Goal: Task Accomplishment & Management: Complete application form

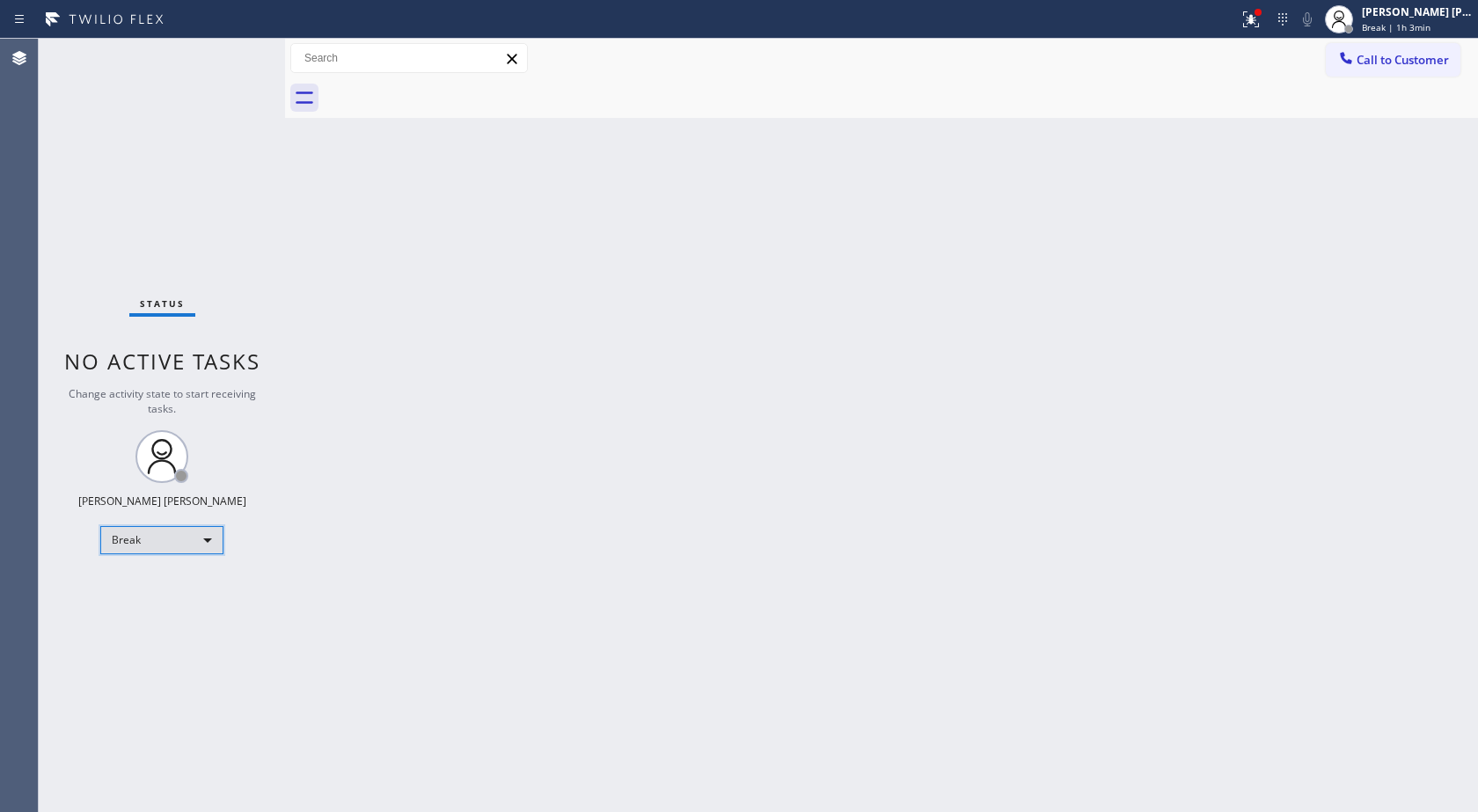
click at [164, 536] on div "Break" at bounding box center [161, 540] width 123 height 28
click at [163, 600] on li "Unavailable" at bounding box center [160, 608] width 119 height 21
click at [1251, 31] on button at bounding box center [1251, 19] width 39 height 39
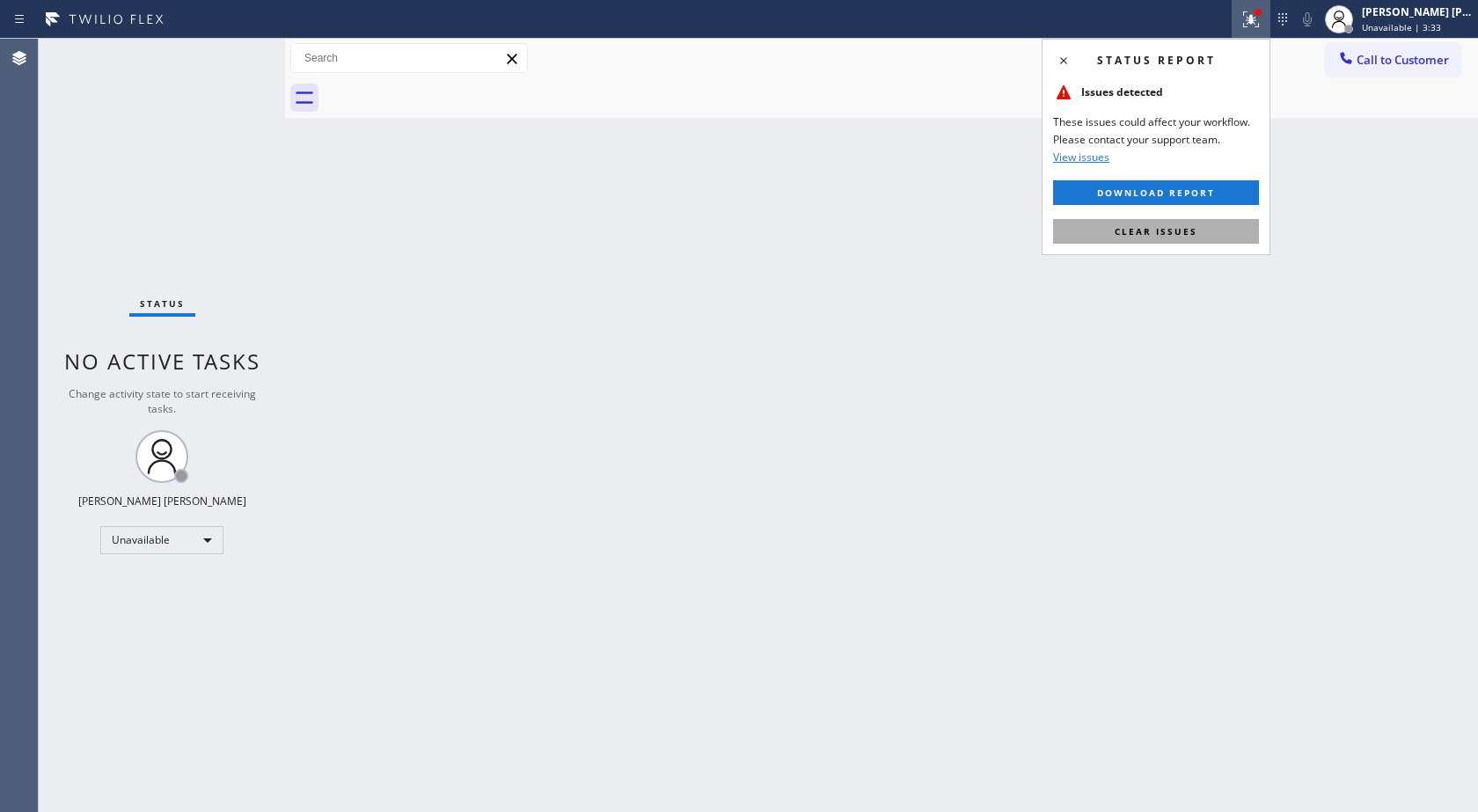
click at [1145, 228] on span "Clear issues" at bounding box center [1156, 231] width 83 height 13
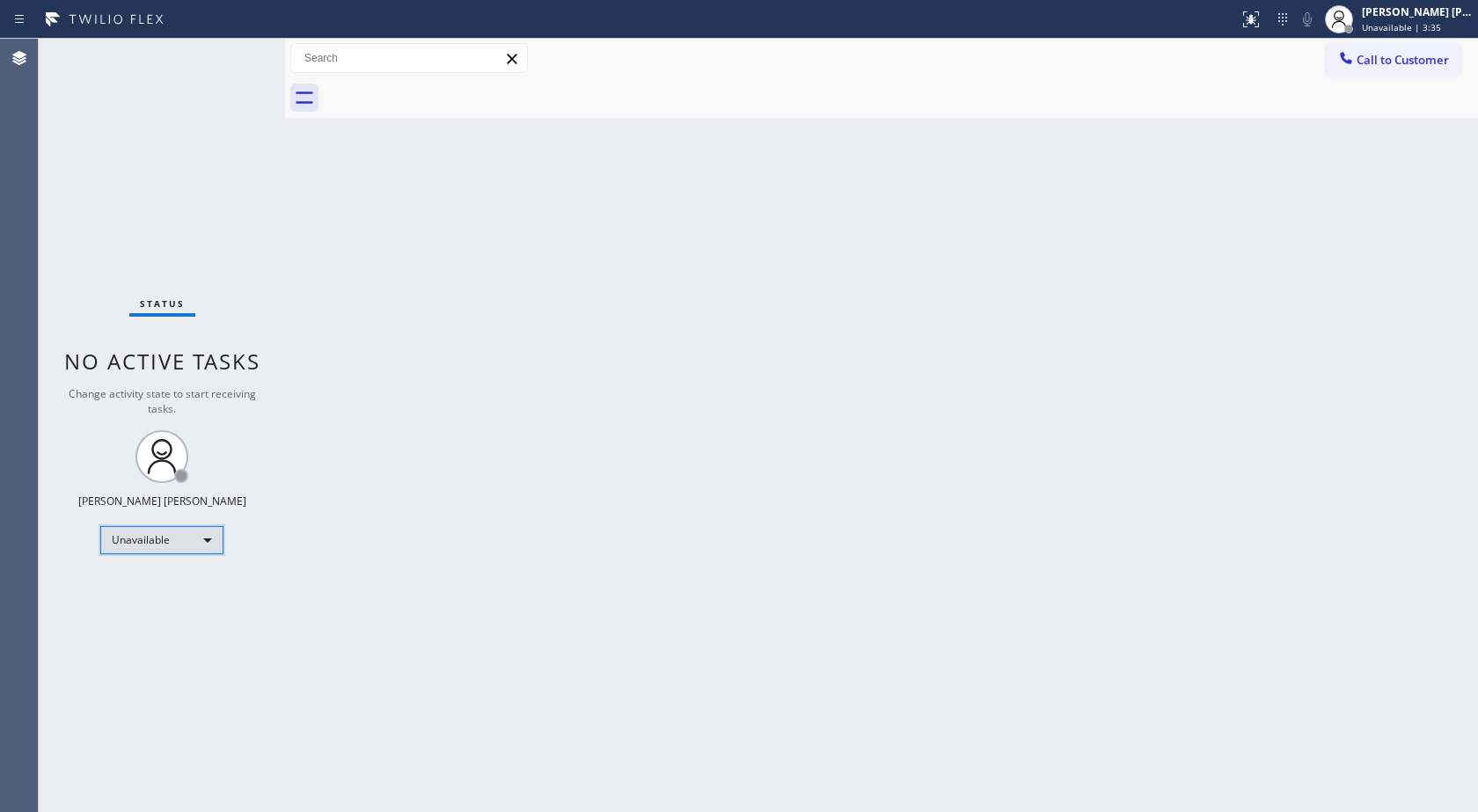
click at [189, 527] on div "Unavailable" at bounding box center [161, 540] width 123 height 28
click at [180, 583] on li "Available" at bounding box center [160, 586] width 119 height 21
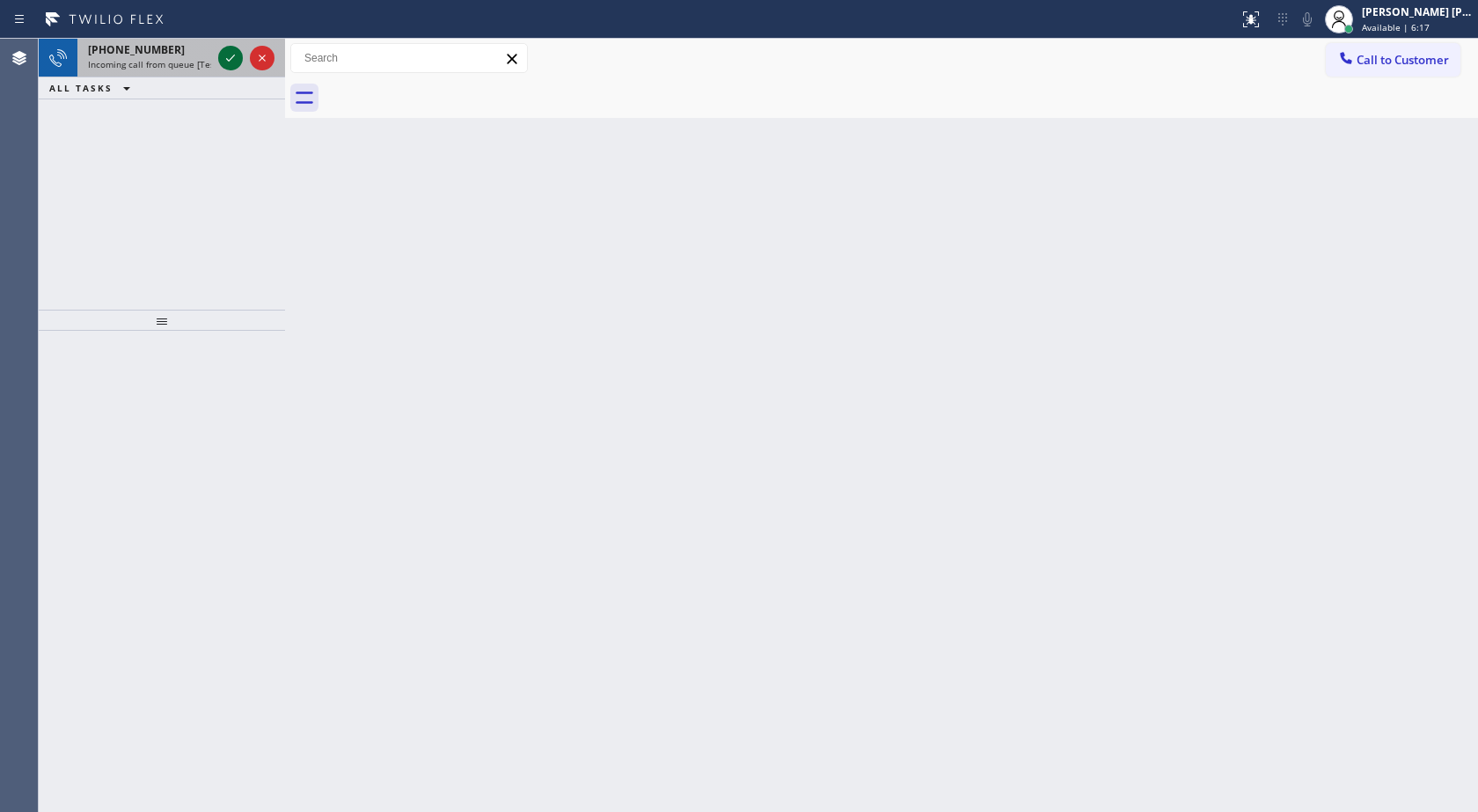
click at [224, 50] on icon at bounding box center [230, 57] width 21 height 21
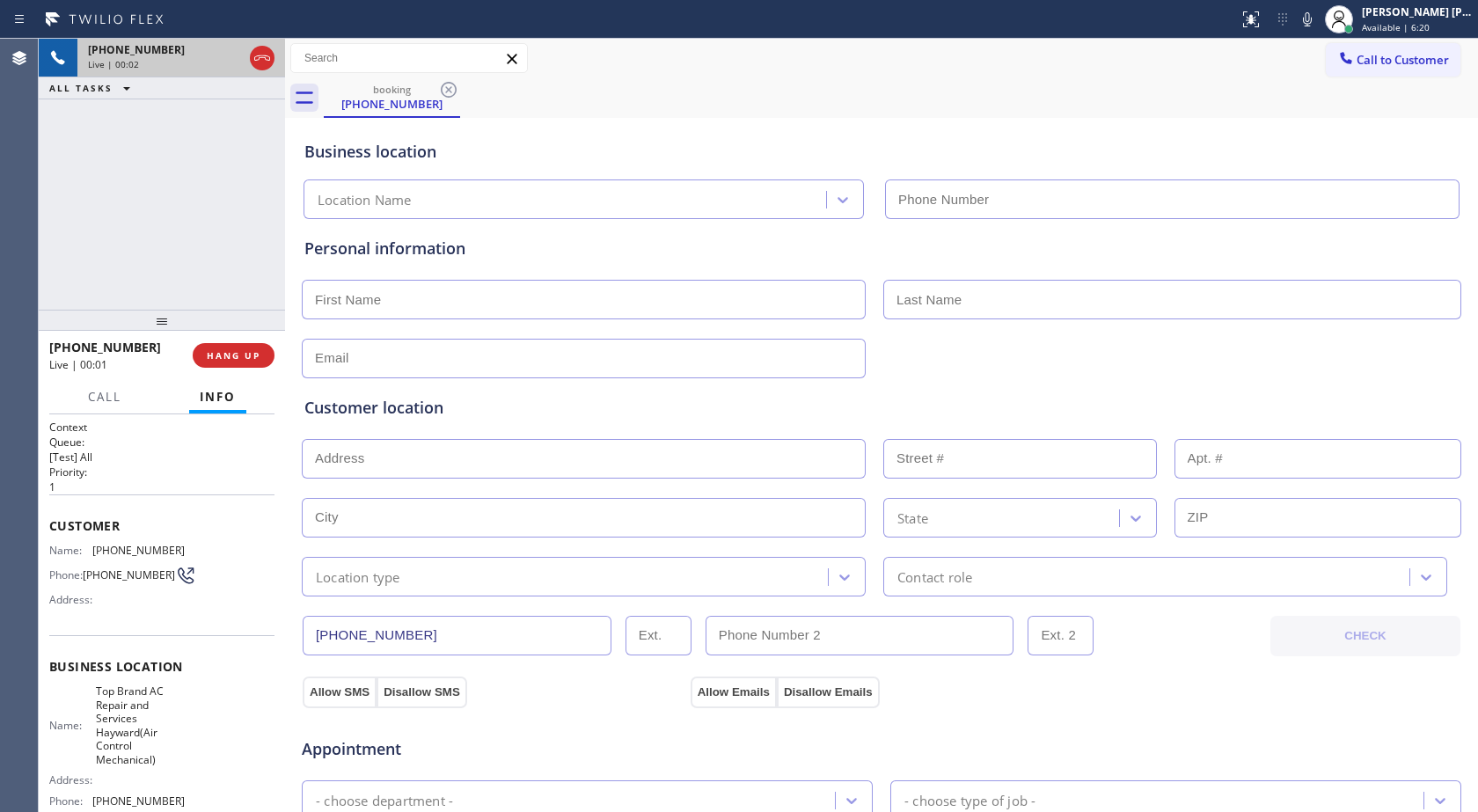
type input "[PHONE_NUMBER]"
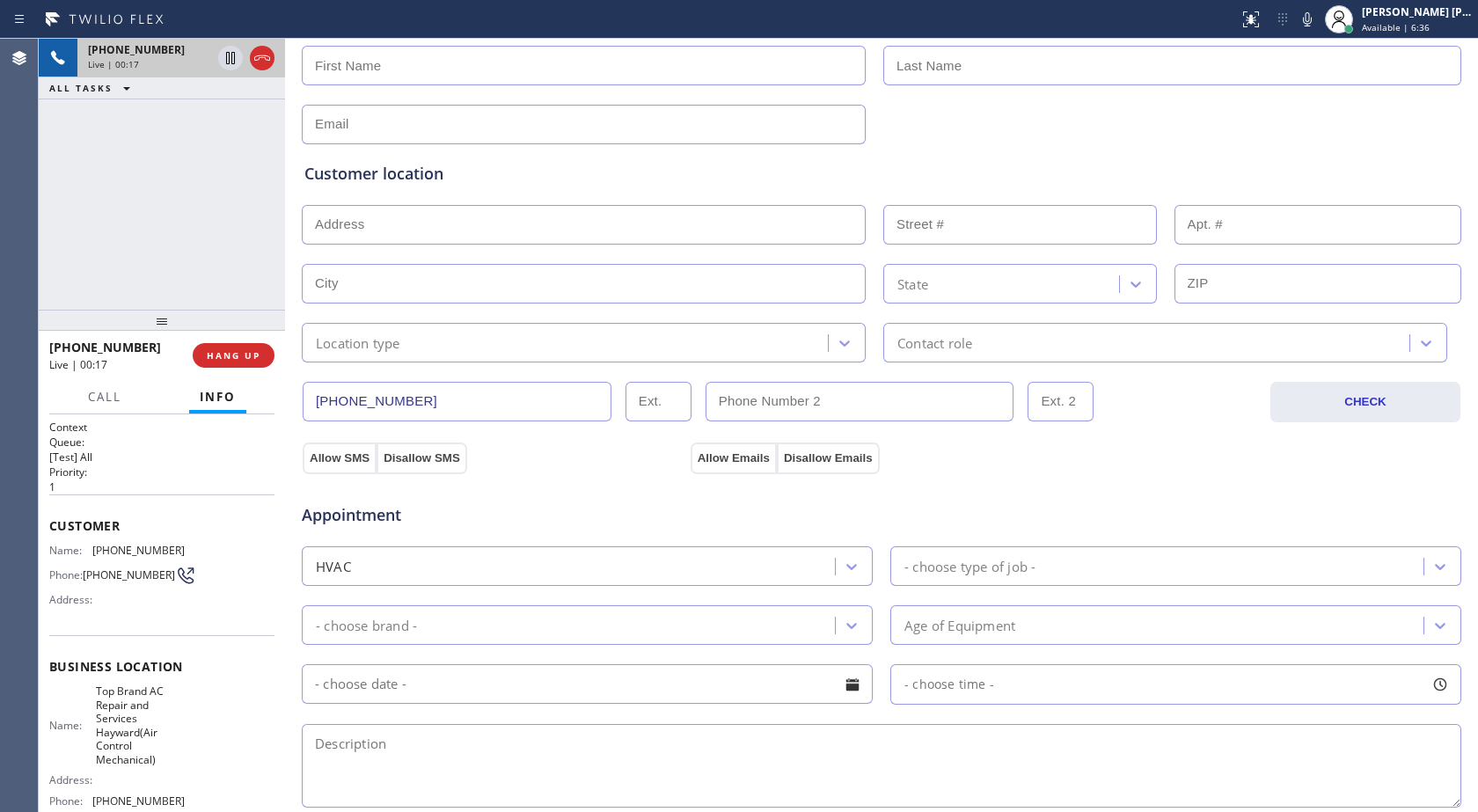
scroll to position [352, 0]
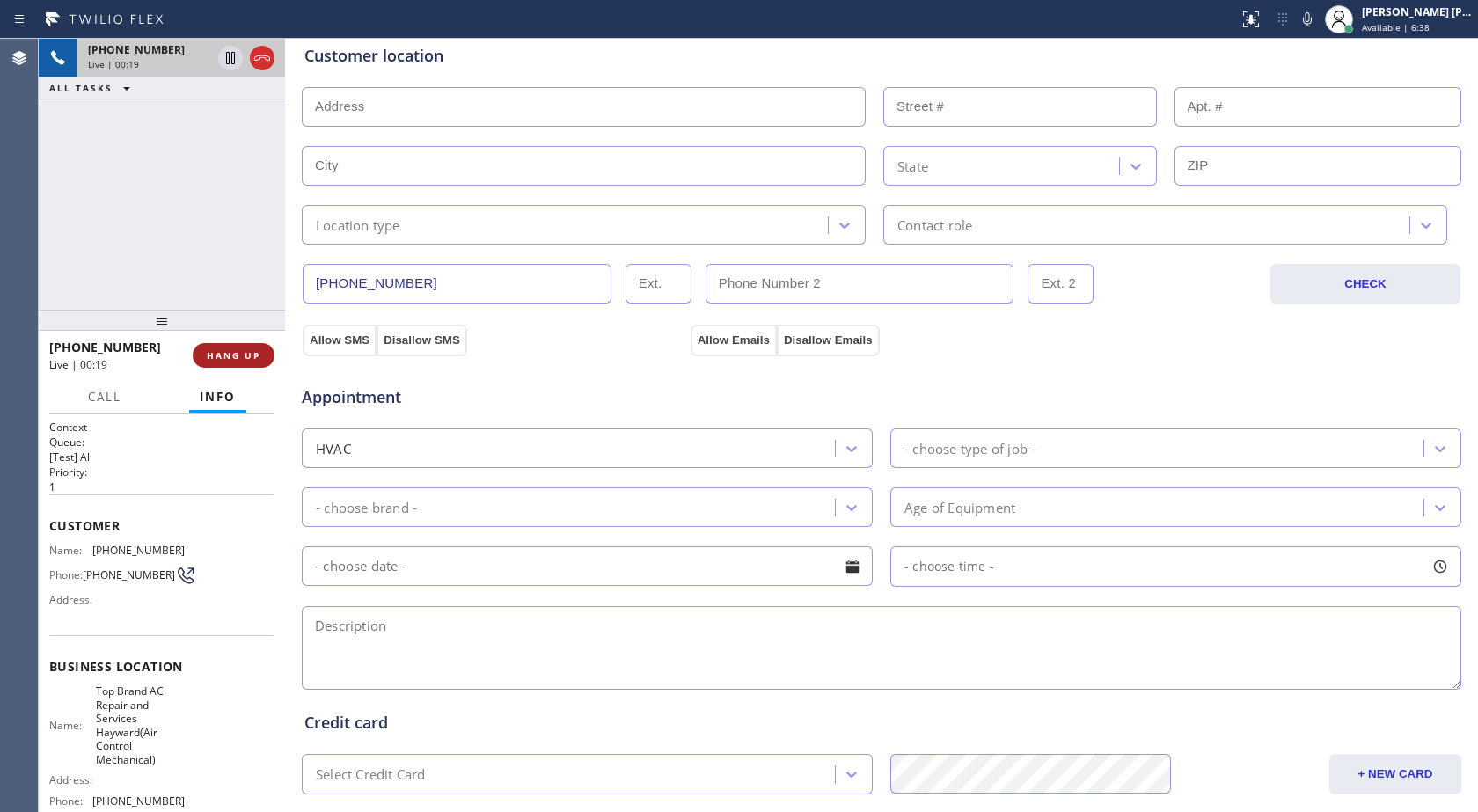
click at [236, 354] on span "HANG UP" at bounding box center [233, 356] width 54 height 13
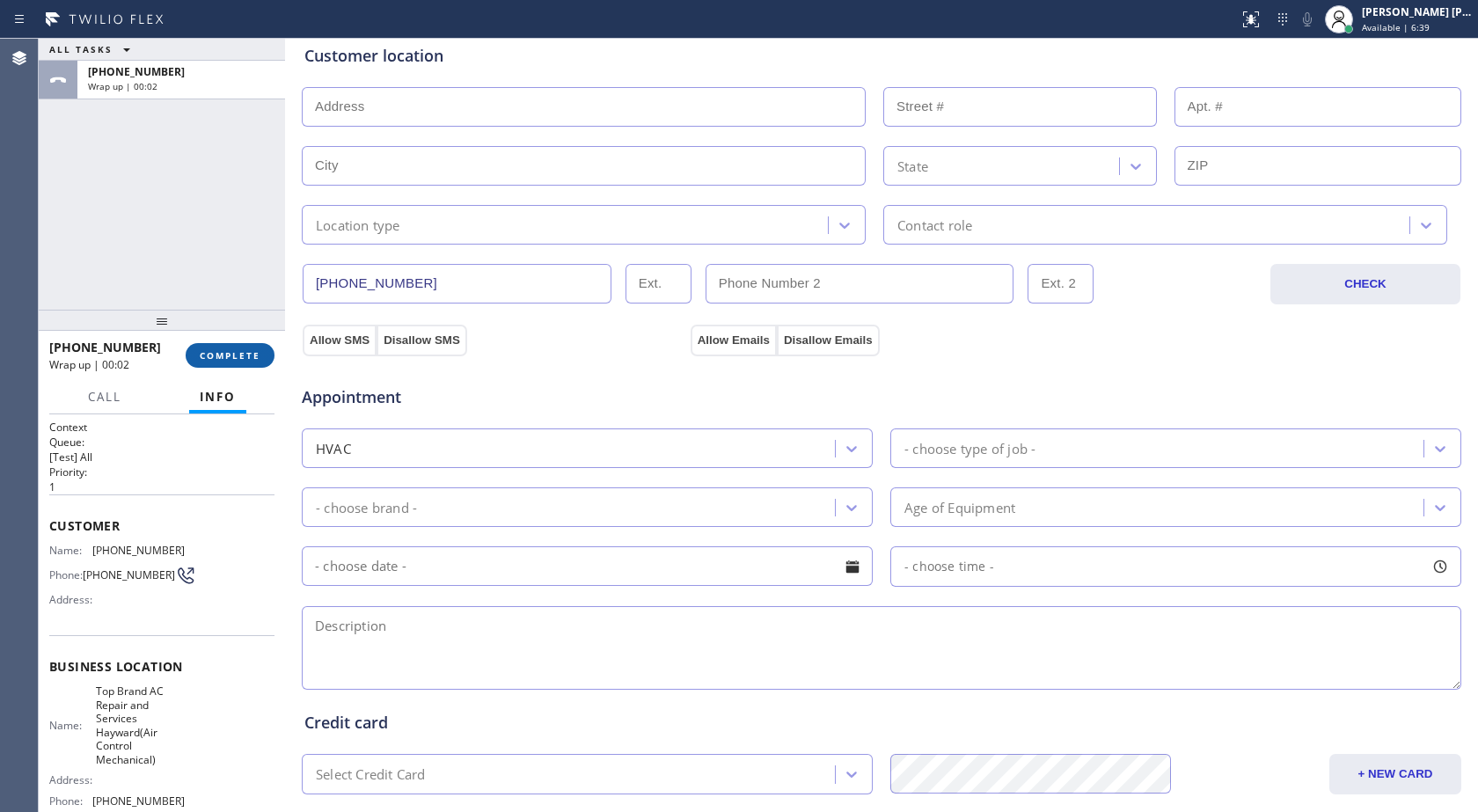
click at [238, 354] on span "COMPLETE" at bounding box center [229, 356] width 61 height 13
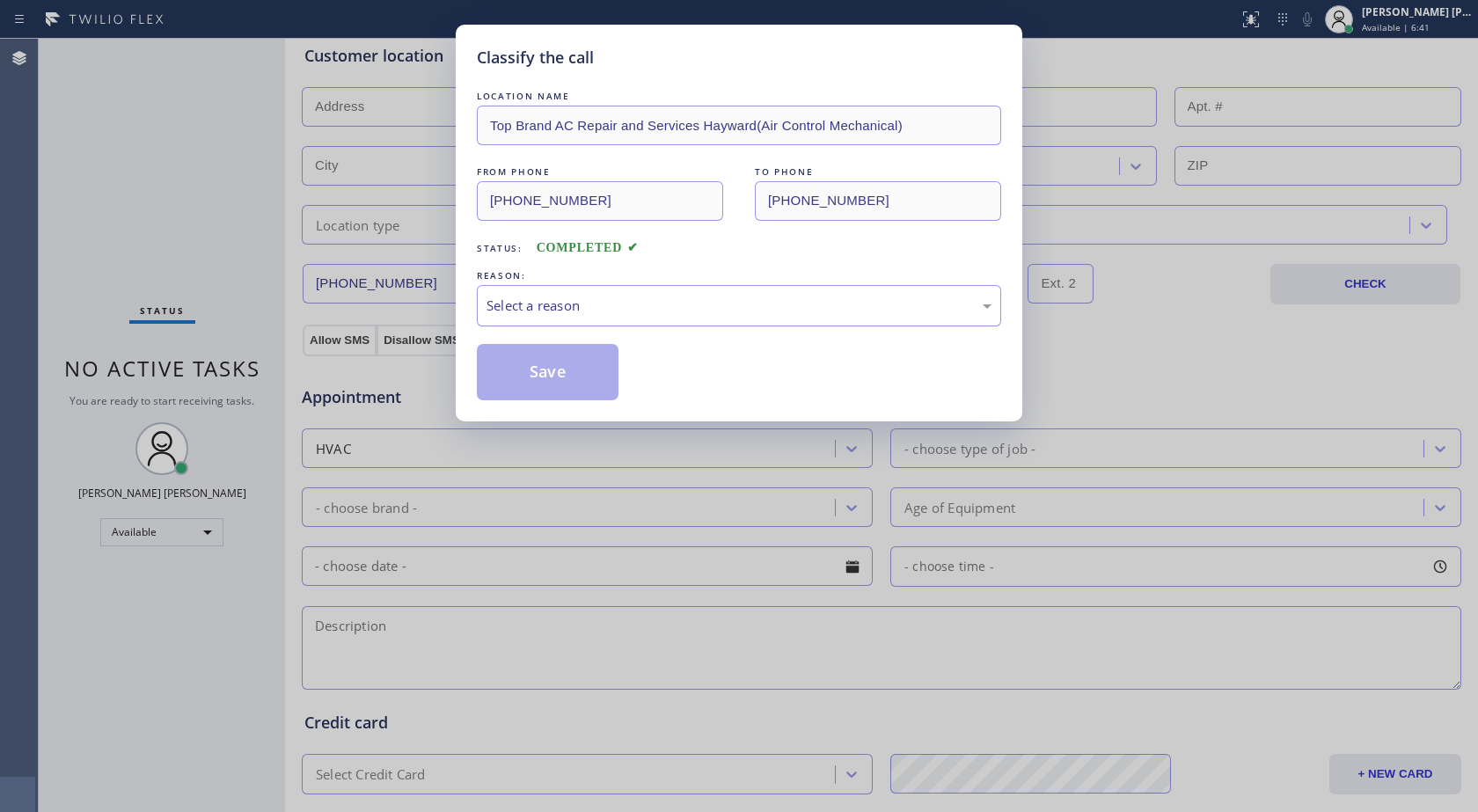
click at [534, 307] on div "Select a reason" at bounding box center [739, 306] width 505 height 20
click at [556, 380] on button "Save" at bounding box center [548, 372] width 142 height 56
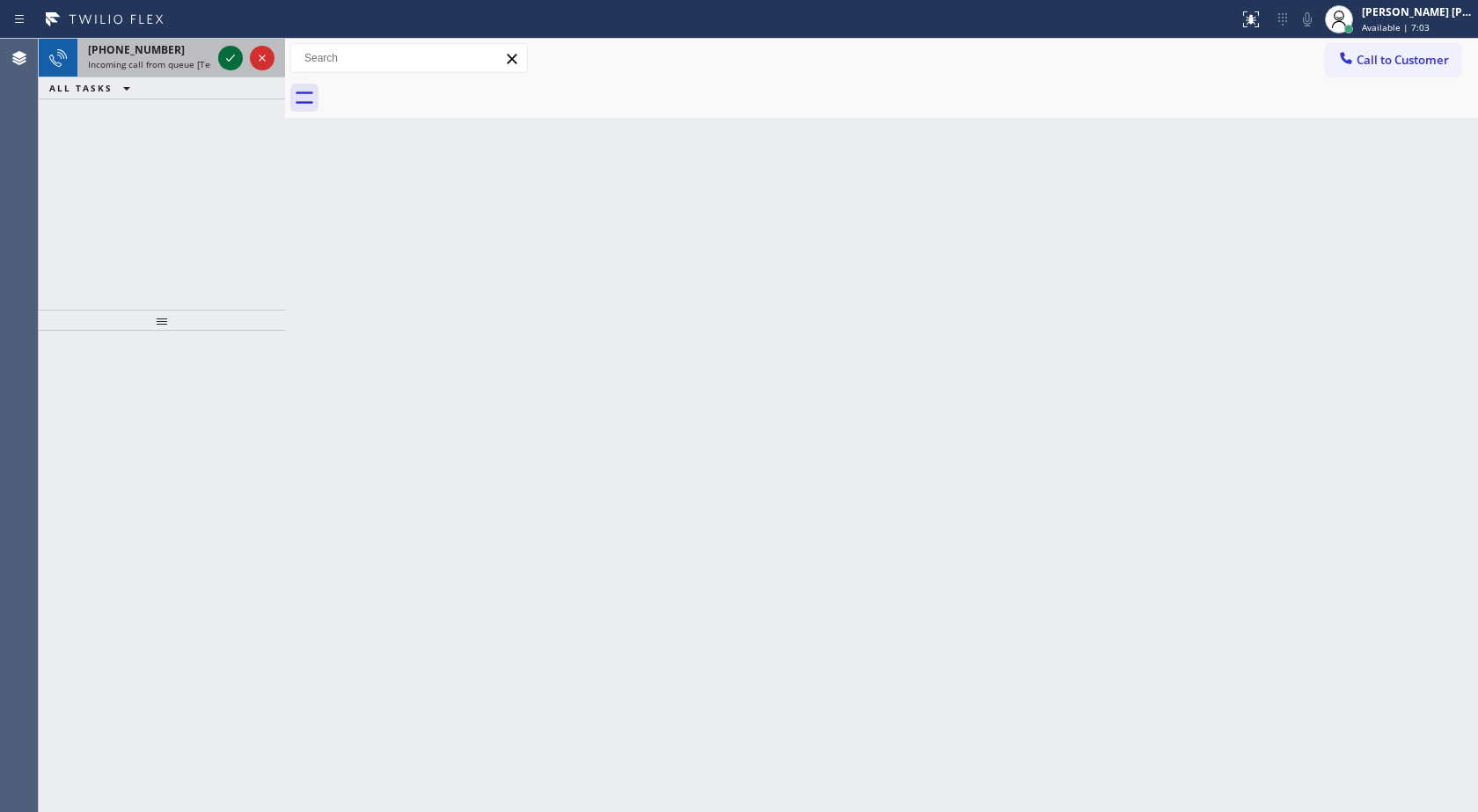
click at [231, 50] on icon at bounding box center [230, 57] width 21 height 21
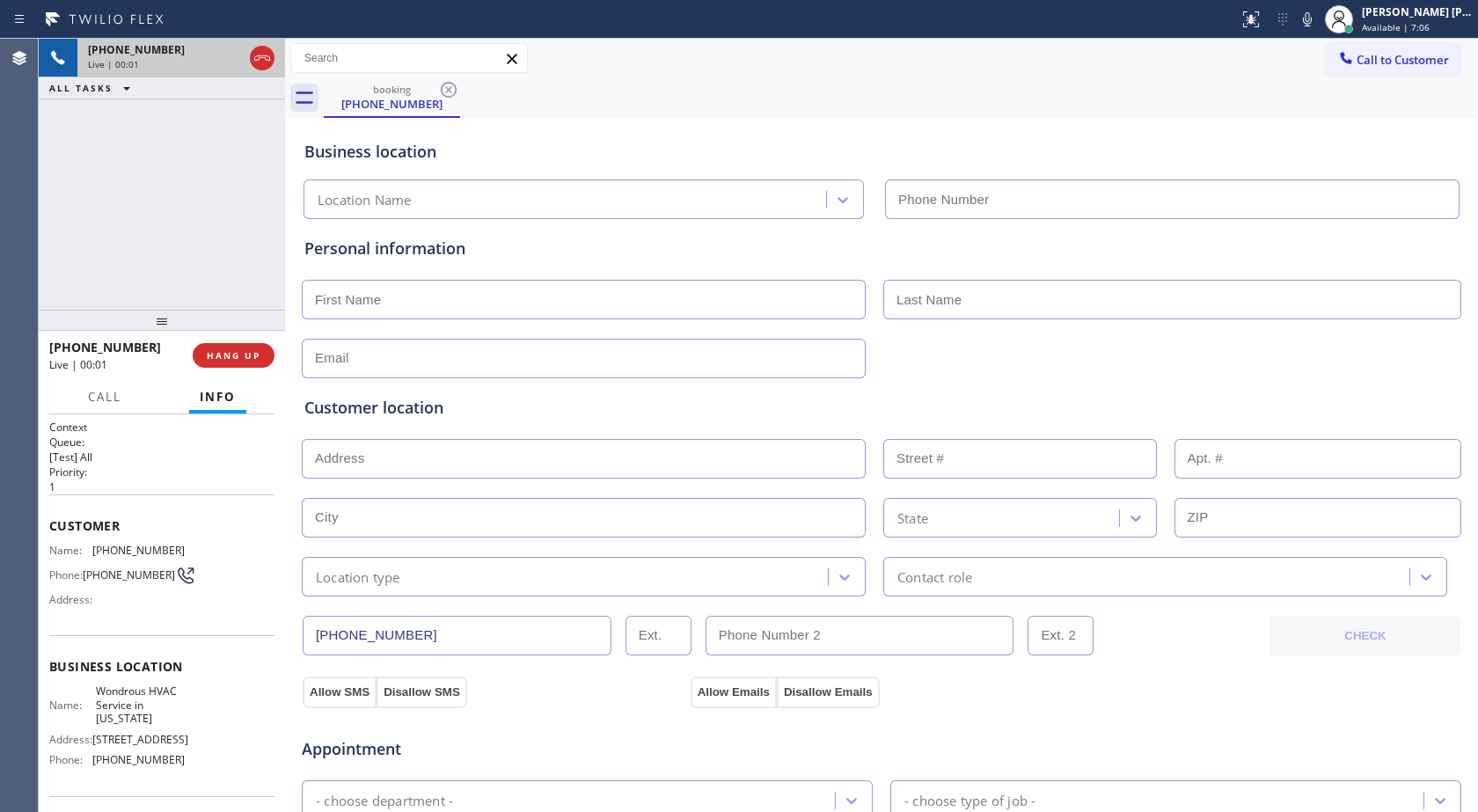
type input "[PHONE_NUMBER]"
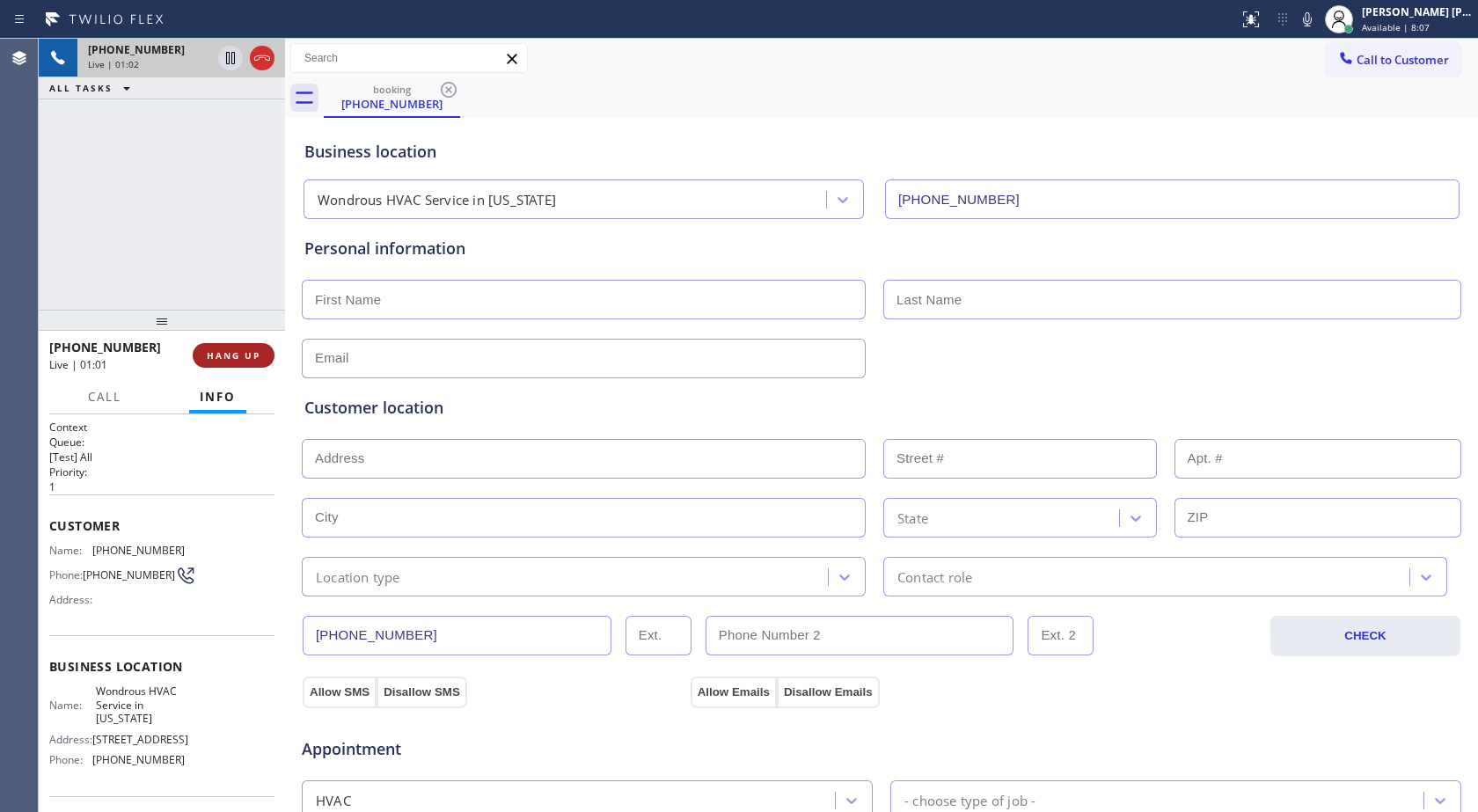
click at [249, 356] on span "HANG UP" at bounding box center [233, 356] width 54 height 13
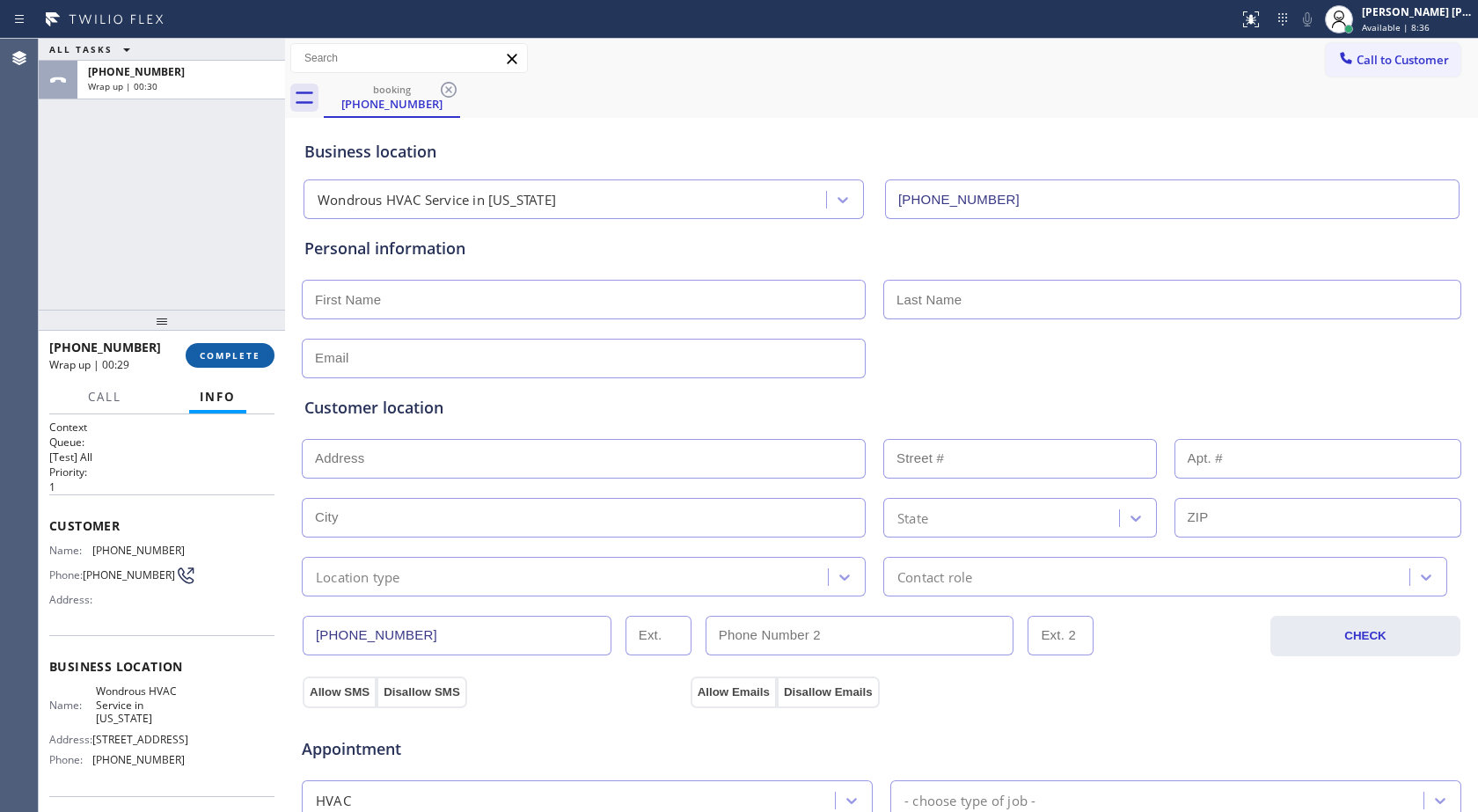
click at [210, 358] on span "COMPLETE" at bounding box center [229, 356] width 61 height 13
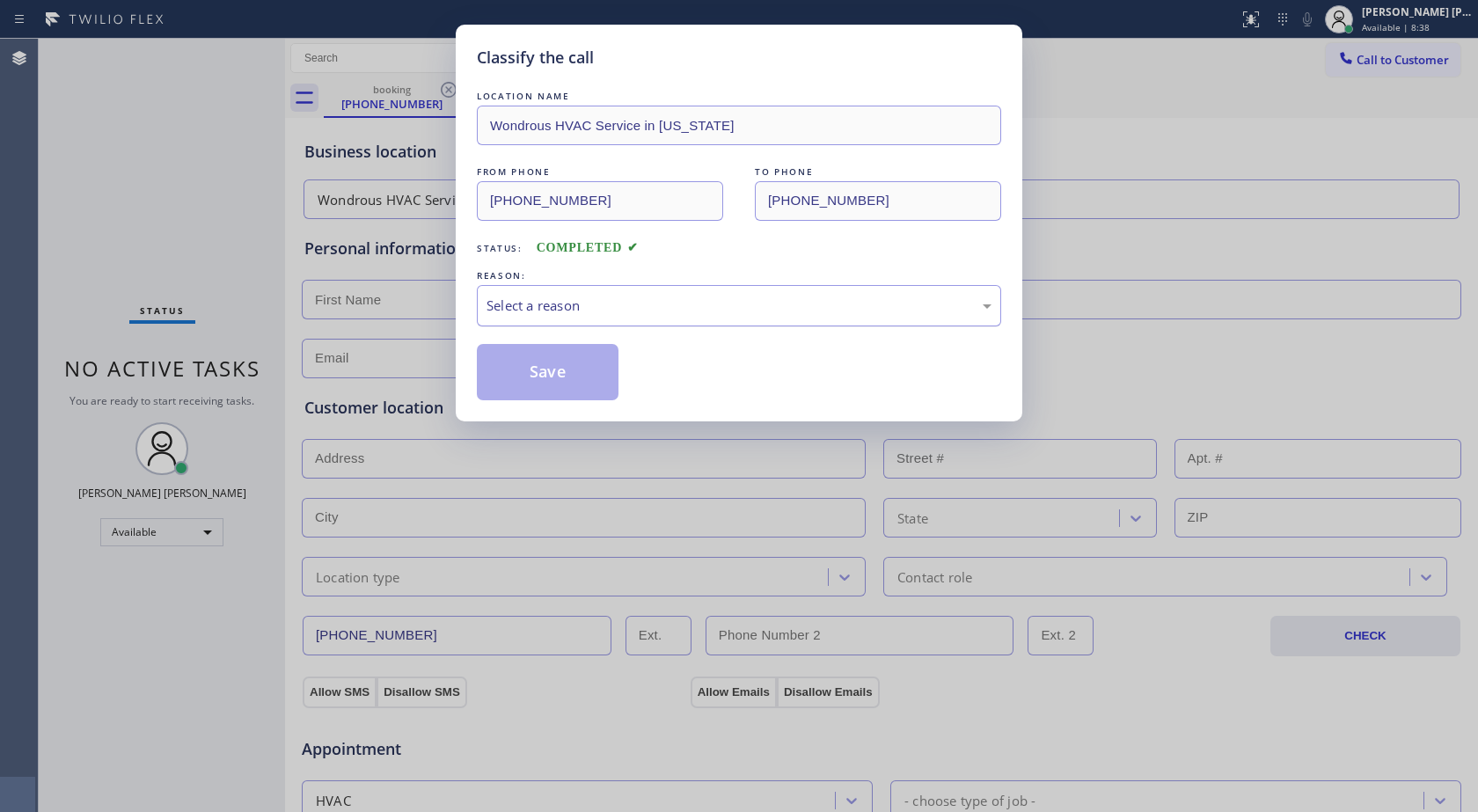
click at [552, 303] on div "Select a reason" at bounding box center [739, 306] width 505 height 20
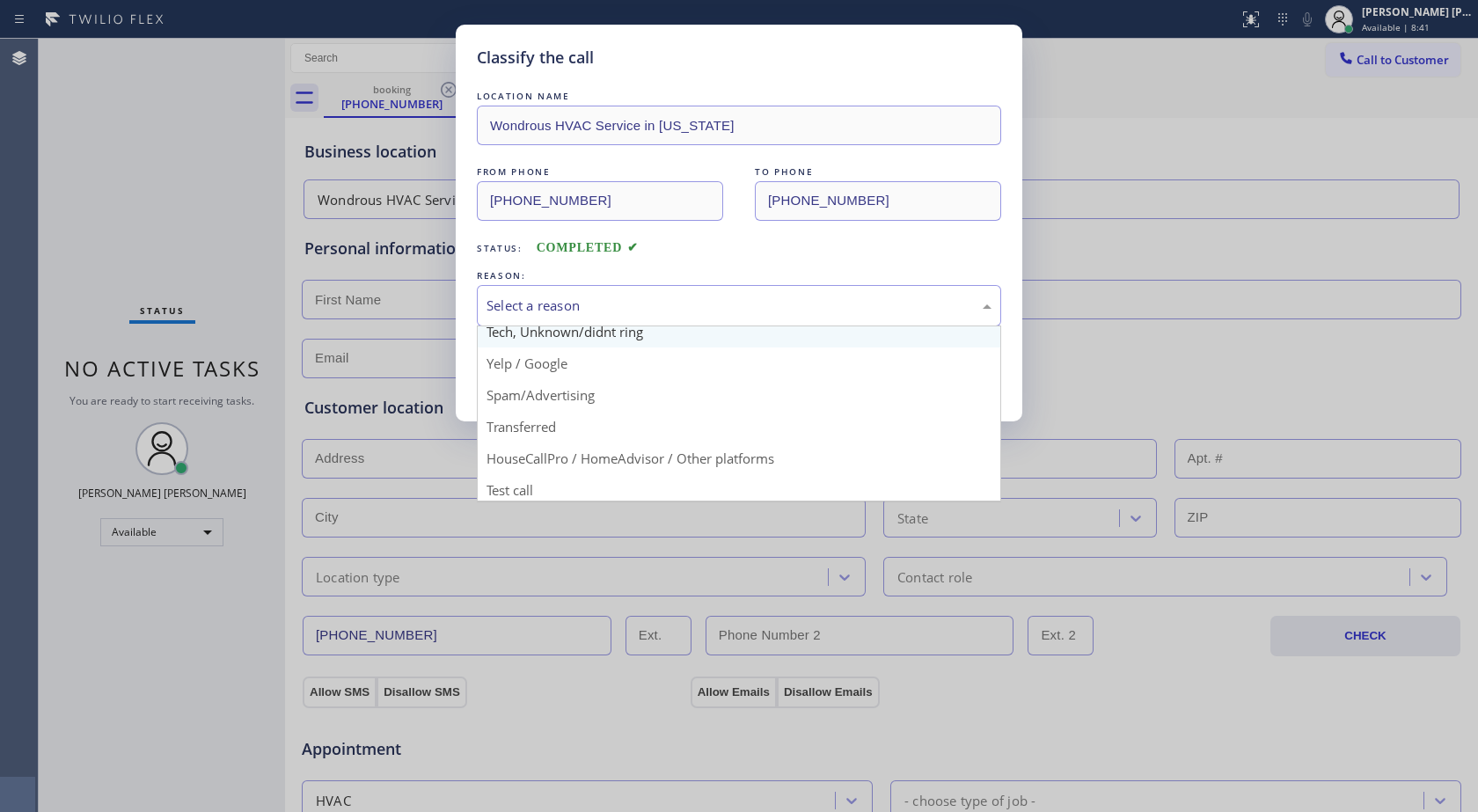
scroll to position [111, 0]
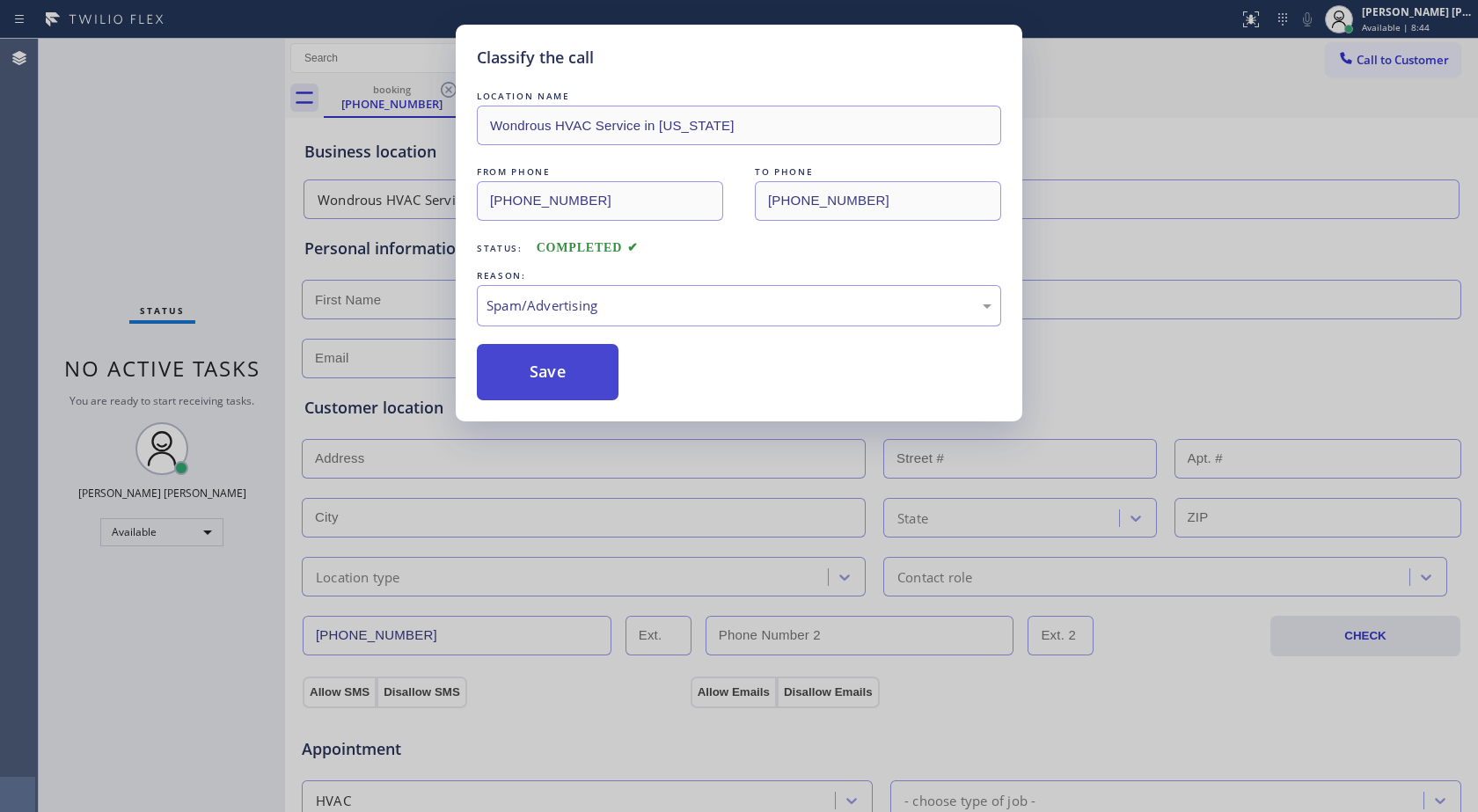
click at [592, 359] on button "Save" at bounding box center [548, 372] width 142 height 56
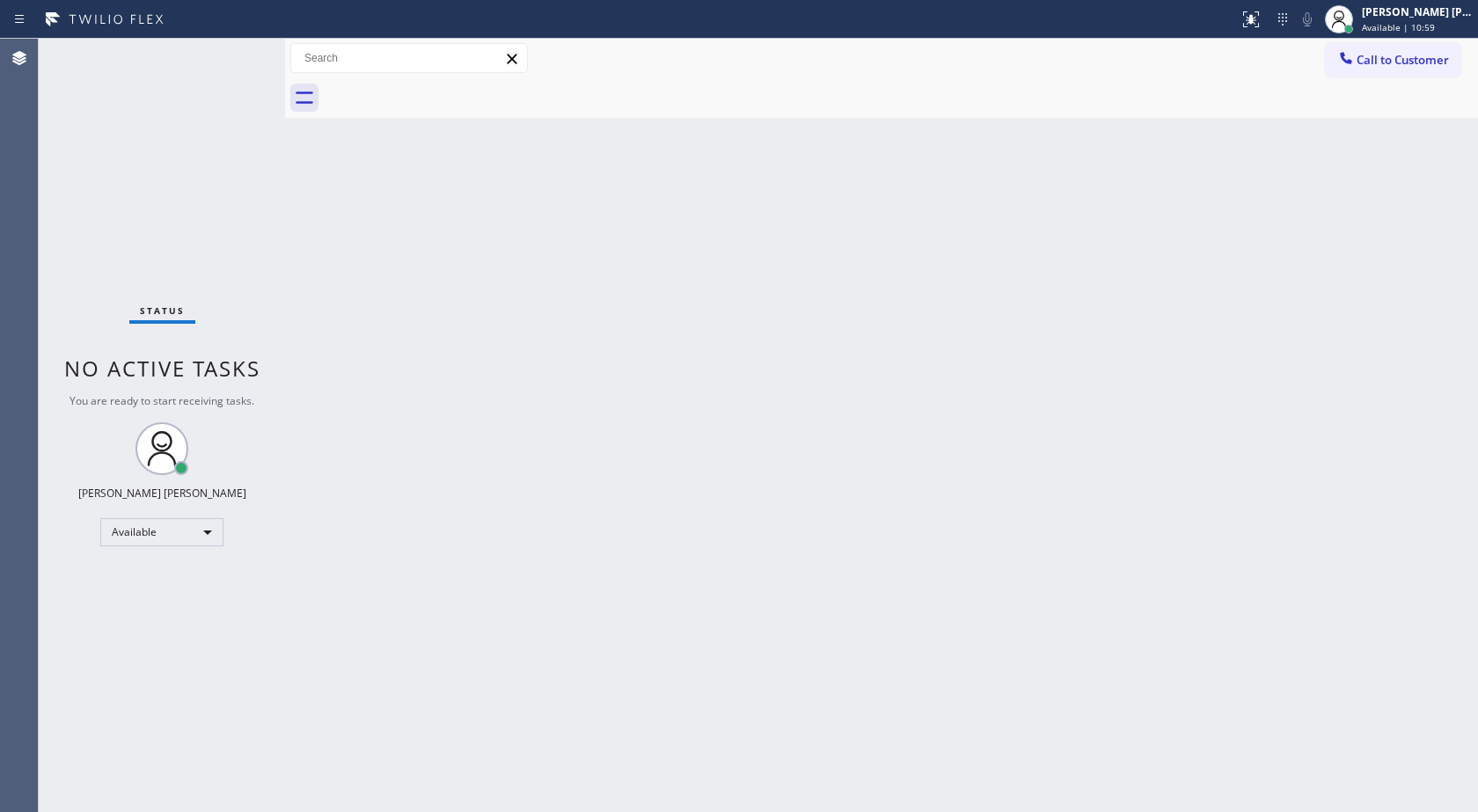
click at [301, 731] on div "Back to Dashboard Change Sender ID Customers Technicians Select a contact Outbo…" at bounding box center [882, 425] width 1193 height 773
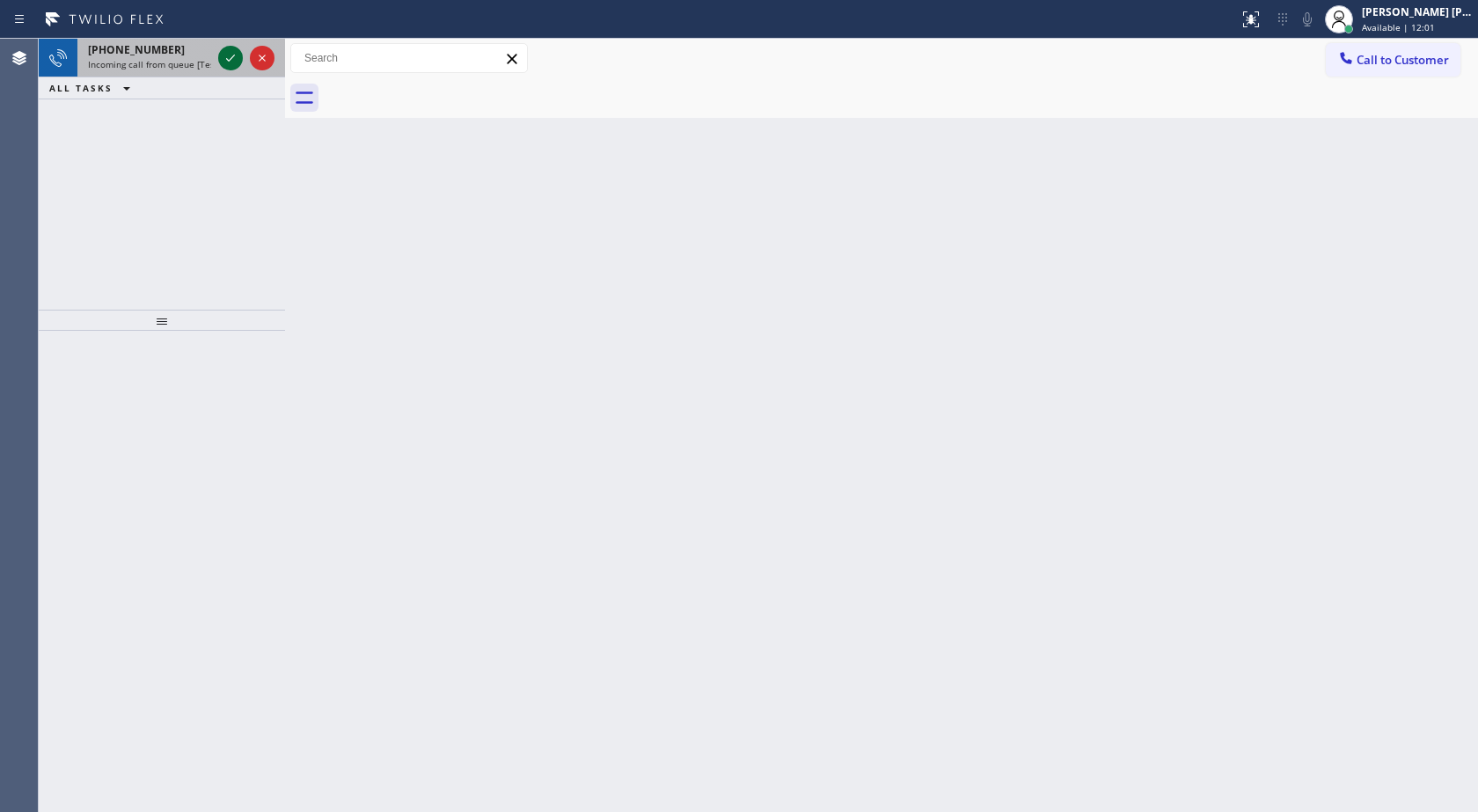
click at [228, 63] on icon at bounding box center [230, 57] width 21 height 21
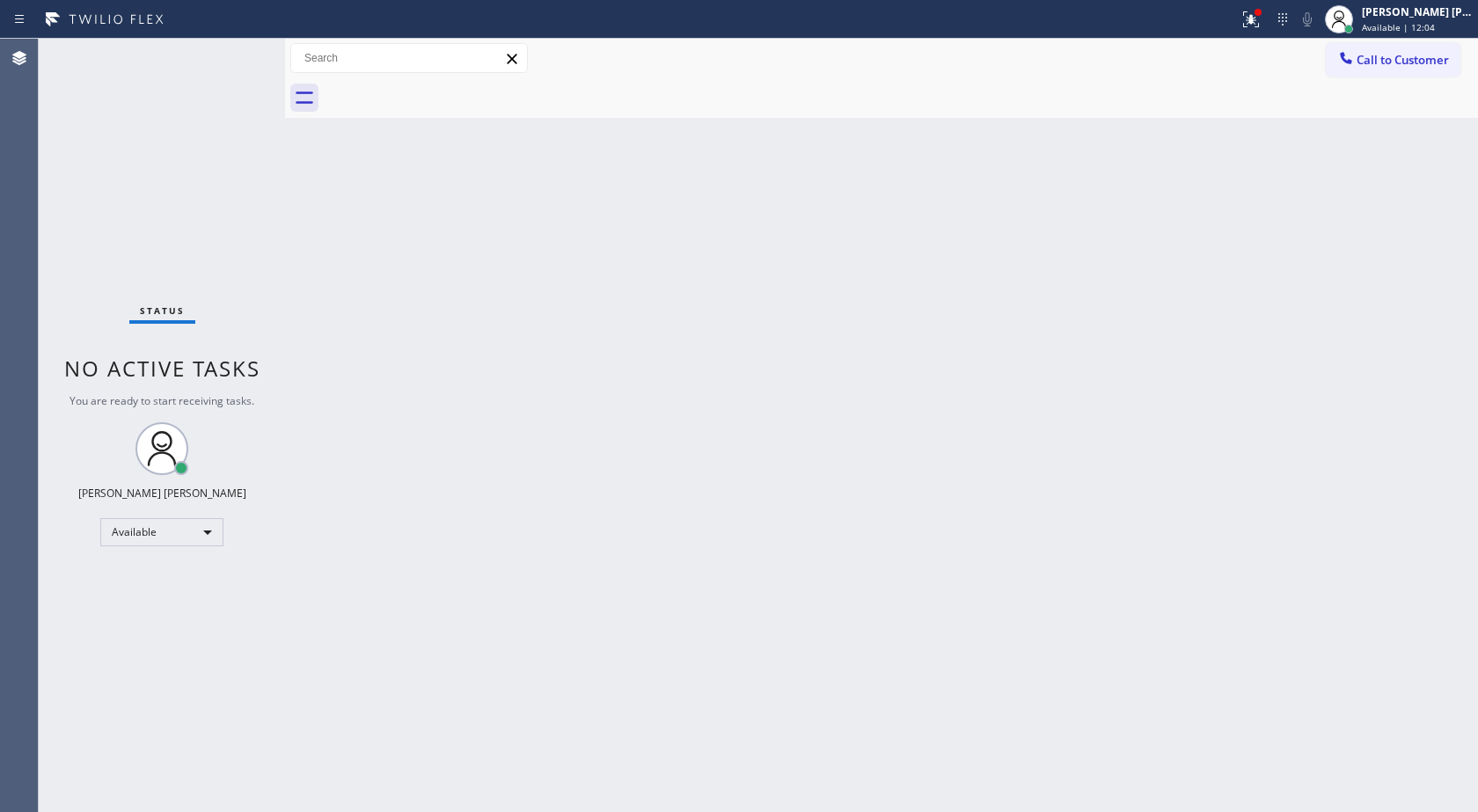
click at [356, 263] on div "Back to Dashboard Change Sender ID Customers Technicians Select a contact Outbo…" at bounding box center [882, 425] width 1193 height 773
click at [362, 267] on div "Back to Dashboard Change Sender ID Customers Technicians Select a contact Outbo…" at bounding box center [882, 425] width 1193 height 773
click at [1249, 26] on icon at bounding box center [1250, 19] width 21 height 21
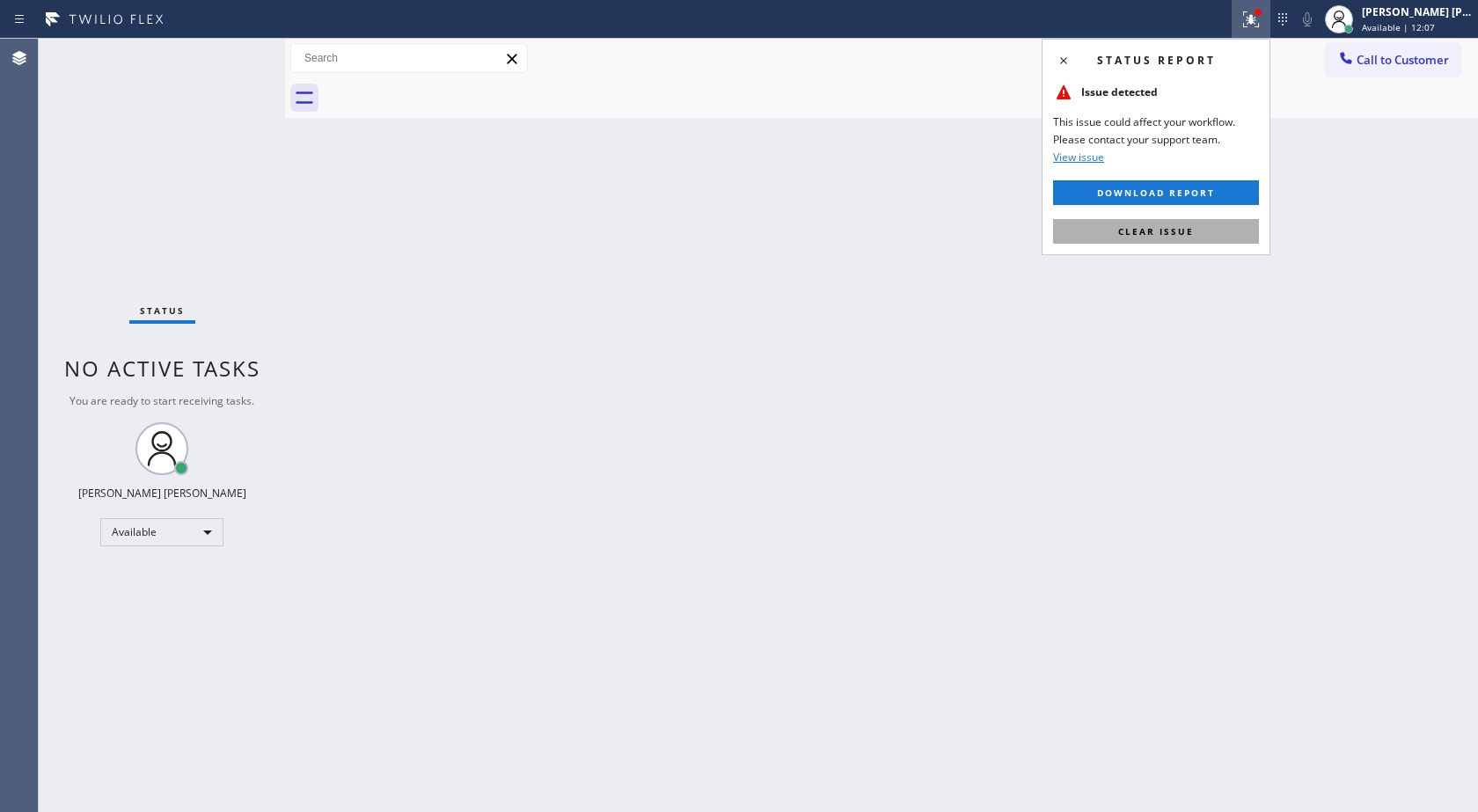
click at [1189, 239] on button "Clear issue" at bounding box center [1157, 231] width 206 height 25
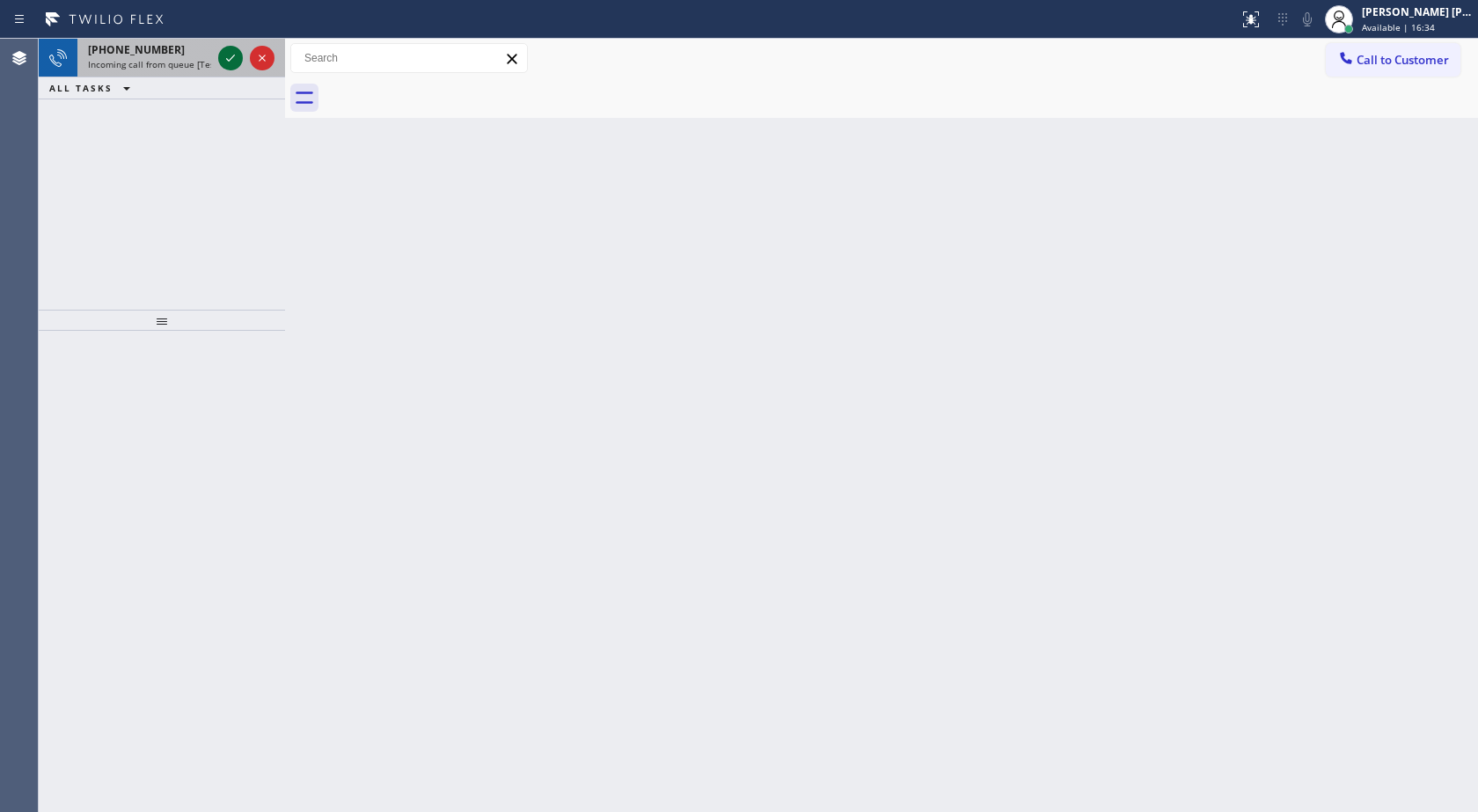
click at [240, 58] on icon at bounding box center [230, 57] width 21 height 21
click at [229, 49] on icon at bounding box center [230, 57] width 21 height 21
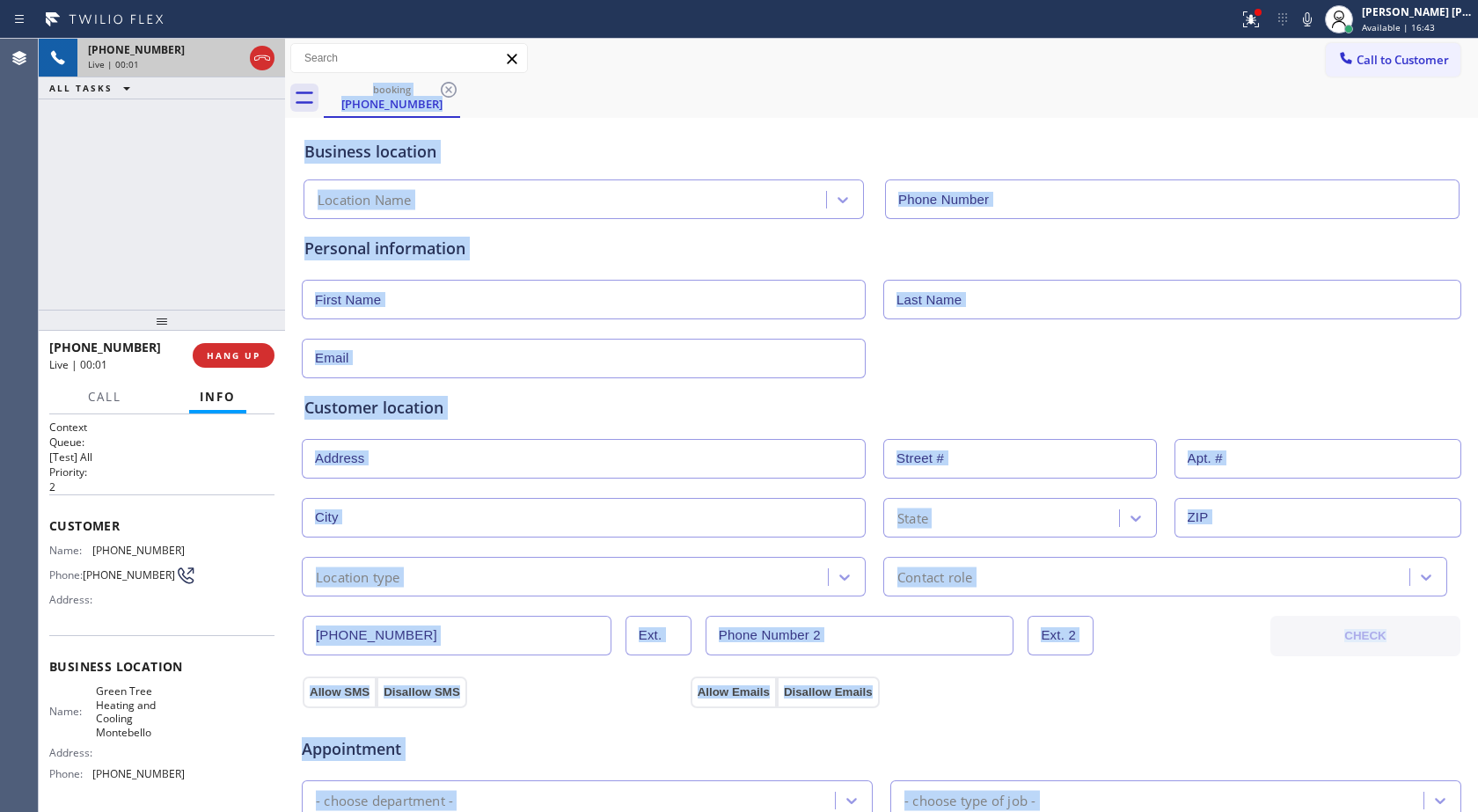
type input "[PHONE_NUMBER]"
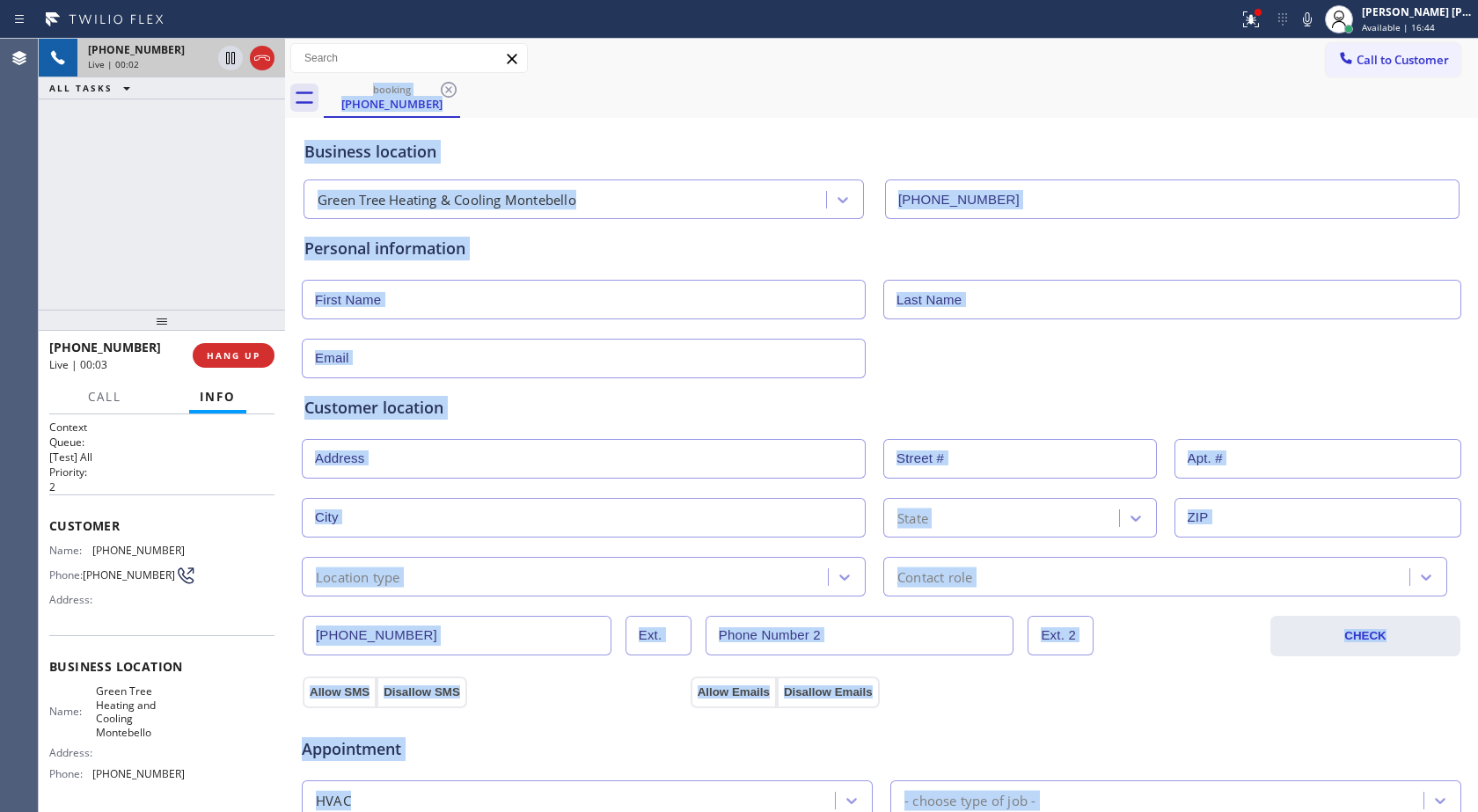
click at [586, 144] on div "Business location" at bounding box center [882, 152] width 1155 height 24
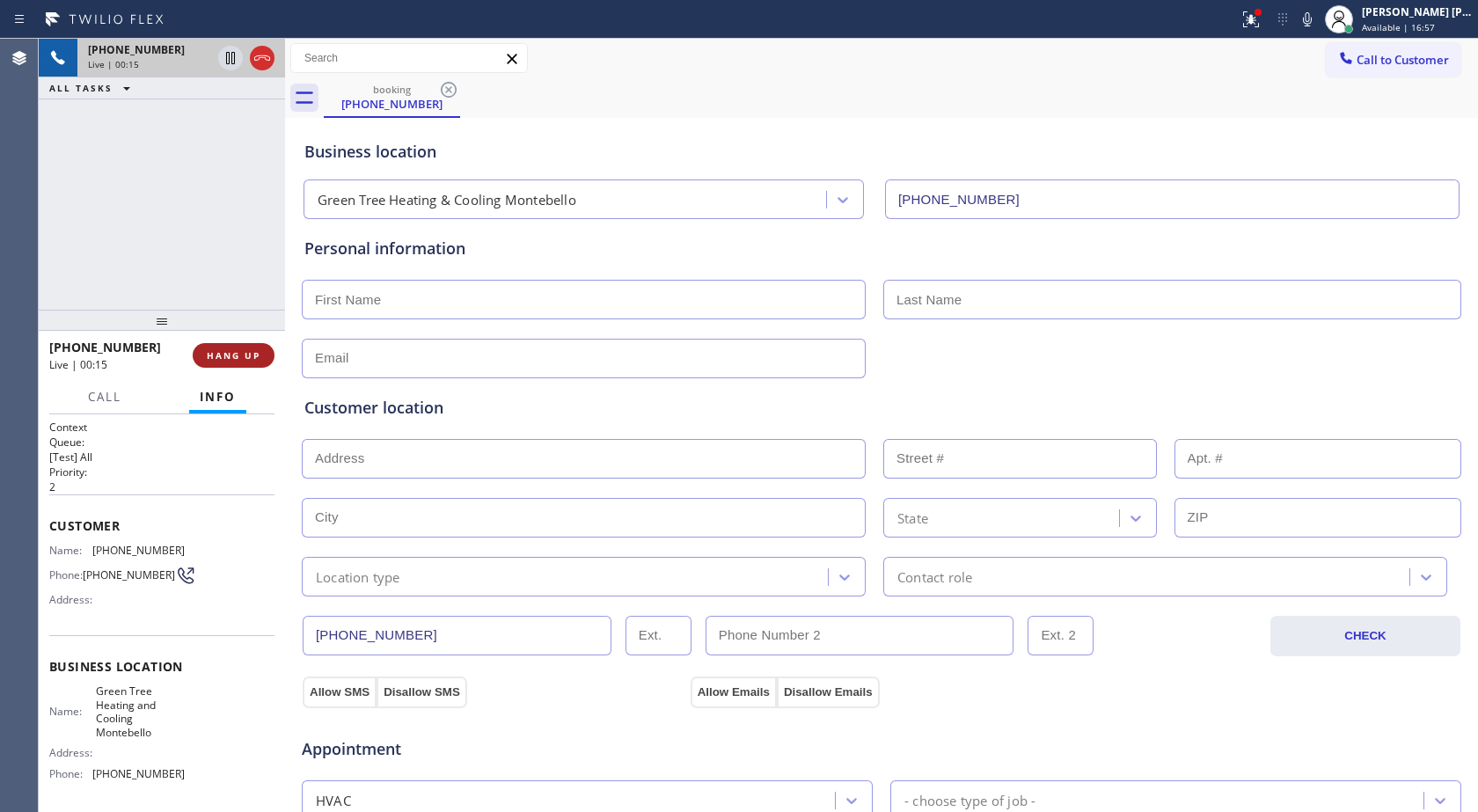
click at [252, 354] on span "HANG UP" at bounding box center [233, 356] width 54 height 13
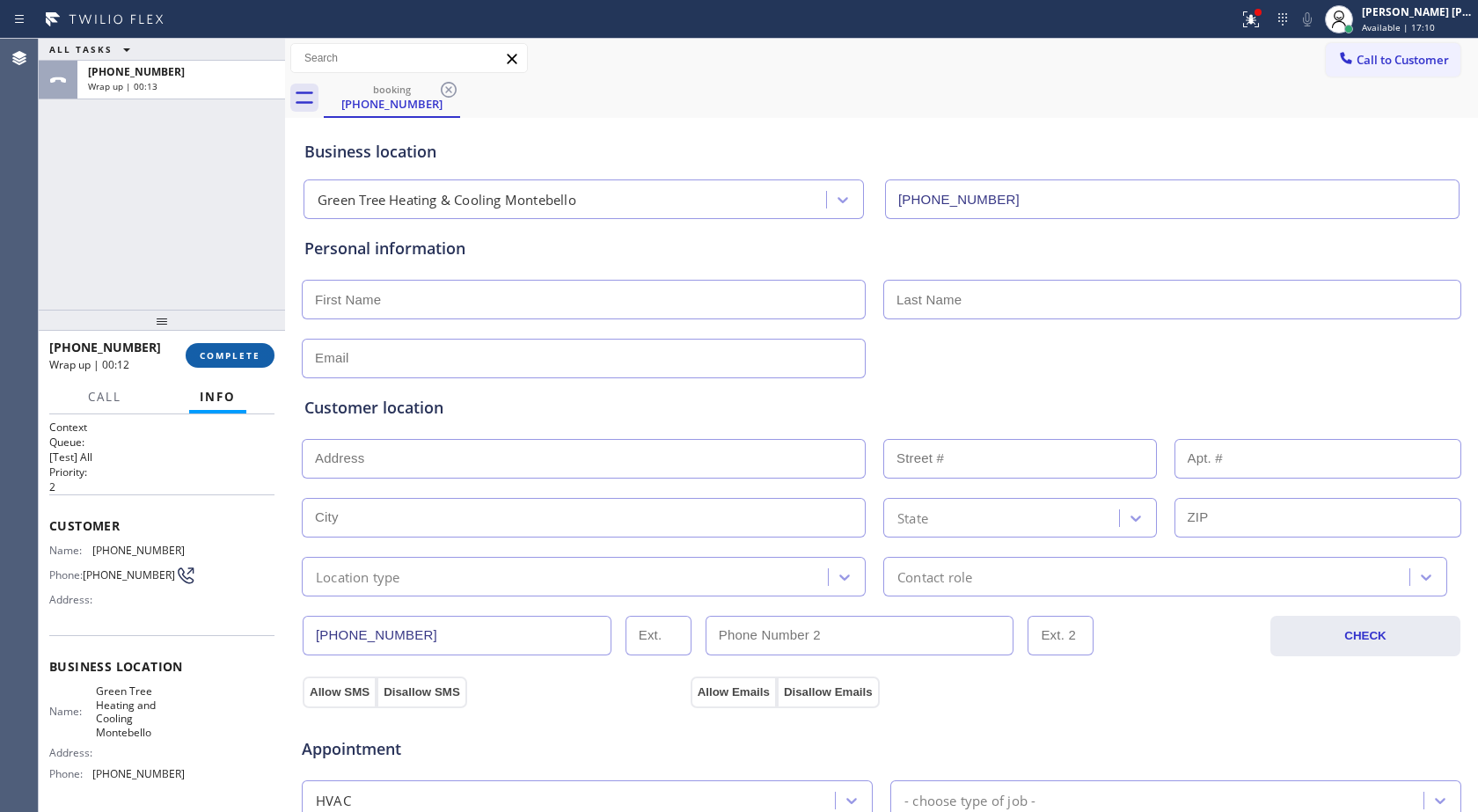
click at [228, 364] on button "COMPLETE" at bounding box center [230, 355] width 89 height 25
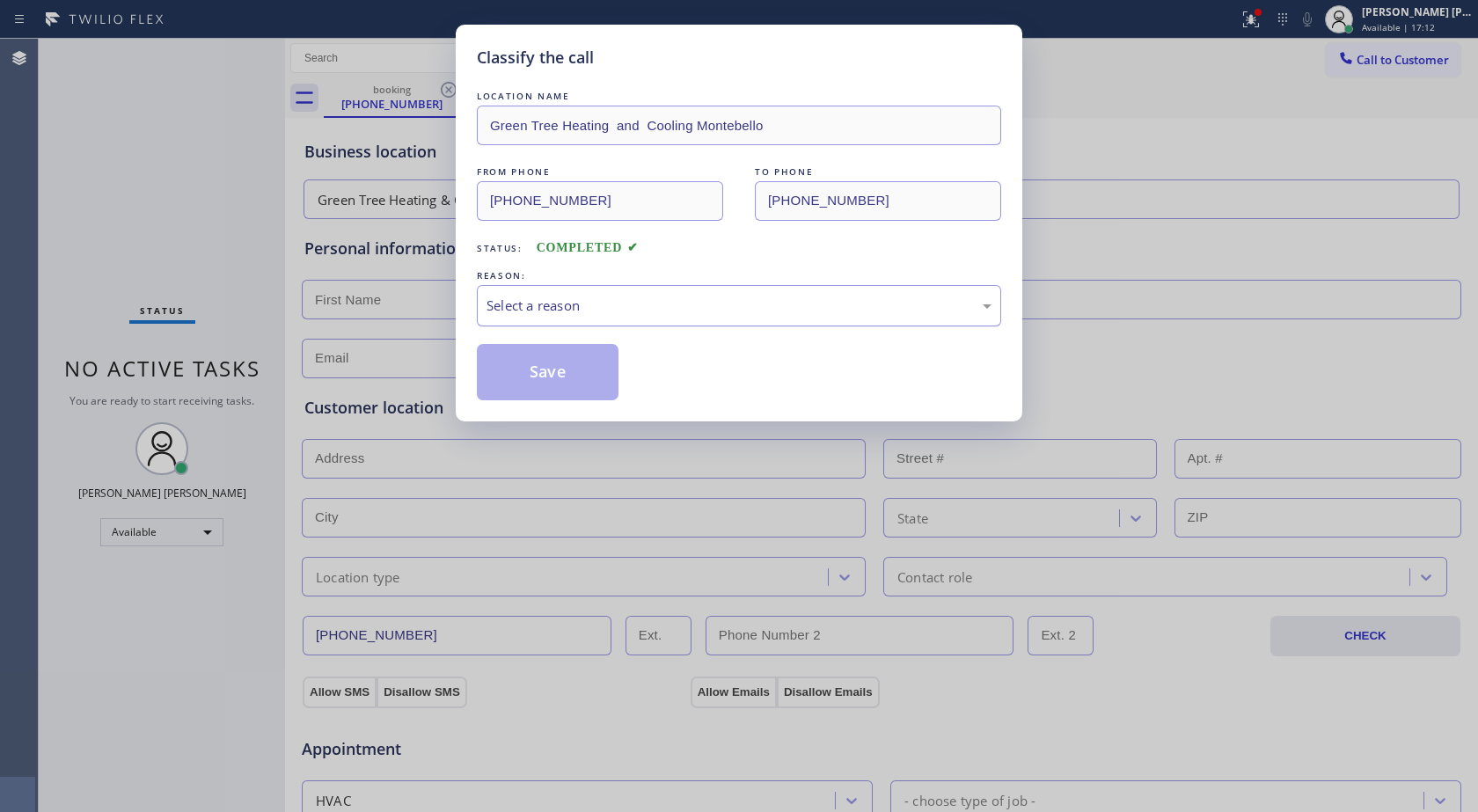
click at [548, 319] on div "Select a reason" at bounding box center [739, 305] width 525 height 41
click at [603, 360] on button "Save" at bounding box center [548, 372] width 142 height 56
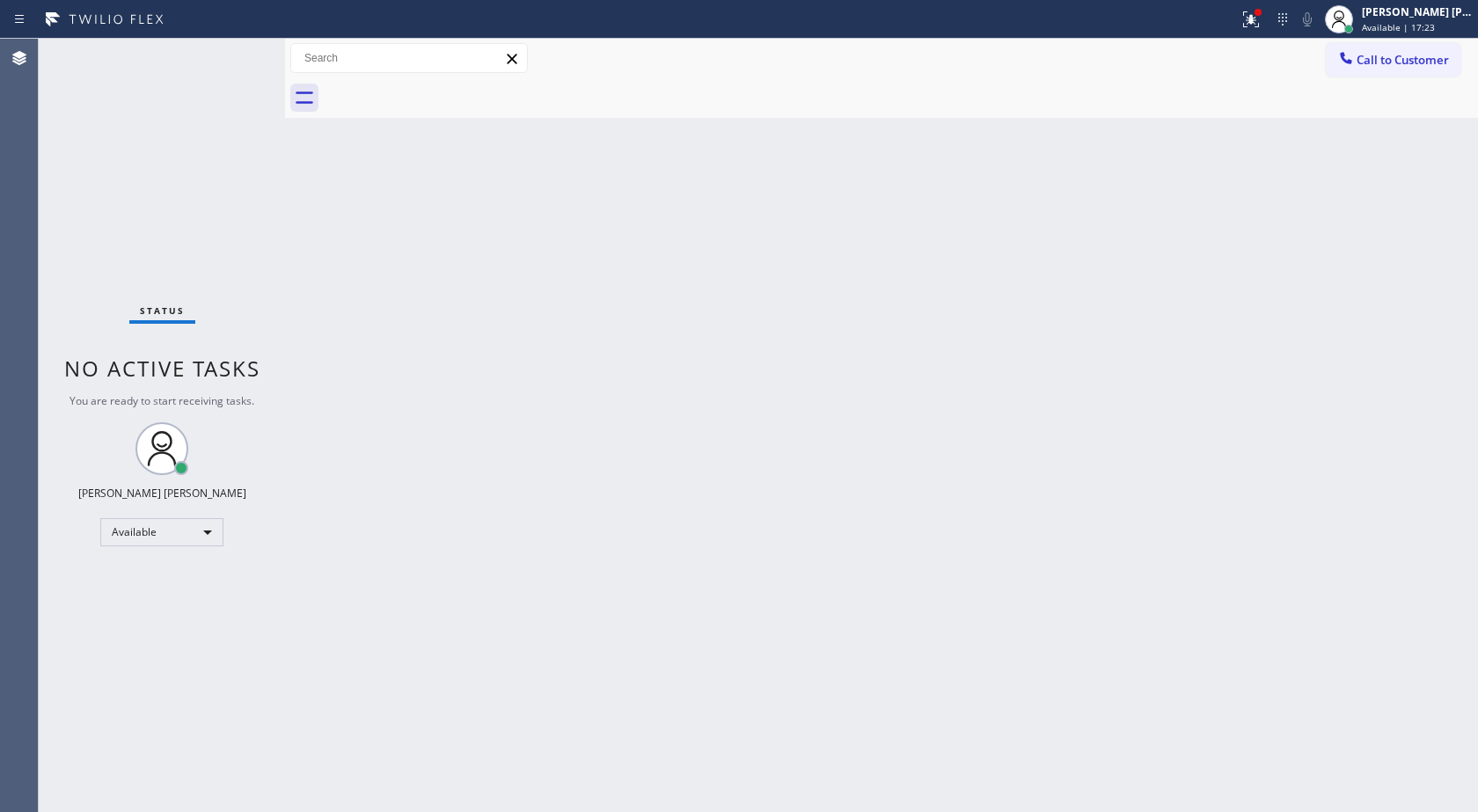
click at [603, 360] on div "Back to Dashboard Change Sender ID Customers Technicians Select a contact Outbo…" at bounding box center [882, 425] width 1193 height 773
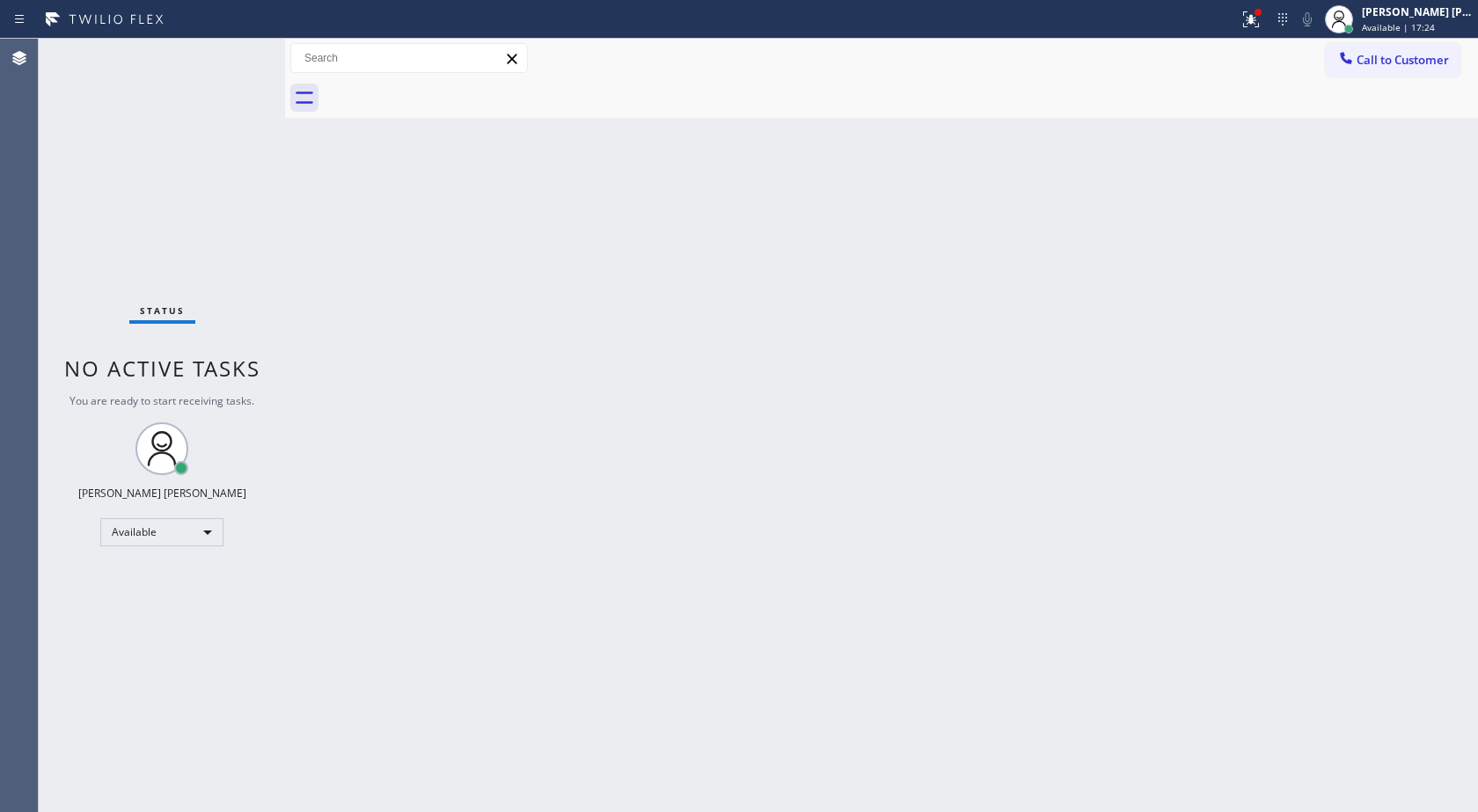
click at [603, 360] on div "Back to Dashboard Change Sender ID Customers Technicians Select a contact Outbo…" at bounding box center [882, 425] width 1193 height 773
click at [1258, 5] on button at bounding box center [1251, 19] width 39 height 39
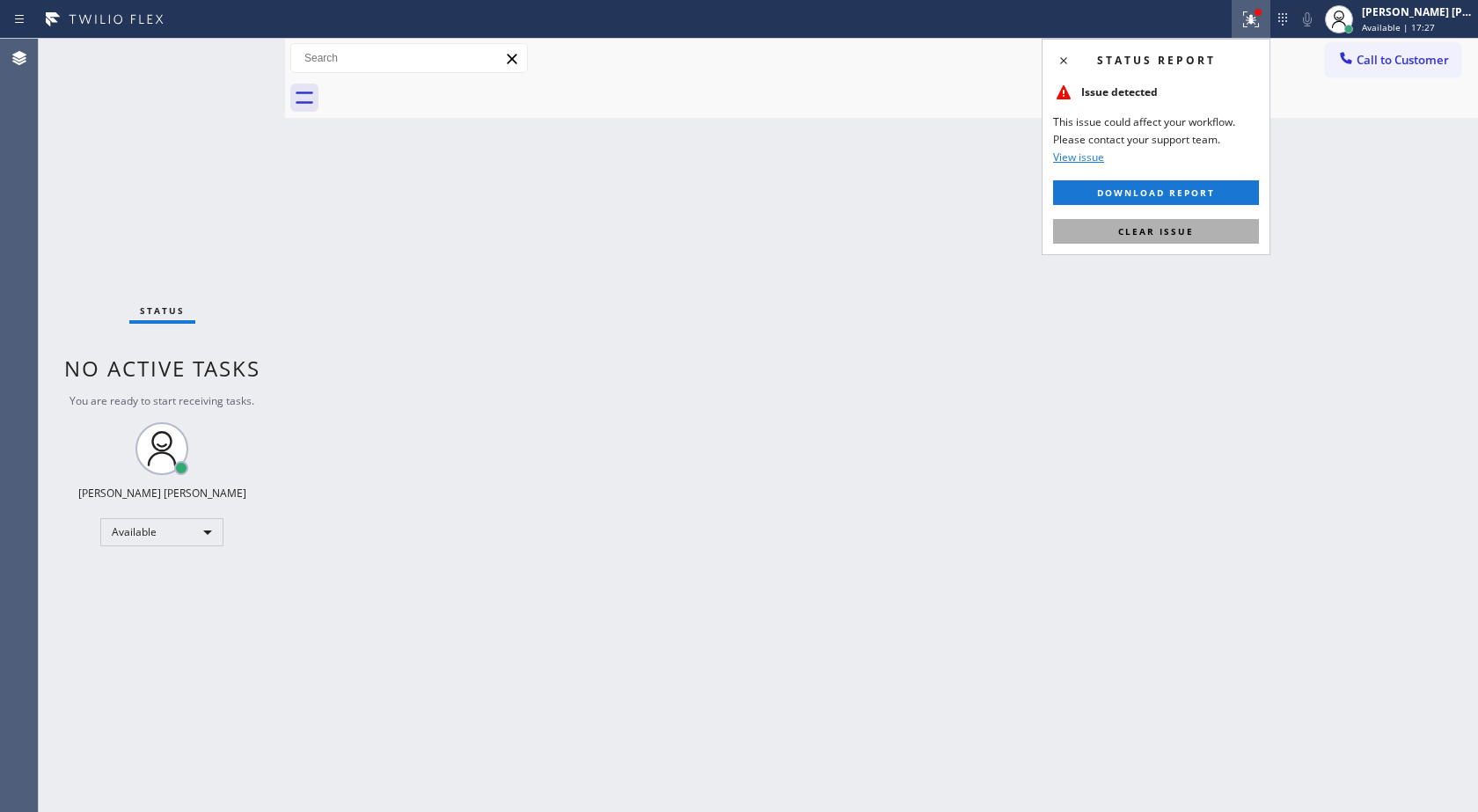
click at [1184, 227] on span "Clear issue" at bounding box center [1156, 231] width 76 height 13
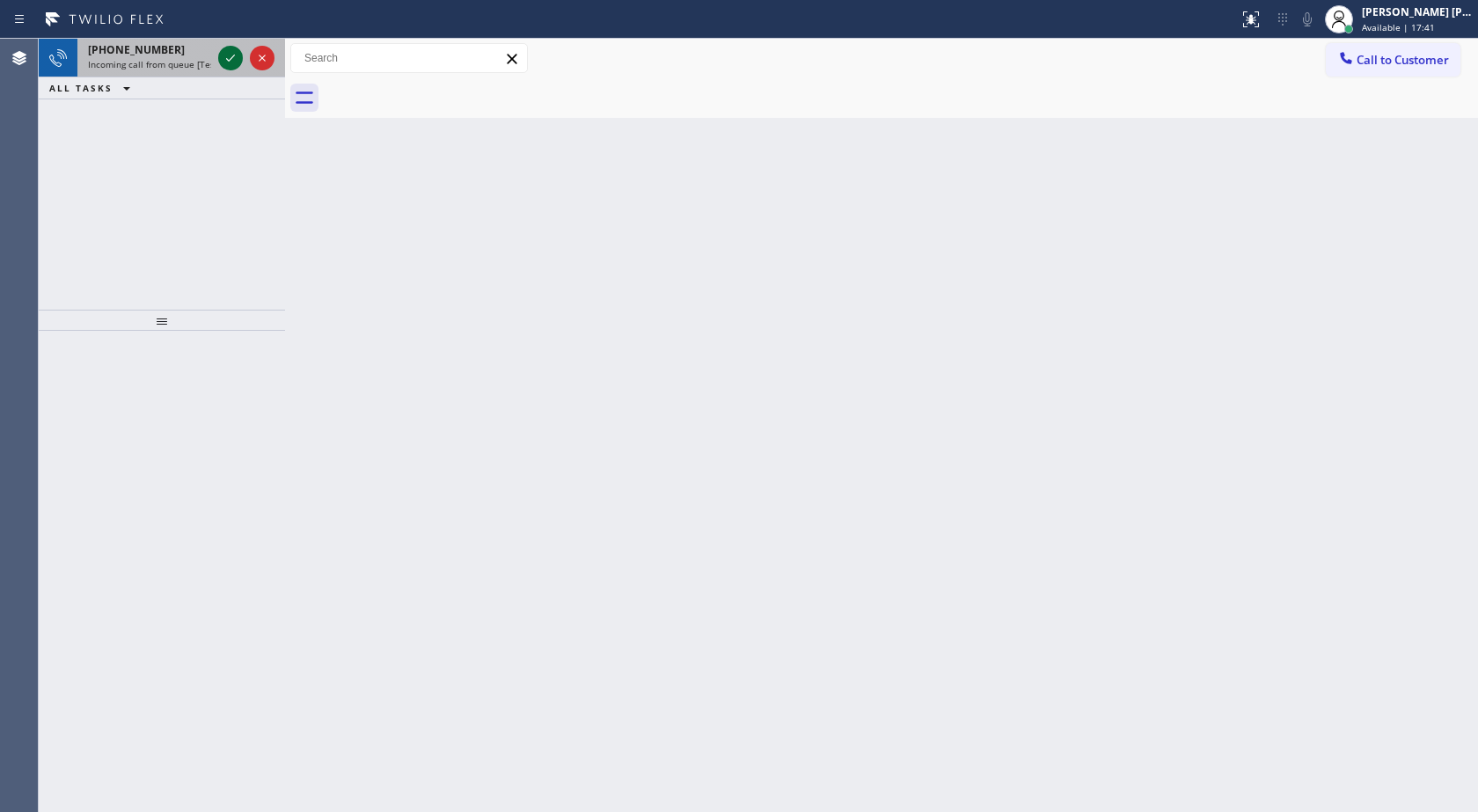
click at [230, 58] on icon at bounding box center [230, 57] width 21 height 21
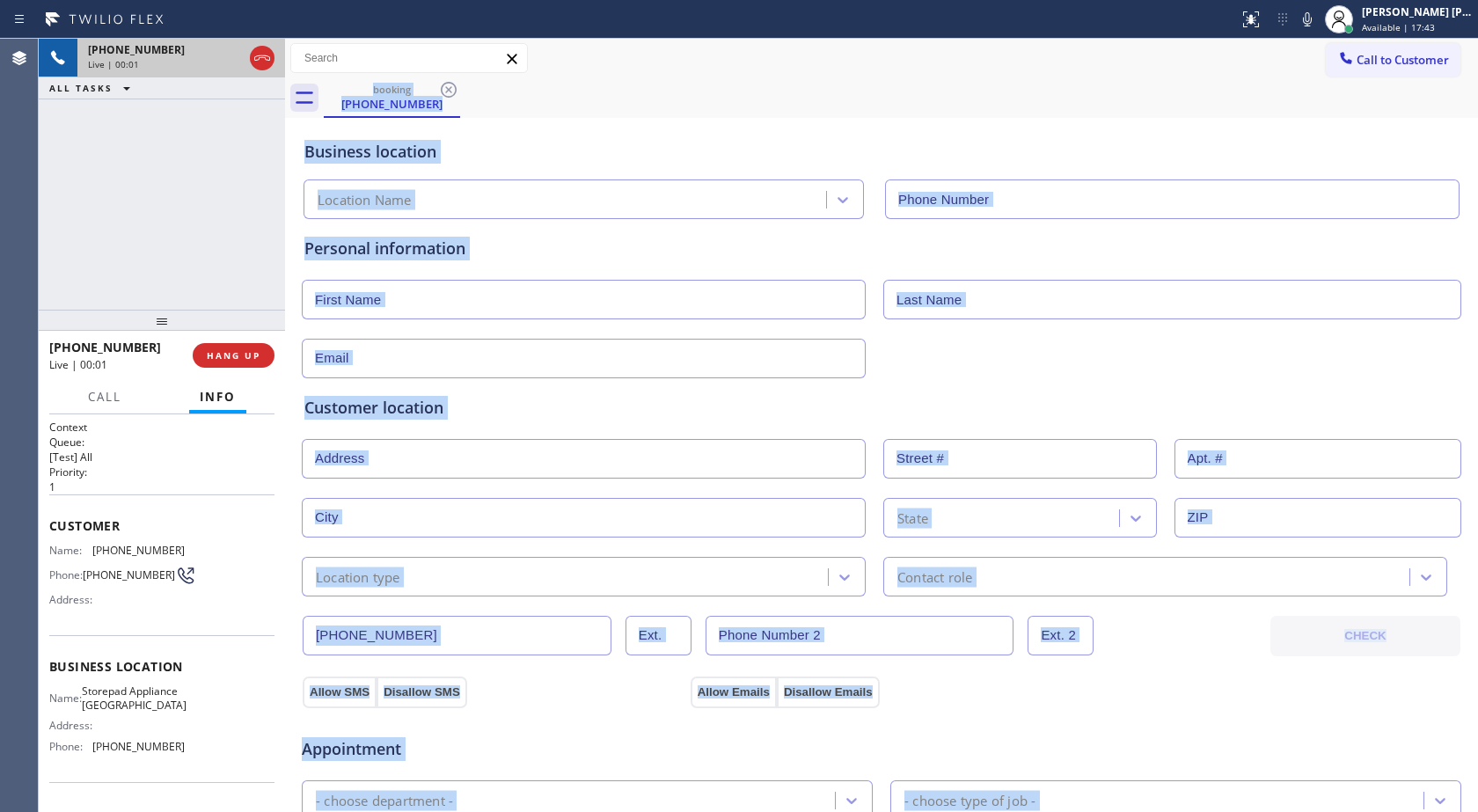
type input "[PHONE_NUMBER]"
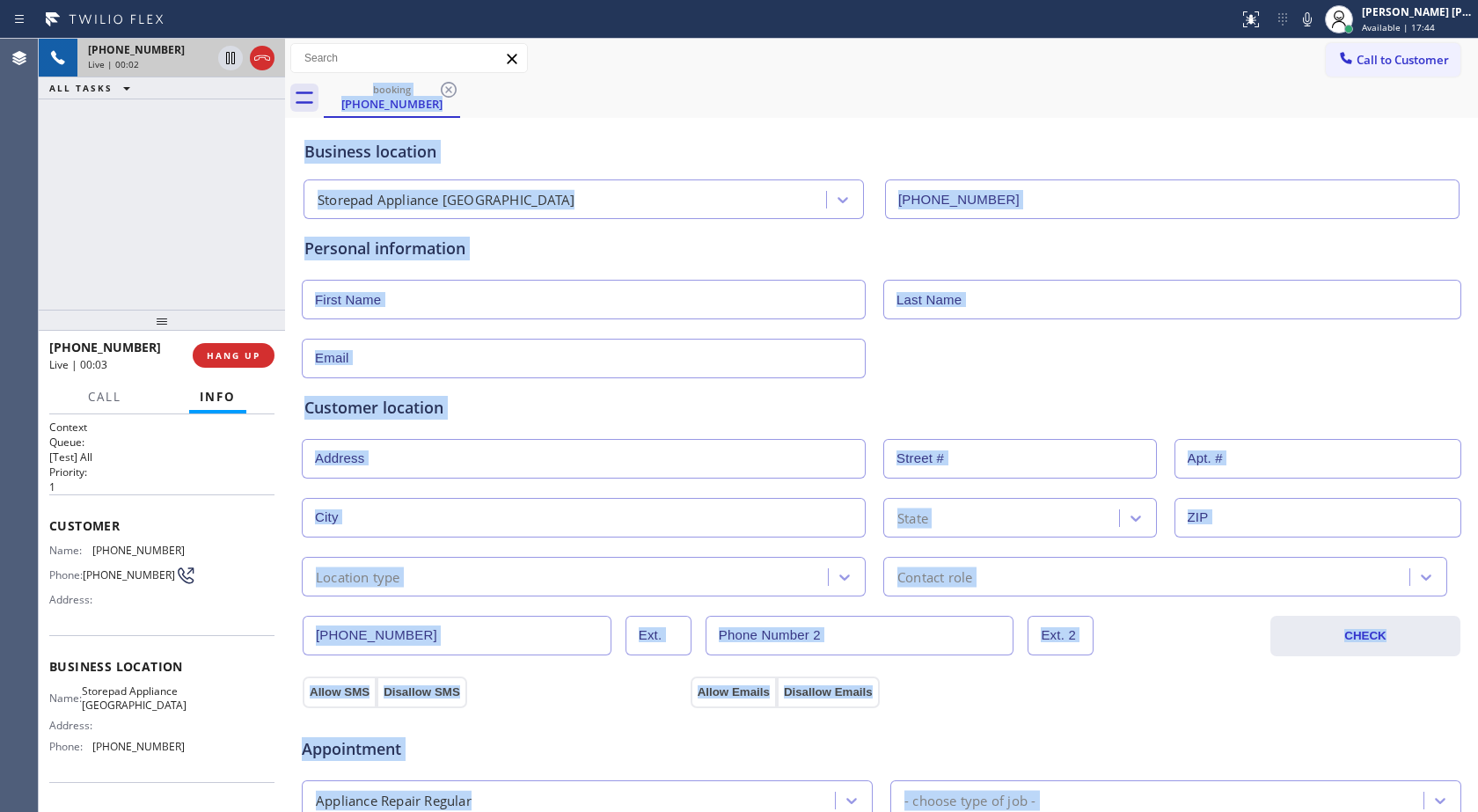
click at [663, 132] on div "Business location Storepad Appliance [GEOGRAPHIC_DATA] [PHONE_NUMBER]" at bounding box center [881, 170] width 1161 height 96
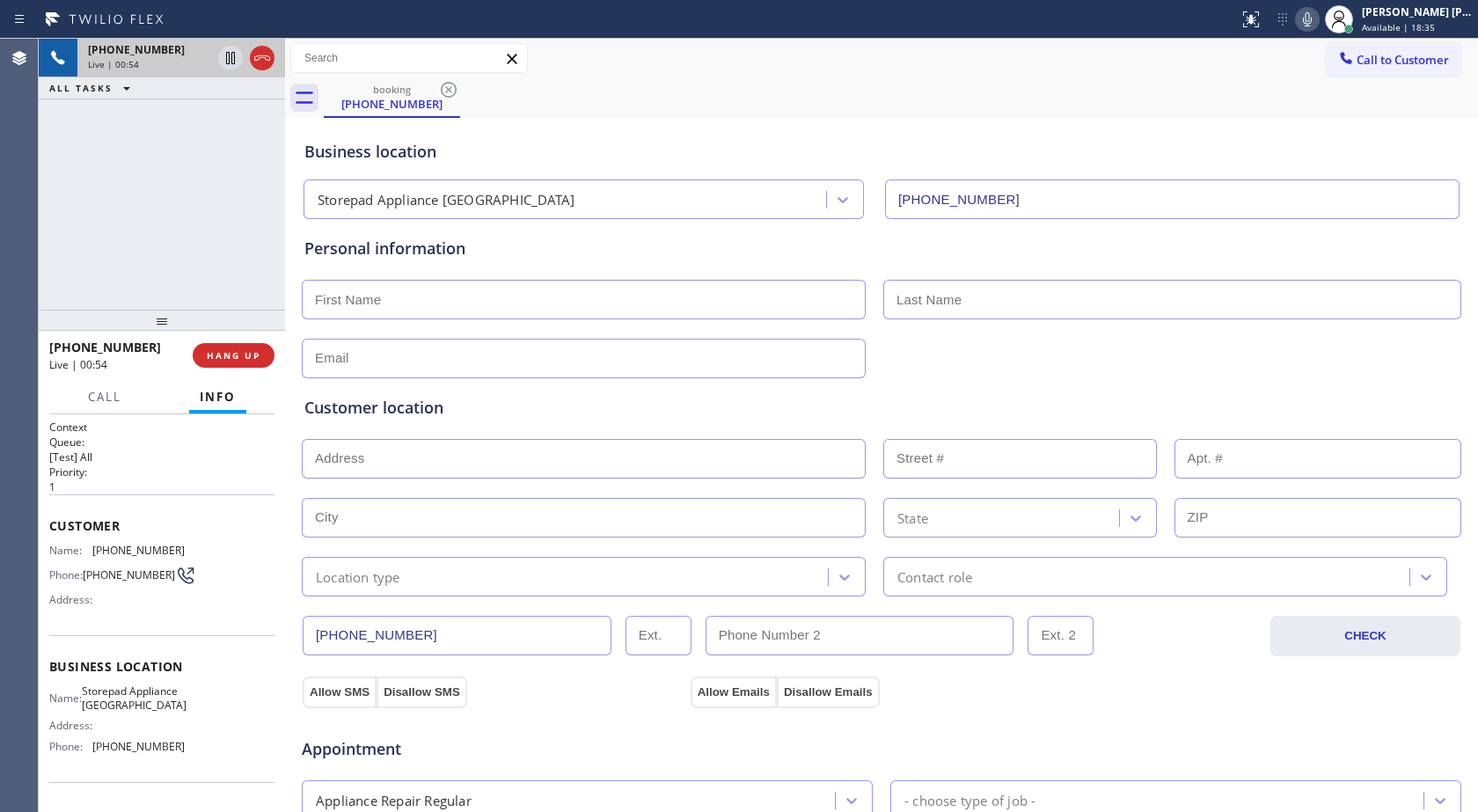
click at [1310, 10] on icon at bounding box center [1307, 19] width 21 height 21
click at [1309, 16] on rect at bounding box center [1308, 18] width 13 height 13
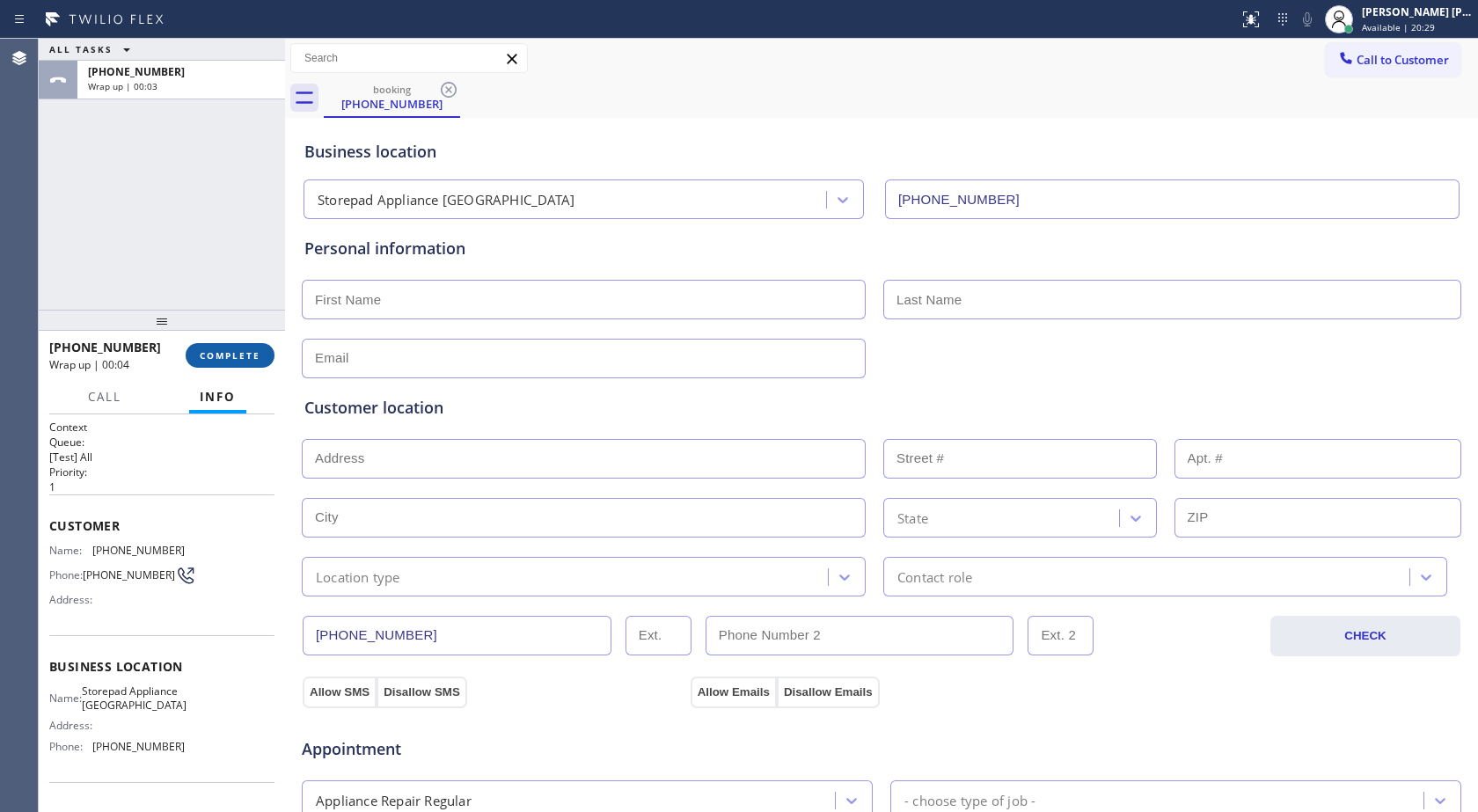
click at [241, 366] on button "COMPLETE" at bounding box center [230, 355] width 89 height 25
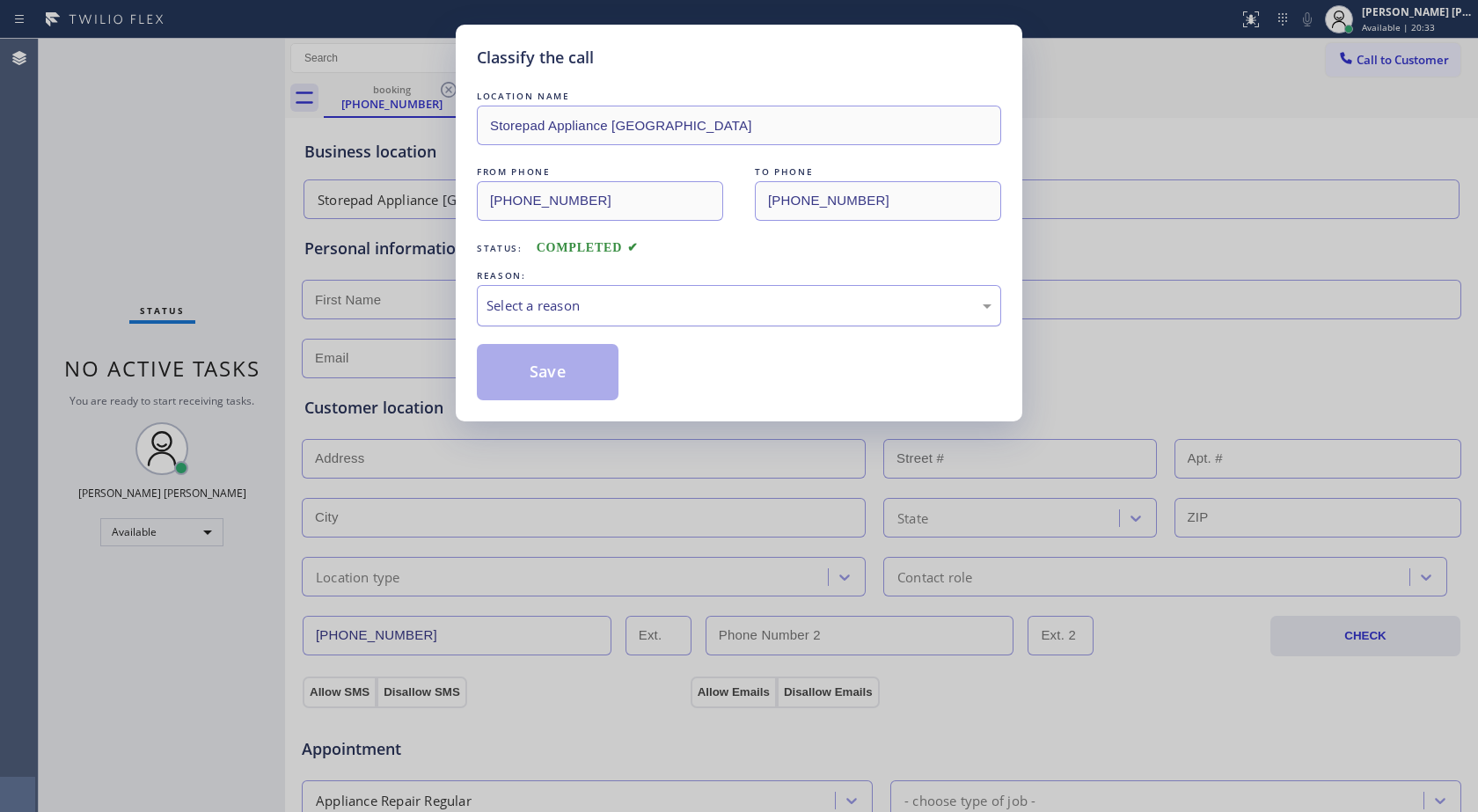
click at [572, 297] on div "Select a reason" at bounding box center [739, 306] width 505 height 20
drag, startPoint x: 595, startPoint y: 383, endPoint x: 587, endPoint y: 394, distance: 13.6
click at [587, 394] on button "Save" at bounding box center [548, 372] width 142 height 56
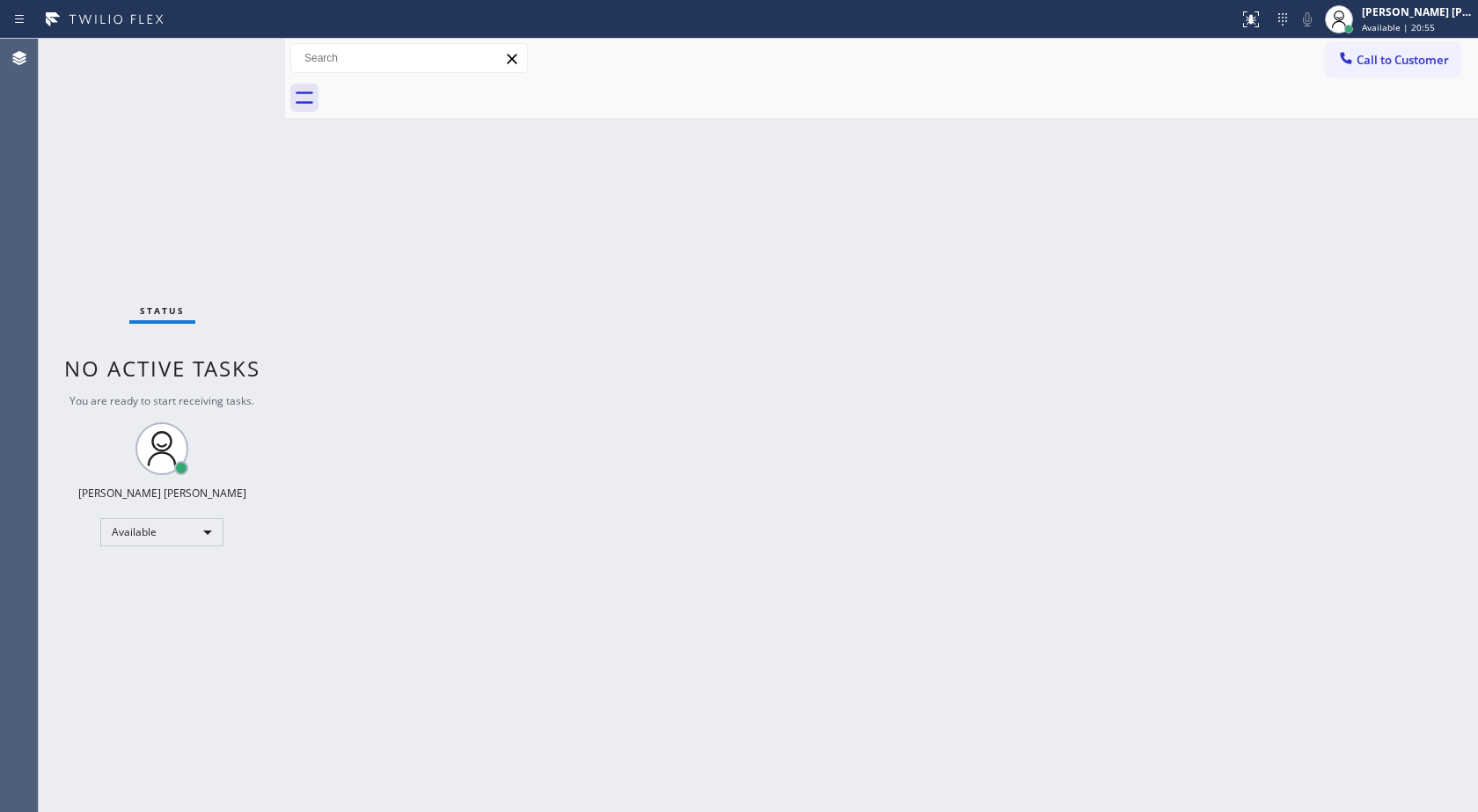
click at [332, 681] on div "Back to Dashboard Change Sender ID Customers Technicians Select a contact Outbo…" at bounding box center [882, 425] width 1193 height 773
click at [1246, 9] on icon at bounding box center [1250, 19] width 21 height 21
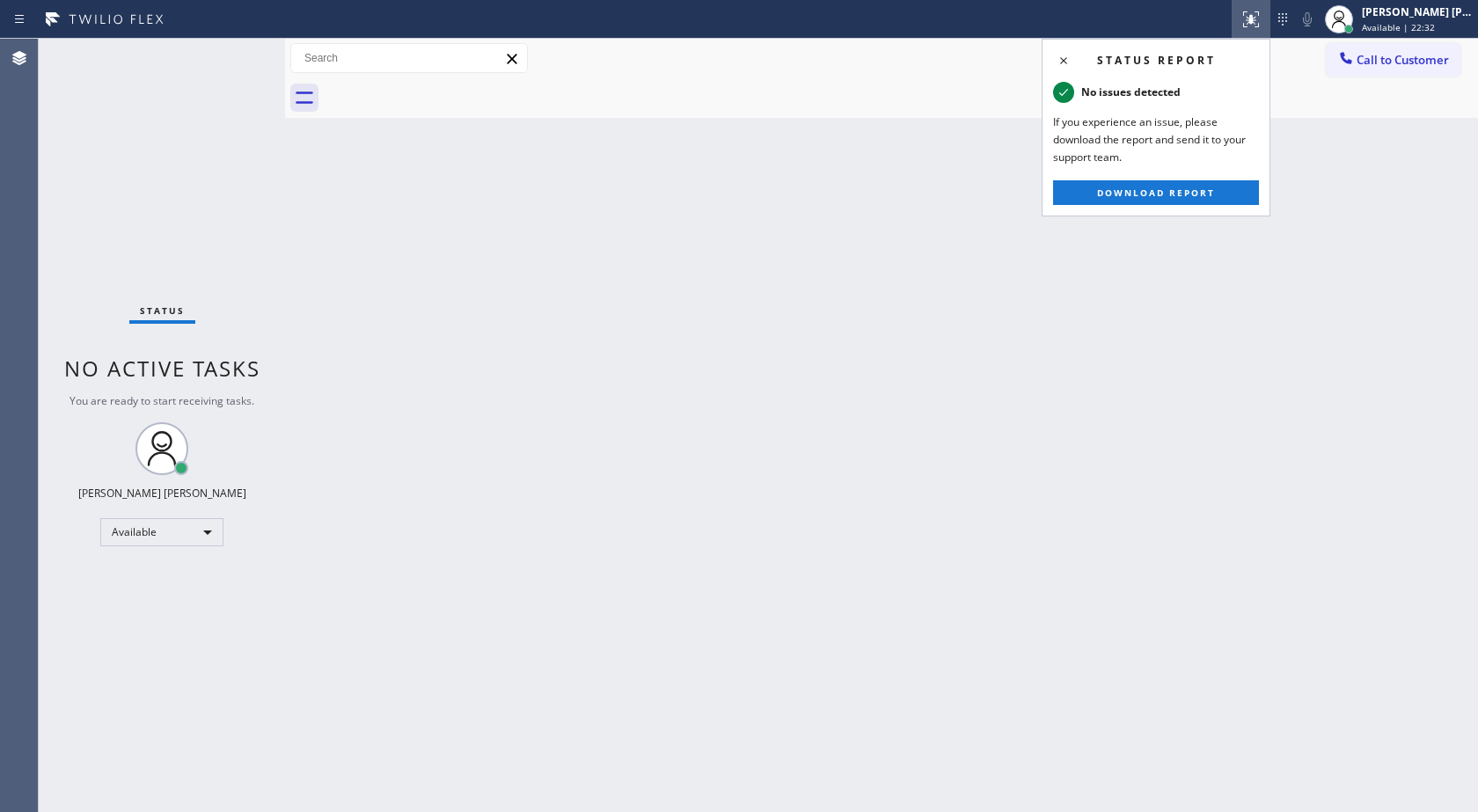
click at [1019, 319] on div "Back to Dashboard Change Sender ID Customers Technicians Select a contact Outbo…" at bounding box center [882, 425] width 1193 height 773
click at [1063, 58] on icon at bounding box center [1064, 60] width 21 height 21
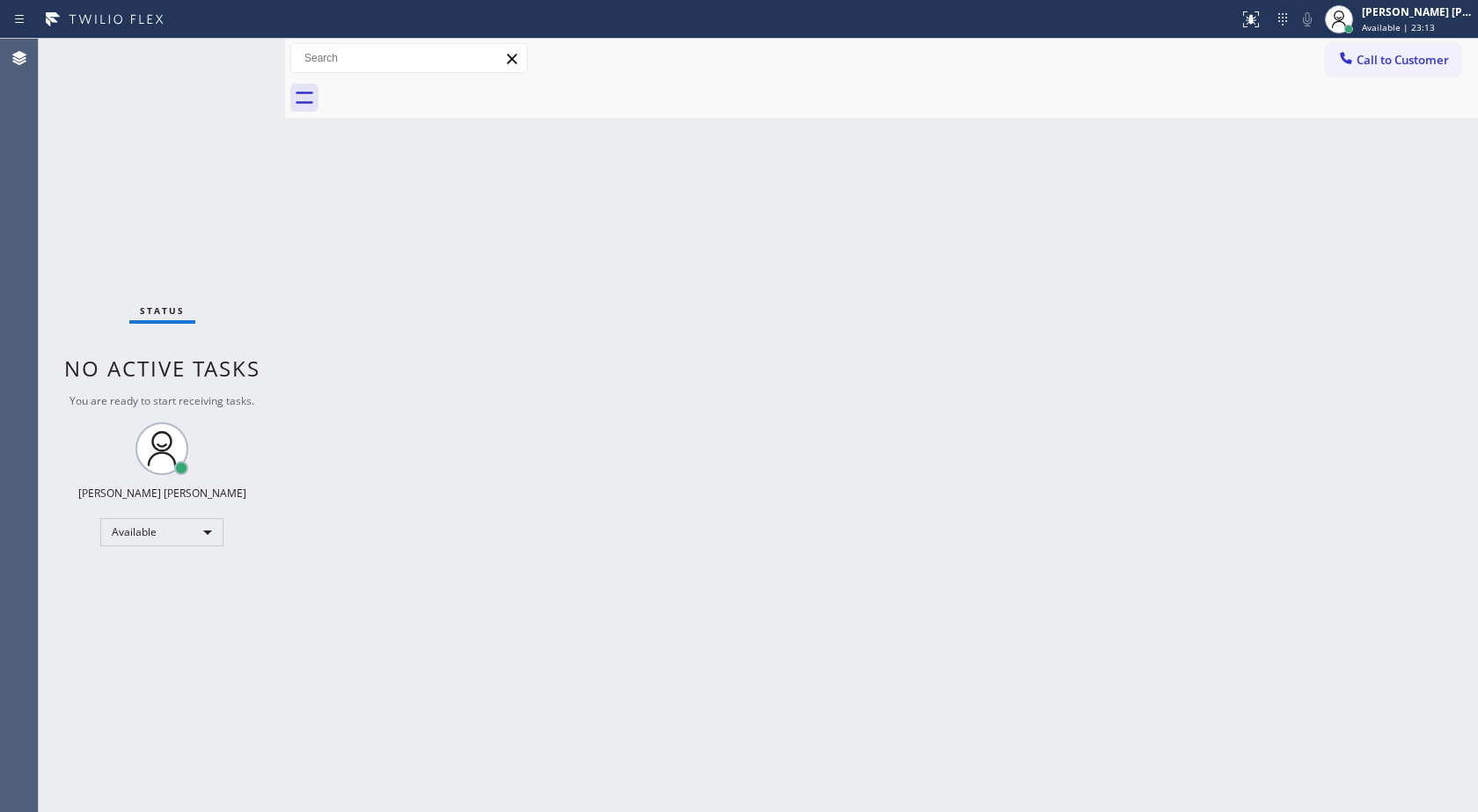
click at [1425, 373] on div "Back to Dashboard Change Sender ID Customers Technicians Select a contact Outbo…" at bounding box center [882, 425] width 1193 height 773
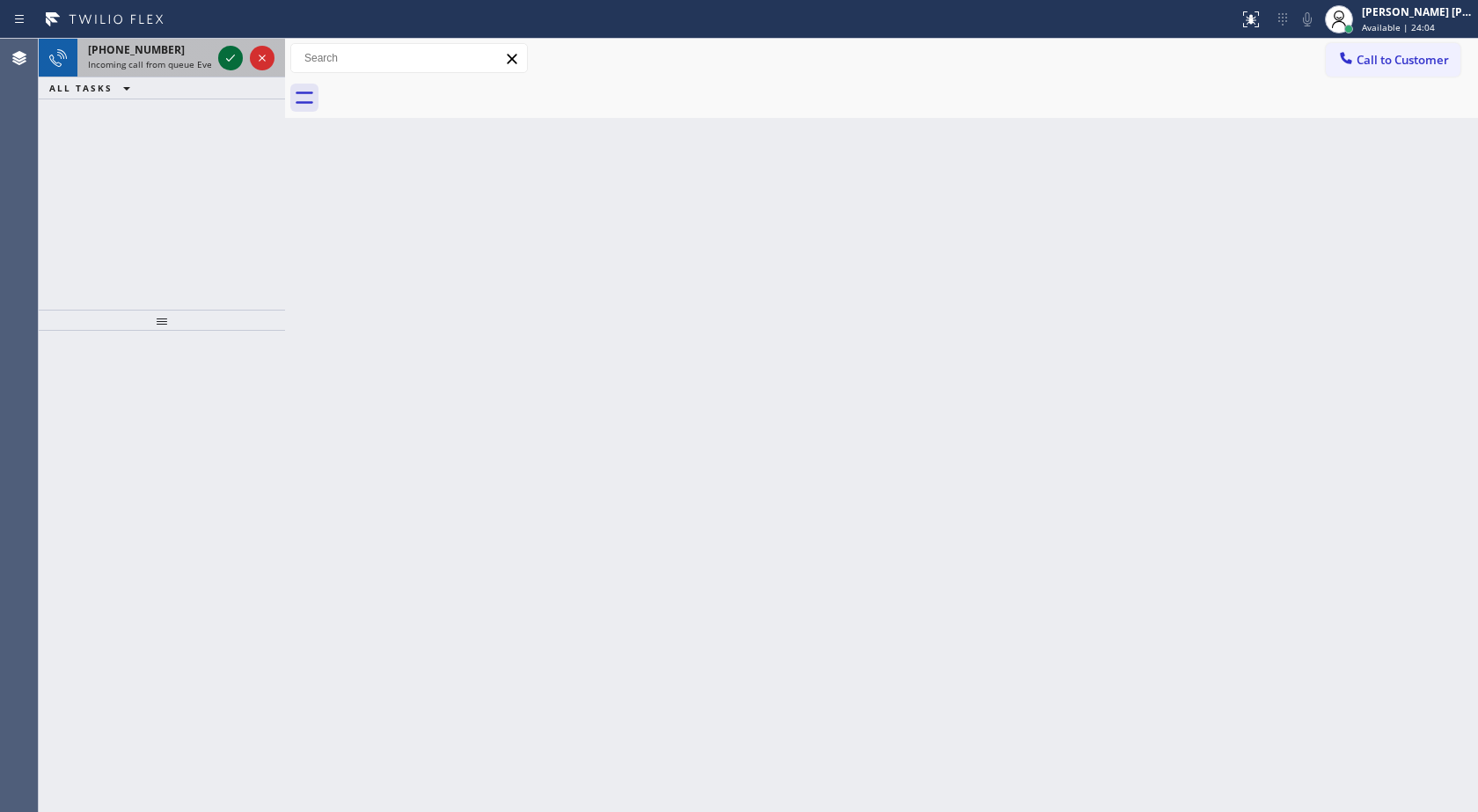
click at [225, 64] on icon at bounding box center [230, 57] width 21 height 21
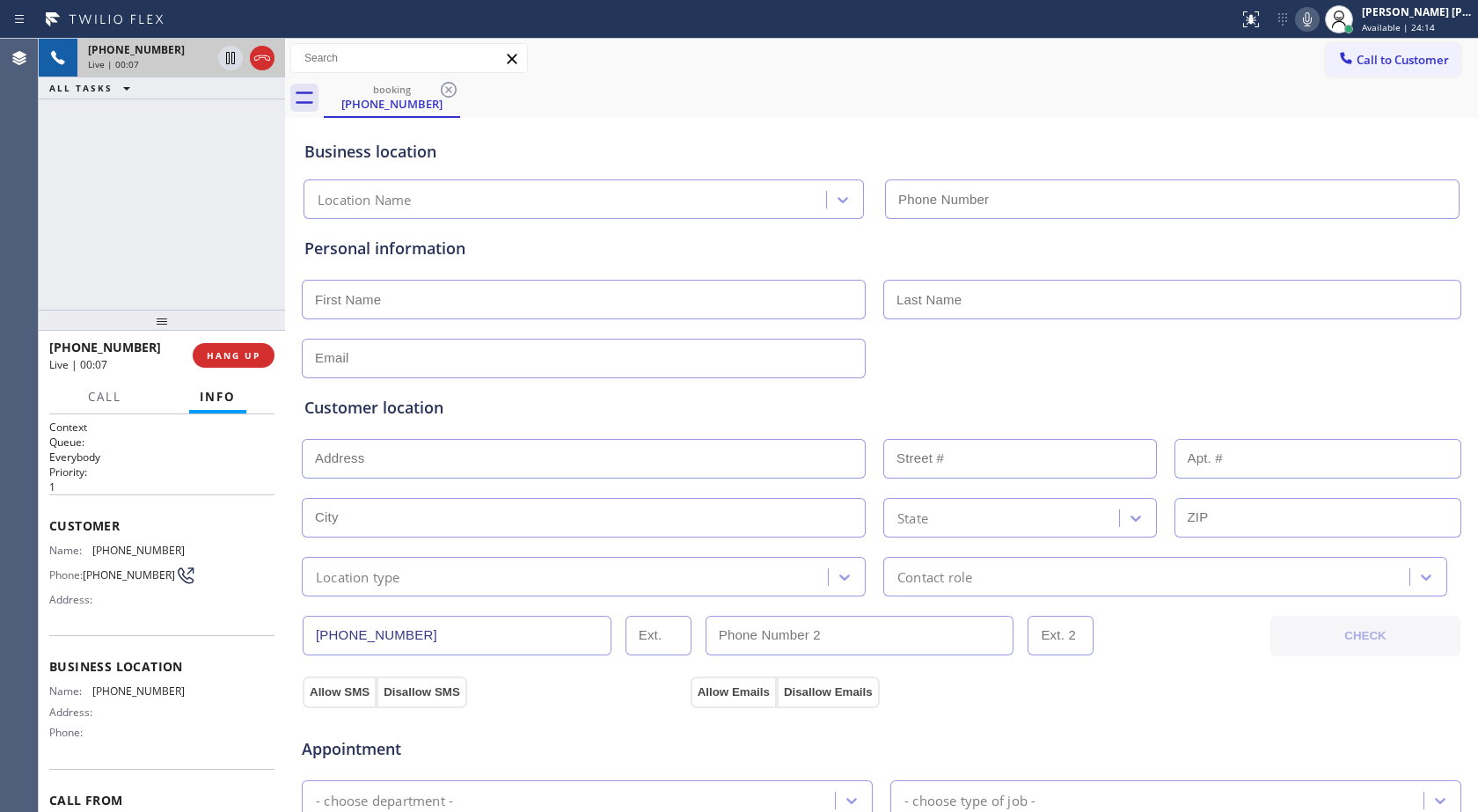
click at [191, 241] on div "[PHONE_NUMBER] Live | 00:07 ALL TASKS ALL TASKS ACTIVE TASKS TASKS IN WRAP UP" at bounding box center [162, 175] width 247 height 271
click at [234, 351] on span "HANG UP" at bounding box center [233, 356] width 54 height 13
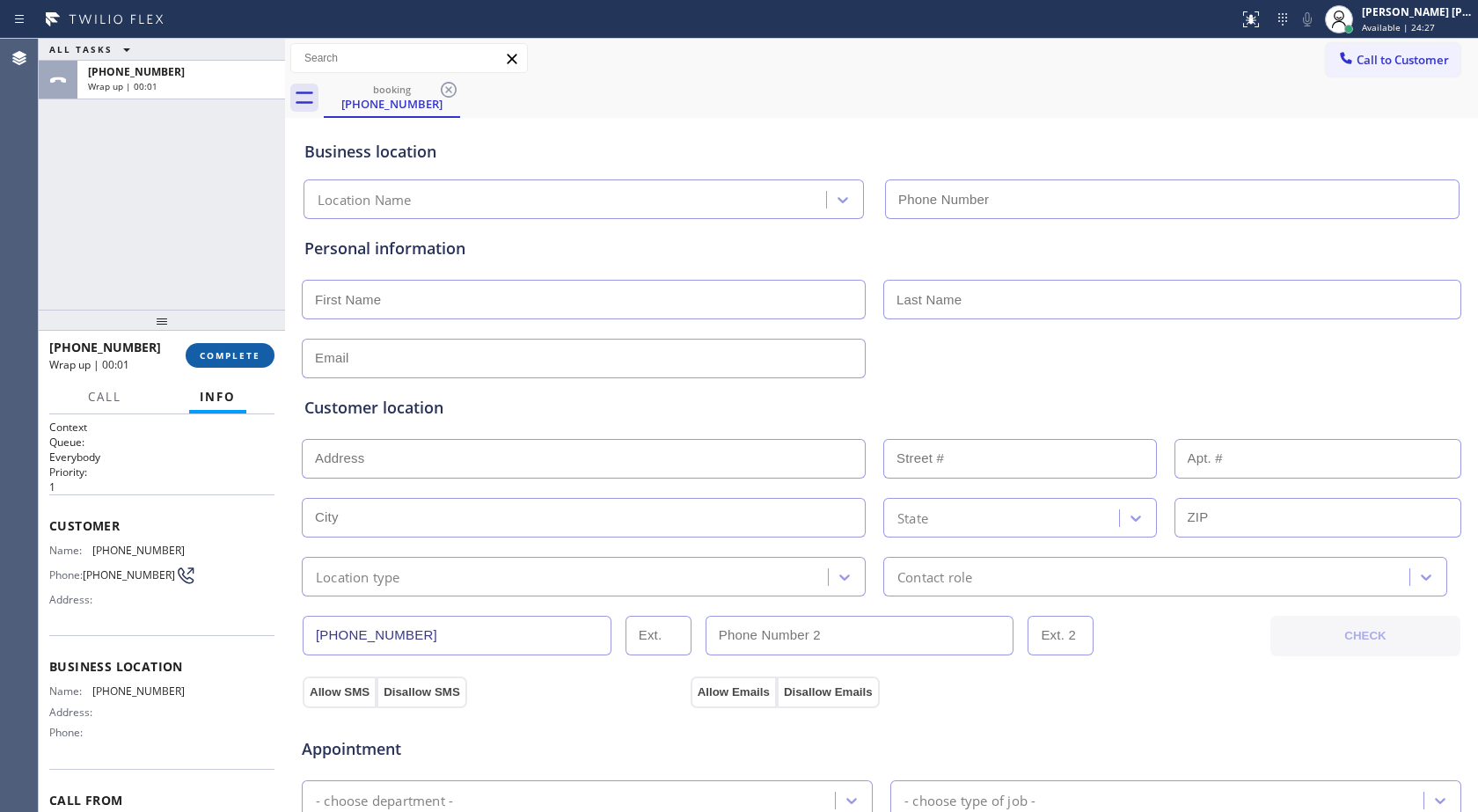
click at [234, 351] on span "COMPLETE" at bounding box center [229, 356] width 61 height 13
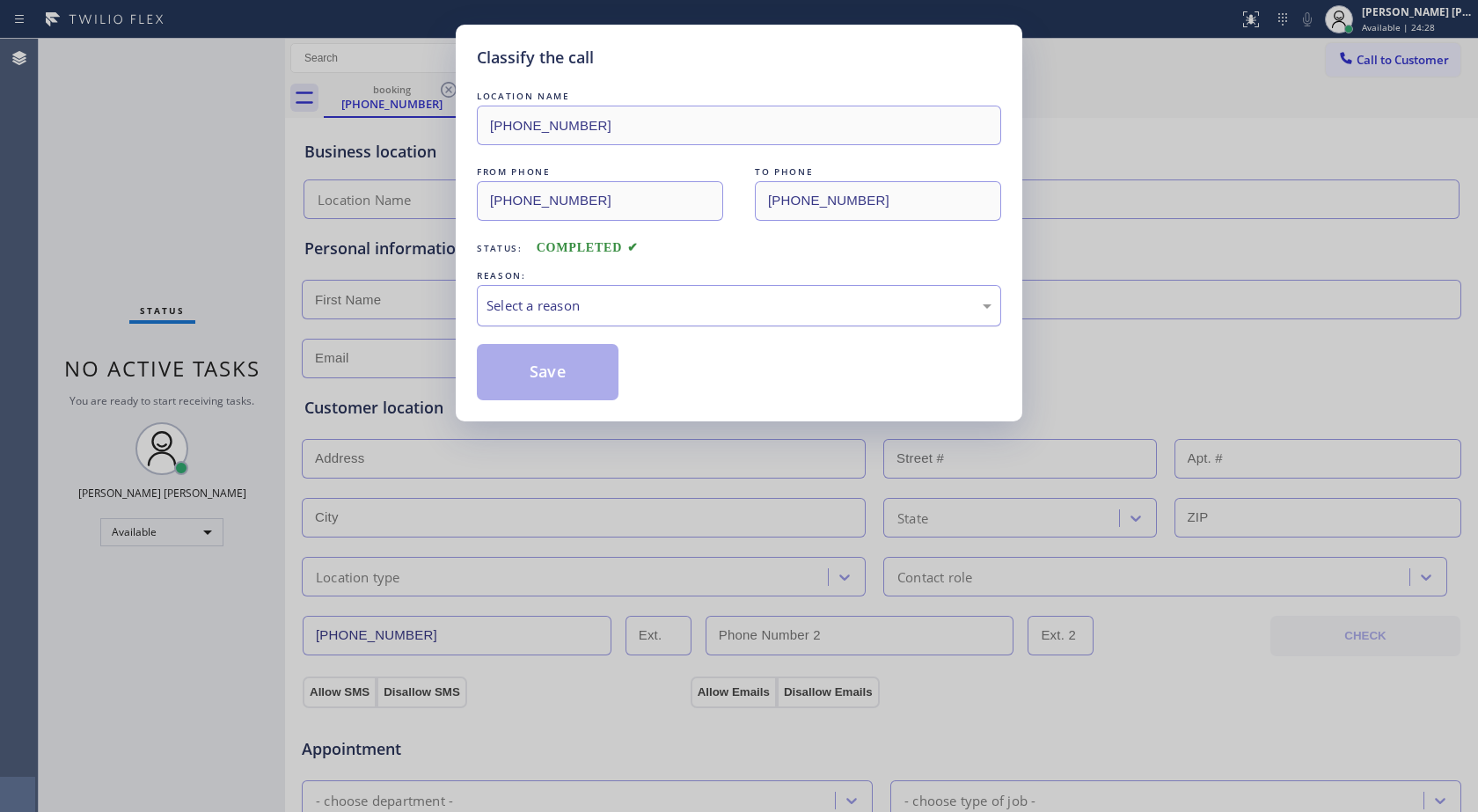
click at [516, 308] on div "Select a reason" at bounding box center [739, 306] width 505 height 20
click at [505, 379] on button "Save" at bounding box center [548, 372] width 142 height 56
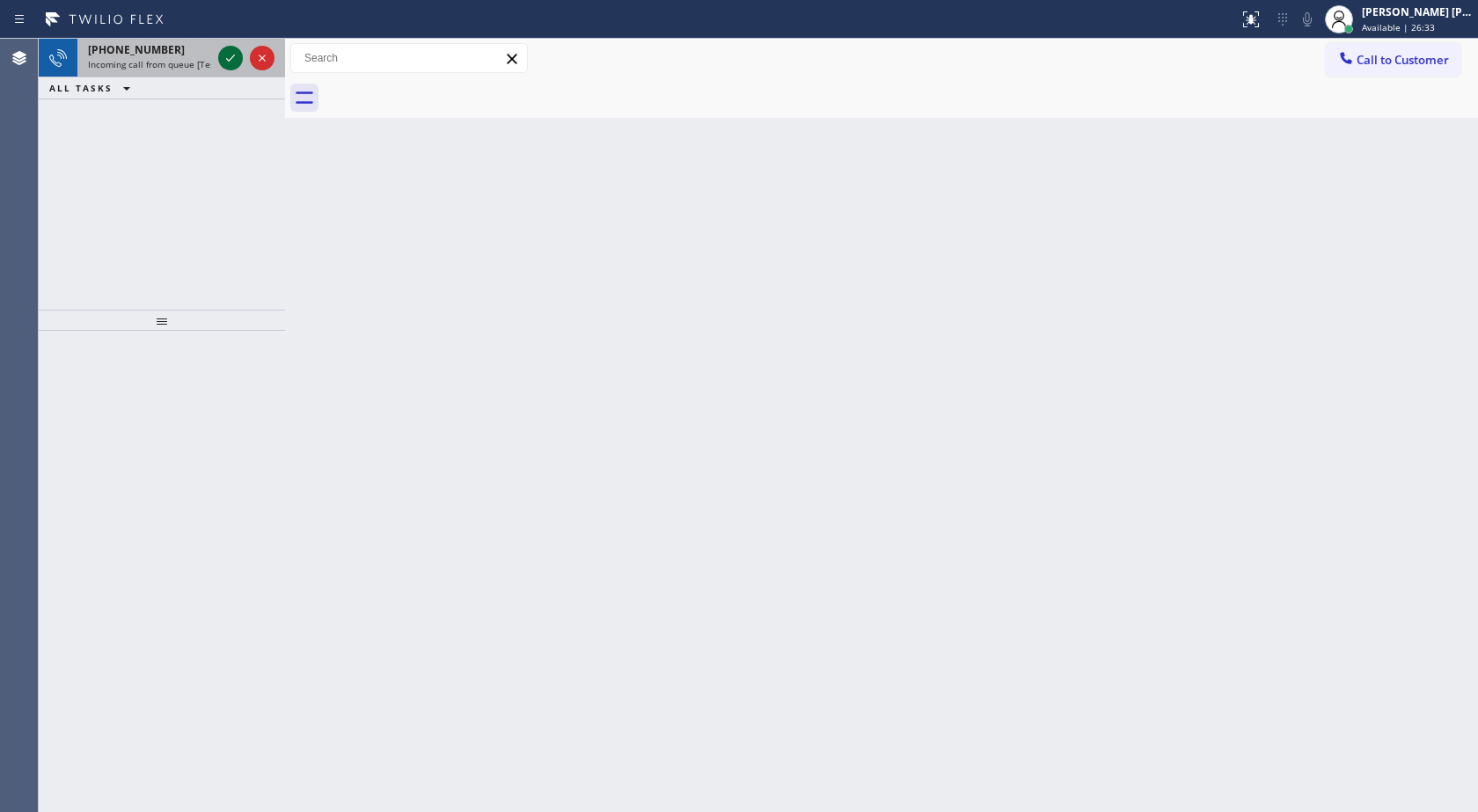
click at [226, 59] on icon at bounding box center [230, 57] width 21 height 21
click at [329, 218] on div "Back to Dashboard Change Sender ID Customers Technicians Select a contact Outbo…" at bounding box center [882, 425] width 1193 height 773
click at [227, 54] on icon at bounding box center [230, 57] width 21 height 21
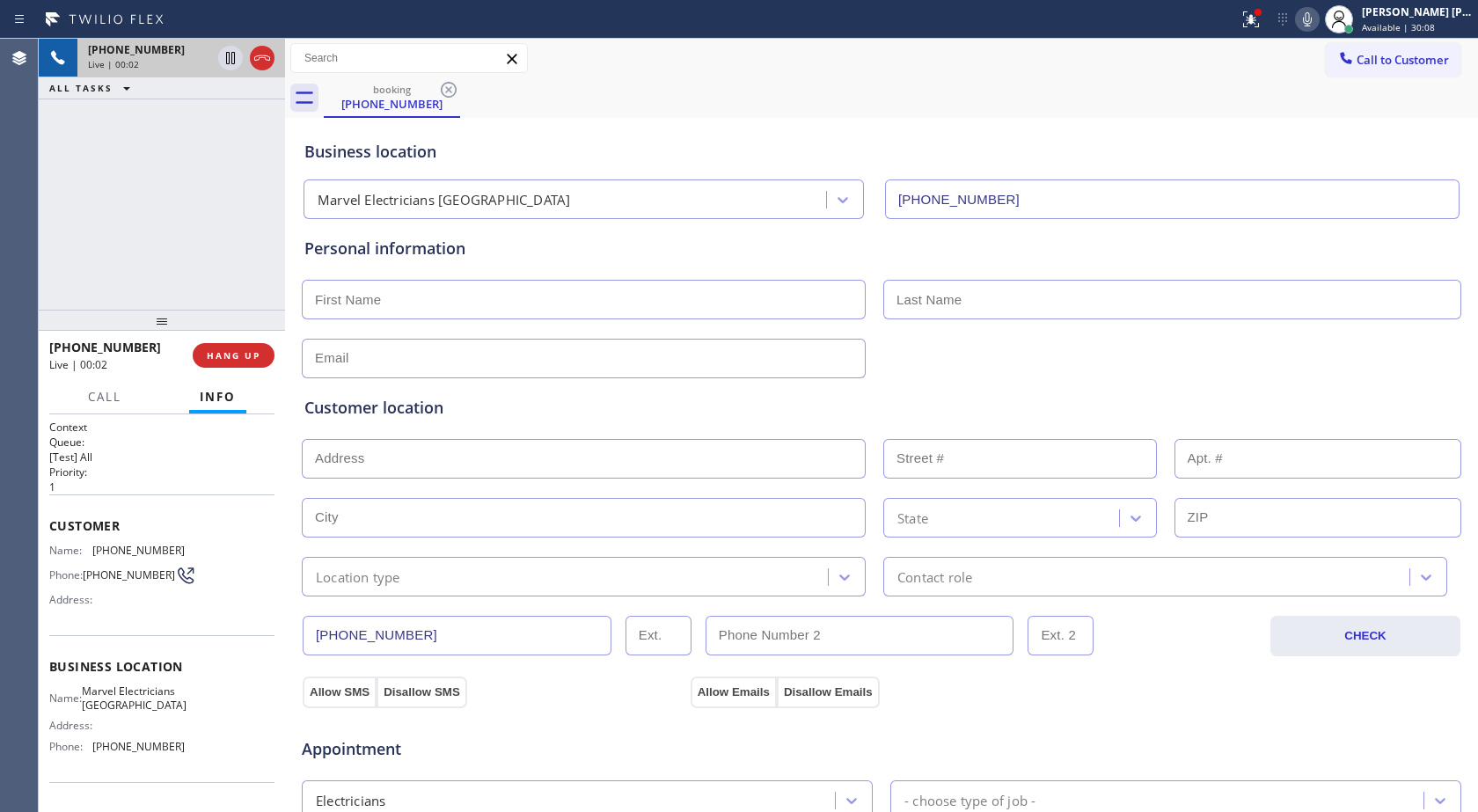
type input "[PHONE_NUMBER]"
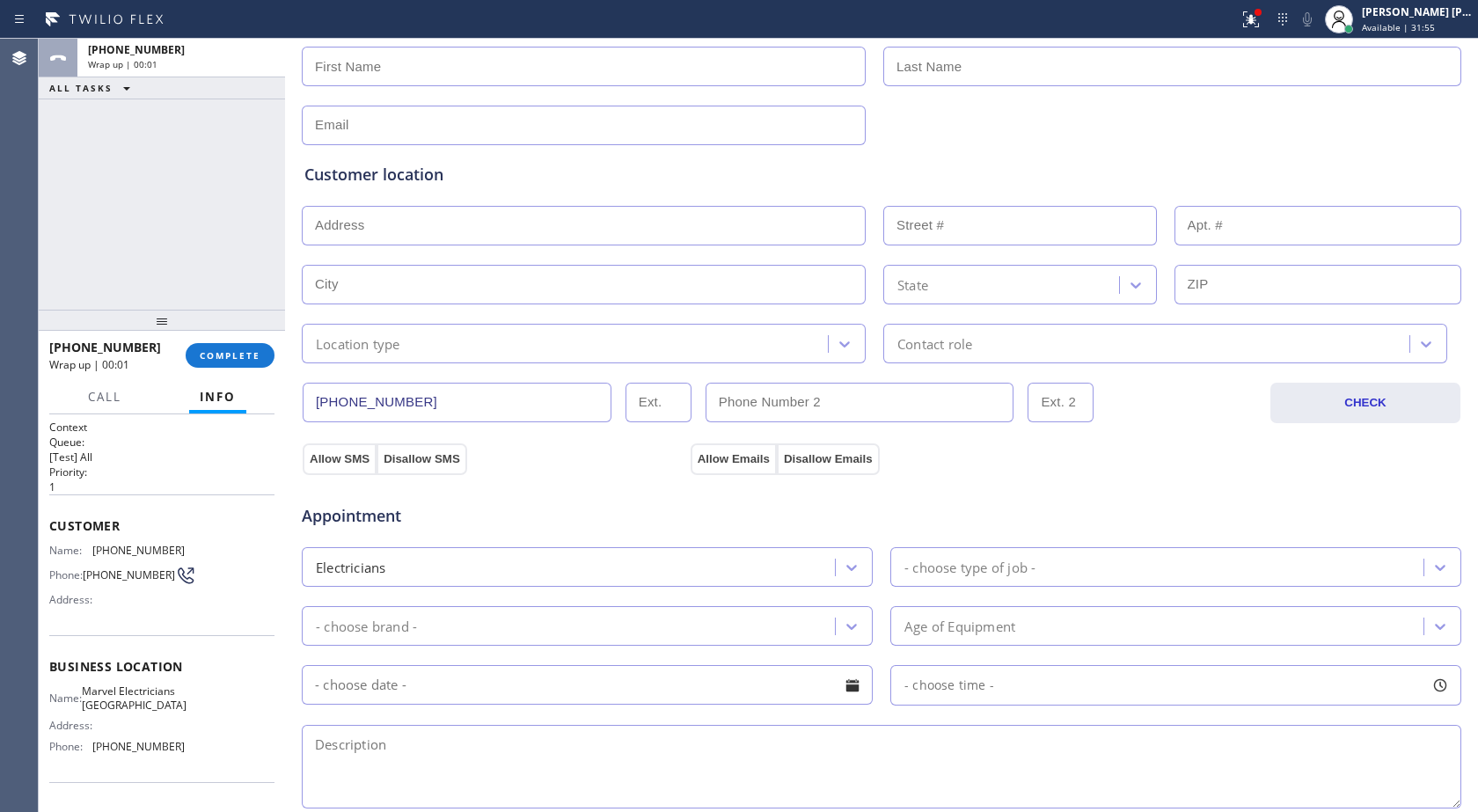
scroll to position [264, 0]
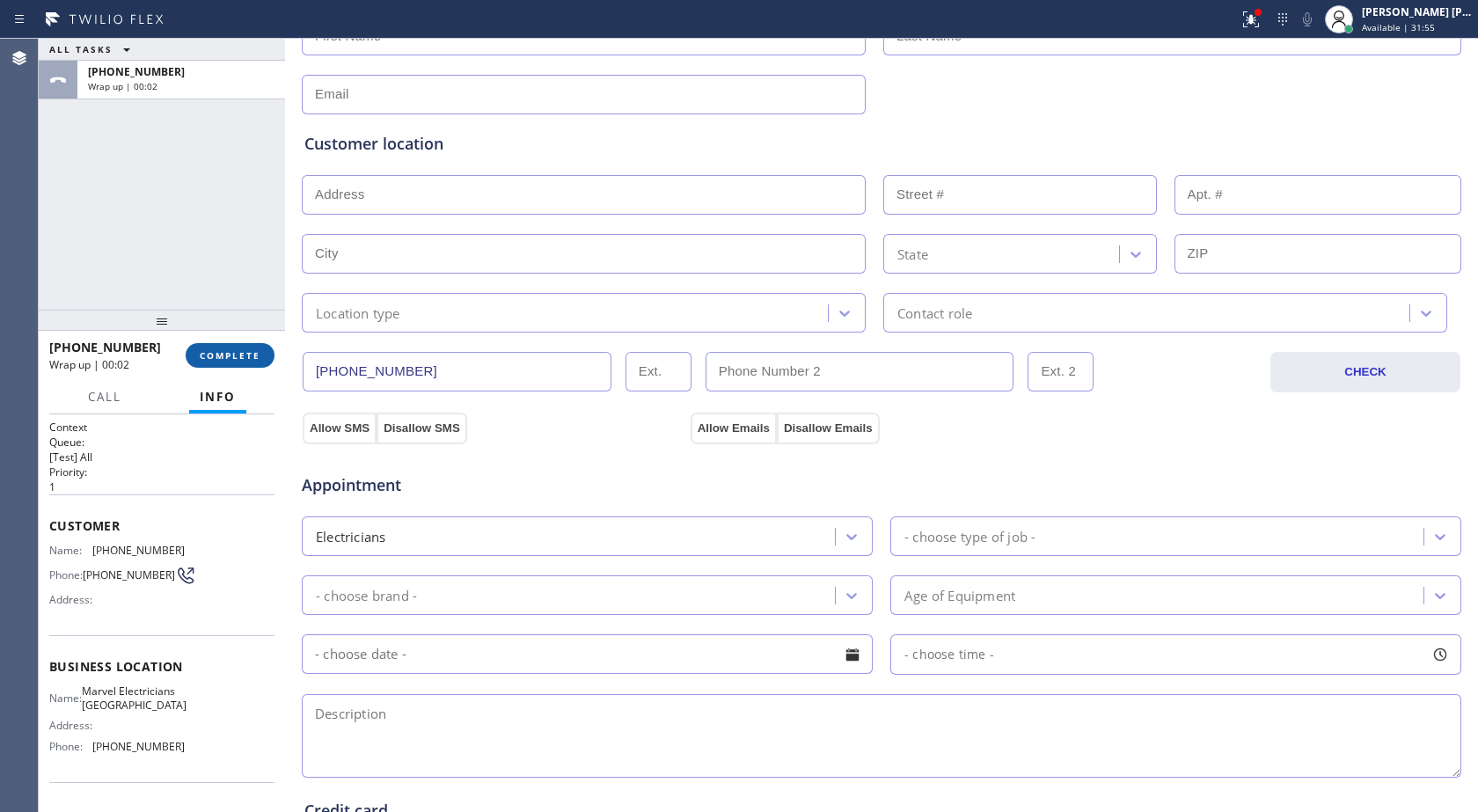
click at [257, 360] on span "COMPLETE" at bounding box center [229, 356] width 61 height 13
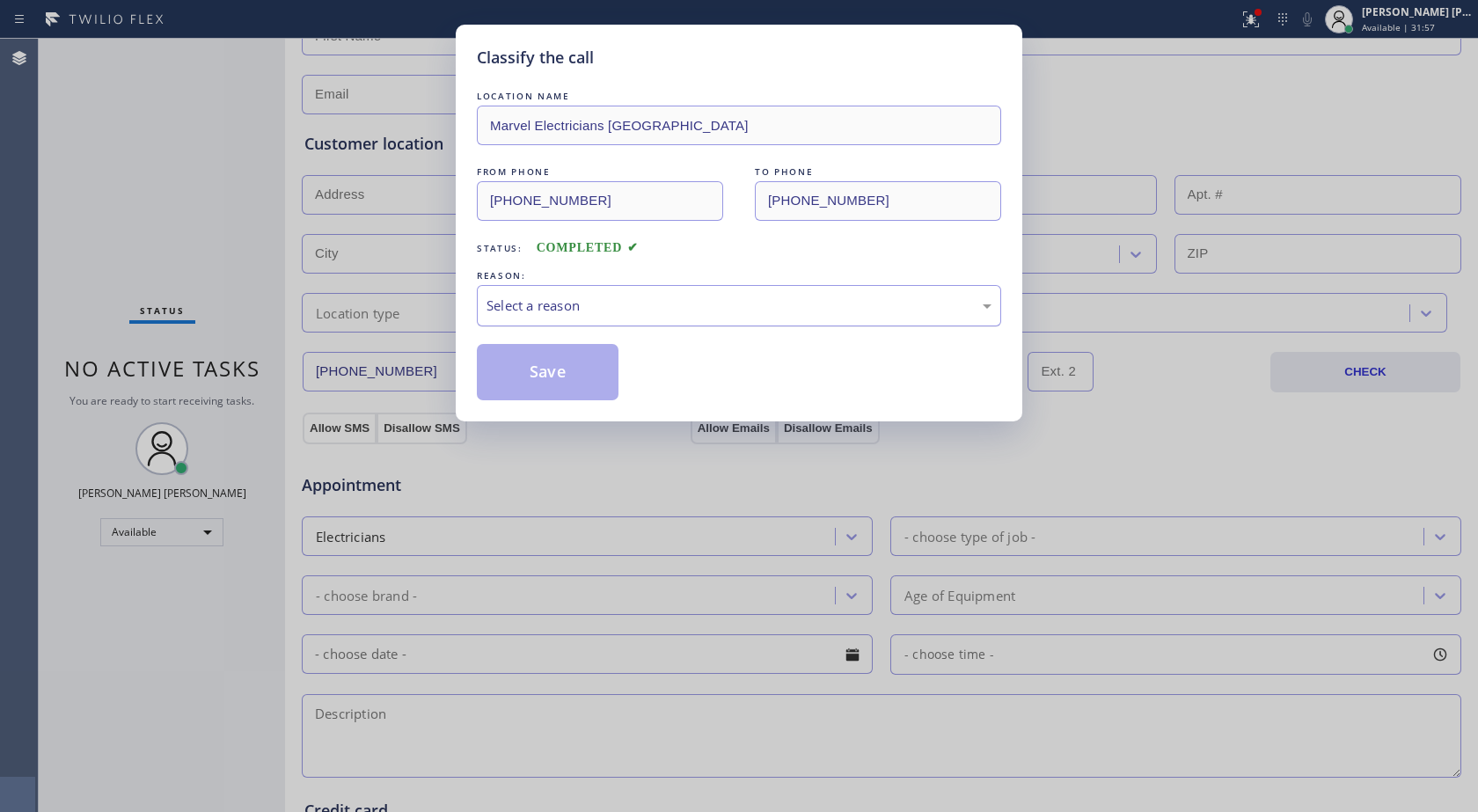
click at [525, 318] on div "Select a reason" at bounding box center [739, 305] width 525 height 41
click at [559, 378] on button "Save" at bounding box center [548, 372] width 142 height 56
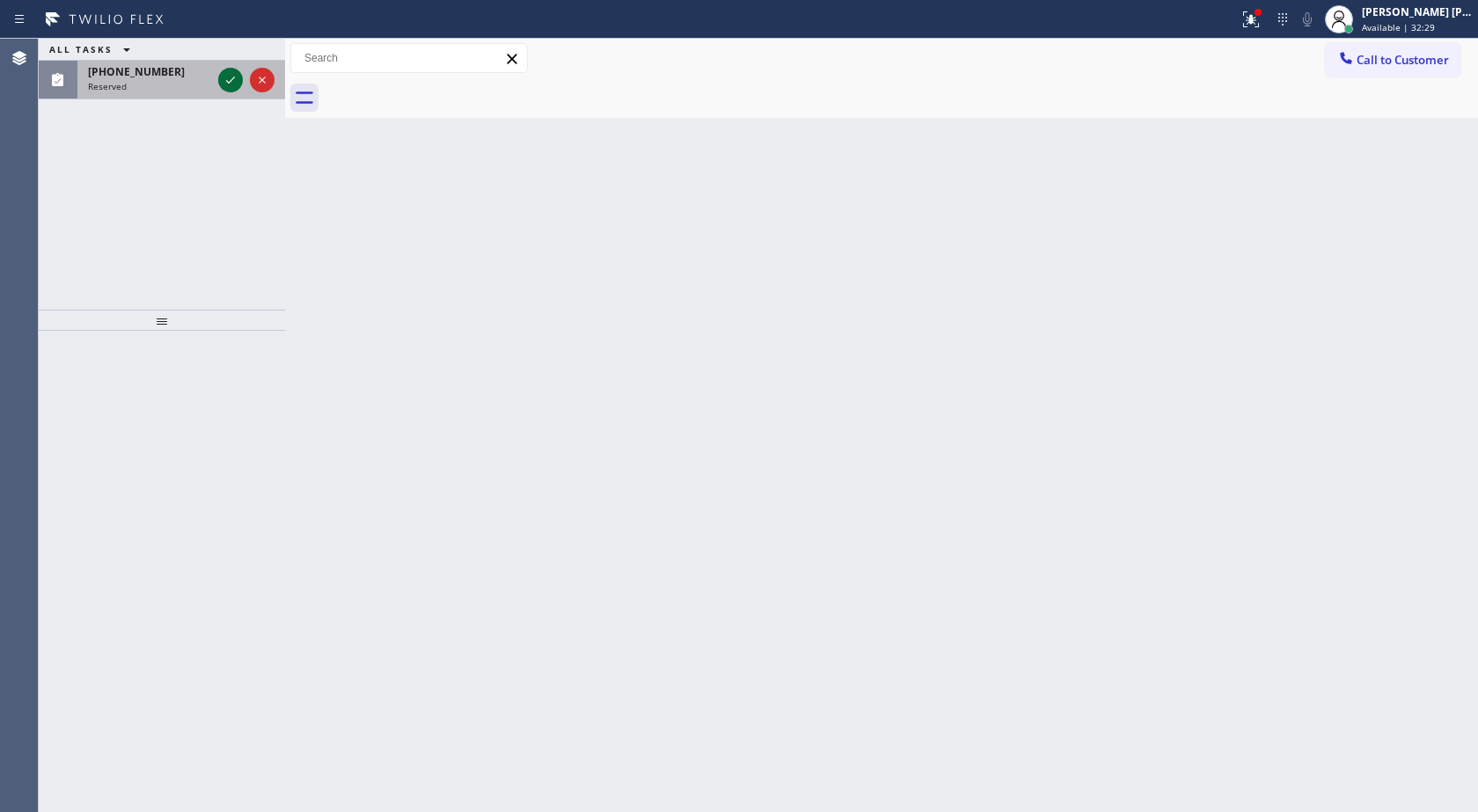
click at [229, 80] on icon at bounding box center [230, 79] width 21 height 21
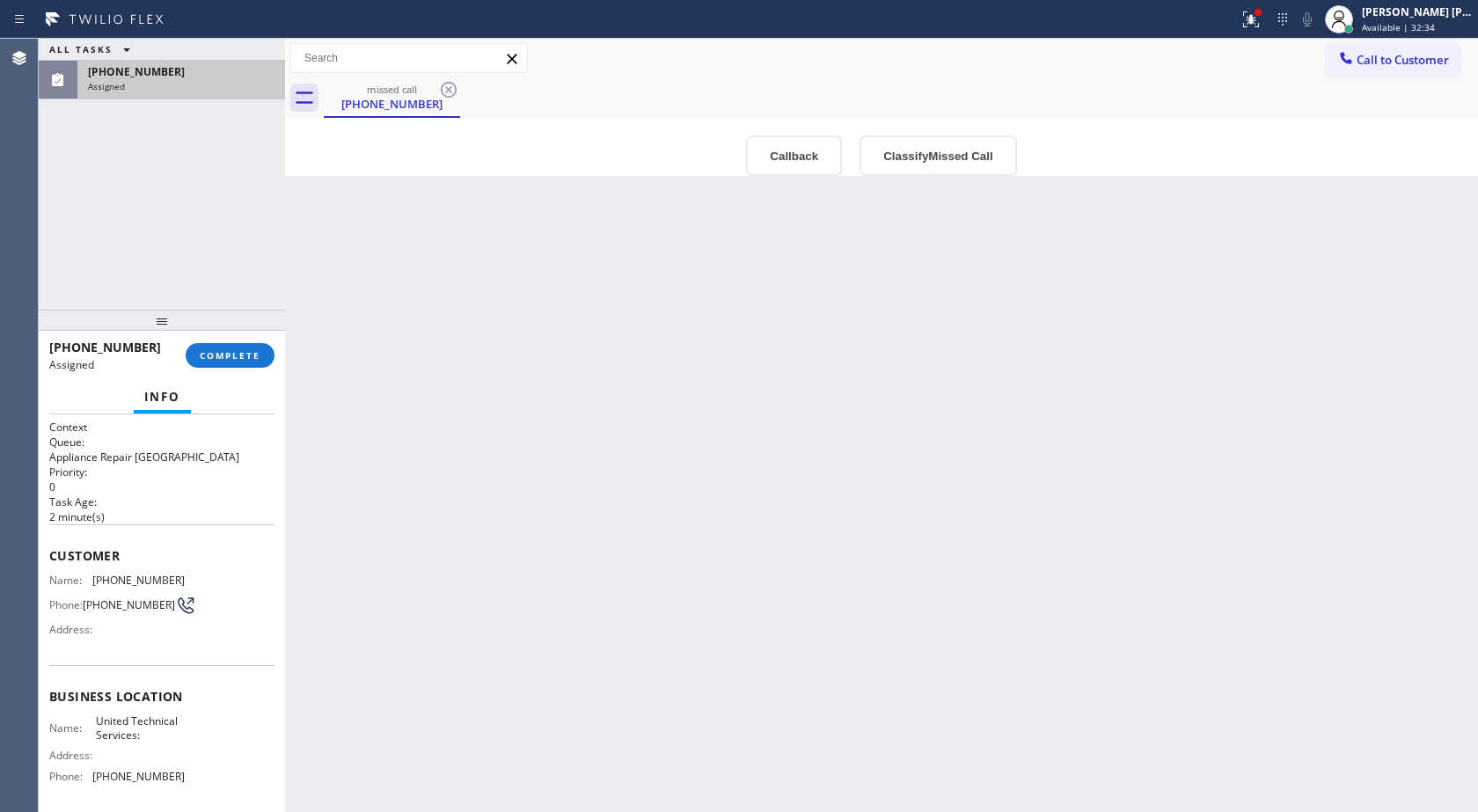
drag, startPoint x: 46, startPoint y: 579, endPoint x: 90, endPoint y: 578, distance: 44.0
click at [87, 578] on div "Context Queue: Appliance Repair High End Priority: 0 Task Age: [DEMOGRAPHIC_DAT…" at bounding box center [162, 613] width 247 height 398
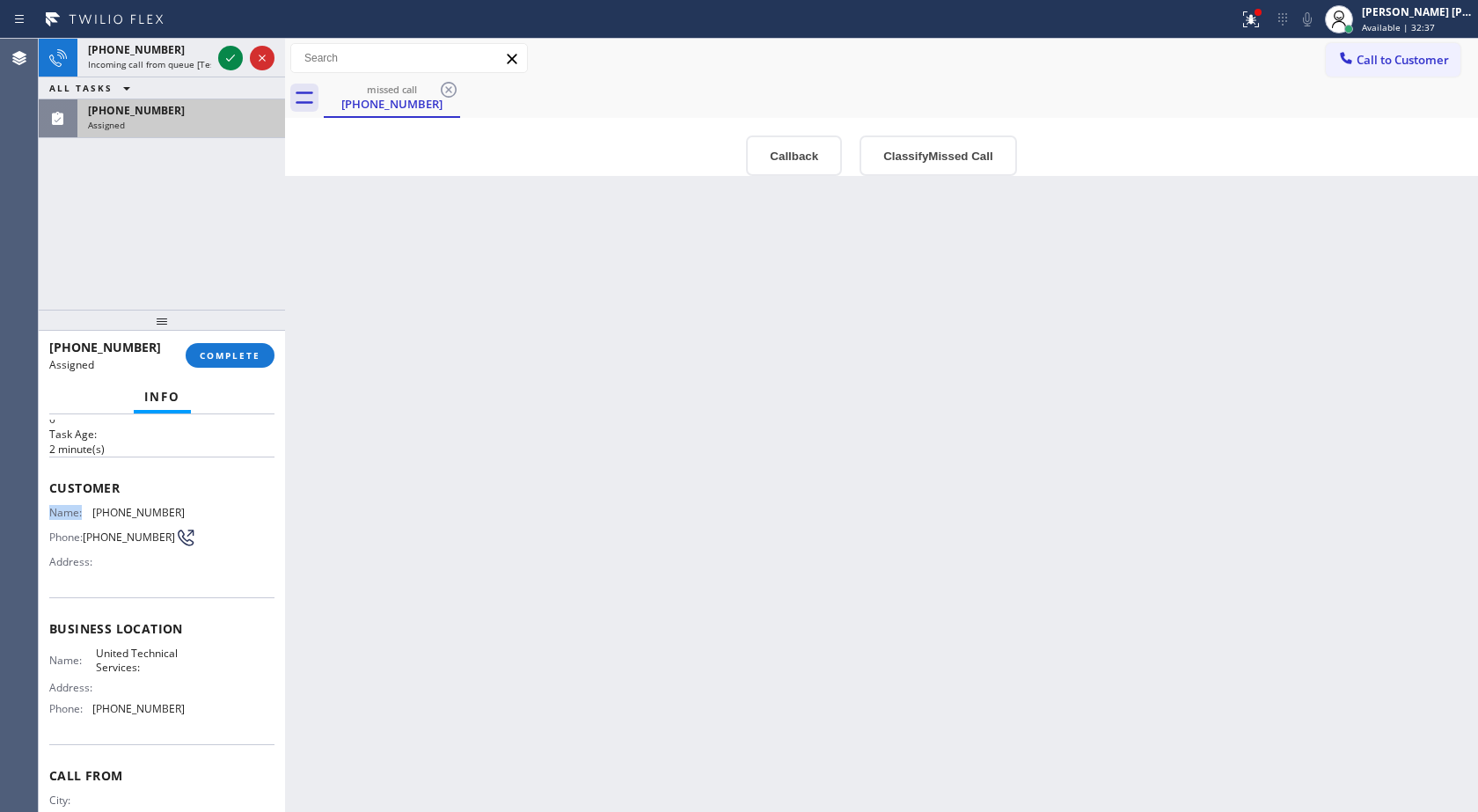
scroll to position [88, 0]
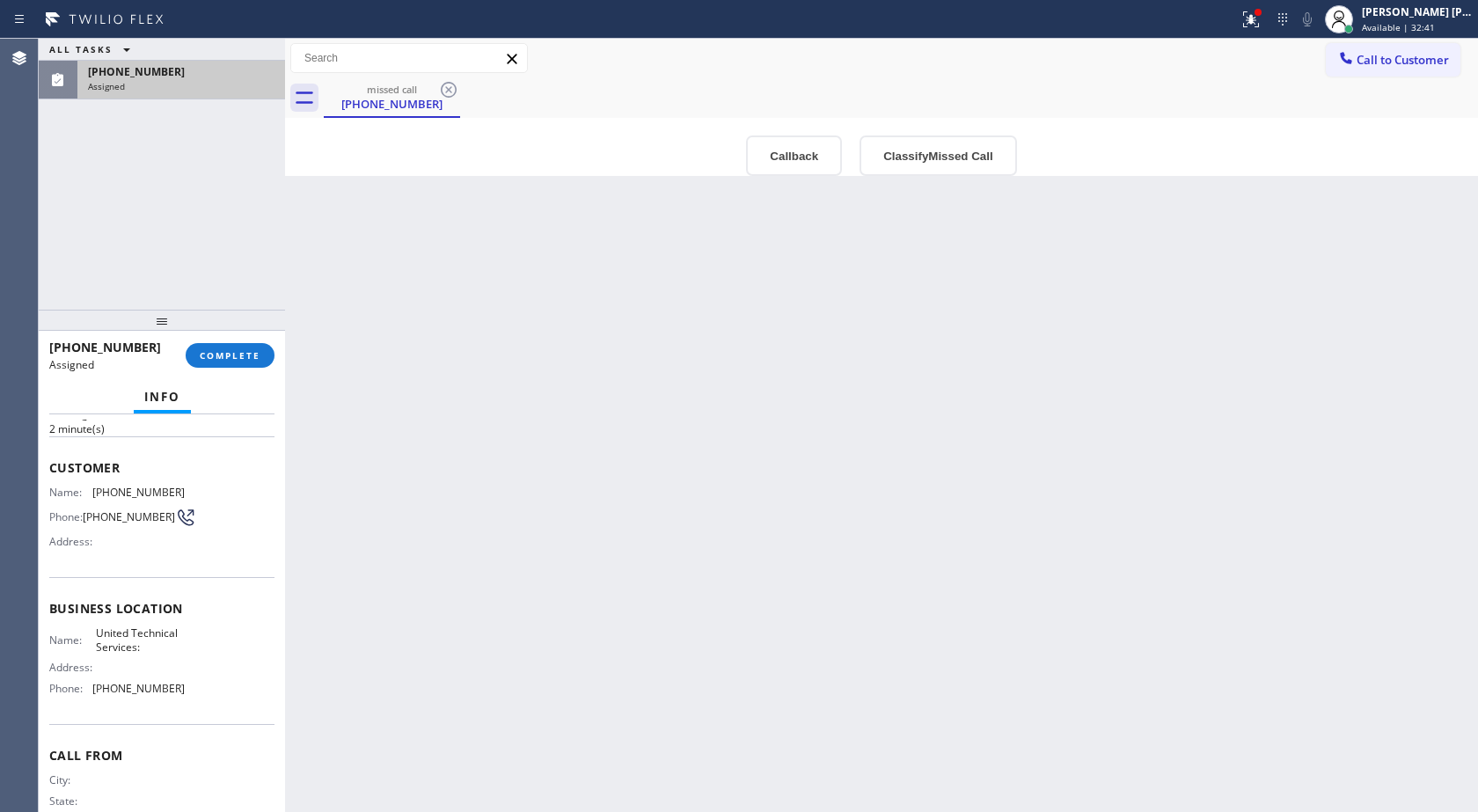
click at [43, 505] on div "Context Queue: Appliance Repair High End Priority: 0 Task Age: [DEMOGRAPHIC_DAT…" at bounding box center [162, 613] width 247 height 398
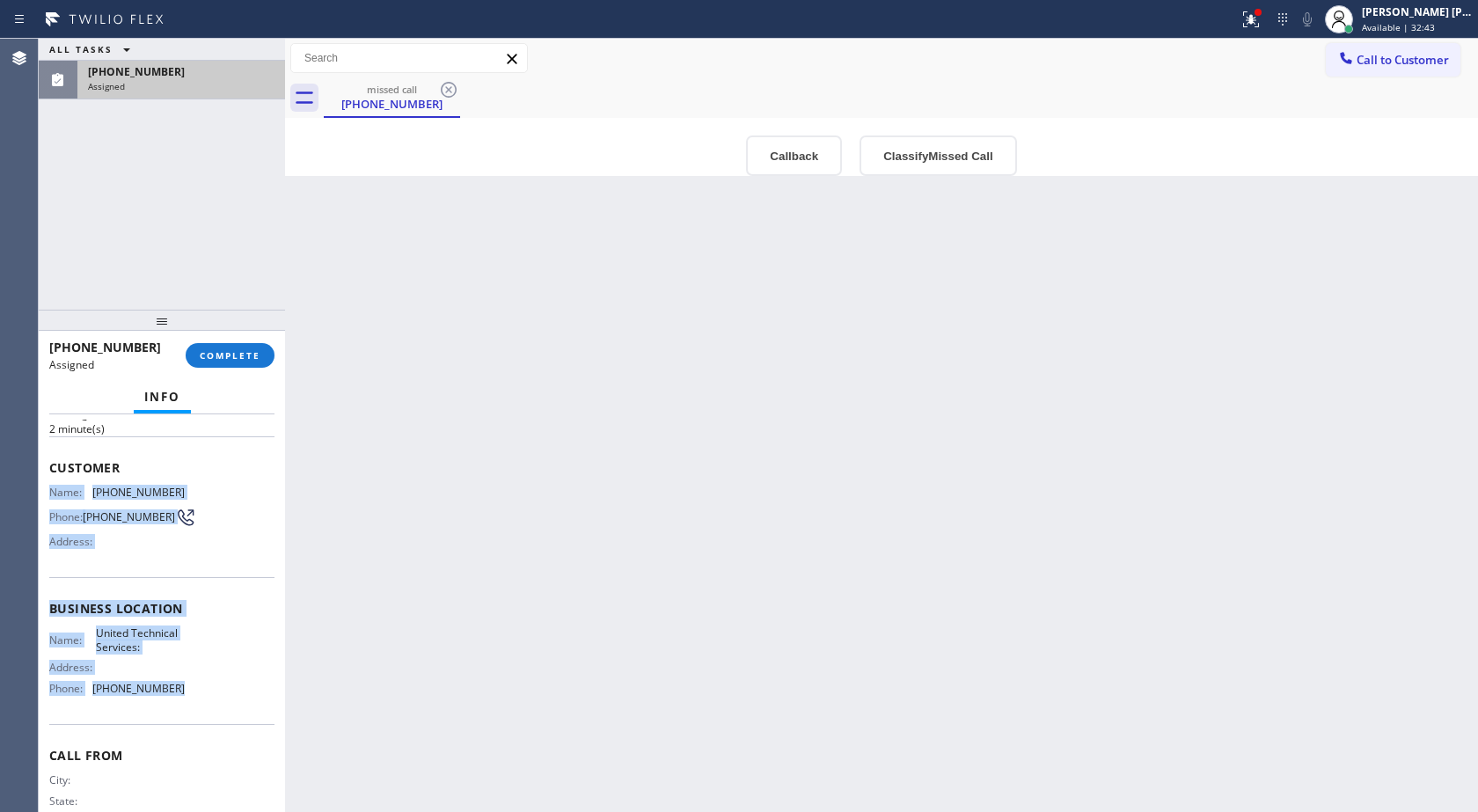
drag, startPoint x: 51, startPoint y: 490, endPoint x: 222, endPoint y: 701, distance: 271.6
click at [222, 701] on div "Context Queue: Appliance Repair High End Priority: 0 Task Age: [DEMOGRAPHIC_DAT…" at bounding box center [161, 594] width 225 height 525
copy div "Name: [PHONE_NUMBER] Phone: [PHONE_NUMBER] Address: Business location Name: Uni…"
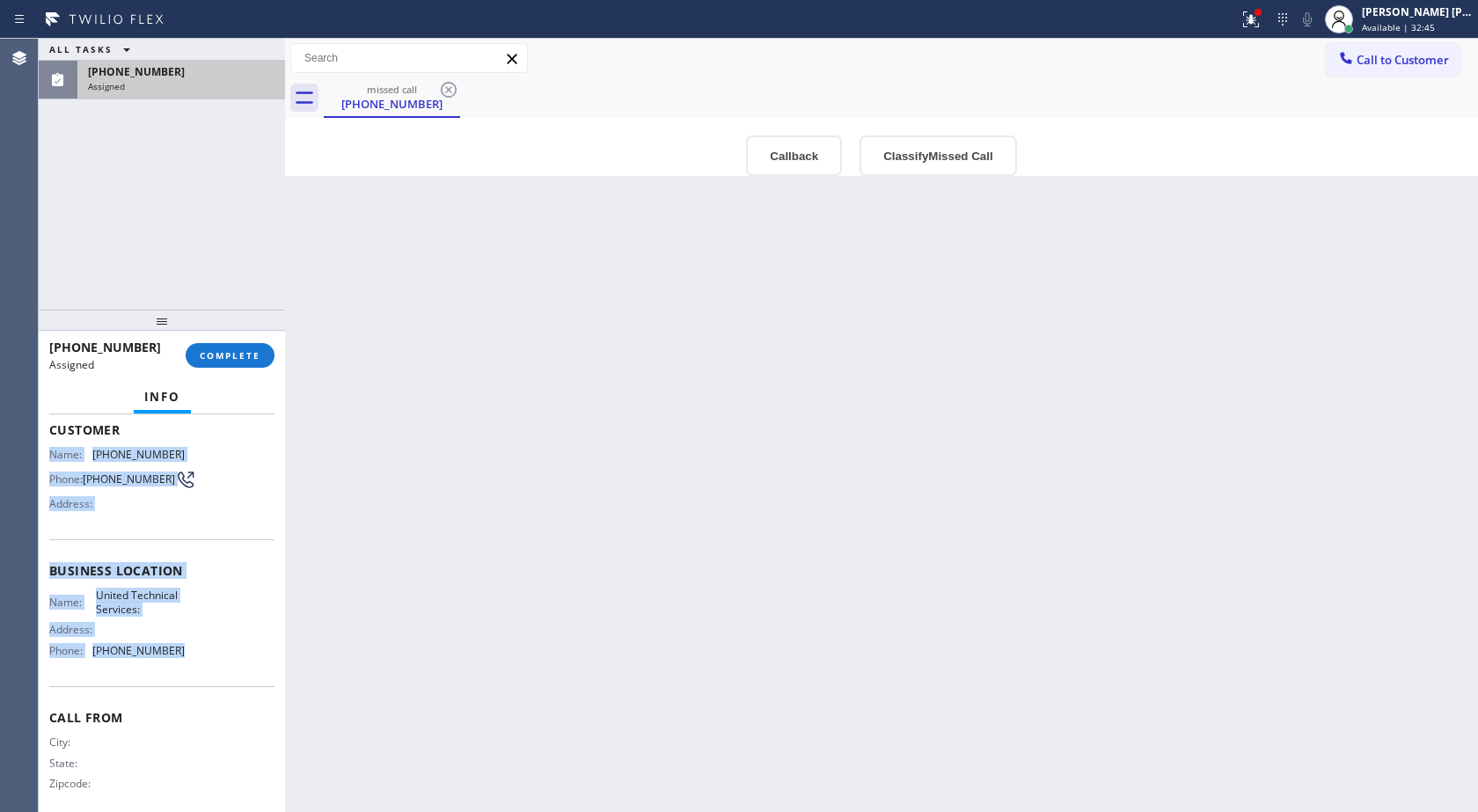
scroll to position [144, 0]
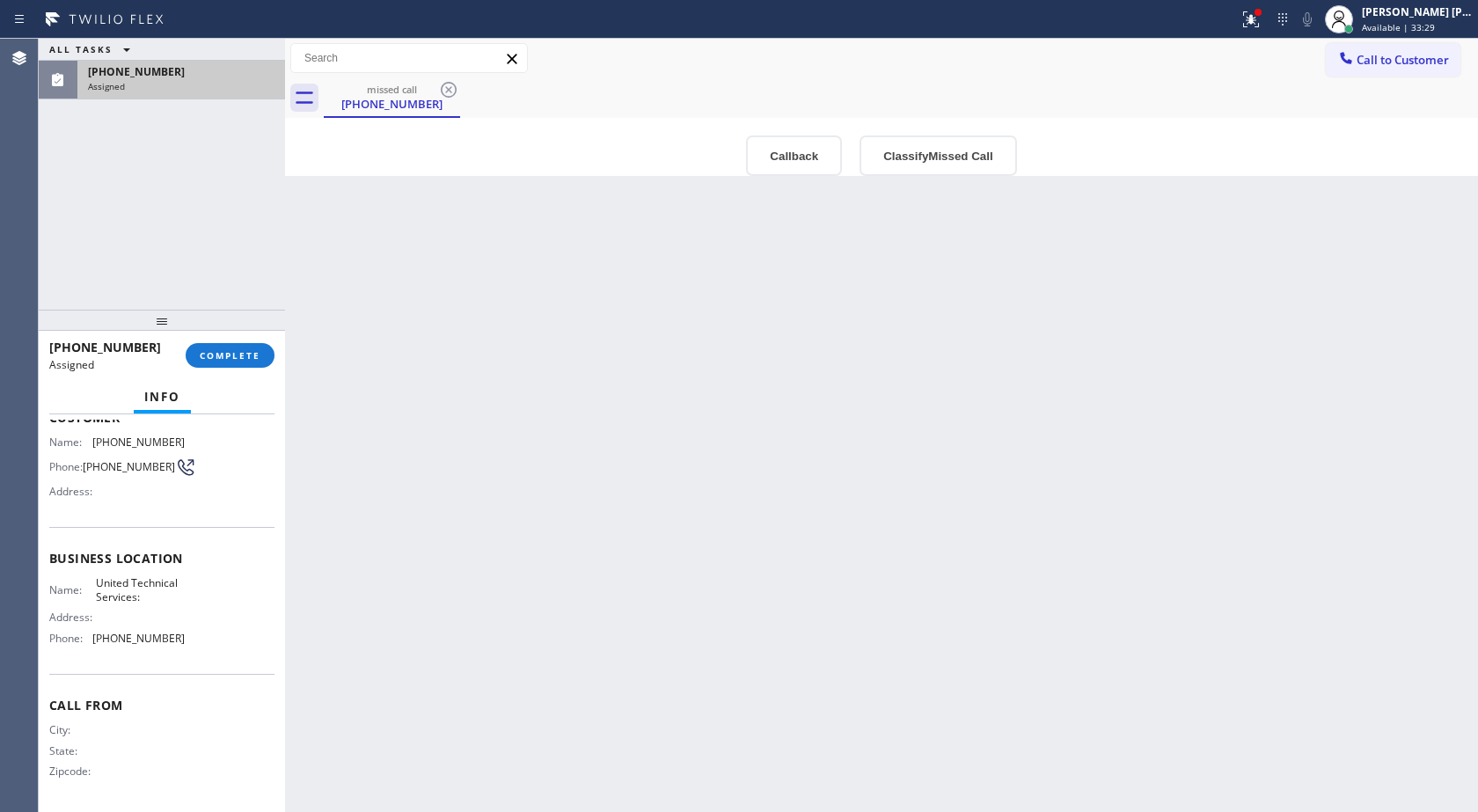
click at [273, 241] on div "ALL TASKS ALL TASKS ACTIVE TASKS TASKS IN WRAP UP [PHONE_NUMBER] Assigned" at bounding box center [162, 175] width 247 height 271
click at [248, 350] on span "COMPLETE" at bounding box center [229, 356] width 61 height 13
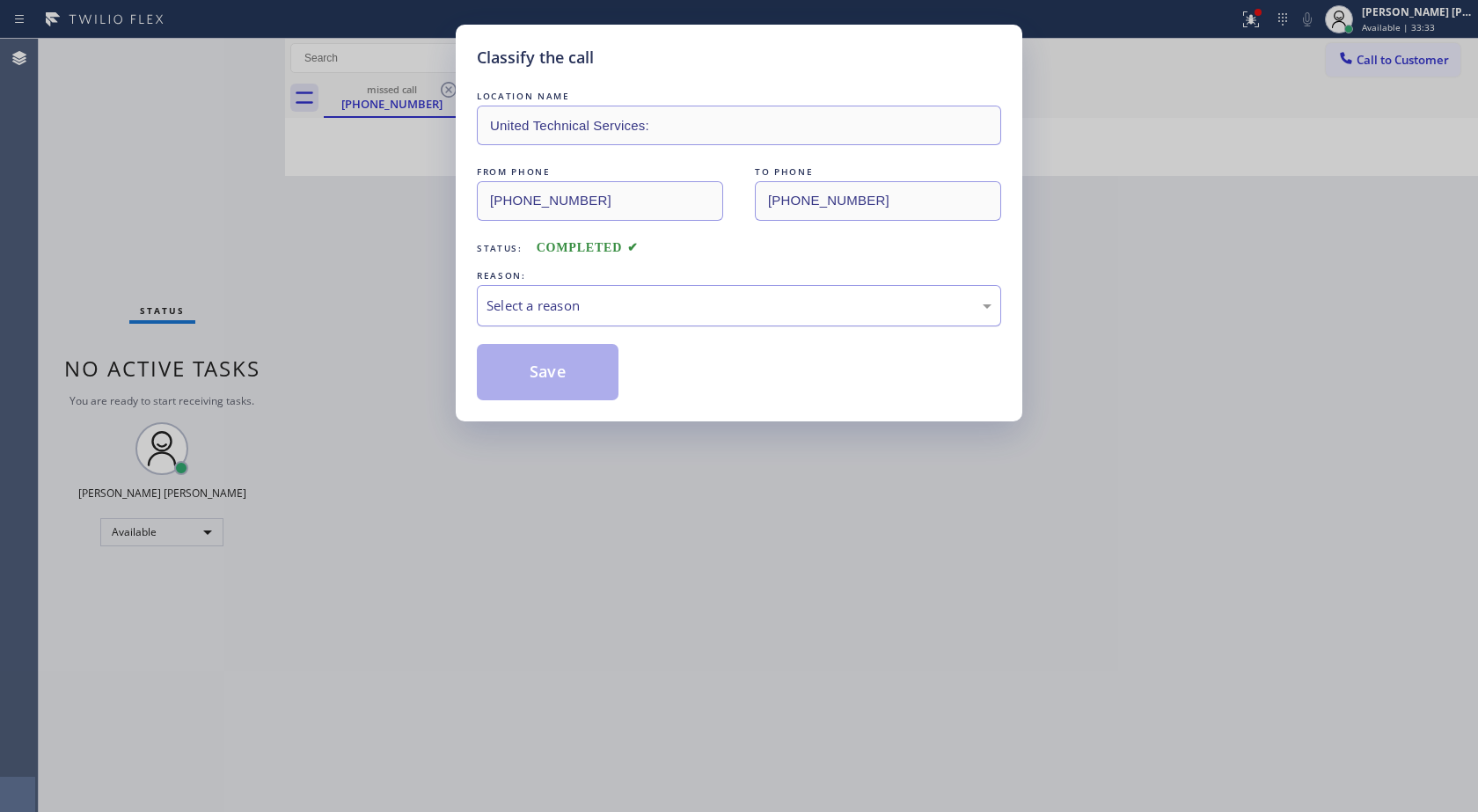
click at [561, 307] on div "Select a reason" at bounding box center [739, 306] width 505 height 20
click at [577, 382] on button "Save" at bounding box center [548, 372] width 142 height 56
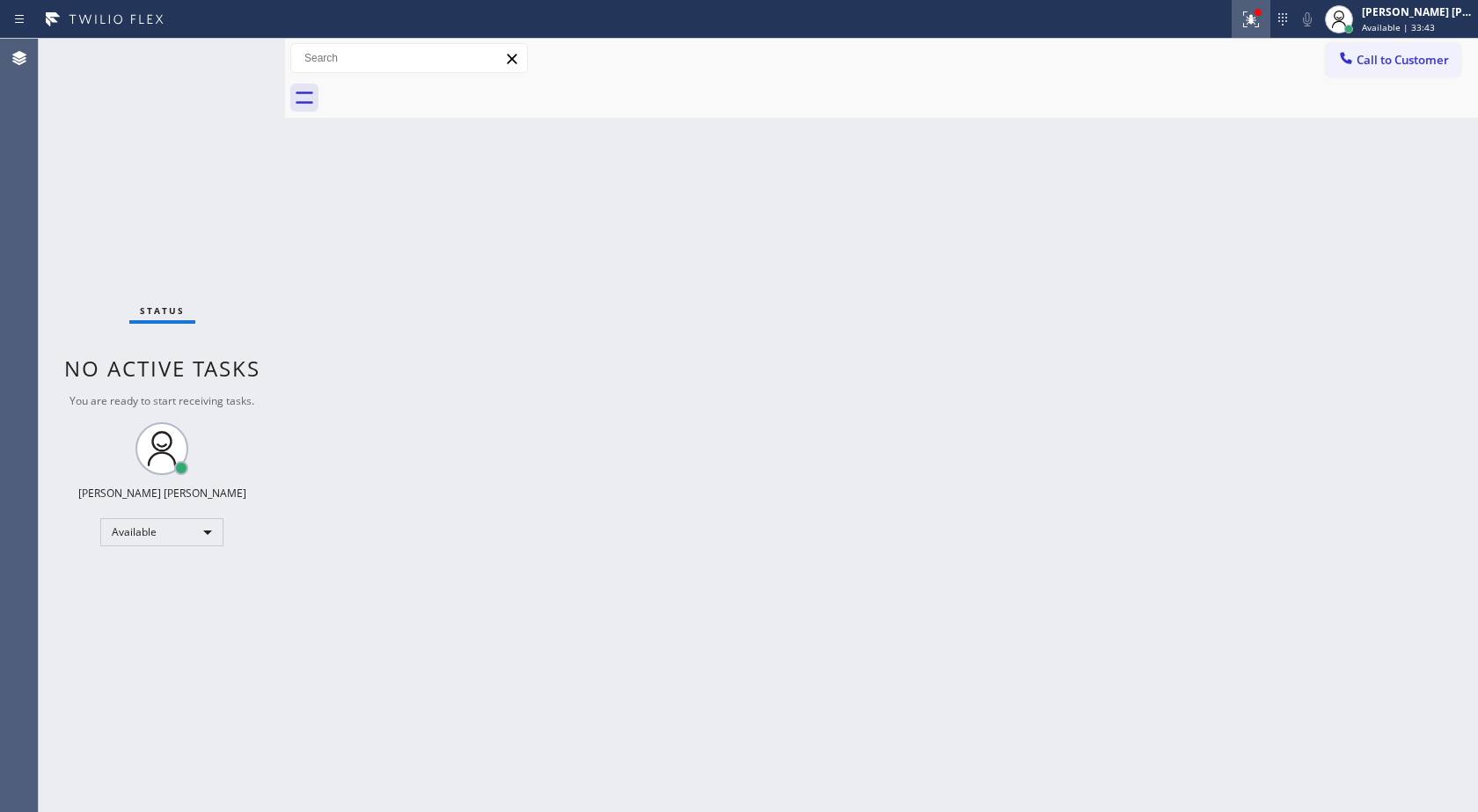
click at [1247, 5] on button at bounding box center [1251, 19] width 39 height 39
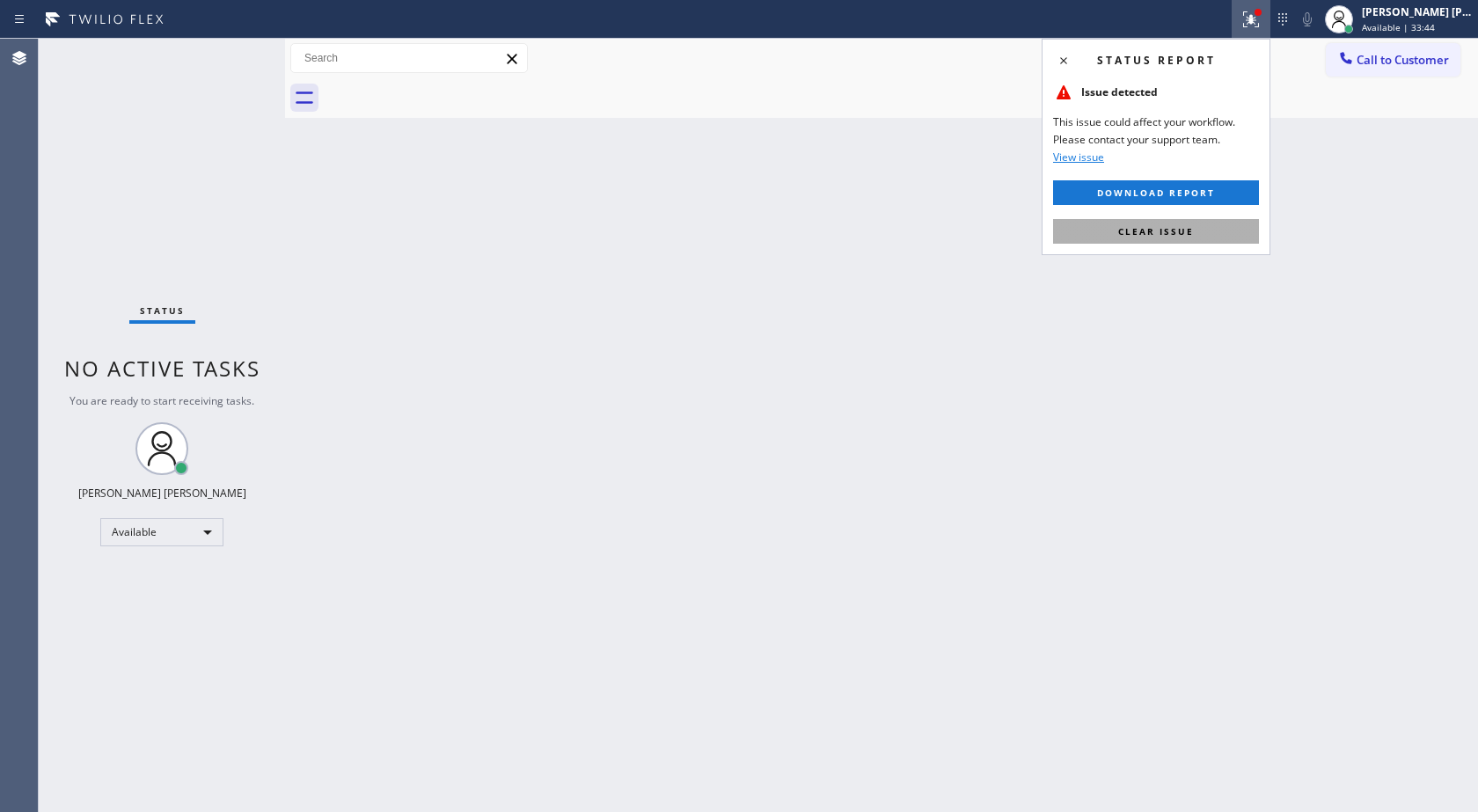
click at [1127, 236] on span "Clear issue" at bounding box center [1156, 231] width 76 height 13
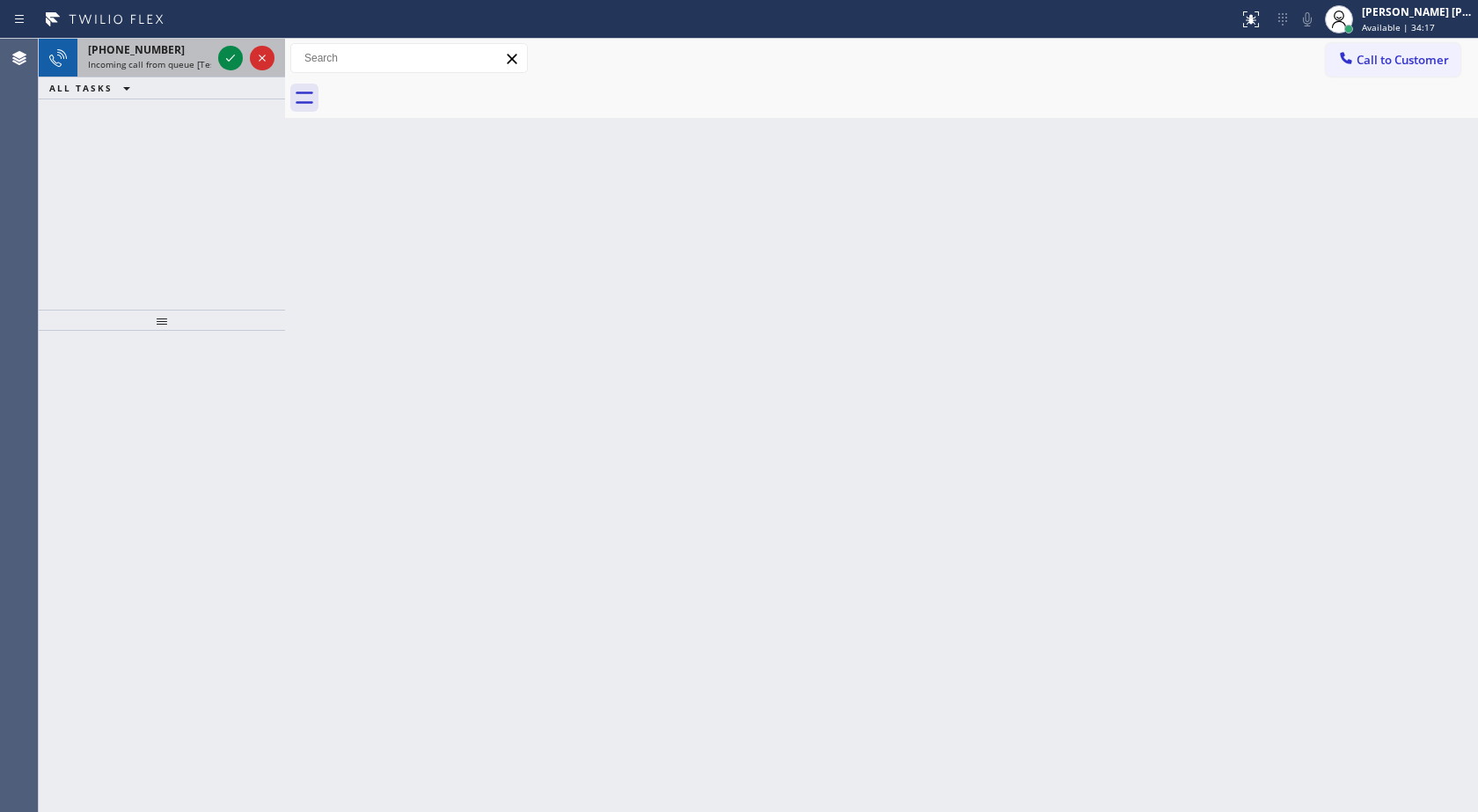
click at [239, 45] on div at bounding box center [247, 58] width 64 height 39
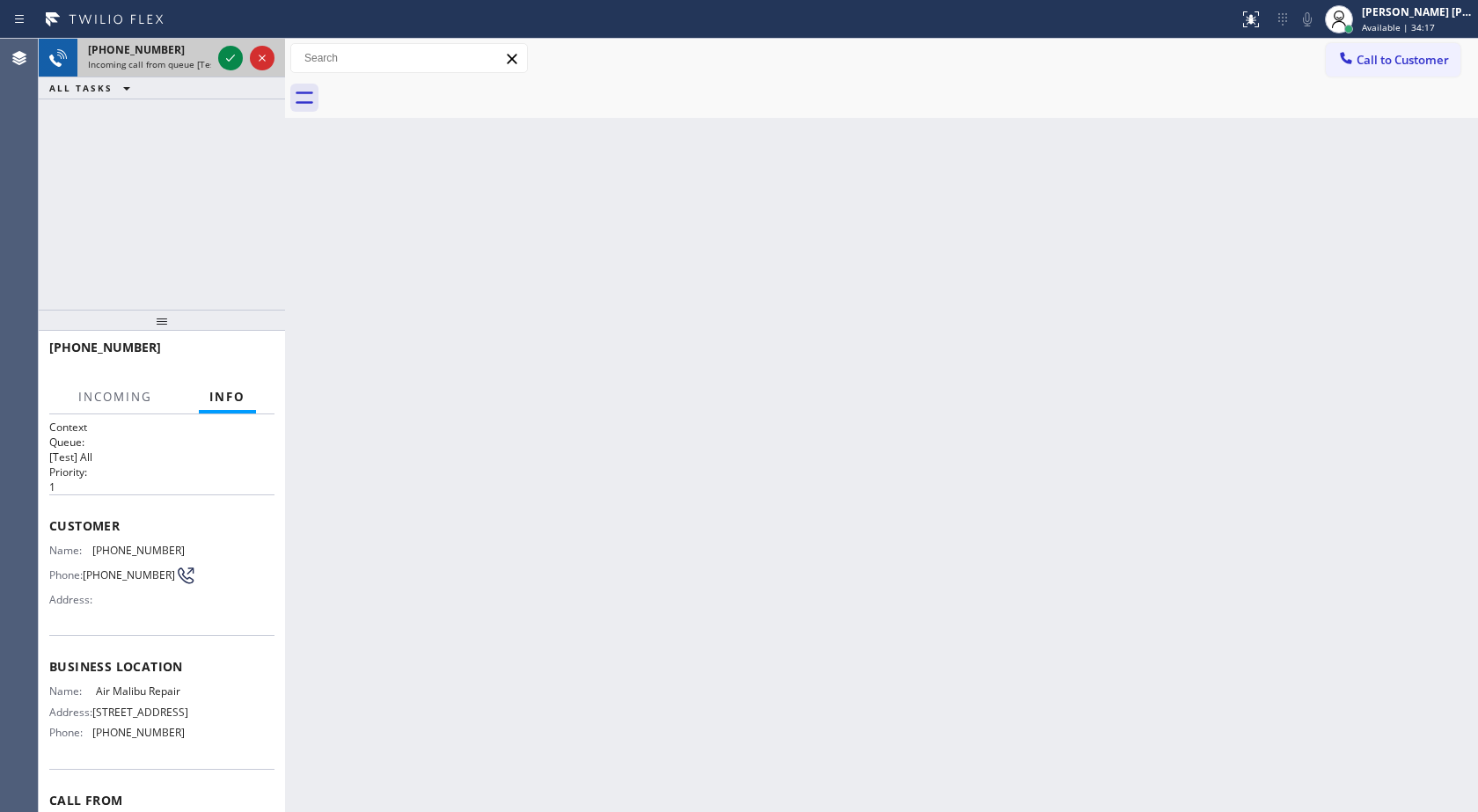
click at [240, 46] on div at bounding box center [247, 58] width 64 height 39
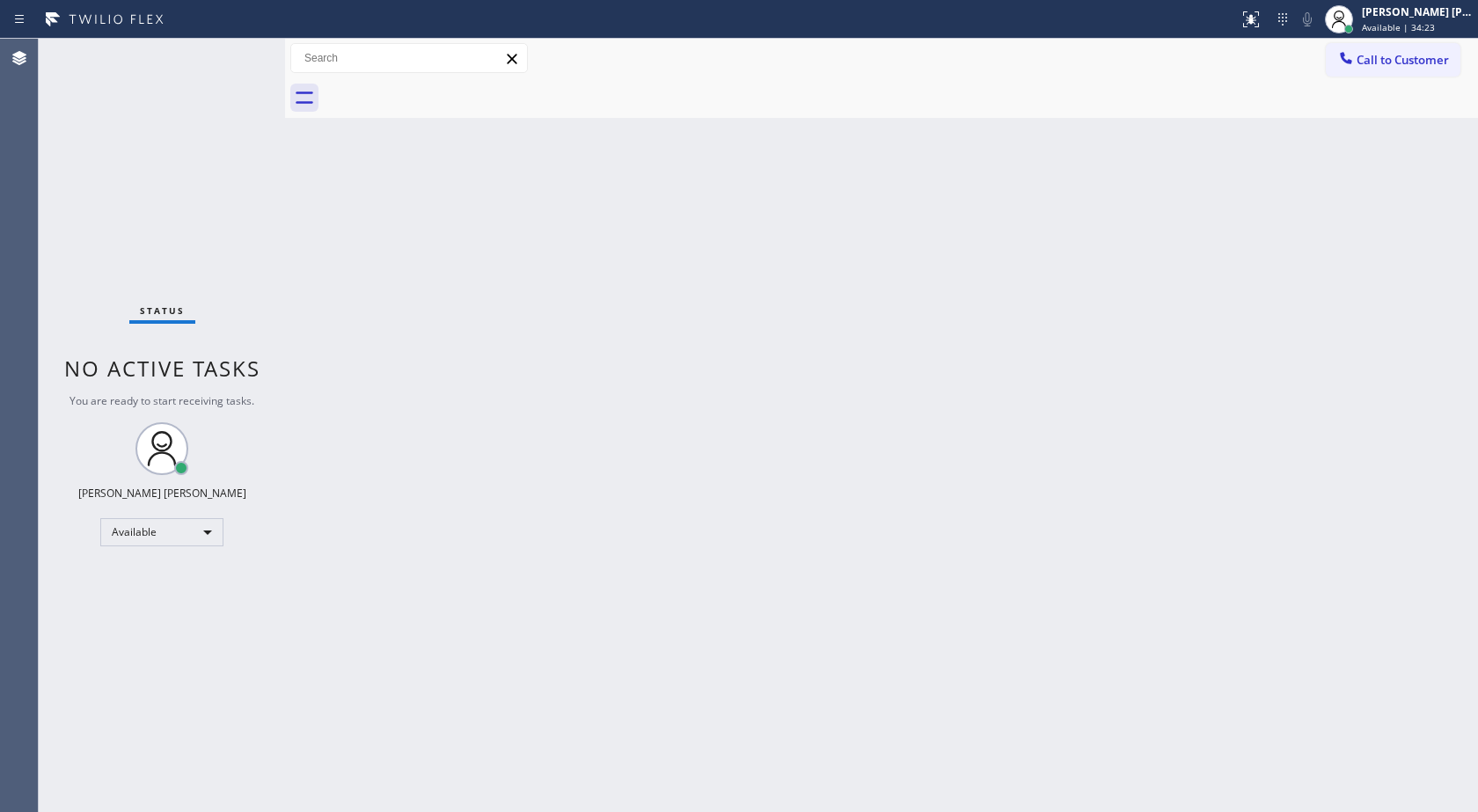
click at [633, 338] on div "Back to Dashboard Change Sender ID Customers Technicians Select a contact Outbo…" at bounding box center [882, 425] width 1193 height 773
click at [181, 221] on div "Status No active tasks You are ready to start receiving tasks. [PERSON_NAME] [P…" at bounding box center [162, 425] width 247 height 773
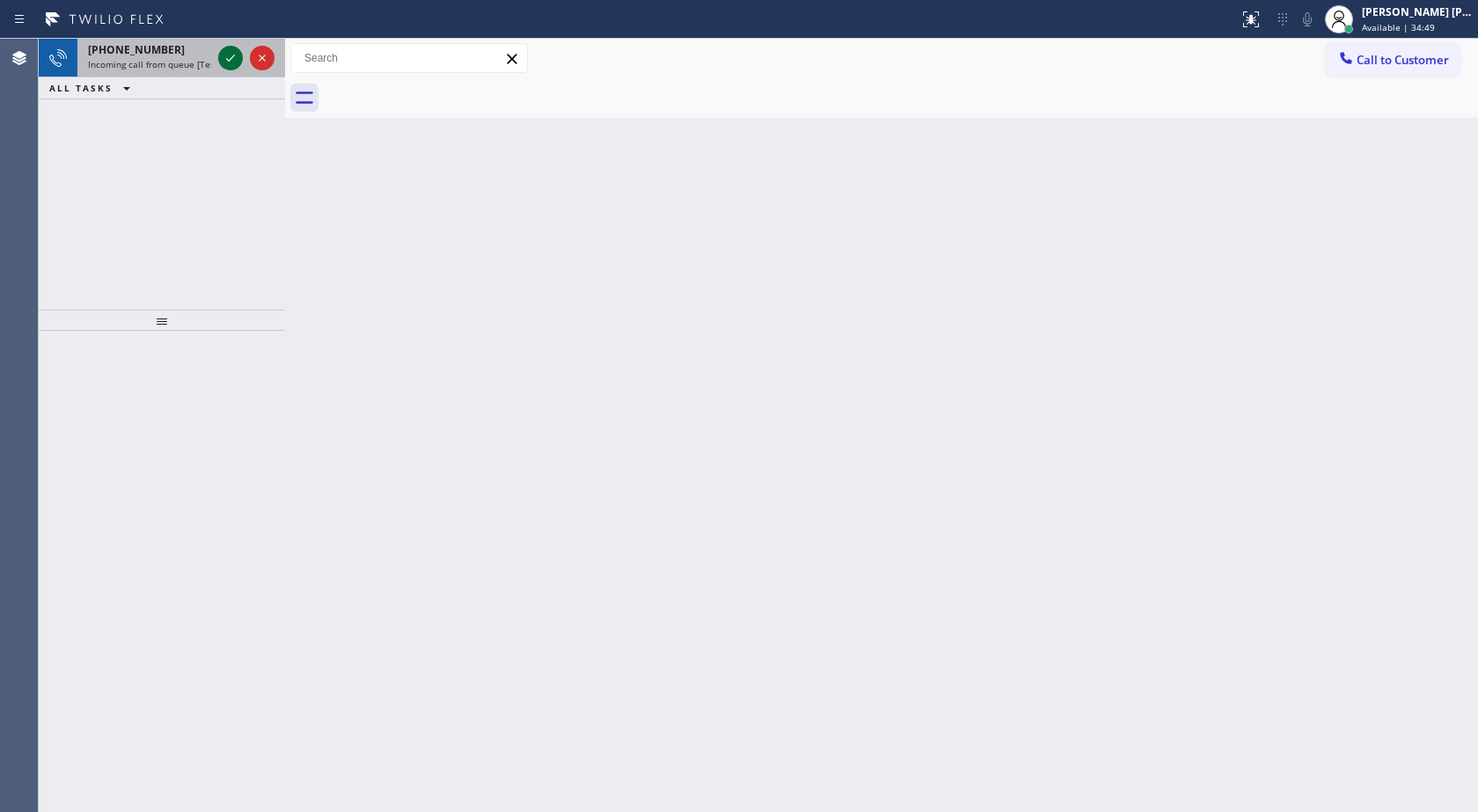
click at [225, 57] on icon at bounding box center [230, 57] width 21 height 21
click at [237, 50] on icon at bounding box center [230, 57] width 21 height 21
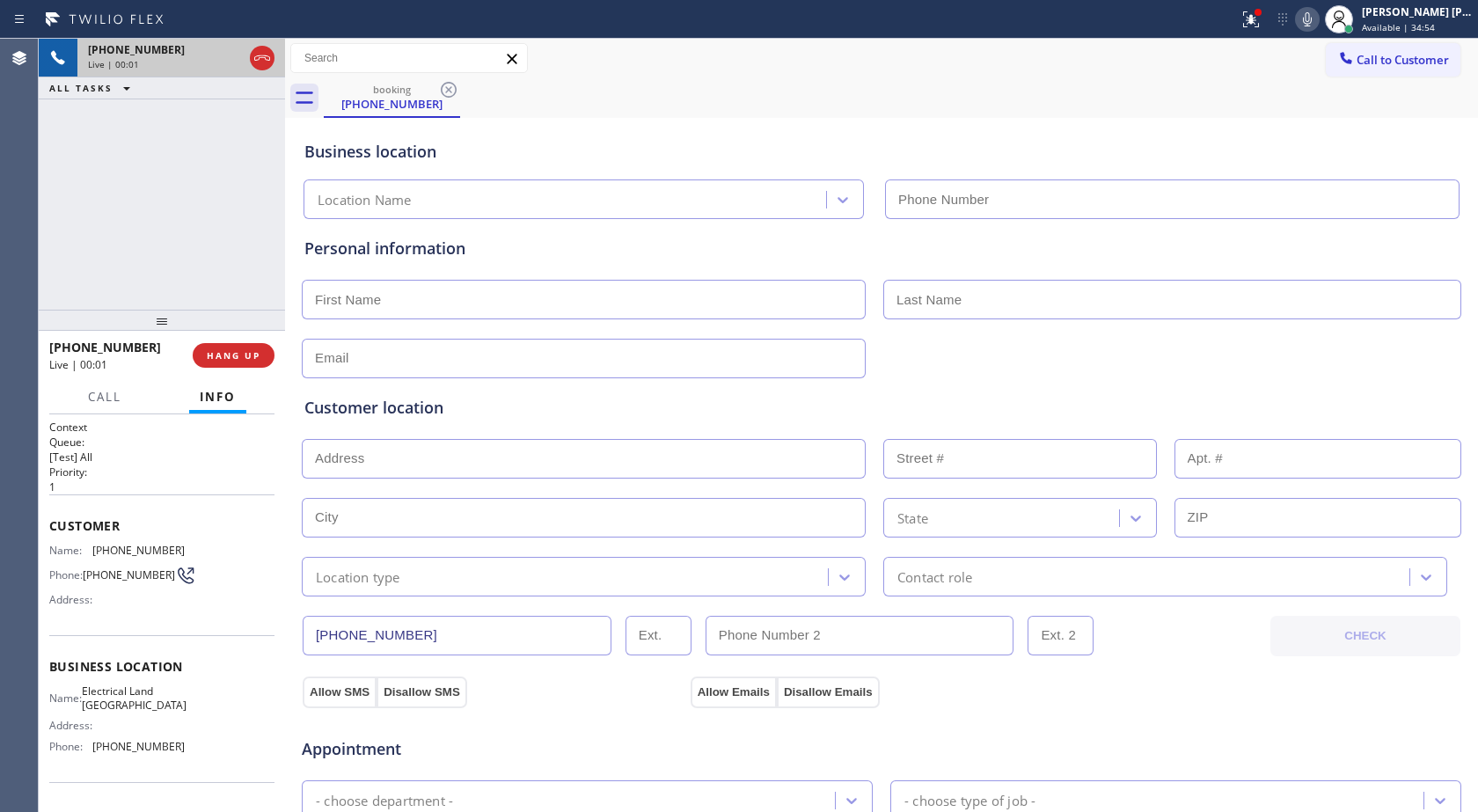
type input "[PHONE_NUMBER]"
click at [1305, 21] on icon at bounding box center [1307, 19] width 21 height 21
click at [230, 54] on icon at bounding box center [230, 57] width 21 height 21
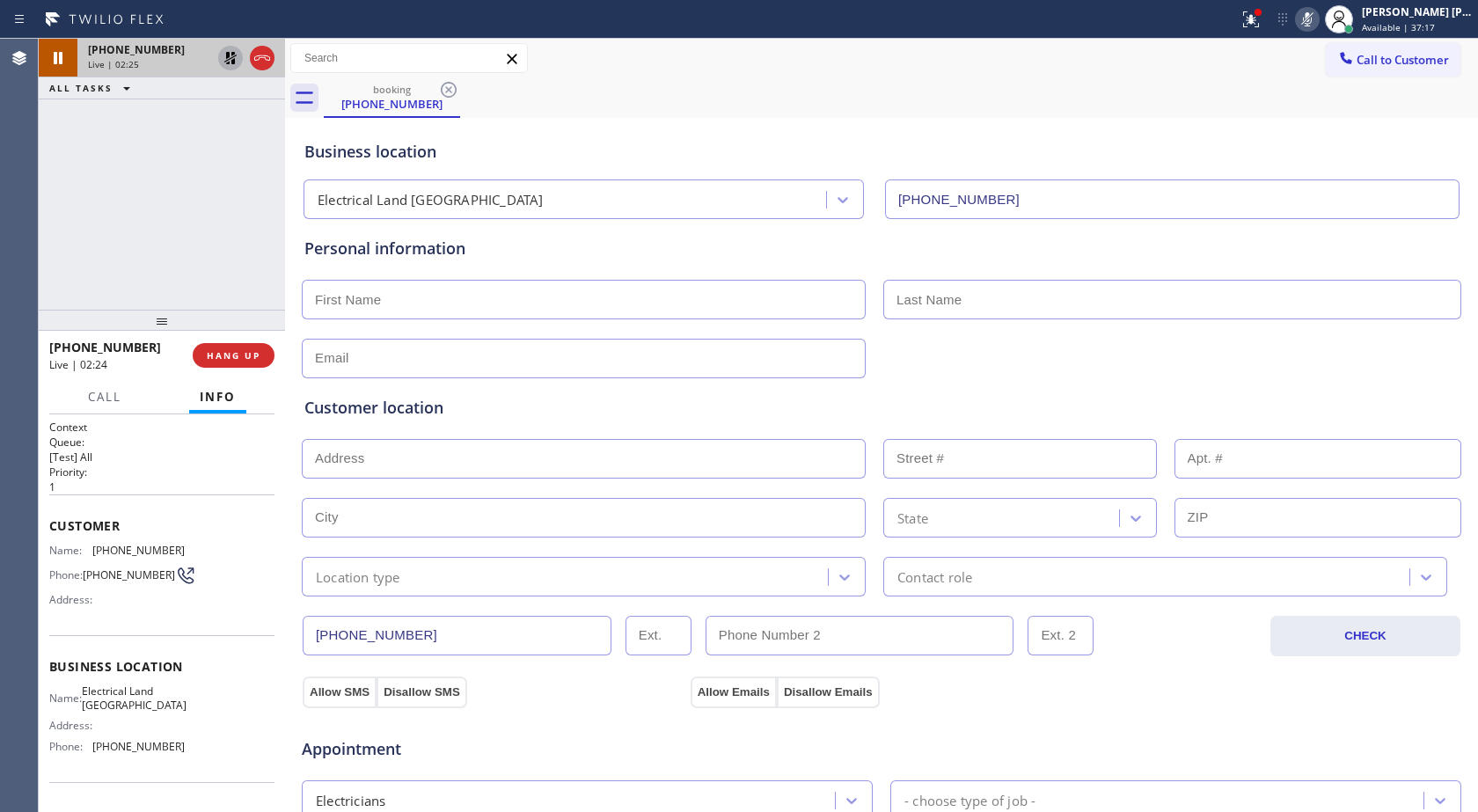
click at [221, 62] on icon at bounding box center [230, 57] width 21 height 21
click at [1298, 23] on icon at bounding box center [1307, 19] width 21 height 21
click at [1305, 20] on icon at bounding box center [1307, 19] width 21 height 21
click at [233, 55] on icon at bounding box center [230, 57] width 21 height 21
click at [1312, 21] on icon at bounding box center [1307, 19] width 21 height 21
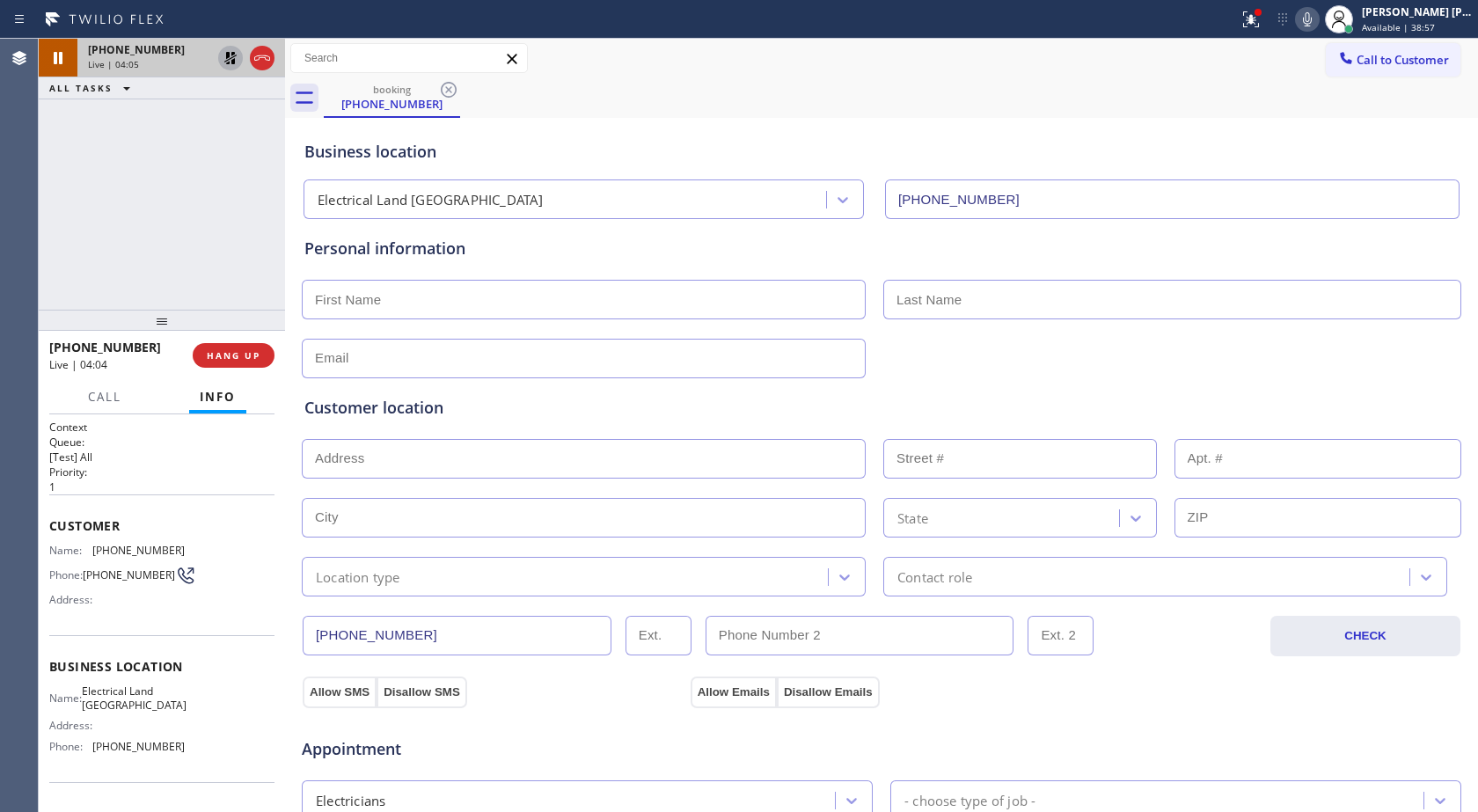
click at [237, 57] on icon at bounding box center [230, 57] width 21 height 21
drag, startPoint x: 1302, startPoint y: 25, endPoint x: 1316, endPoint y: 45, distance: 24.4
click at [1302, 25] on icon at bounding box center [1307, 19] width 21 height 21
click at [223, 58] on icon at bounding box center [230, 57] width 21 height 21
click at [229, 112] on icon at bounding box center [230, 118] width 21 height 21
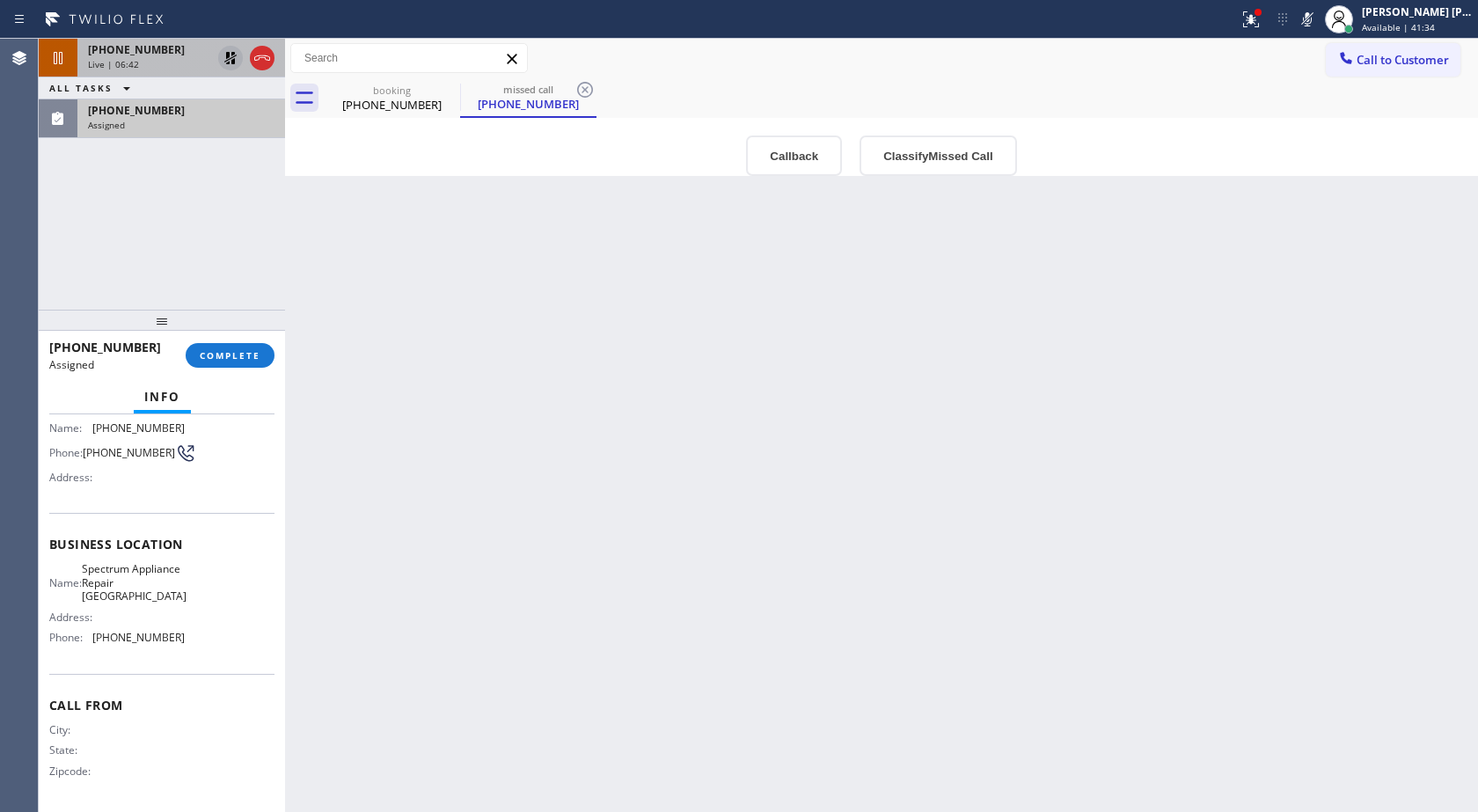
scroll to position [158, 0]
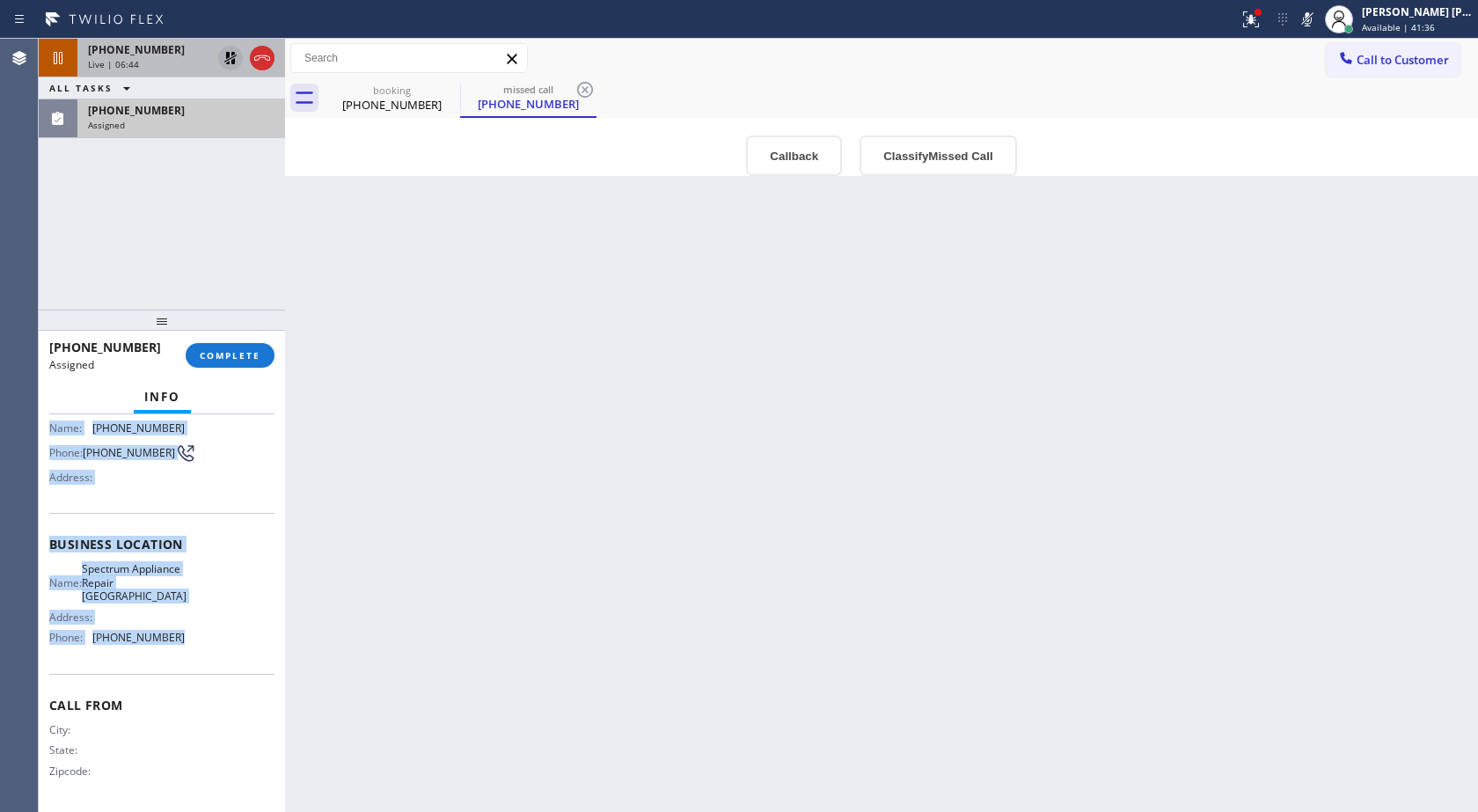
drag, startPoint x: 51, startPoint y: 421, endPoint x: 177, endPoint y: 633, distance: 246.6
click at [177, 633] on div "Context Queue: Appliance Repair High End Priority: 0 Task Age: [DEMOGRAPHIC_DAT…" at bounding box center [161, 537] width 225 height 539
copy div "Name: [PHONE_NUMBER] Phone: [PHONE_NUMBER] Address: Business location Name: Spe…"
click at [239, 360] on span "COMPLETE" at bounding box center [229, 356] width 61 height 13
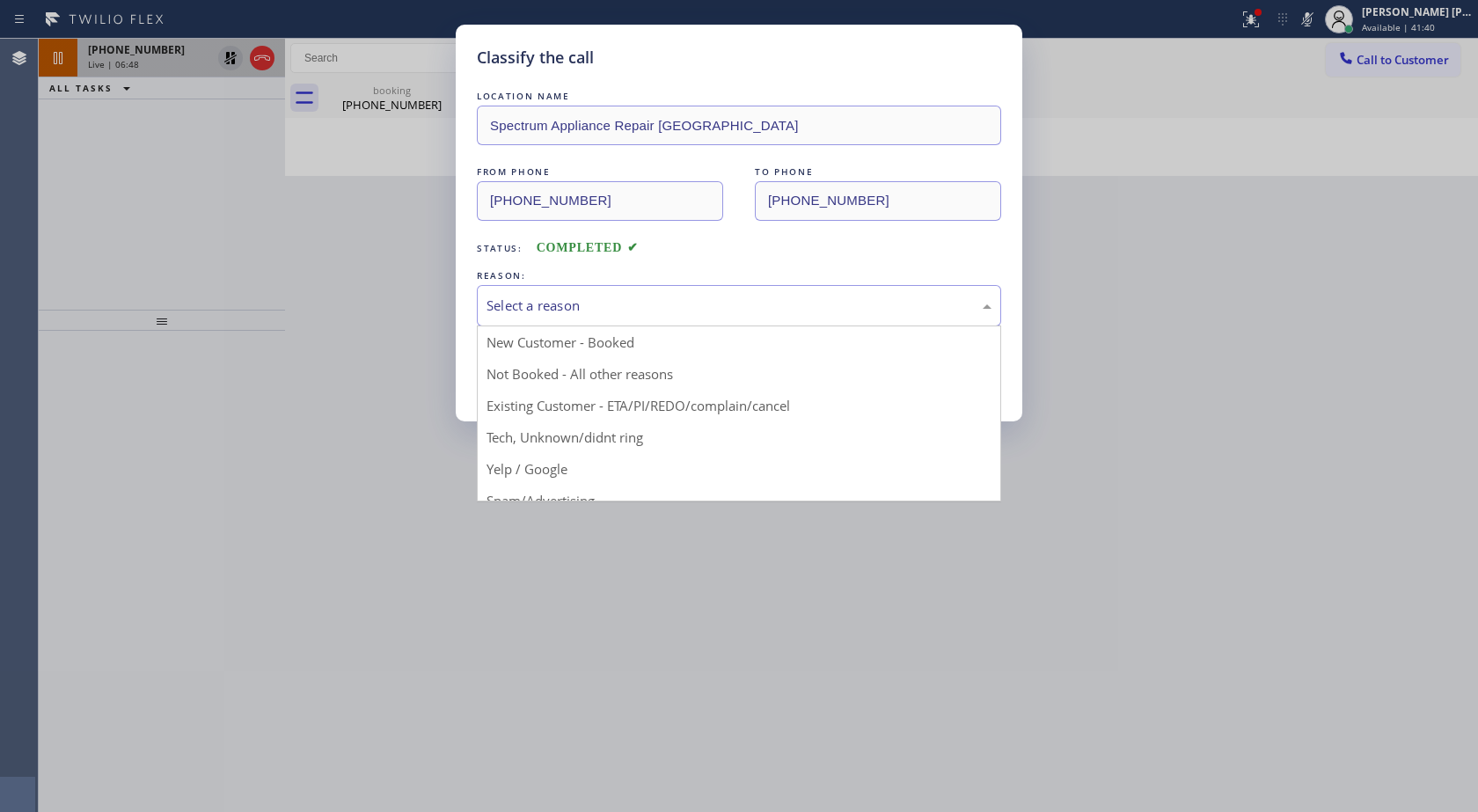
click at [538, 304] on div "Select a reason" at bounding box center [739, 306] width 505 height 20
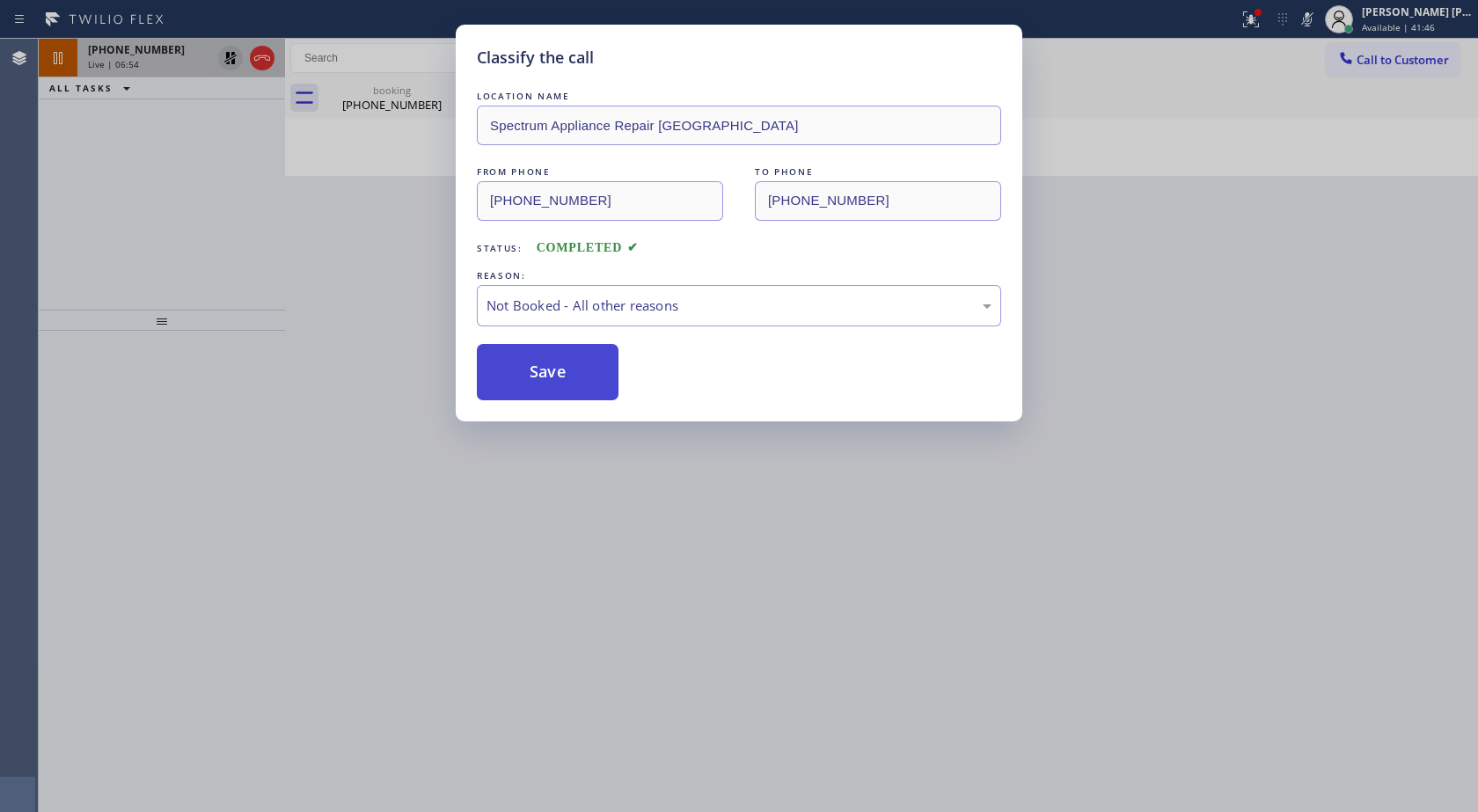
drag, startPoint x: 576, startPoint y: 368, endPoint x: 574, endPoint y: 381, distance: 13.2
click at [576, 368] on button "Save" at bounding box center [548, 372] width 142 height 56
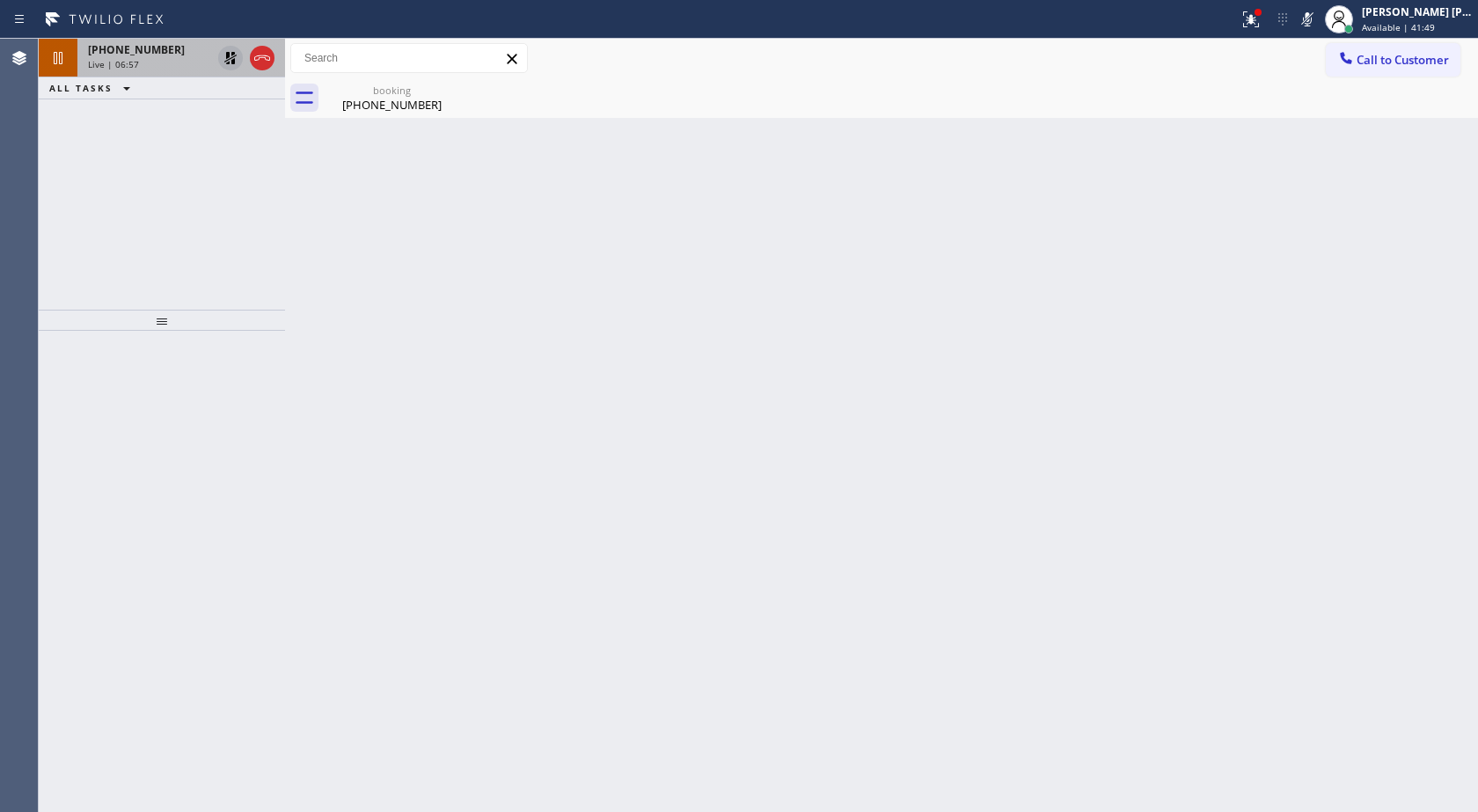
drag, startPoint x: 374, startPoint y: 103, endPoint x: 382, endPoint y: 126, distance: 24.4
click at [374, 103] on div "[PHONE_NUMBER]" at bounding box center [392, 104] width 133 height 15
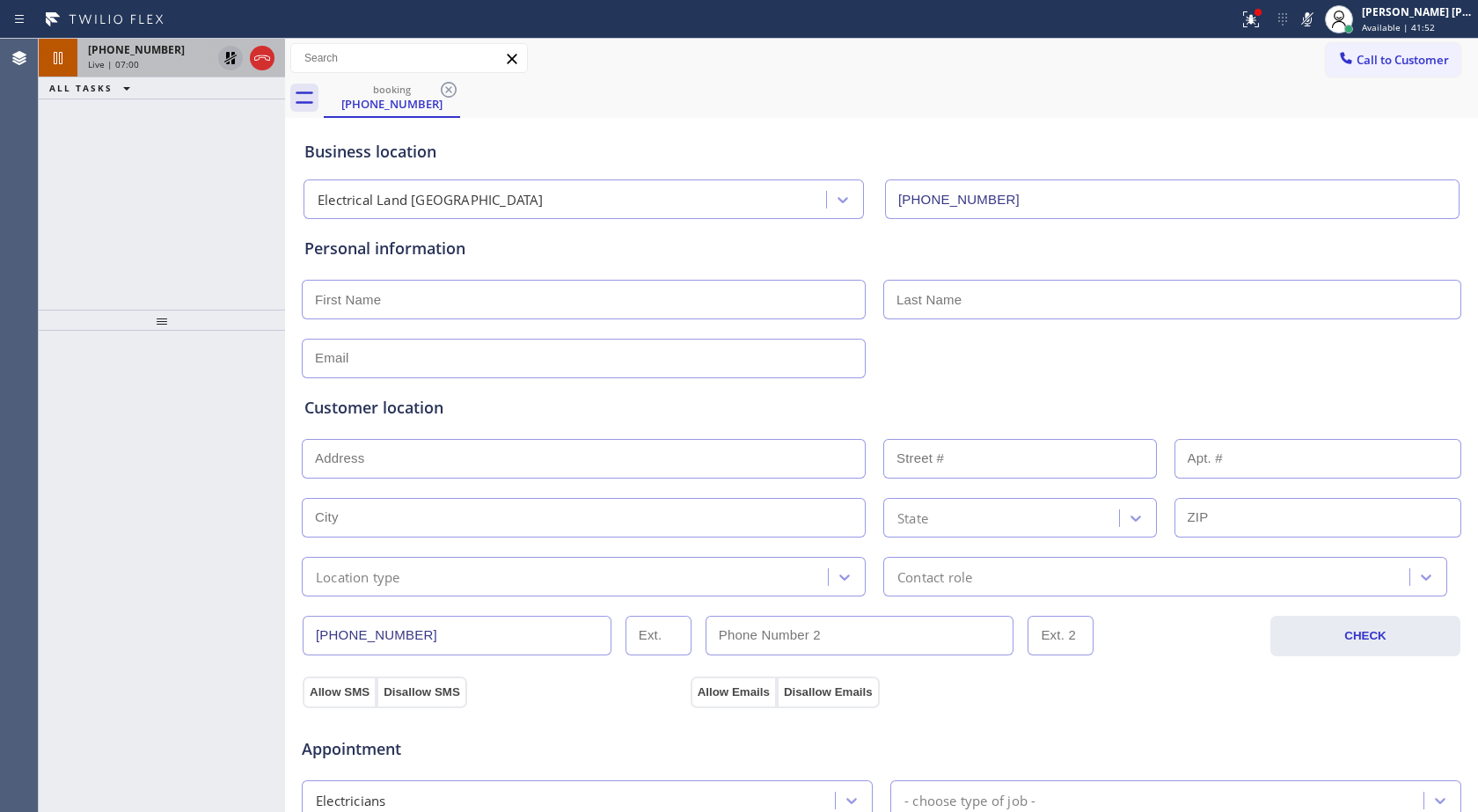
click at [483, 299] on input "text" at bounding box center [583, 299] width 564 height 39
type input "Sang"
click at [916, 279] on input "text" at bounding box center [1172, 299] width 578 height 39
type input "[PERSON_NAME]"
click at [483, 363] on input "text" at bounding box center [583, 358] width 564 height 39
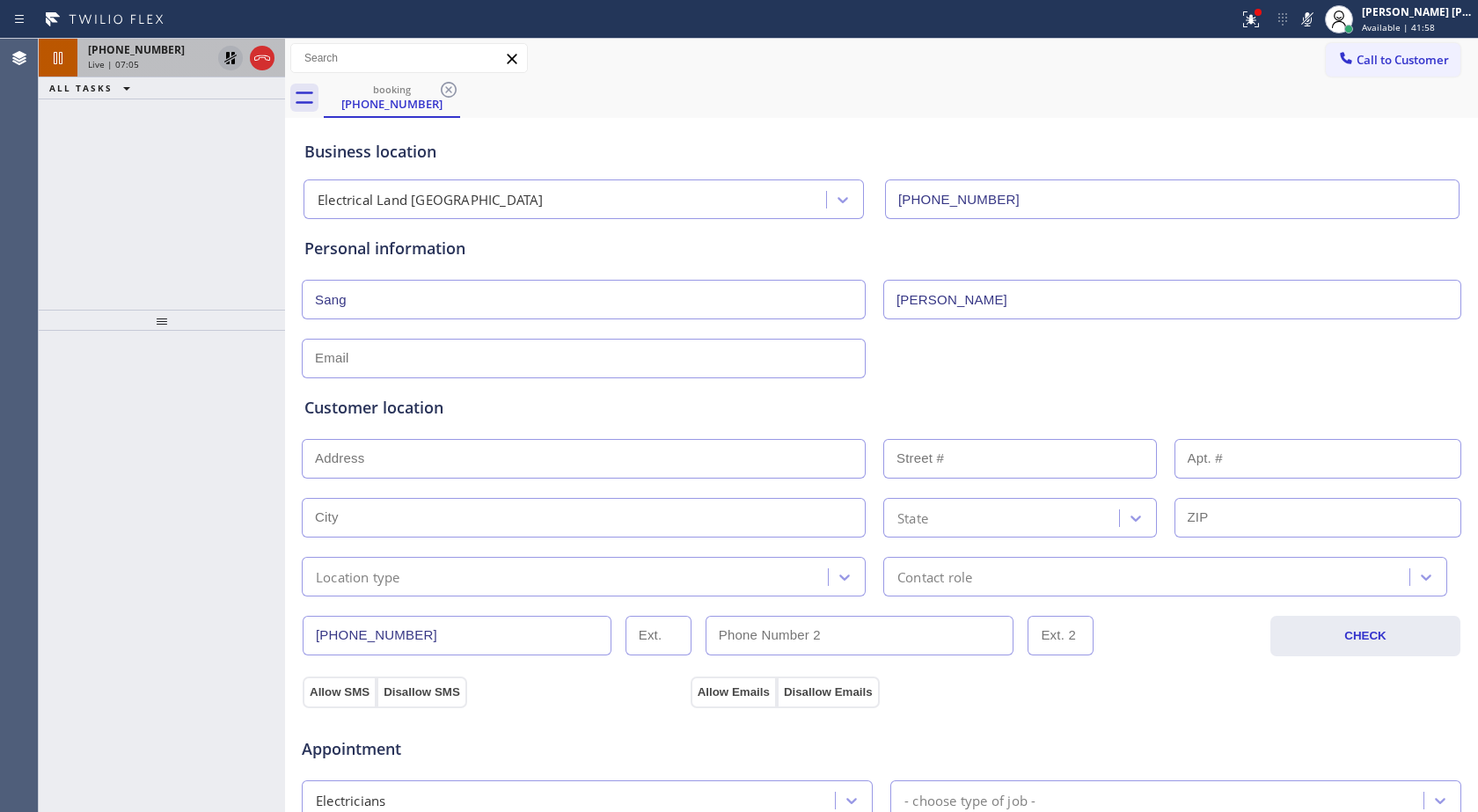
scroll to position [88, 0]
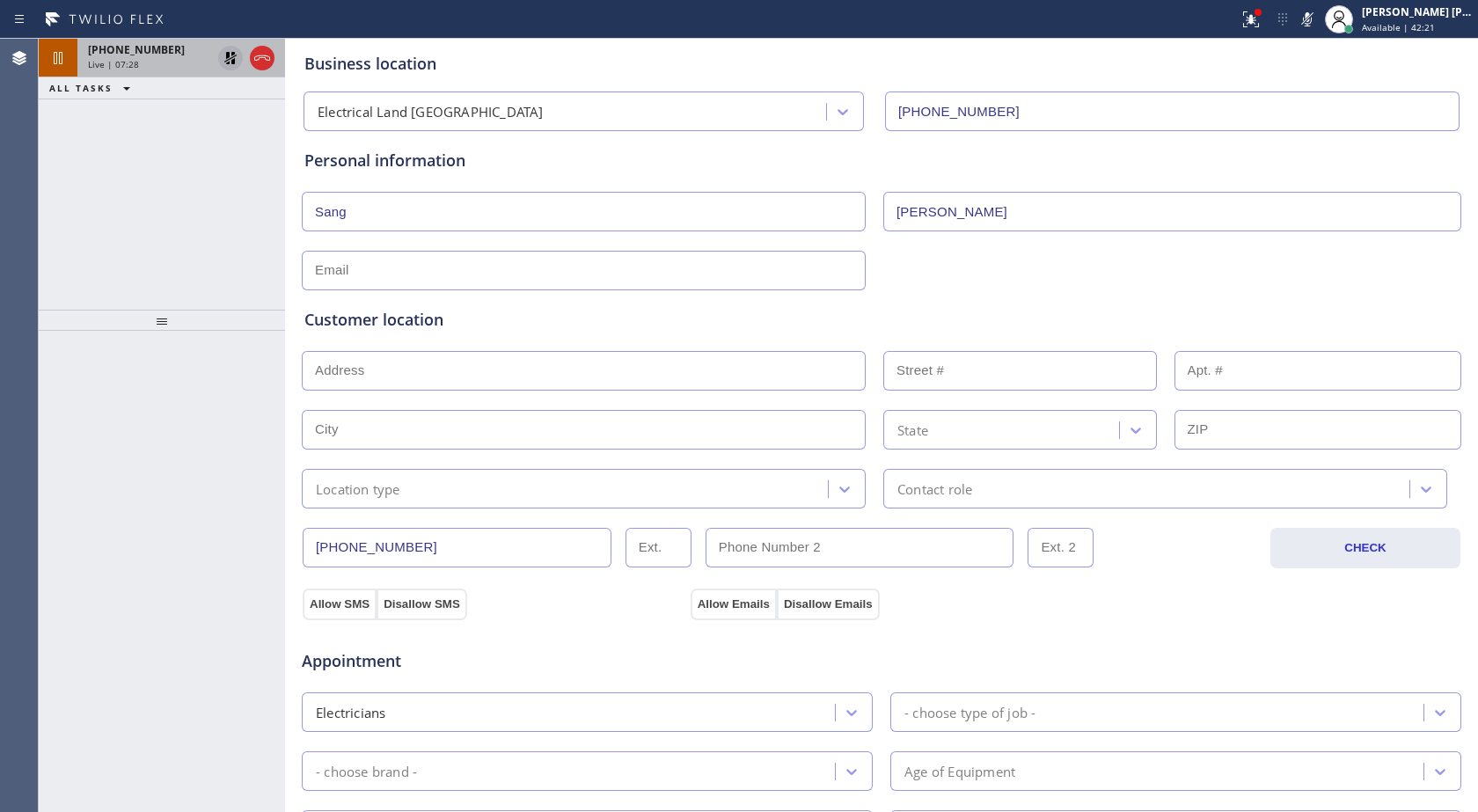
click at [507, 385] on input "text" at bounding box center [583, 370] width 564 height 39
paste input "[STREET_ADDRESS]"
type input "[STREET_ADDRESS]"
type input "46335"
type input "Fremont"
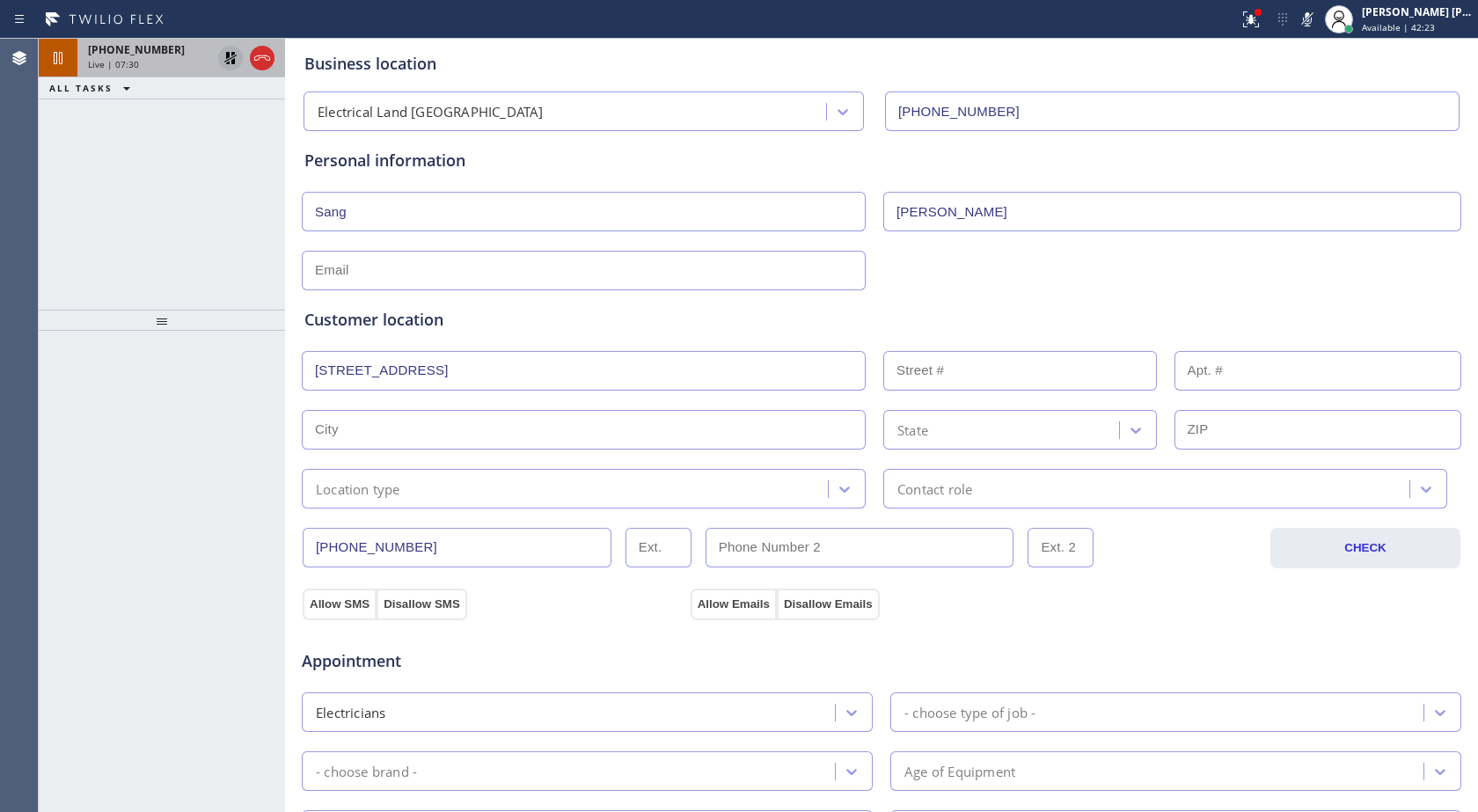
type input "94538"
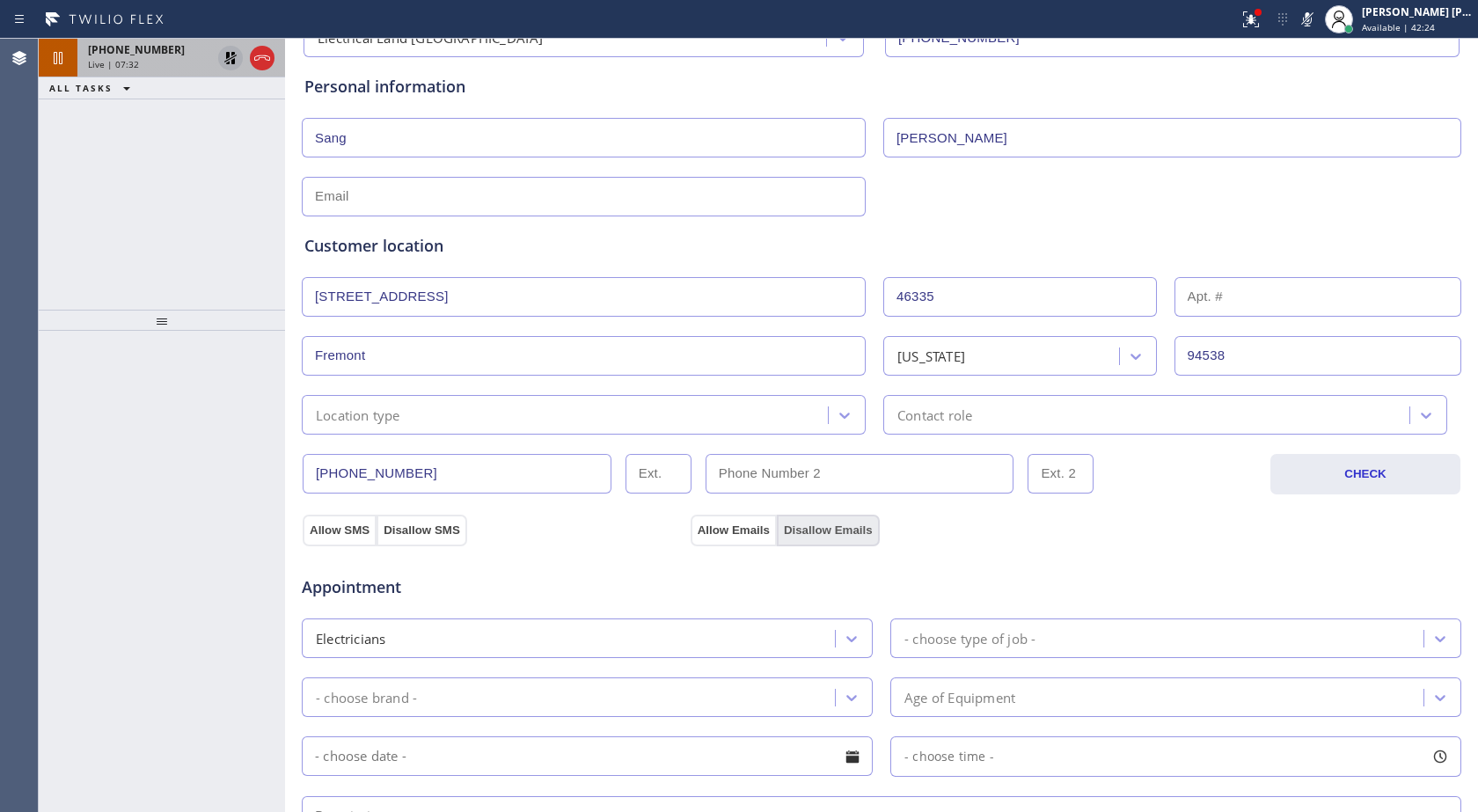
scroll to position [264, 0]
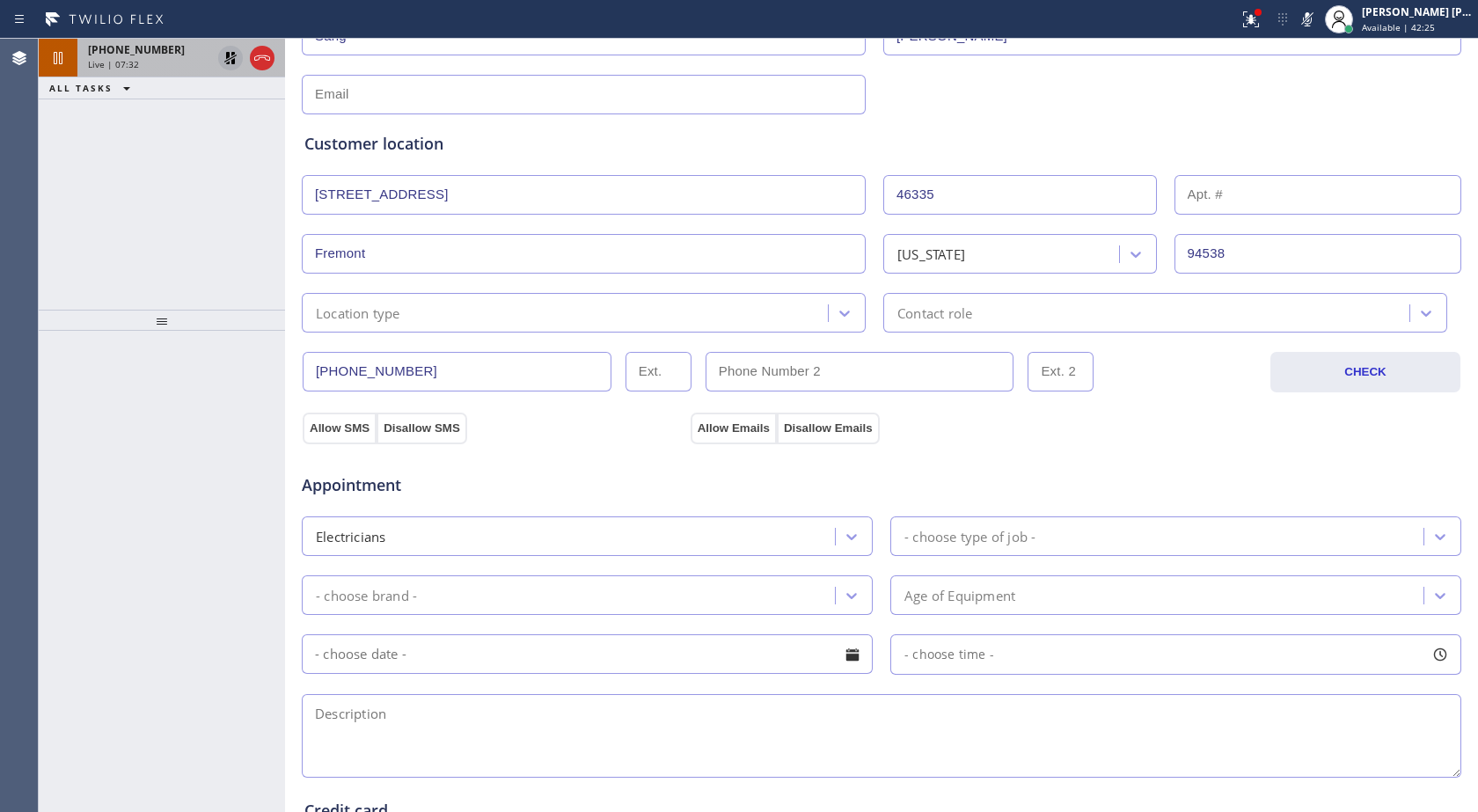
click at [456, 310] on div "Location type" at bounding box center [567, 313] width 521 height 31
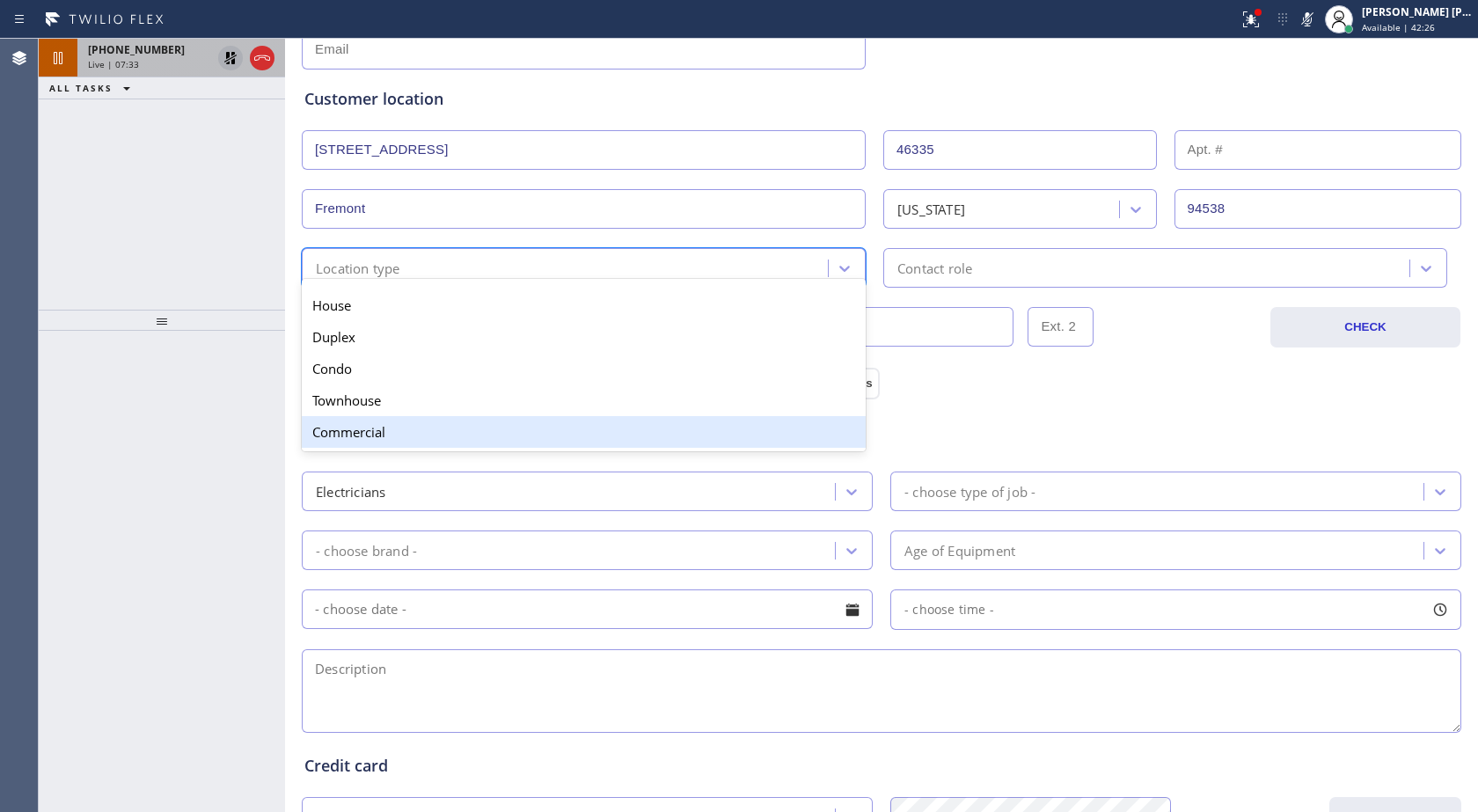
scroll to position [352, 0]
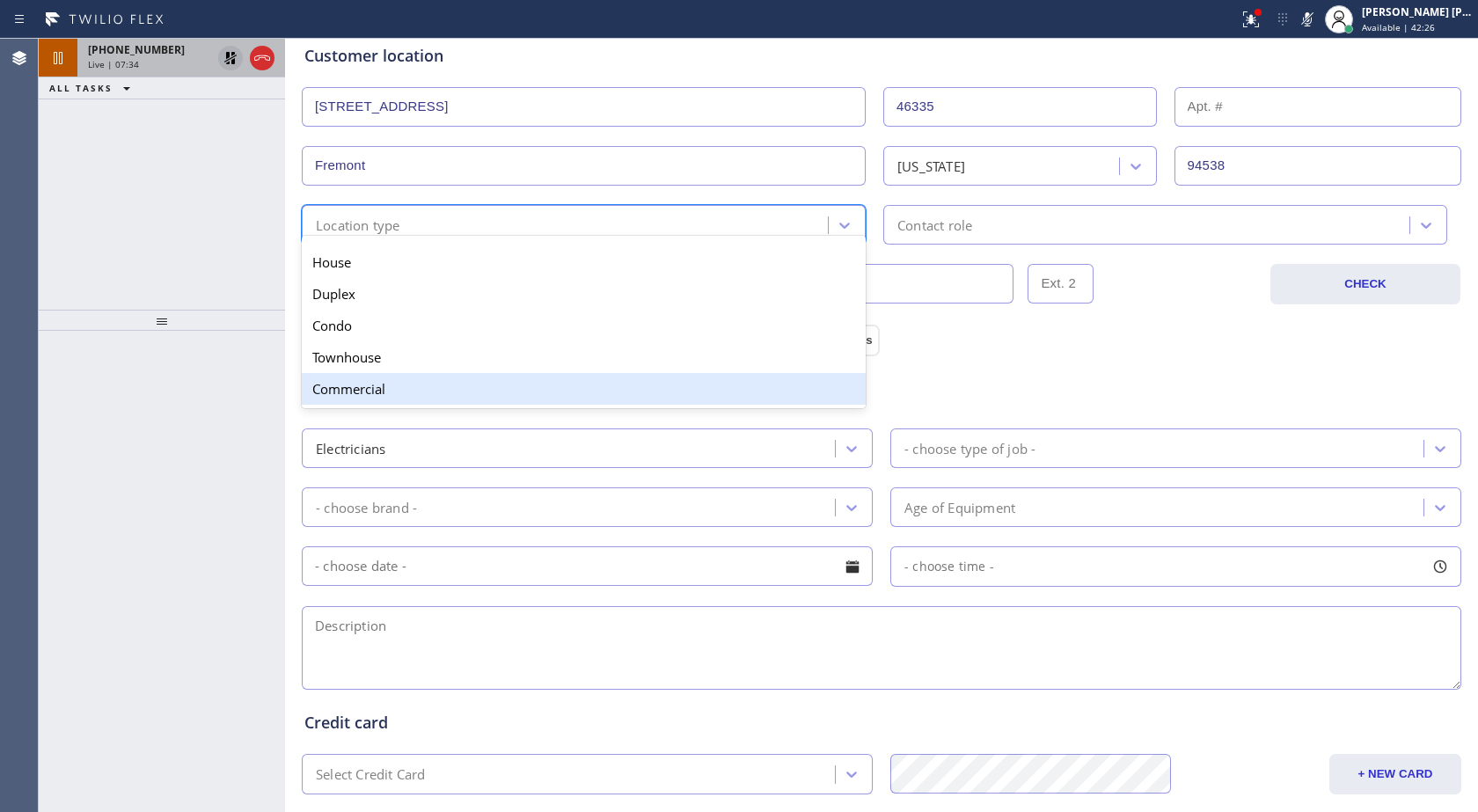
click at [397, 388] on div "Commercial" at bounding box center [583, 389] width 564 height 32
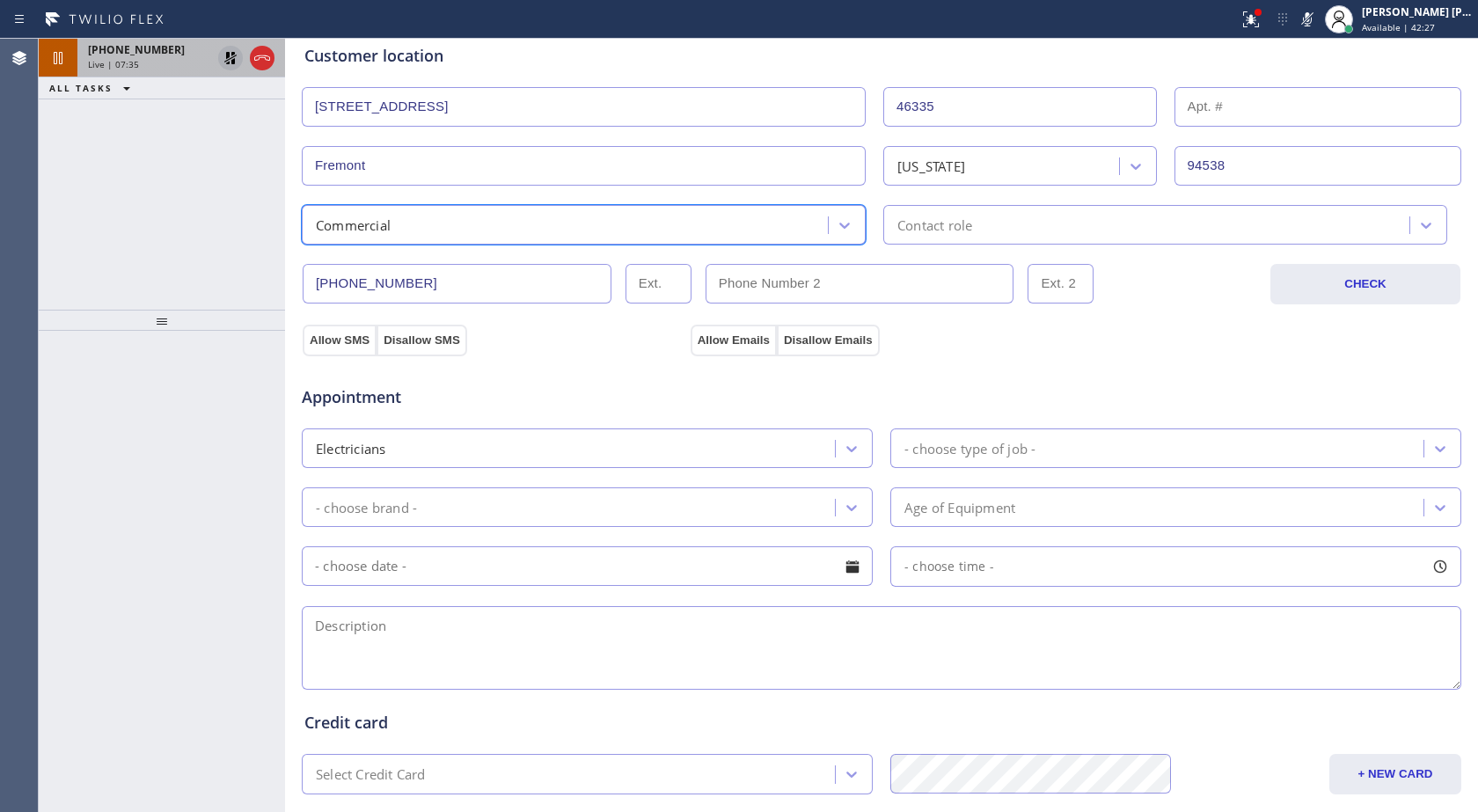
click at [927, 228] on div "Contact role" at bounding box center [935, 225] width 75 height 20
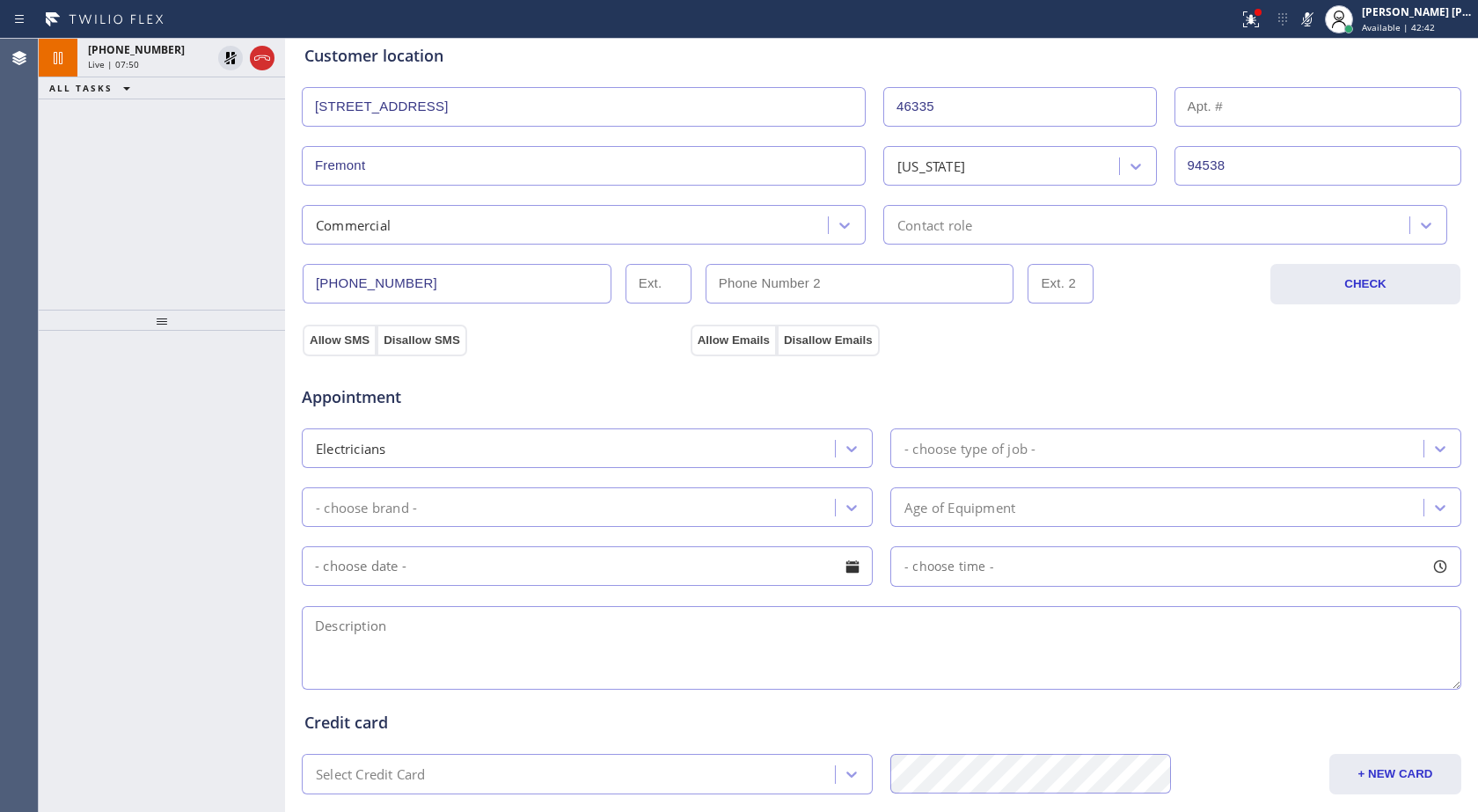
drag, startPoint x: 229, startPoint y: 53, endPoint x: 891, endPoint y: 233, distance: 686.0
click at [229, 53] on icon at bounding box center [230, 58] width 13 height 13
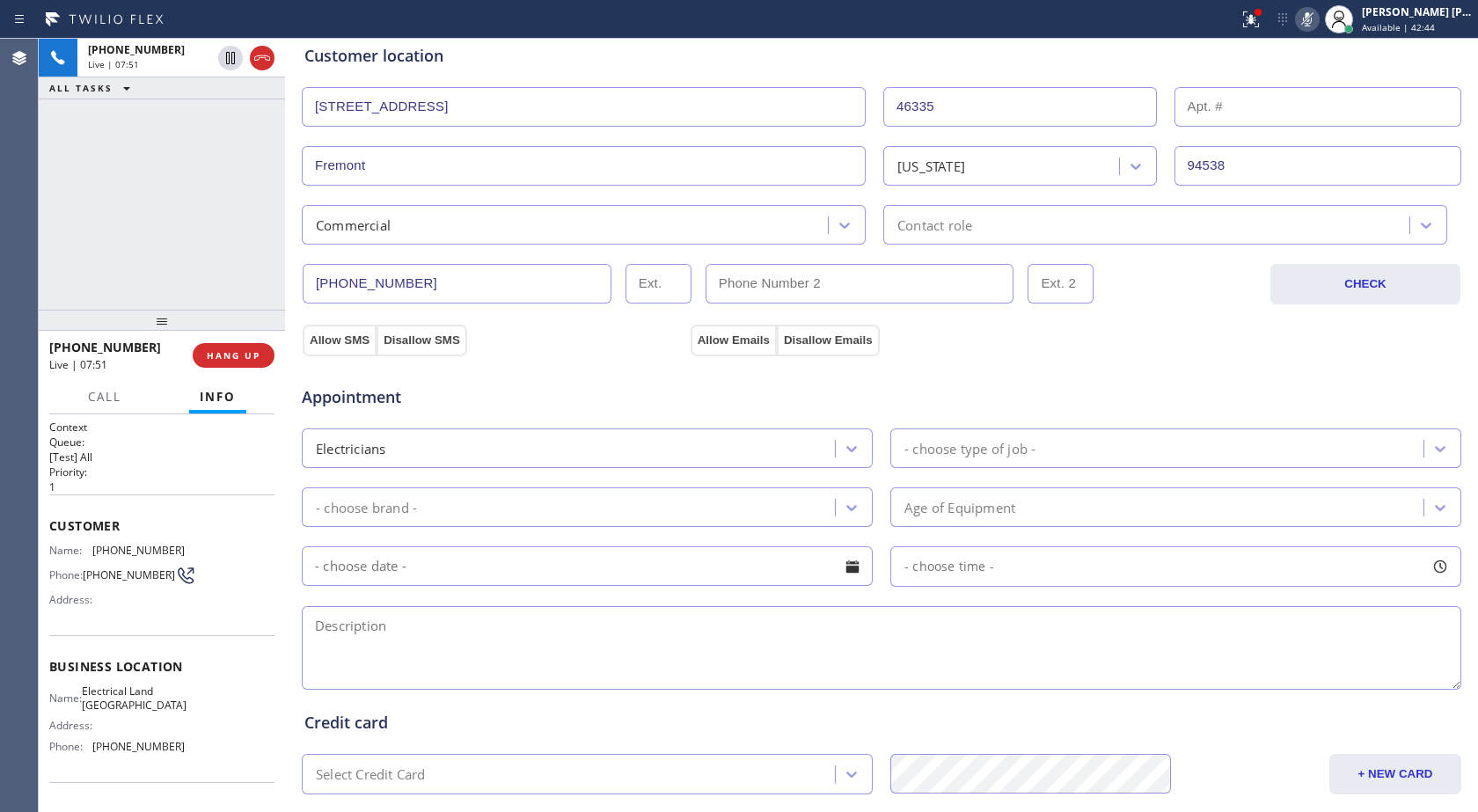
click at [1300, 25] on icon at bounding box center [1307, 19] width 21 height 21
click at [1308, 23] on icon at bounding box center [1308, 19] width 9 height 14
click at [226, 55] on icon at bounding box center [230, 58] width 9 height 13
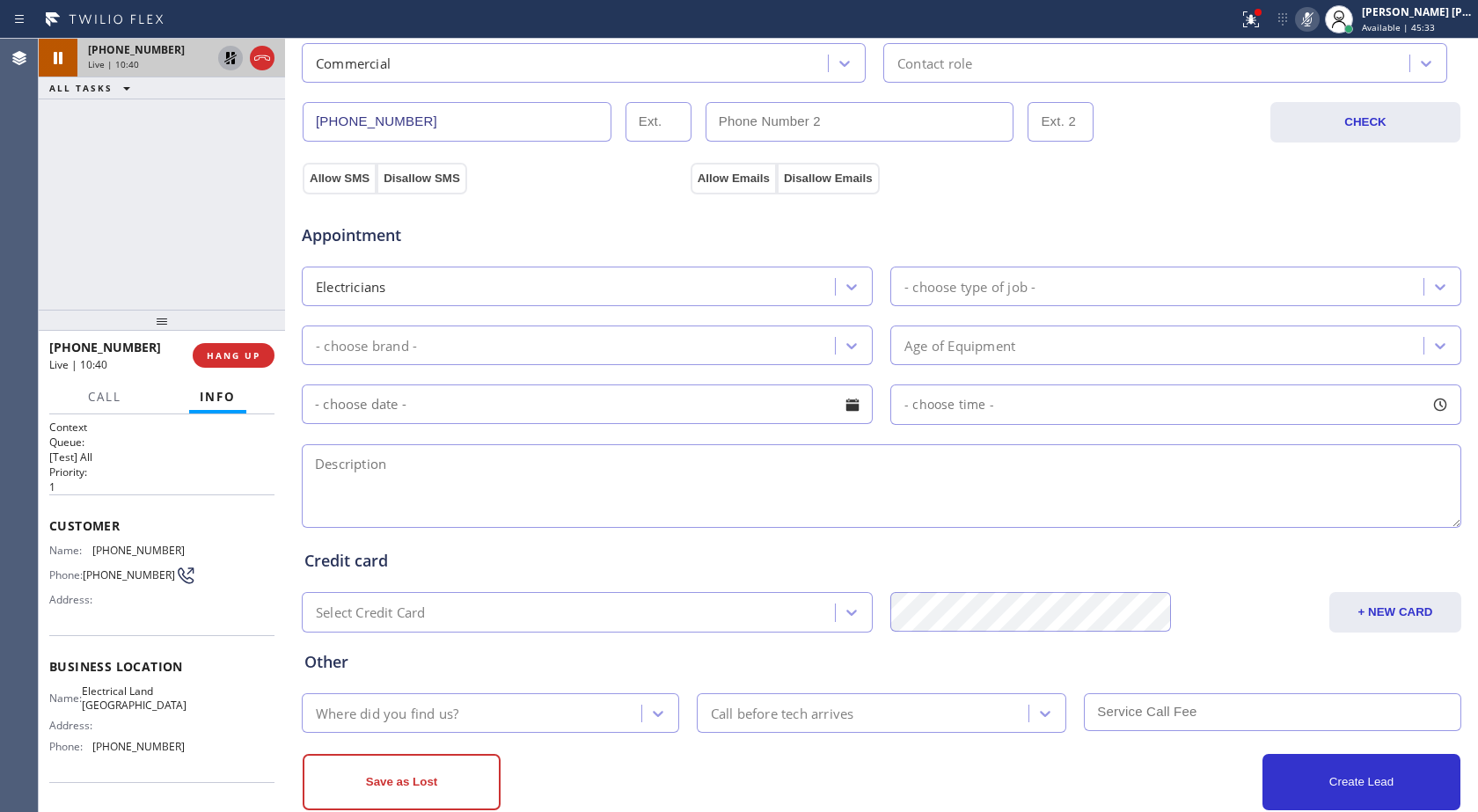
scroll to position [528, 0]
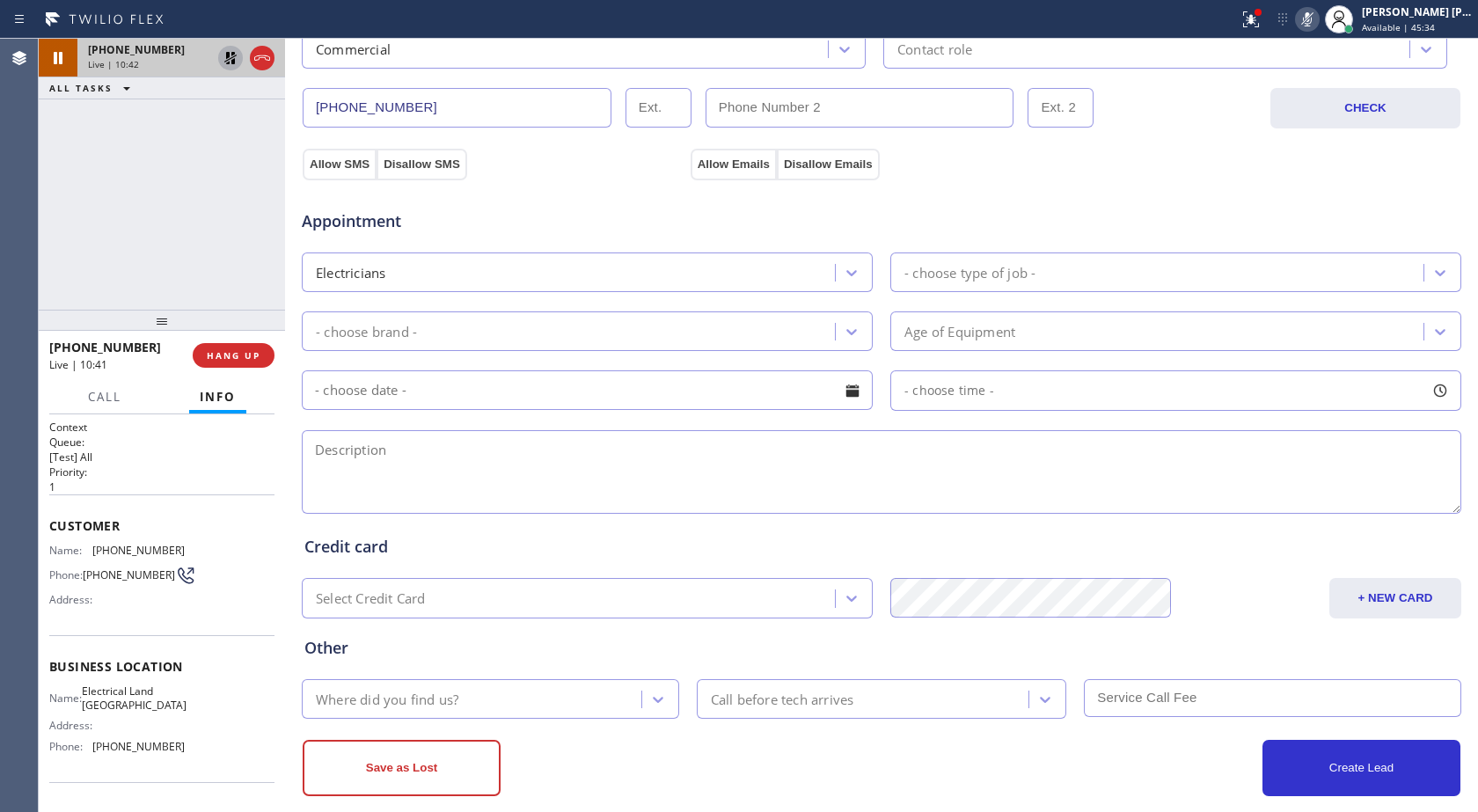
click at [957, 274] on div "- choose type of job -" at bounding box center [970, 272] width 131 height 20
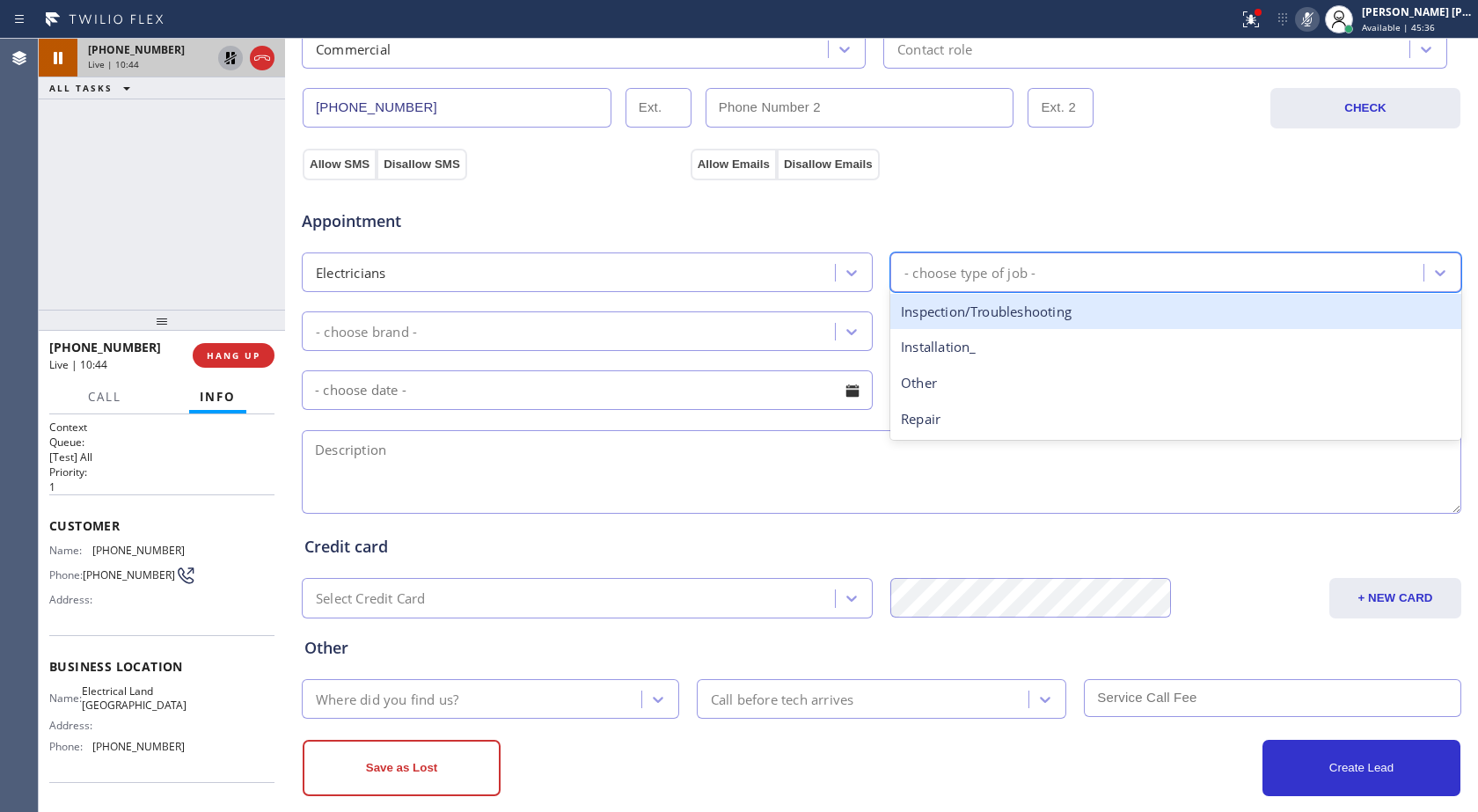
click at [961, 309] on div "Inspection/Troubleshooting" at bounding box center [1176, 312] width 571 height 36
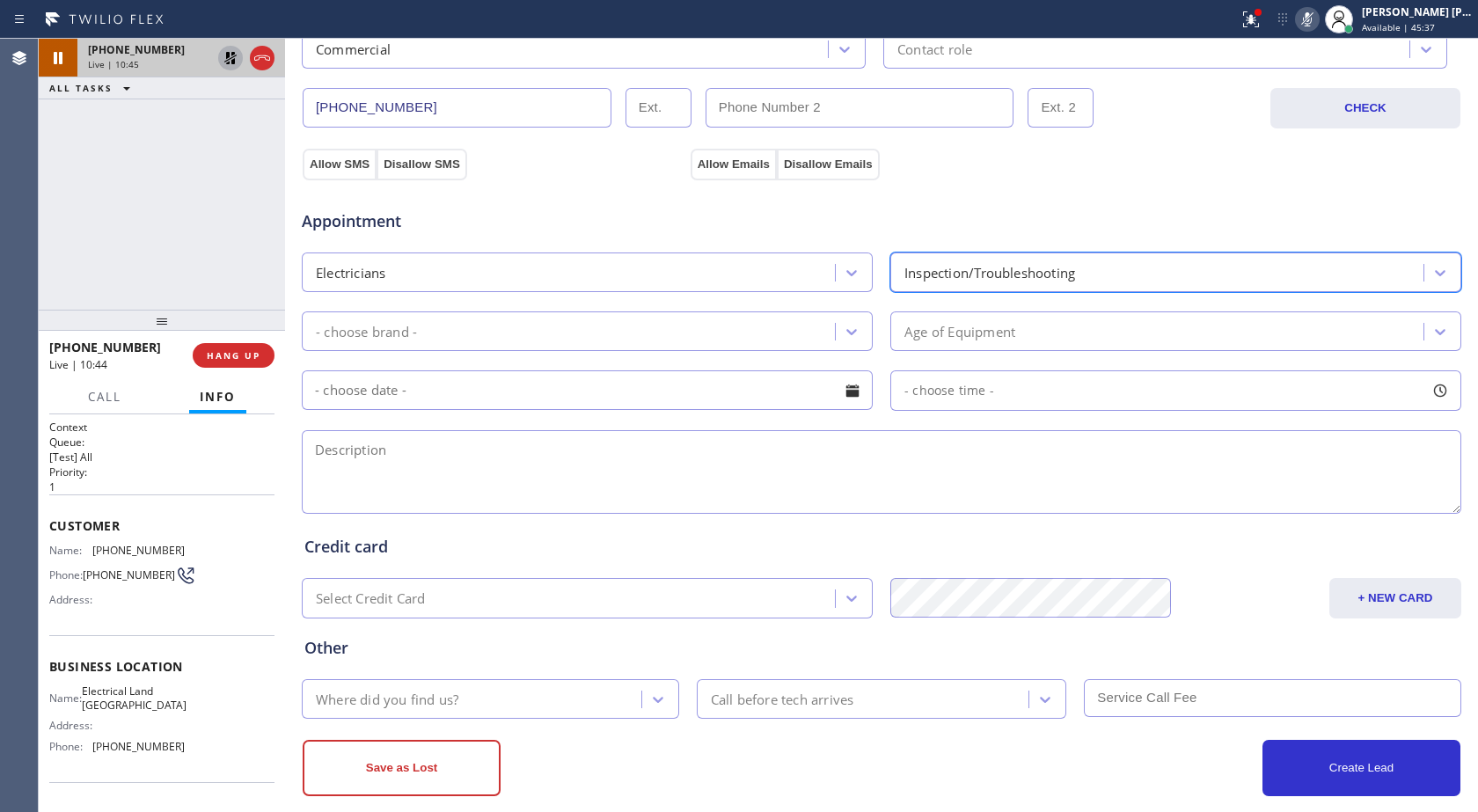
click at [654, 336] on div "- choose brand -" at bounding box center [571, 331] width 528 height 31
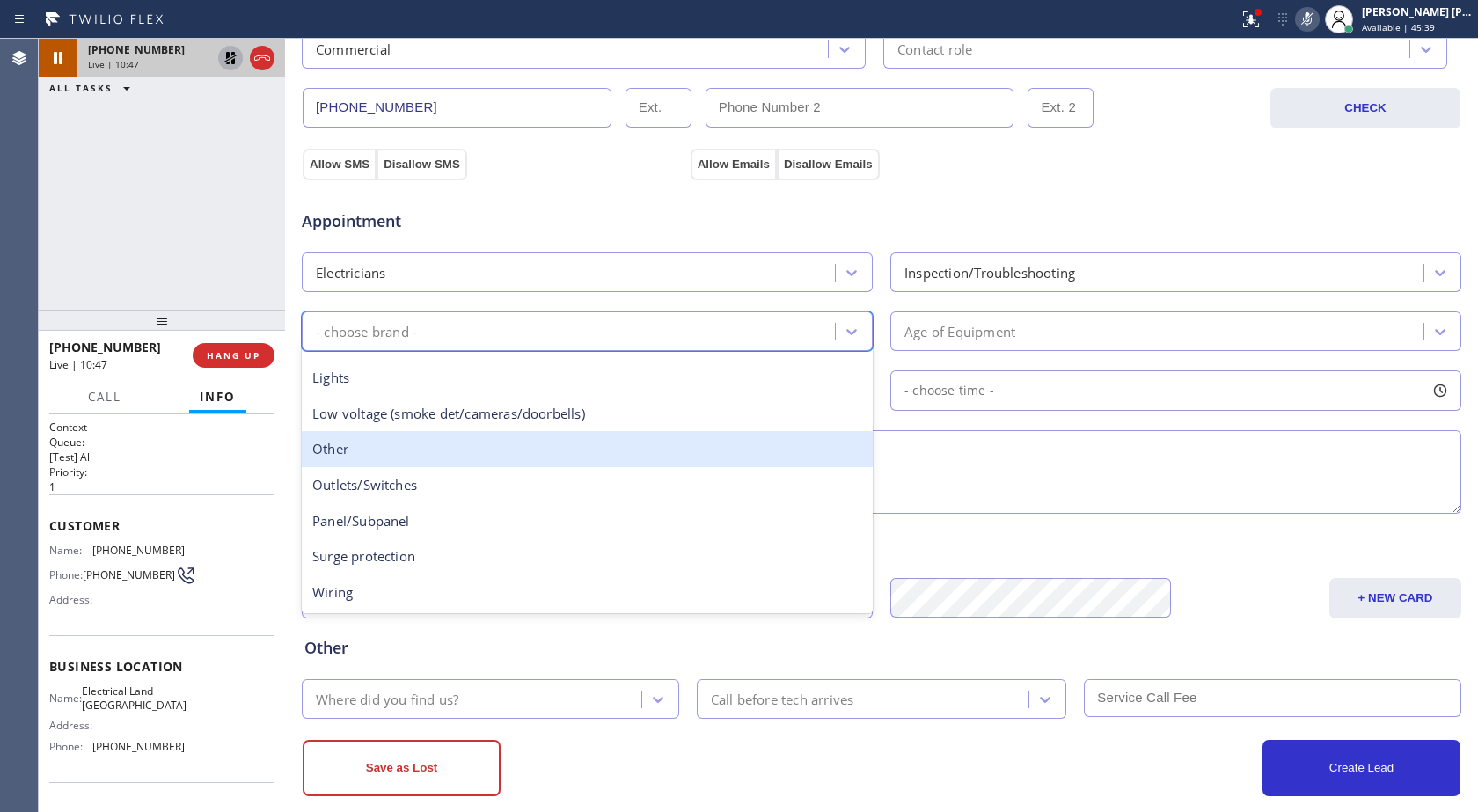
scroll to position [137, 0]
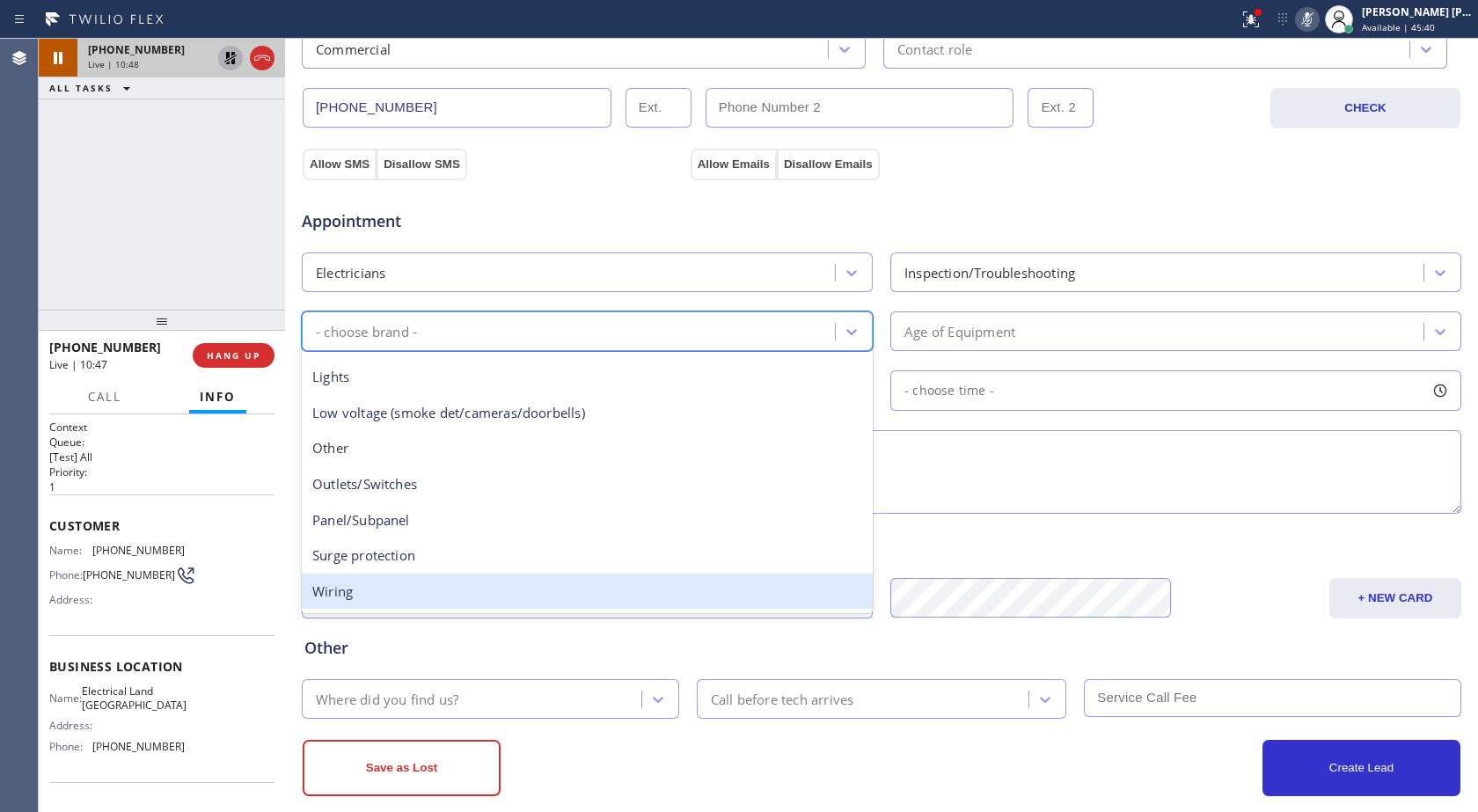
click at [372, 586] on div "Wiring" at bounding box center [586, 592] width 571 height 36
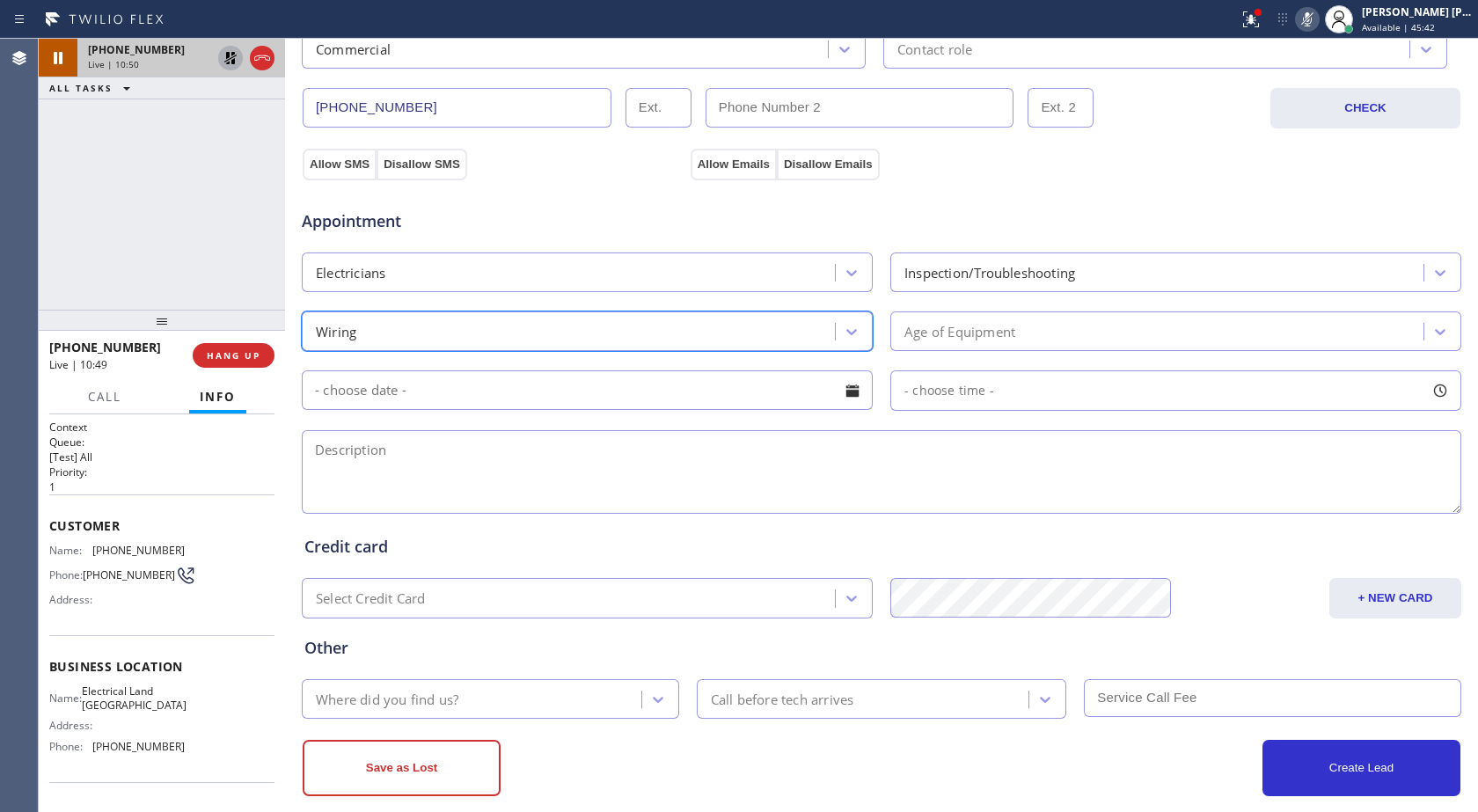
click at [918, 326] on div "Age of Equipment" at bounding box center [960, 331] width 111 height 20
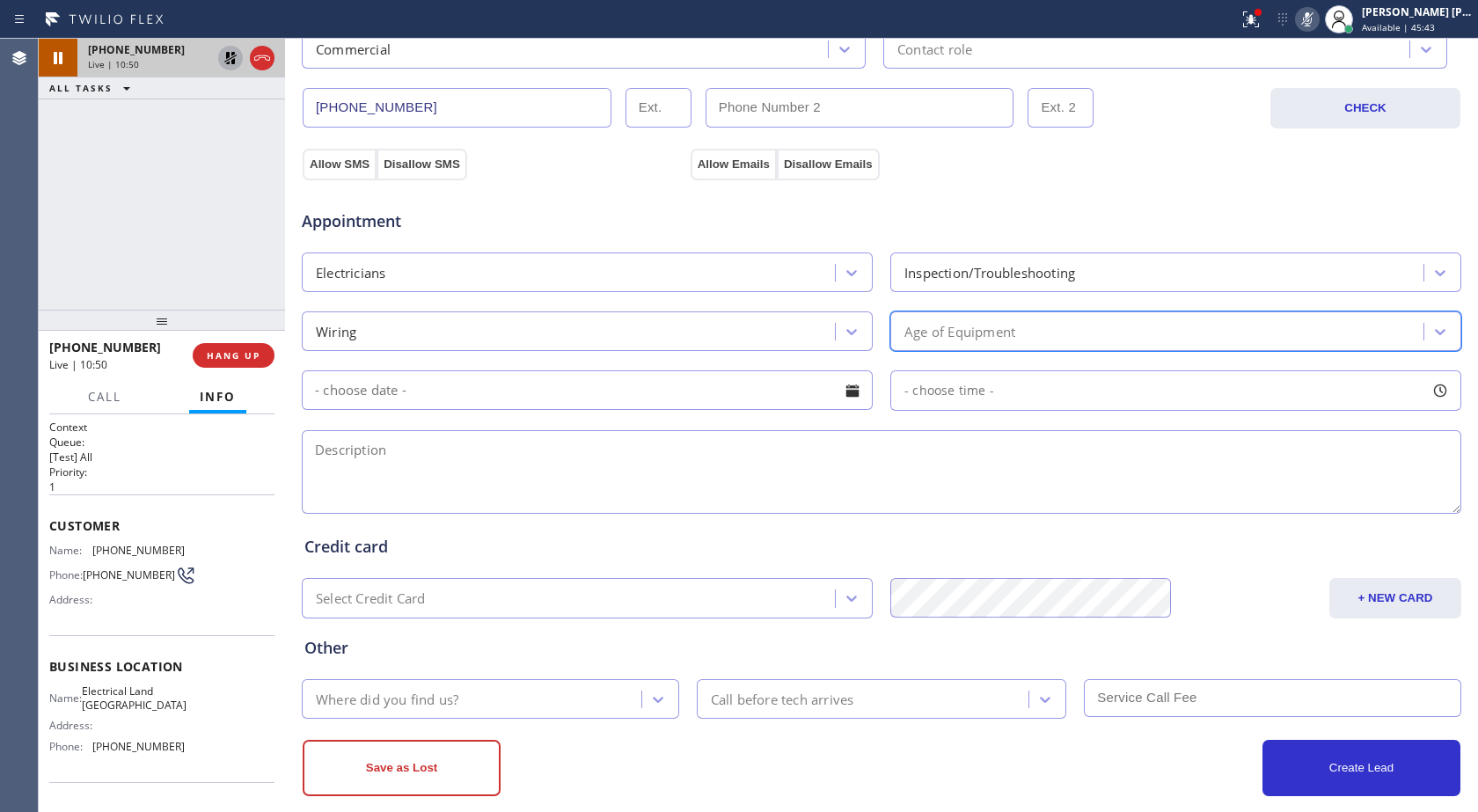
click at [919, 329] on div "Age of Equipment" at bounding box center [960, 331] width 111 height 20
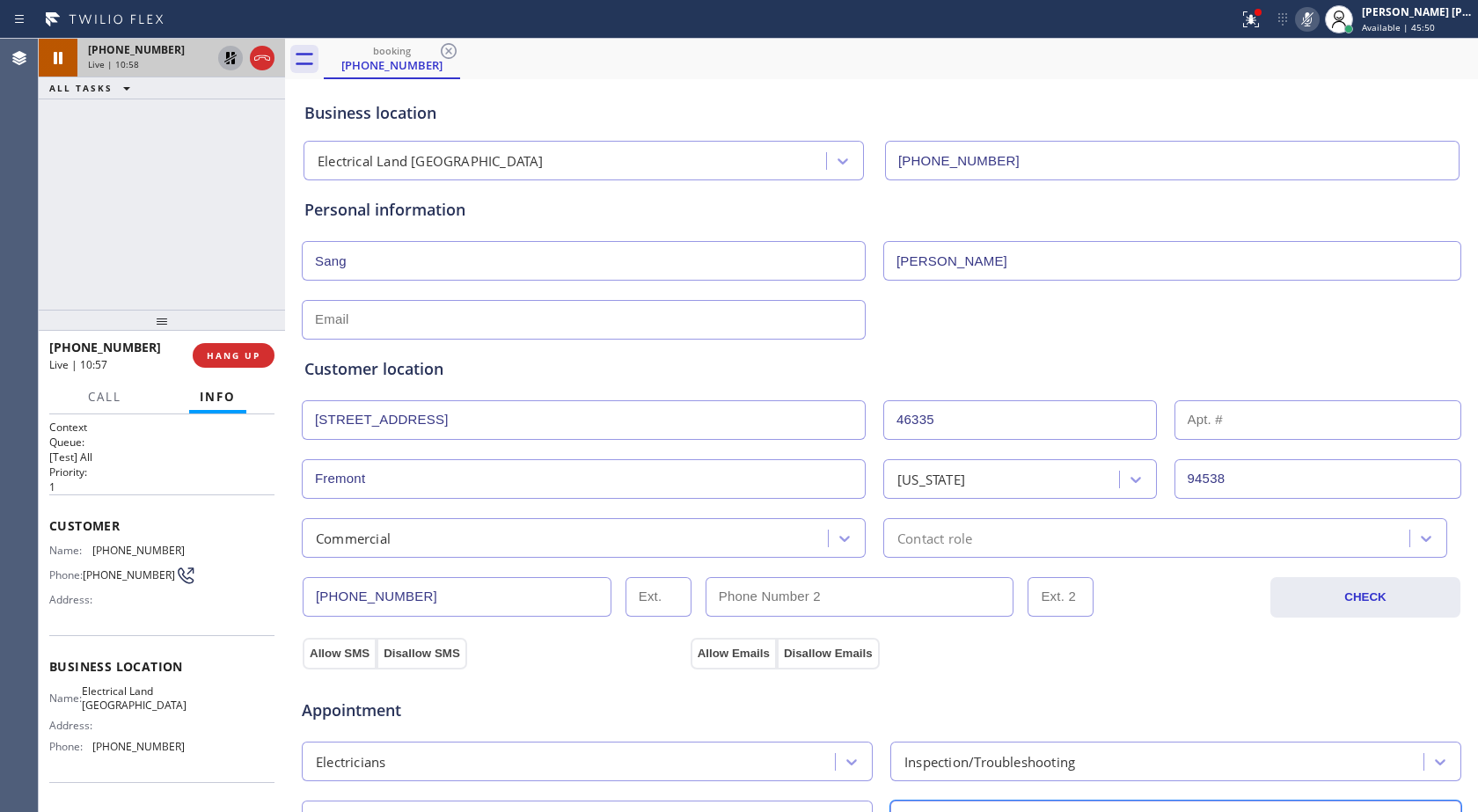
scroll to position [0, 0]
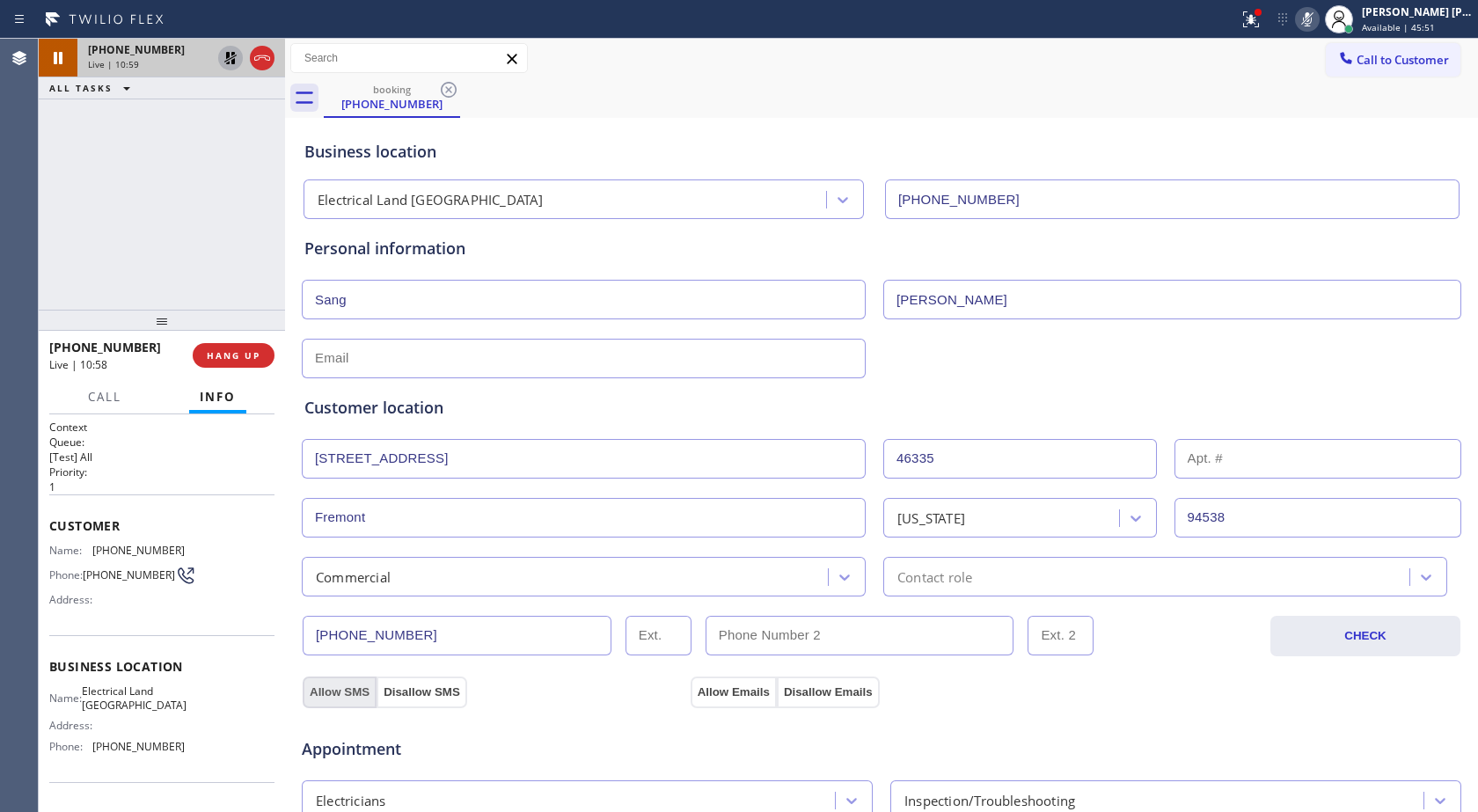
click at [336, 694] on button "Allow SMS" at bounding box center [339, 692] width 74 height 32
click at [718, 692] on button "Allow Emails" at bounding box center [734, 692] width 87 height 32
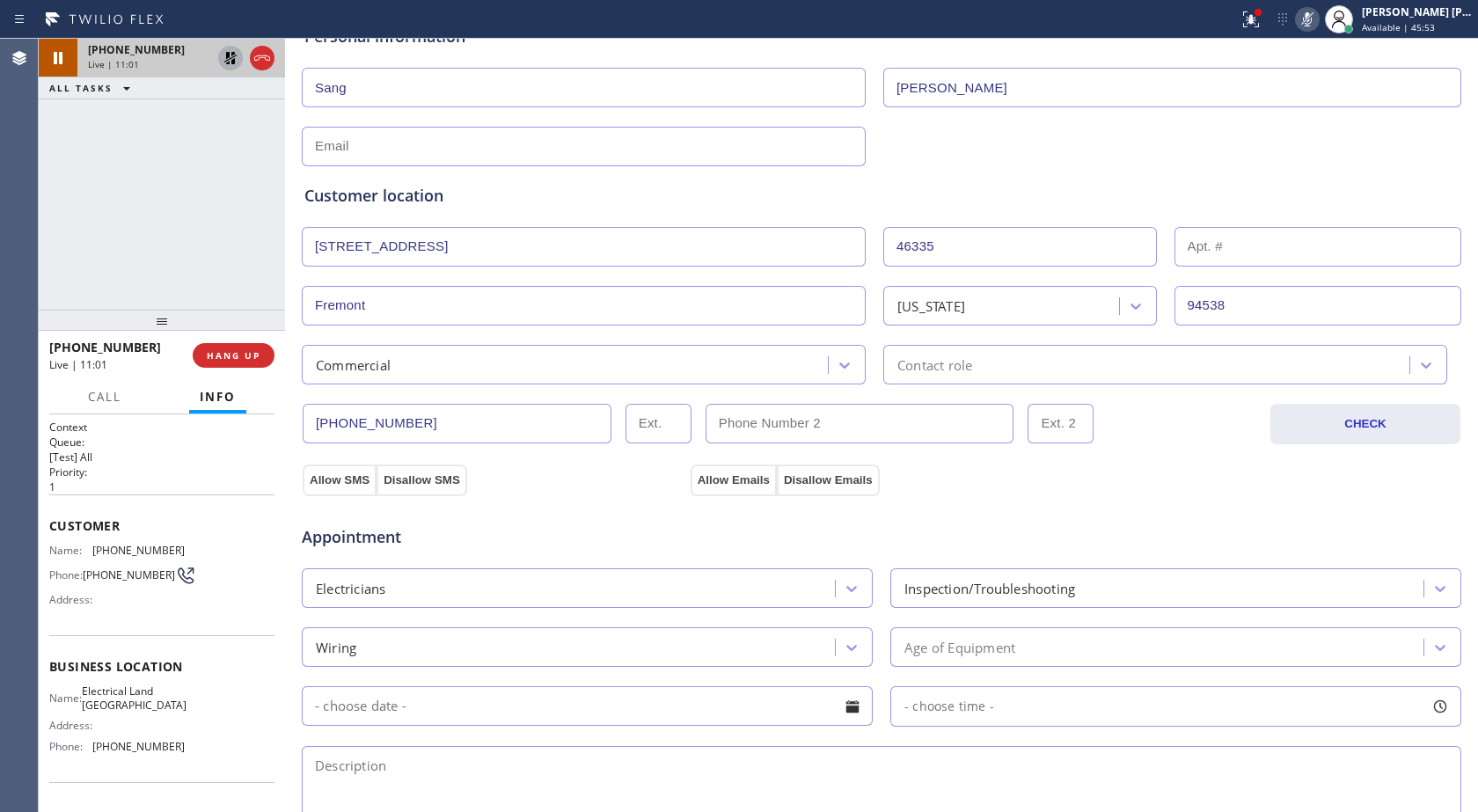
scroll to position [264, 0]
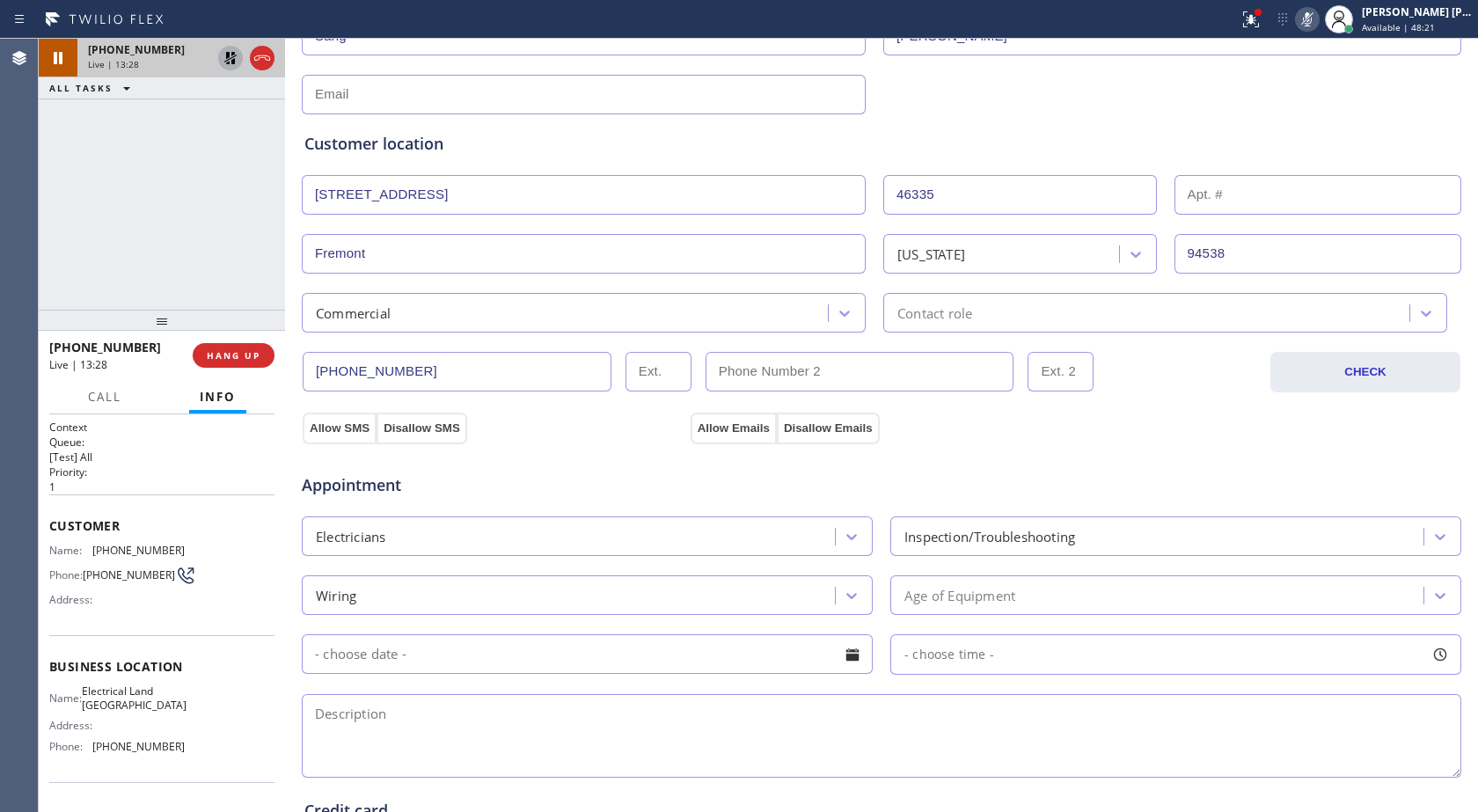
click at [200, 222] on div "[PHONE_NUMBER] Live | 13:28 ALL TASKS ALL TASKS ACTIVE TASKS TASKS IN WRAP UP" at bounding box center [162, 175] width 247 height 271
click at [229, 63] on icon at bounding box center [230, 58] width 13 height 13
click at [1308, 19] on icon at bounding box center [1307, 19] width 21 height 21
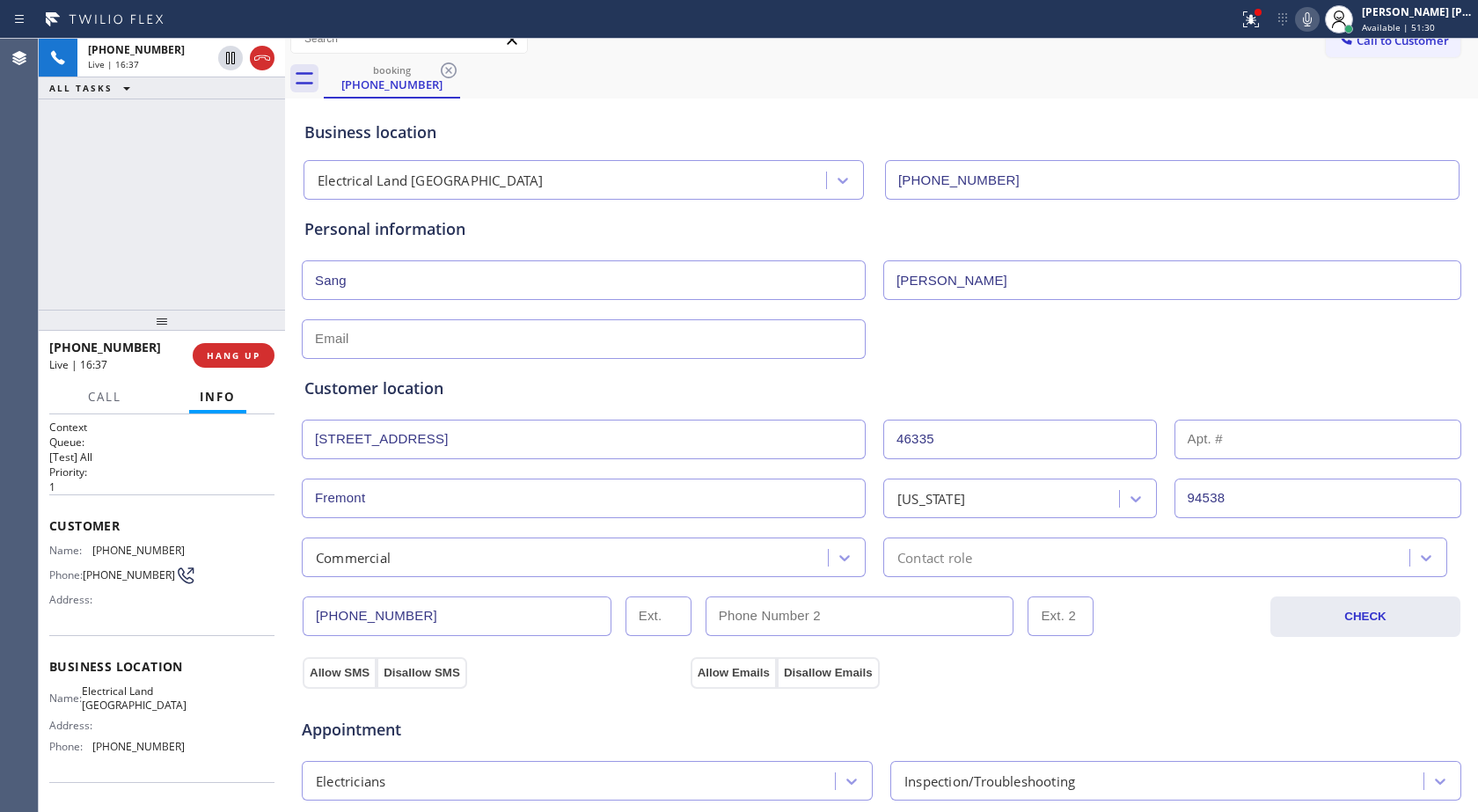
scroll to position [0, 0]
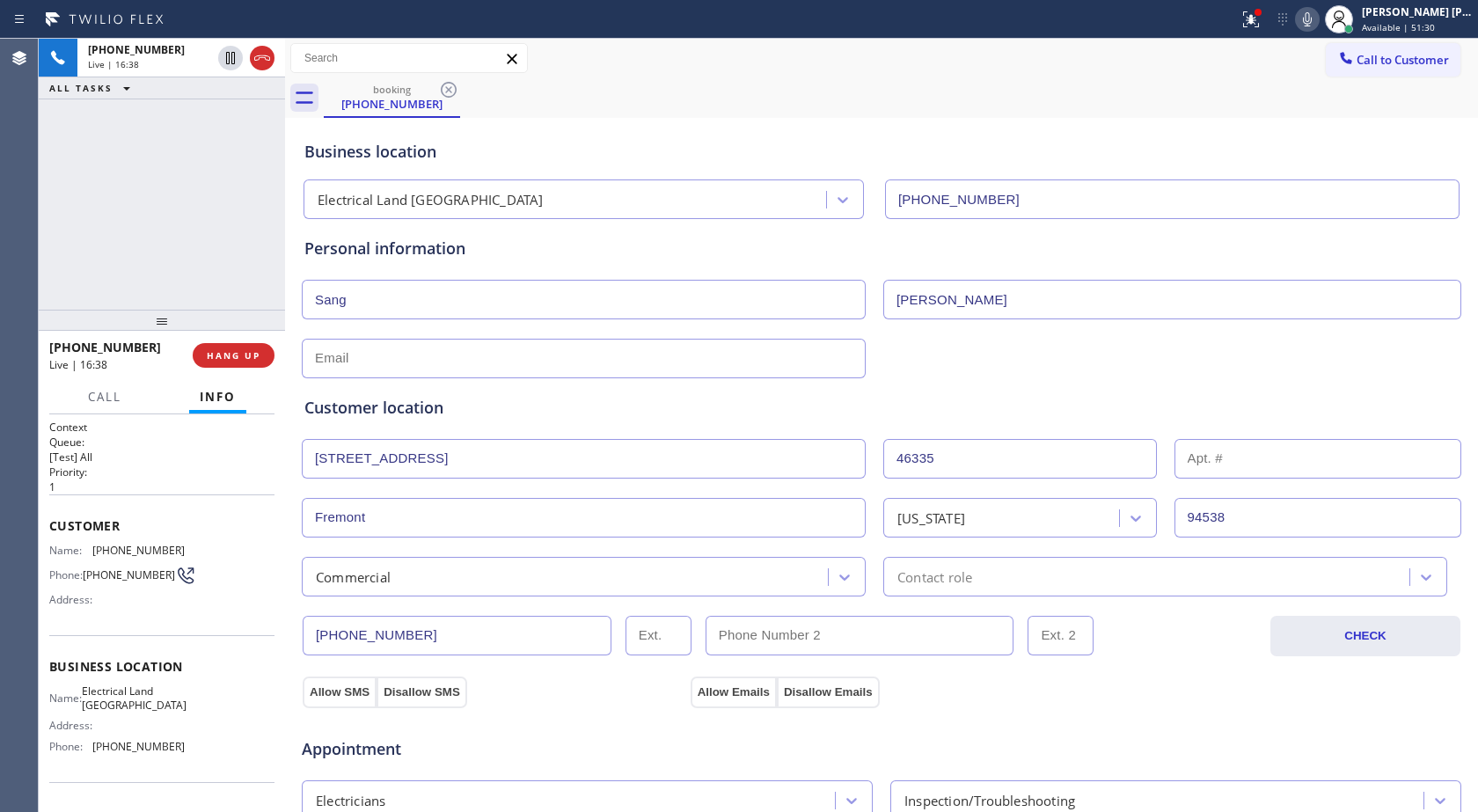
click at [423, 358] on input "text" at bounding box center [583, 358] width 564 height 39
paste input "[EMAIL_ADDRESS][DOMAIN_NAME]"
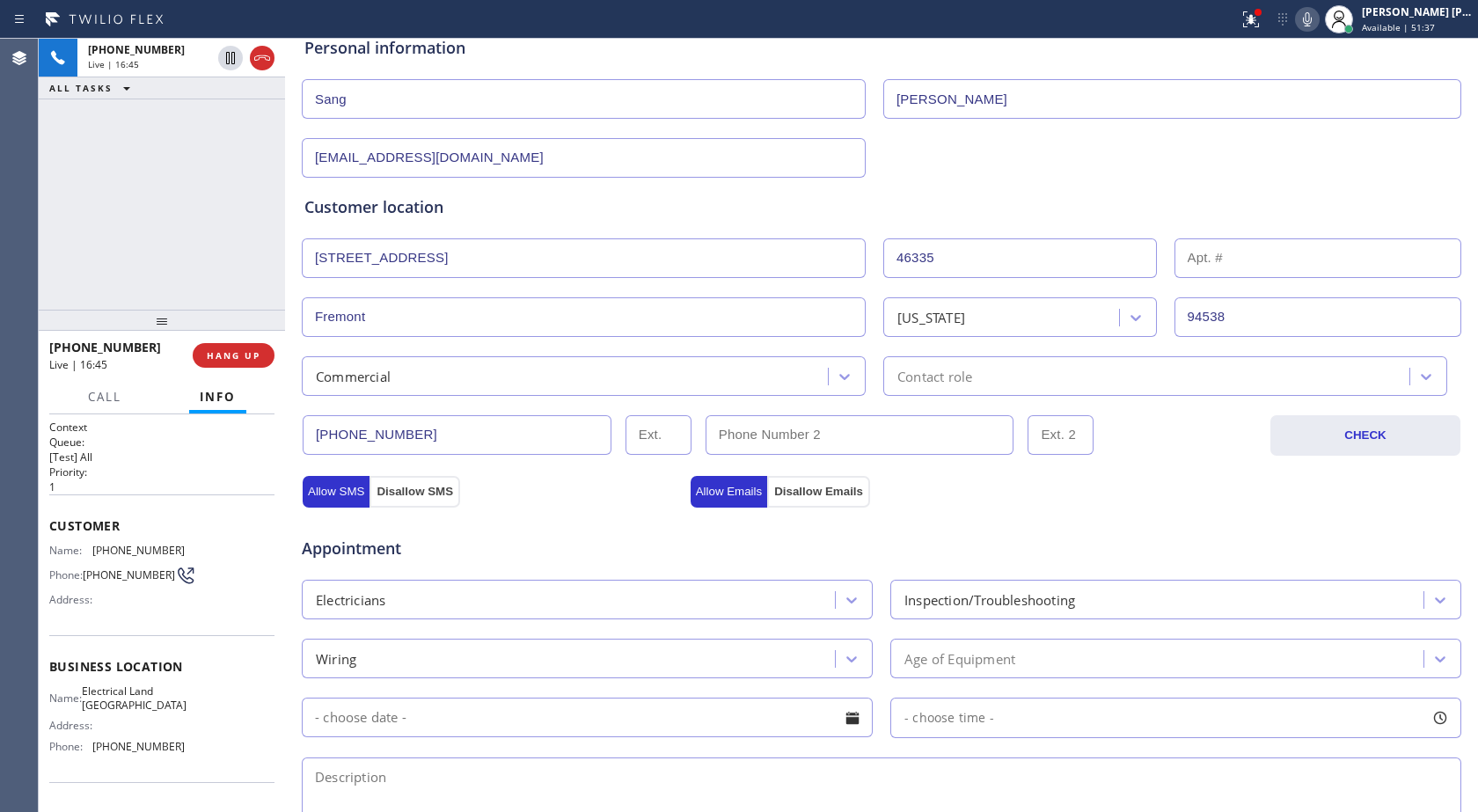
scroll to position [199, 0]
type input "[EMAIL_ADDRESS][DOMAIN_NAME]"
click at [1305, 13] on icon at bounding box center [1307, 19] width 21 height 21
click at [1307, 23] on icon at bounding box center [1308, 19] width 9 height 14
click at [1310, 12] on icon at bounding box center [1307, 19] width 21 height 21
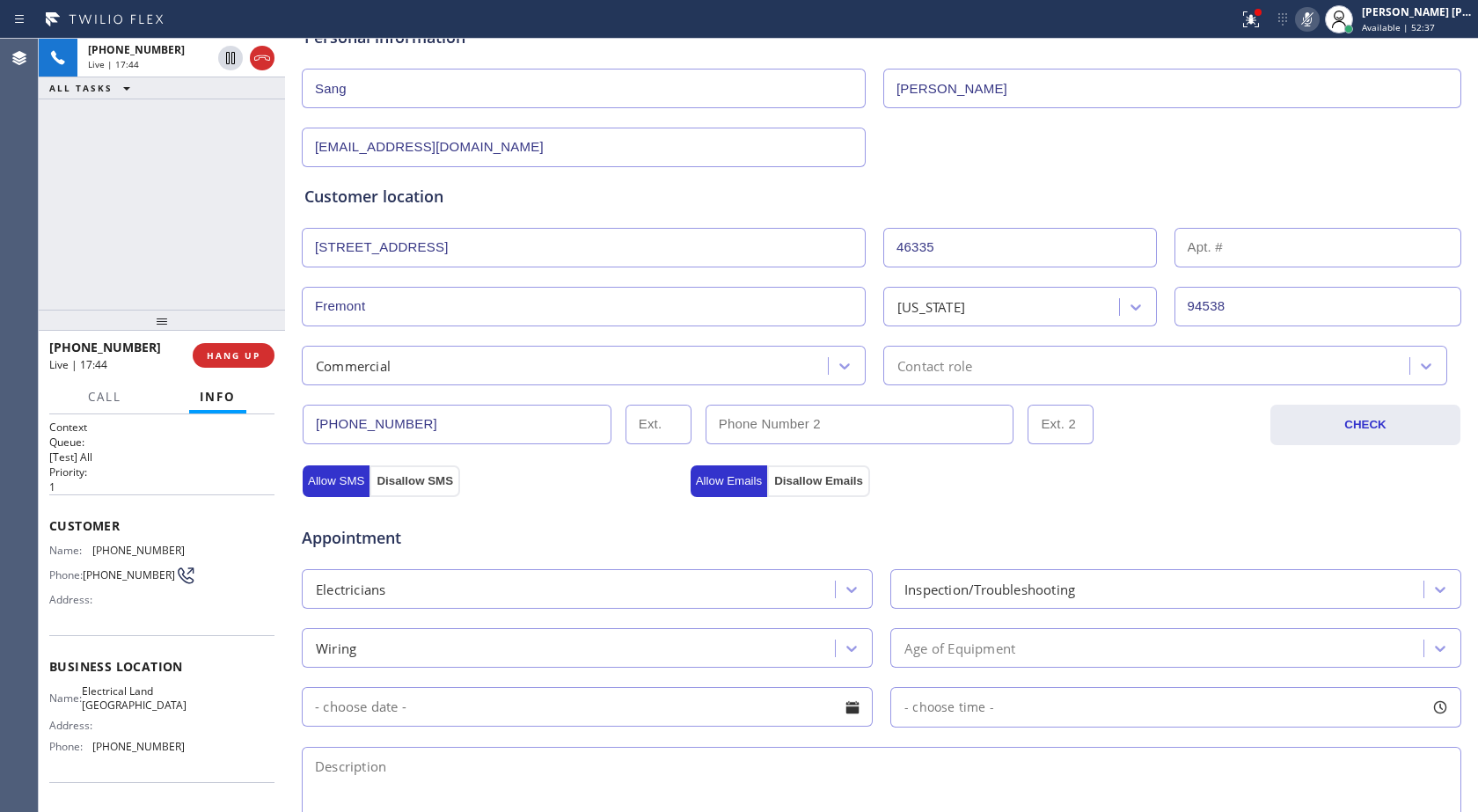
scroll to position [264, 0]
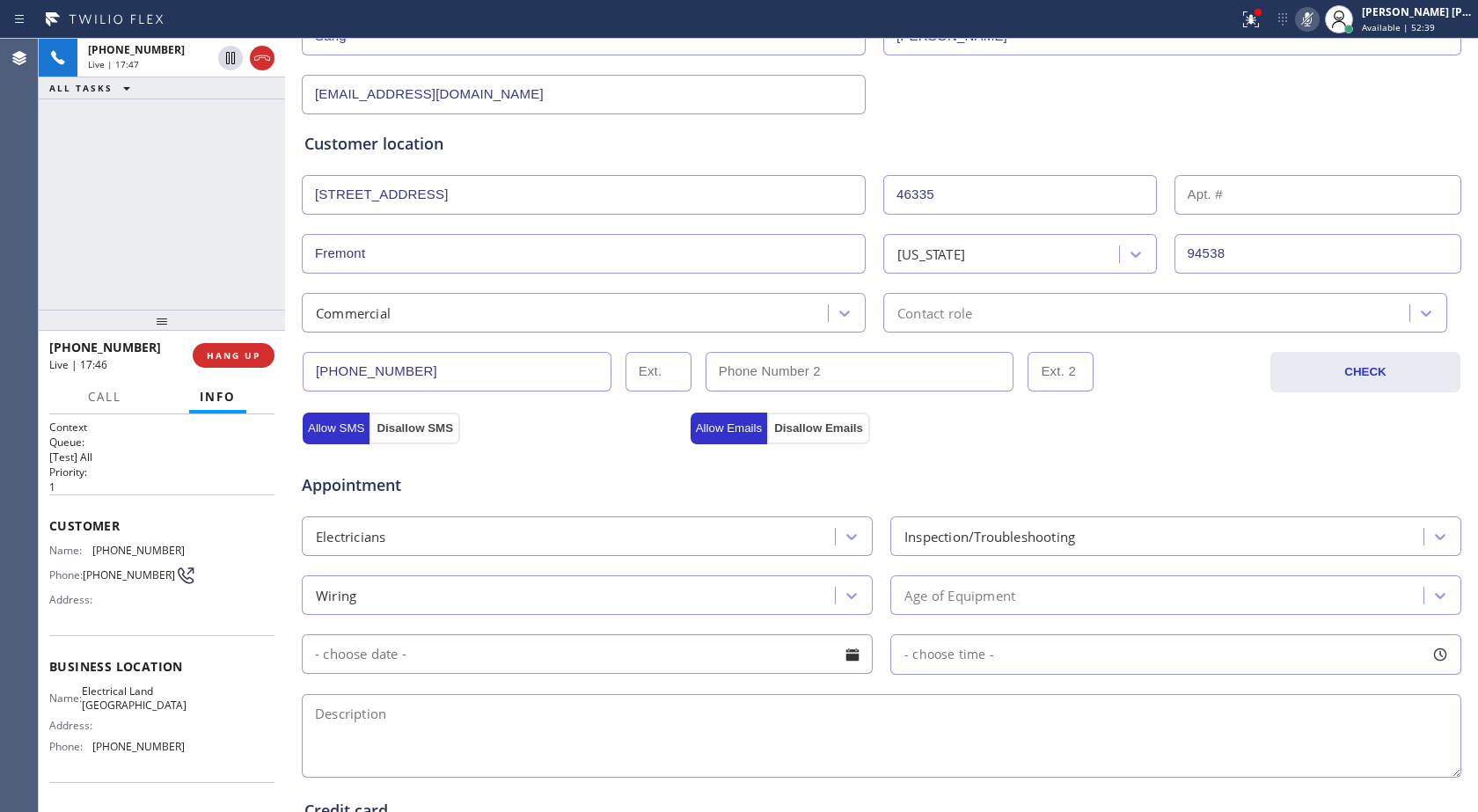
click at [1016, 298] on div "Contact role" at bounding box center [1149, 313] width 521 height 31
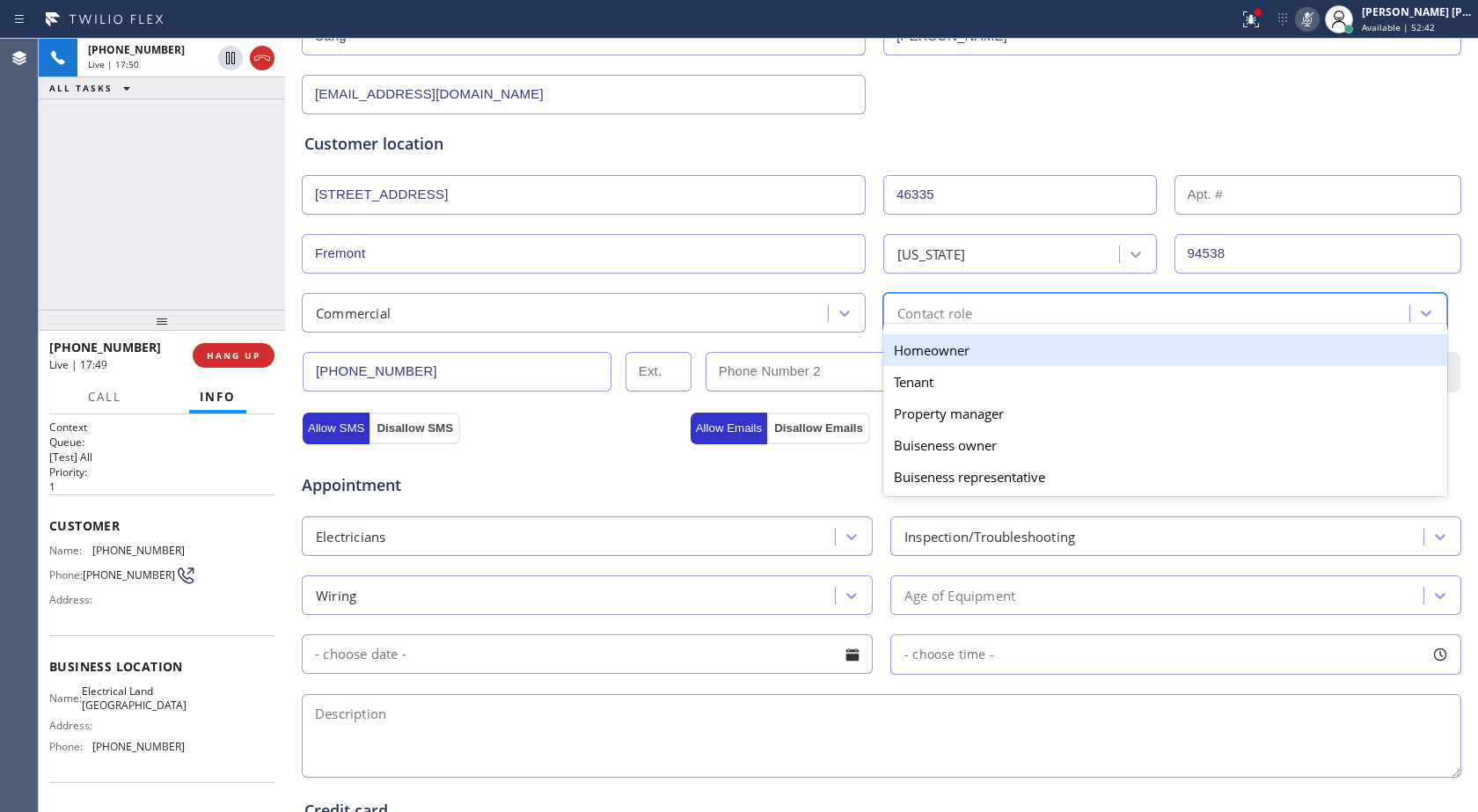
click at [971, 309] on div "Contact role" at bounding box center [1149, 313] width 521 height 31
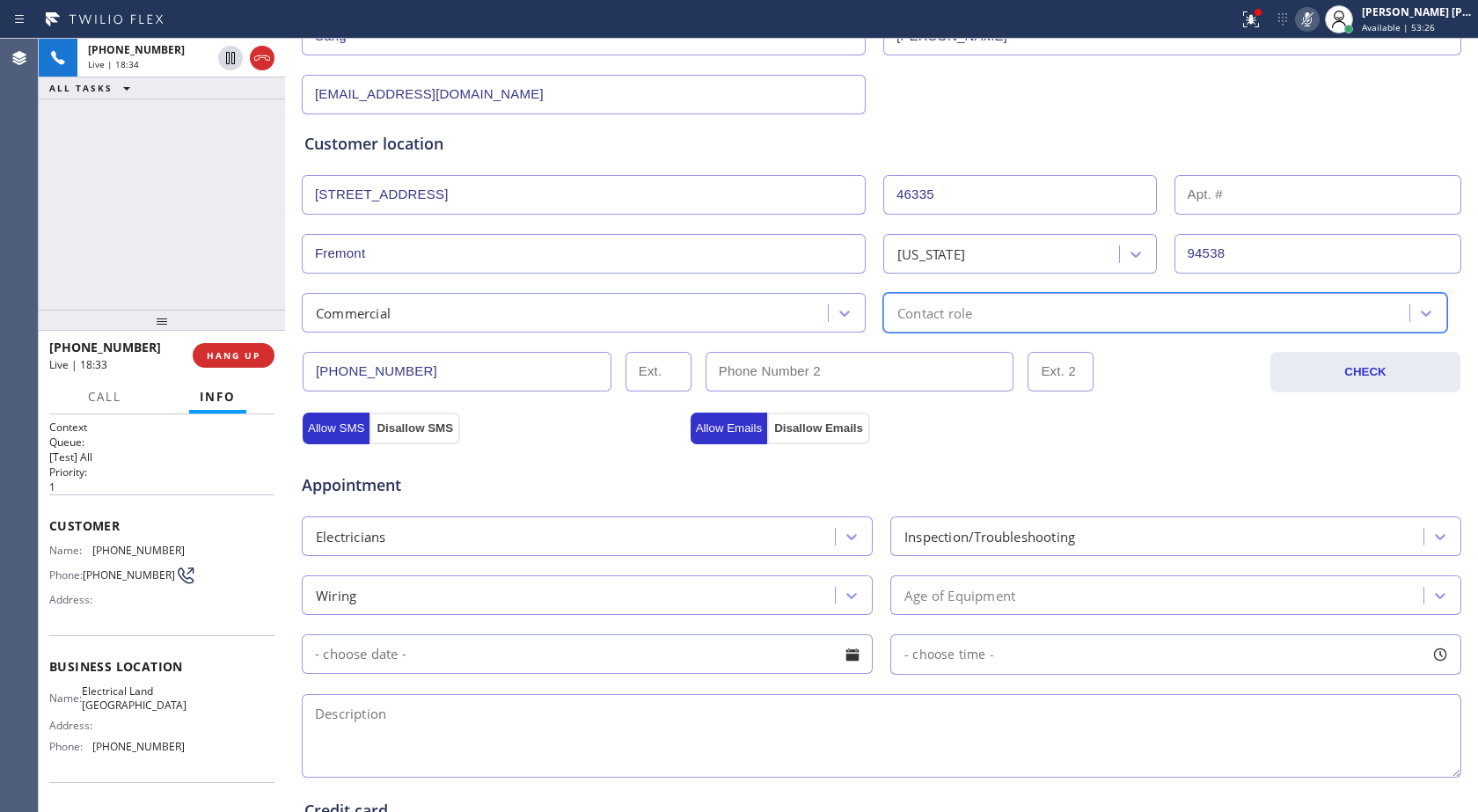
click at [1310, 25] on icon at bounding box center [1308, 19] width 9 height 14
click at [1314, 23] on icon at bounding box center [1307, 19] width 21 height 21
click at [1303, 17] on icon at bounding box center [1308, 19] width 9 height 14
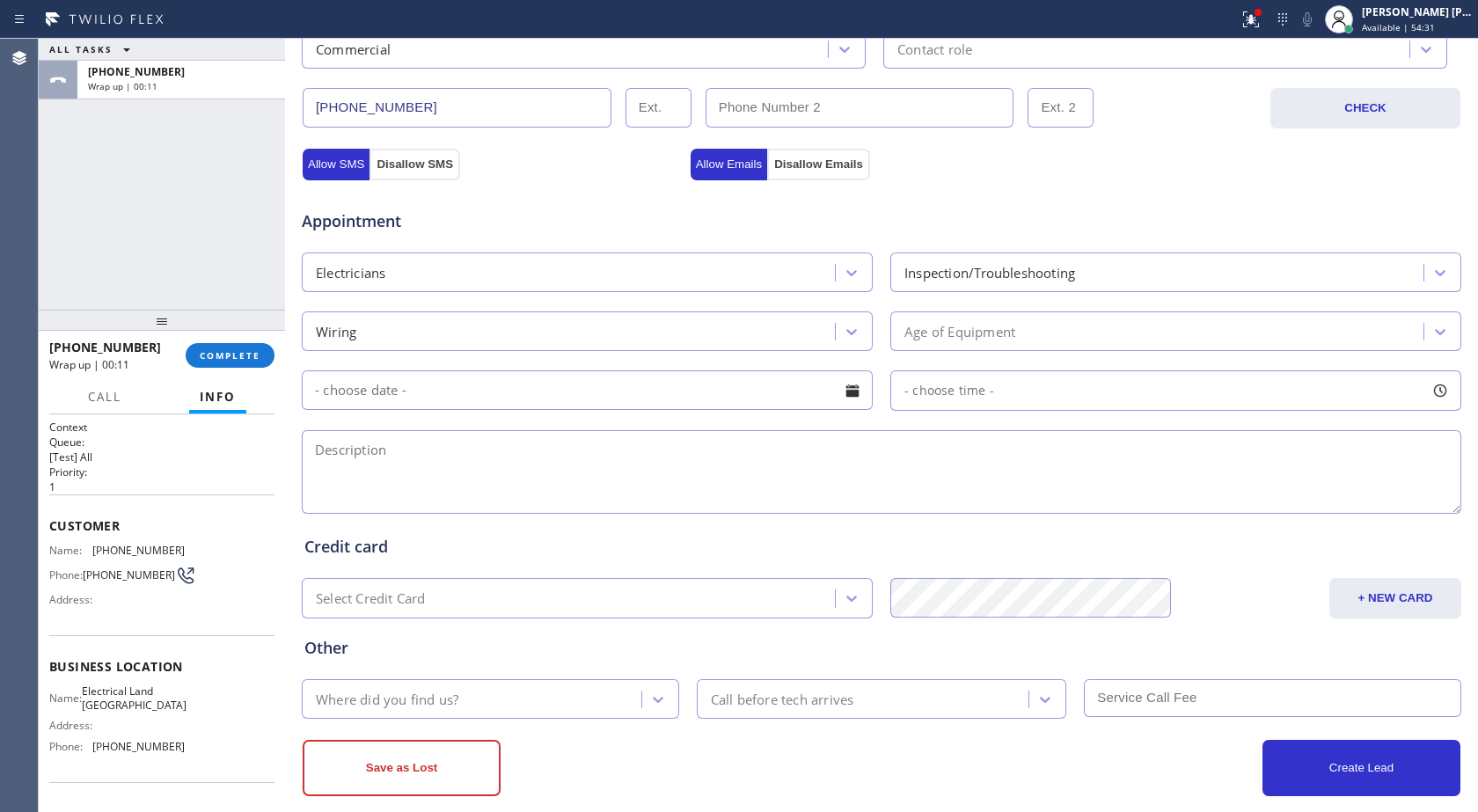
scroll to position [552, 0]
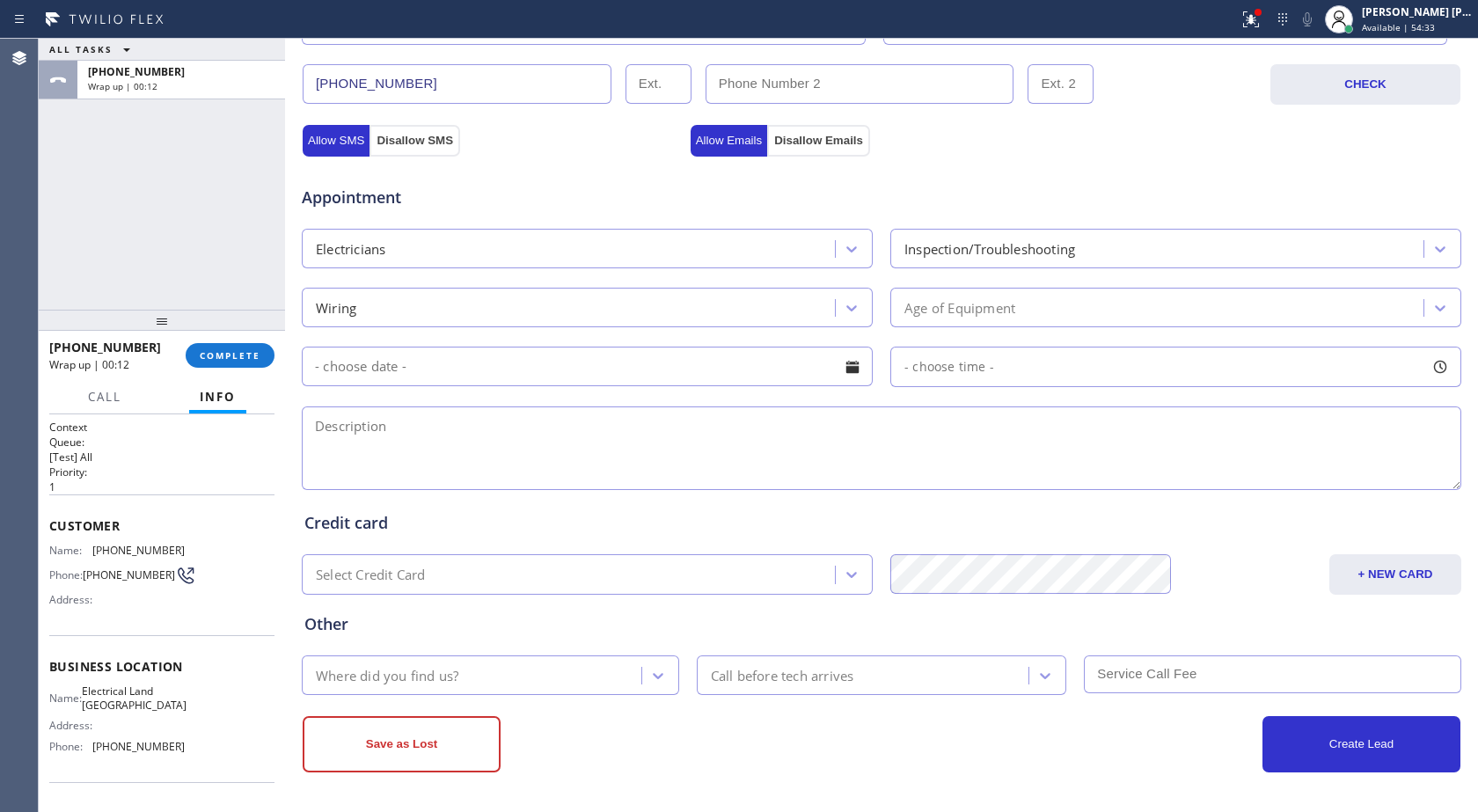
click at [456, 365] on input "text" at bounding box center [586, 366] width 571 height 39
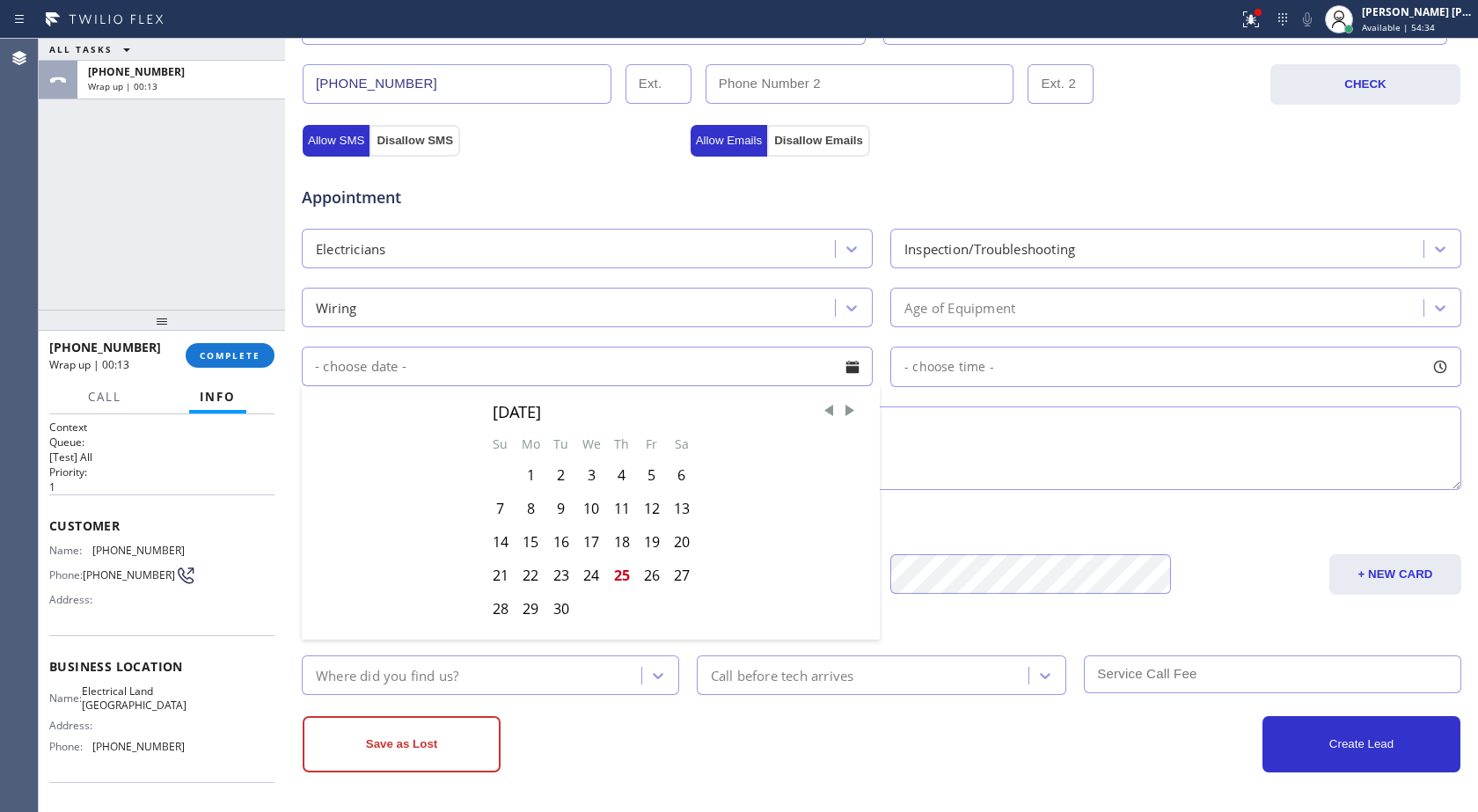
click at [514, 314] on div "Wiring" at bounding box center [571, 308] width 528 height 31
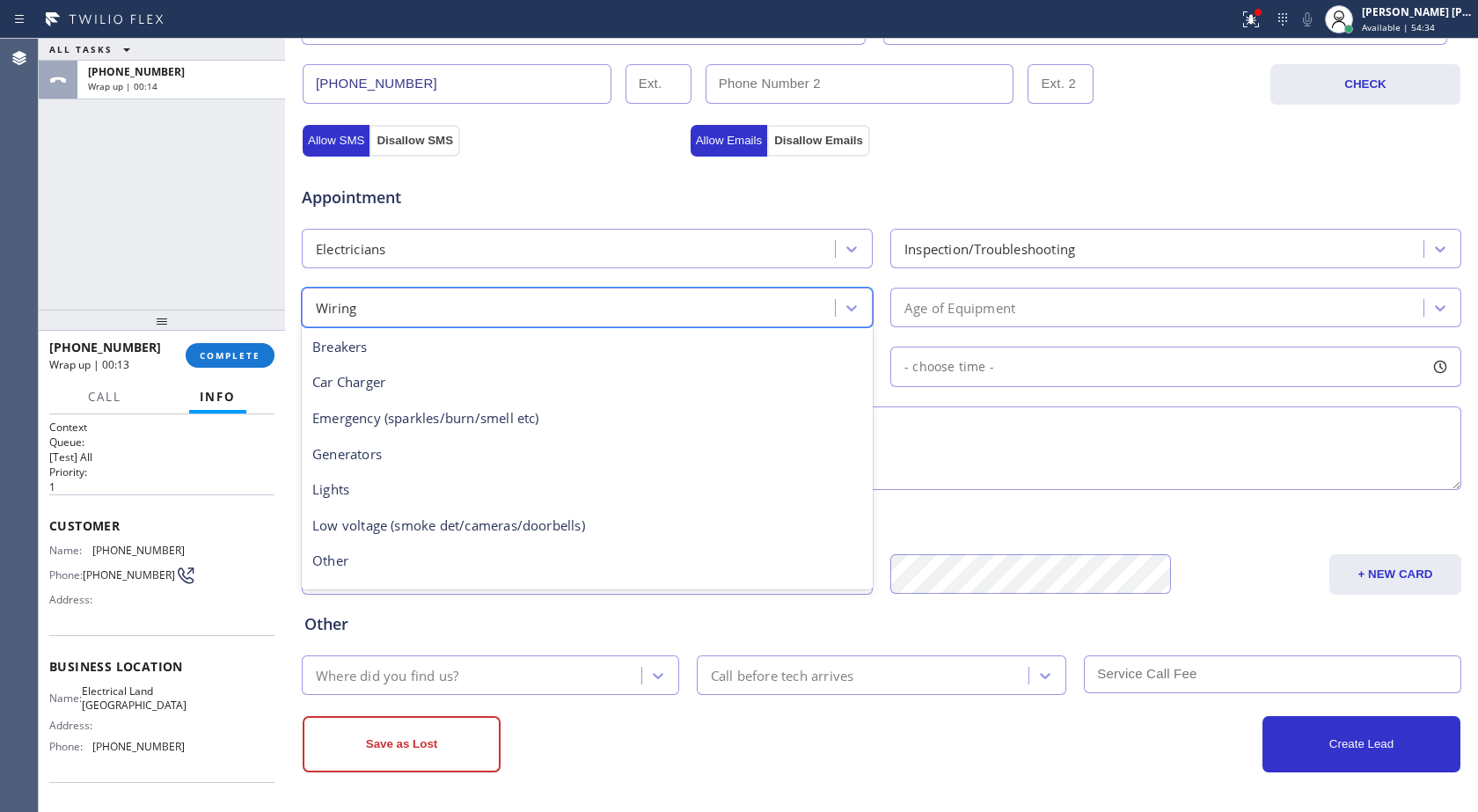
scroll to position [137, 0]
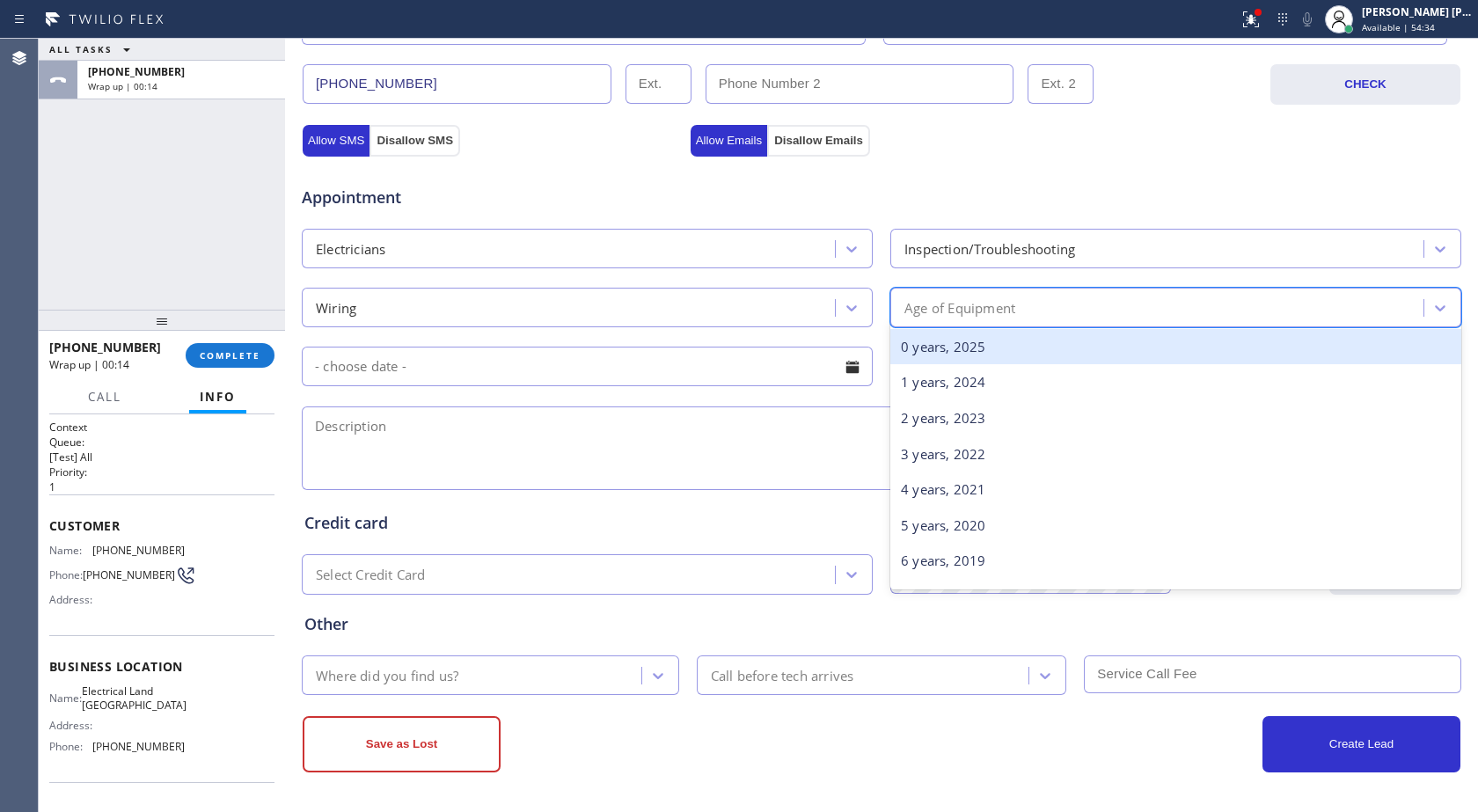
click at [963, 305] on div "Age of Equipment" at bounding box center [960, 308] width 111 height 20
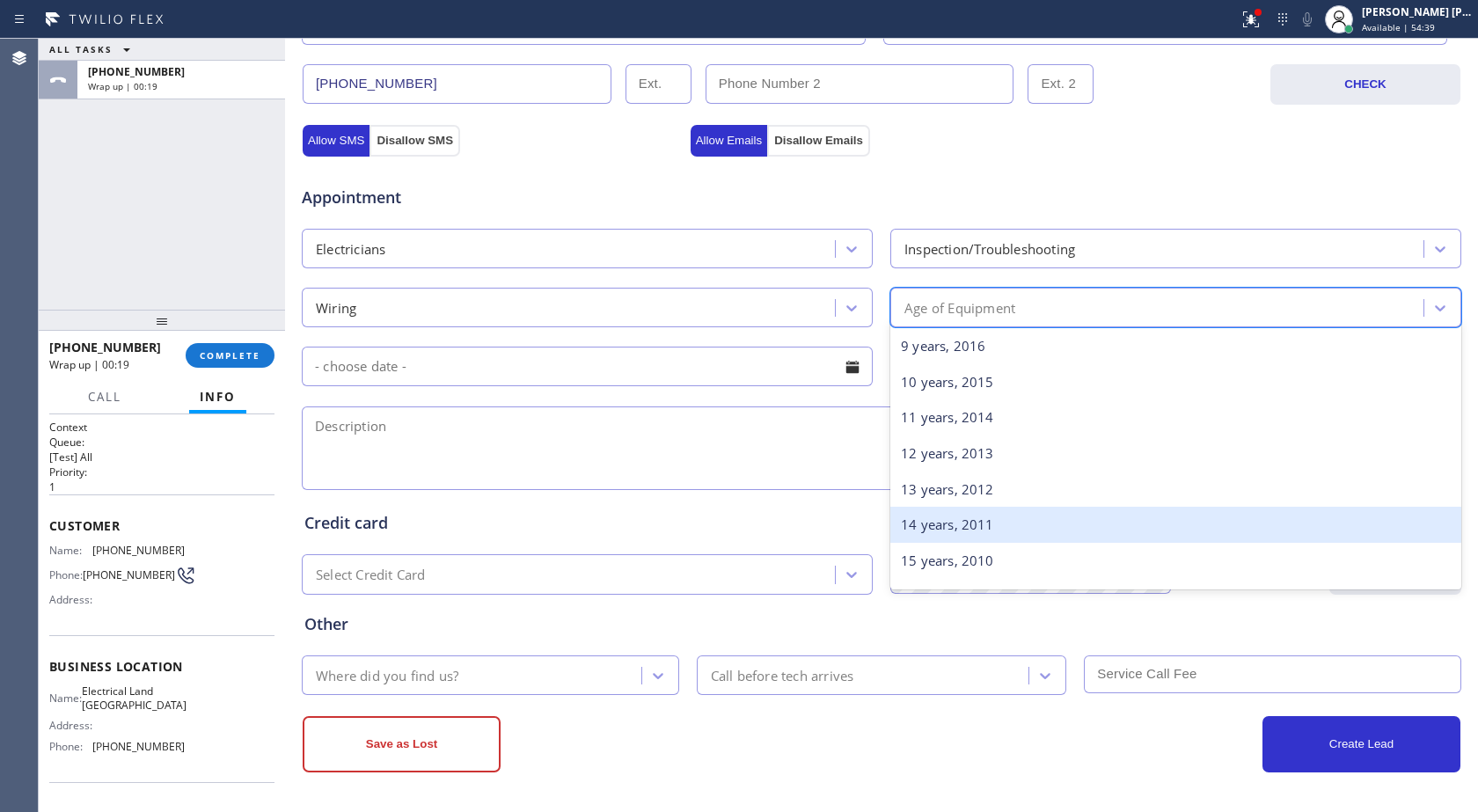
scroll to position [0, 0]
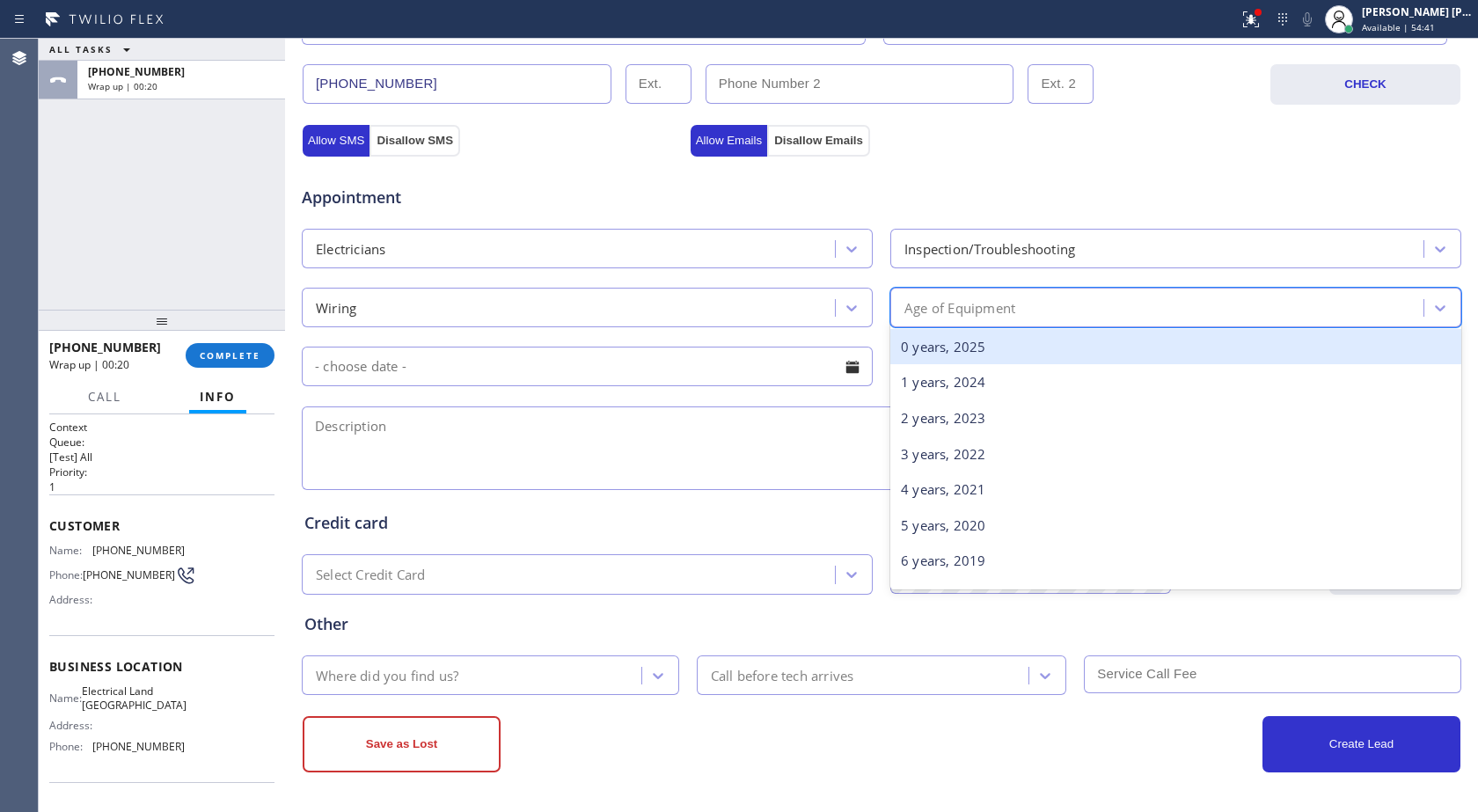
click at [949, 350] on div "0 years, 2025" at bounding box center [1176, 347] width 571 height 36
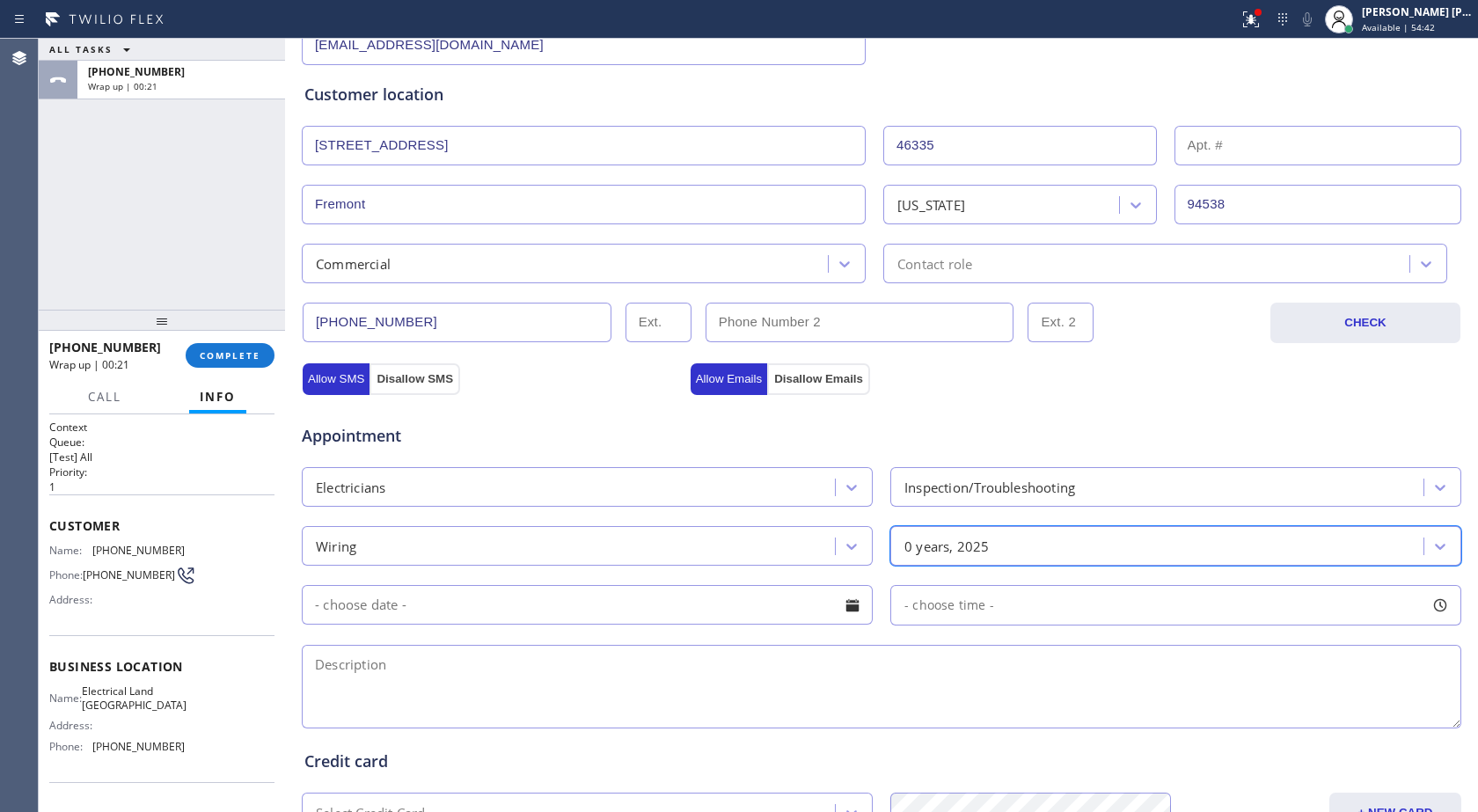
scroll to position [288, 0]
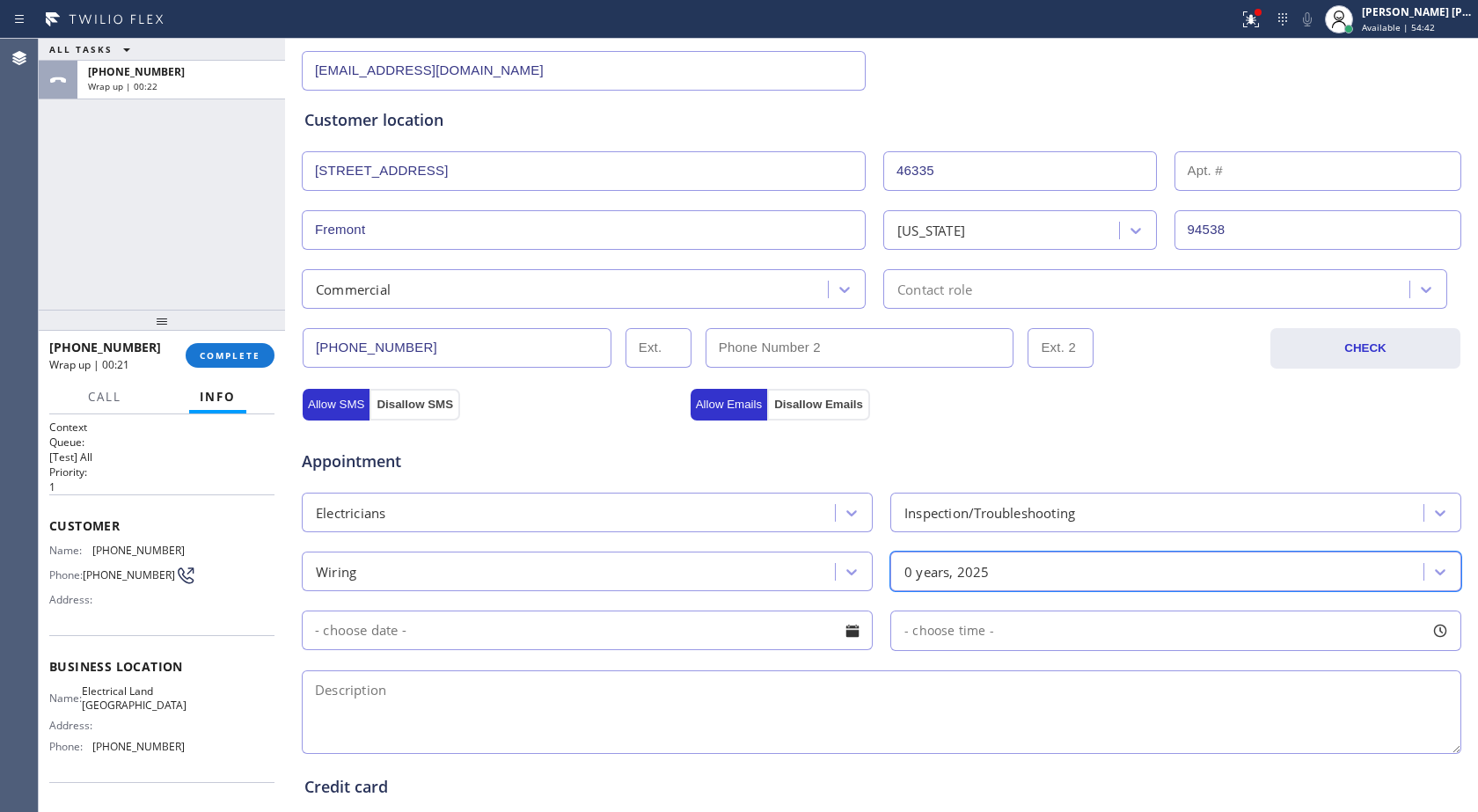
click at [1002, 560] on div "0 years, 2025" at bounding box center [1160, 572] width 528 height 31
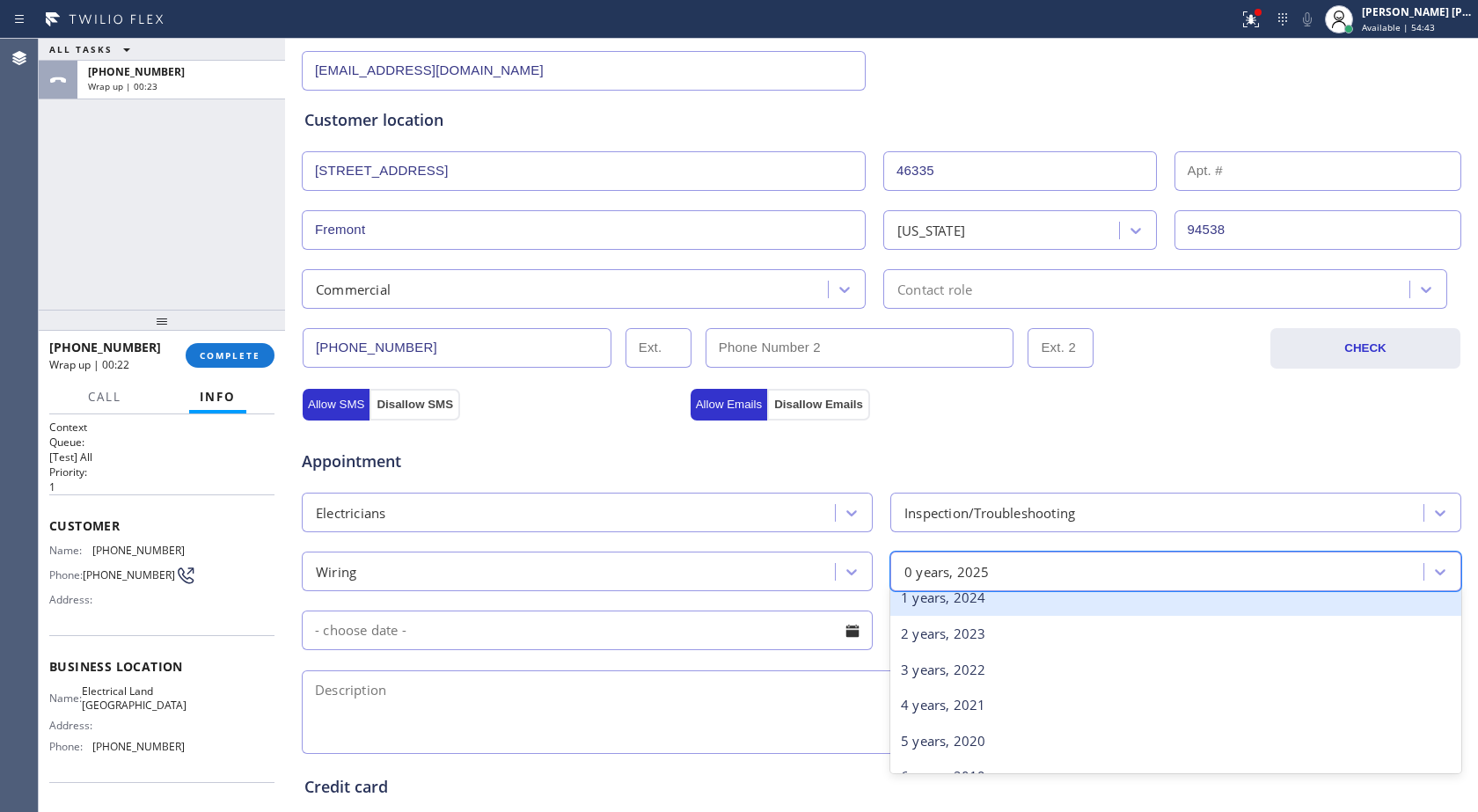
scroll to position [88, 0]
click at [997, 596] on div "2 years, 2023" at bounding box center [1176, 594] width 571 height 36
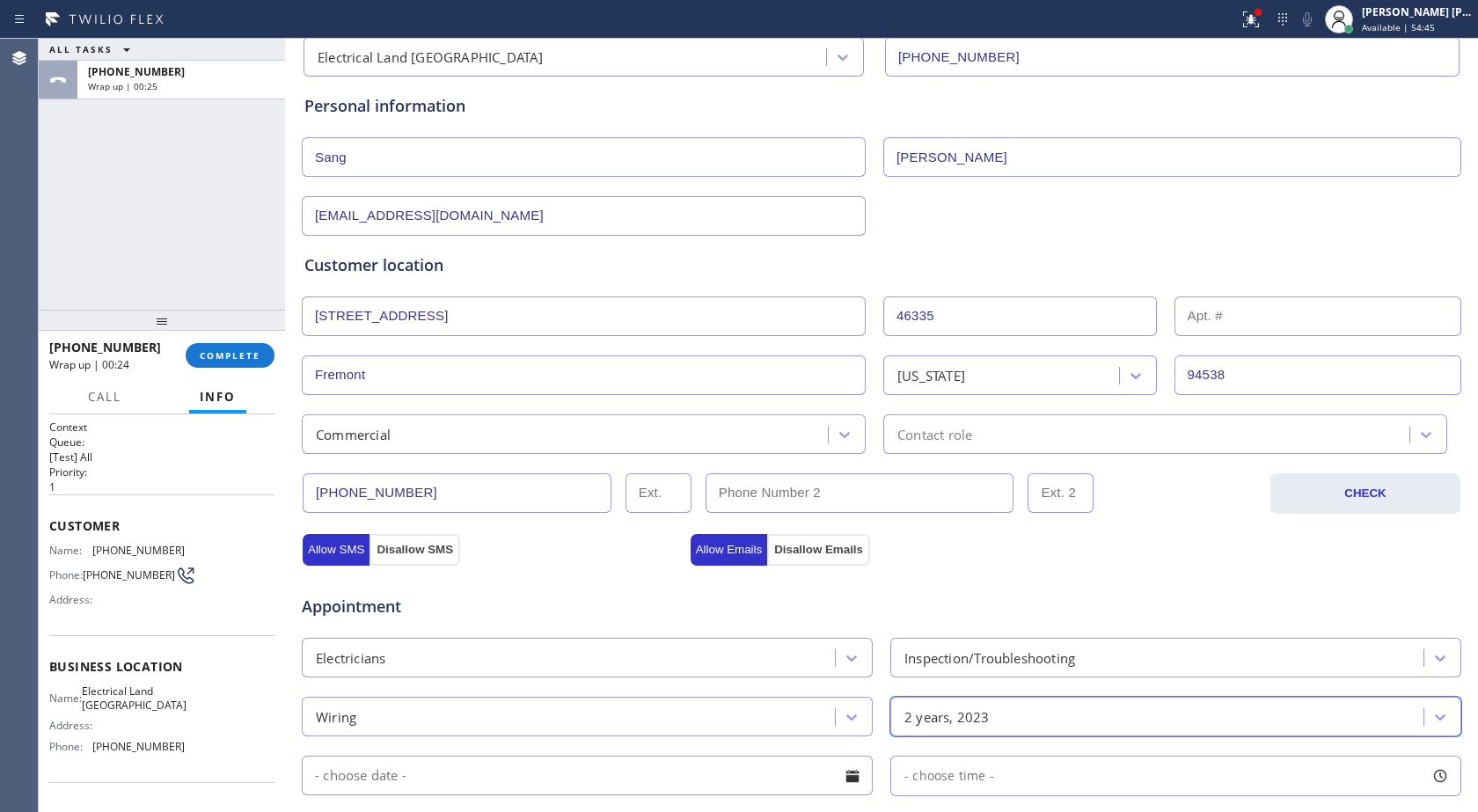
scroll to position [112, 0]
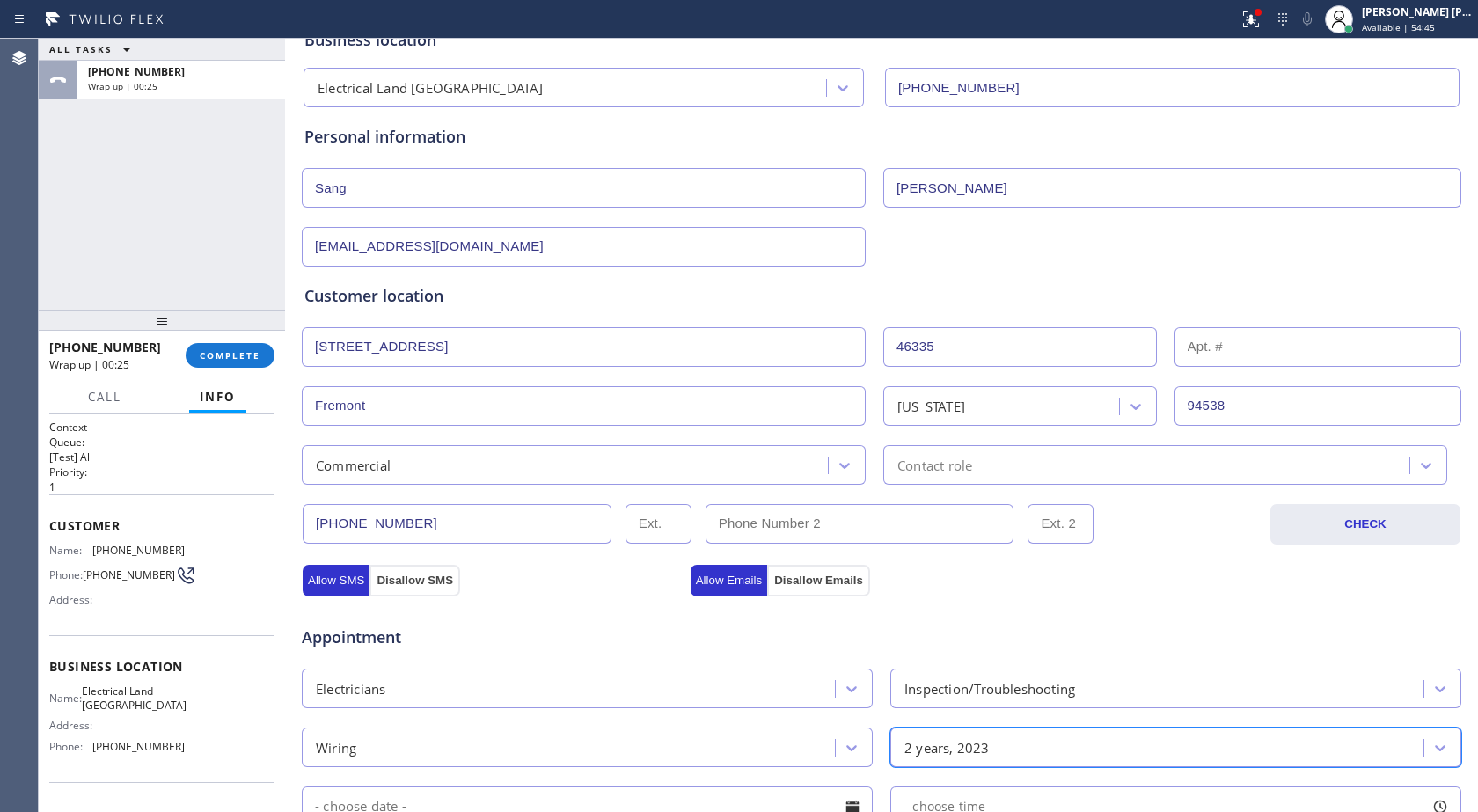
click at [989, 464] on div "Contact role" at bounding box center [1149, 465] width 521 height 31
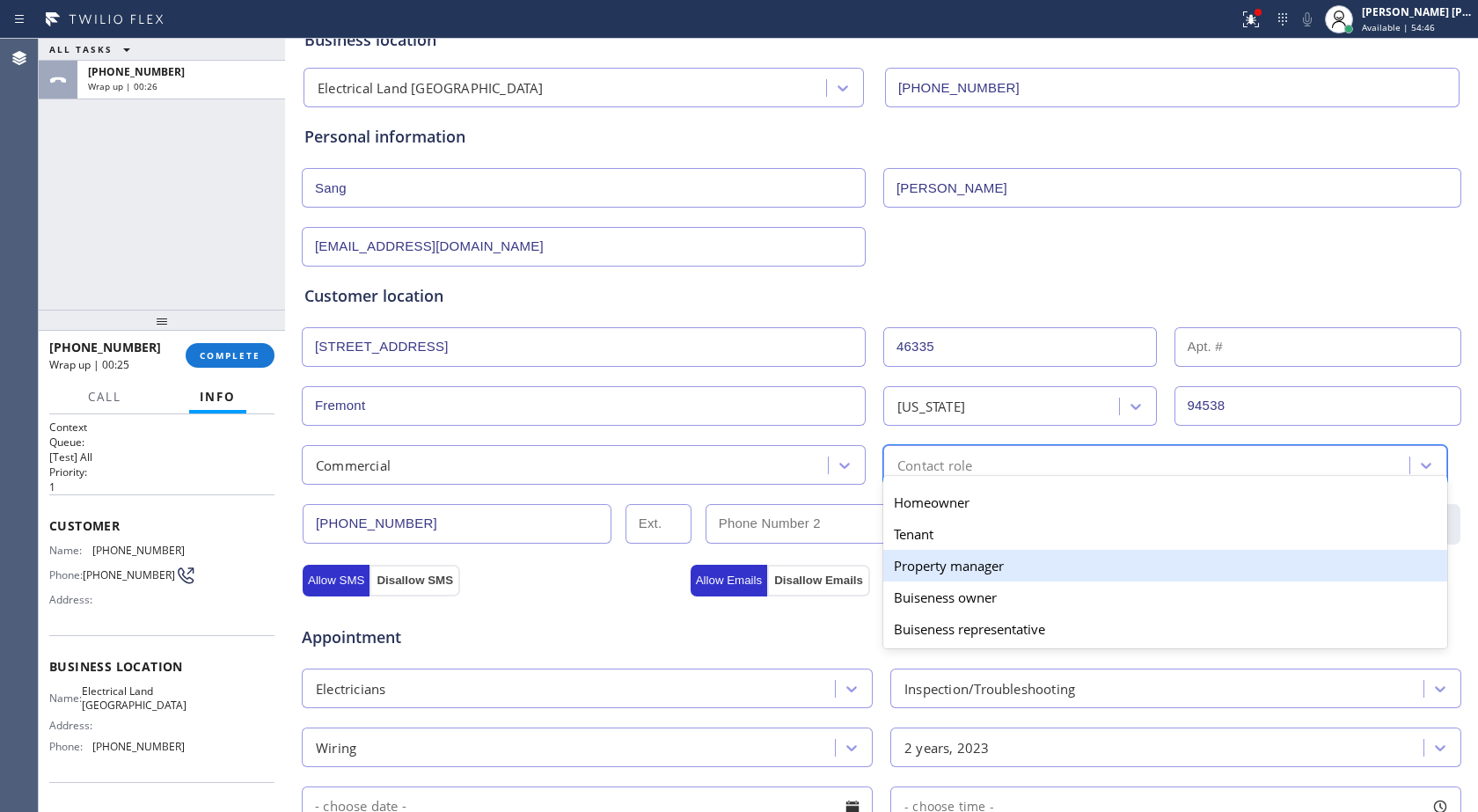
click at [1005, 573] on div "Property manager" at bounding box center [1165, 565] width 564 height 32
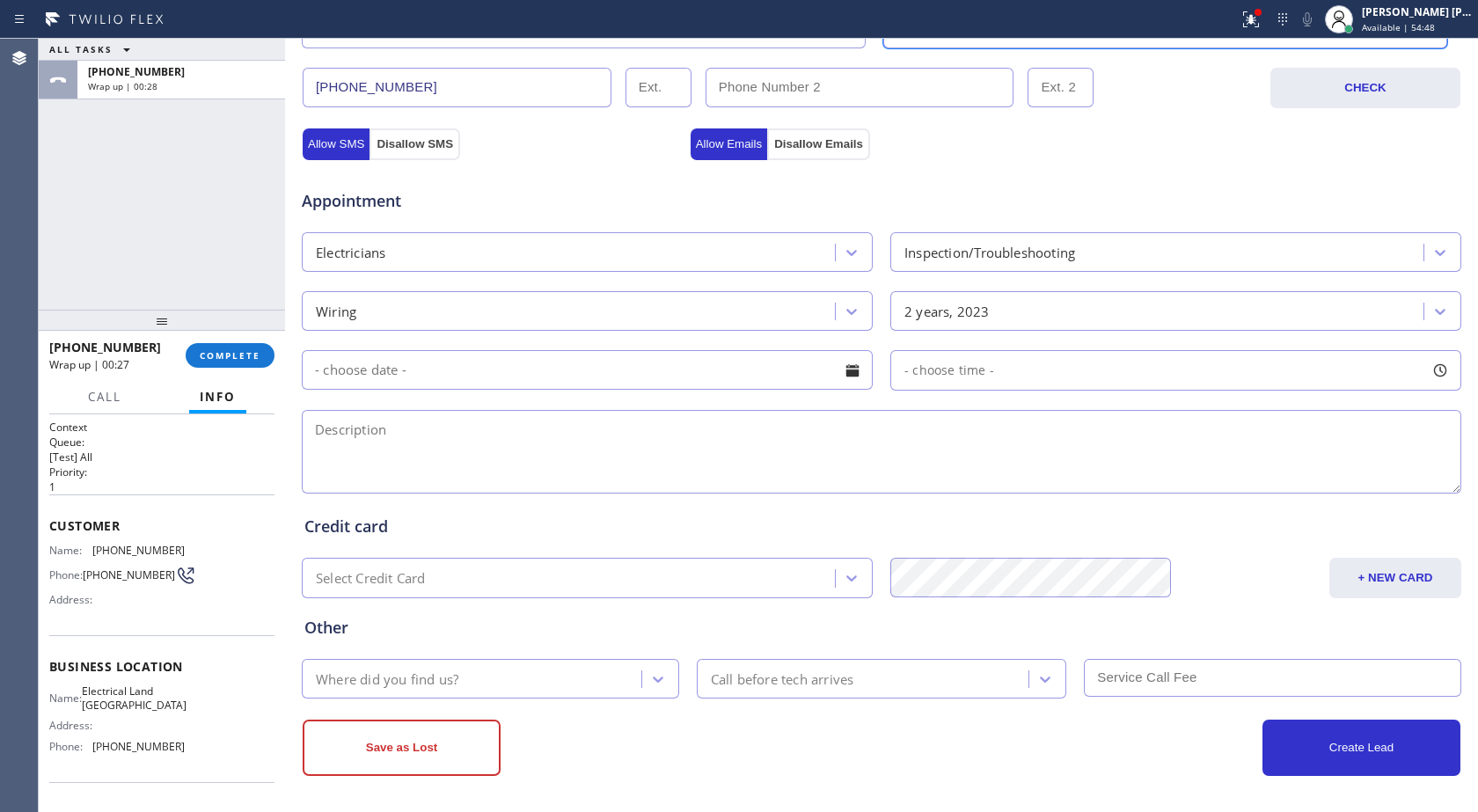
scroll to position [552, 0]
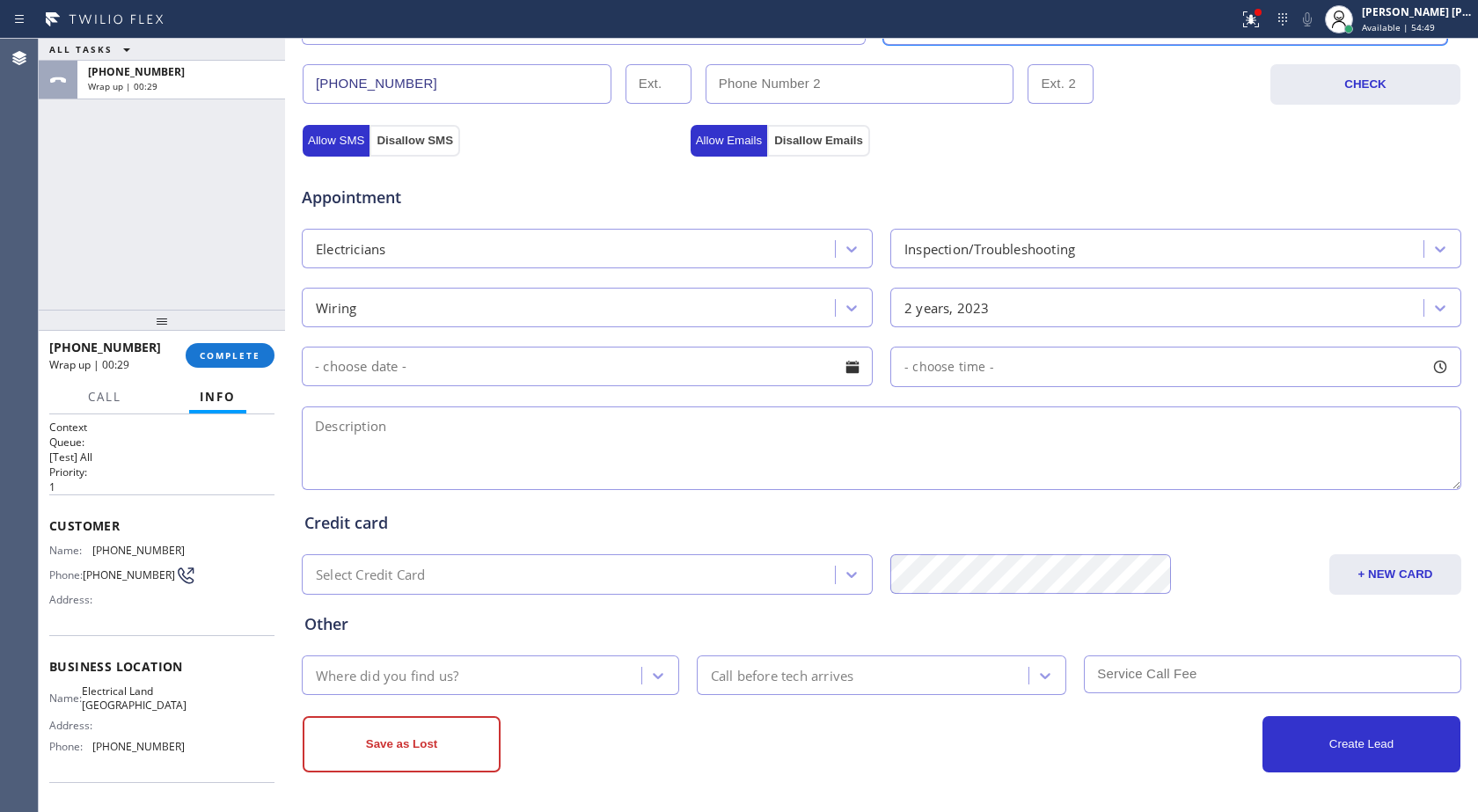
click at [594, 660] on div "Where did you find us?" at bounding box center [474, 675] width 334 height 31
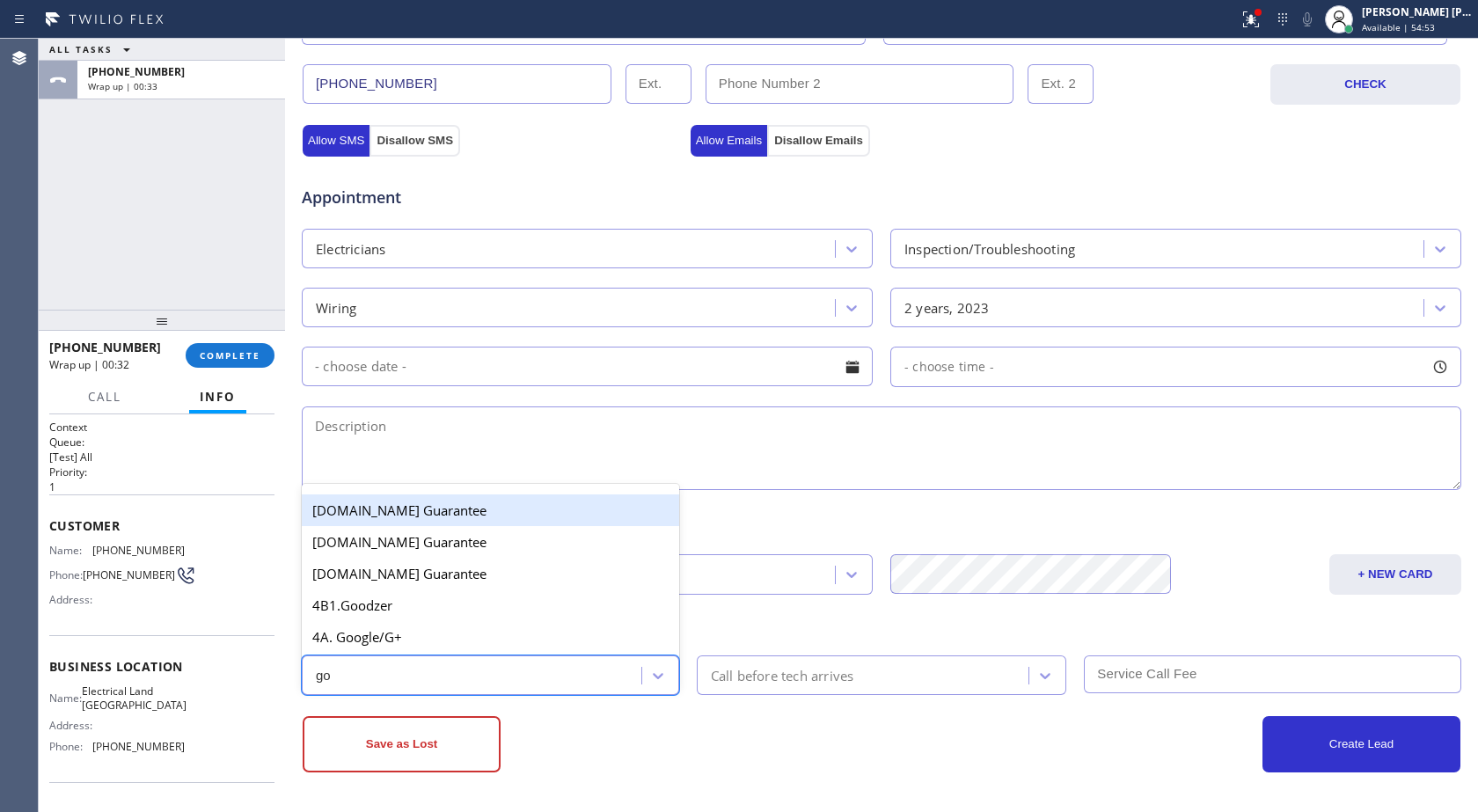
type input "goo"
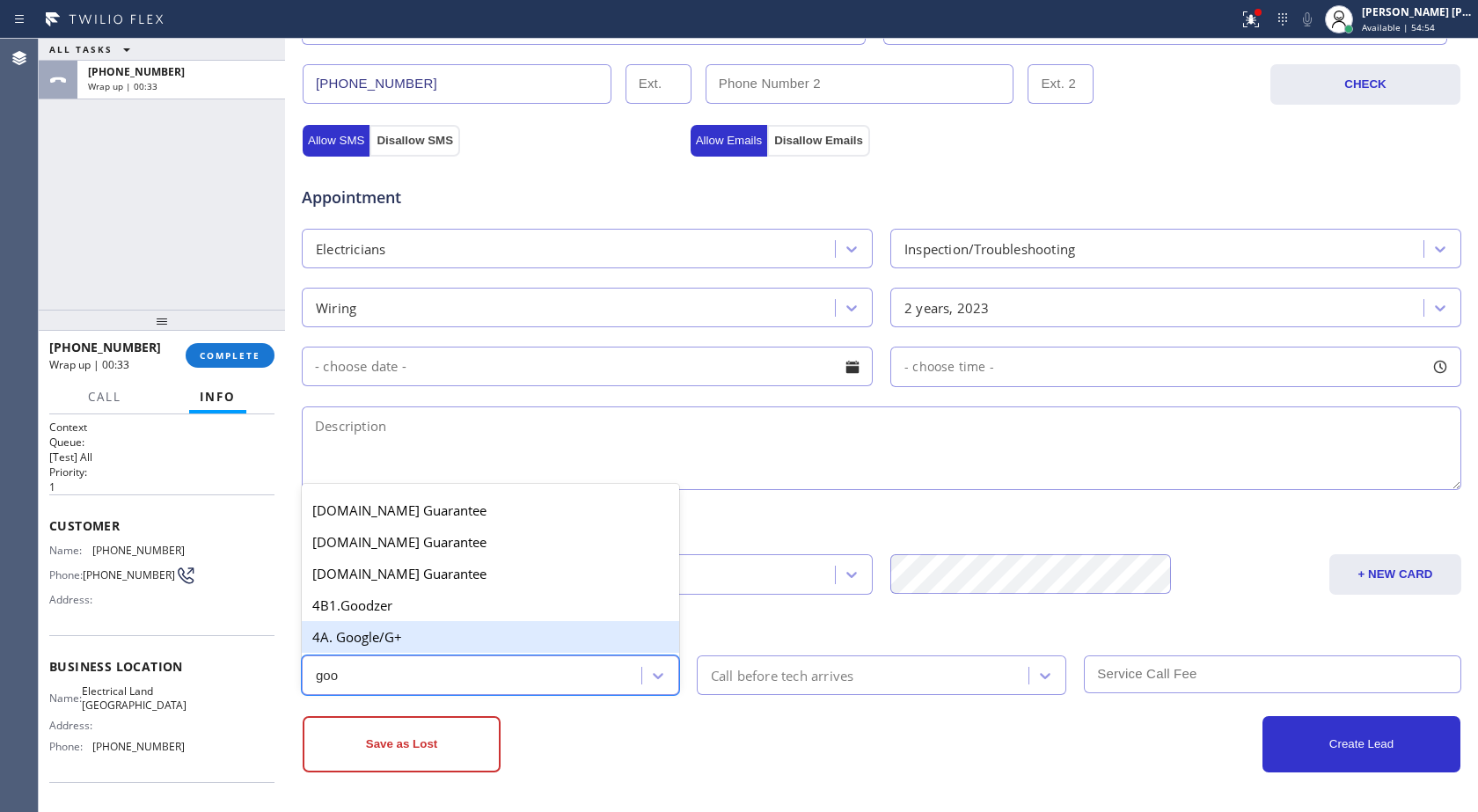
click at [407, 640] on div "4A. Google/G+" at bounding box center [490, 636] width 378 height 32
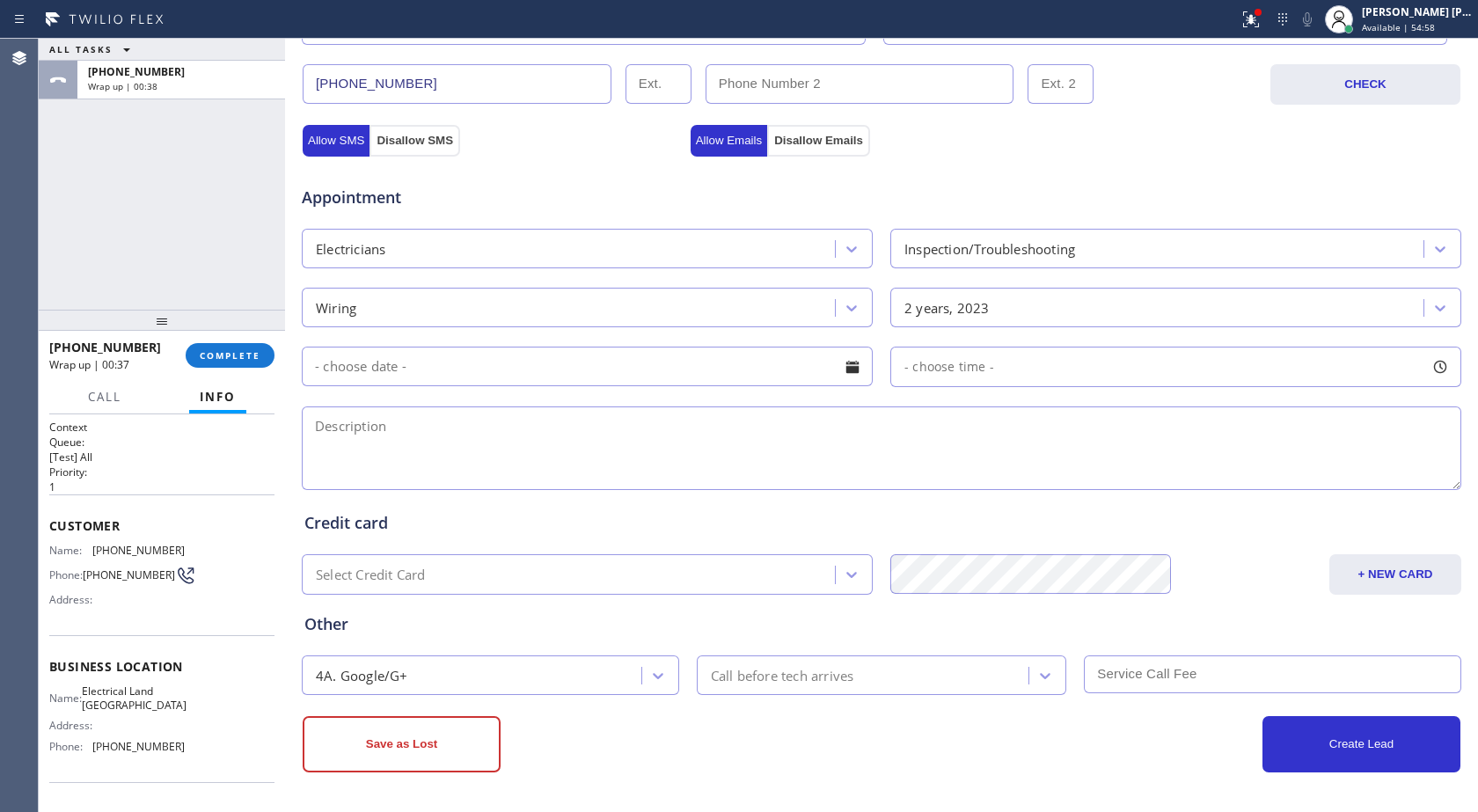
click at [407, 444] on textarea at bounding box center [882, 448] width 1160 height 84
click at [866, 437] on textarea at bounding box center [882, 448] width 1160 height 84
paste textarea "looking for electrician, needs to check on some wires in the location. they sus…"
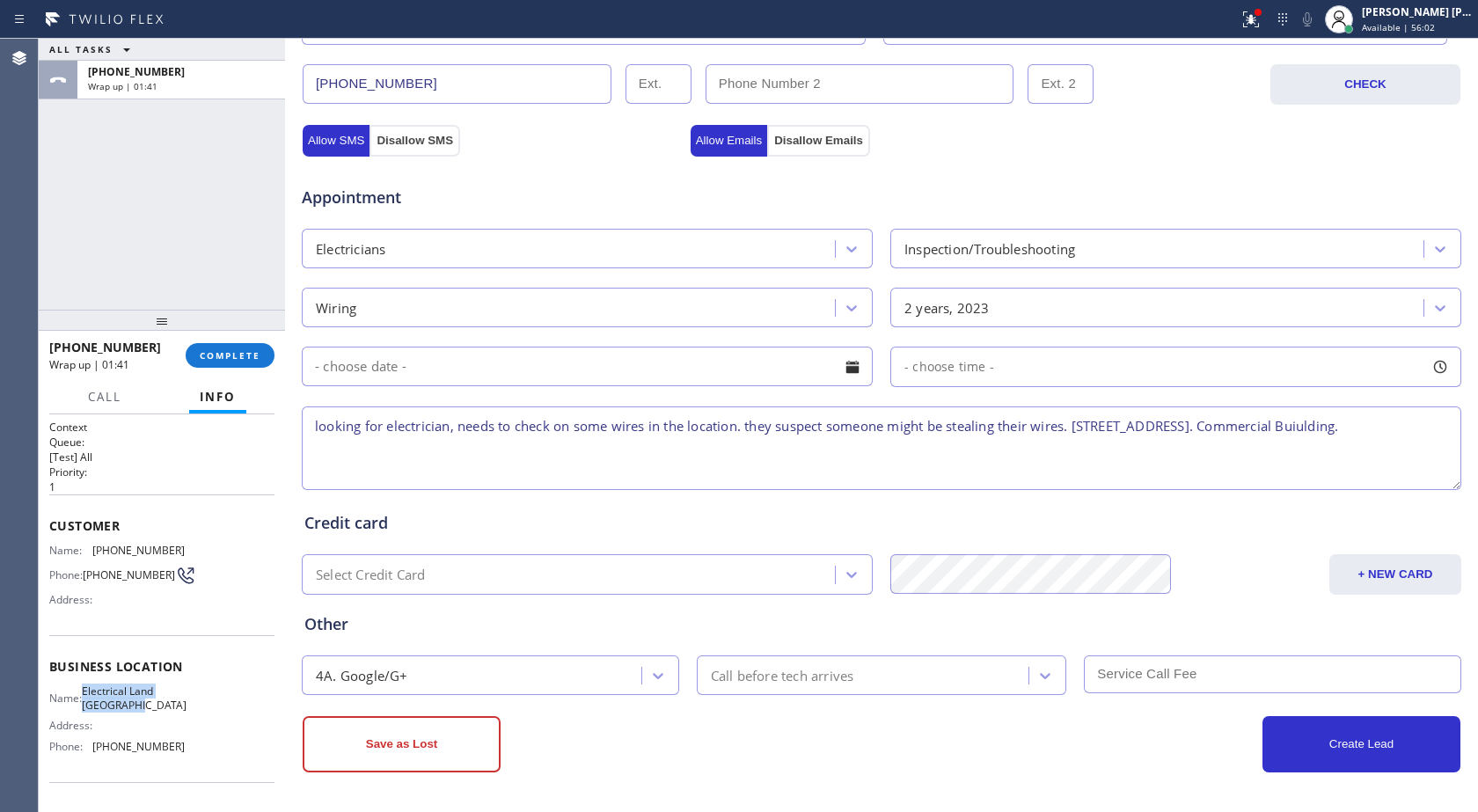
drag, startPoint x: 93, startPoint y: 698, endPoint x: 154, endPoint y: 711, distance: 62.4
click at [154, 711] on span "Electrical Land [GEOGRAPHIC_DATA]" at bounding box center [134, 698] width 105 height 27
copy span "Electrical Land [GEOGRAPHIC_DATA]"
click at [416, 454] on textarea "looking for electrician, needs to check on some wires in the location. they sus…" at bounding box center [882, 448] width 1160 height 84
paste textarea "Electrical Land [GEOGRAPHIC_DATA]"
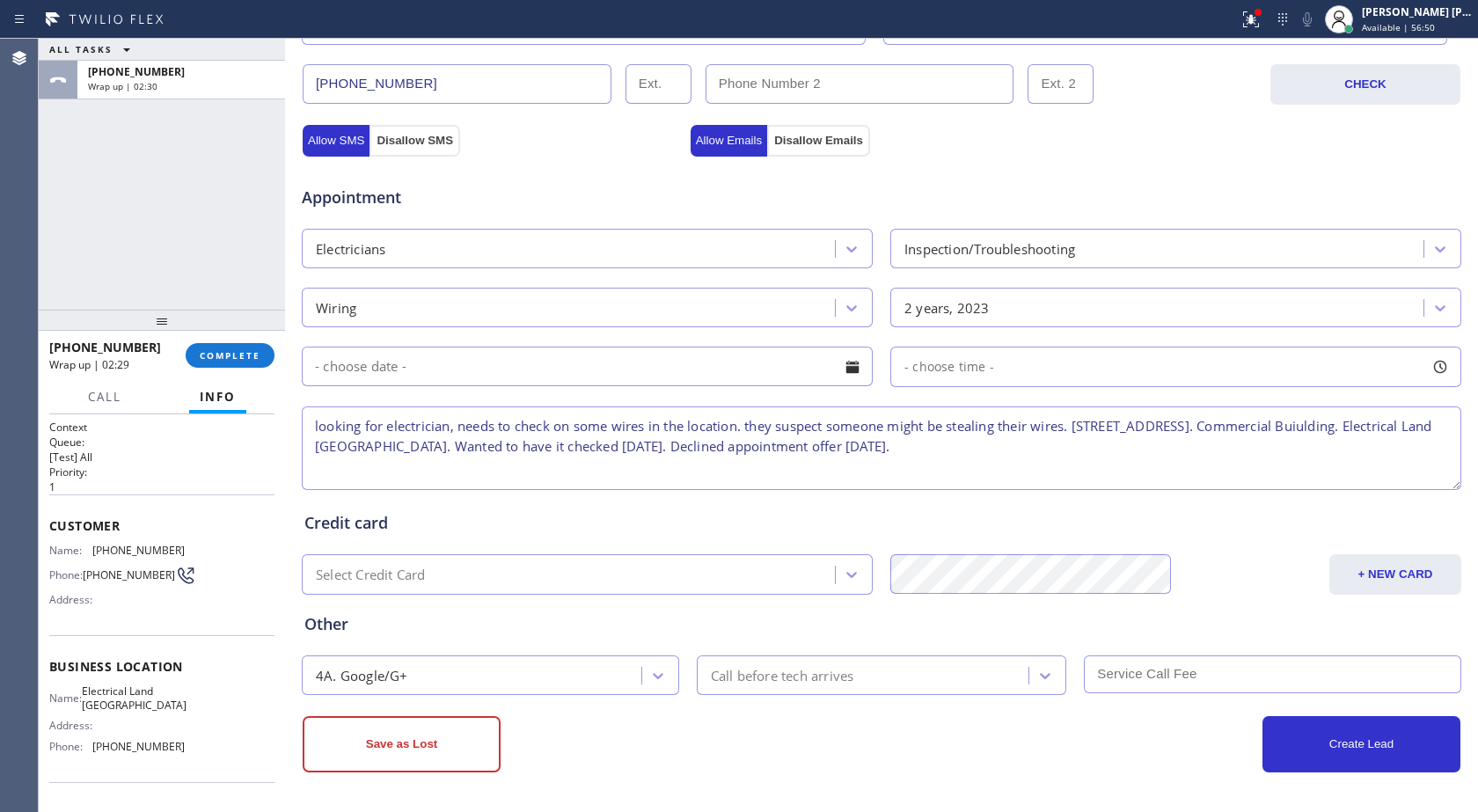
click at [315, 427] on textarea "looking for electrician, needs to check on some wires in the location. they sus…" at bounding box center [882, 448] width 1160 height 84
type textarea "Looking for electrician, needs to check on some wires in the location. they sus…"
click at [371, 746] on button "Save as Lost" at bounding box center [401, 745] width 198 height 56
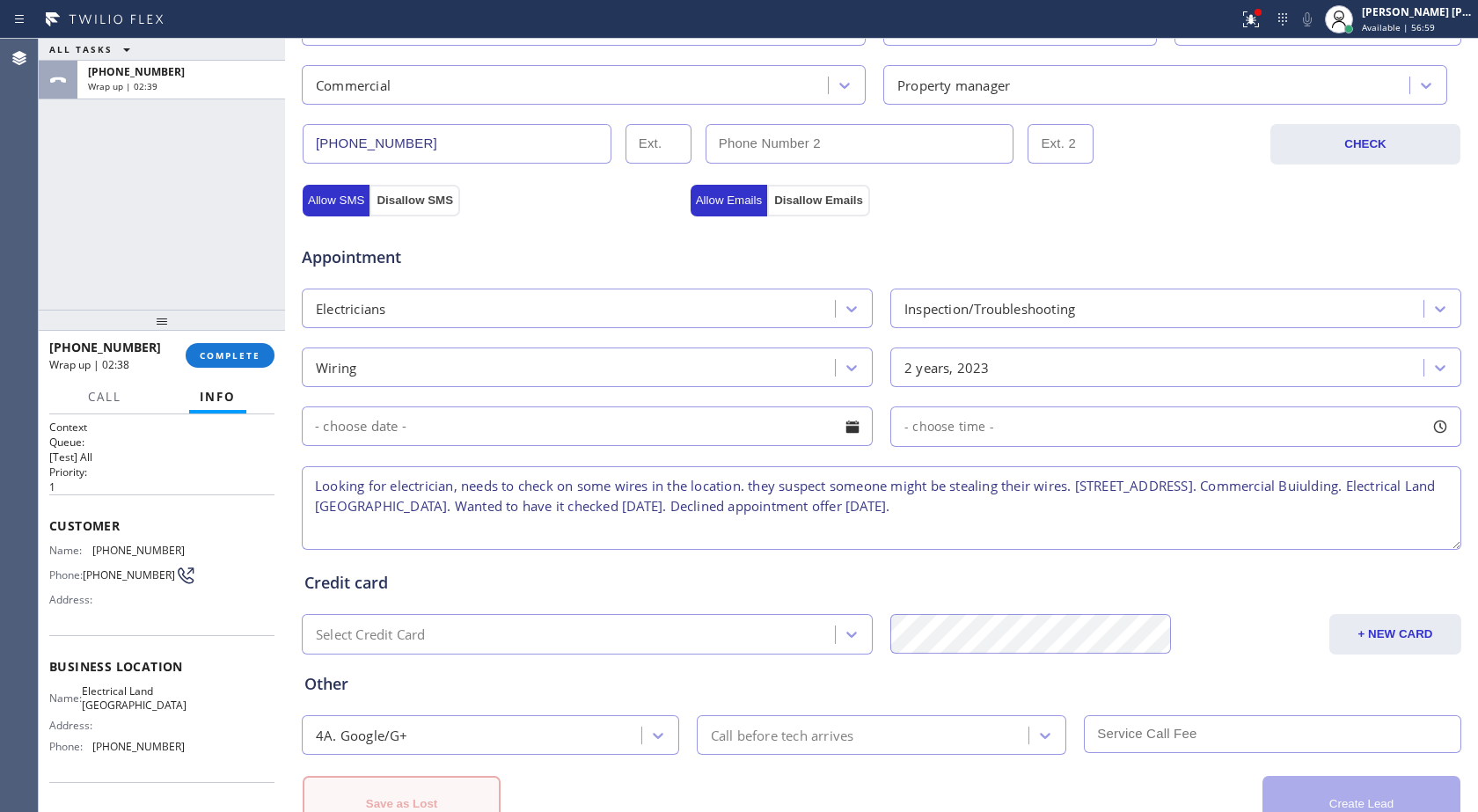
scroll to position [612, 0]
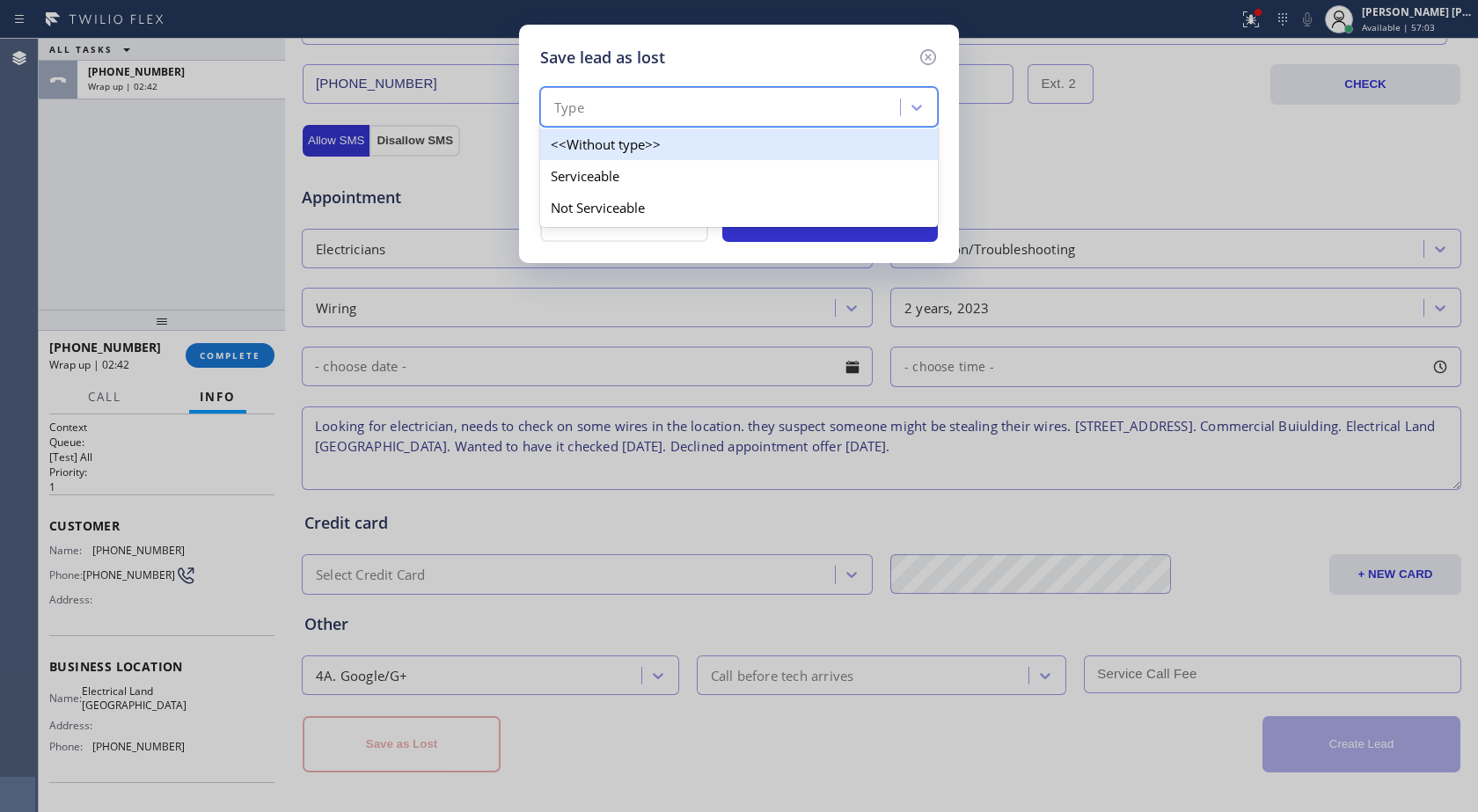
click at [709, 107] on div "Type" at bounding box center [722, 107] width 354 height 31
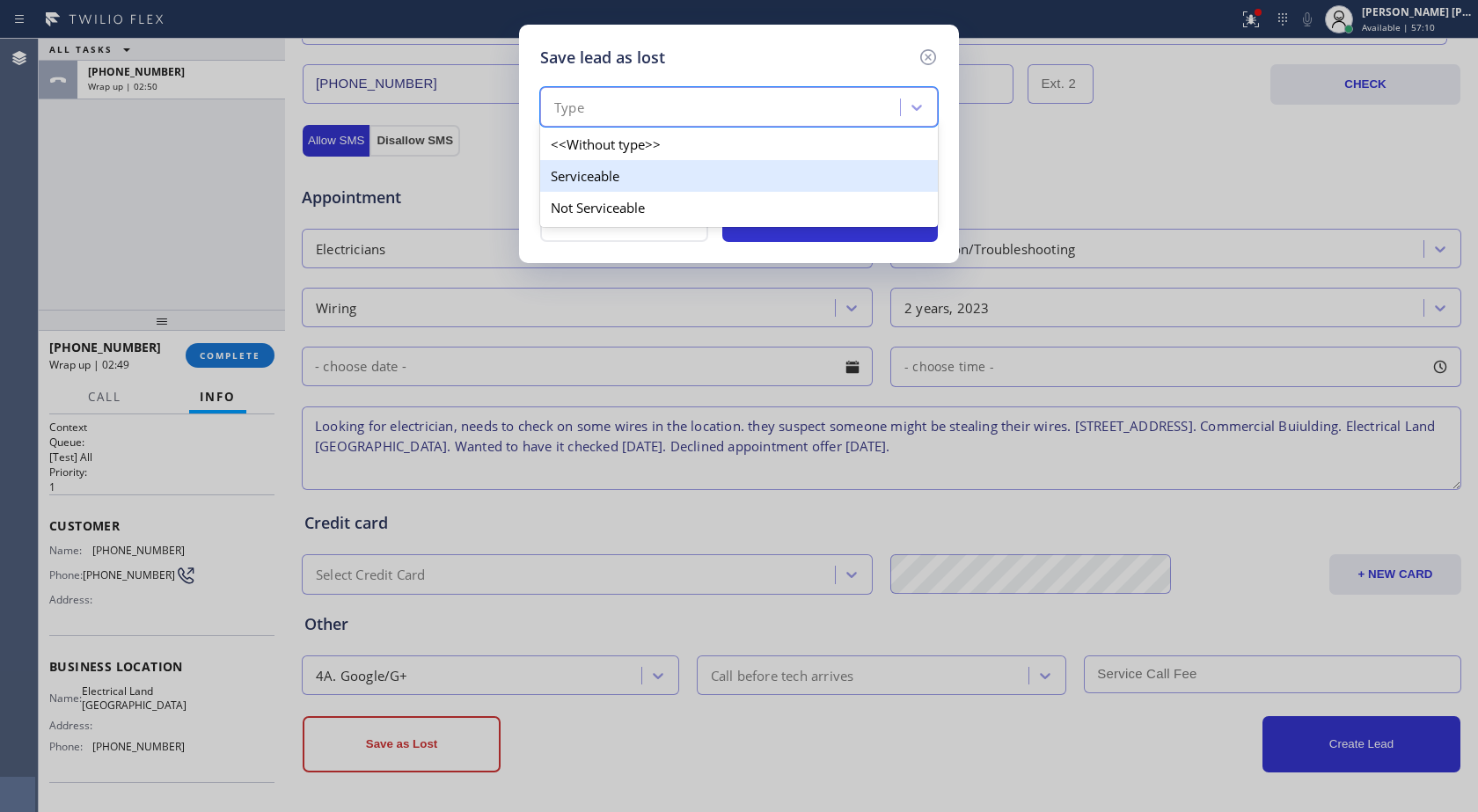
click at [646, 172] on div "Serviceable" at bounding box center [739, 176] width 398 height 32
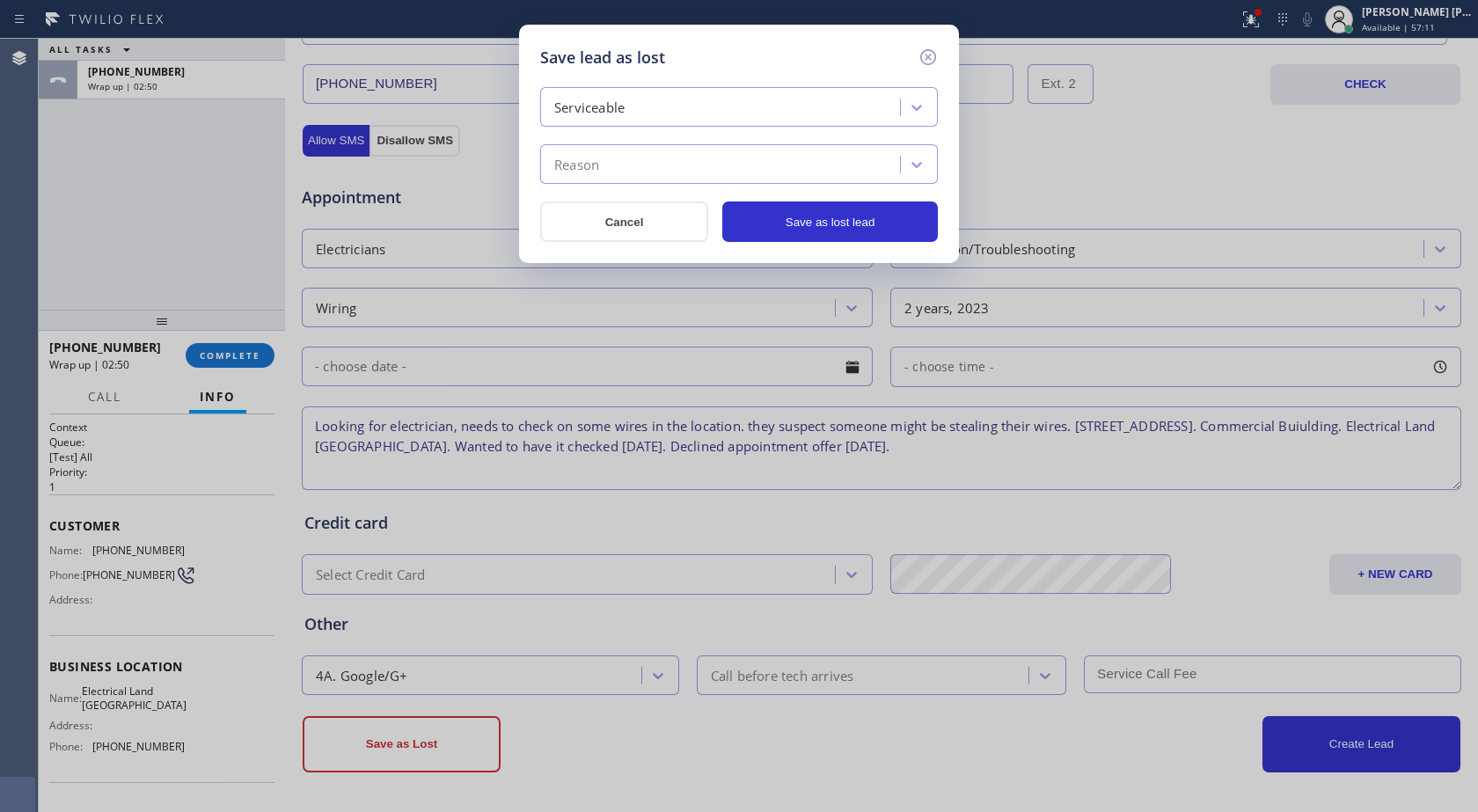
click at [667, 157] on div "Reason" at bounding box center [722, 165] width 354 height 31
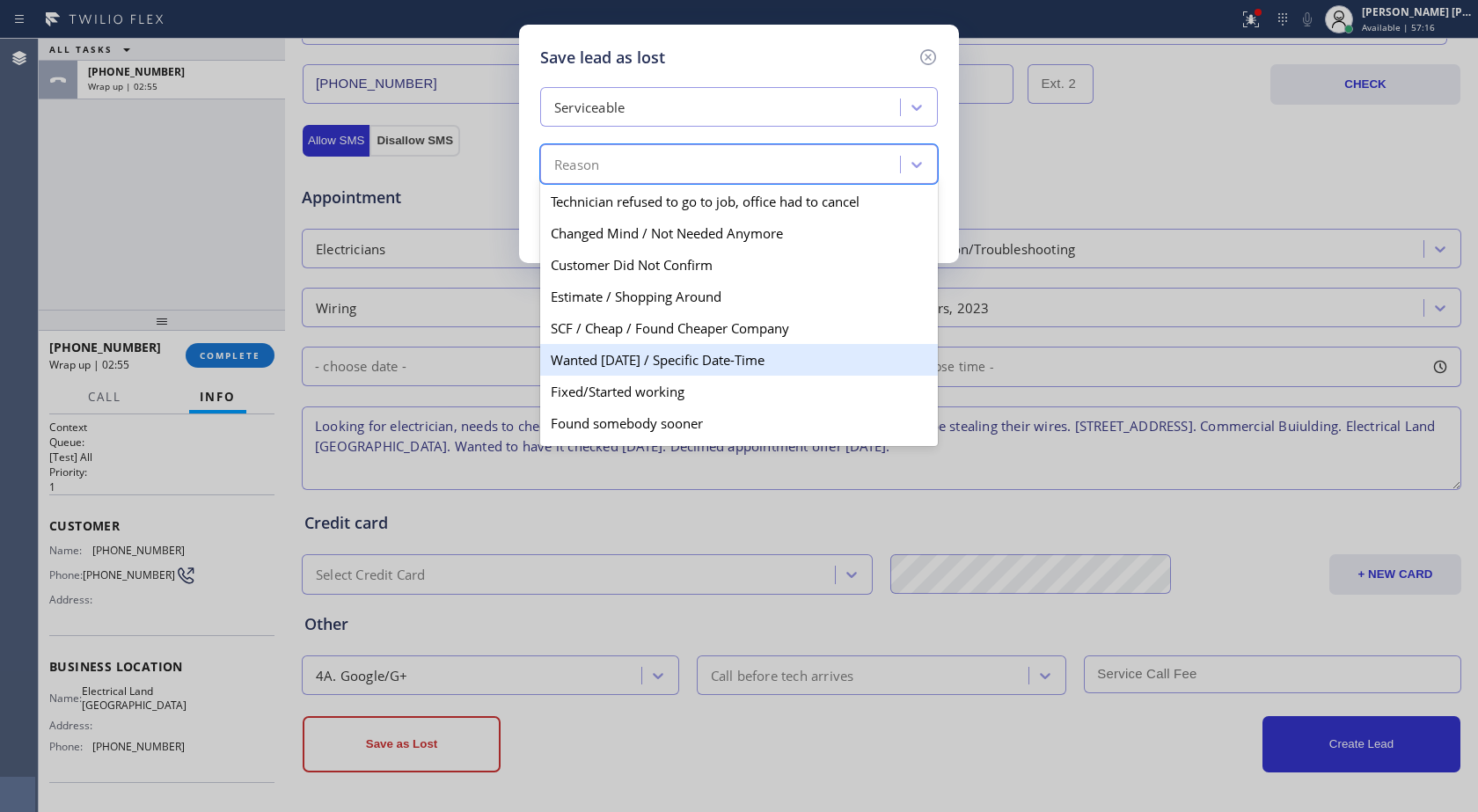
scroll to position [91, 0]
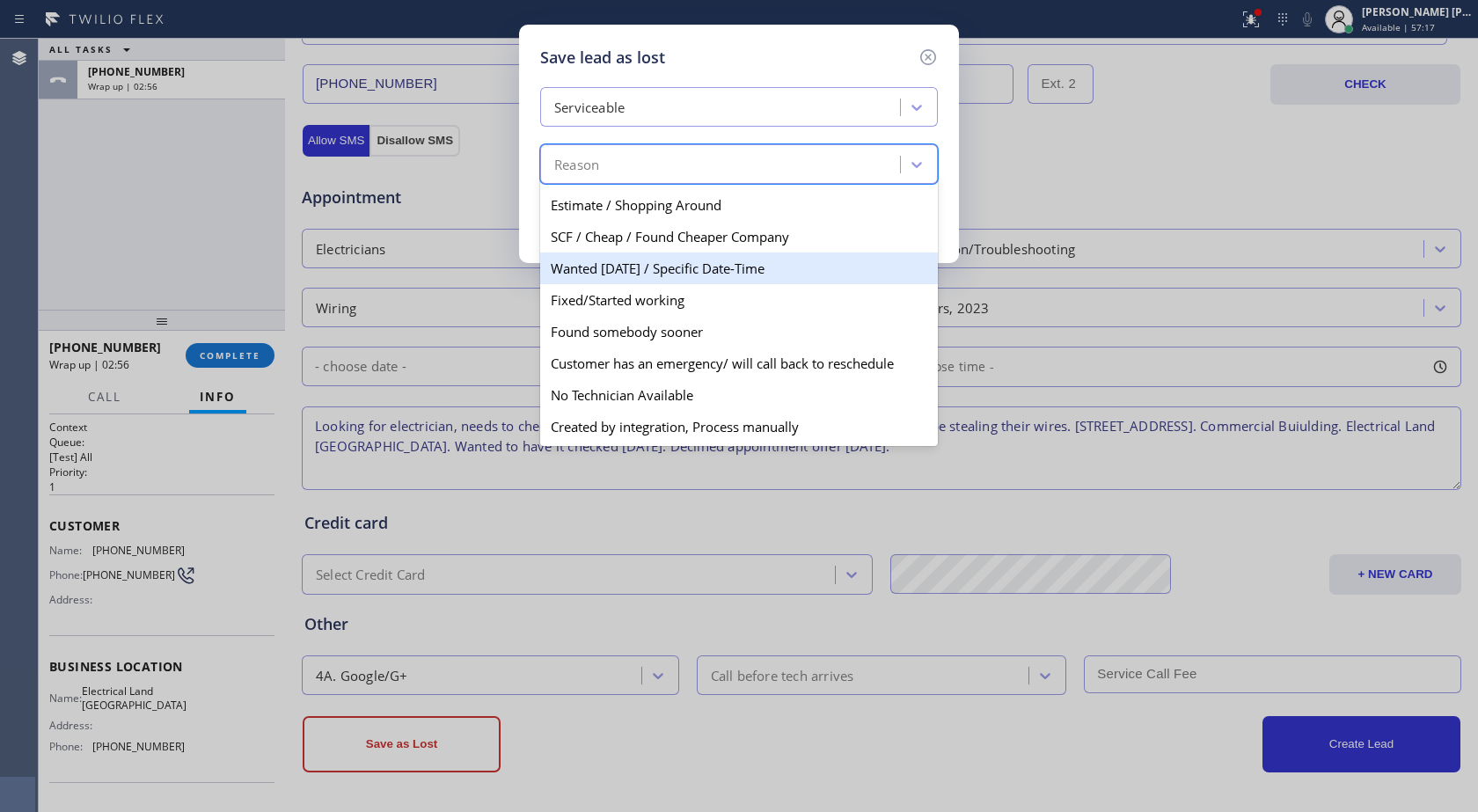
click at [639, 269] on div "Wanted [DATE] / Specific Date-Time" at bounding box center [739, 268] width 398 height 32
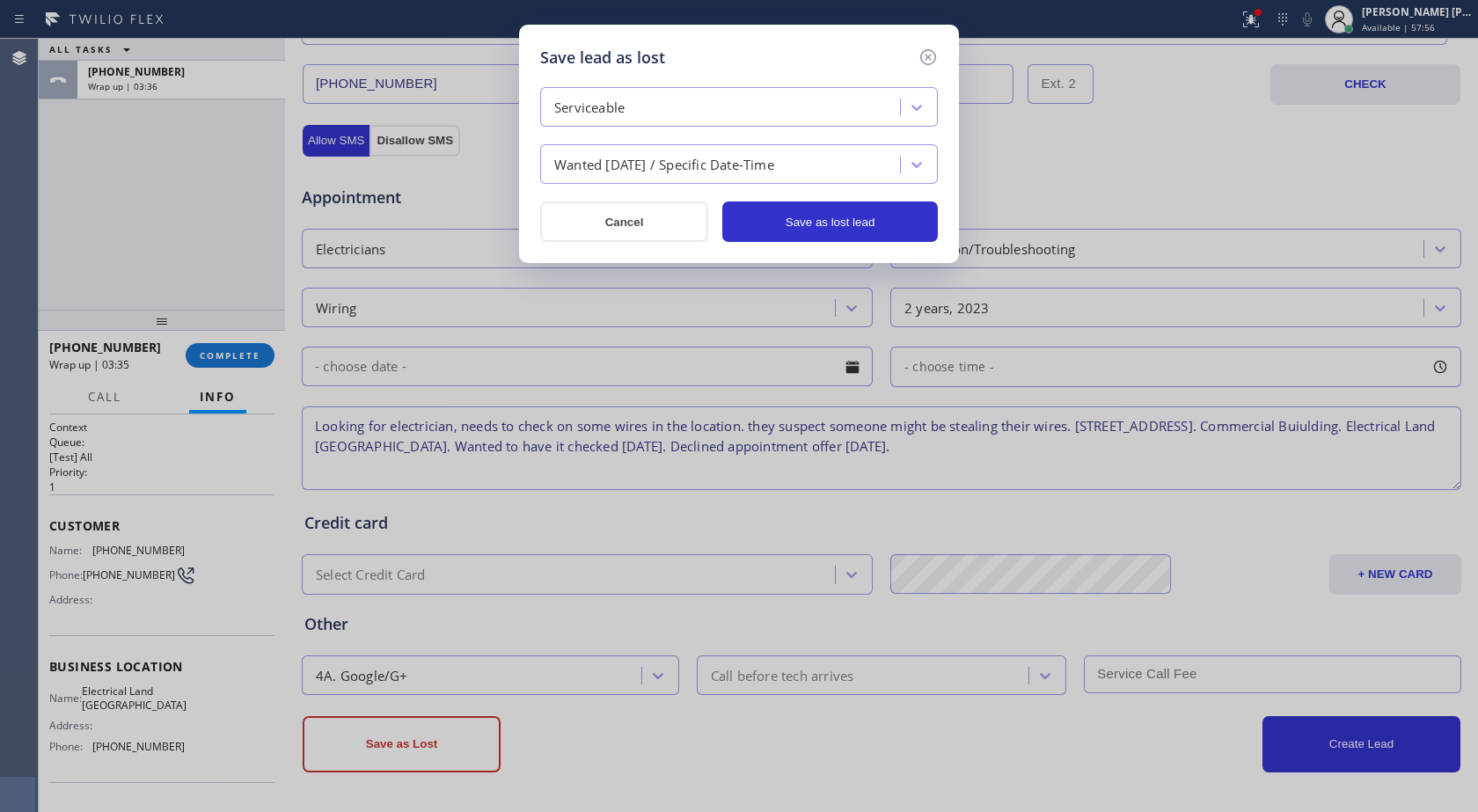
click at [927, 58] on icon at bounding box center [928, 56] width 15 height 15
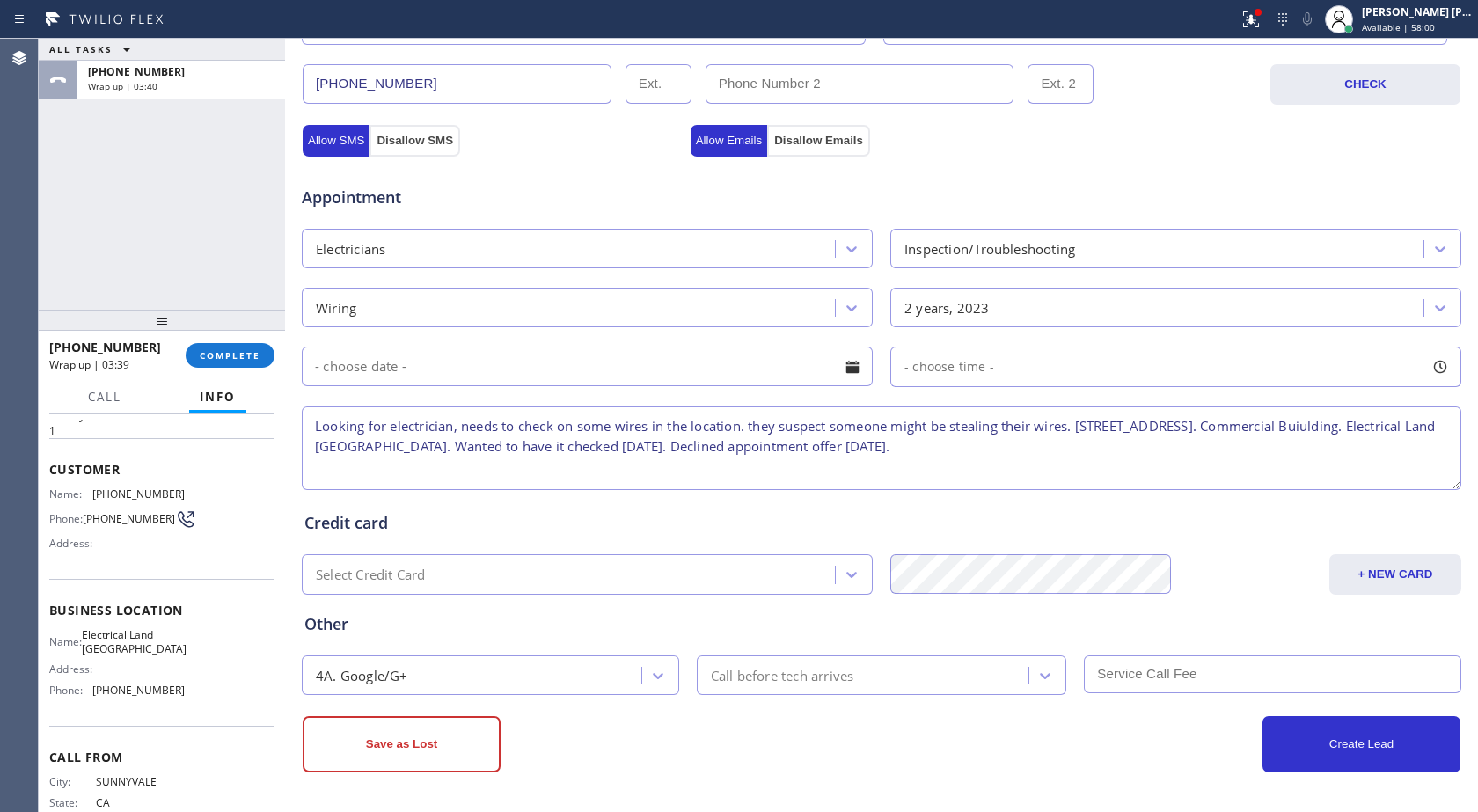
scroll to position [26, 0]
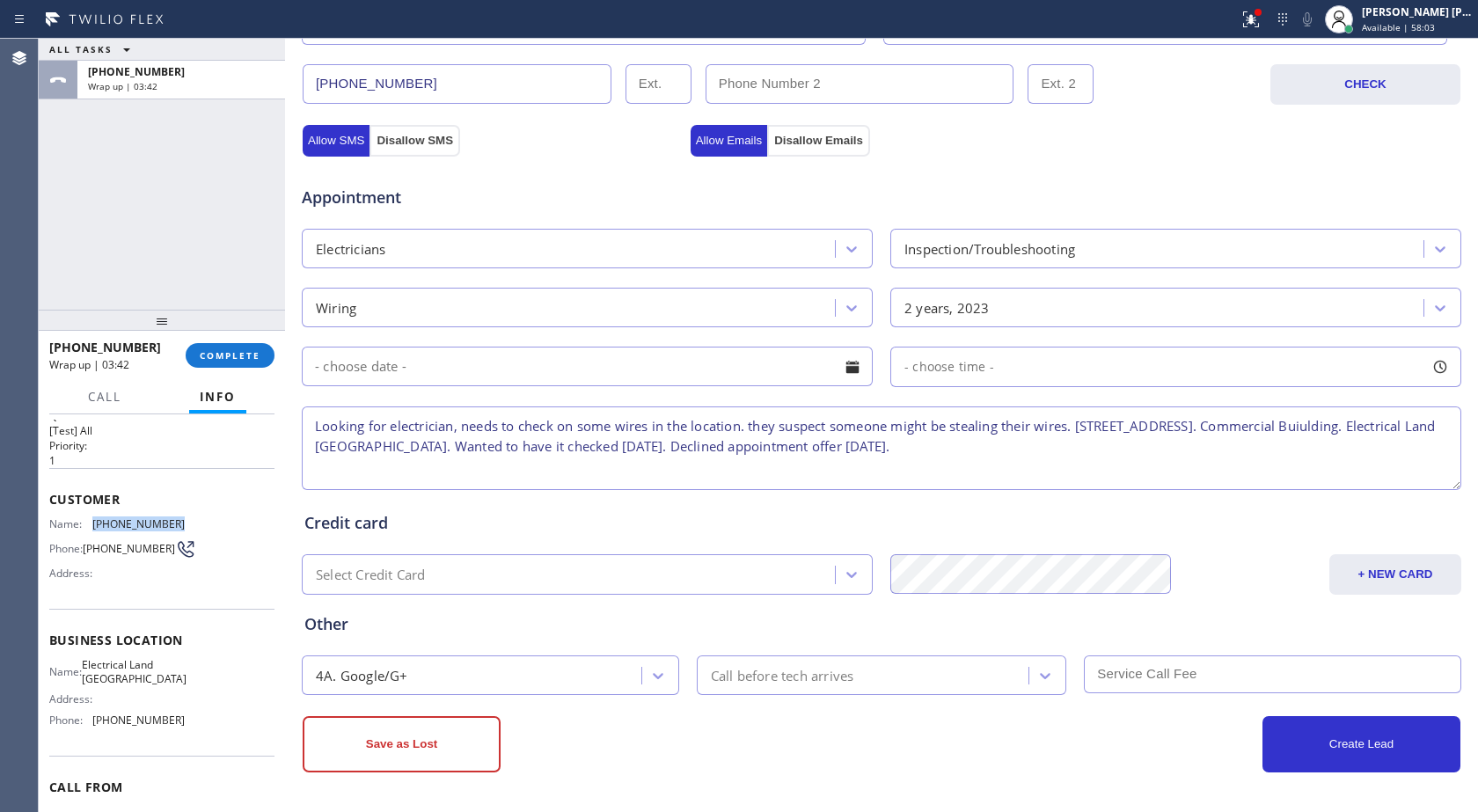
drag, startPoint x: 94, startPoint y: 518, endPoint x: 173, endPoint y: 520, distance: 79.0
click at [173, 520] on span "[PHONE_NUMBER]" at bounding box center [138, 523] width 92 height 13
copy span "[PHONE_NUMBER]"
click at [1418, 23] on span "Available | 58:05" at bounding box center [1399, 27] width 73 height 13
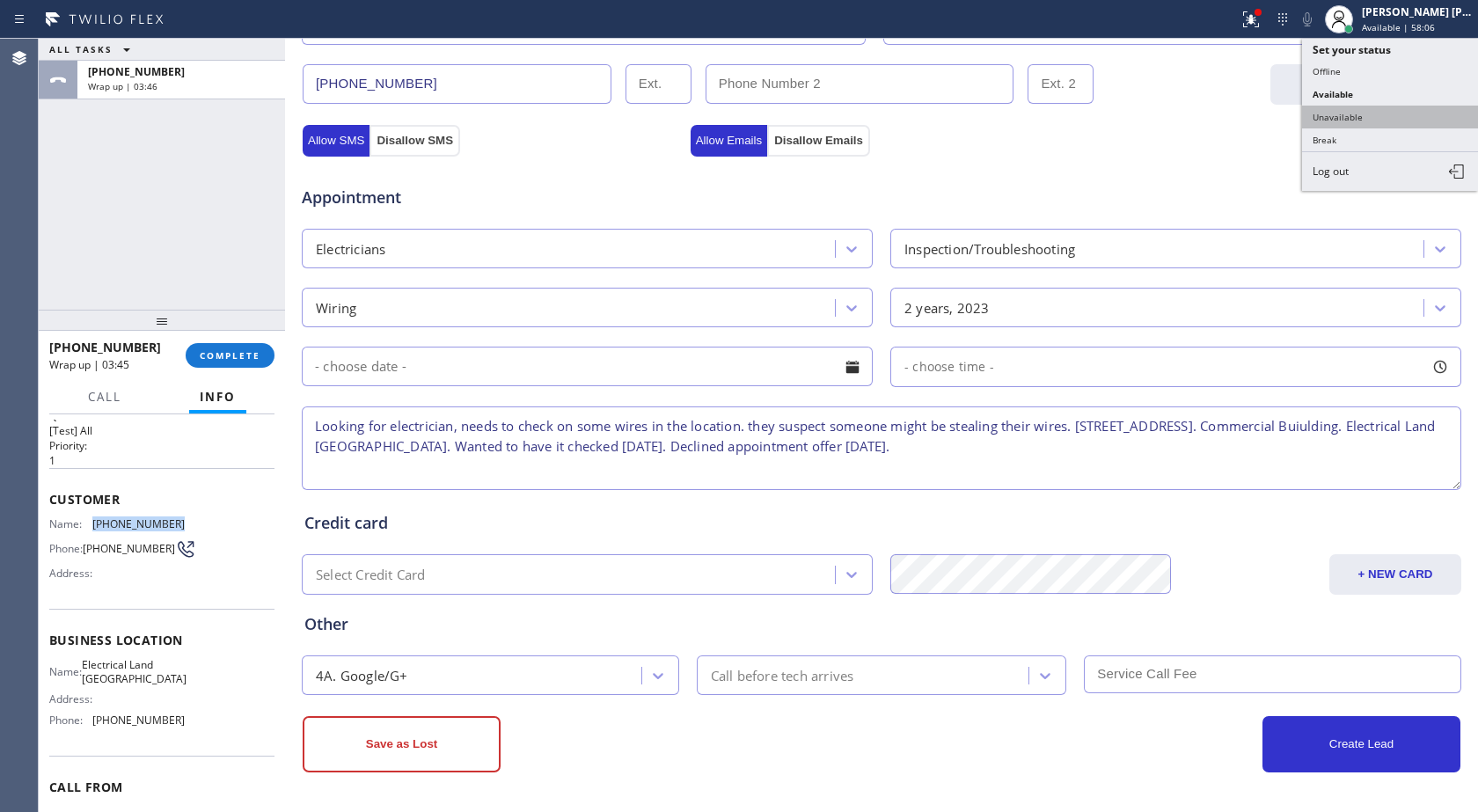
click at [1381, 112] on button "Unavailable" at bounding box center [1390, 117] width 176 height 23
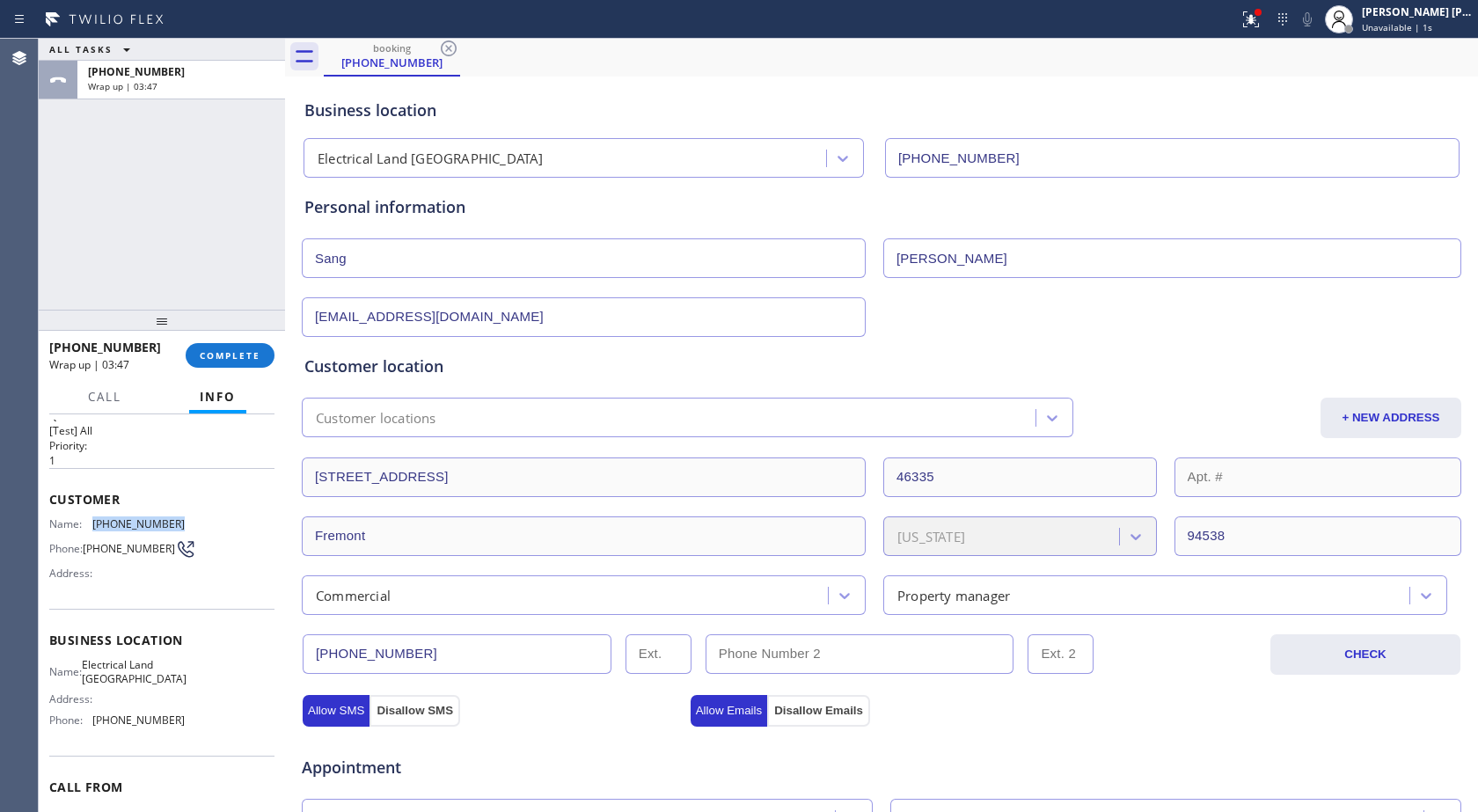
scroll to position [0, 0]
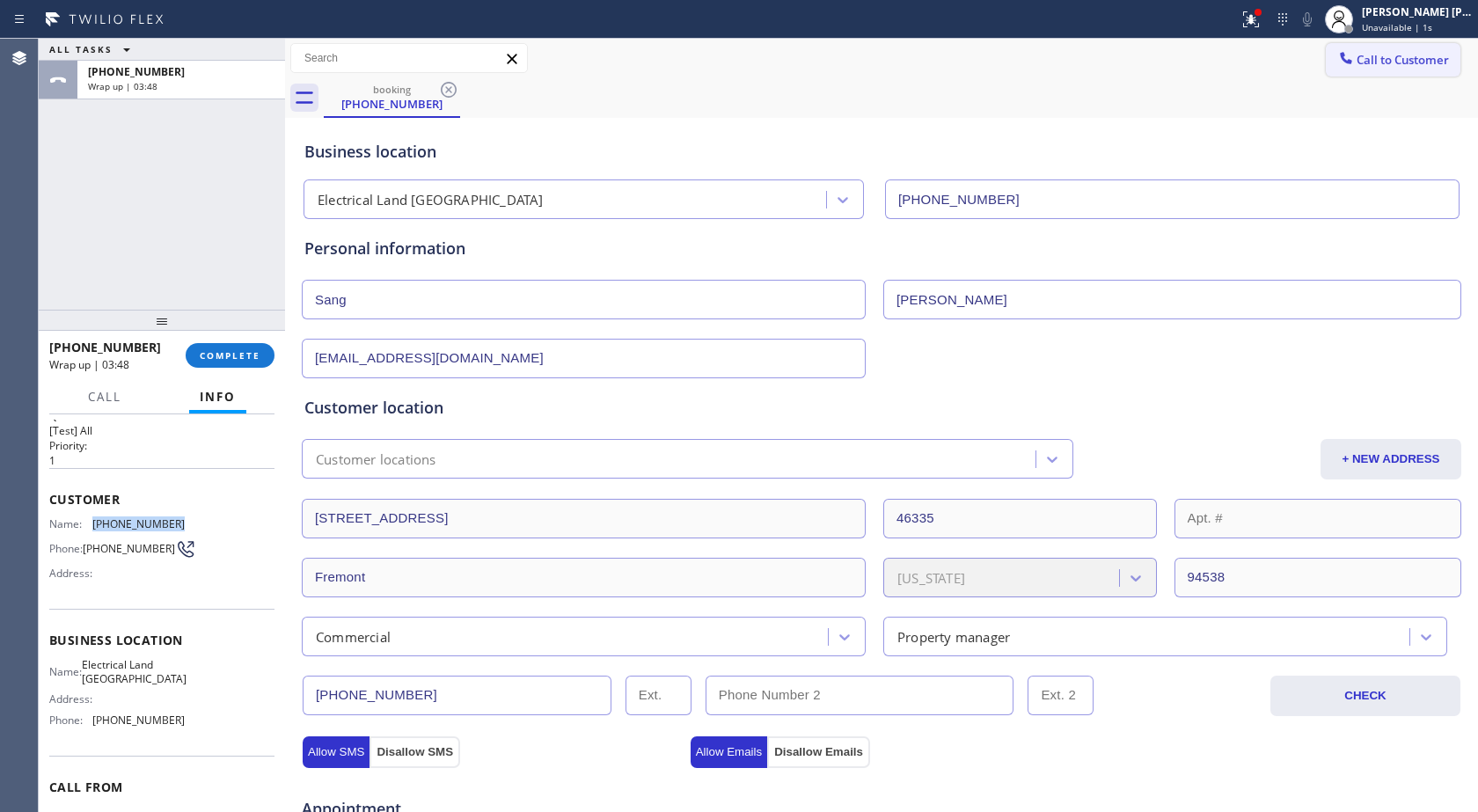
click at [1396, 63] on span "Call to Customer" at bounding box center [1402, 59] width 92 height 15
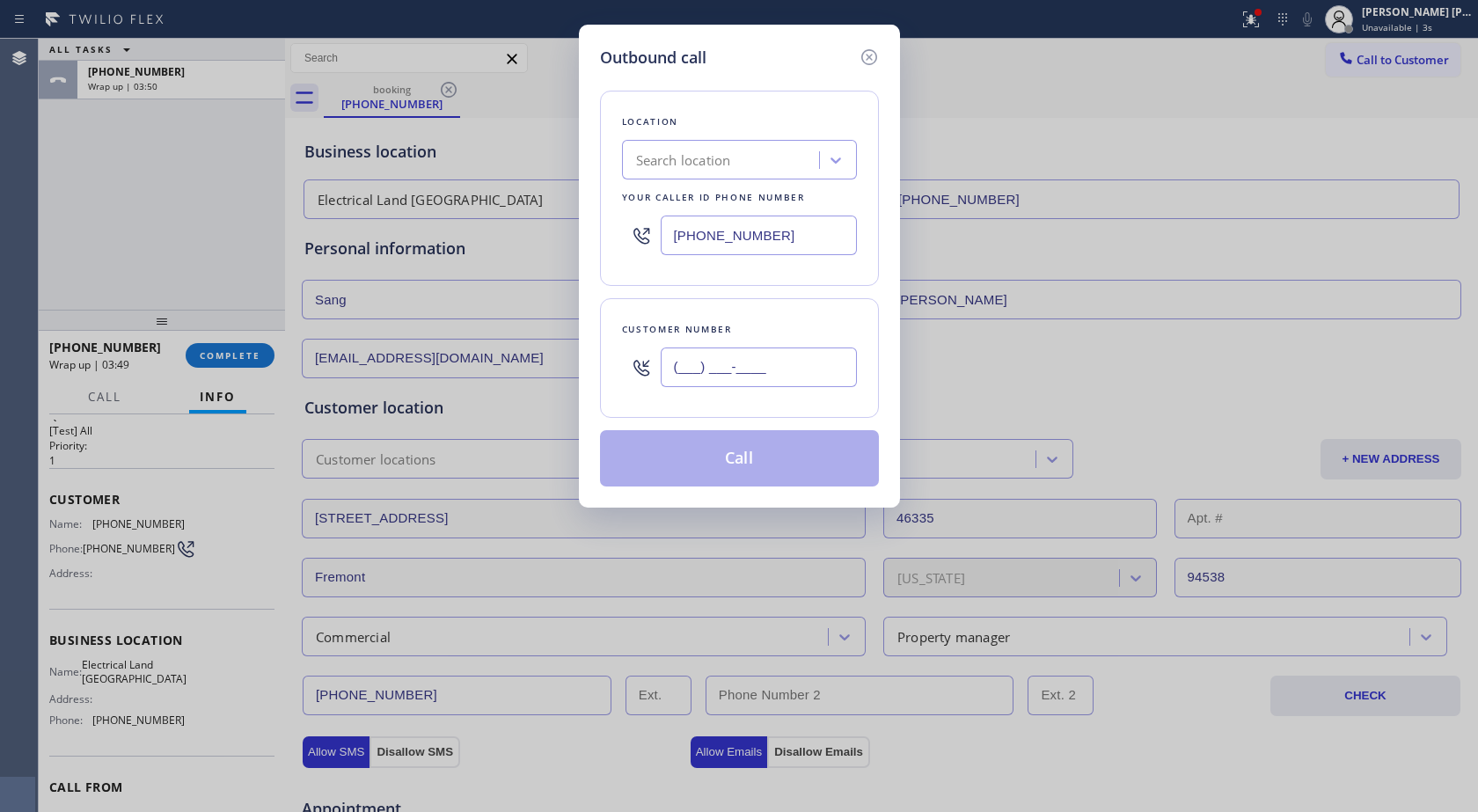
click at [743, 358] on input "(___) ___-____" at bounding box center [759, 367] width 196 height 39
paste input "408) 393-0110"
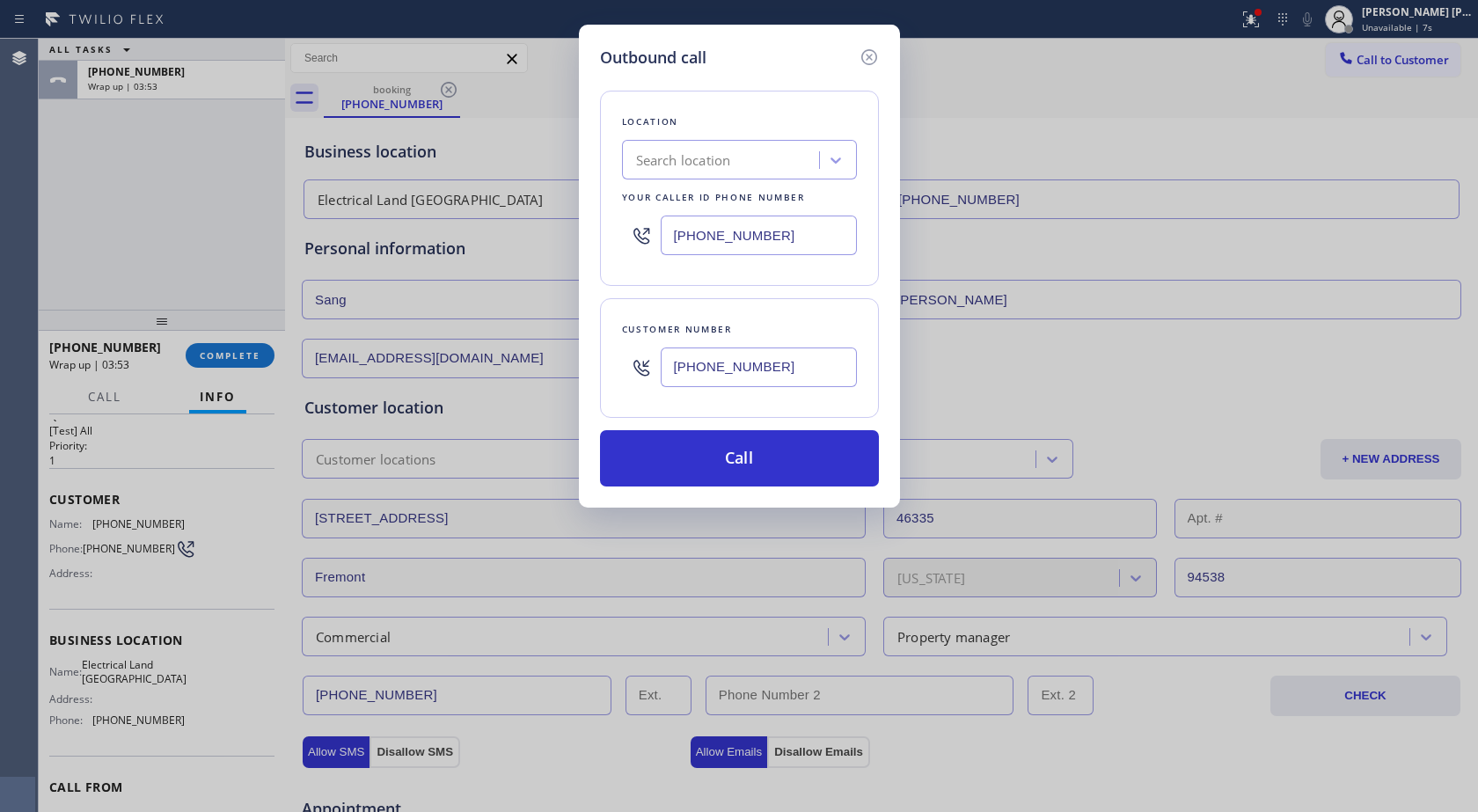
type input "[PHONE_NUMBER]"
drag, startPoint x: 767, startPoint y: 39, endPoint x: 1099, endPoint y: 114, distance: 340.4
click at [1099, 114] on div "Outbound call Location Search location Your caller id phone number [PHONE_NUMBE…" at bounding box center [739, 406] width 1478 height 812
click at [870, 56] on icon at bounding box center [868, 56] width 15 height 15
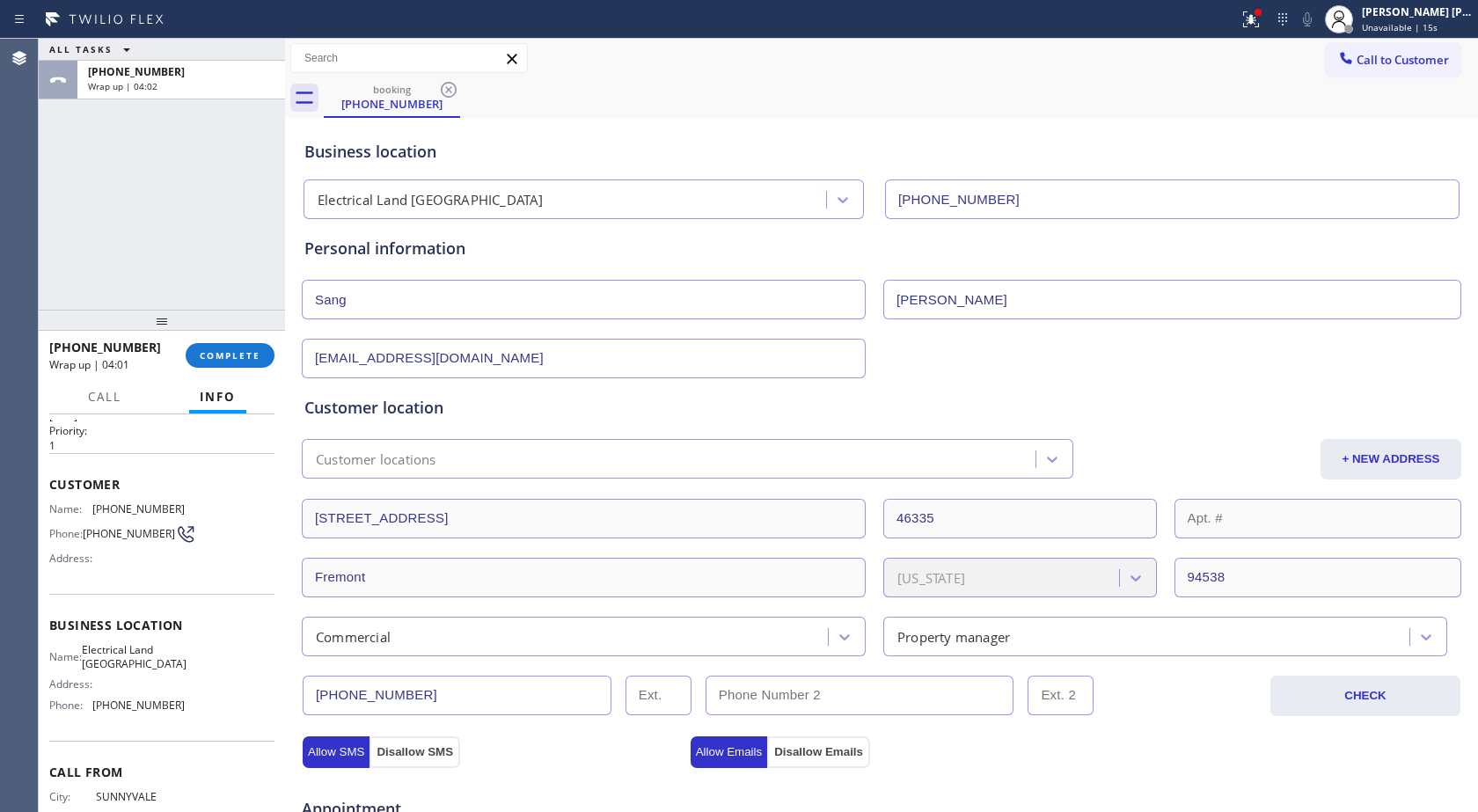
scroll to position [115, 0]
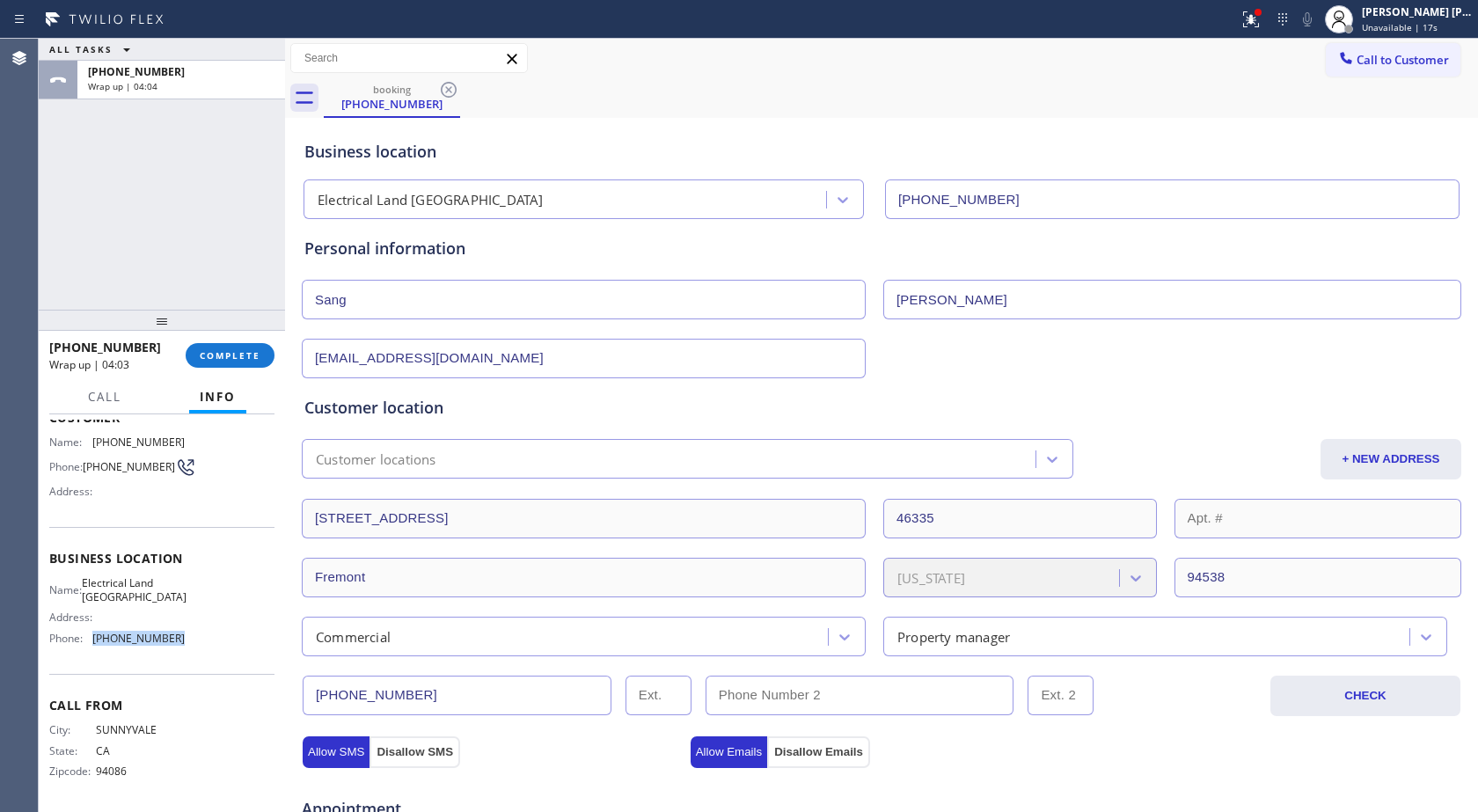
drag, startPoint x: 94, startPoint y: 635, endPoint x: 196, endPoint y: 636, distance: 102.0
click at [196, 636] on div "Name: Electrical Land Union City Address: Phone: [PHONE_NUMBER]" at bounding box center [161, 614] width 225 height 76
copy span "[PHONE_NUMBER]"
click at [1409, 58] on span "Call to Customer" at bounding box center [1402, 59] width 92 height 15
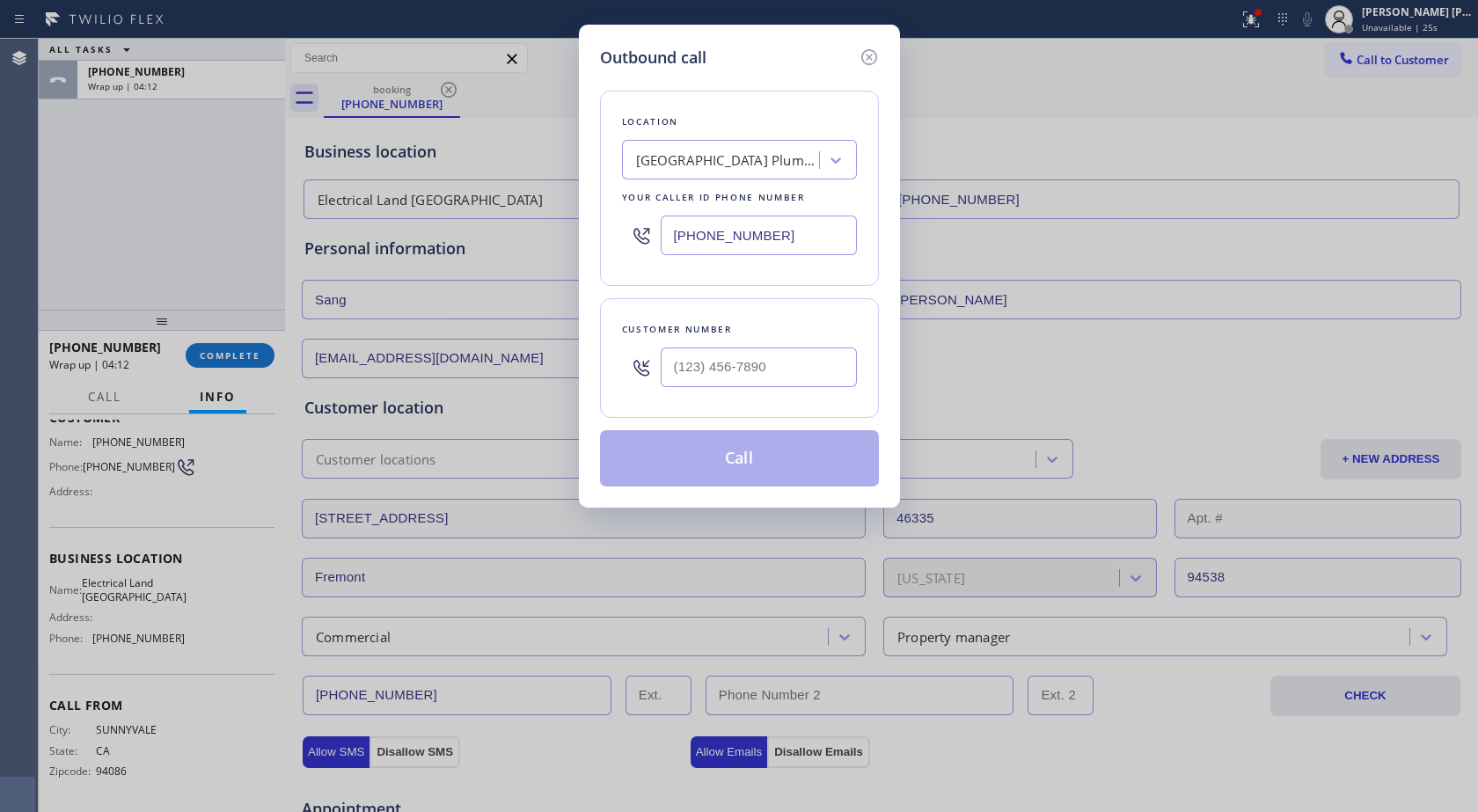
click at [789, 164] on div "[GEOGRAPHIC_DATA] Plumbing" at bounding box center [729, 160] width 185 height 20
click at [798, 244] on input "[PHONE_NUMBER]" at bounding box center [759, 235] width 196 height 39
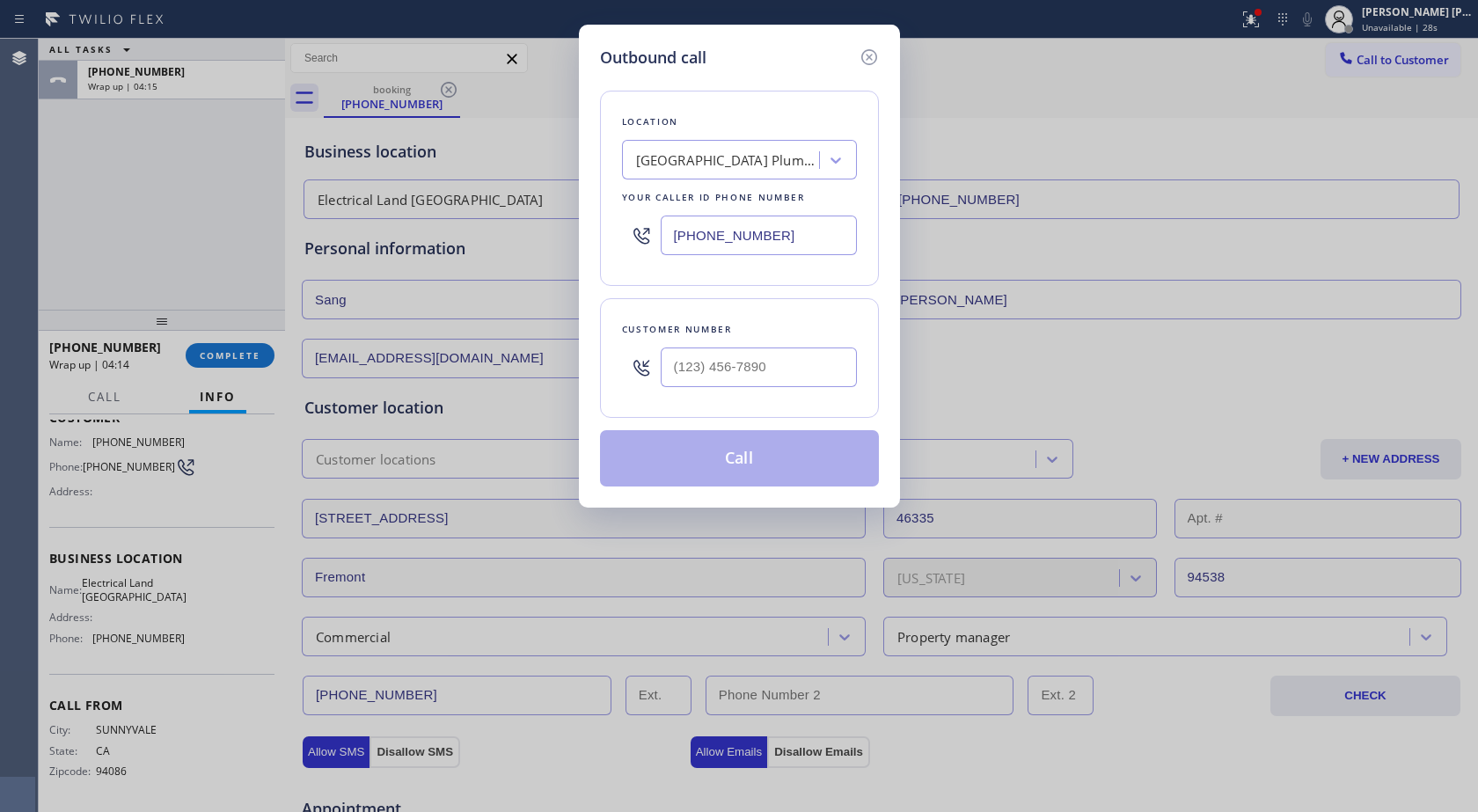
paste input "510) 880-3442"
type input "[PHONE_NUMBER]"
click at [706, 371] on input "text" at bounding box center [759, 367] width 196 height 39
paste input "408) 393-0110"
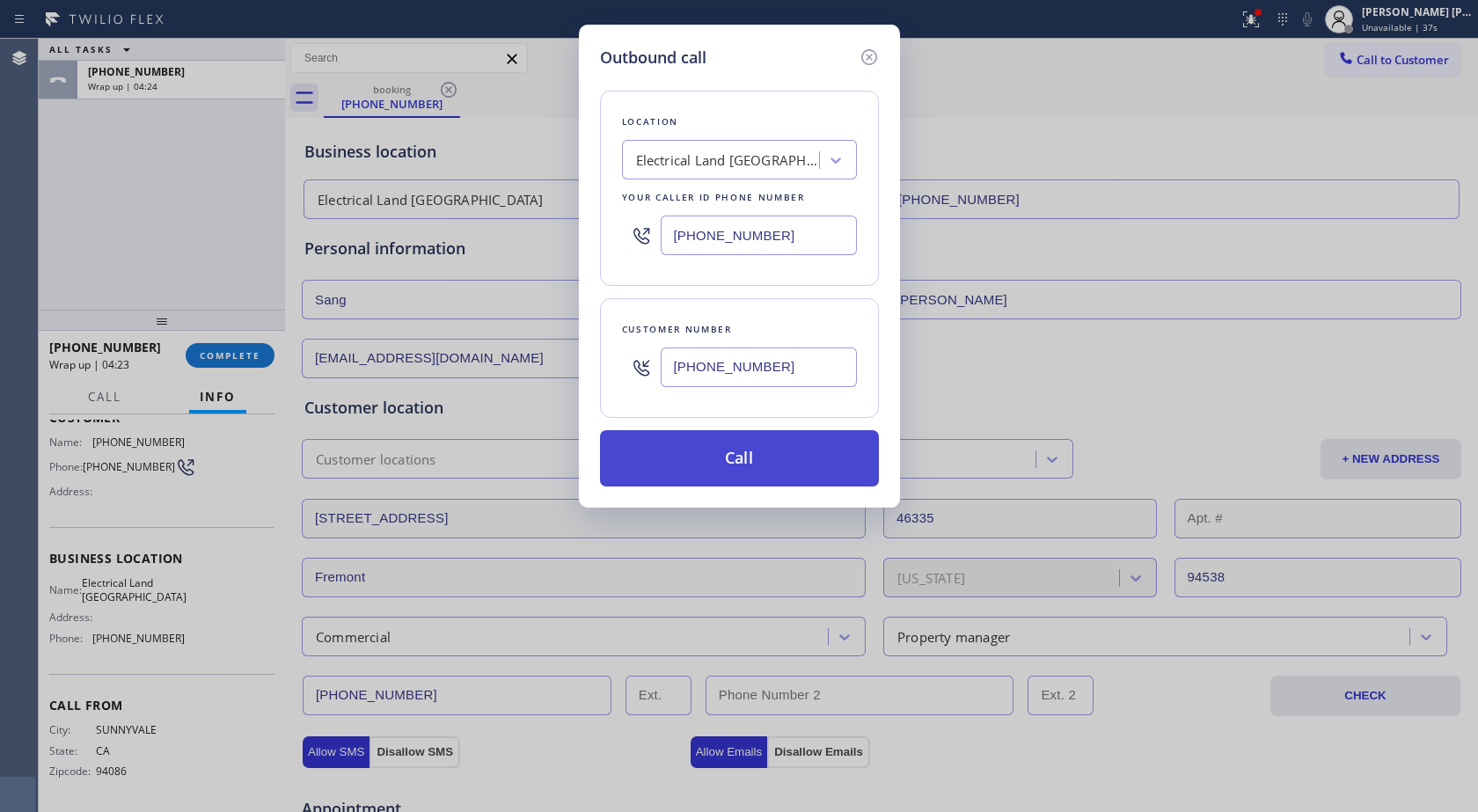
type input "[PHONE_NUMBER]"
click at [770, 482] on button "Call" at bounding box center [739, 459] width 279 height 56
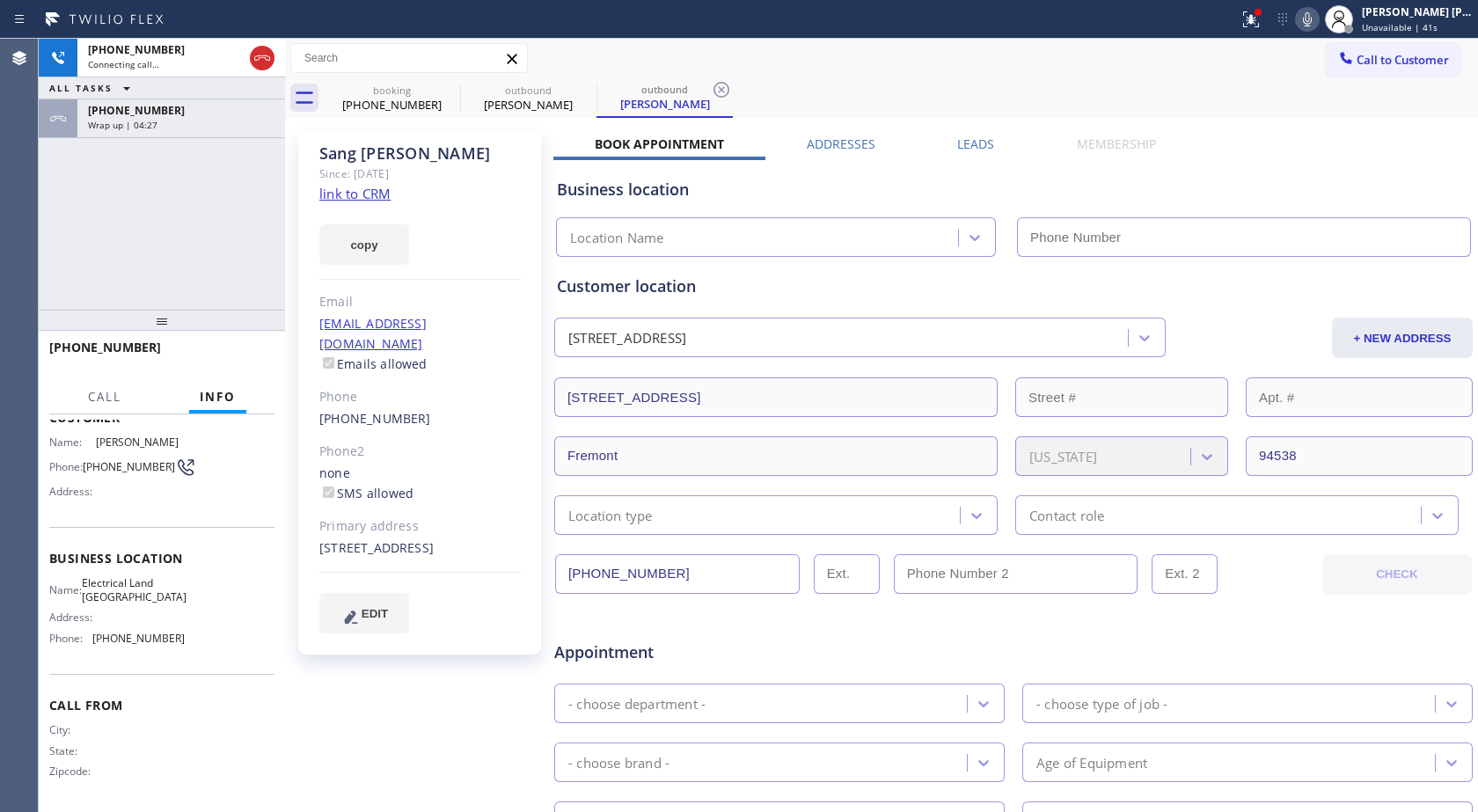
type input "[PHONE_NUMBER]"
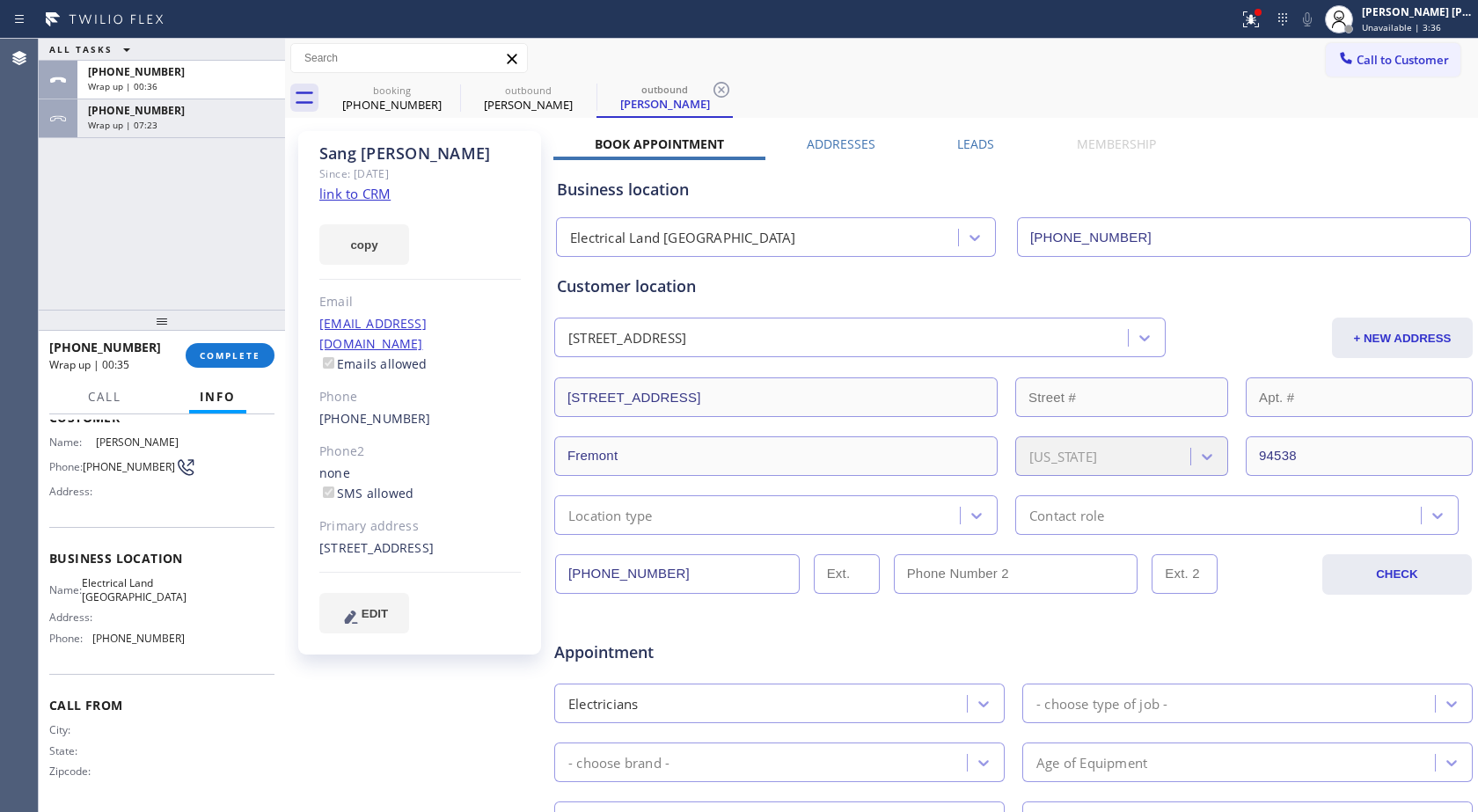
click at [382, 200] on link "link to CRM" at bounding box center [355, 193] width 71 height 17
click at [162, 132] on div "[PHONE_NUMBER] Wrap up | 07:42" at bounding box center [178, 118] width 200 height 39
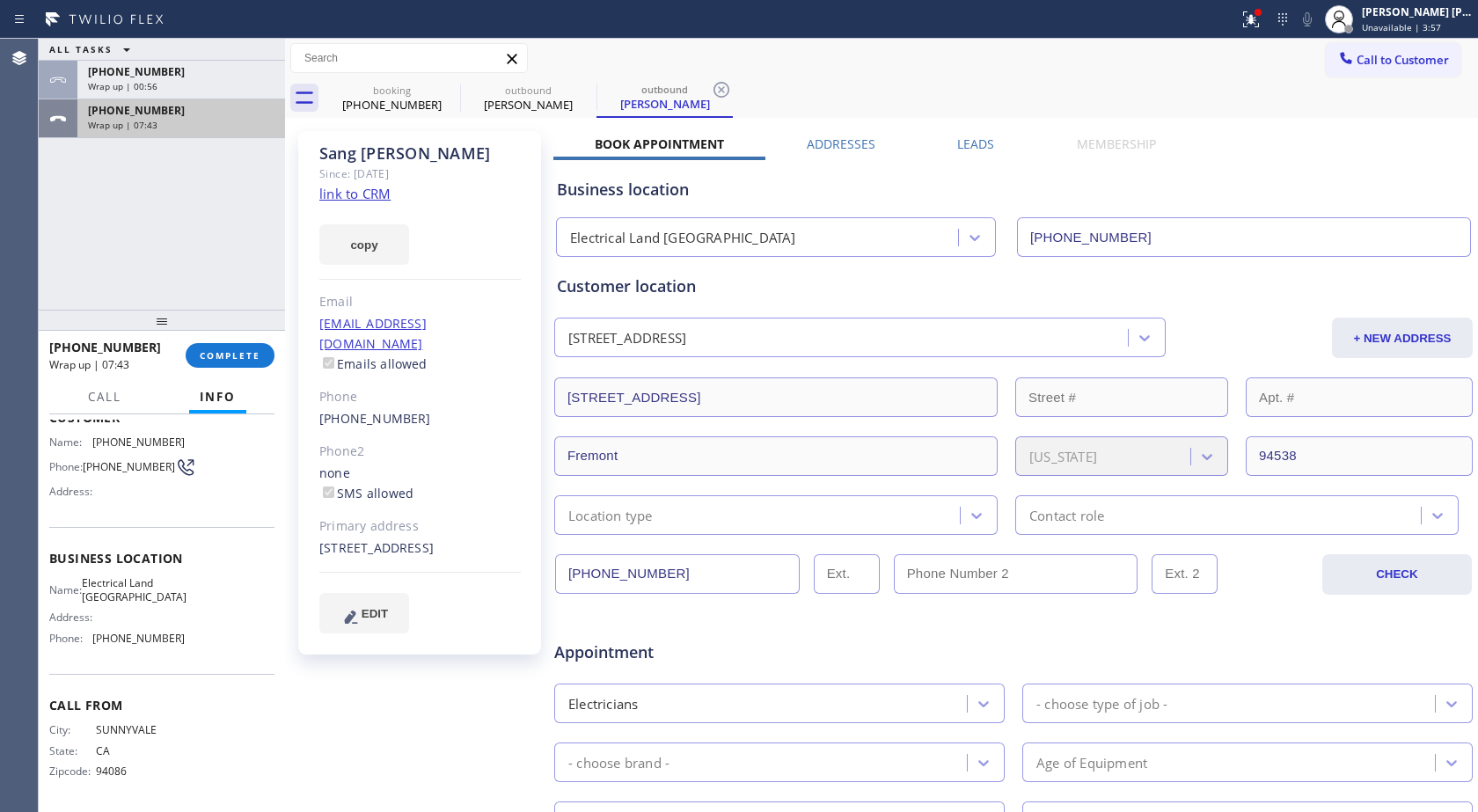
click at [181, 119] on div "Wrap up | 07:43" at bounding box center [181, 125] width 187 height 13
click at [181, 119] on div "Wrap up | 07:44" at bounding box center [181, 125] width 187 height 13
click at [207, 84] on div "Wrap up | 00:58" at bounding box center [181, 86] width 187 height 13
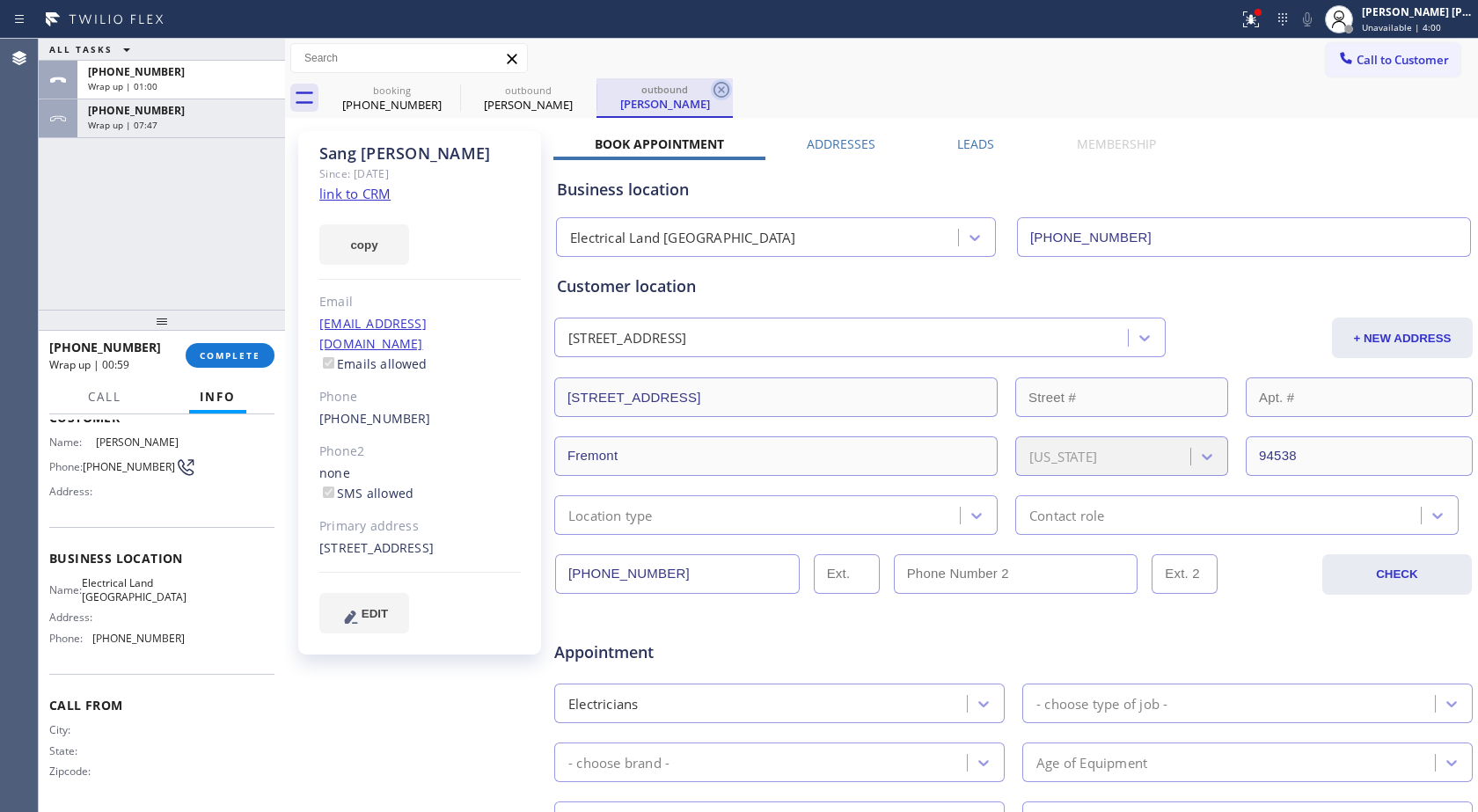
click at [717, 88] on icon at bounding box center [721, 89] width 21 height 21
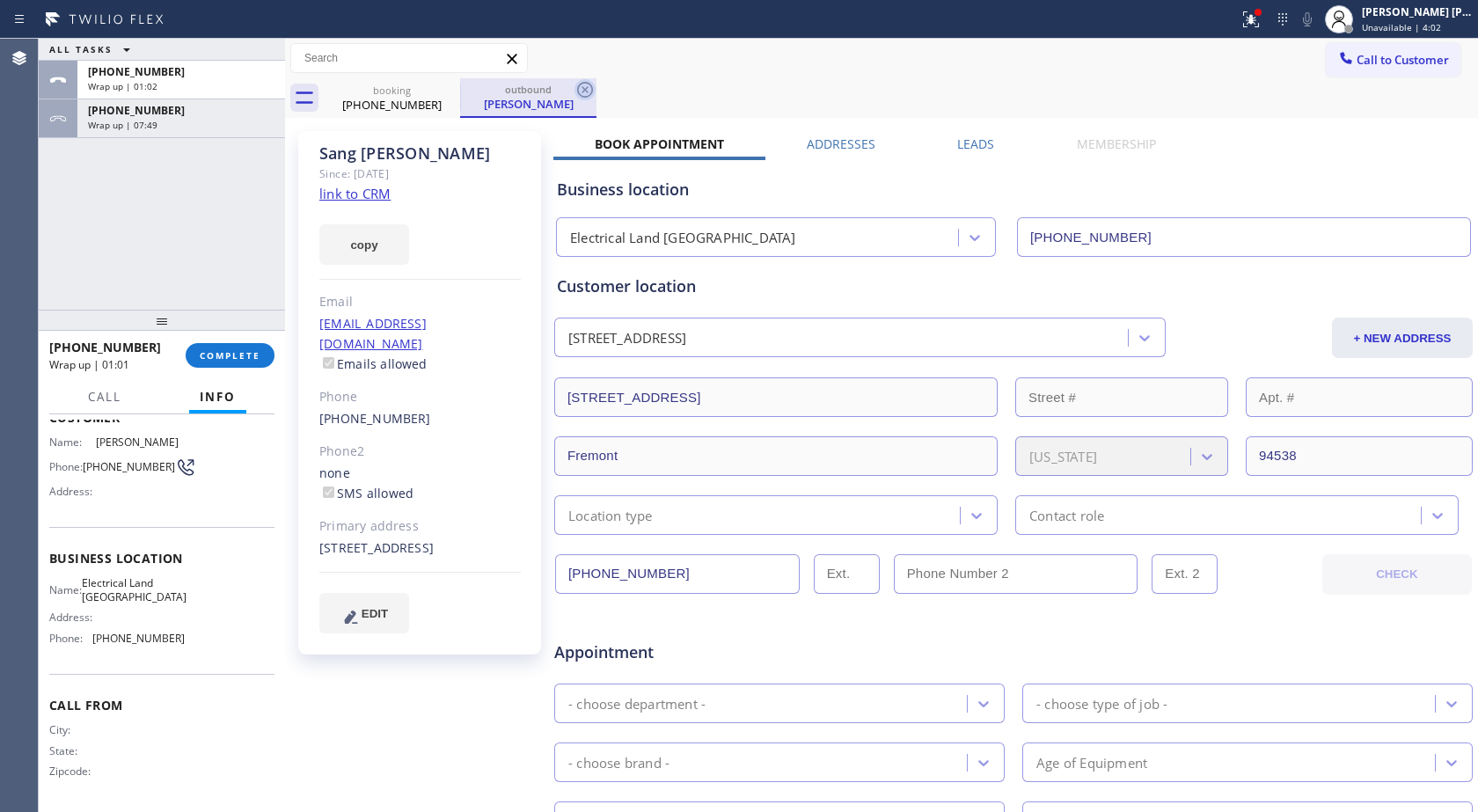
click at [586, 86] on icon at bounding box center [585, 89] width 21 height 21
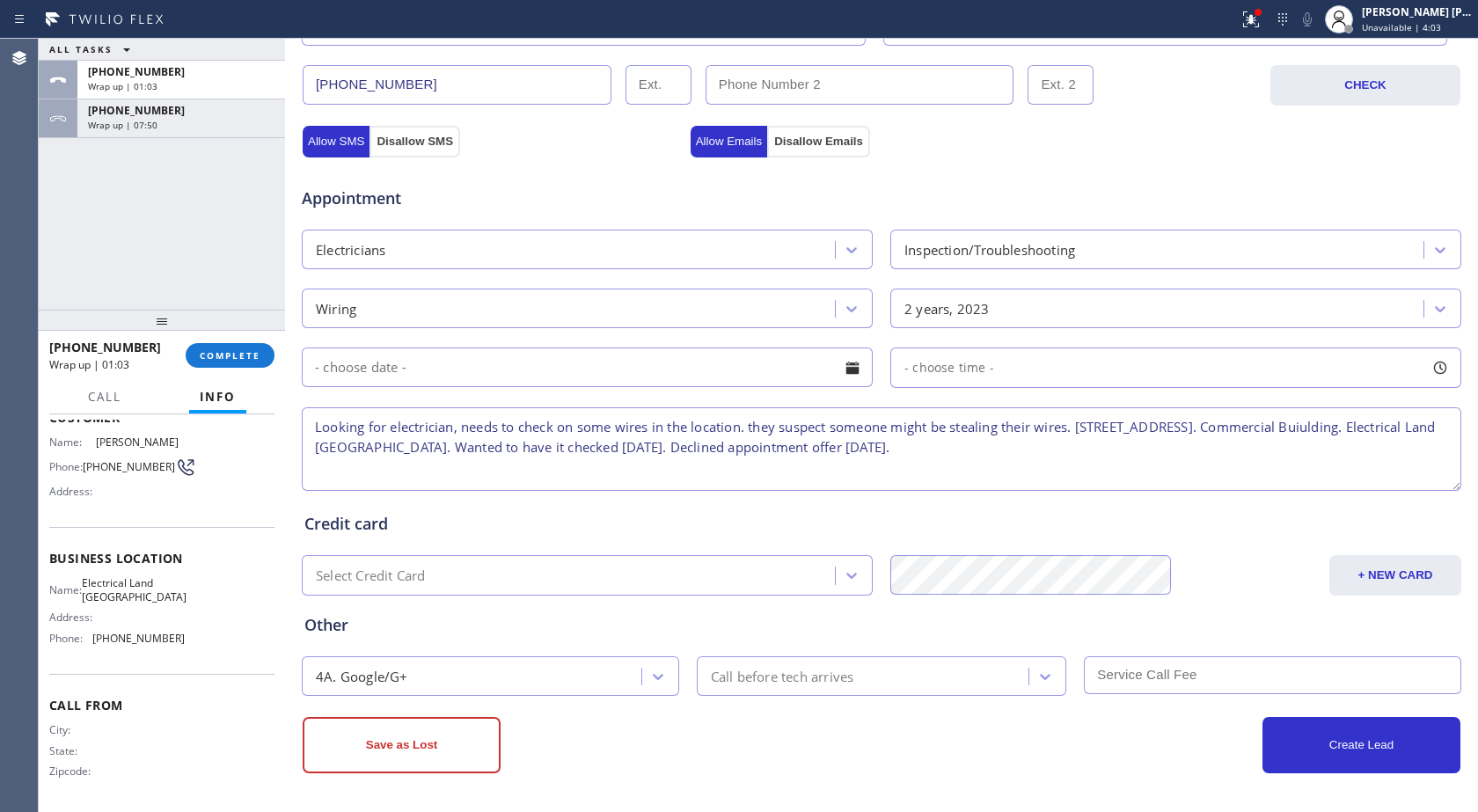
scroll to position [612, 0]
click at [1004, 445] on textarea "Looking for electrician, needs to check on some wires in the location. they sus…" at bounding box center [882, 448] width 1160 height 84
click at [454, 725] on button "Save as Lost" at bounding box center [401, 745] width 198 height 56
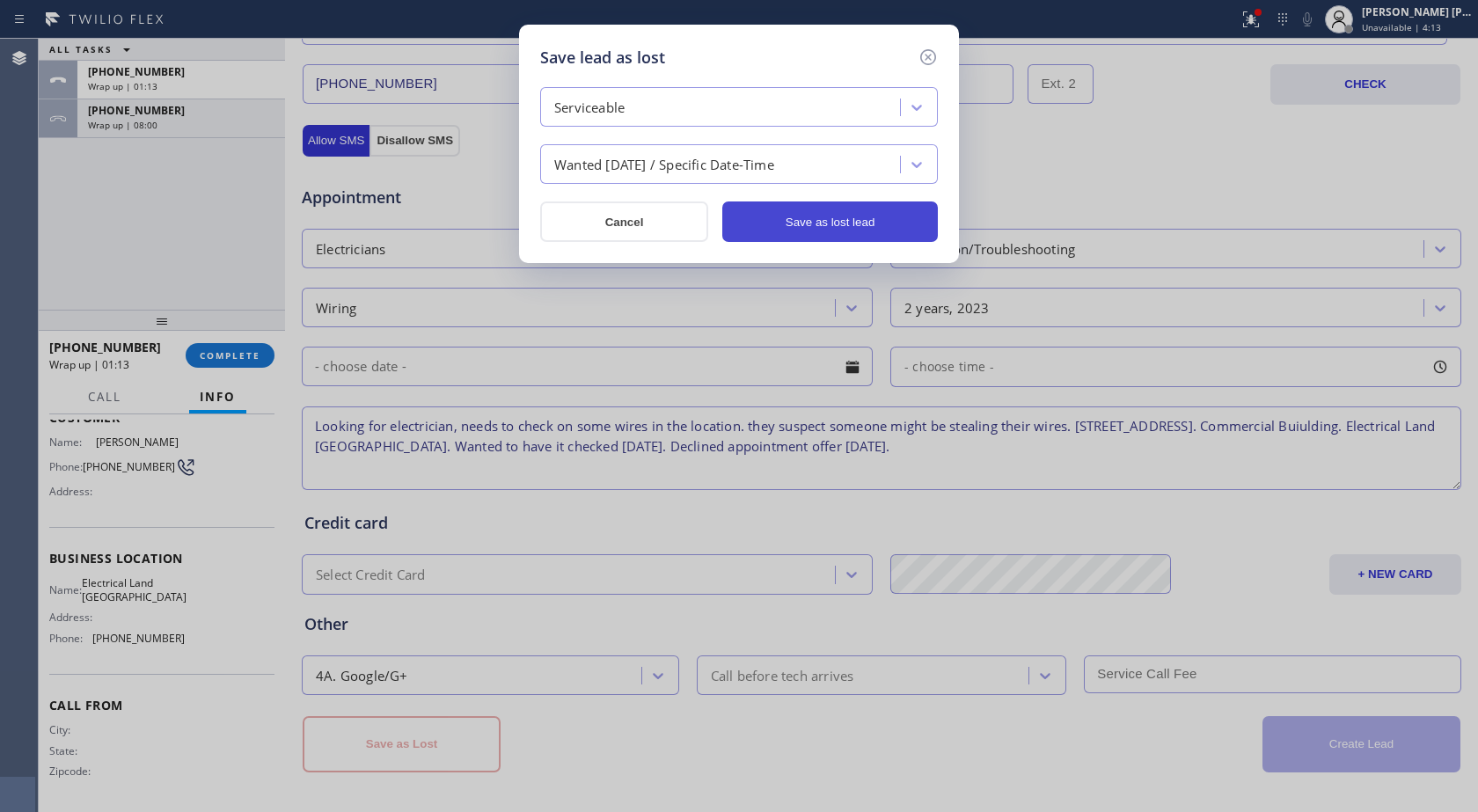
click at [764, 216] on button "Save as lost lead" at bounding box center [830, 221] width 216 height 40
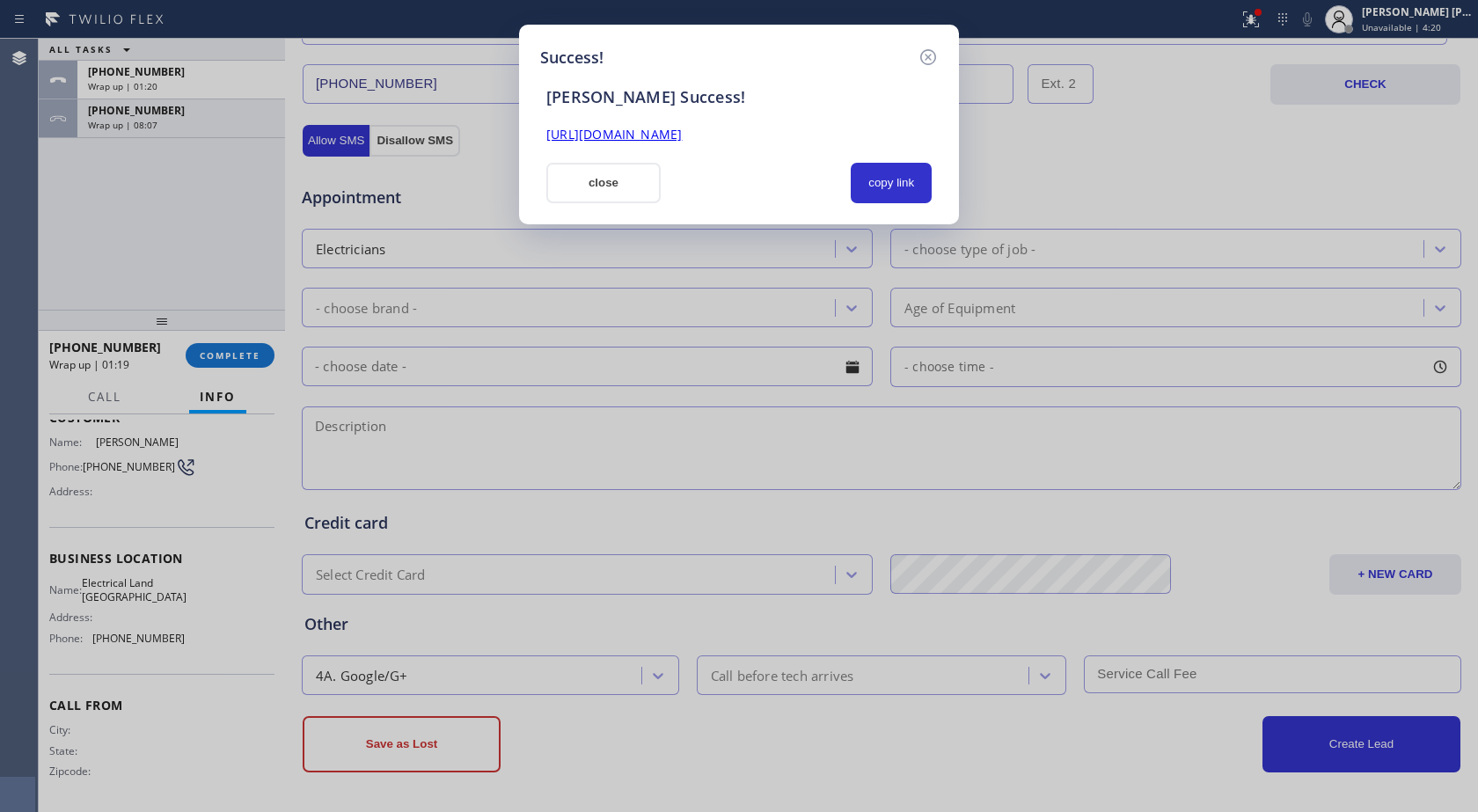
click at [633, 136] on link "[URL][DOMAIN_NAME]" at bounding box center [614, 134] width 136 height 16
click at [636, 180] on button "close" at bounding box center [604, 183] width 115 height 40
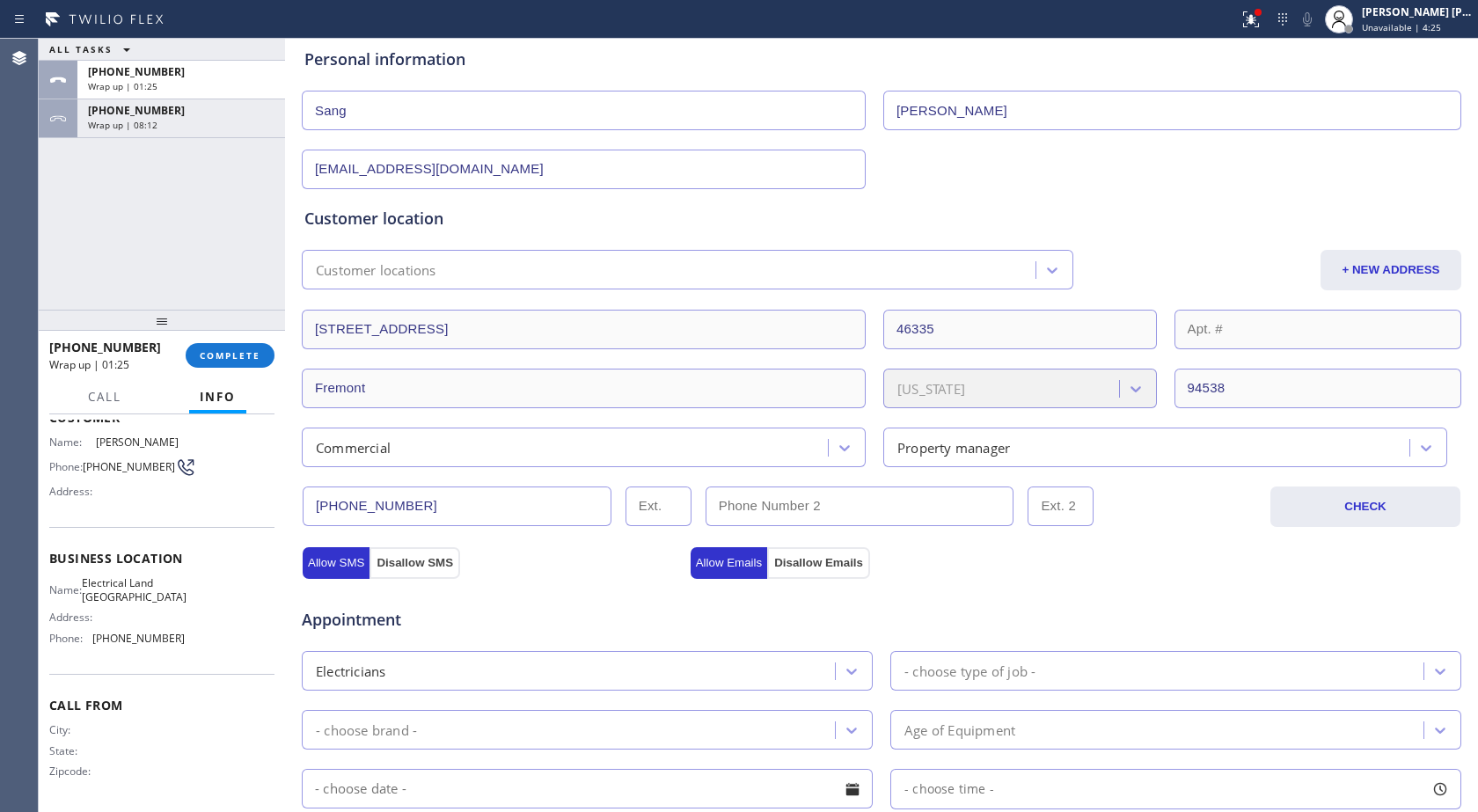
scroll to position [0, 0]
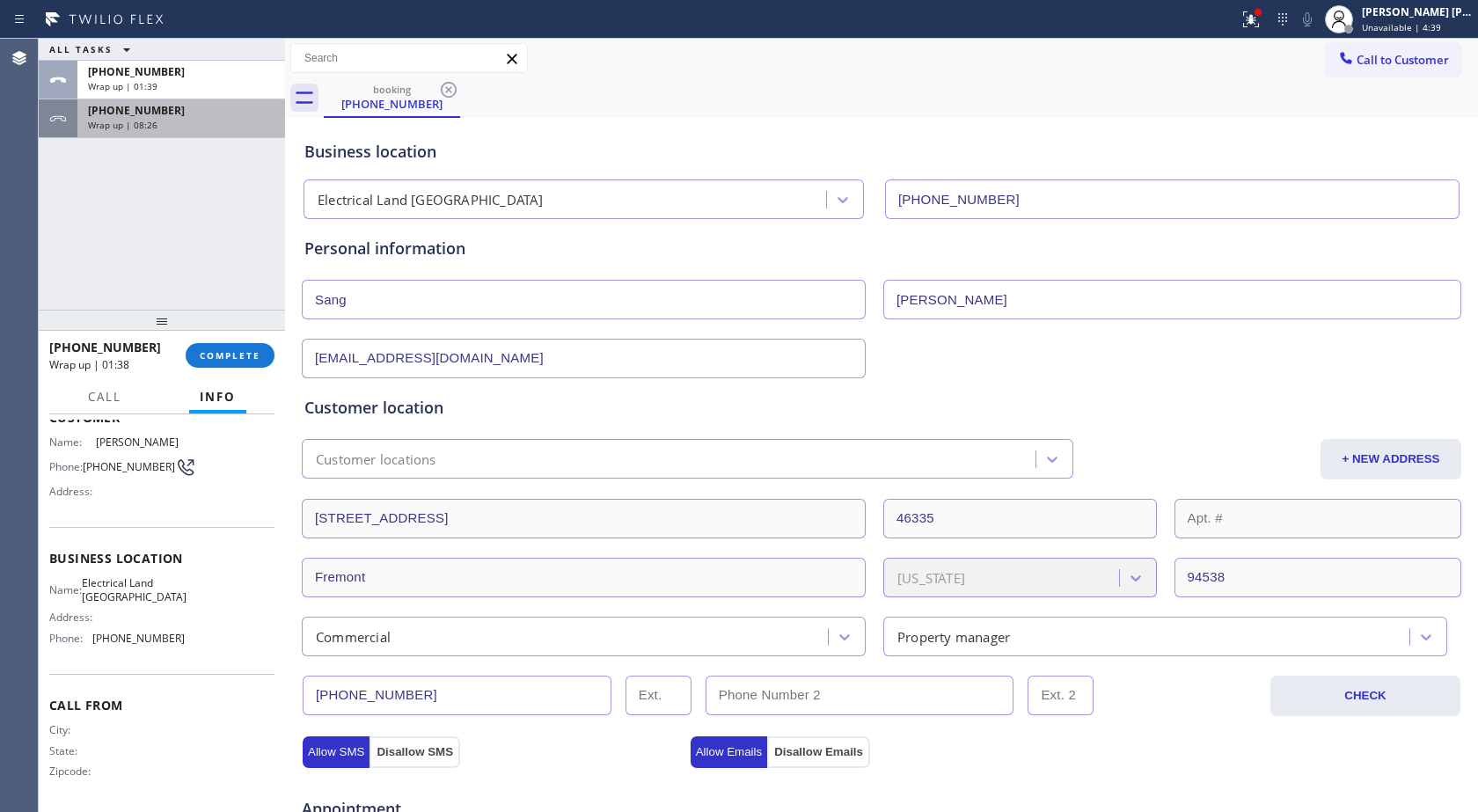
click at [195, 117] on div "[PHONE_NUMBER]" at bounding box center [181, 110] width 187 height 15
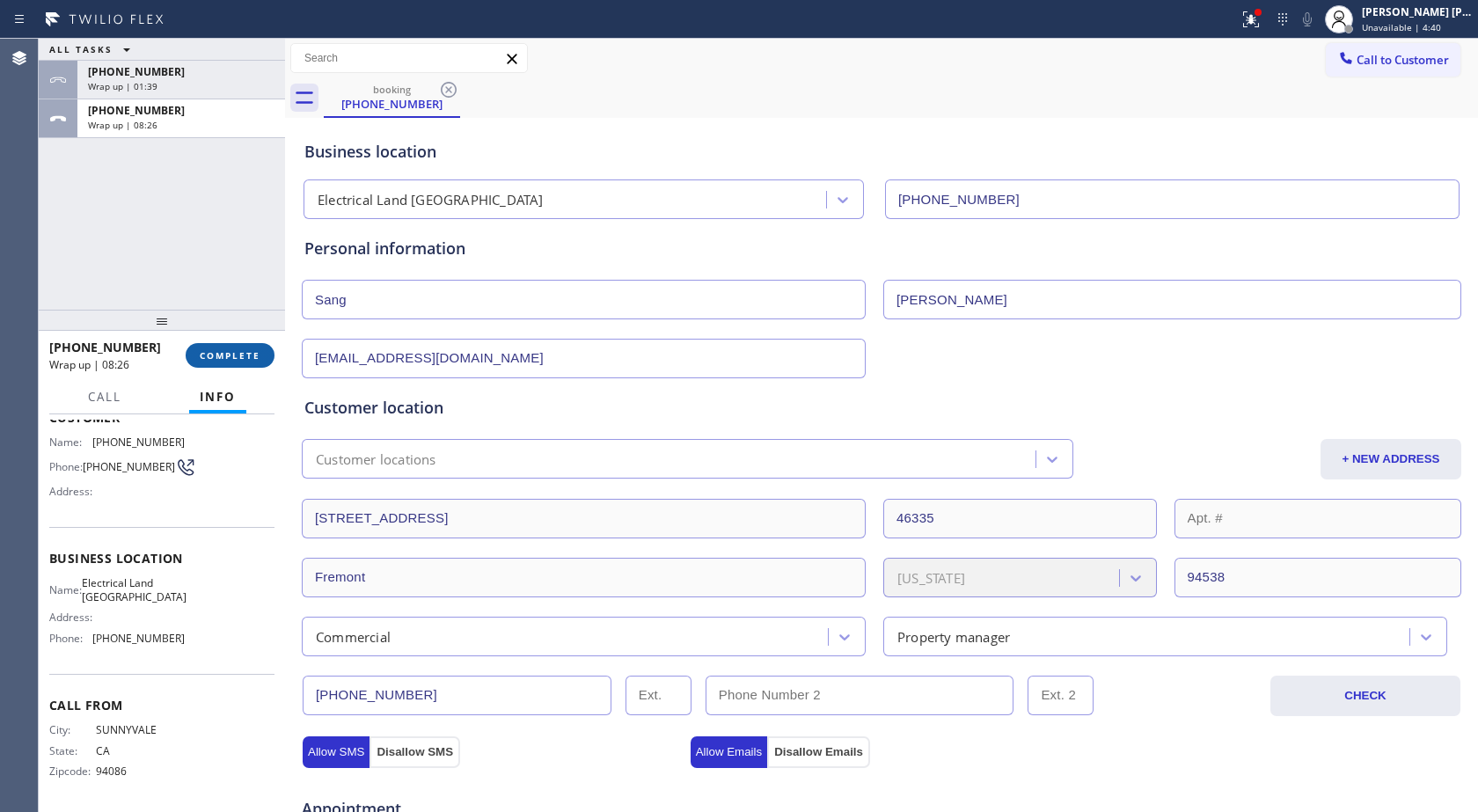
click at [255, 347] on button "COMPLETE" at bounding box center [230, 355] width 89 height 25
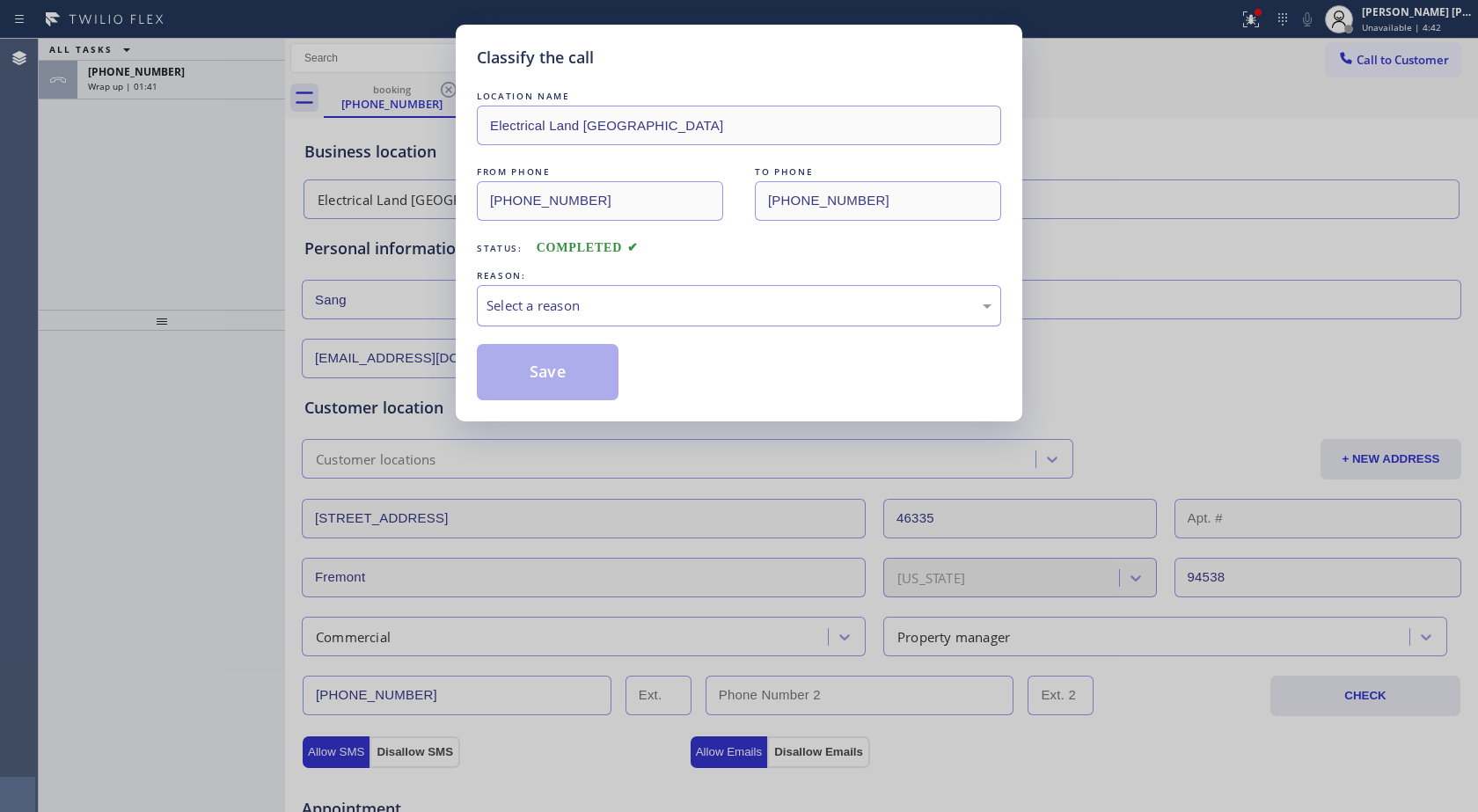
click at [525, 283] on div "REASON:" at bounding box center [739, 276] width 525 height 18
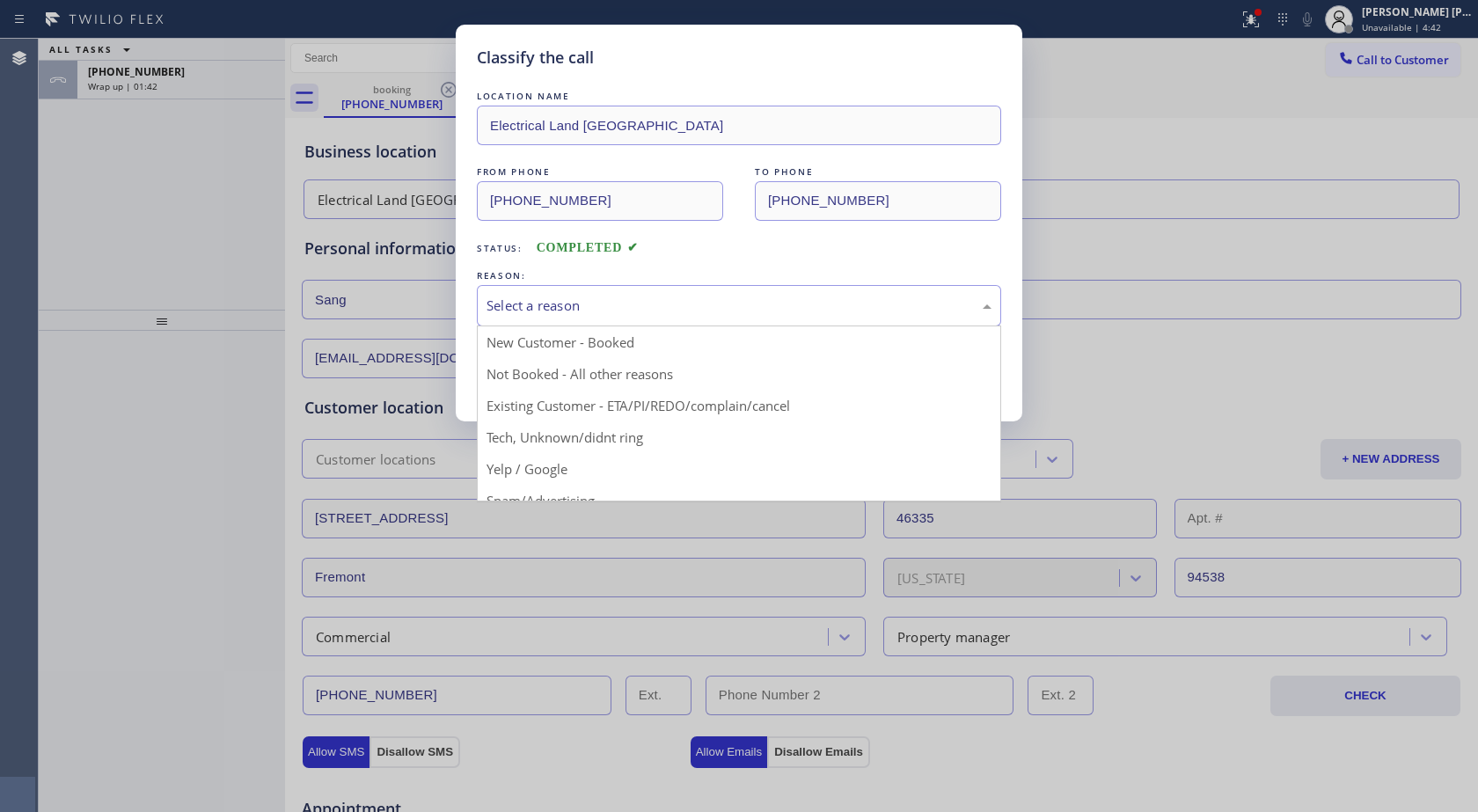
click at [528, 297] on div "Select a reason" at bounding box center [739, 306] width 505 height 20
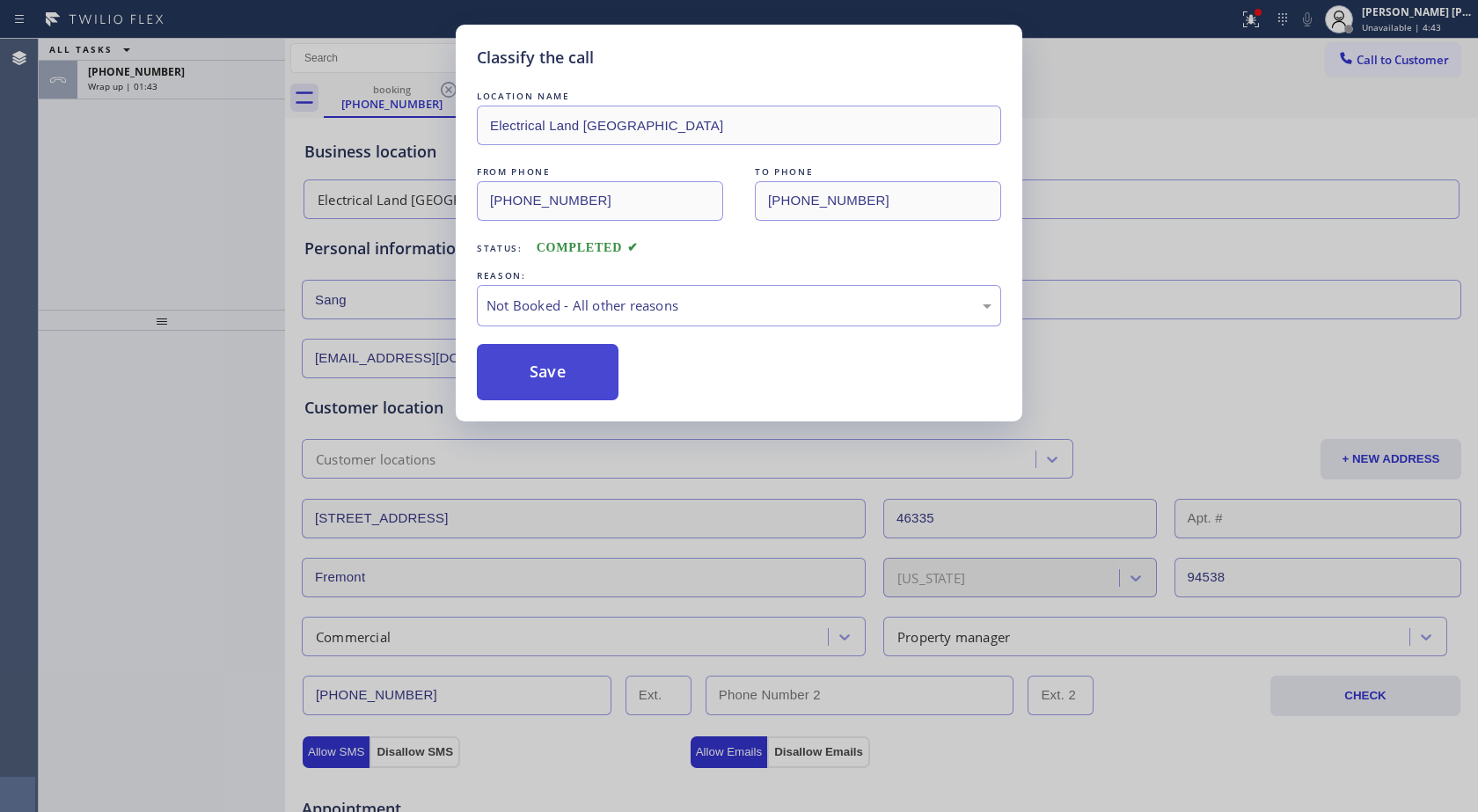
click at [550, 375] on button "Save" at bounding box center [548, 372] width 142 height 56
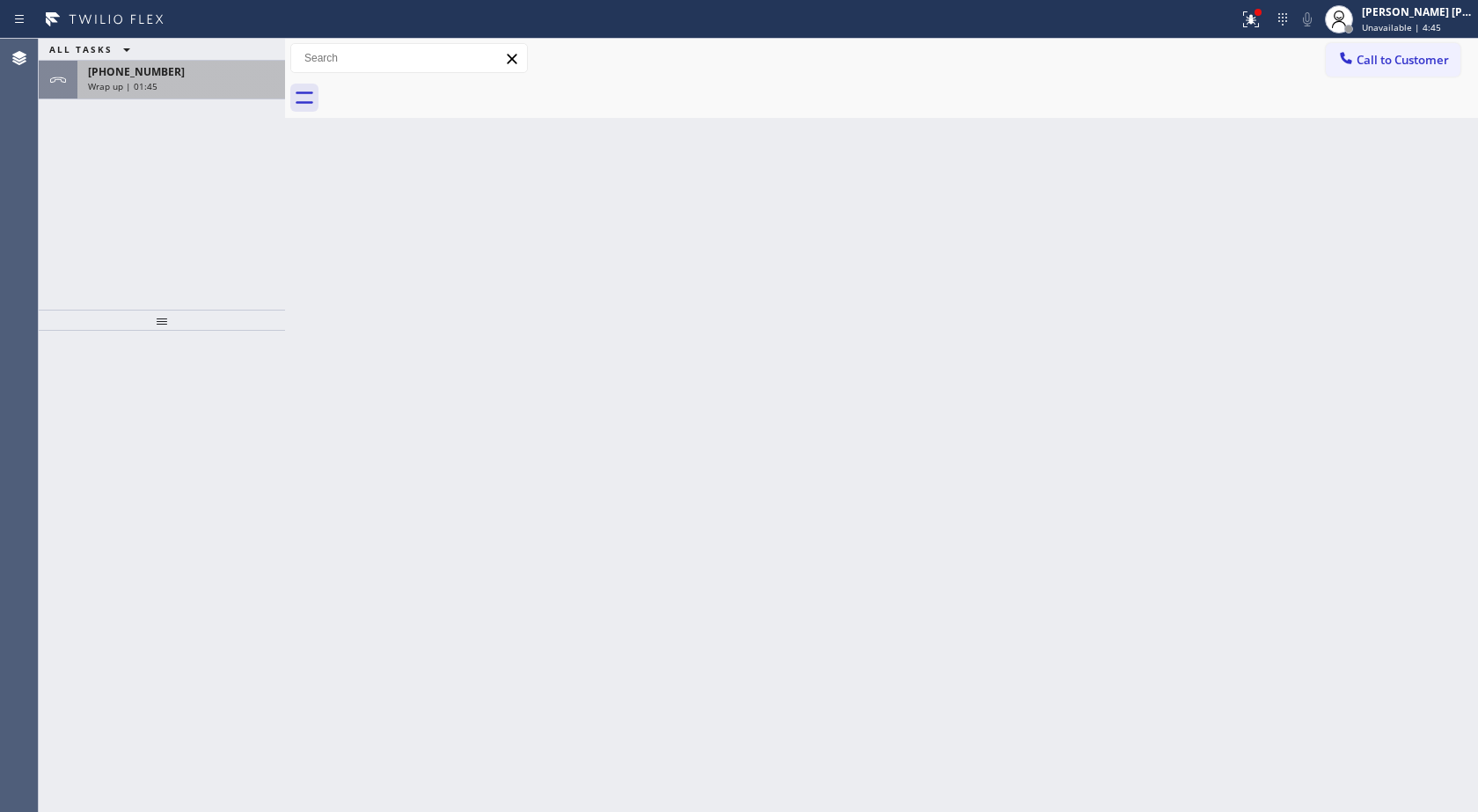
click at [239, 66] on div "[PHONE_NUMBER]" at bounding box center [181, 72] width 187 height 15
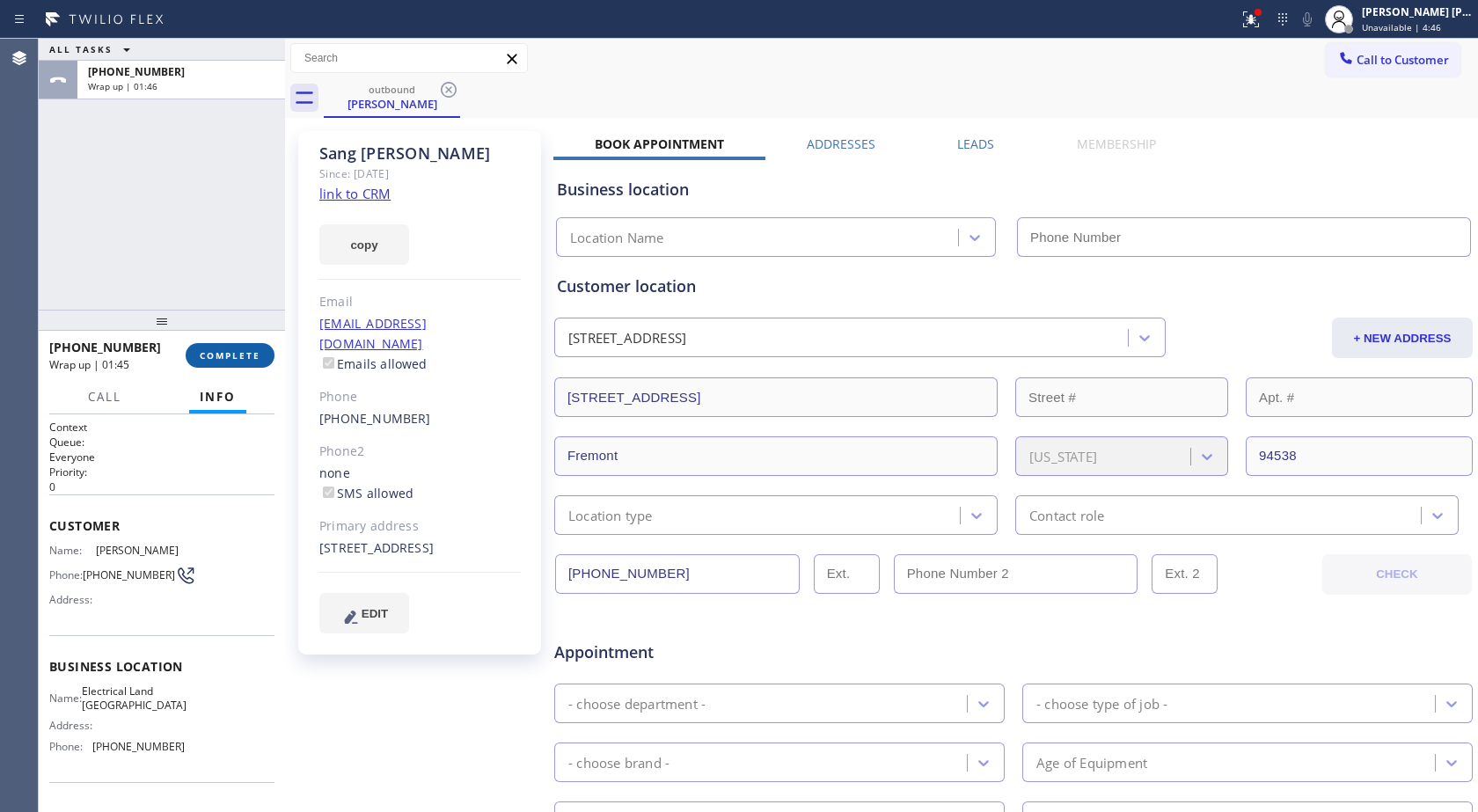
click at [227, 360] on span "COMPLETE" at bounding box center [229, 356] width 61 height 13
type input "[PHONE_NUMBER]"
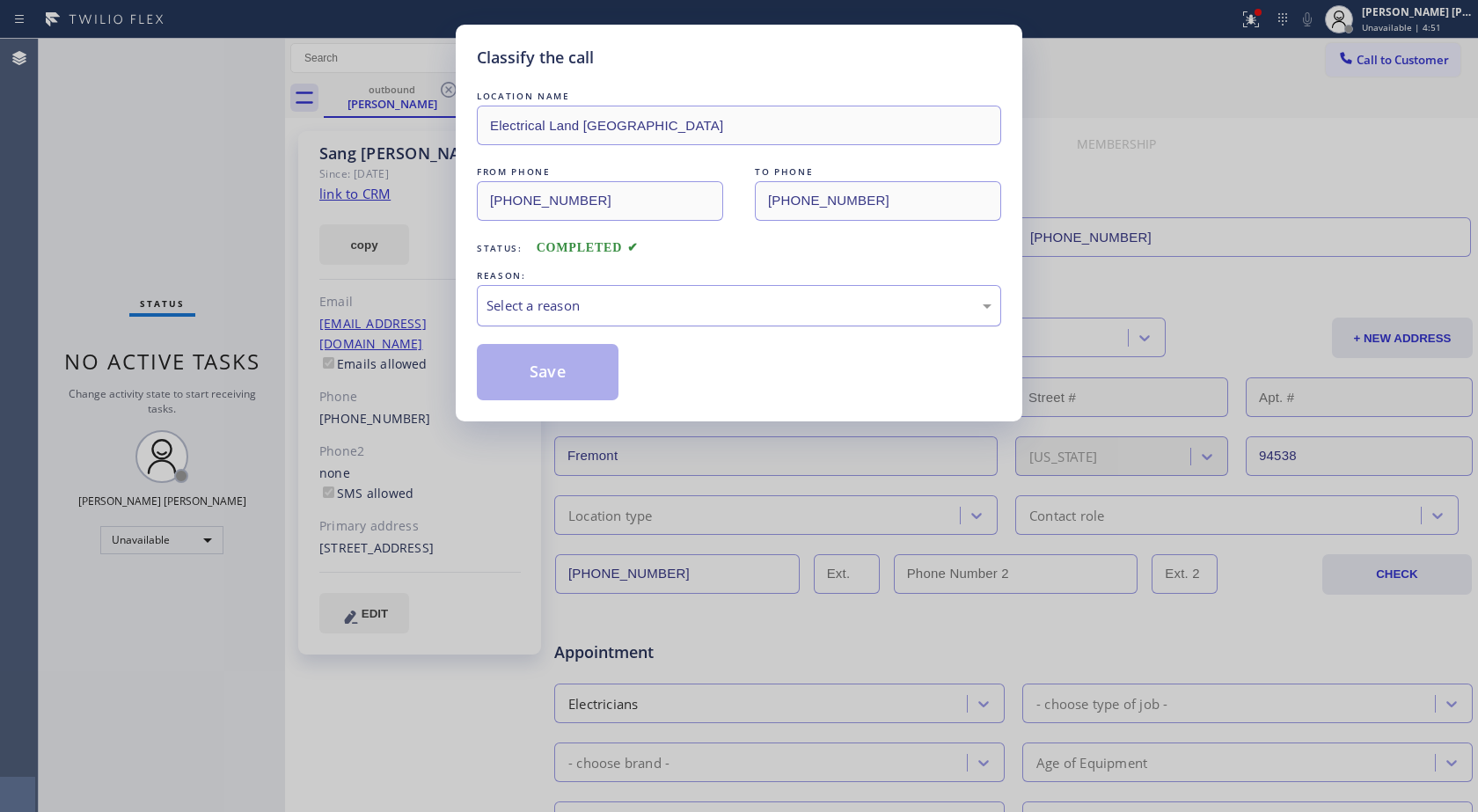
click at [550, 290] on div "Select a reason" at bounding box center [739, 305] width 525 height 41
click at [567, 369] on button "Save" at bounding box center [548, 372] width 142 height 56
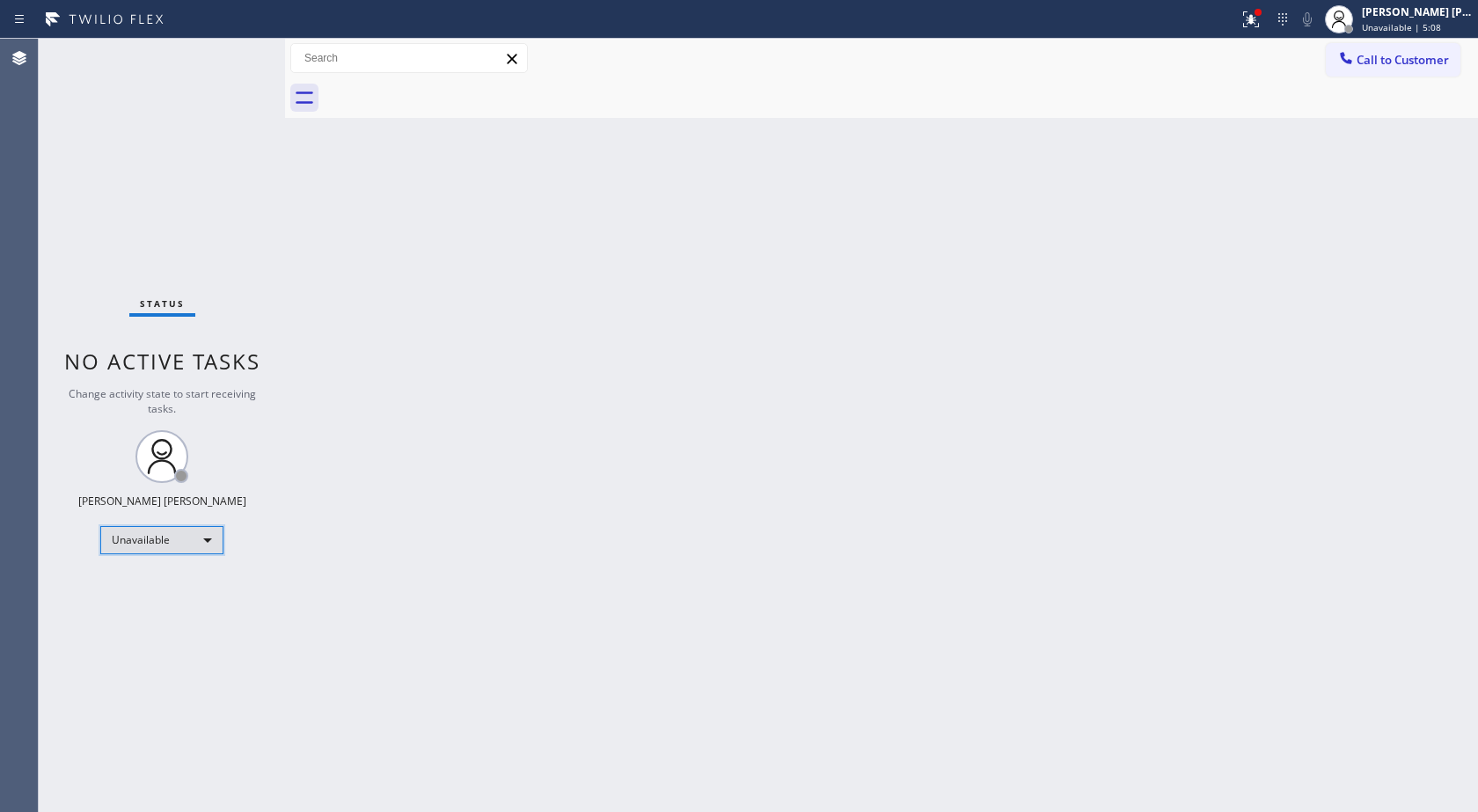
click at [169, 544] on div "Unavailable" at bounding box center [161, 540] width 123 height 28
click at [159, 587] on li "Available" at bounding box center [160, 586] width 119 height 21
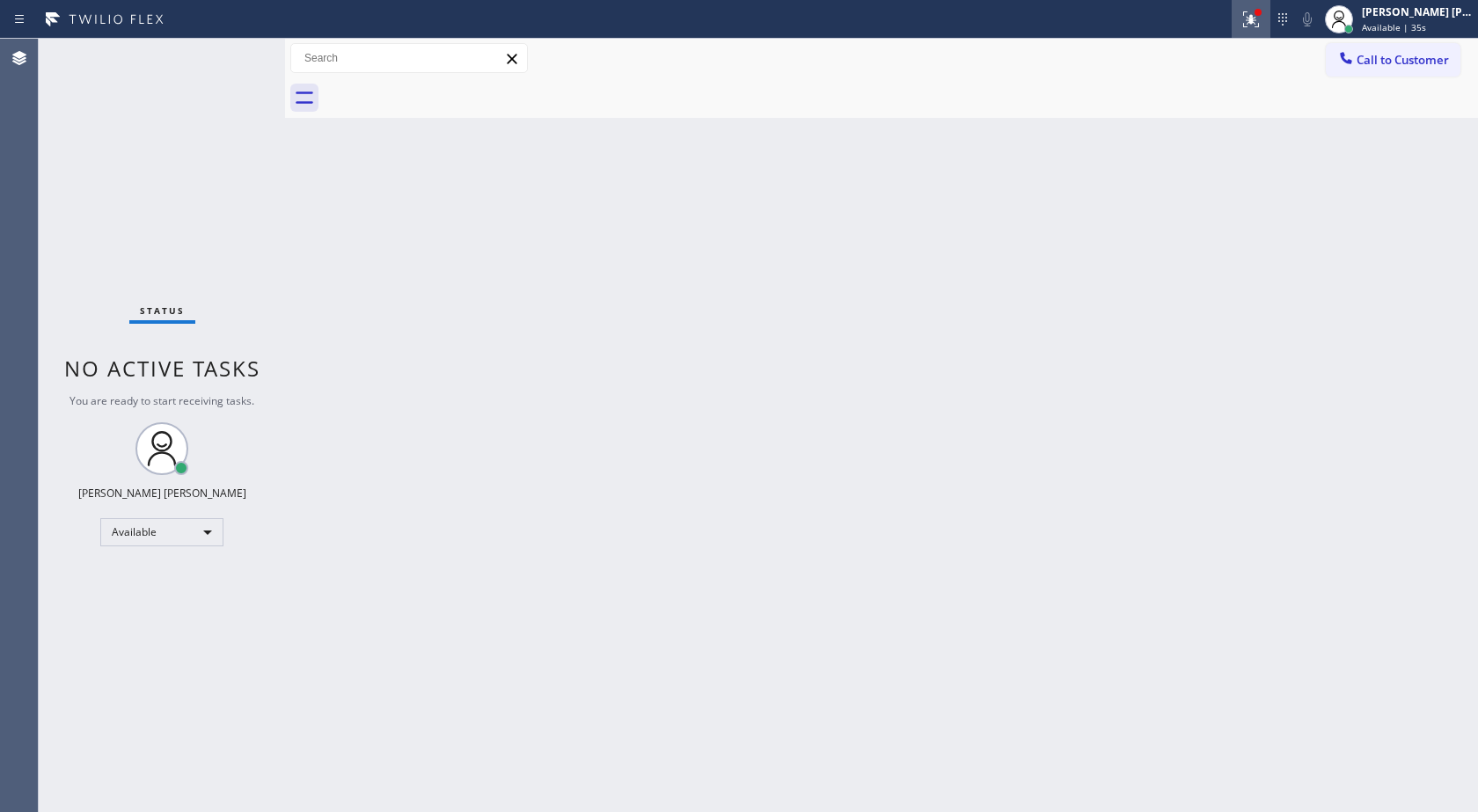
click at [1247, 16] on icon at bounding box center [1250, 19] width 15 height 15
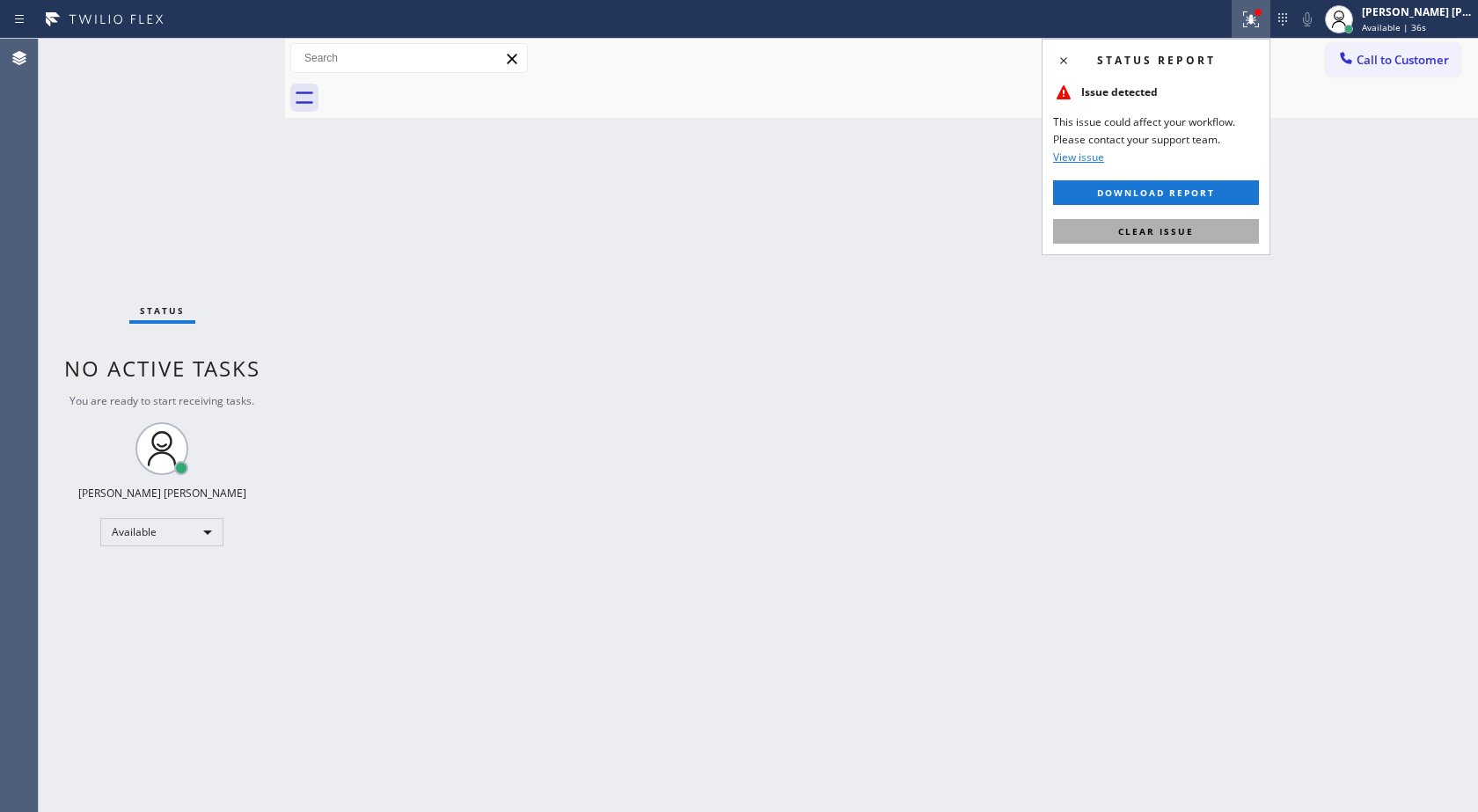
click at [1117, 237] on button "Clear issue" at bounding box center [1157, 231] width 206 height 25
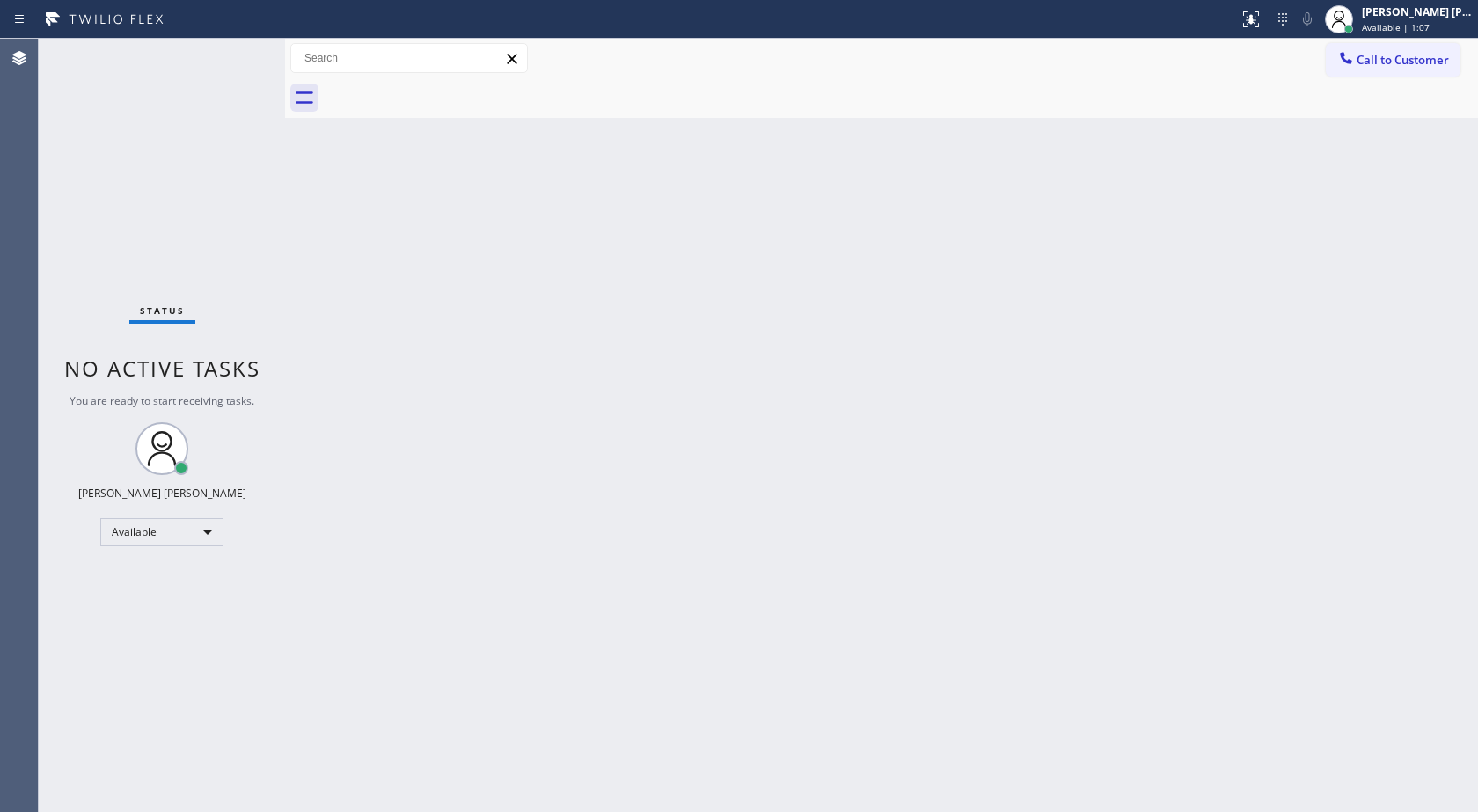
click at [803, 752] on div "Back to Dashboard Change Sender ID Customers Technicians Select a contact Outbo…" at bounding box center [882, 425] width 1193 height 773
click at [1375, 180] on div "Back to Dashboard Change Sender ID Customers Technicians Select a contact Outbo…" at bounding box center [882, 425] width 1193 height 773
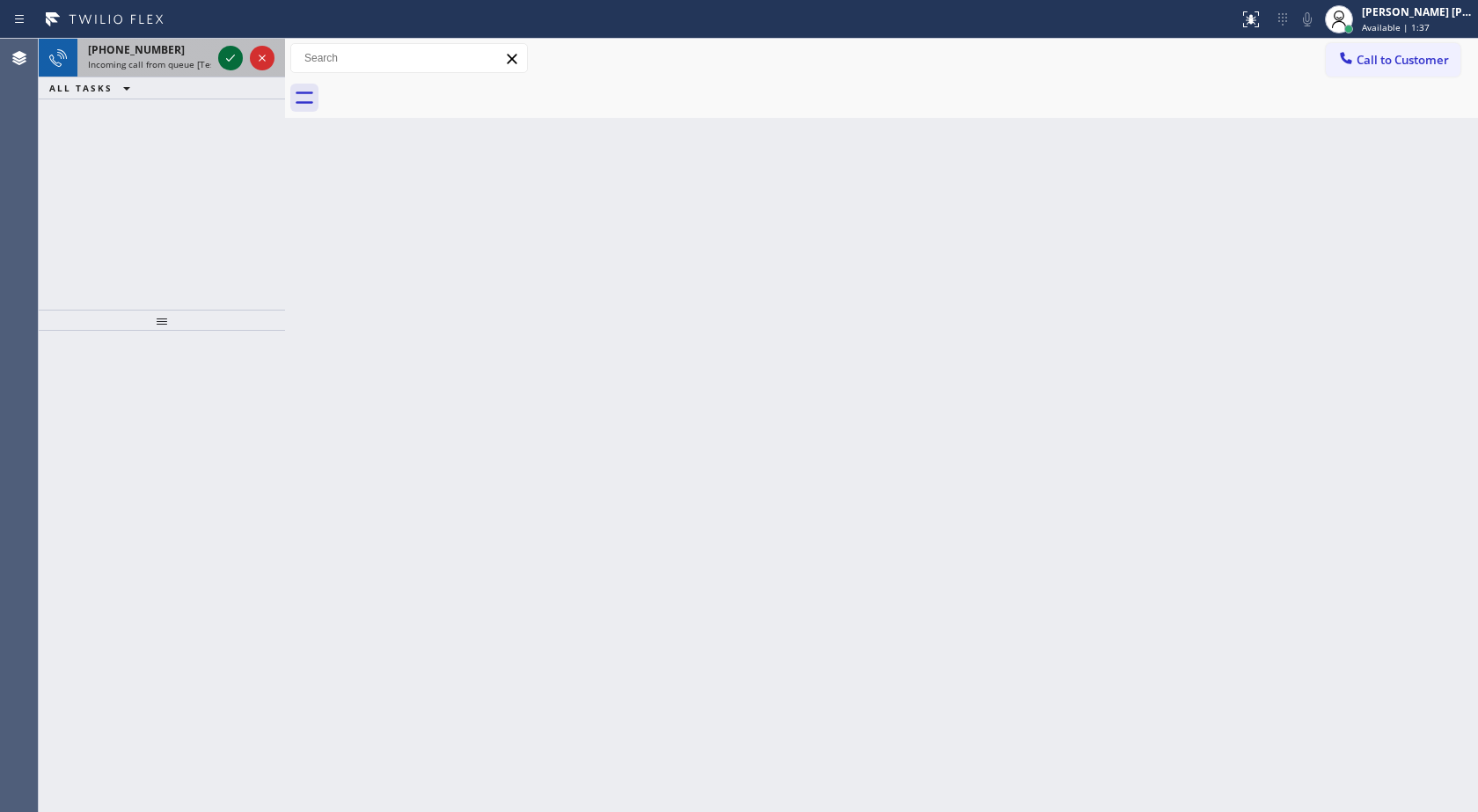
click at [222, 58] on icon at bounding box center [230, 57] width 21 height 21
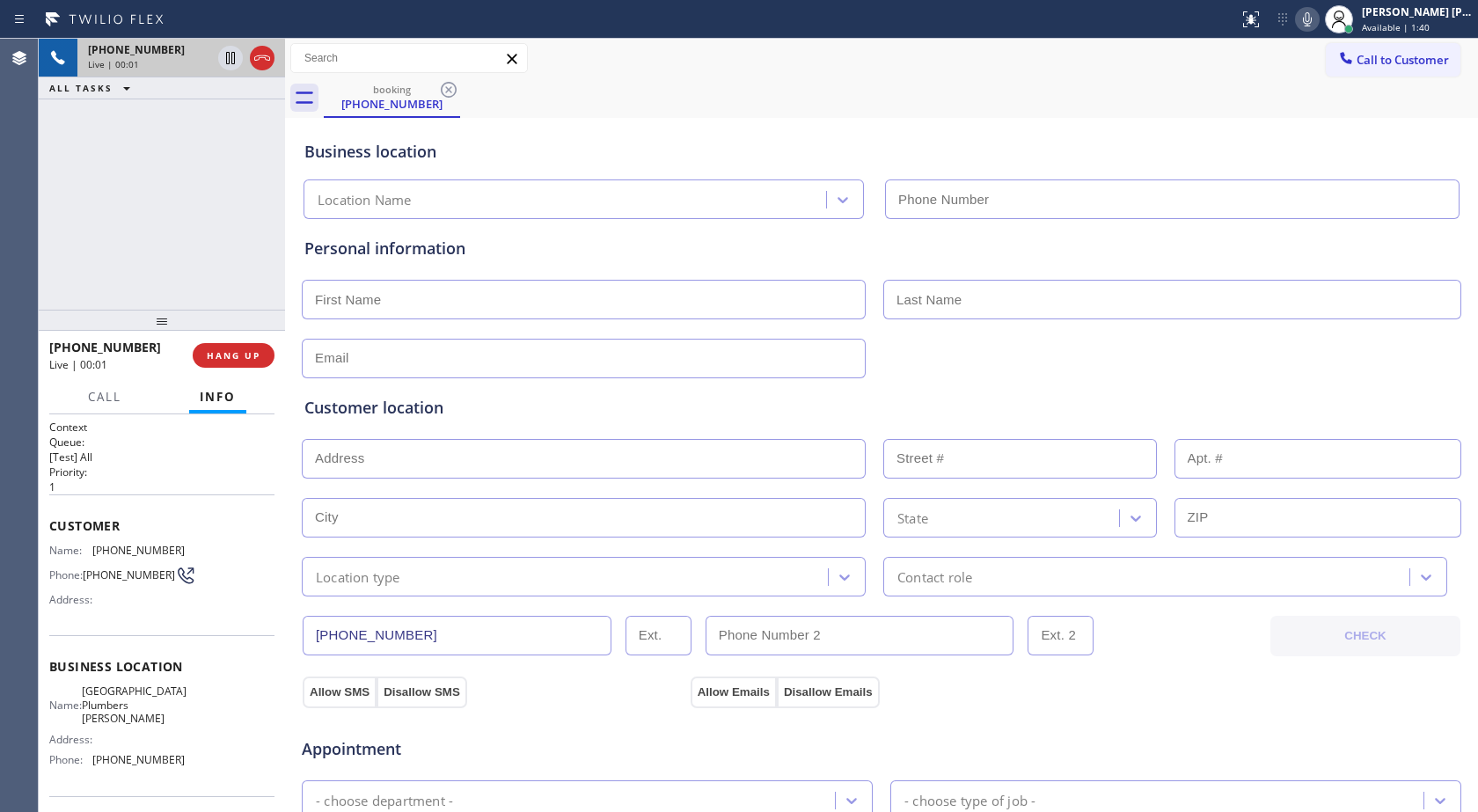
type input "[PHONE_NUMBER]"
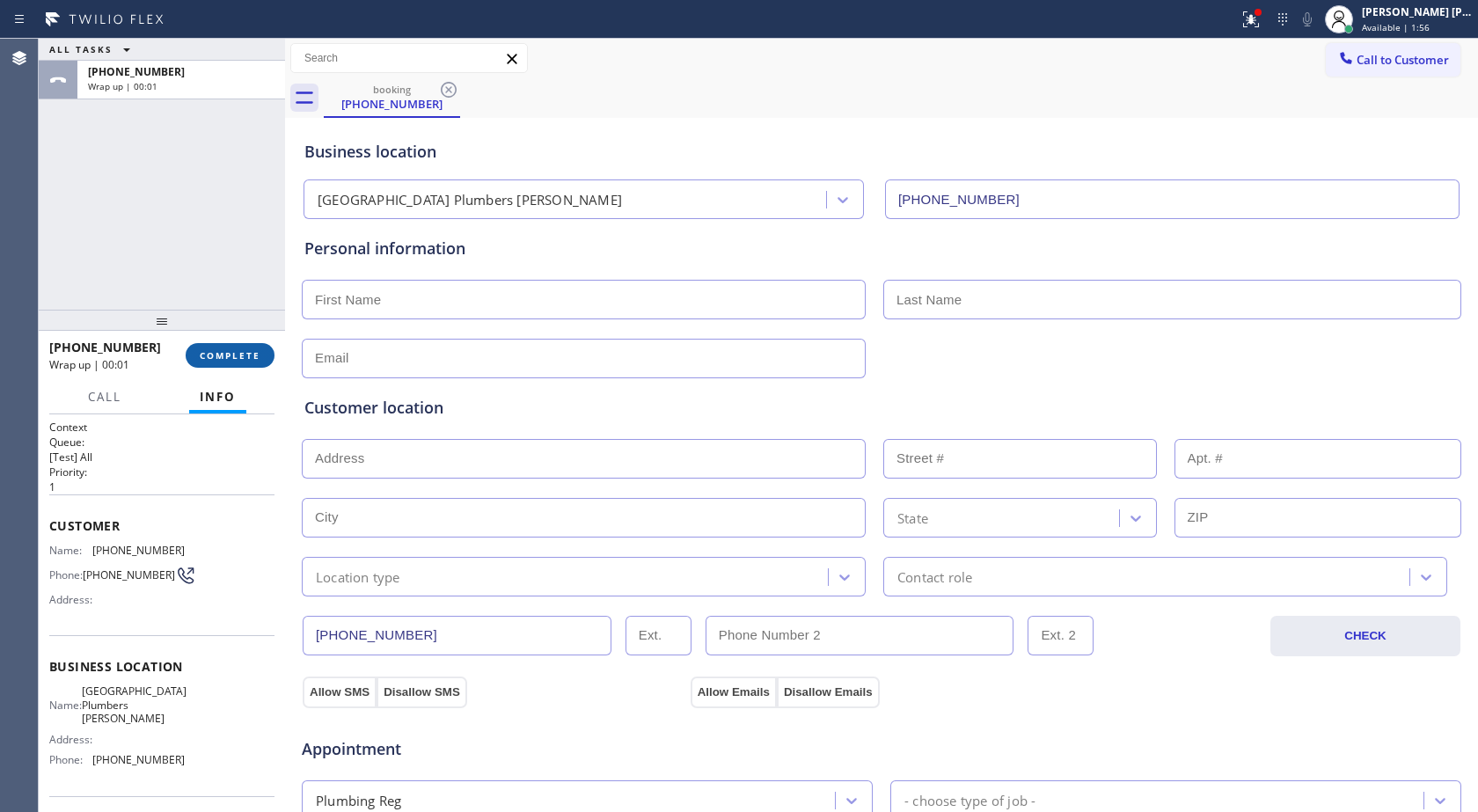
click at [238, 358] on span "COMPLETE" at bounding box center [229, 356] width 61 height 13
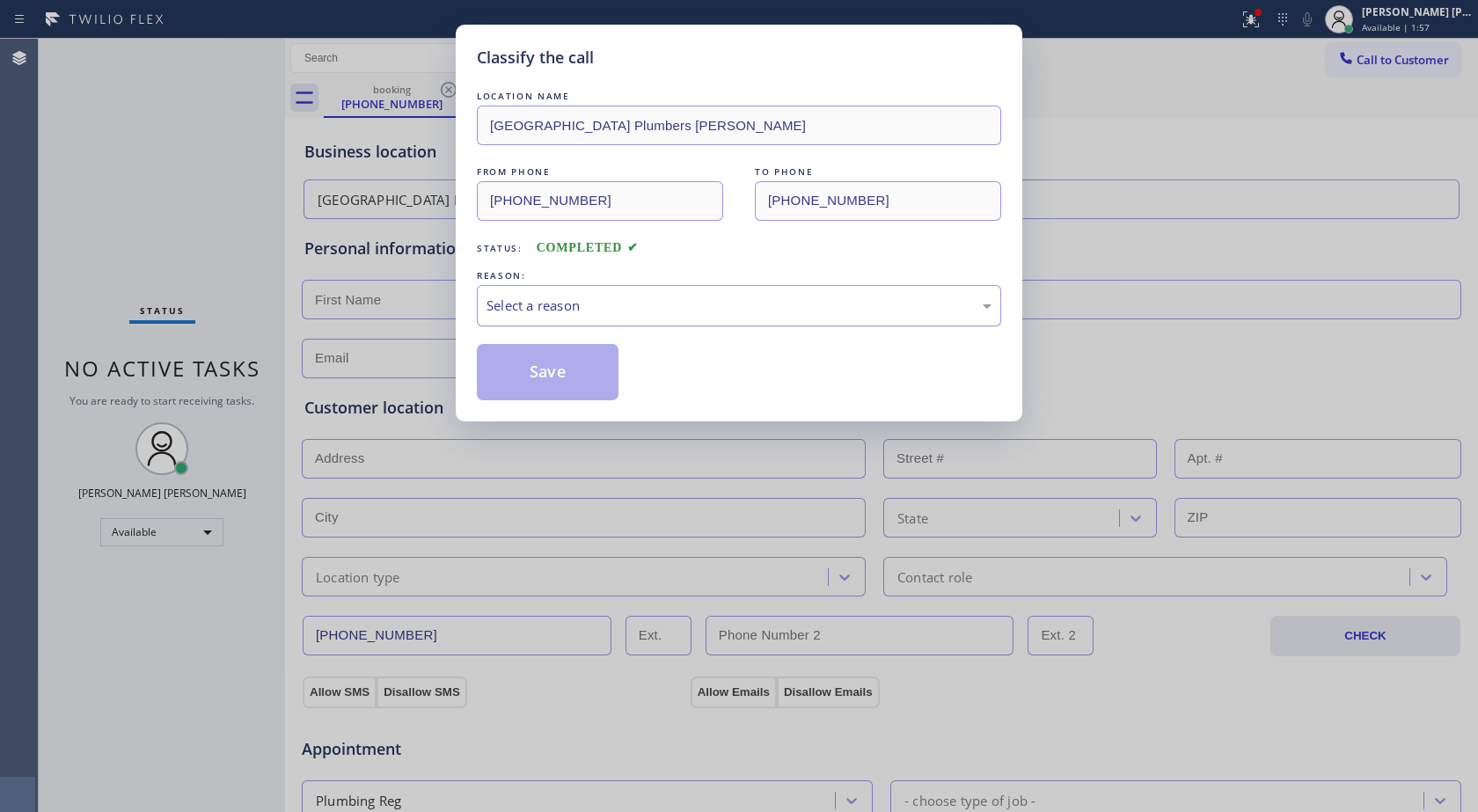
click at [567, 308] on div "Select a reason" at bounding box center [739, 306] width 505 height 20
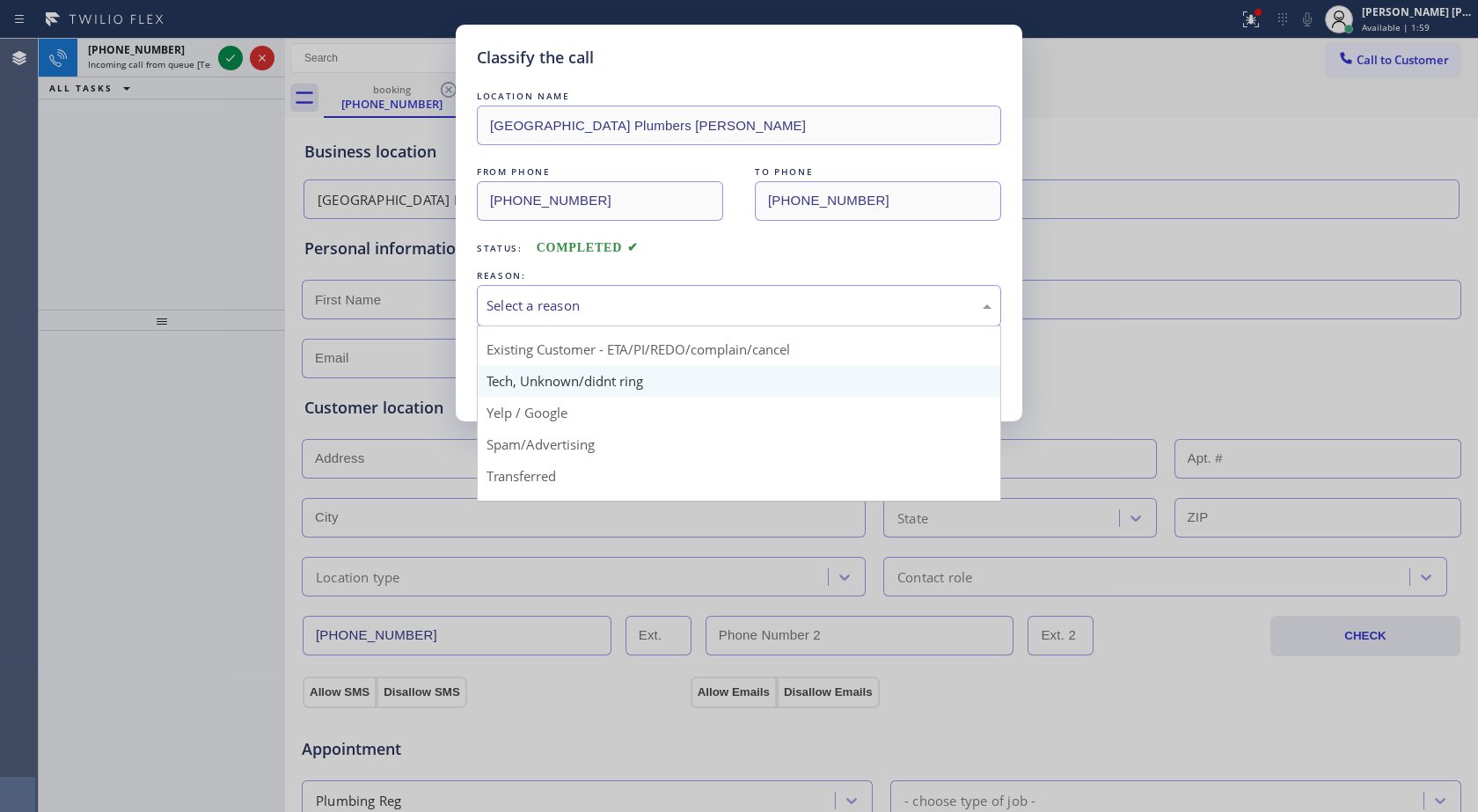
scroll to position [88, 0]
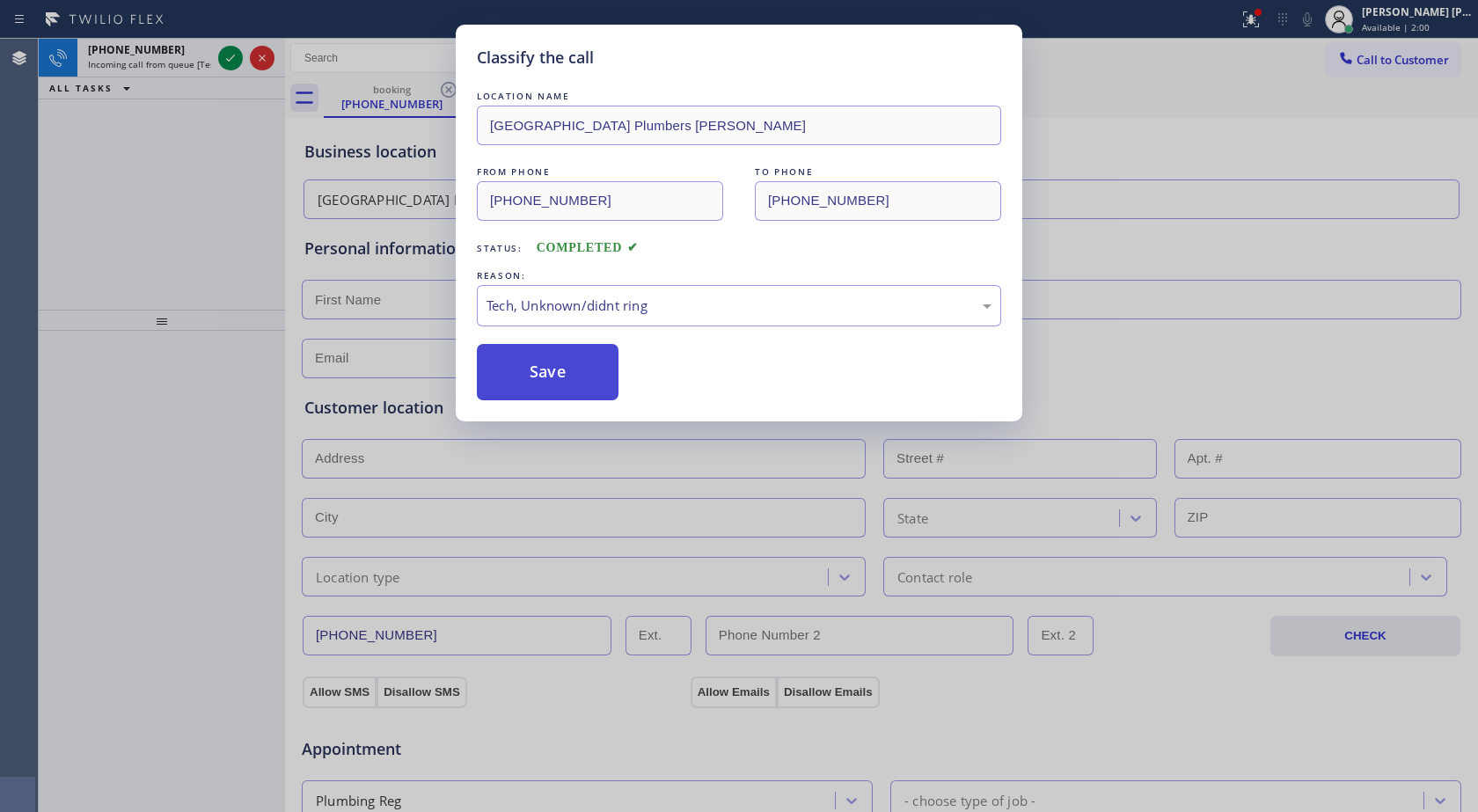
click at [581, 351] on button "Save" at bounding box center [548, 372] width 142 height 56
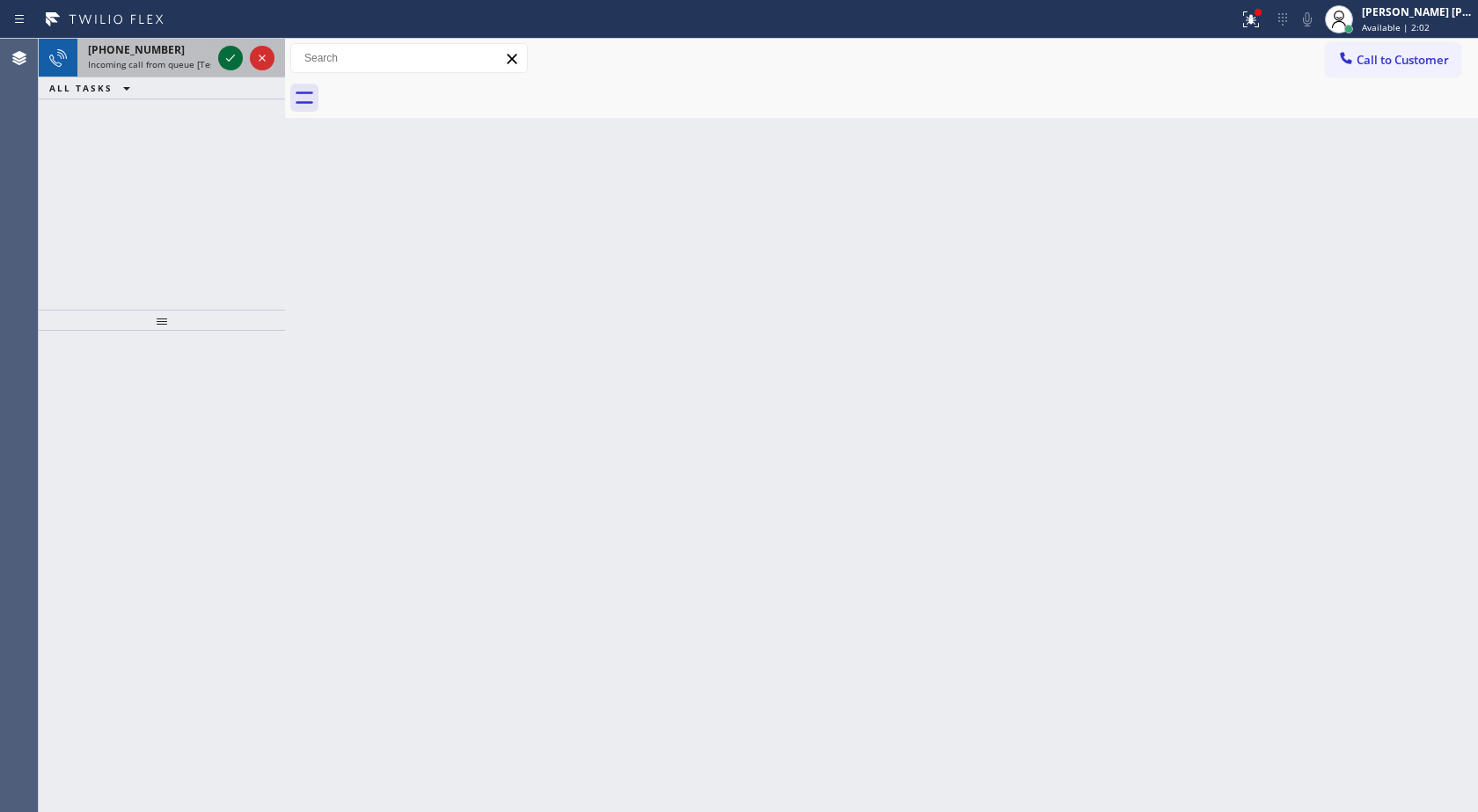
click at [223, 55] on icon at bounding box center [230, 57] width 21 height 21
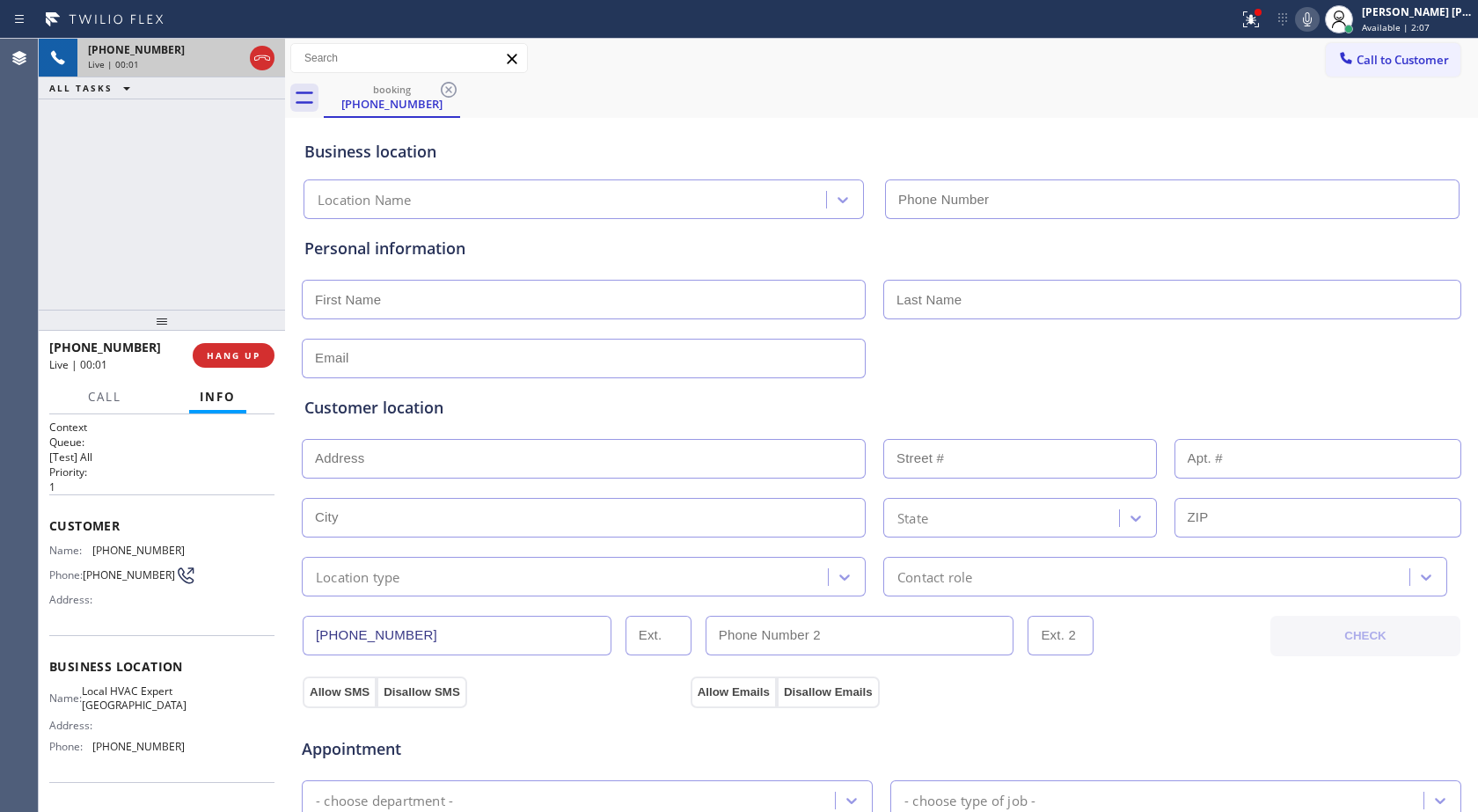
type input "[PHONE_NUMBER]"
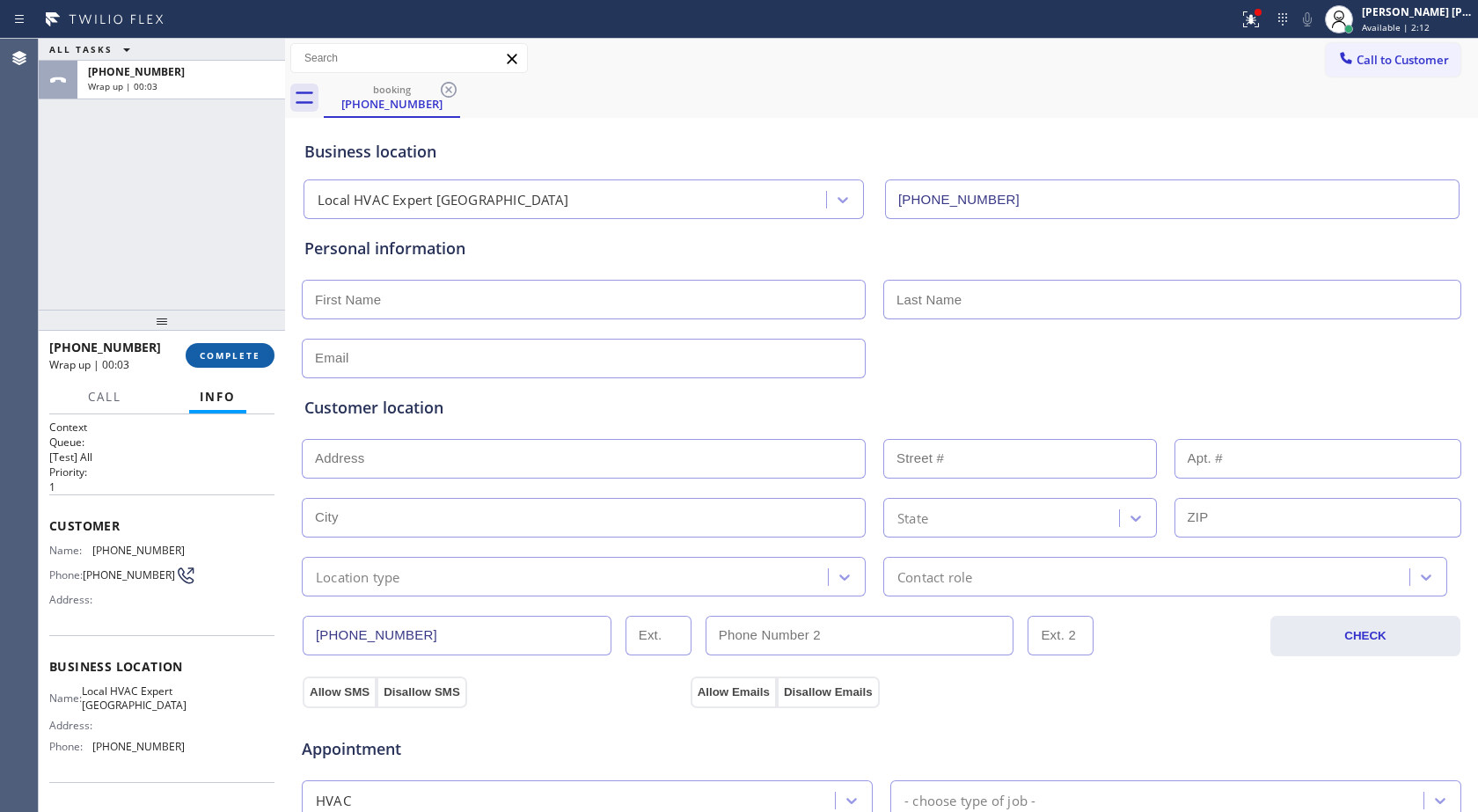
click at [251, 359] on span "COMPLETE" at bounding box center [229, 356] width 61 height 13
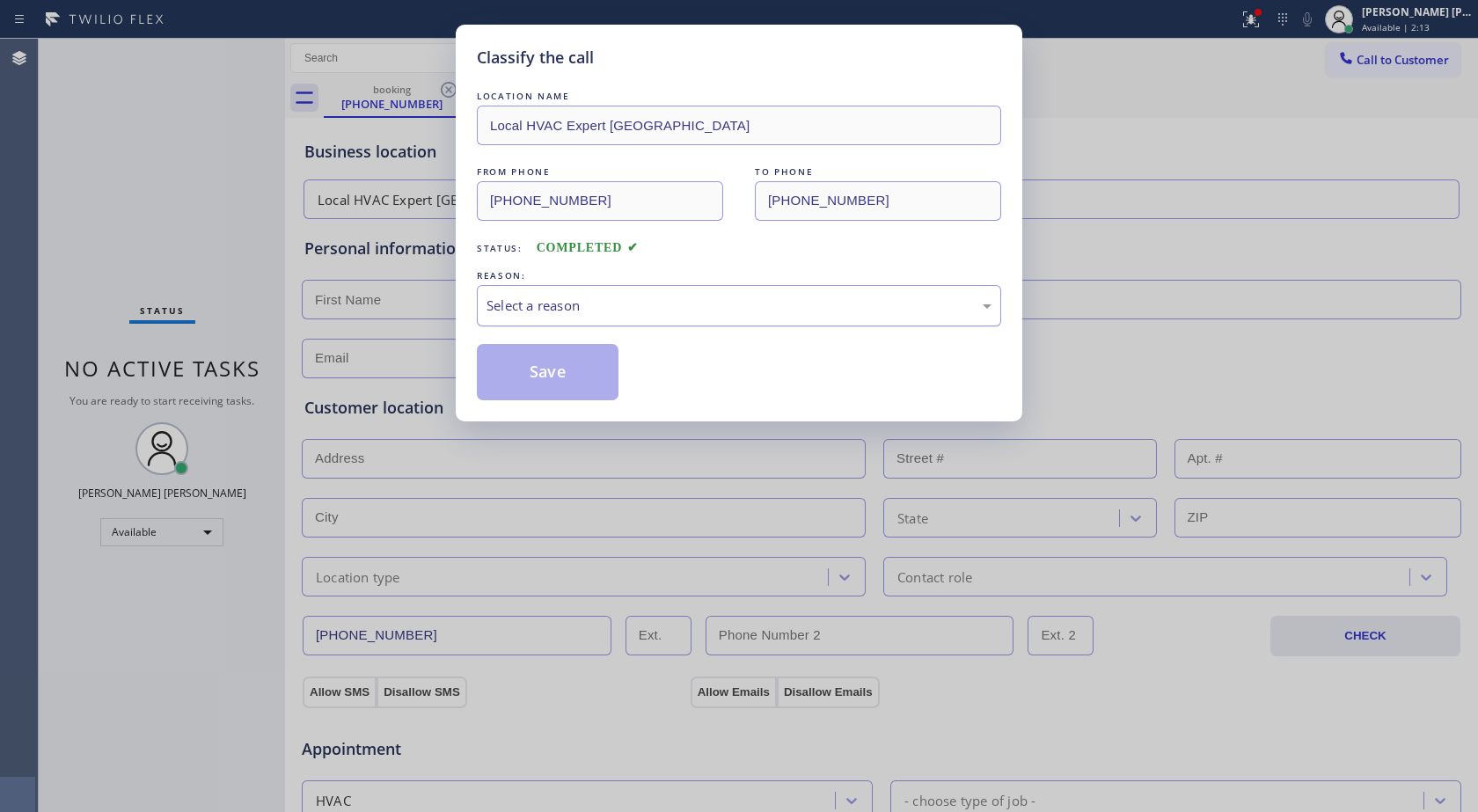
click at [535, 301] on div "Select a reason" at bounding box center [739, 306] width 505 height 20
click at [560, 378] on button "Save" at bounding box center [548, 372] width 142 height 56
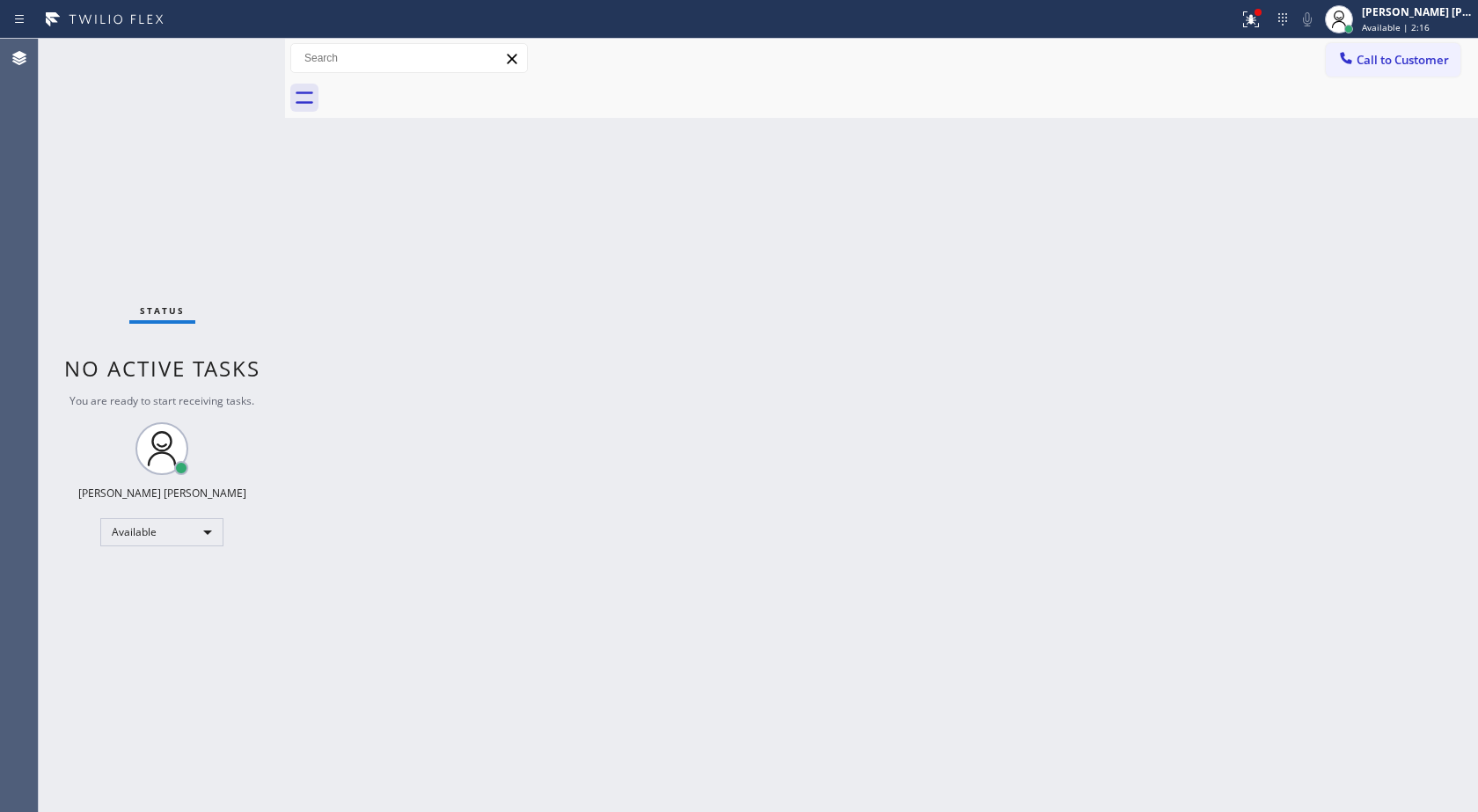
click at [560, 378] on div "Back to Dashboard Change Sender ID Customers Technicians Select a contact Outbo…" at bounding box center [882, 425] width 1193 height 773
click at [1251, 19] on icon at bounding box center [1249, 18] width 11 height 13
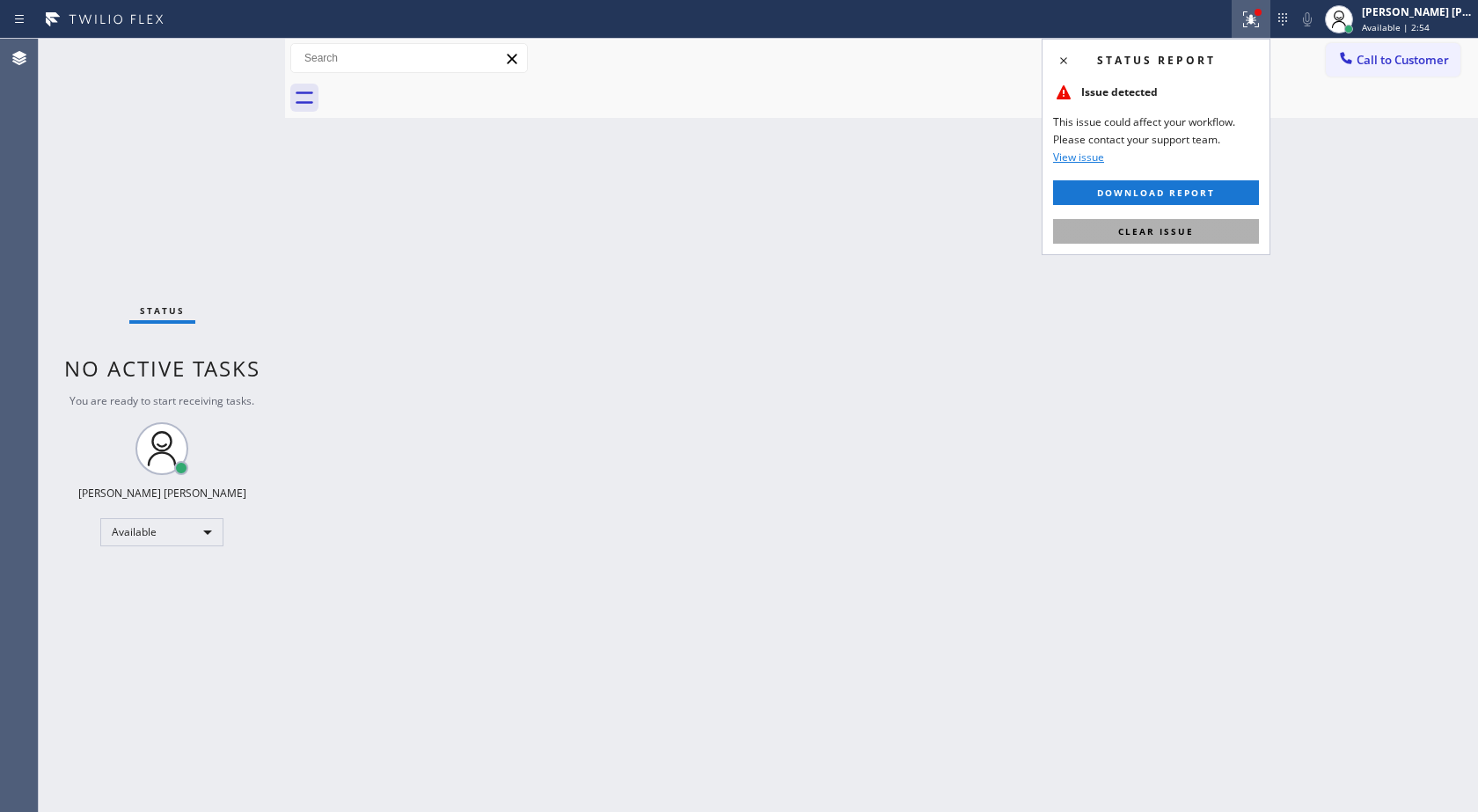
click at [1148, 229] on span "Clear issue" at bounding box center [1156, 231] width 76 height 13
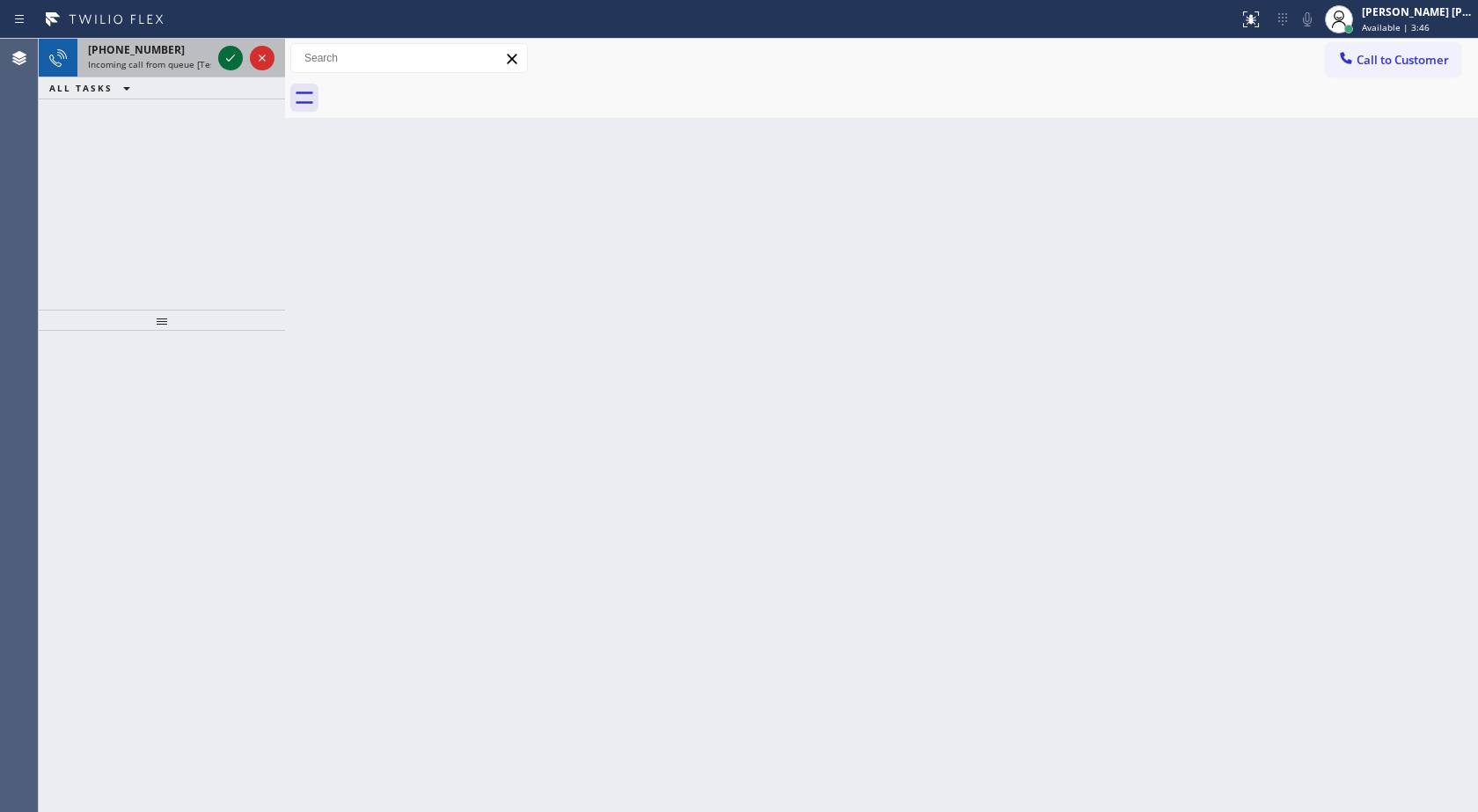
click at [228, 66] on icon at bounding box center [230, 57] width 21 height 21
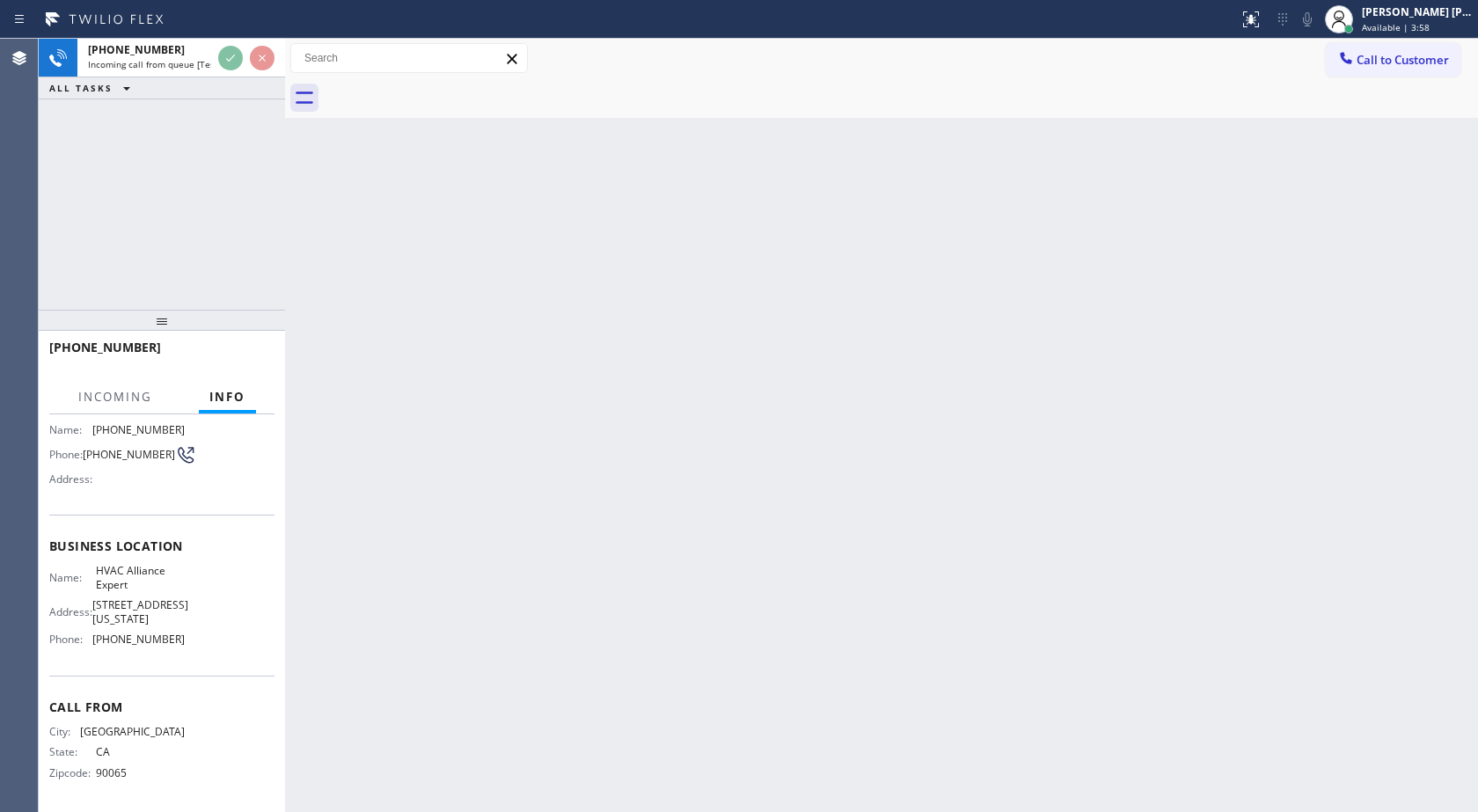
scroll to position [128, 0]
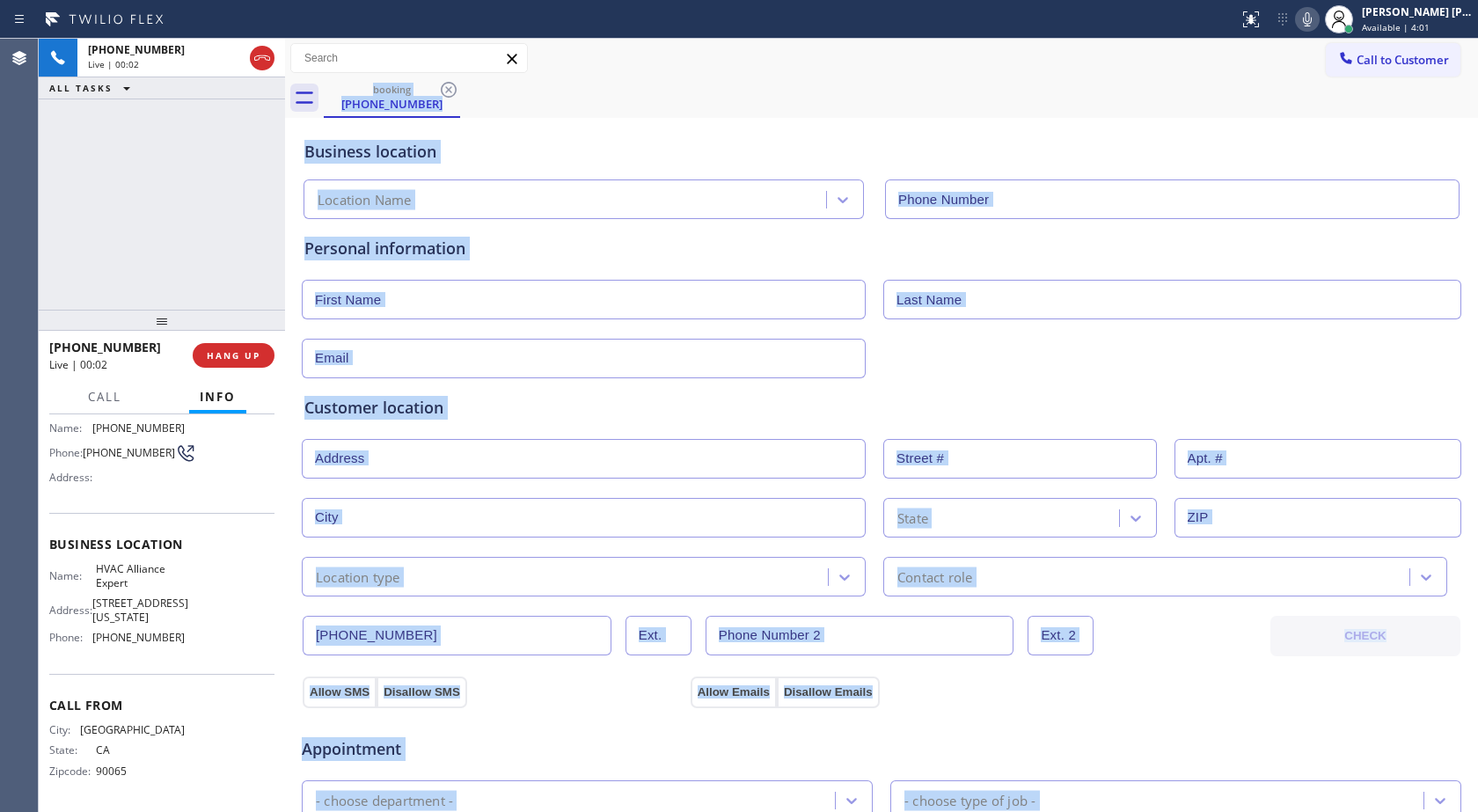
type input "[PHONE_NUMBER]"
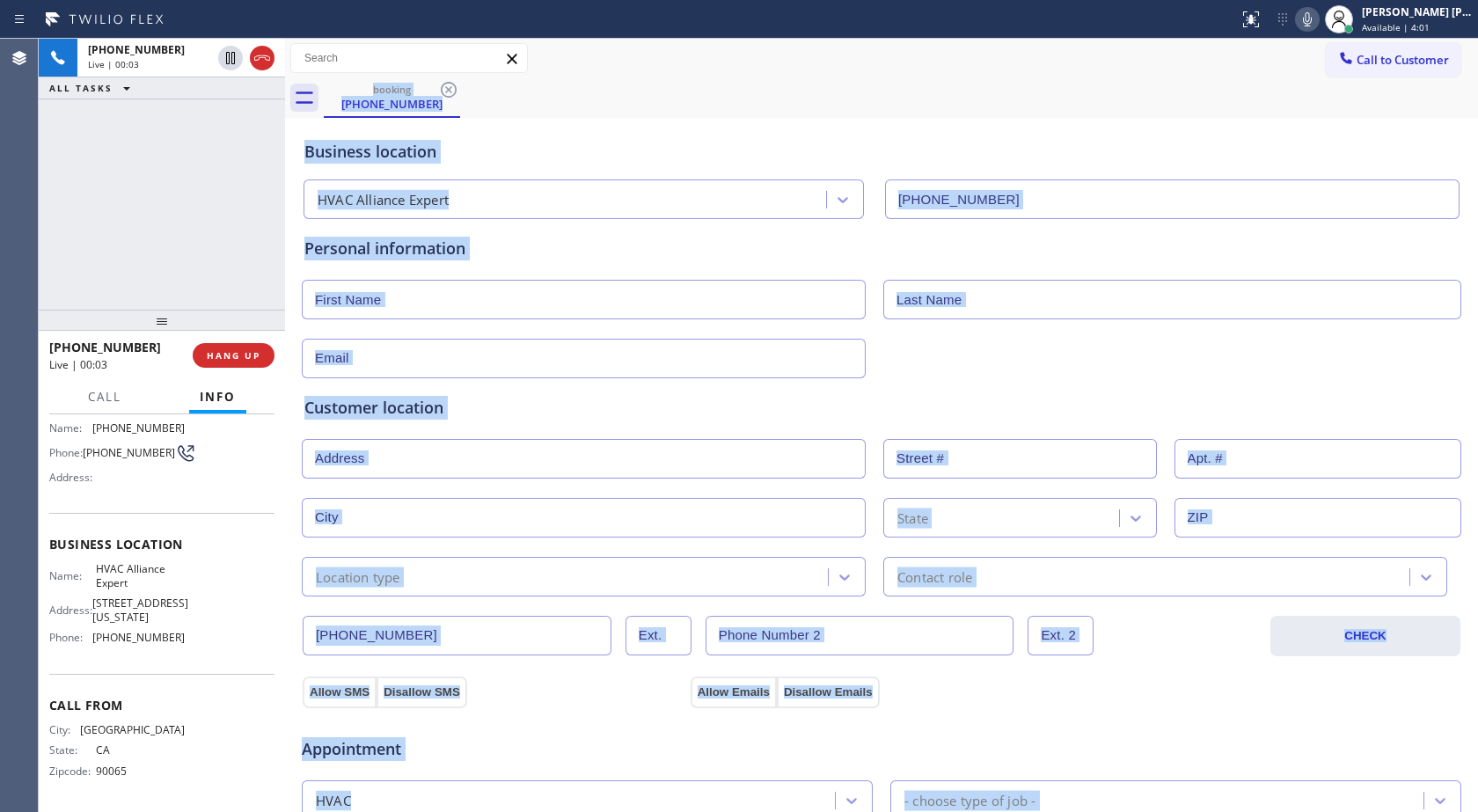
click at [537, 124] on div "Business location HVAC Alliance Expert [PHONE_NUMBER]" at bounding box center [881, 170] width 1161 height 96
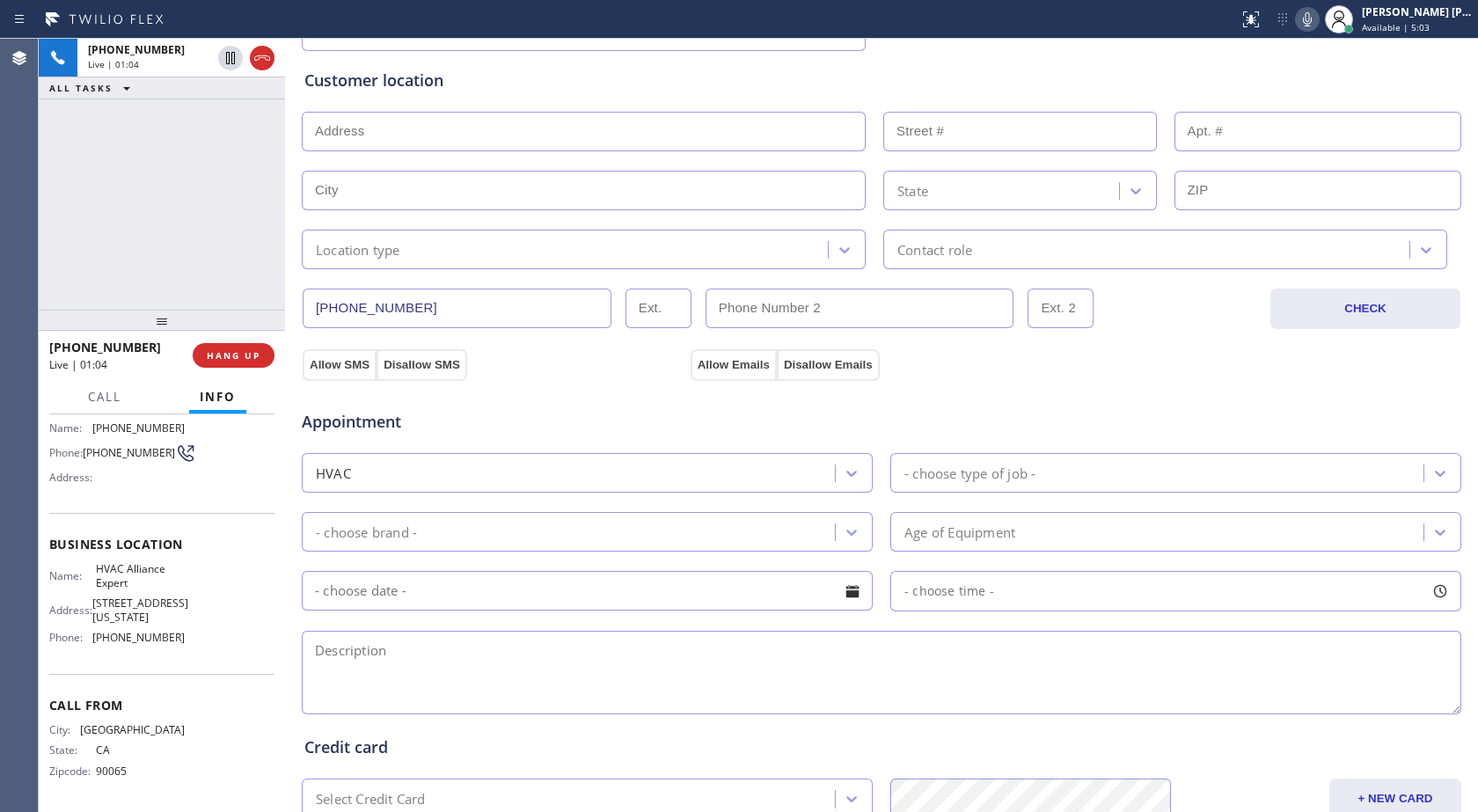
scroll to position [352, 0]
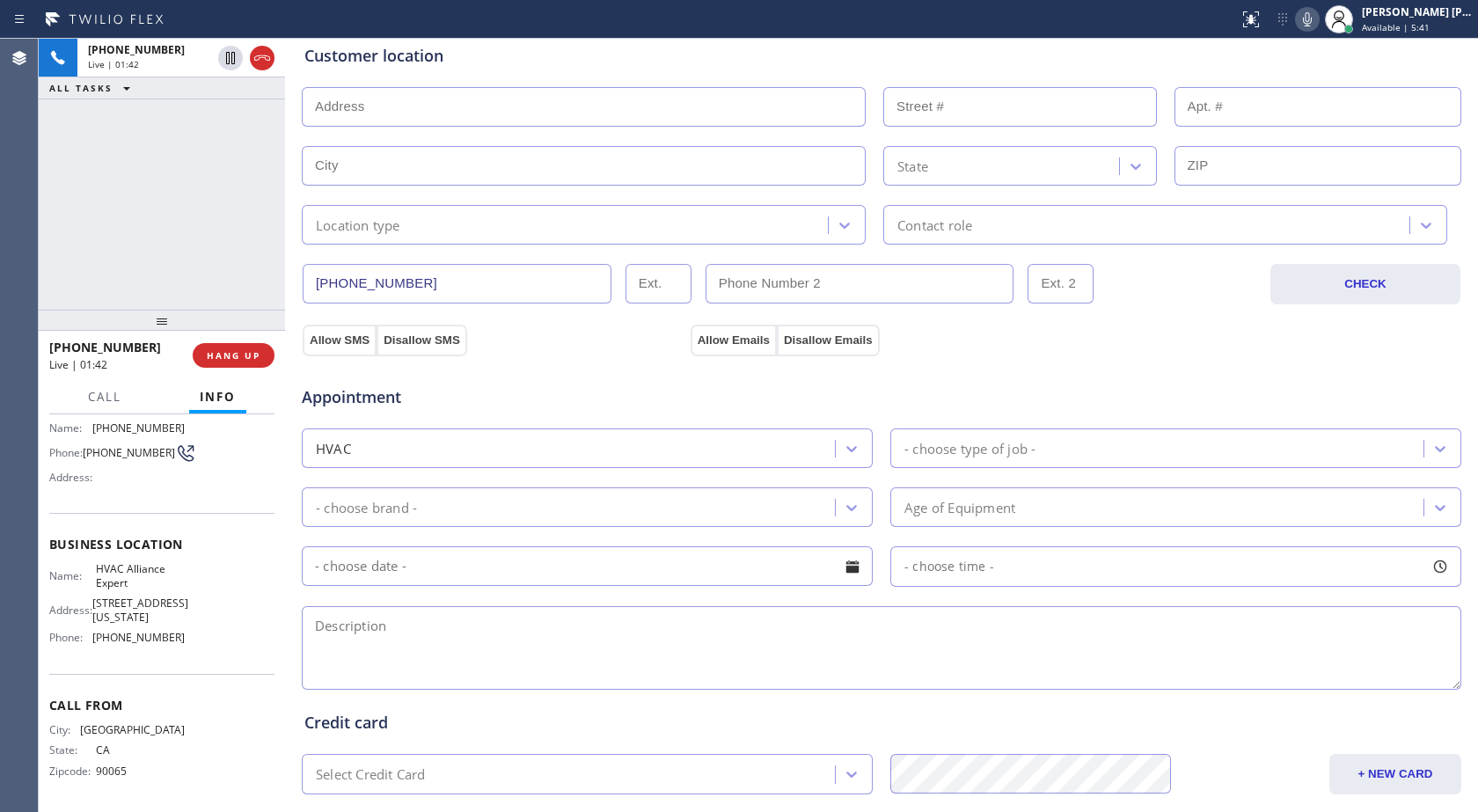
click at [1306, 18] on icon at bounding box center [1308, 19] width 9 height 14
click at [238, 50] on icon at bounding box center [230, 57] width 21 height 21
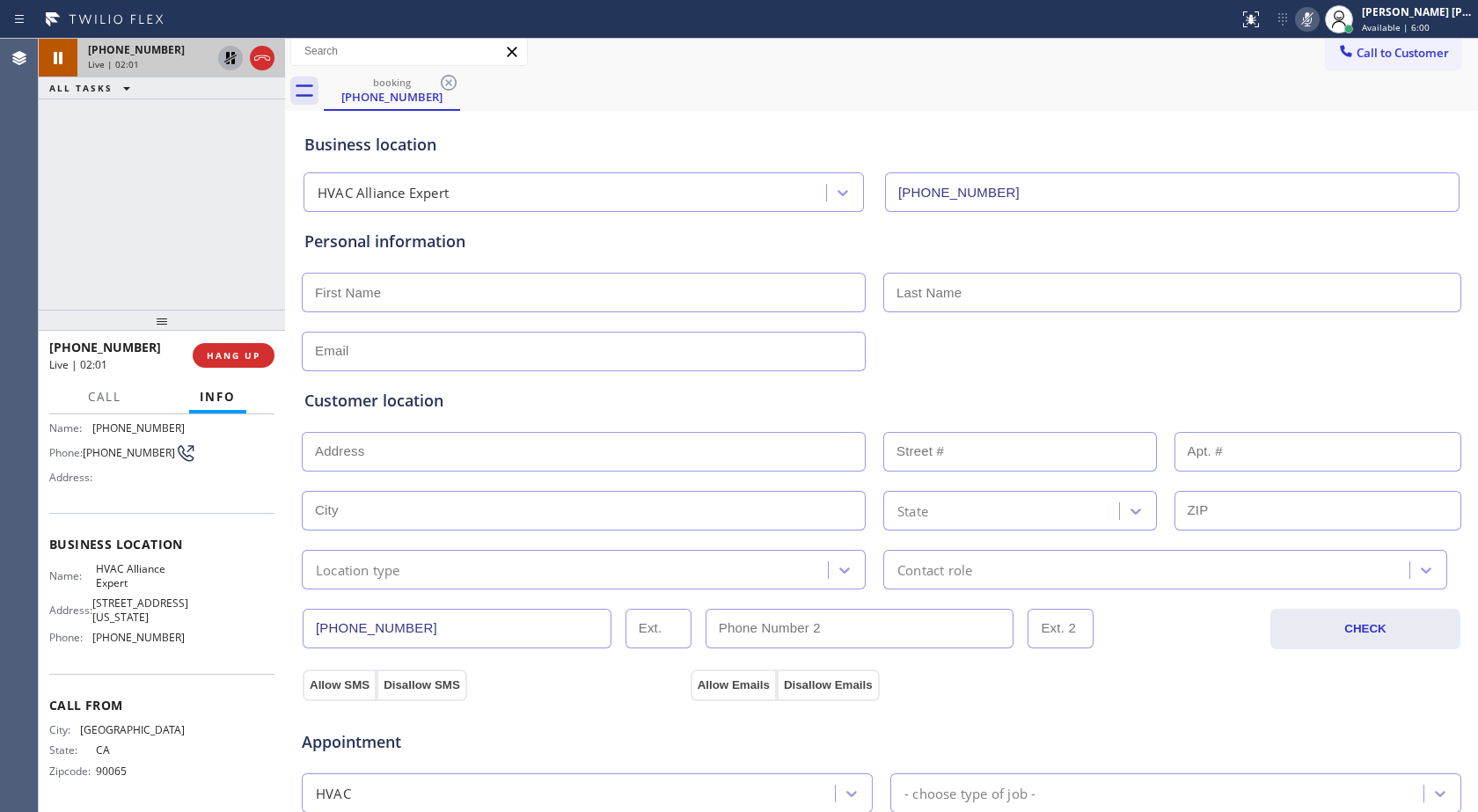
scroll to position [0, 0]
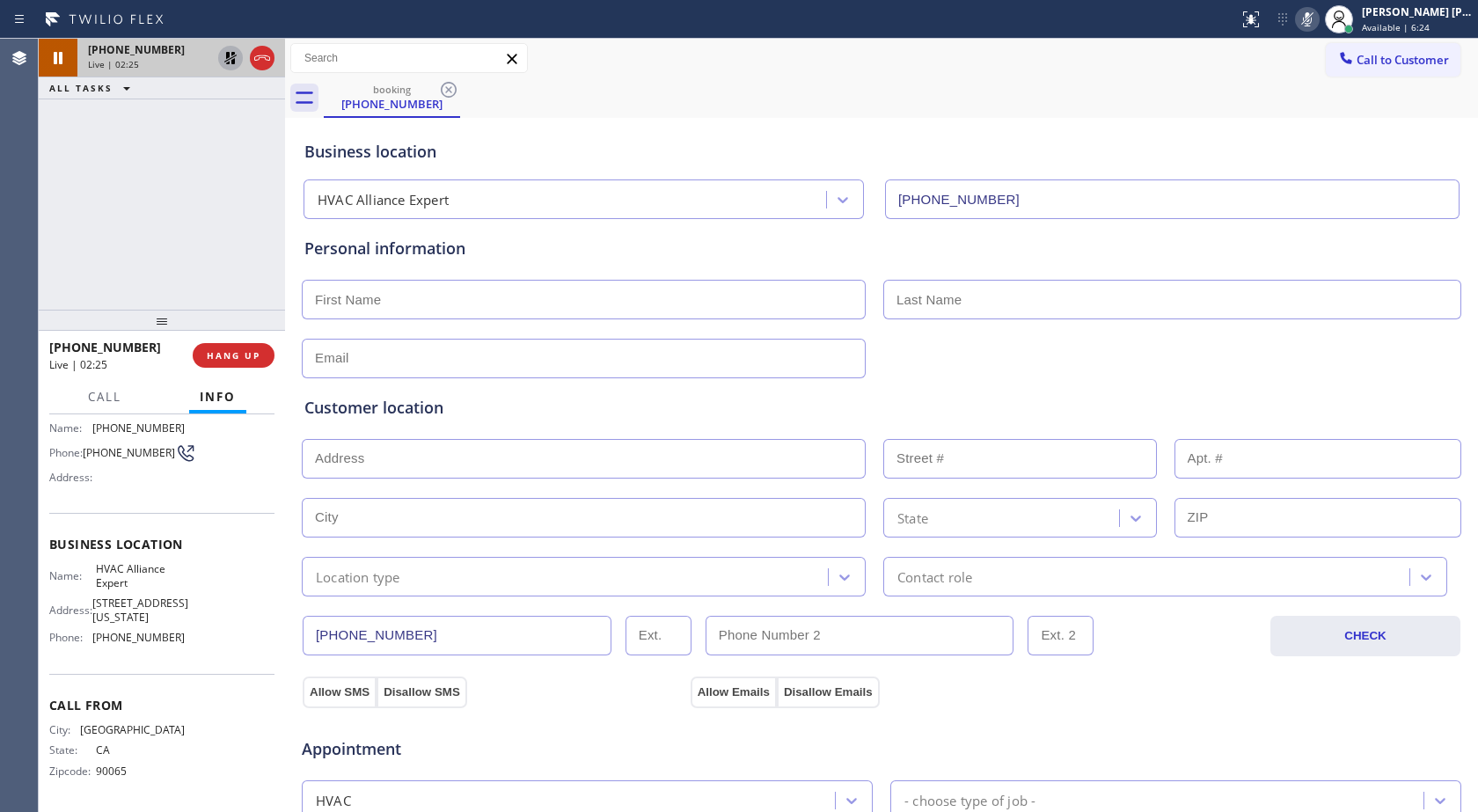
click at [1308, 23] on icon at bounding box center [1308, 19] width 9 height 14
click at [229, 57] on icon at bounding box center [230, 57] width 21 height 21
click at [1366, 117] on div "Business location HVAC Alliance Expert [PHONE_NUMBER]" at bounding box center [881, 167] width 1161 height 104
click at [1315, 20] on icon at bounding box center [1307, 19] width 21 height 21
click at [1306, 13] on icon at bounding box center [1307, 19] width 21 height 21
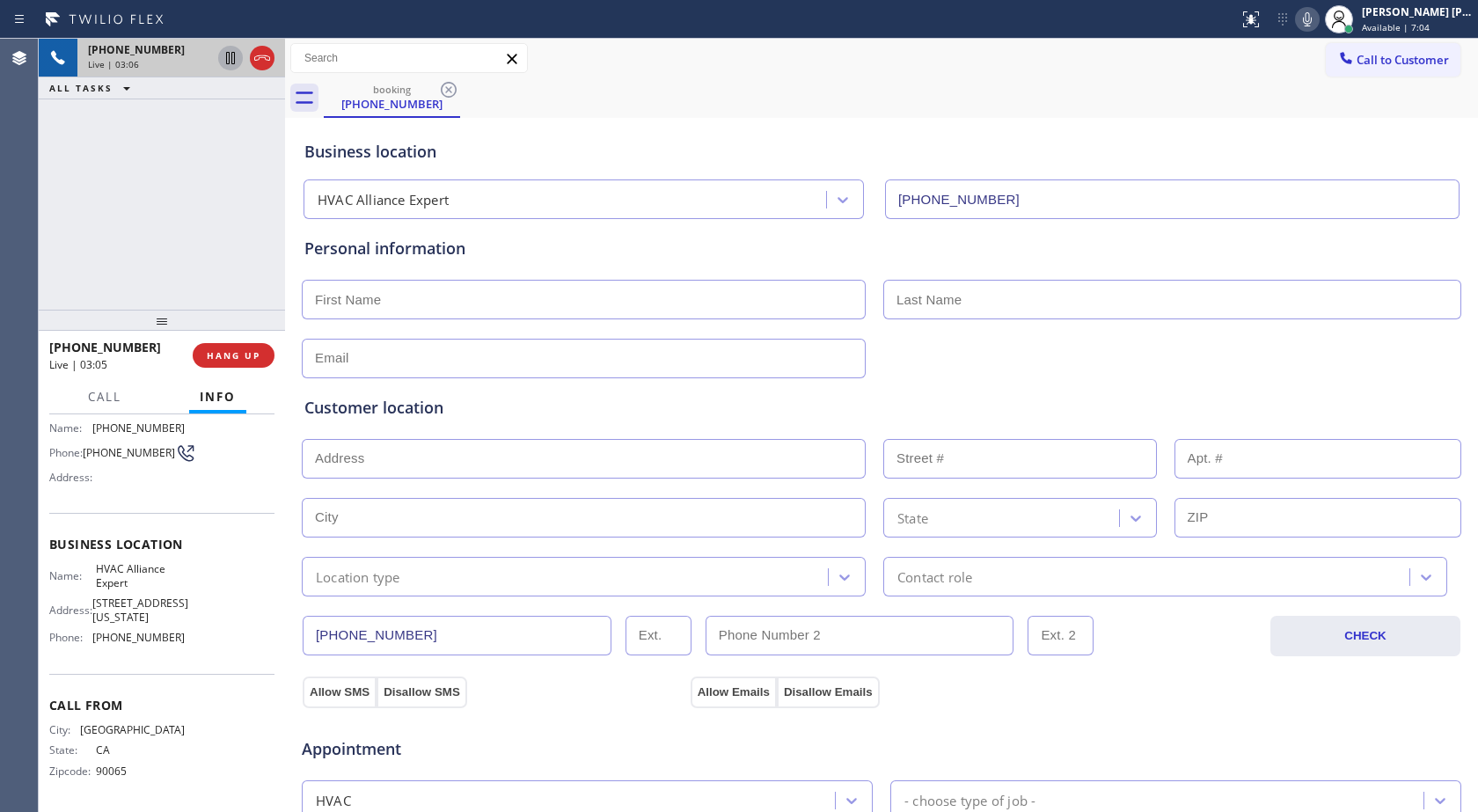
click at [1391, 348] on div at bounding box center [881, 356] width 1163 height 43
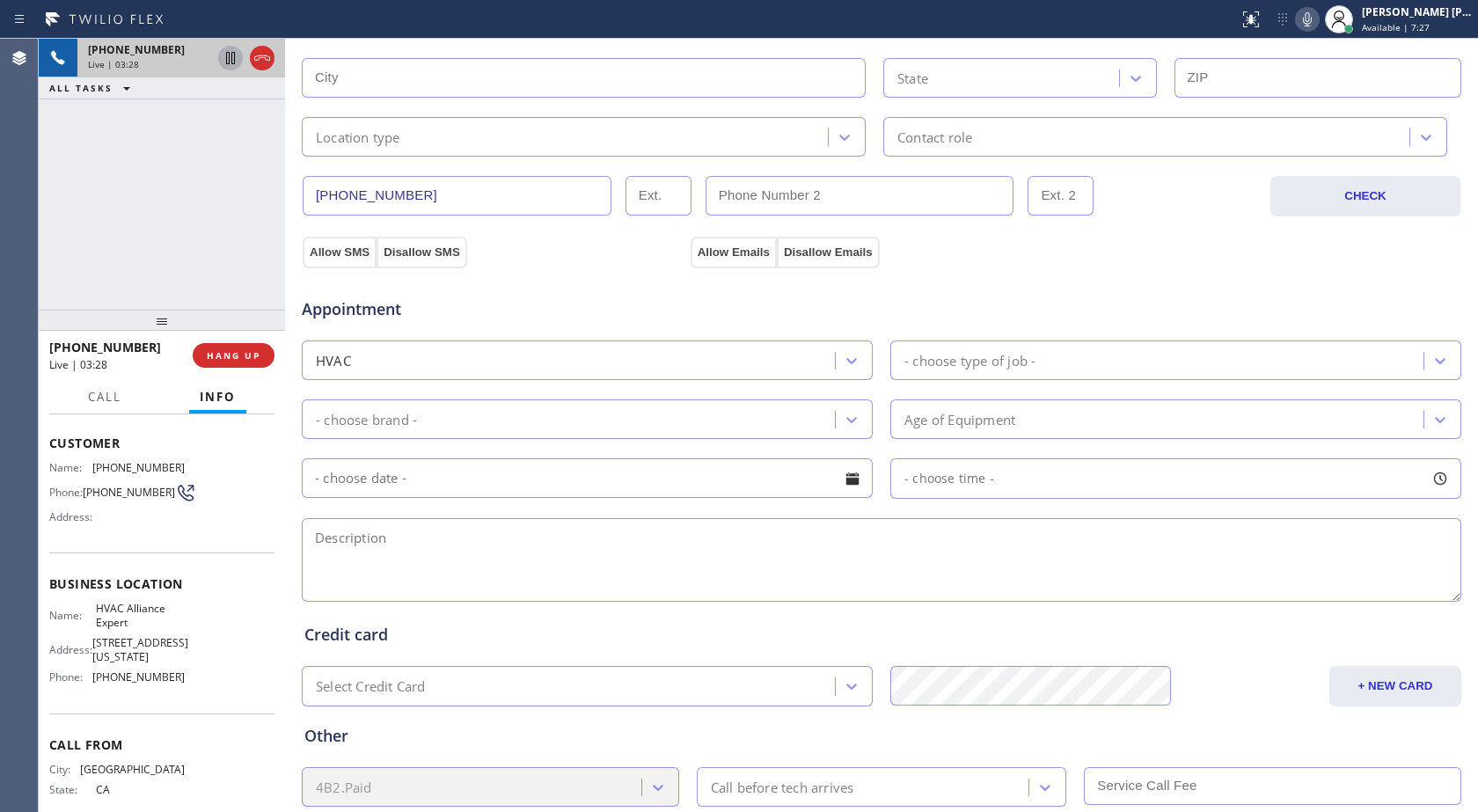
scroll to position [40, 0]
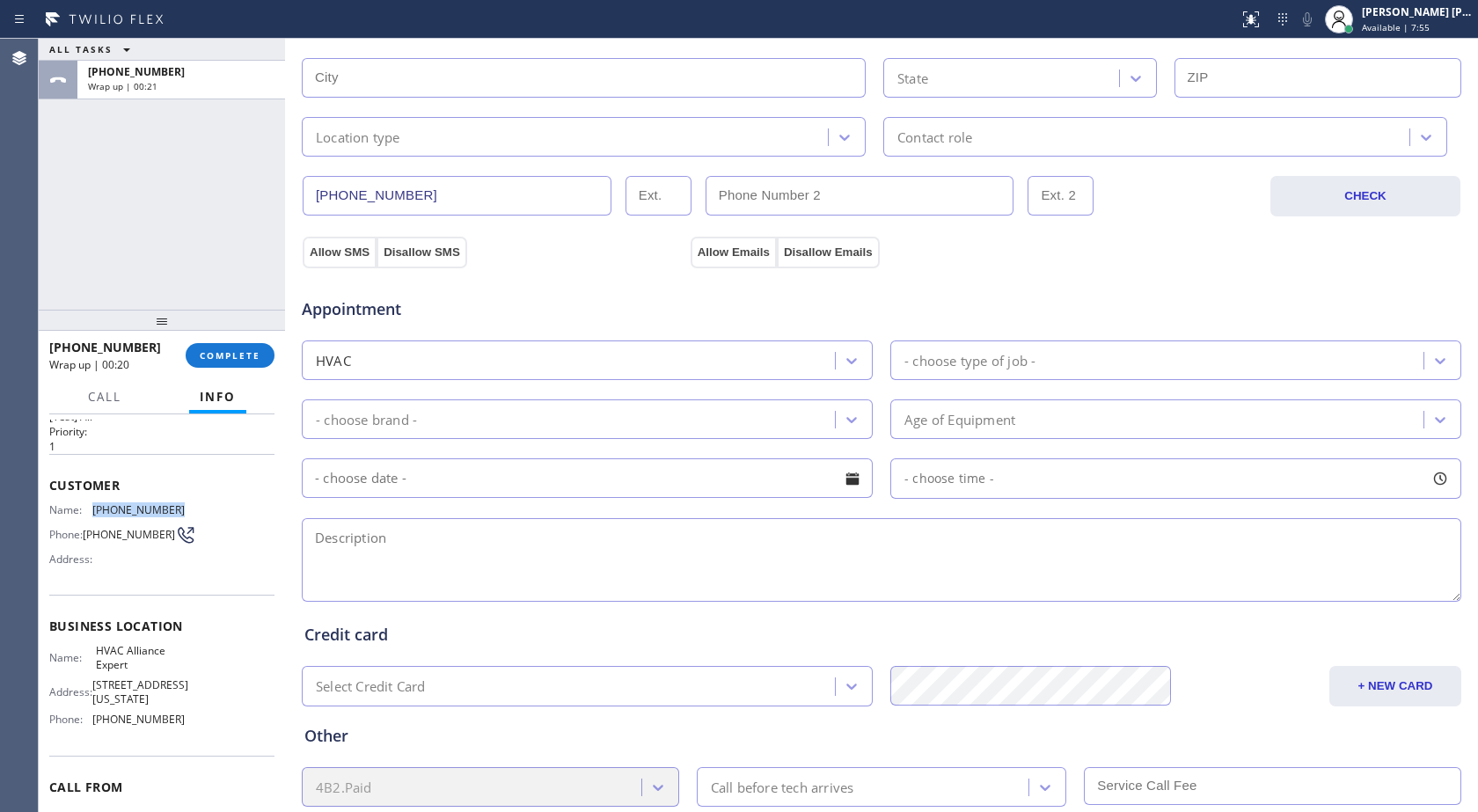
drag, startPoint x: 92, startPoint y: 509, endPoint x: 184, endPoint y: 508, distance: 92.0
click at [184, 508] on div "Name: [PHONE_NUMBER] Phone: [PHONE_NUMBER] Address:" at bounding box center [161, 538] width 225 height 69
click at [222, 501] on div "Customer Name: [PHONE_NUMBER] Phone: [PHONE_NUMBER] Address:" at bounding box center [161, 524] width 225 height 141
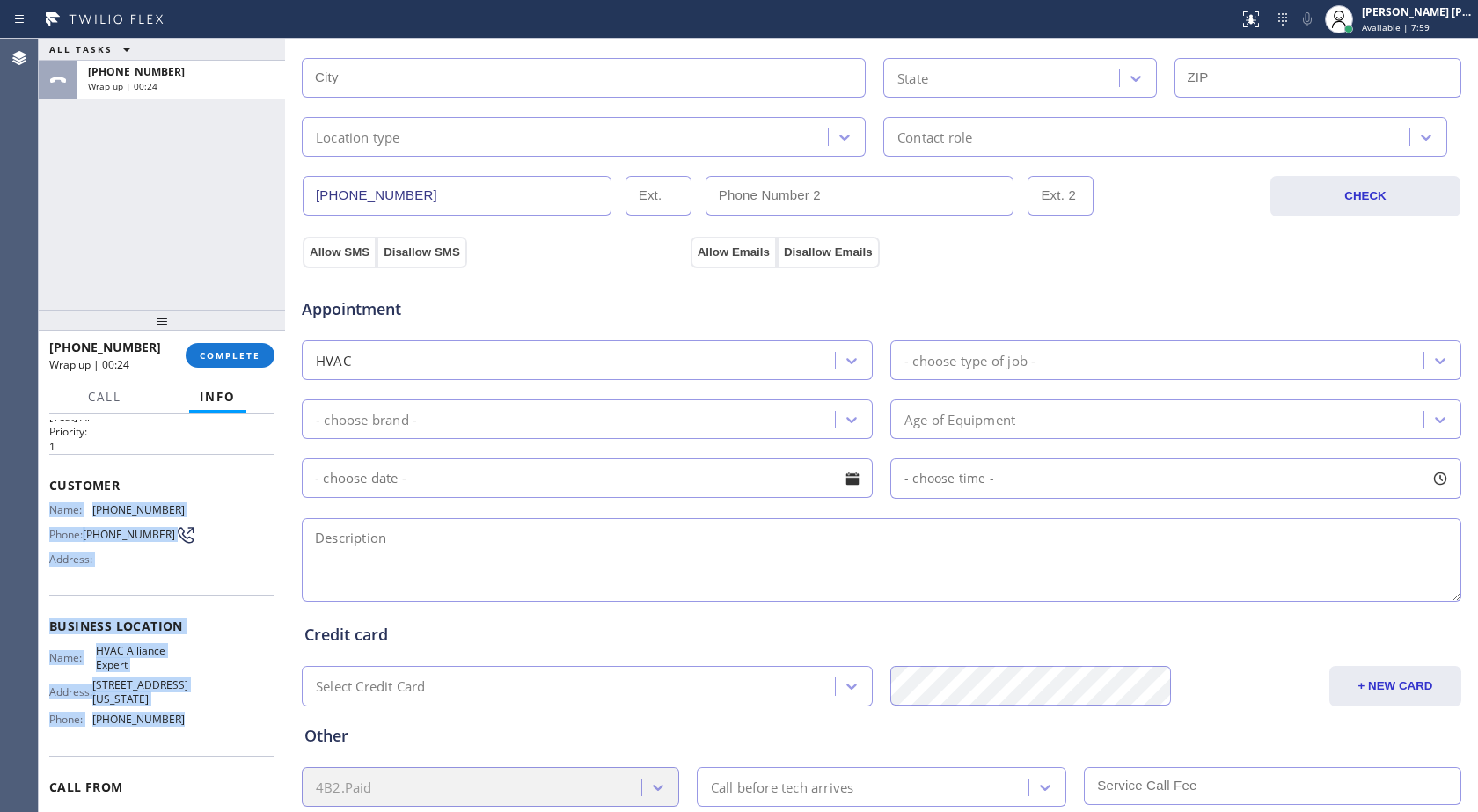
drag, startPoint x: 48, startPoint y: 504, endPoint x: 232, endPoint y: 743, distance: 301.6
click at [232, 743] on div "Context Queue: [Test] All Priority: 1 Customer Name: [PHONE_NUMBER] Phone: [PHO…" at bounding box center [162, 613] width 247 height 398
copy div "Name: [PHONE_NUMBER] Phone: [PHONE_NUMBER] Address: Business location Name: HVA…"
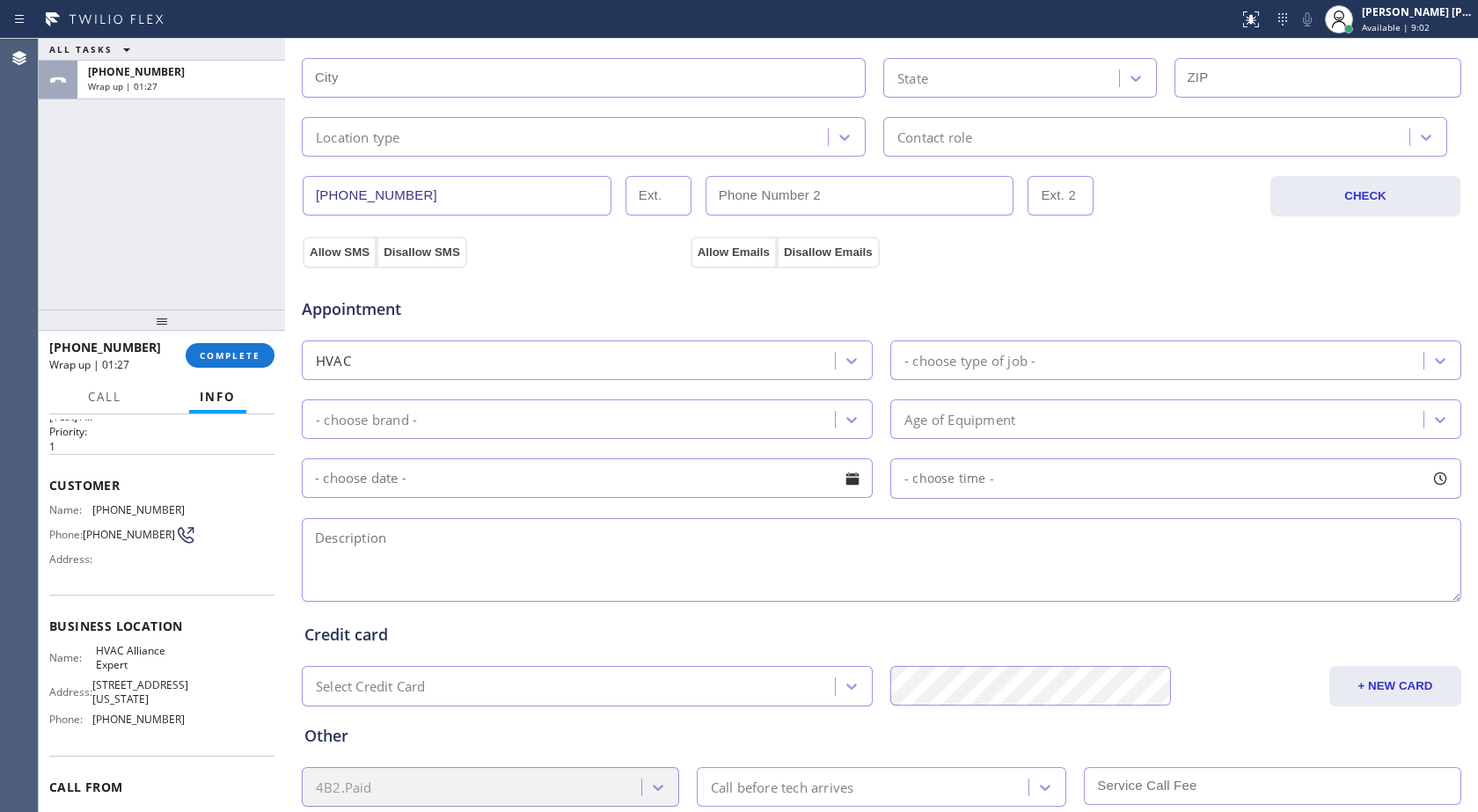
click at [188, 476] on div "Customer Name: [PHONE_NUMBER] Phone: [PHONE_NUMBER] Address:" at bounding box center [161, 524] width 225 height 141
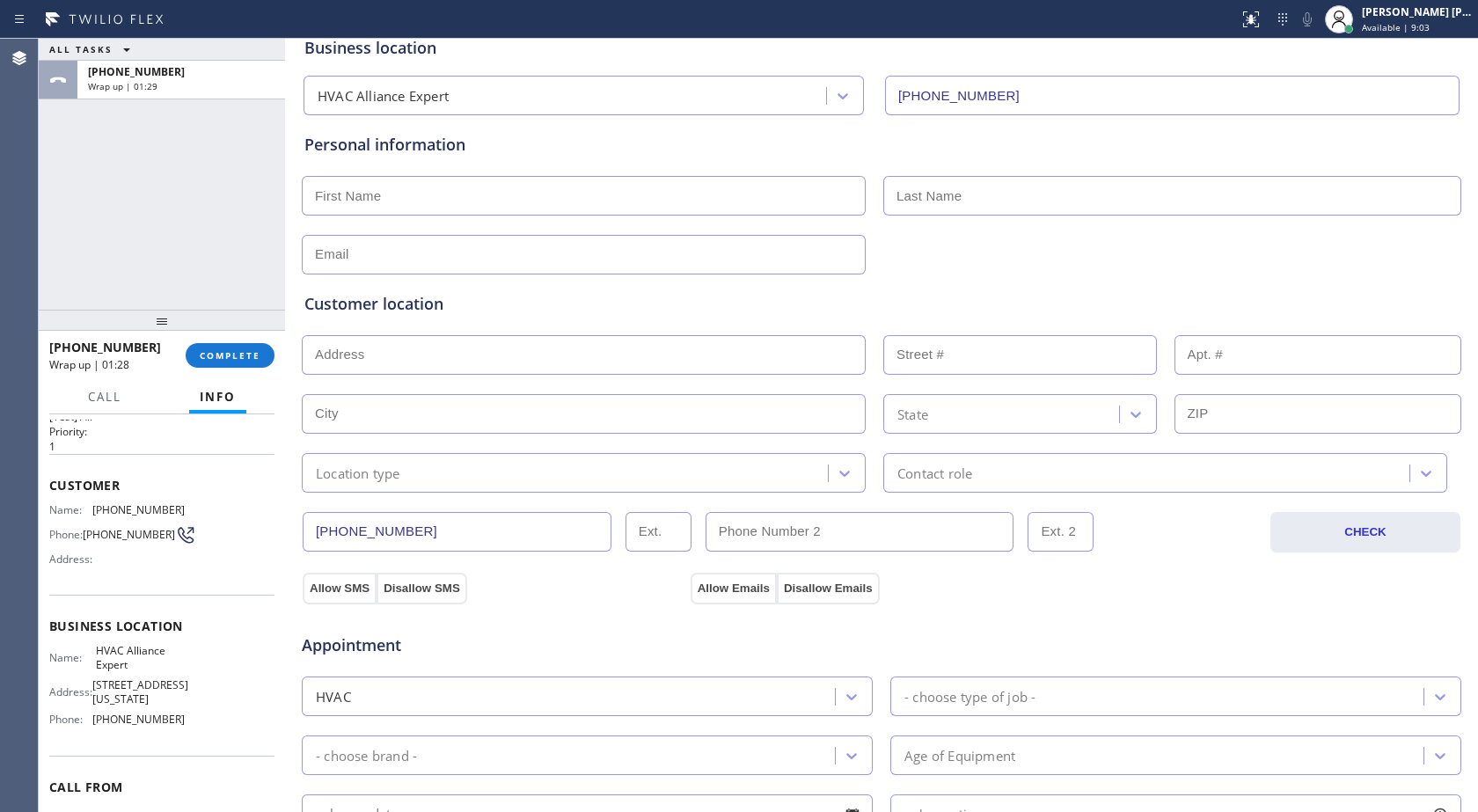
scroll to position [0, 0]
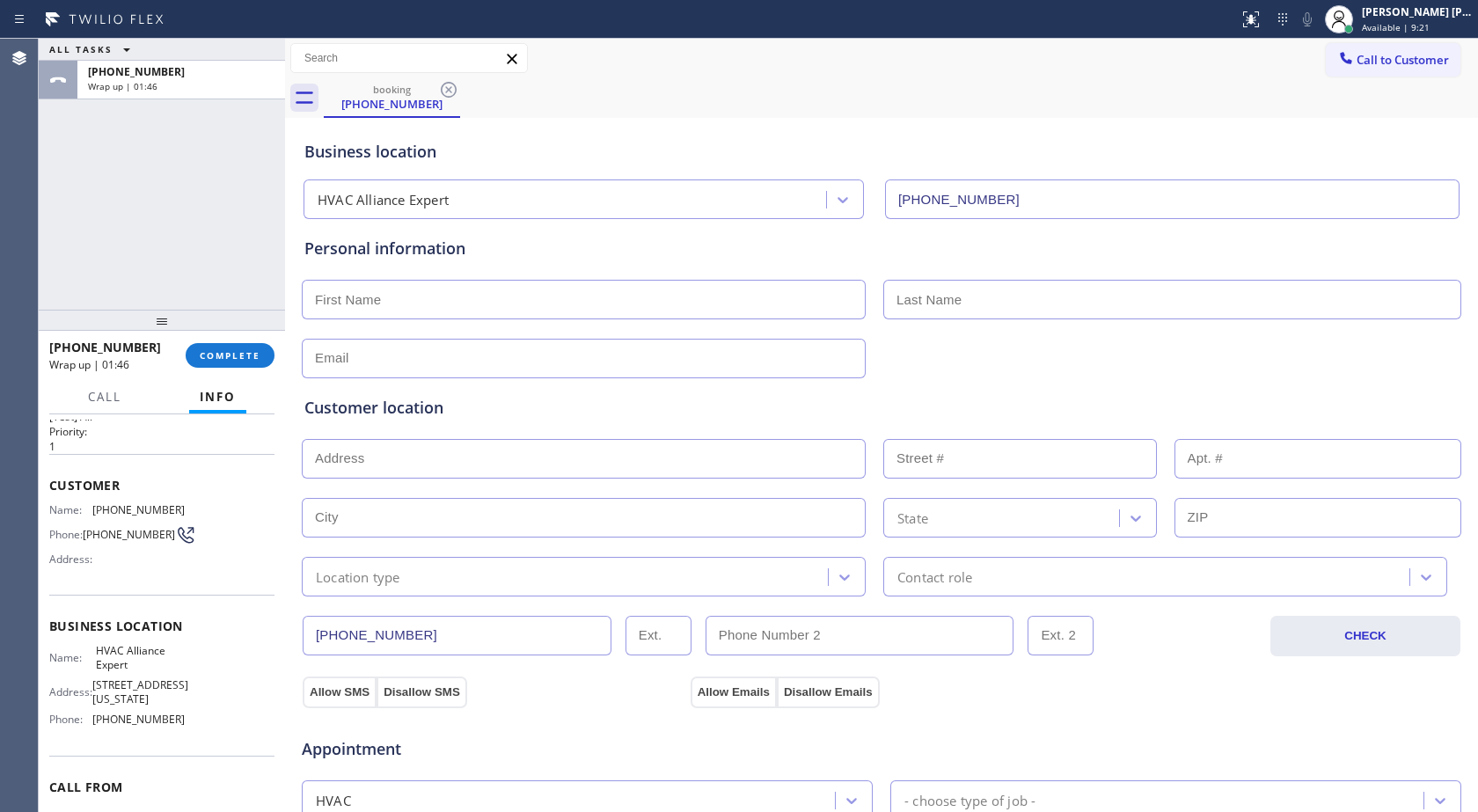
click at [182, 205] on div "ALL TASKS ALL TASKS ACTIVE TASKS TASKS IN WRAP UP [PHONE_NUMBER] Wrap up | 01:46" at bounding box center [162, 175] width 247 height 271
click at [237, 194] on div "ALL TASKS ALL TASKS ACTIVE TASKS TASKS IN WRAP UP [PHONE_NUMBER] Wrap up | 02:11" at bounding box center [162, 175] width 247 height 271
click at [204, 360] on span "COMPLETE" at bounding box center [229, 356] width 61 height 13
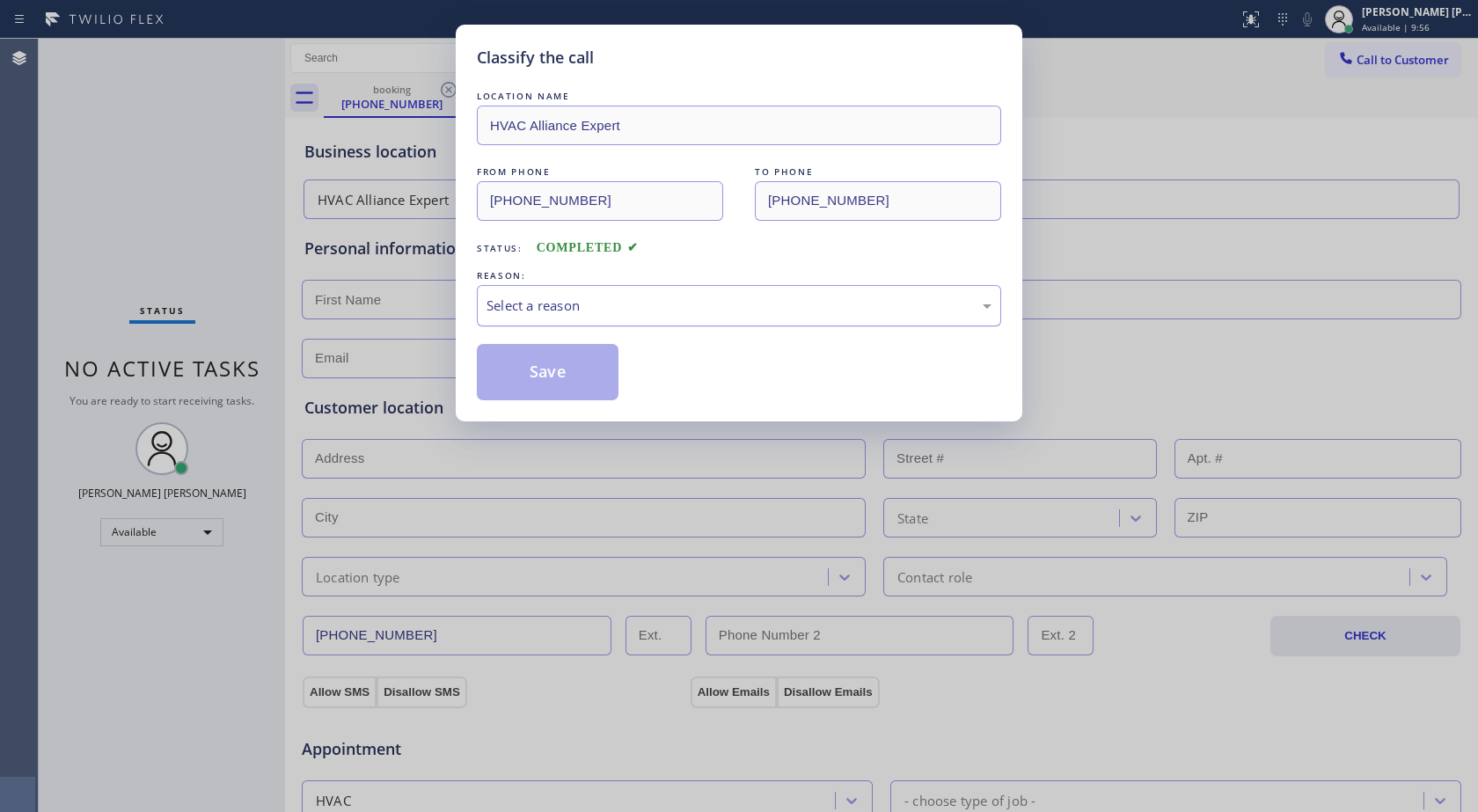
click at [534, 308] on div "Select a reason" at bounding box center [739, 306] width 505 height 20
click at [556, 378] on button "Save" at bounding box center [548, 372] width 142 height 56
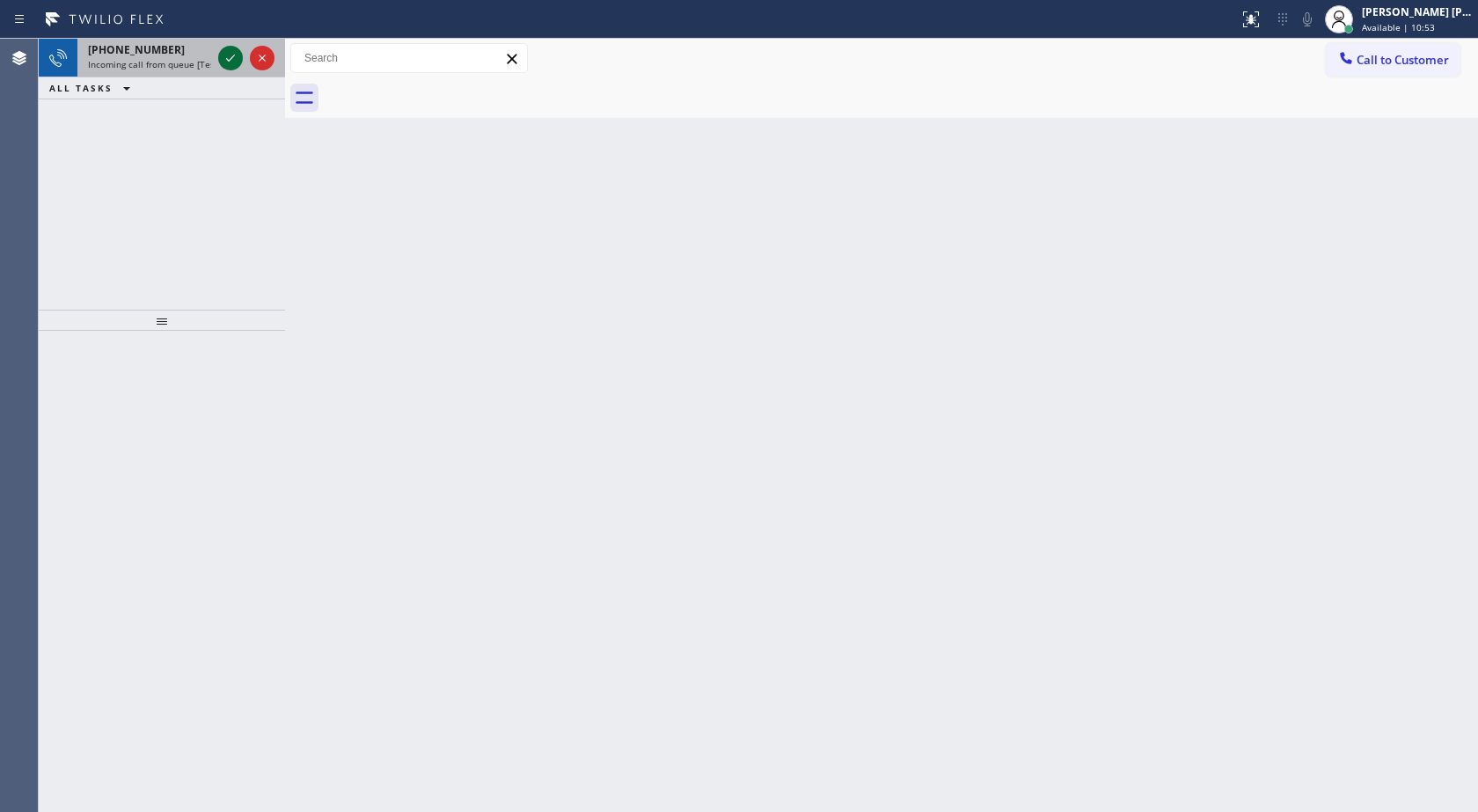
click at [227, 59] on icon at bounding box center [230, 58] width 9 height 7
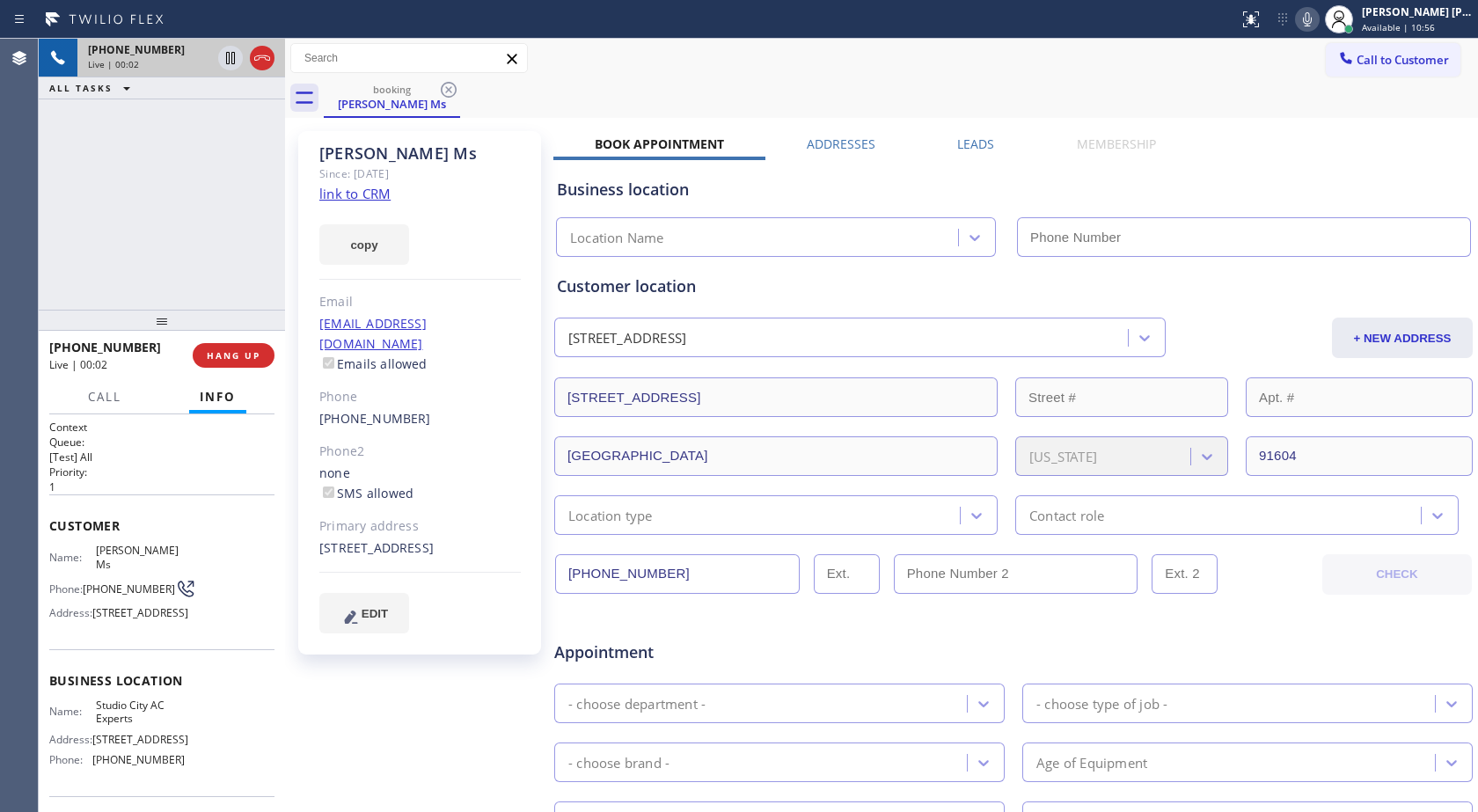
type input "[PHONE_NUMBER]"
click at [362, 738] on div "[PERSON_NAME] Ms Since: [DATE] link to CRM copy Email [EMAIL_ADDRESS][DOMAIN_NA…" at bounding box center [422, 692] width 264 height 1140
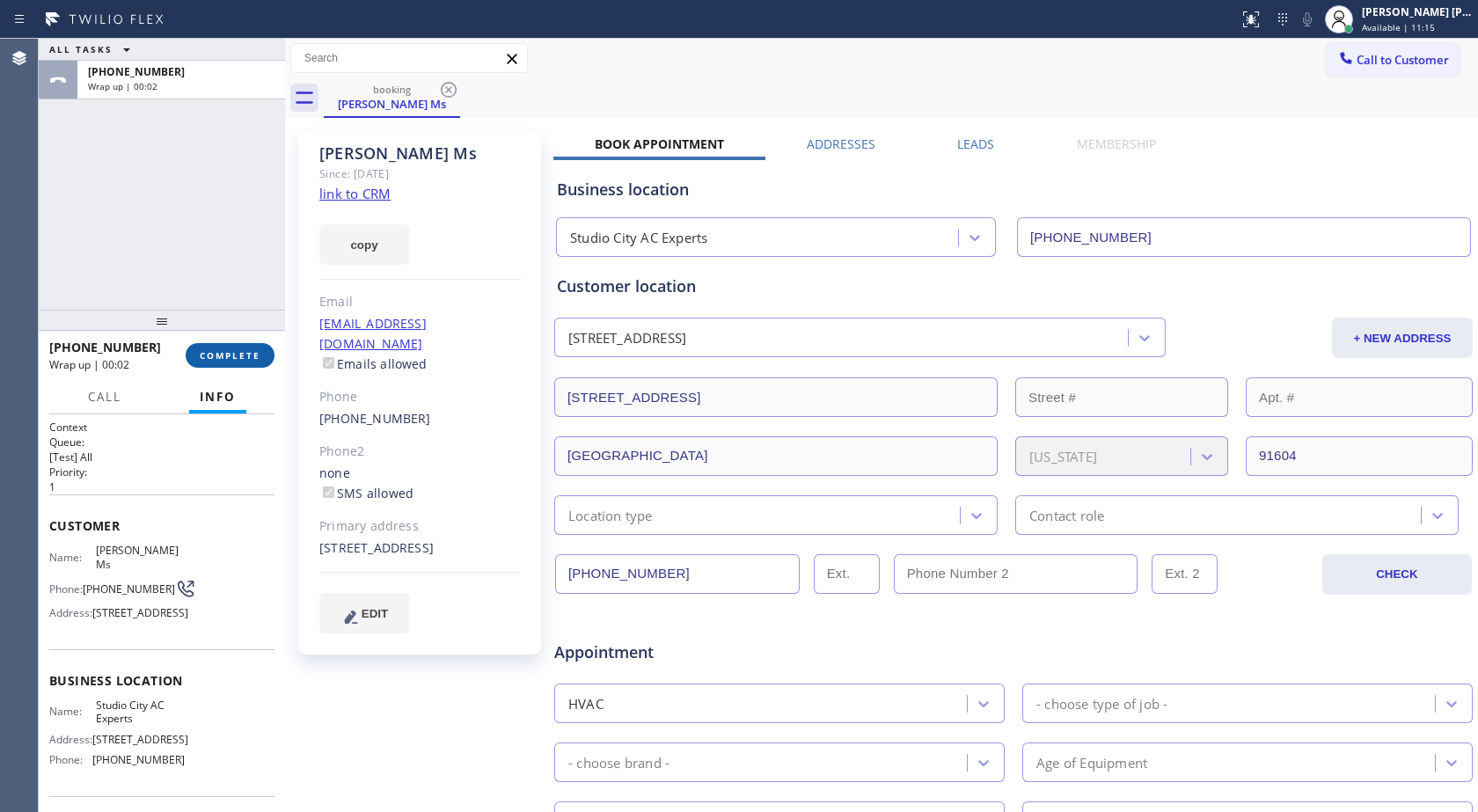
click at [221, 363] on button "COMPLETE" at bounding box center [230, 355] width 89 height 25
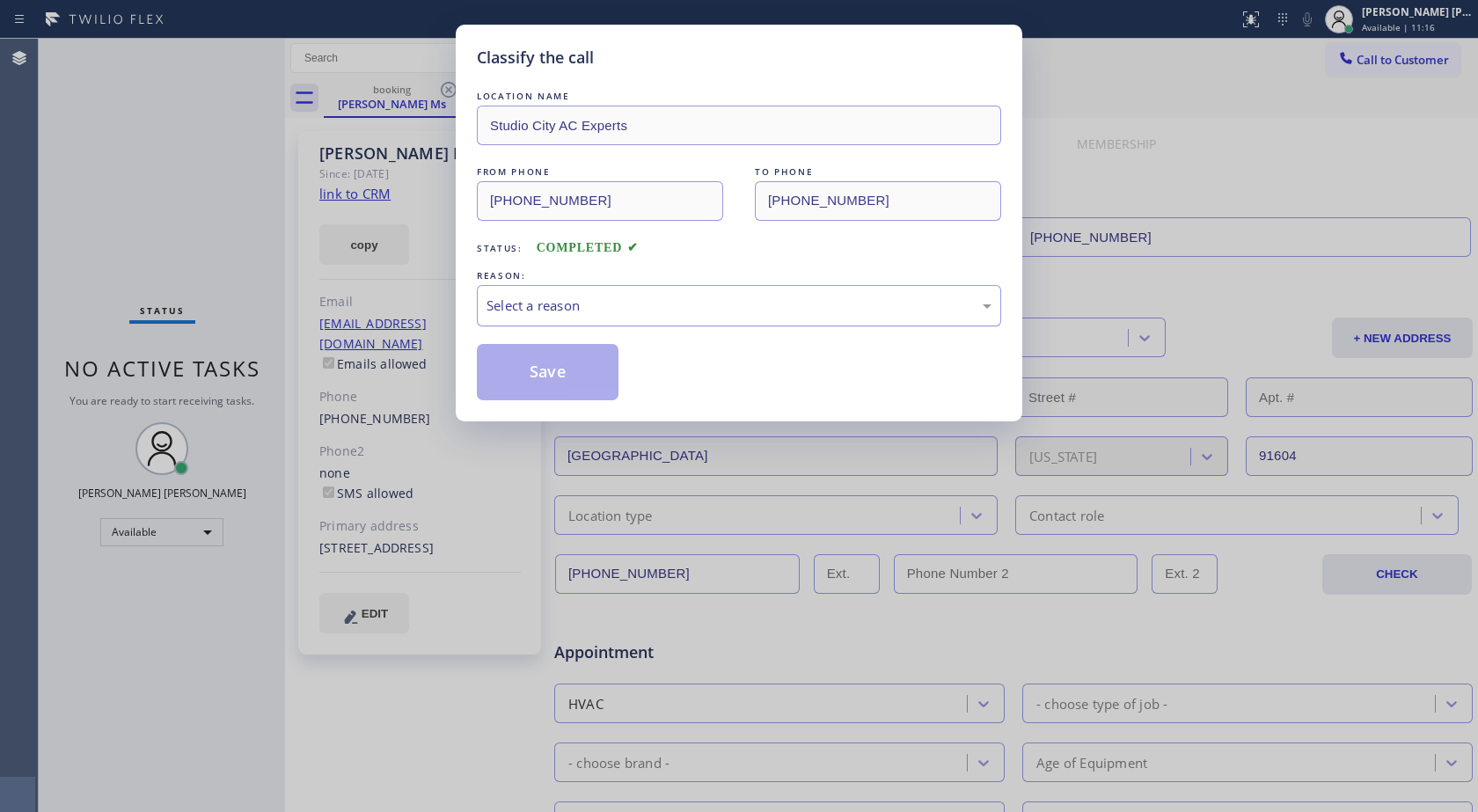
click at [572, 296] on div "Select a reason" at bounding box center [739, 306] width 505 height 20
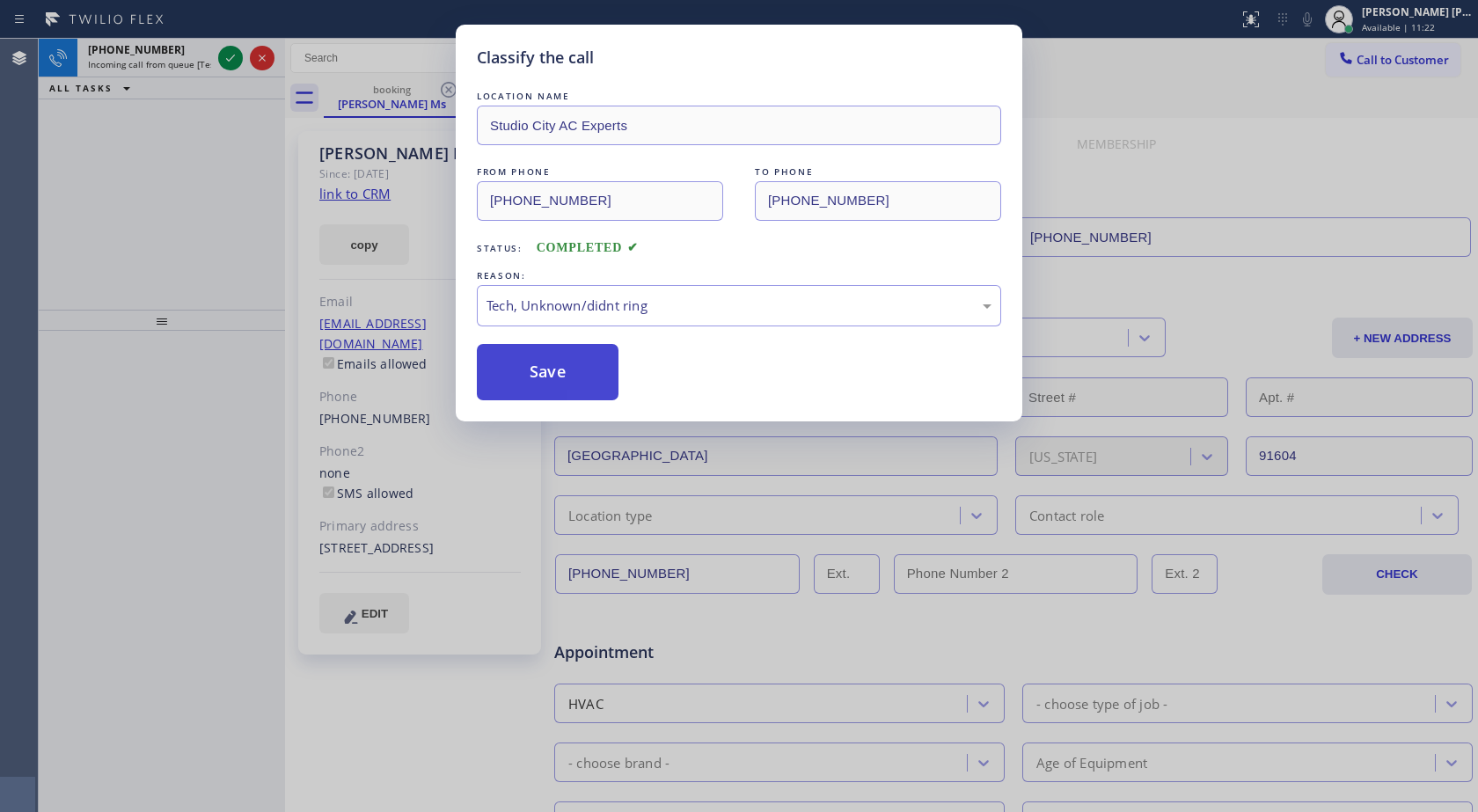
click at [556, 378] on button "Save" at bounding box center [548, 372] width 142 height 56
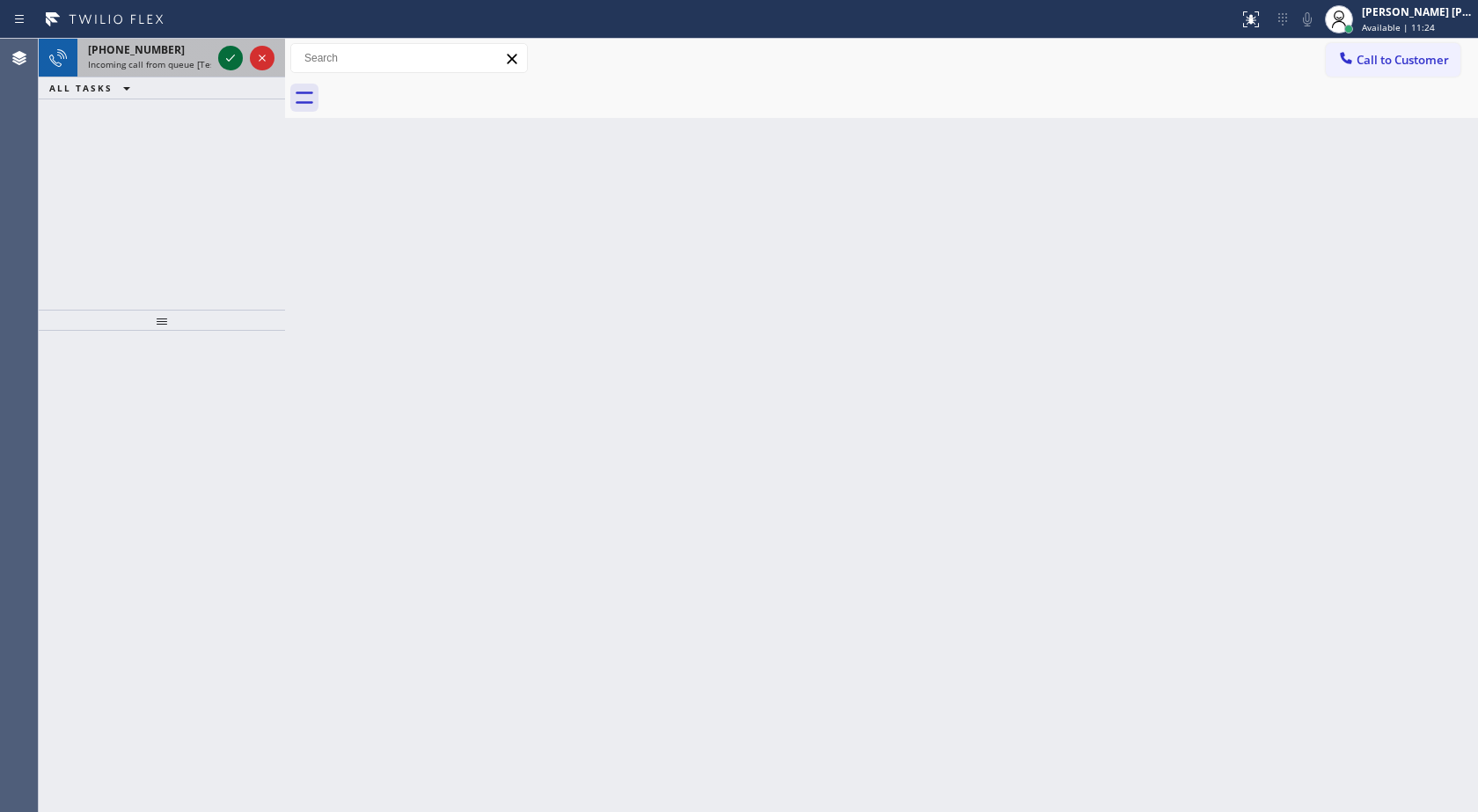
click at [236, 62] on icon at bounding box center [230, 57] width 21 height 21
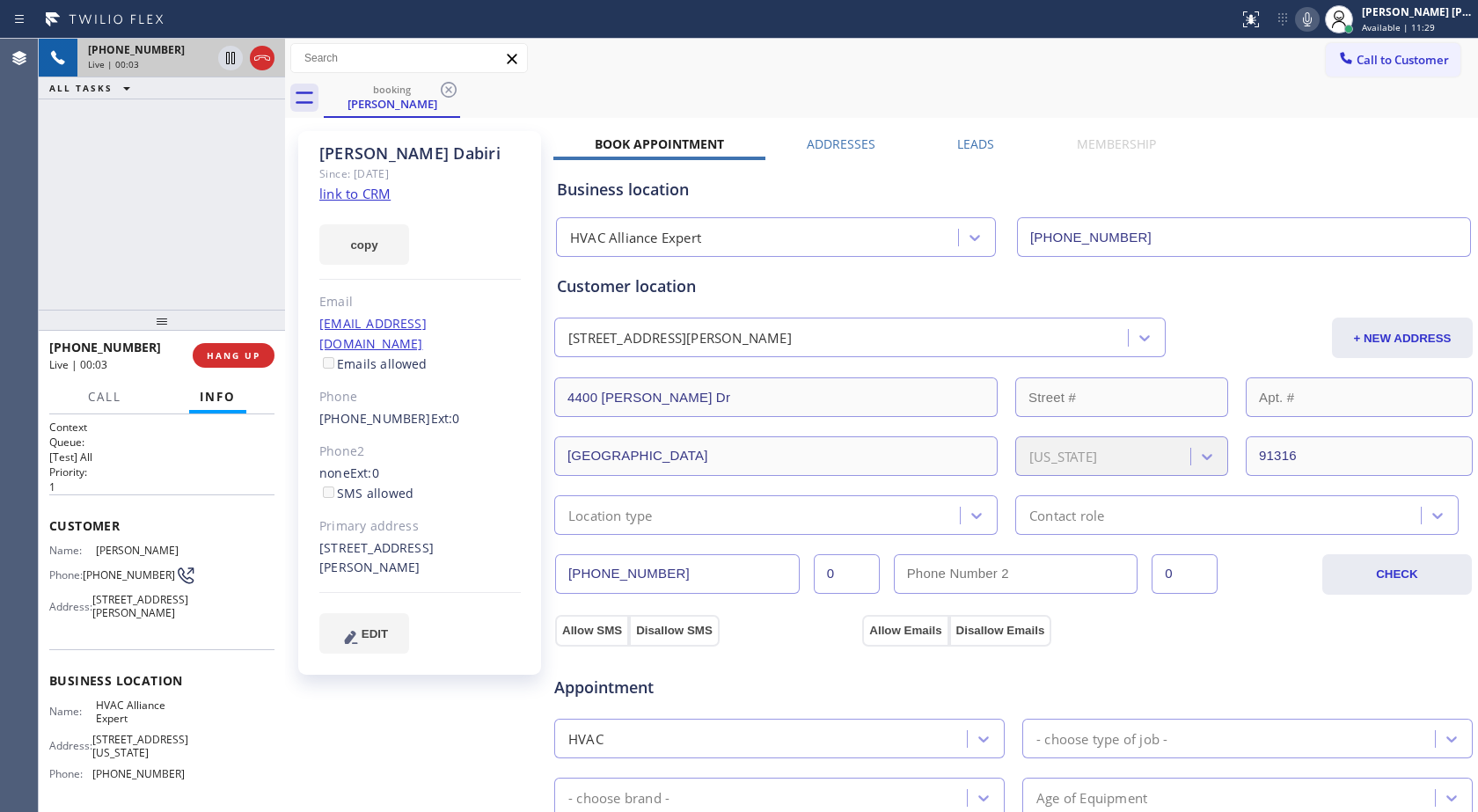
type input "[PHONE_NUMBER]"
click at [363, 196] on link "link to CRM" at bounding box center [355, 193] width 71 height 17
click at [1307, 14] on icon at bounding box center [1307, 19] width 21 height 21
click at [222, 61] on icon at bounding box center [230, 57] width 21 height 21
click at [238, 120] on icon at bounding box center [230, 118] width 21 height 21
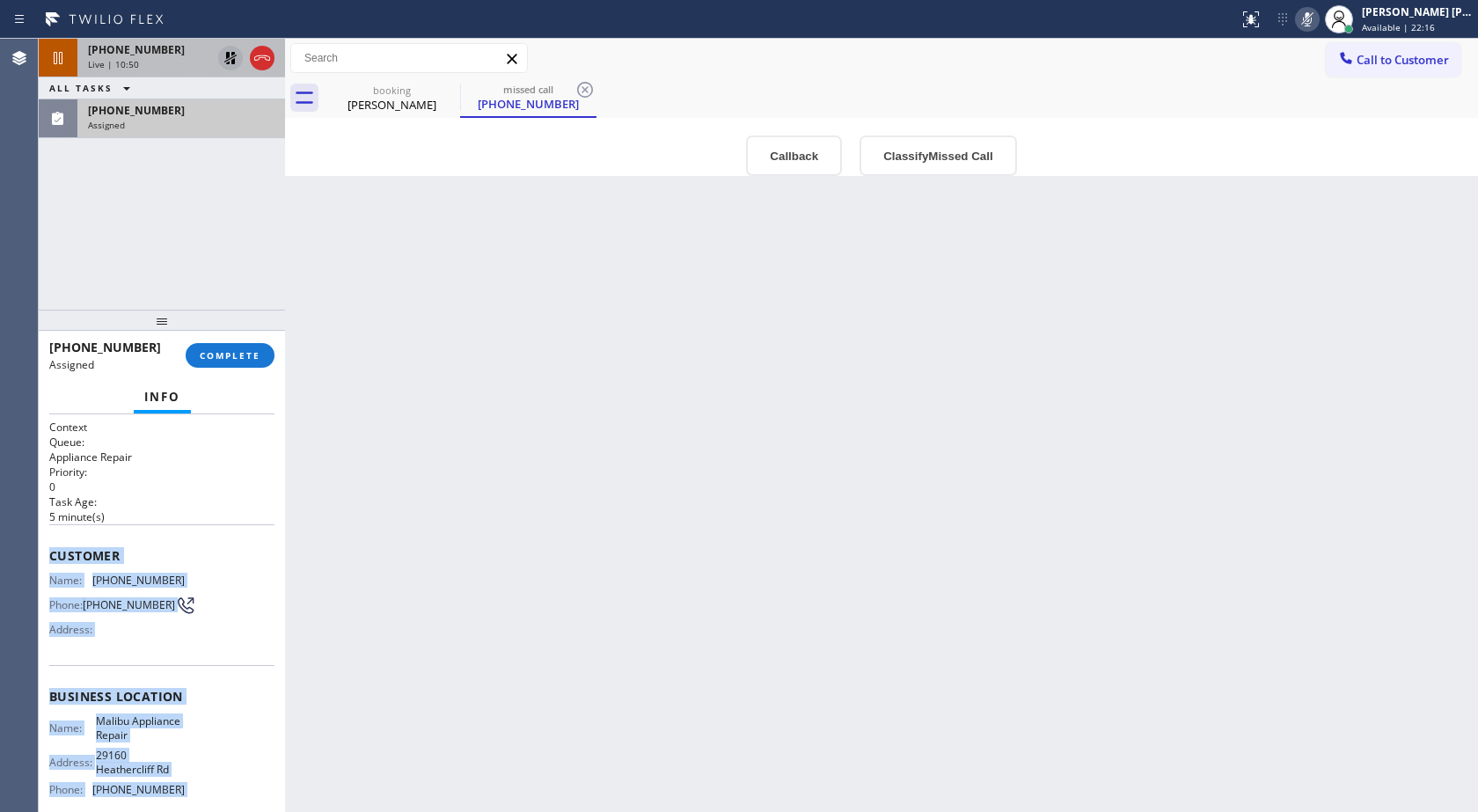
scroll to position [158, 0]
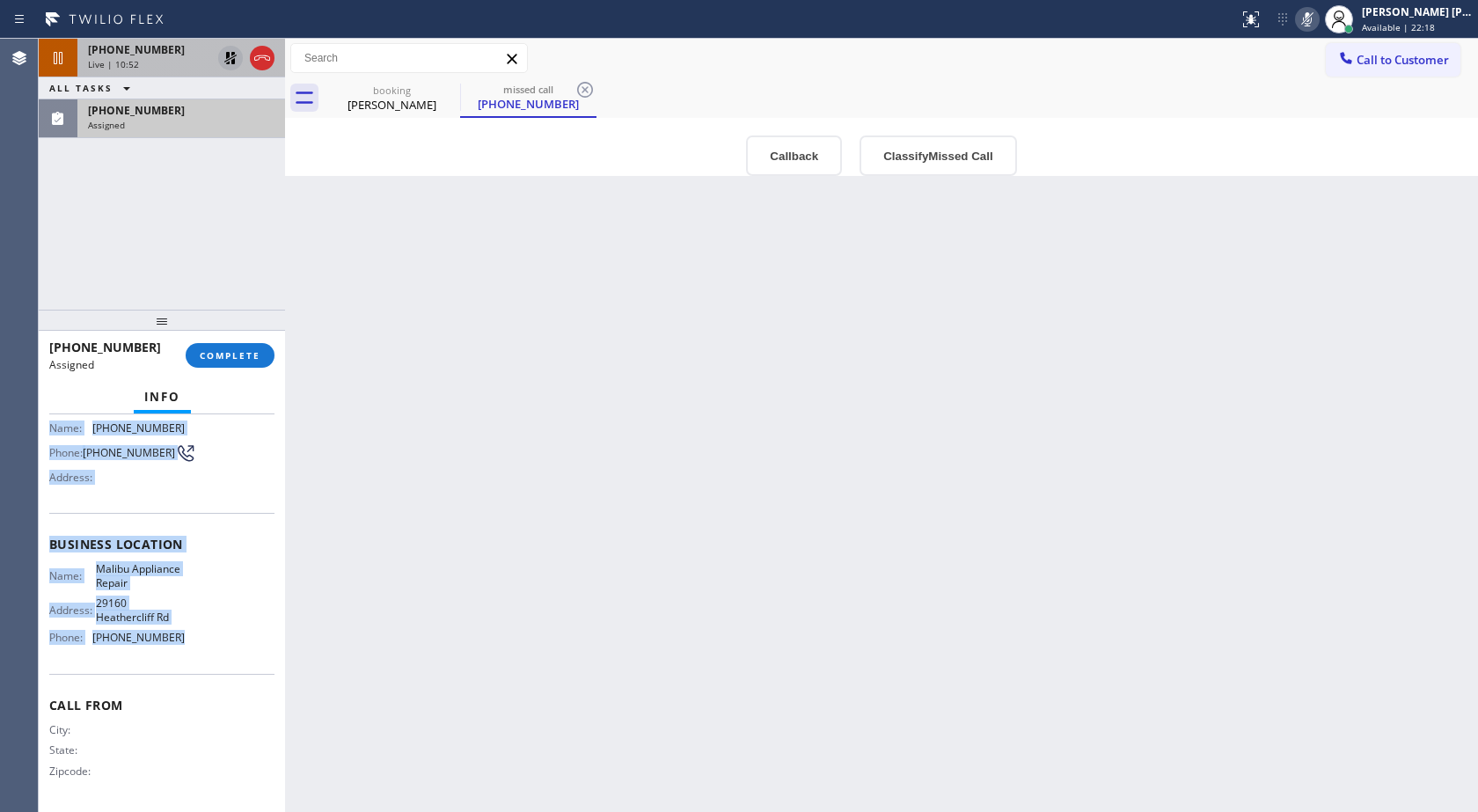
drag, startPoint x: 53, startPoint y: 553, endPoint x: 169, endPoint y: 635, distance: 142.1
click at [169, 635] on div "Context Queue: Appliance Repair Priority: 0 Task Age: [DEMOGRAPHIC_DATA] minute…" at bounding box center [161, 537] width 225 height 539
copy div "Customer Name: [PHONE_NUMBER] Phone: [PHONE_NUMBER] Address: Business location …"
click at [229, 359] on span "COMPLETE" at bounding box center [229, 356] width 61 height 13
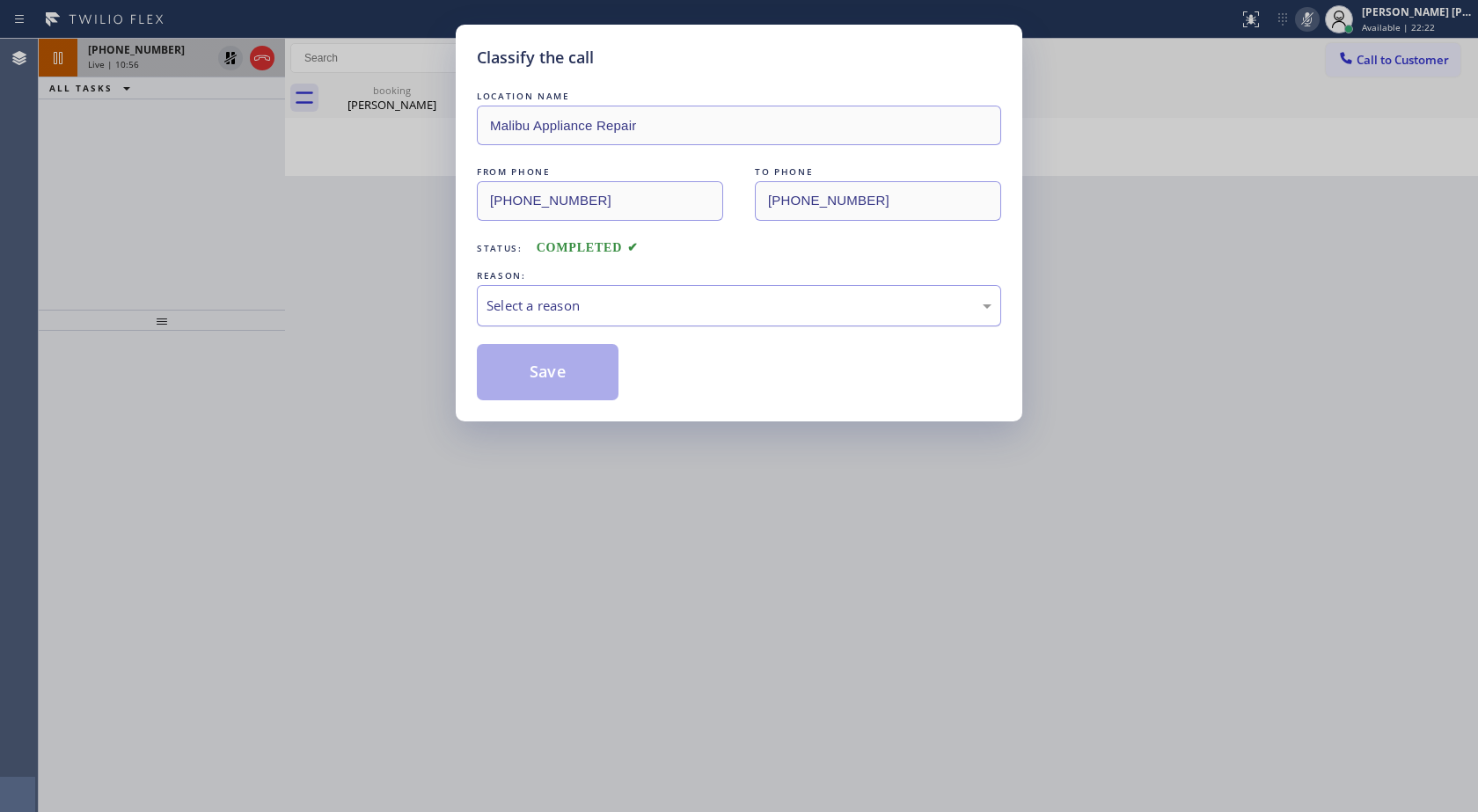
click at [558, 314] on div "Select a reason" at bounding box center [739, 306] width 505 height 20
click at [570, 366] on button "Save" at bounding box center [548, 372] width 142 height 56
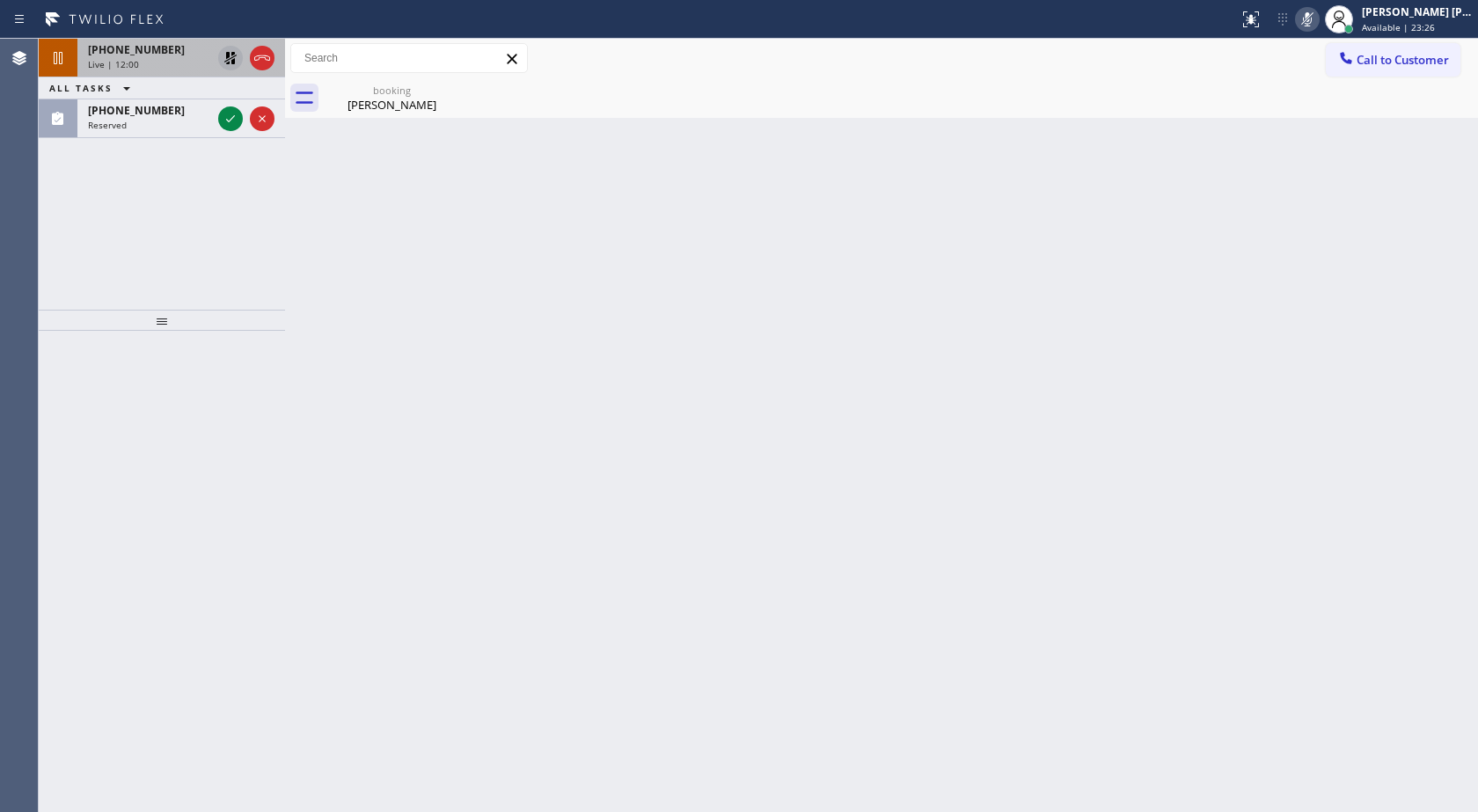
click at [189, 520] on div at bounding box center [162, 571] width 247 height 482
click at [228, 54] on icon at bounding box center [230, 58] width 13 height 13
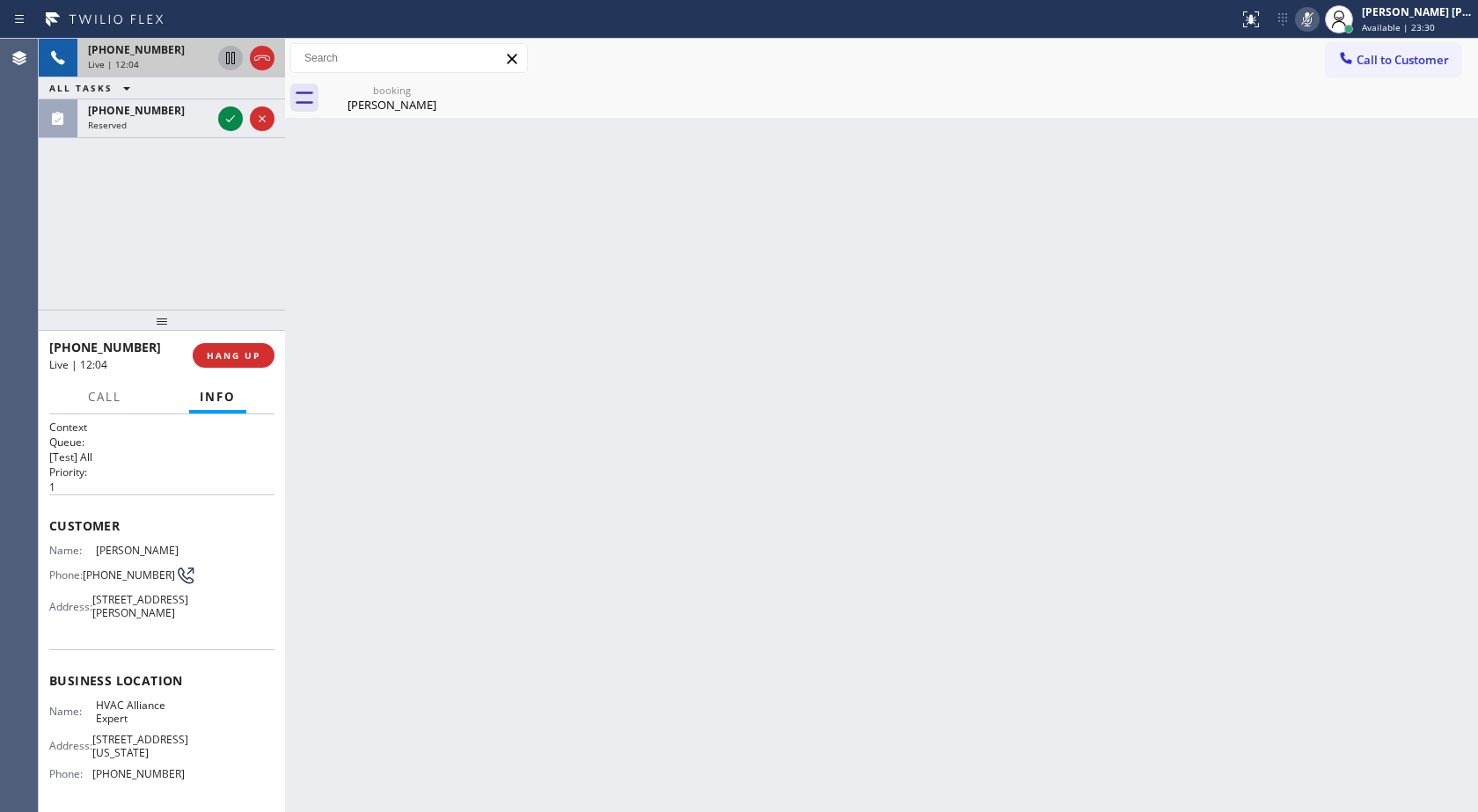
click at [1317, 17] on icon at bounding box center [1307, 19] width 21 height 21
click at [1381, 220] on div "Back to Dashboard Change Sender ID Customers Technicians Select a contact Outbo…" at bounding box center [882, 425] width 1193 height 773
click at [1303, 15] on icon at bounding box center [1307, 19] width 21 height 21
click at [1304, 17] on icon at bounding box center [1308, 19] width 9 height 14
click at [1068, 361] on div "Back to Dashboard Change Sender ID Customers Technicians Select a contact Outbo…" at bounding box center [882, 425] width 1193 height 773
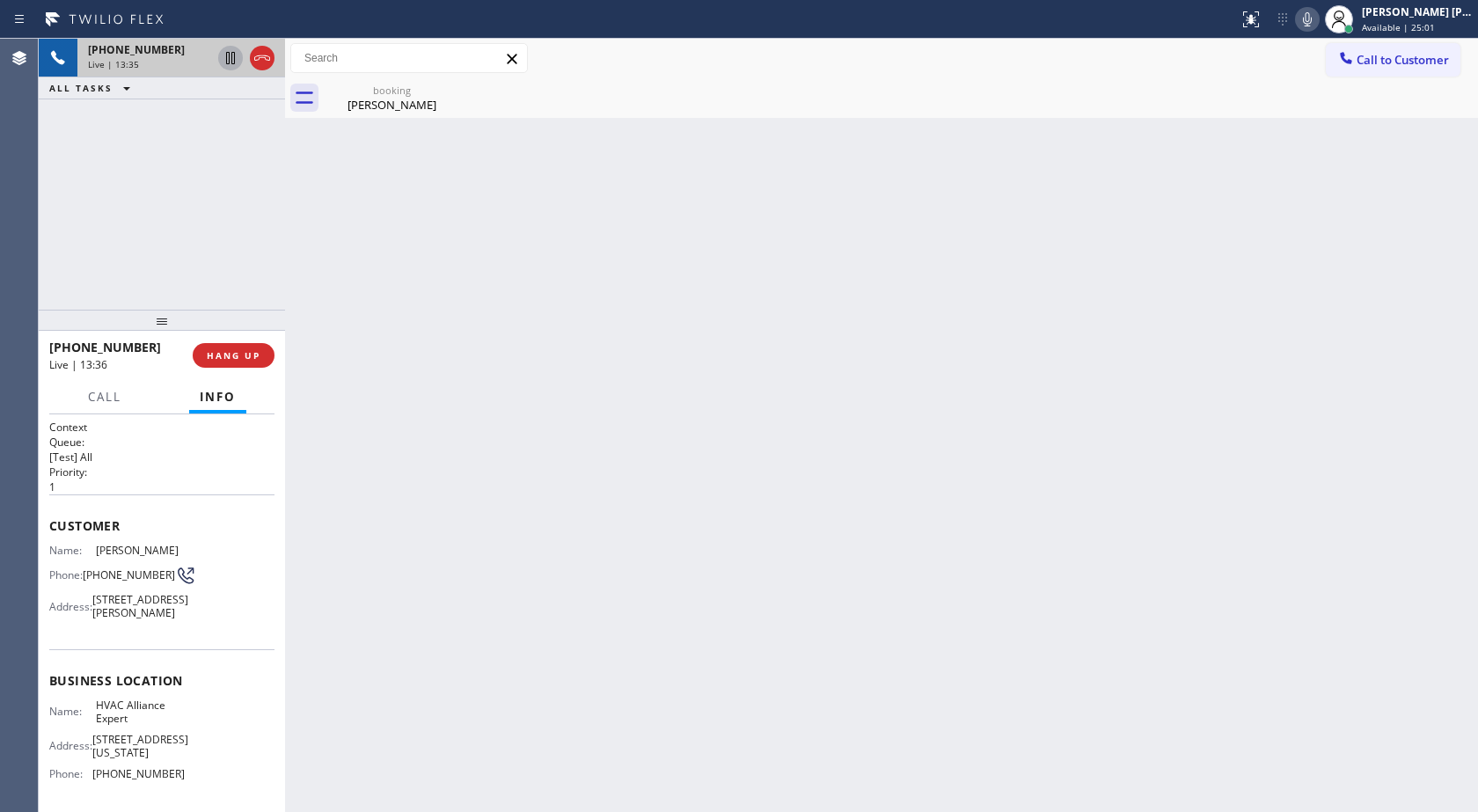
click at [1239, 320] on div "Back to Dashboard Change Sender ID Customers Technicians Select a contact Outbo…" at bounding box center [882, 425] width 1193 height 773
click at [398, 87] on div "booking" at bounding box center [392, 90] width 133 height 13
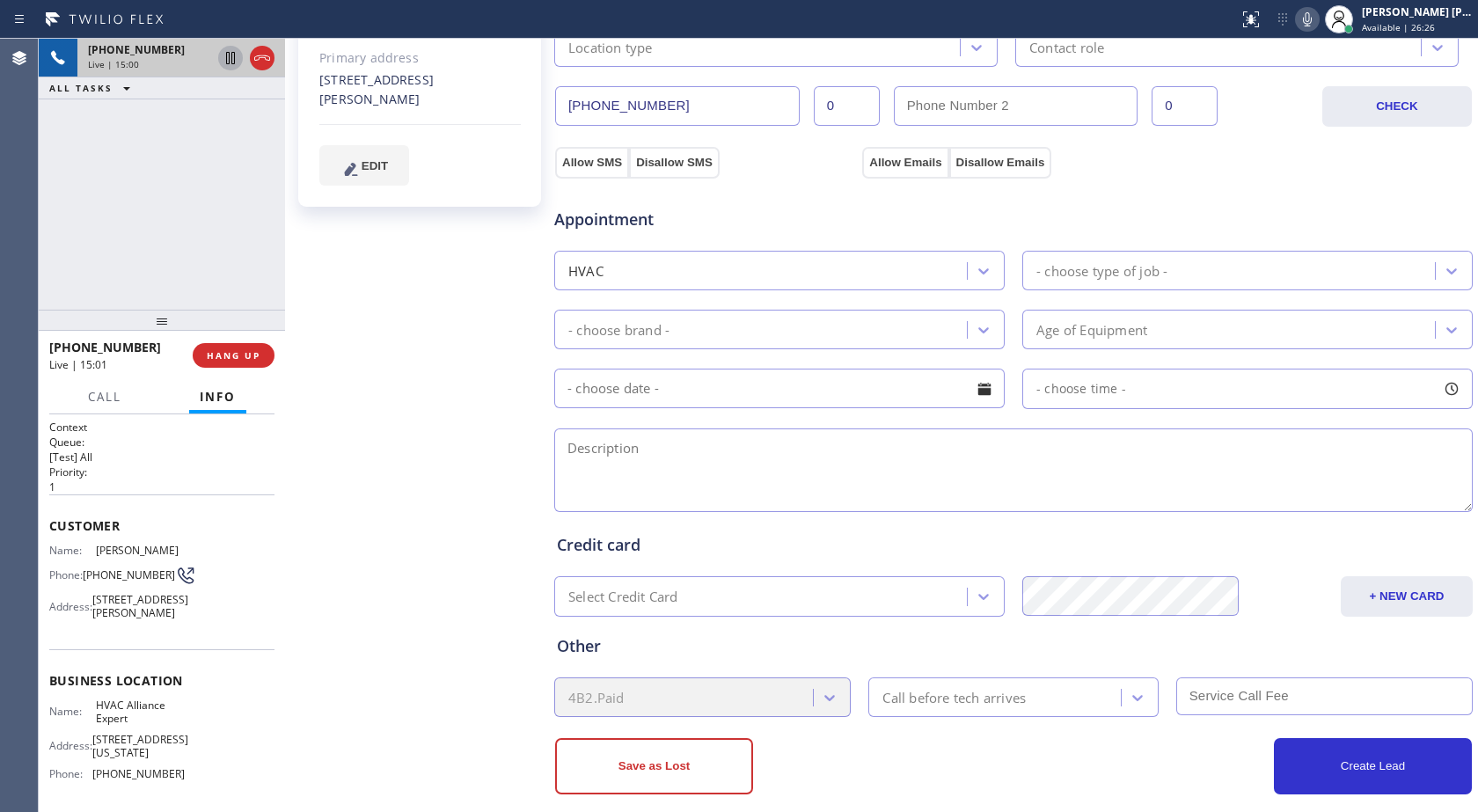
scroll to position [490, 0]
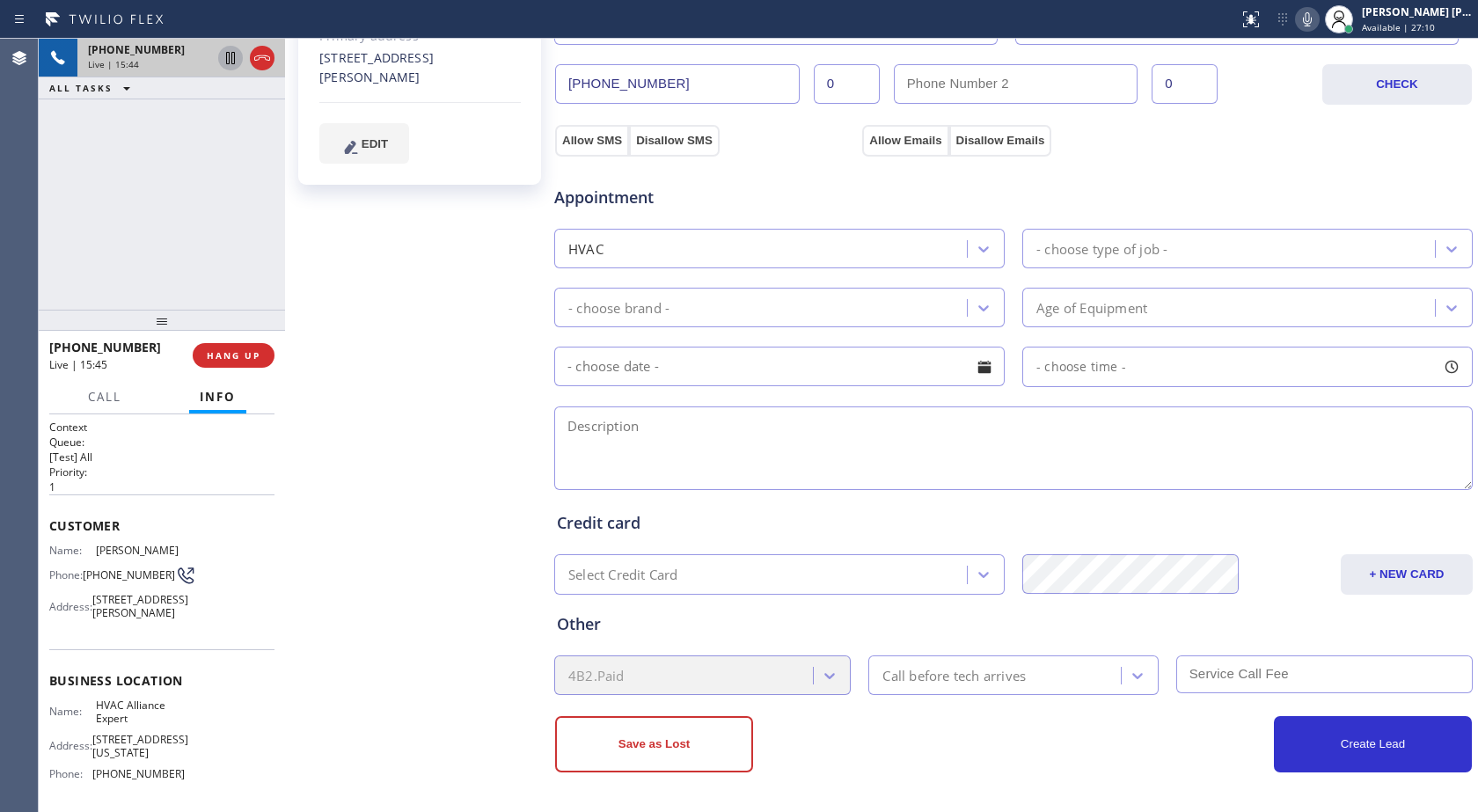
click at [1310, 25] on icon at bounding box center [1308, 19] width 9 height 14
click at [1309, 24] on icon at bounding box center [1307, 19] width 21 height 21
click at [1300, 22] on icon at bounding box center [1307, 19] width 21 height 21
click at [1315, 23] on icon at bounding box center [1307, 19] width 21 height 21
click at [742, 440] on textarea at bounding box center [1014, 448] width 919 height 84
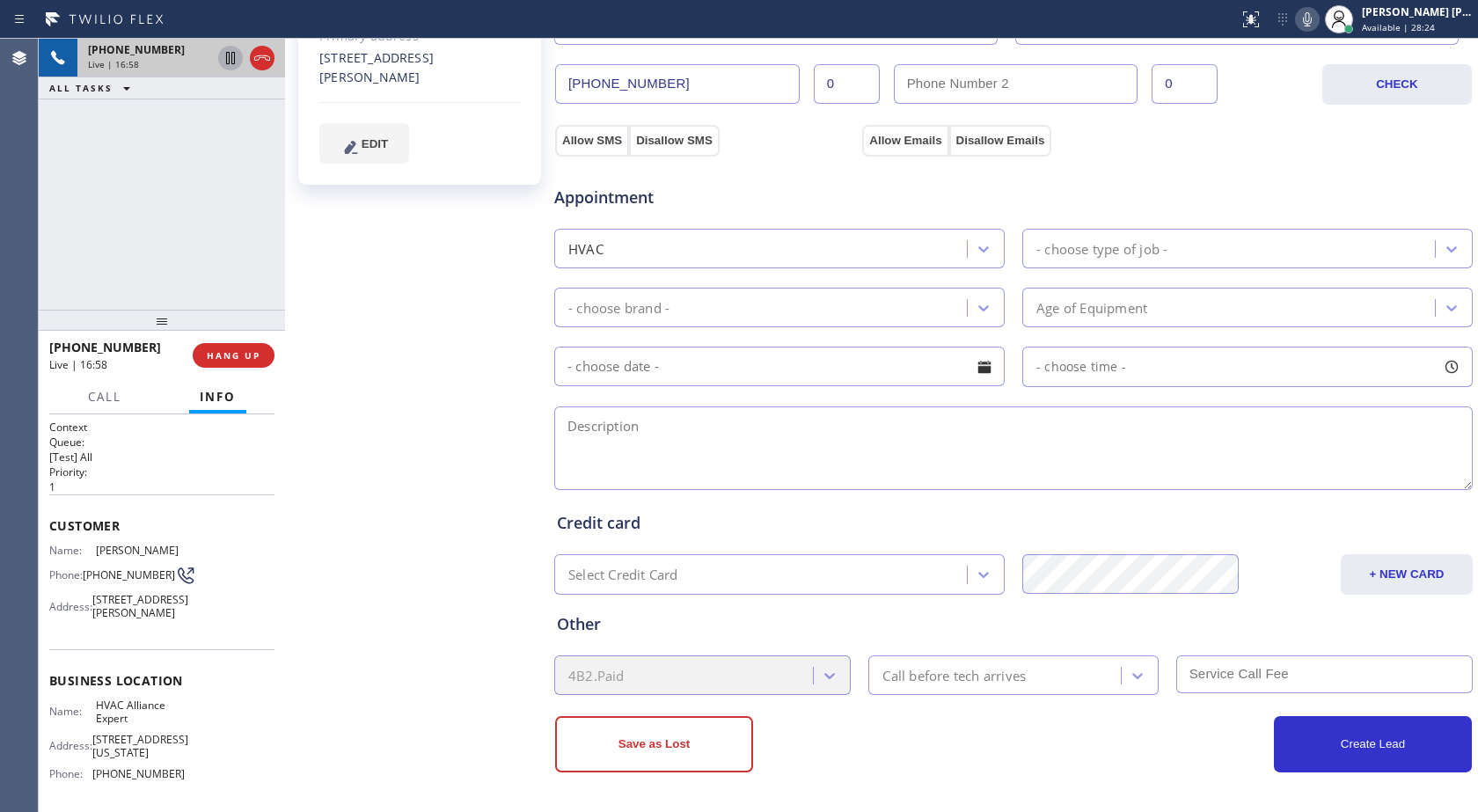
paste textarea "already had a technician came over. she's experiencing the same problem again. …"
type textarea "already had a technician came over. she's experiencing the same problem again. …"
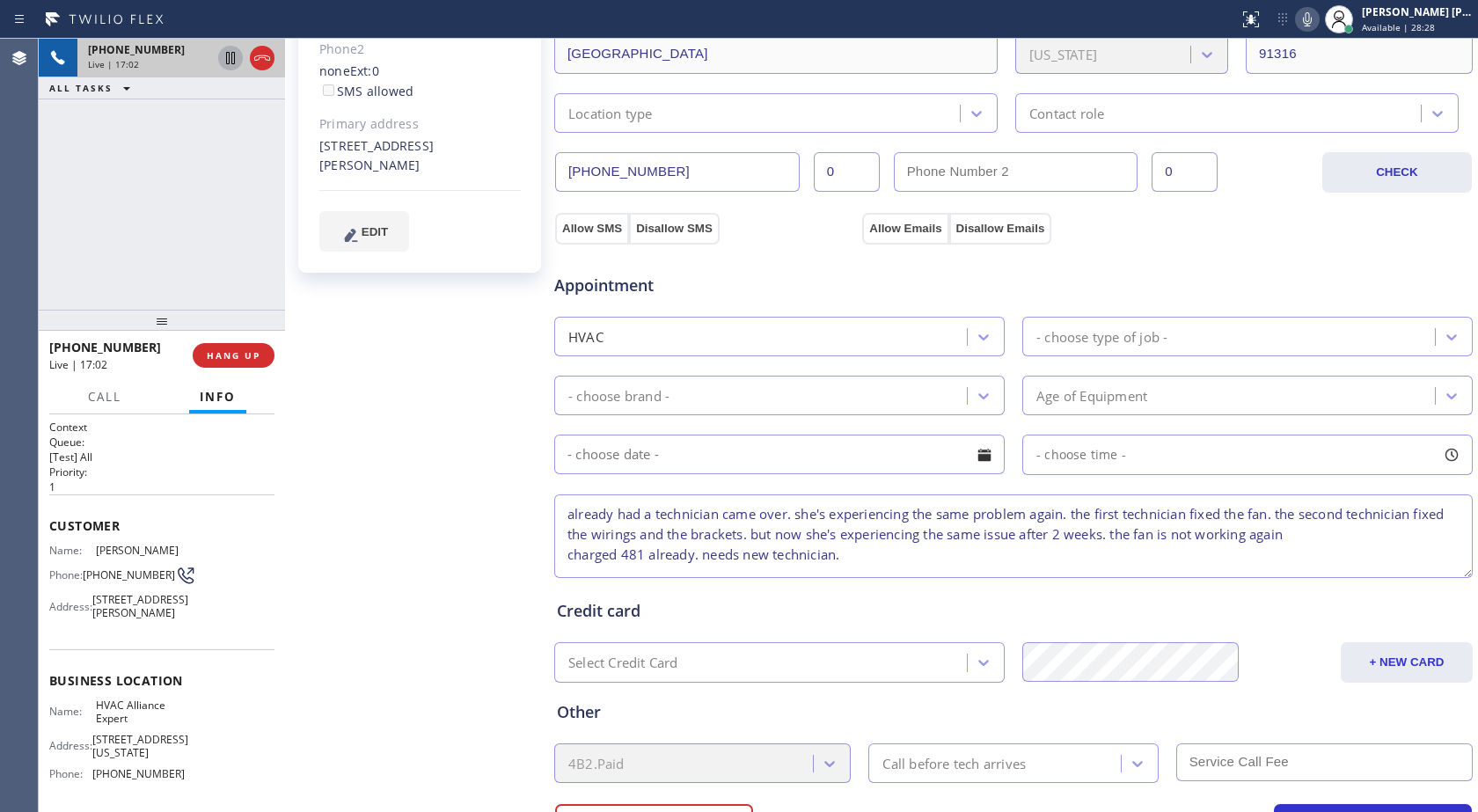
scroll to position [16, 0]
drag, startPoint x: 565, startPoint y: 510, endPoint x: 957, endPoint y: 579, distance: 398.0
click at [957, 579] on div "Business location HVAC Alliance Expert [PHONE_NUMBER] Personal information [PER…" at bounding box center [1014, 309] width 921 height 1102
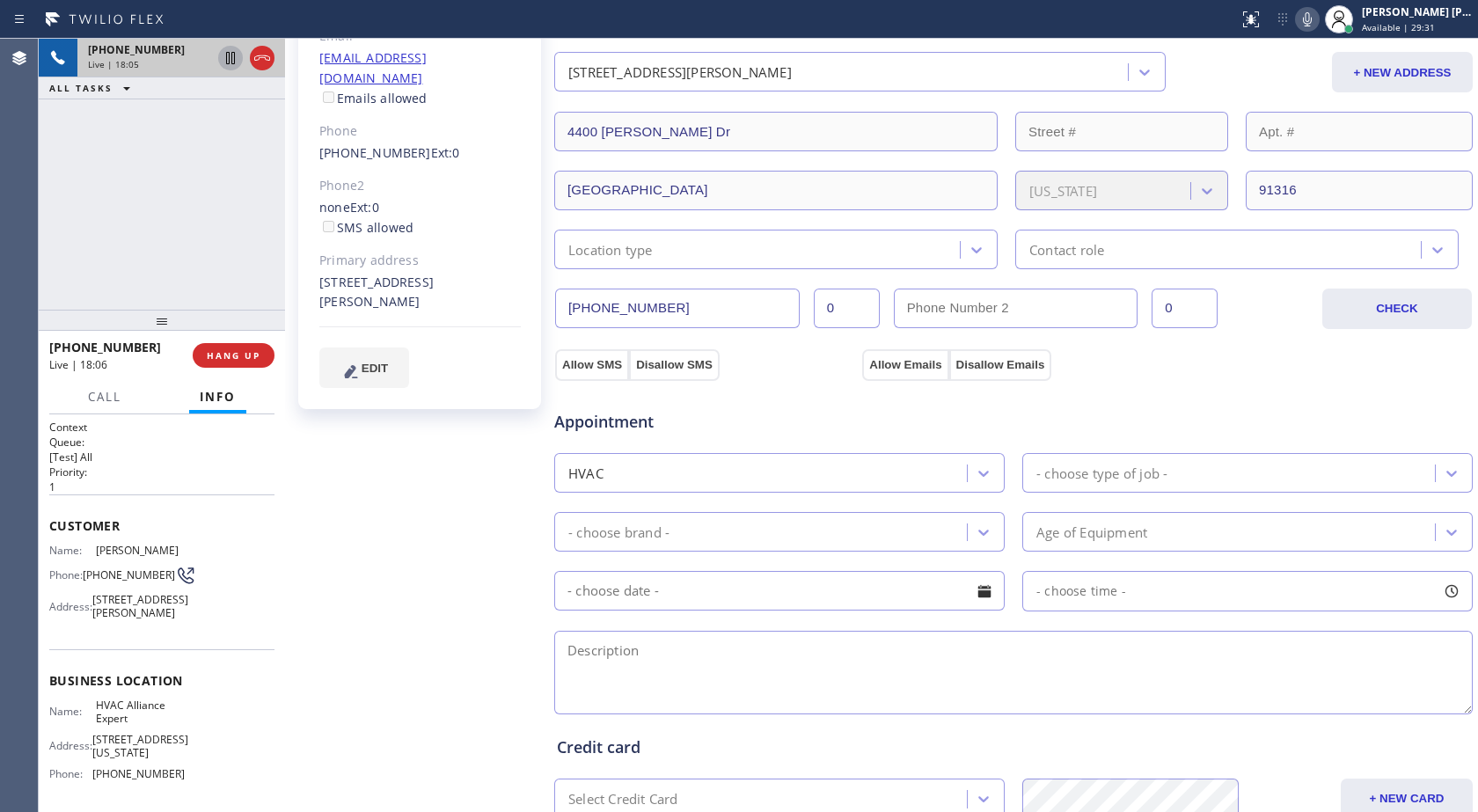
scroll to position [226, 0]
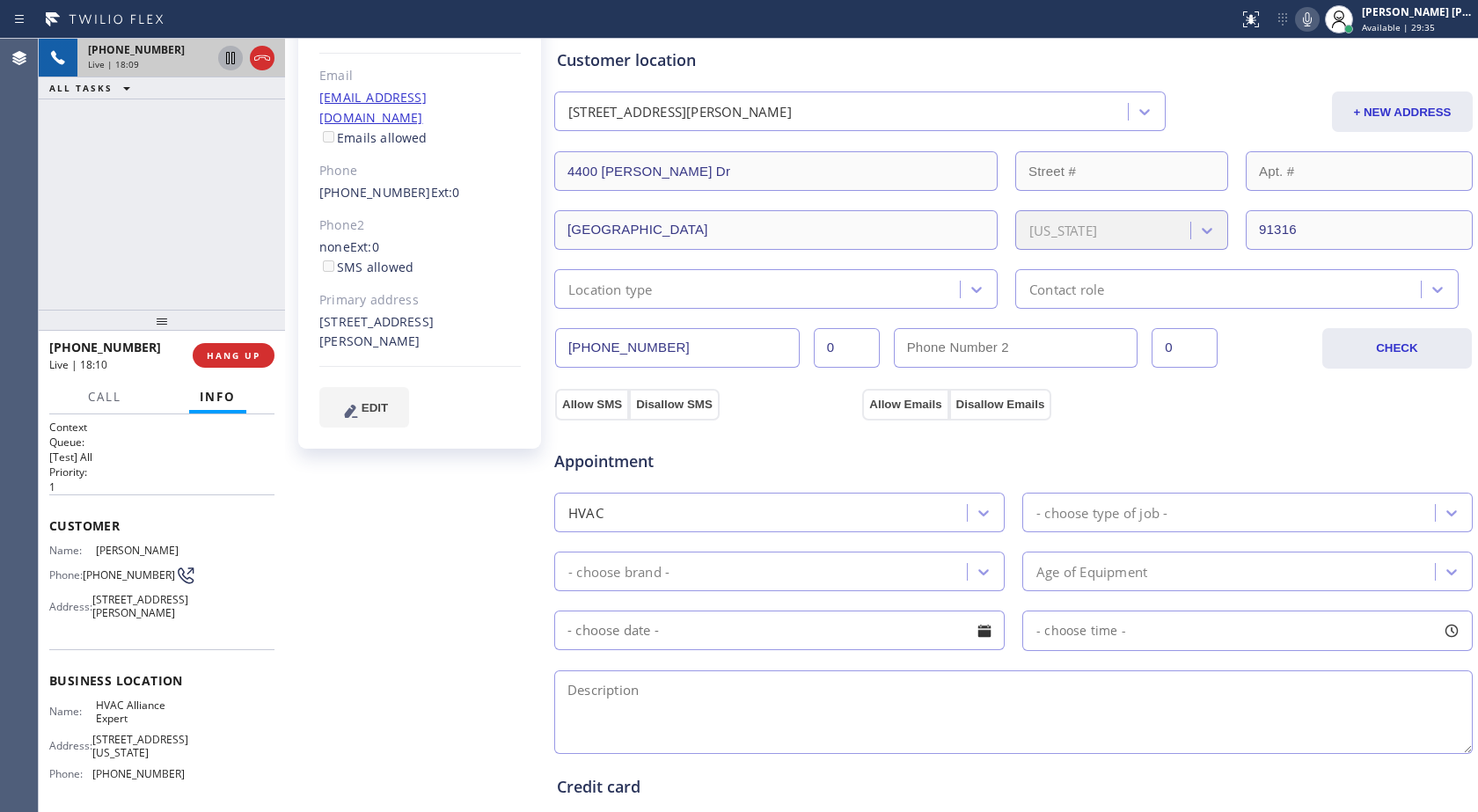
click at [1300, 29] on icon at bounding box center [1307, 19] width 21 height 21
click at [1309, 17] on icon at bounding box center [1307, 19] width 21 height 21
click at [1312, 25] on icon at bounding box center [1307, 19] width 21 height 21
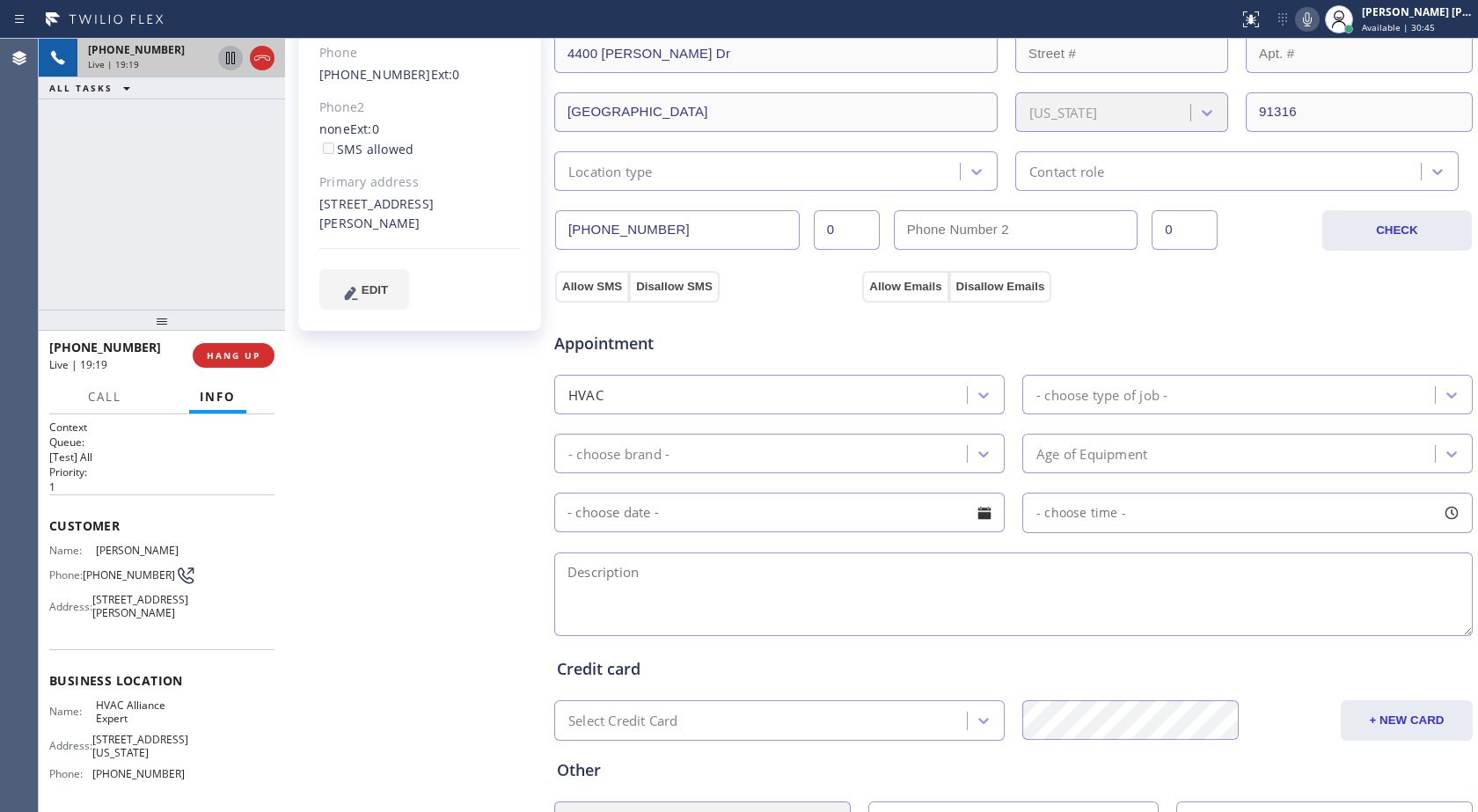
scroll to position [490, 0]
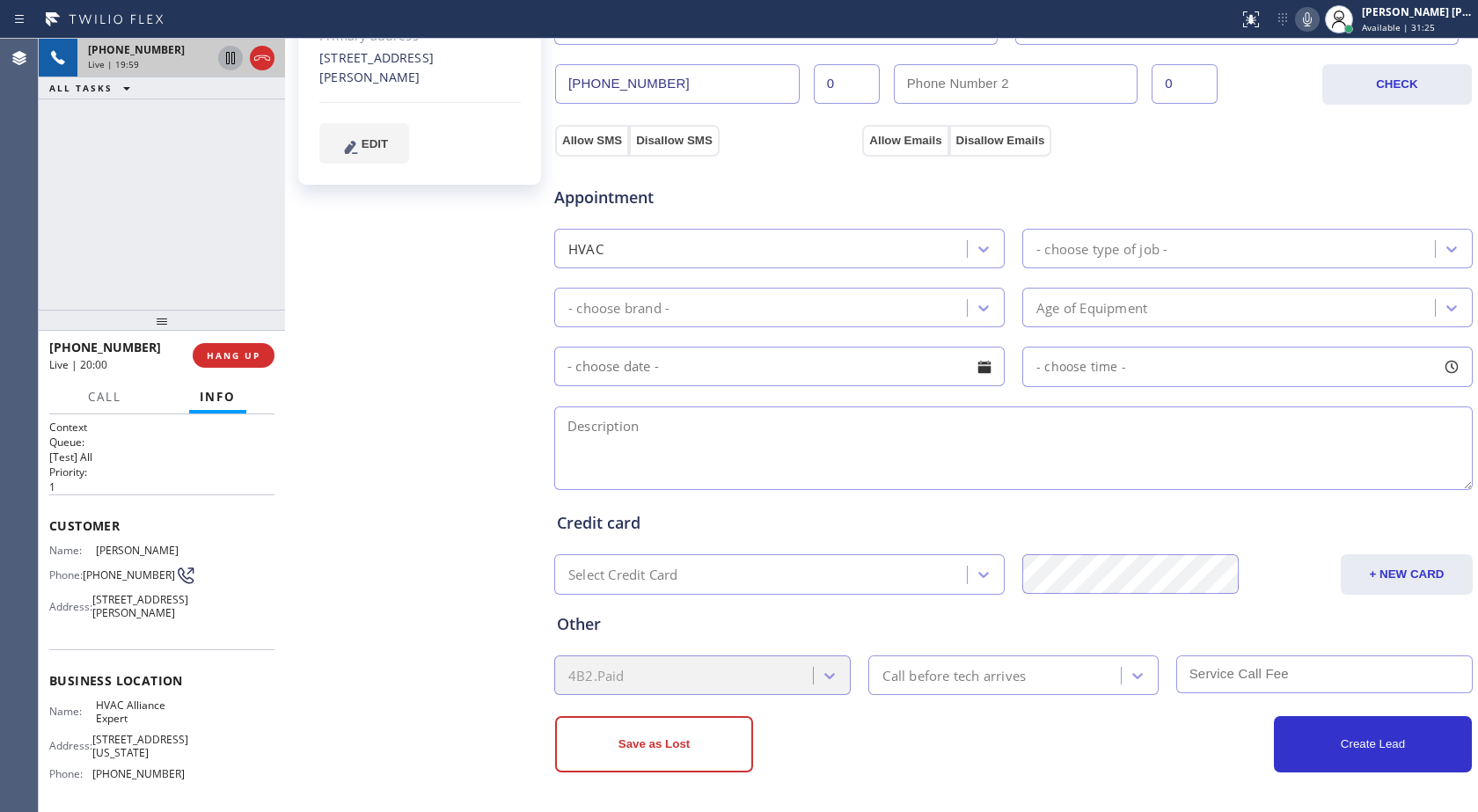
click at [1301, 19] on icon at bounding box center [1307, 19] width 21 height 21
click at [1304, 23] on icon at bounding box center [1307, 19] width 21 height 21
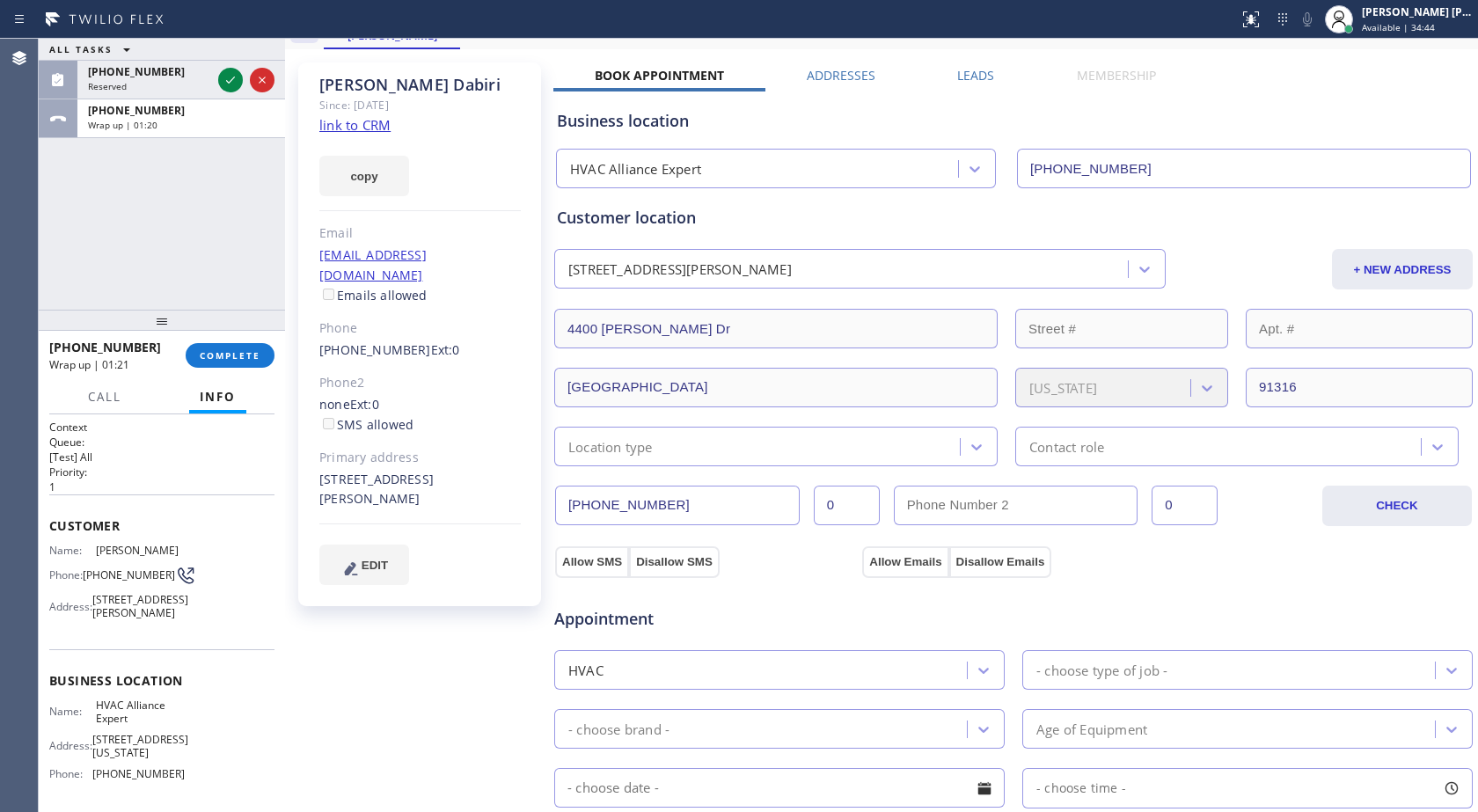
scroll to position [0, 0]
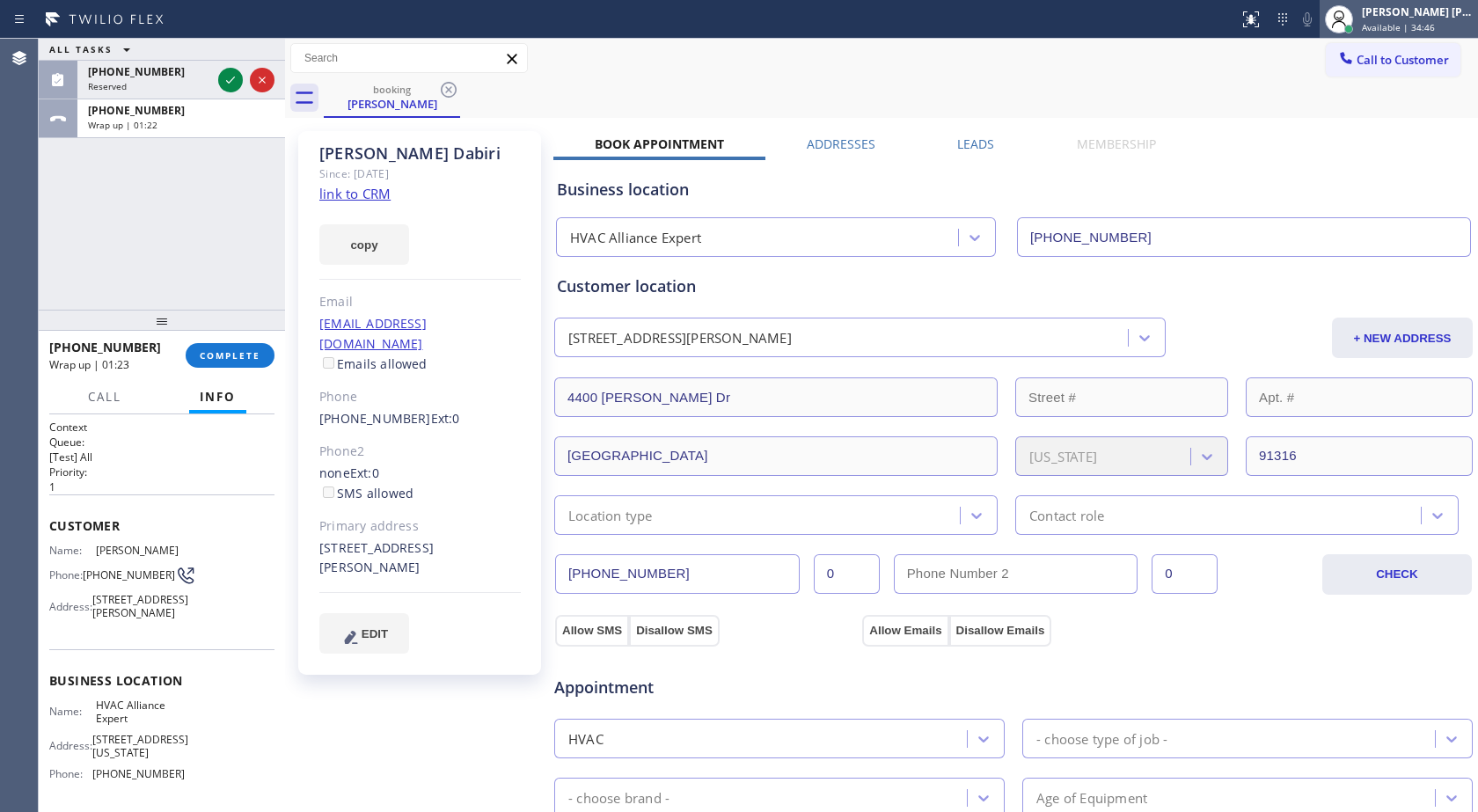
click at [1385, 22] on span "Available | 34:46" at bounding box center [1399, 27] width 73 height 13
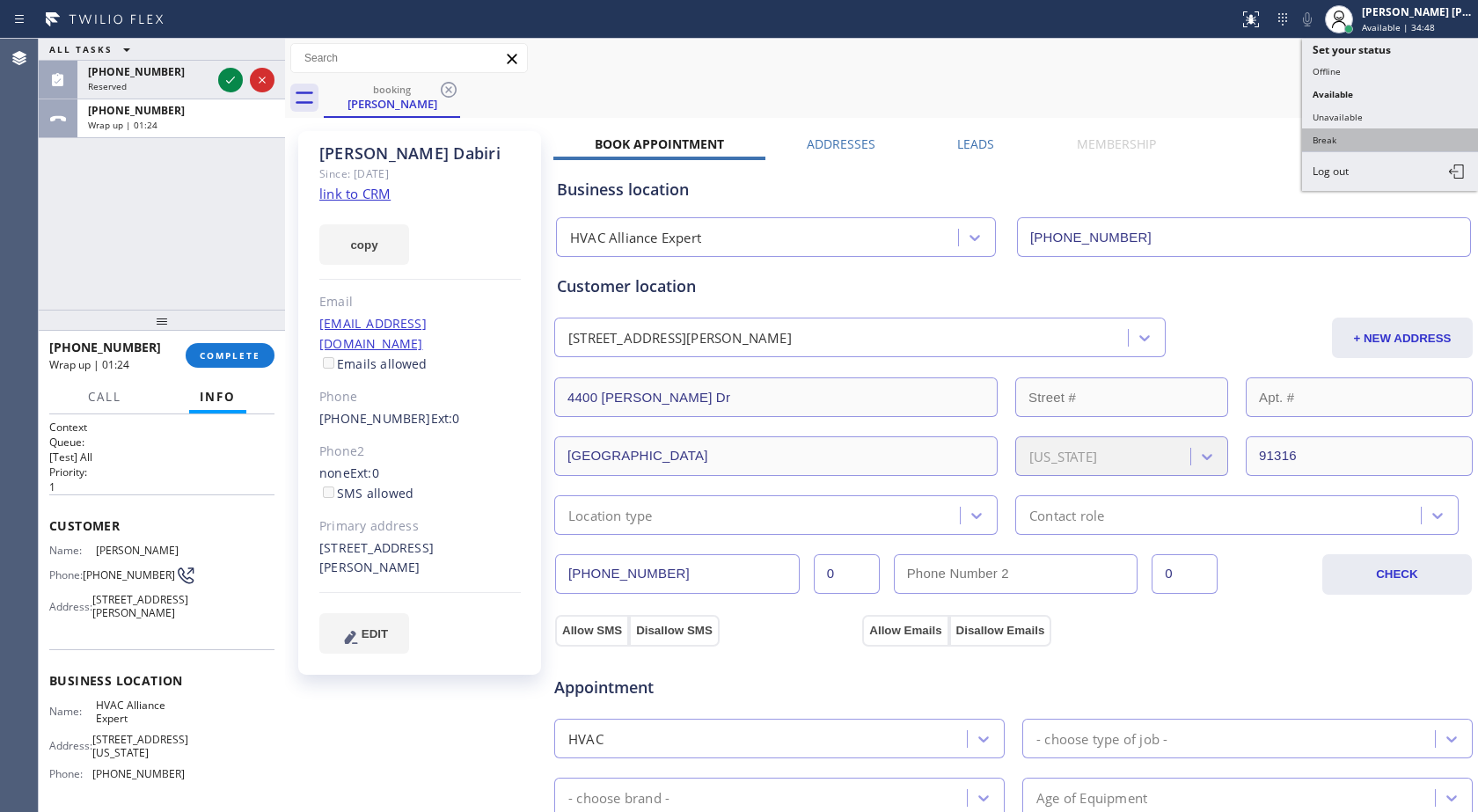
click at [1361, 138] on button "Break" at bounding box center [1390, 139] width 176 height 23
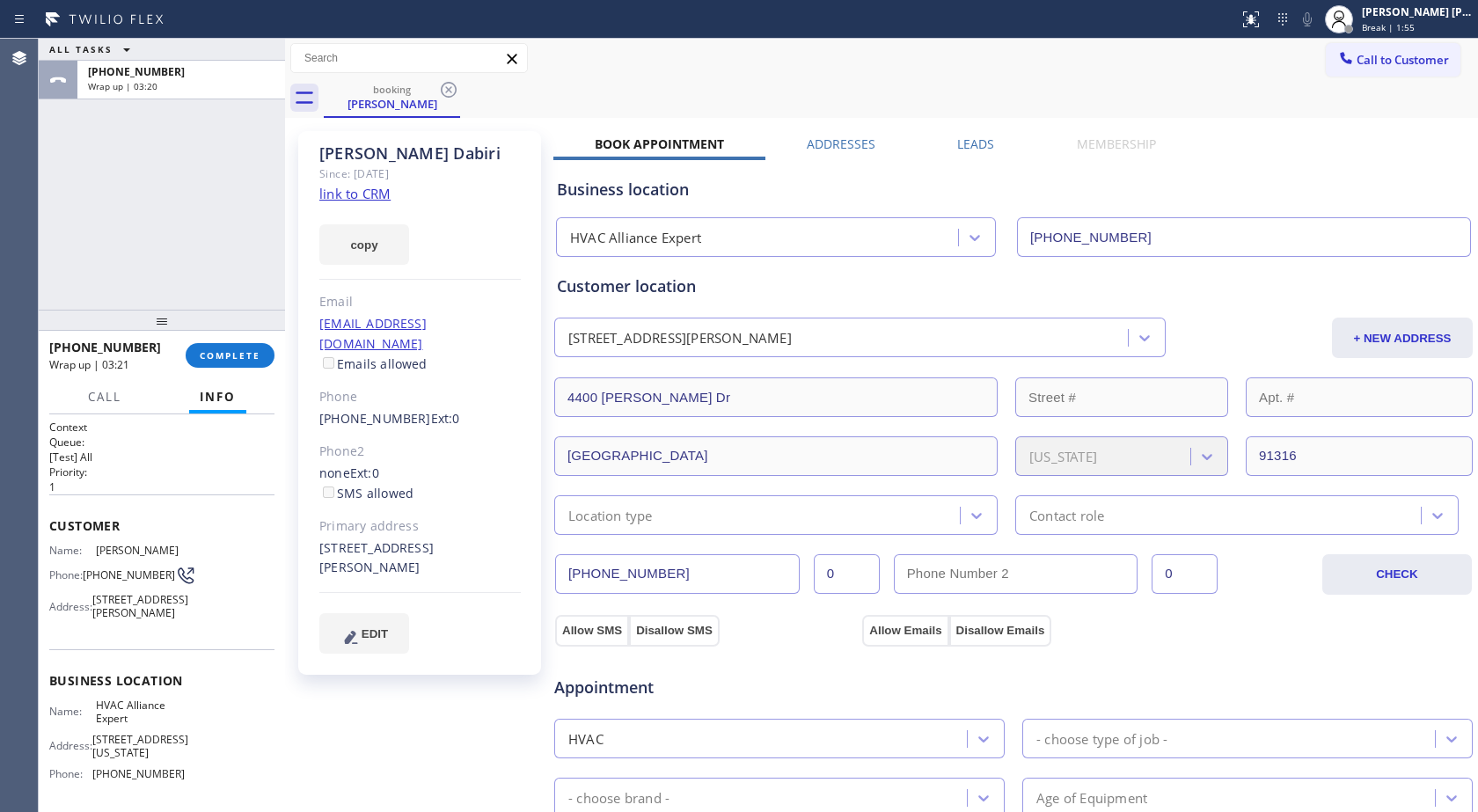
click at [159, 212] on div "ALL TASKS ALL TASKS ACTIVE TASKS TASKS IN WRAP UP [PHONE_NUMBER] Wrap up | 03:20" at bounding box center [162, 175] width 247 height 271
click at [166, 238] on div "ALL TASKS ALL TASKS ACTIVE TASKS TASKS IN WRAP UP [PHONE_NUMBER] Wrap up | 03:47" at bounding box center [162, 175] width 247 height 271
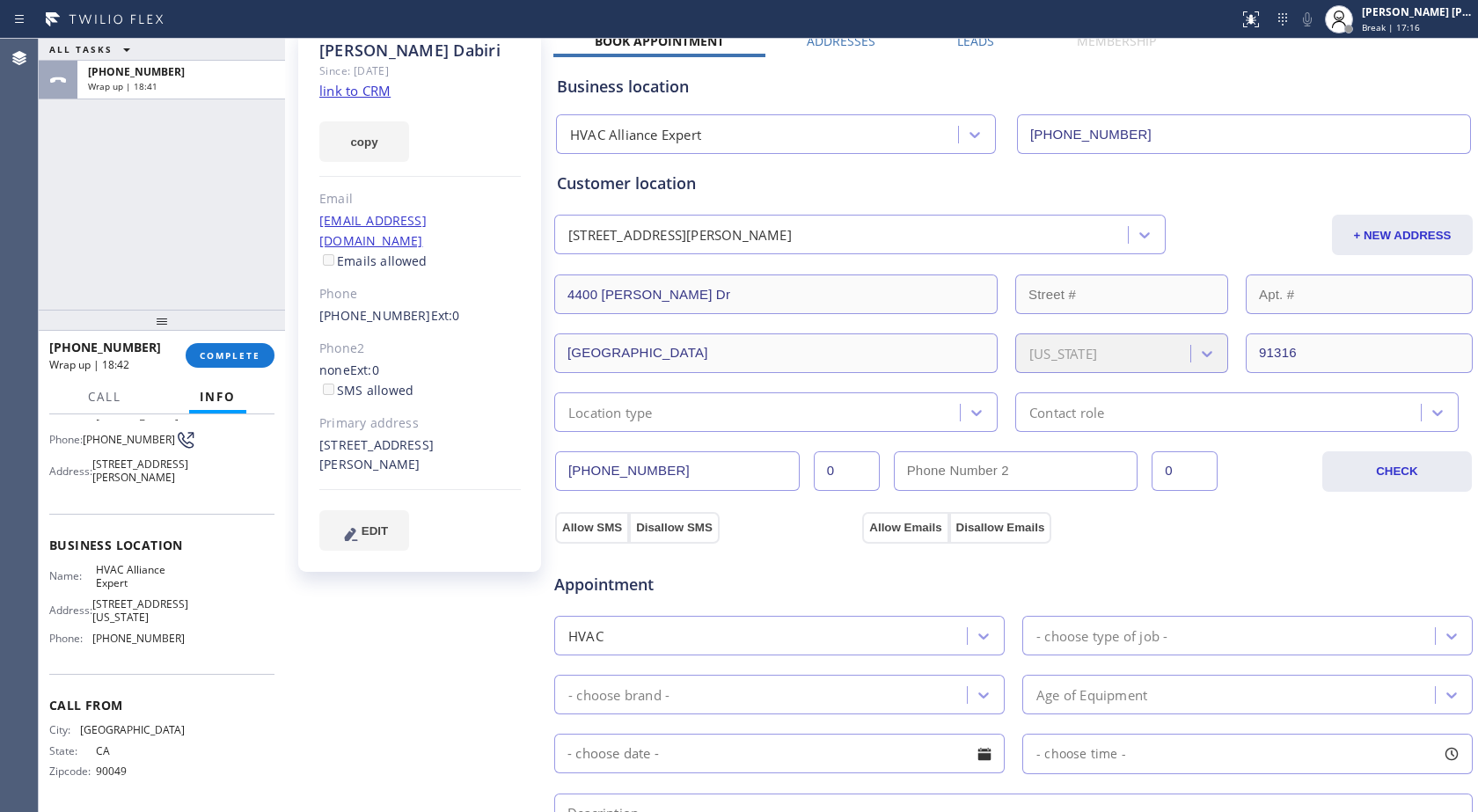
scroll to position [264, 0]
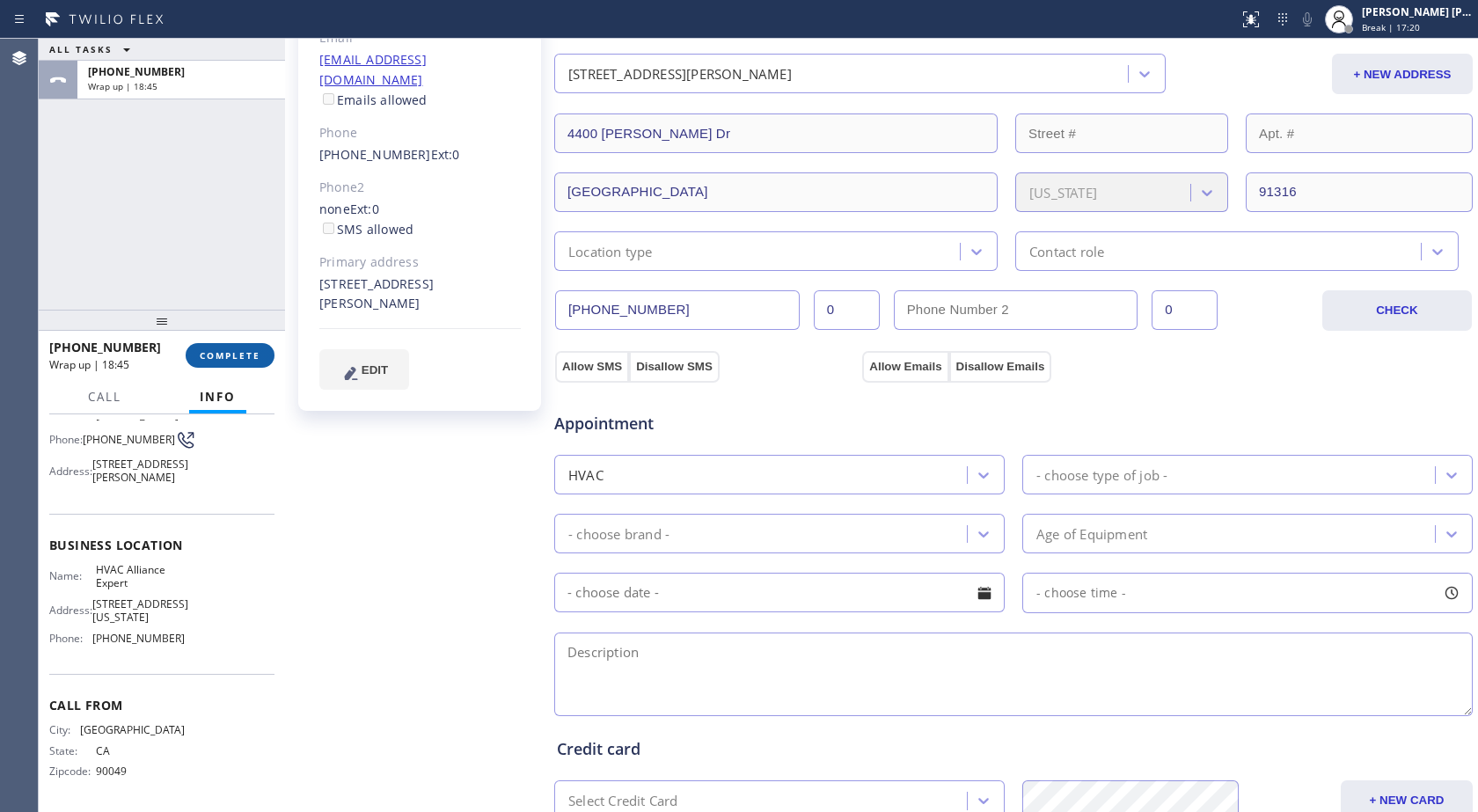
click at [221, 357] on span "COMPLETE" at bounding box center [229, 356] width 61 height 13
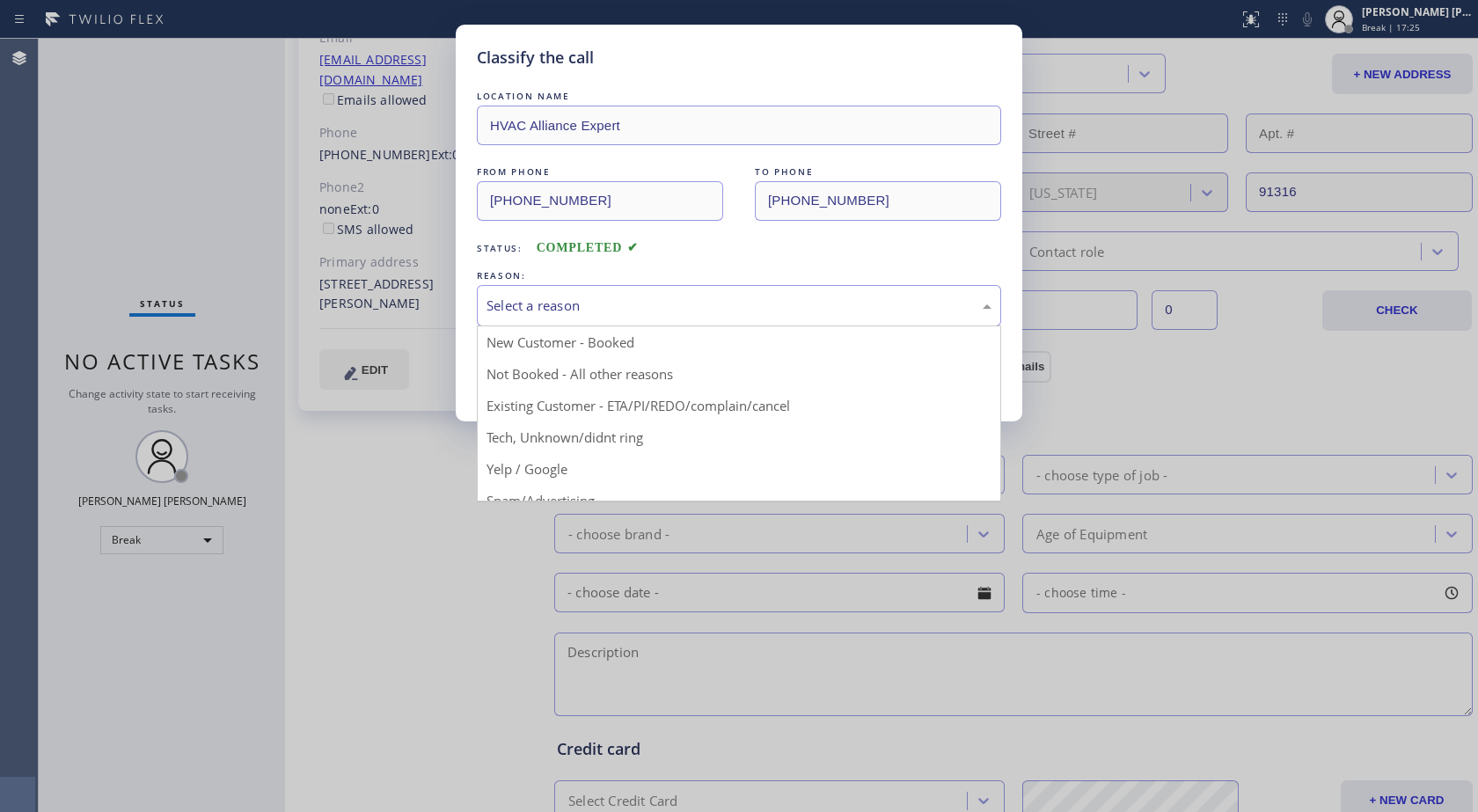
click at [677, 310] on div "Select a reason" at bounding box center [739, 306] width 505 height 20
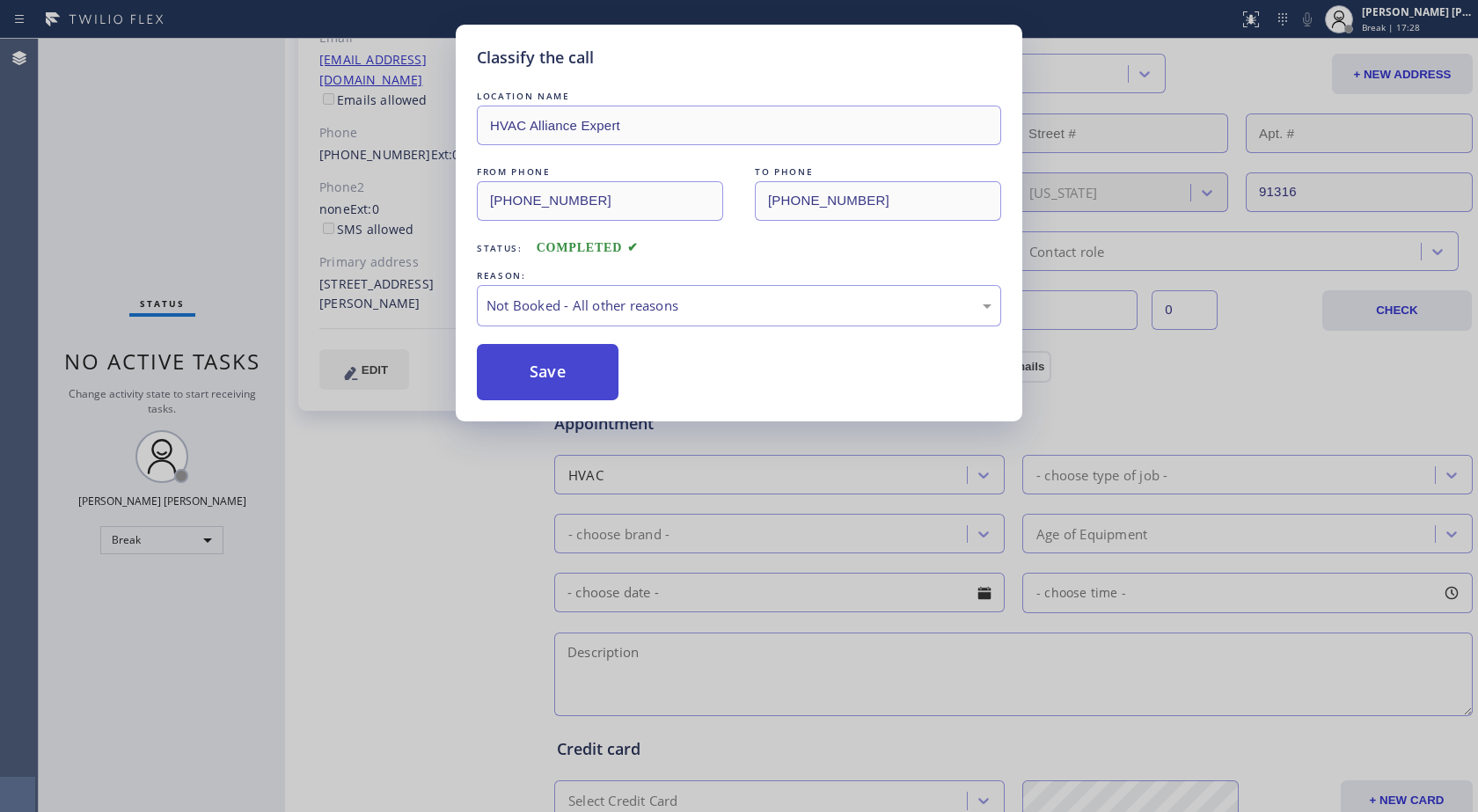
click at [537, 360] on button "Save" at bounding box center [548, 372] width 142 height 56
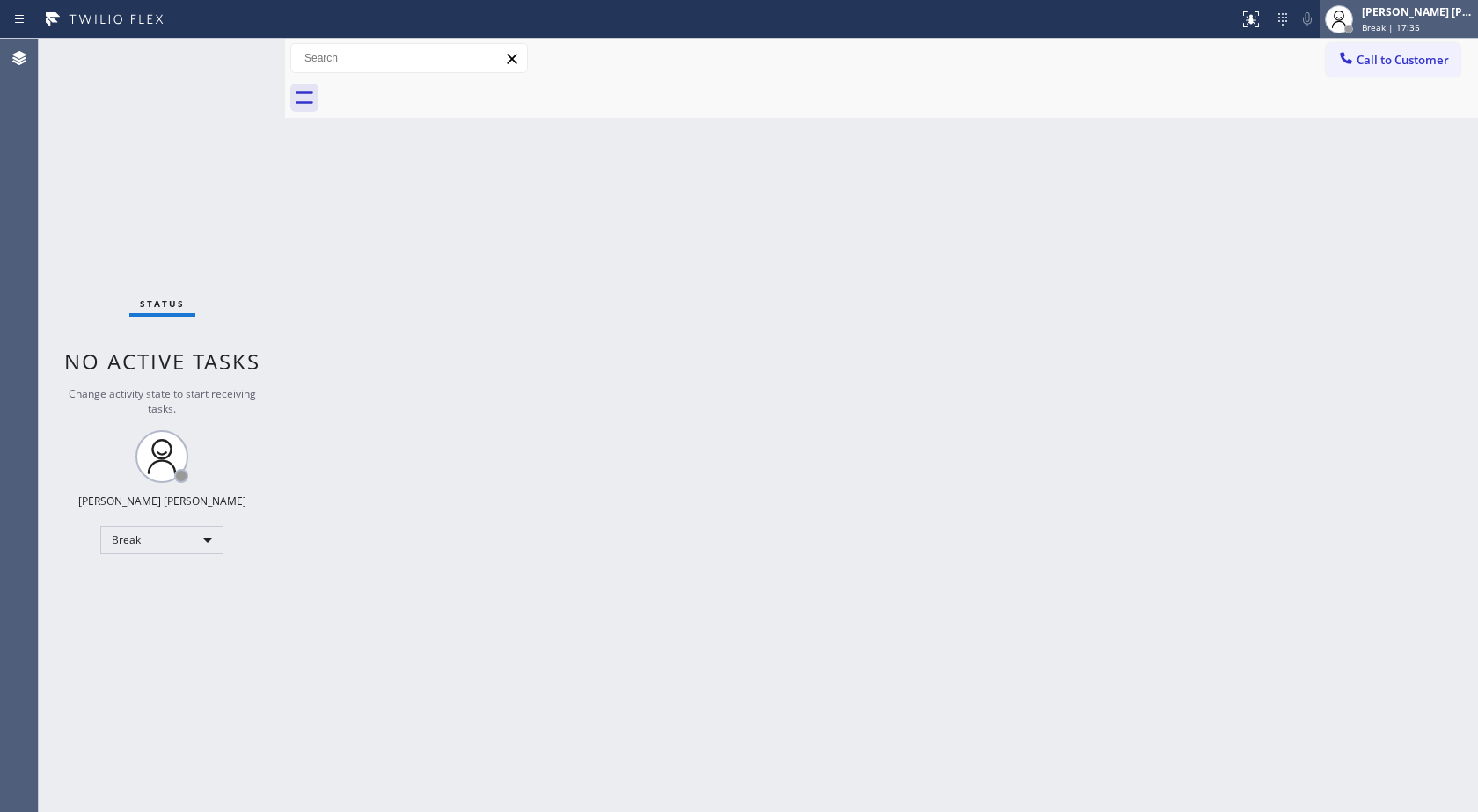
click at [1417, 7] on div "[PERSON_NAME] [PERSON_NAME]" at bounding box center [1418, 12] width 111 height 15
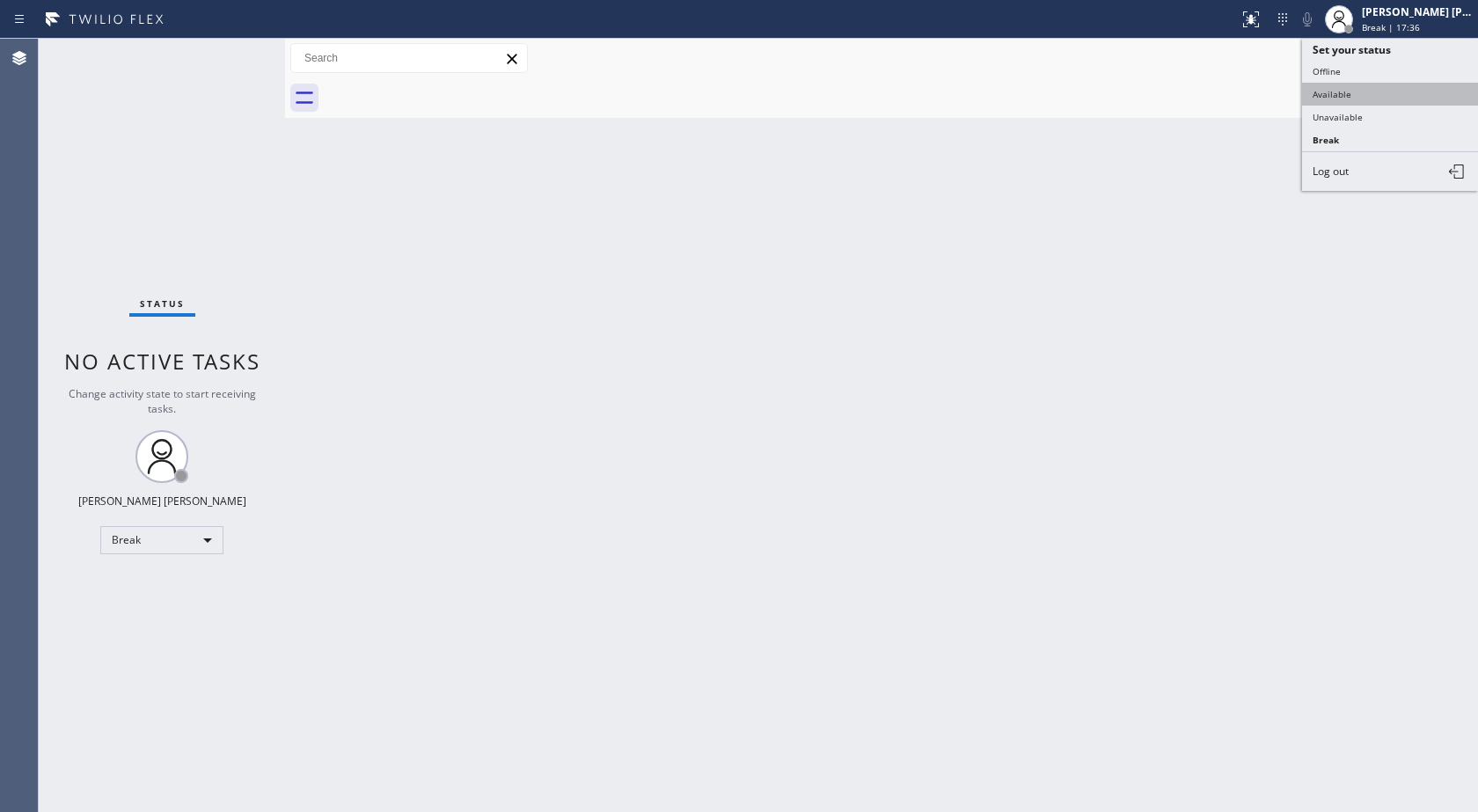
click at [1386, 95] on button "Available" at bounding box center [1390, 94] width 176 height 23
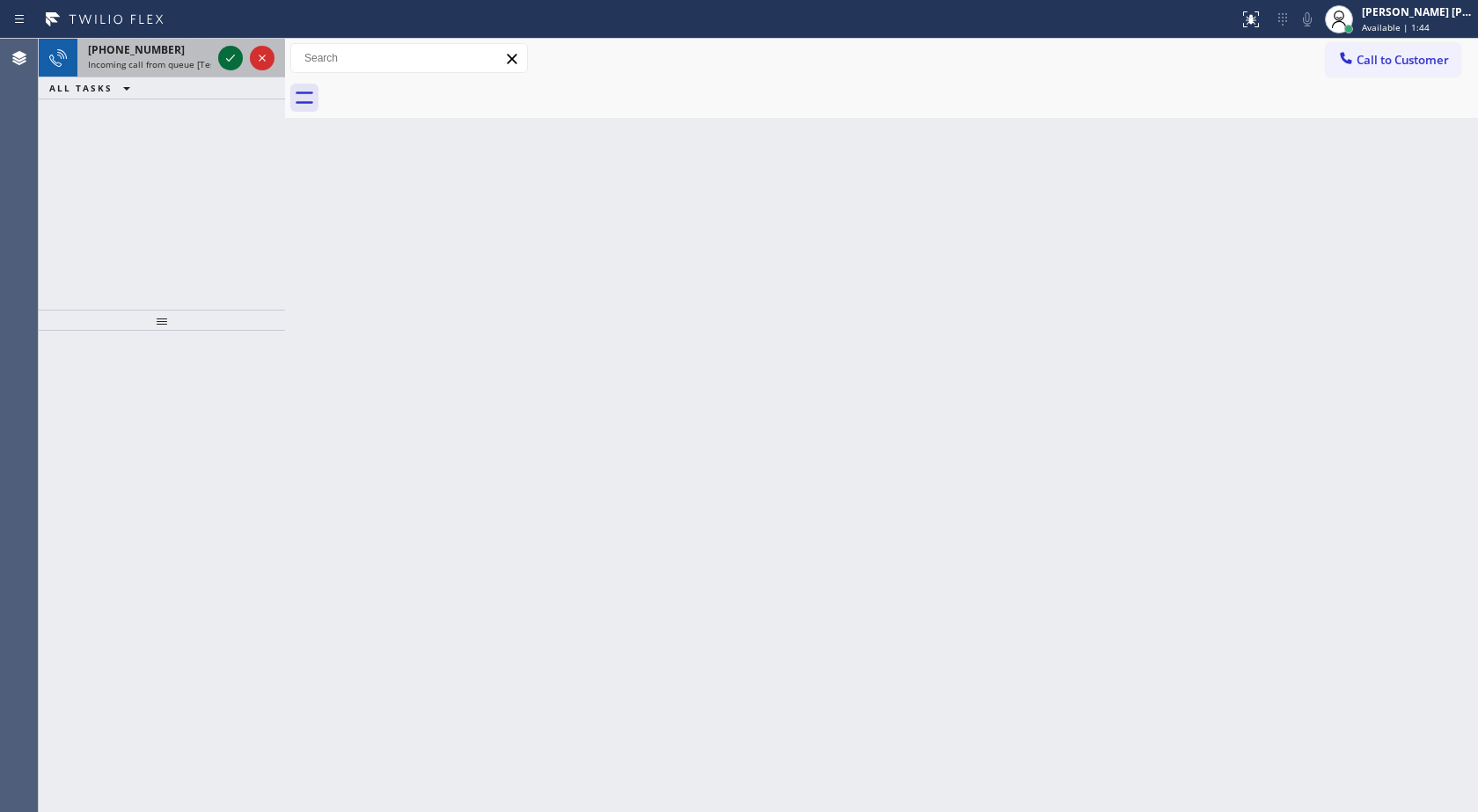
click at [233, 61] on icon at bounding box center [230, 57] width 21 height 21
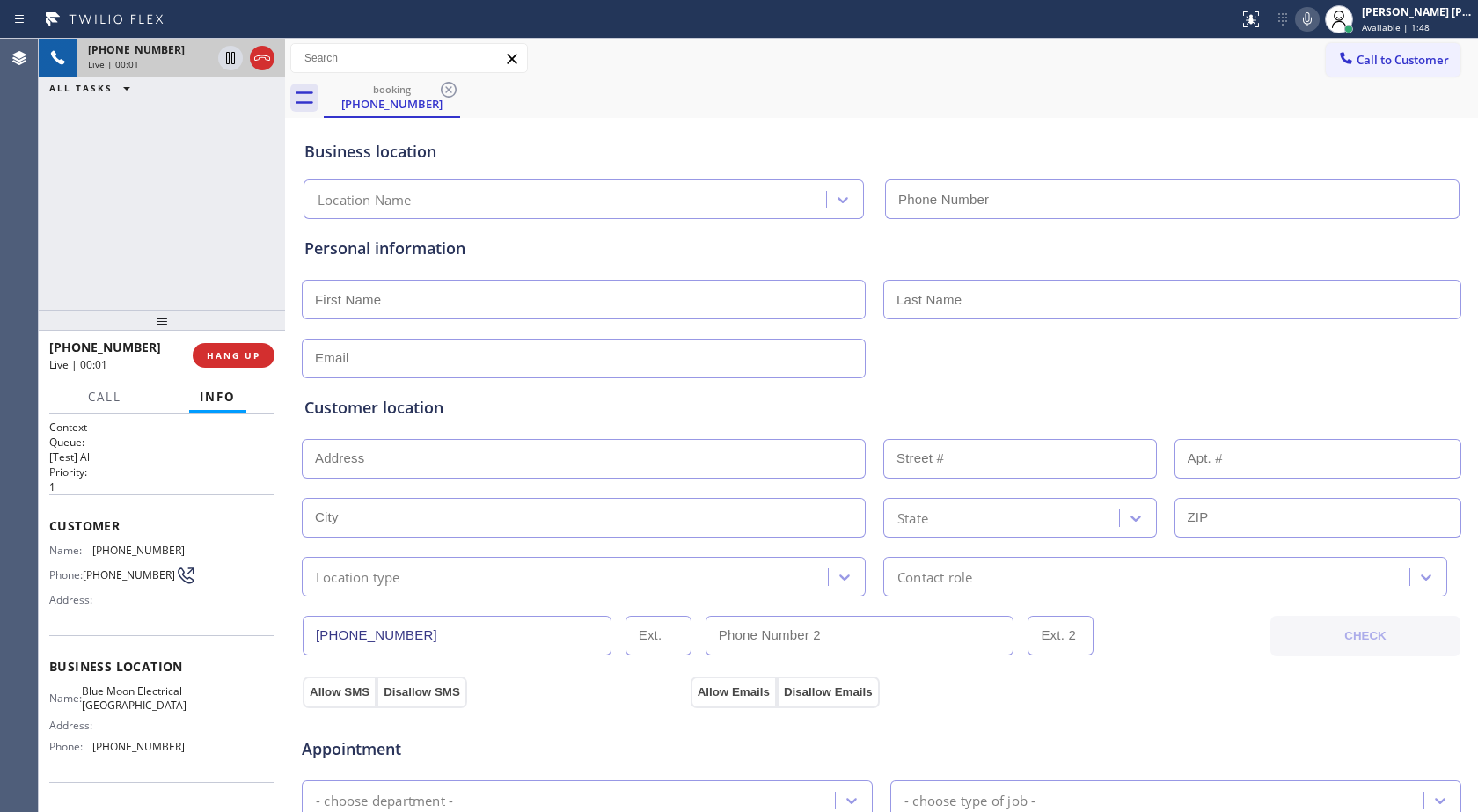
type input "[PHONE_NUMBER]"
click at [235, 62] on icon at bounding box center [230, 58] width 9 height 13
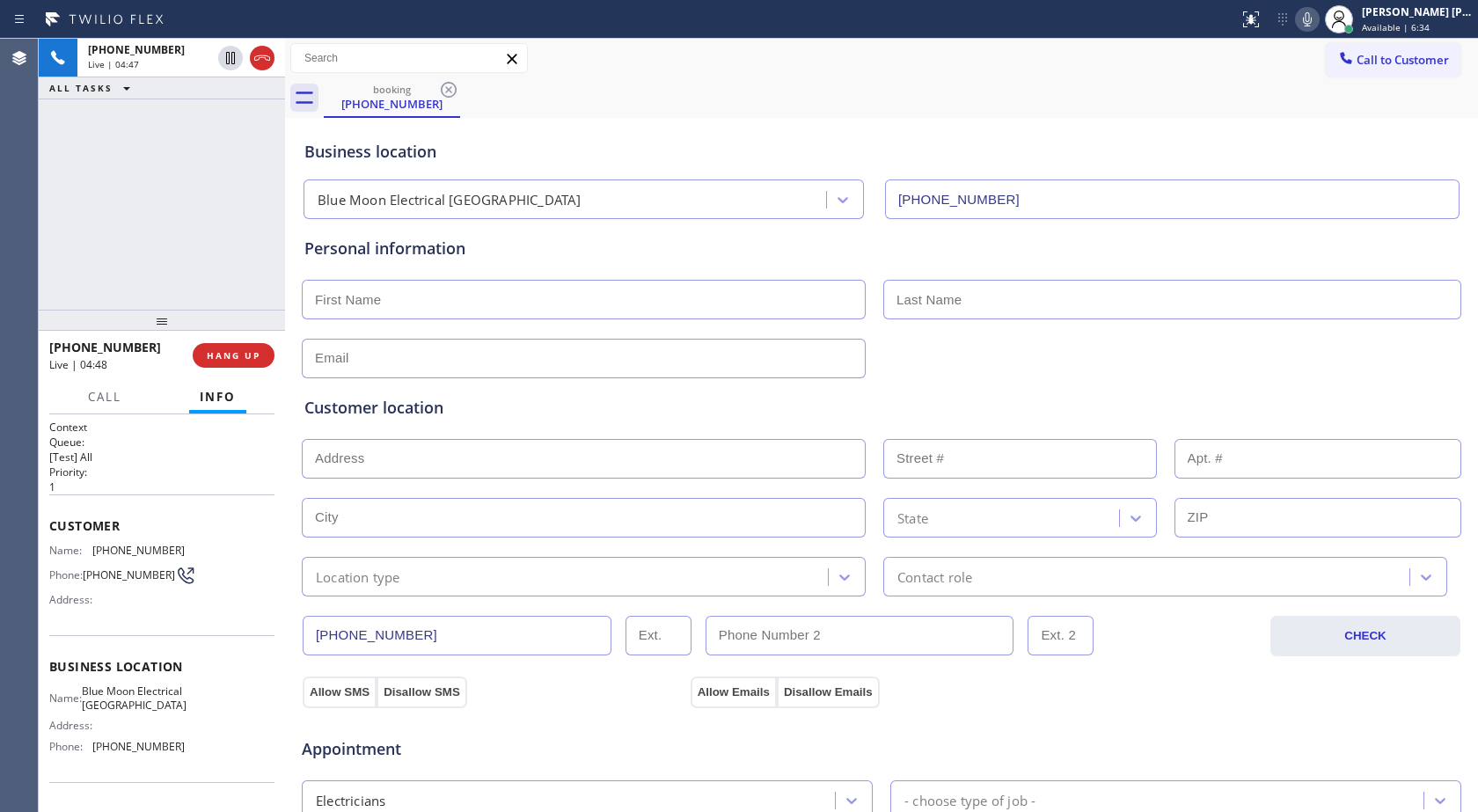
click at [1300, 23] on icon at bounding box center [1307, 19] width 21 height 21
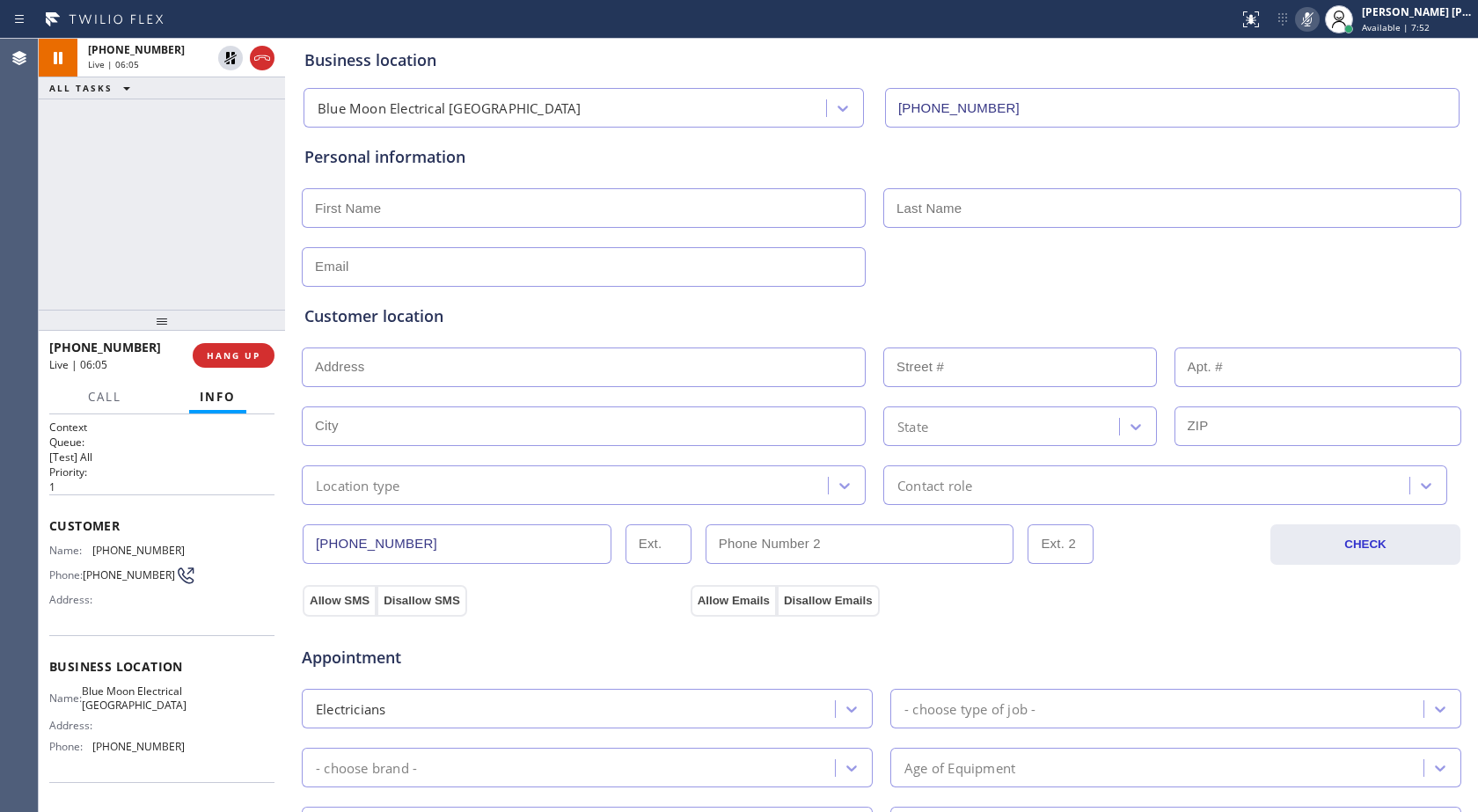
scroll to position [176, 0]
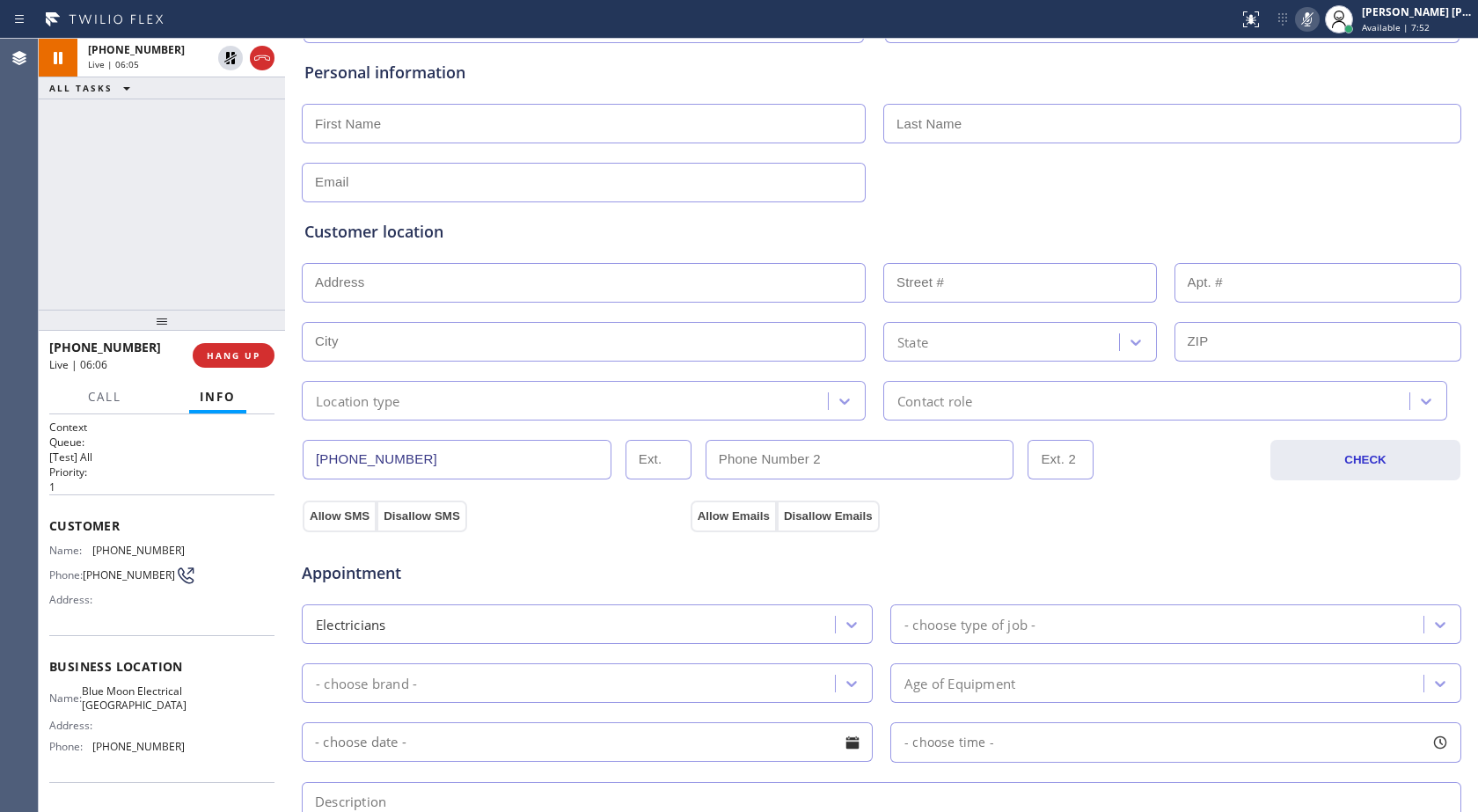
click at [443, 279] on input "text" at bounding box center [583, 282] width 564 height 39
paste input "[STREET_ADDRESS]"
type input "[STREET_ADDRESS]"
type input "13817"
type input "[GEOGRAPHIC_DATA]"
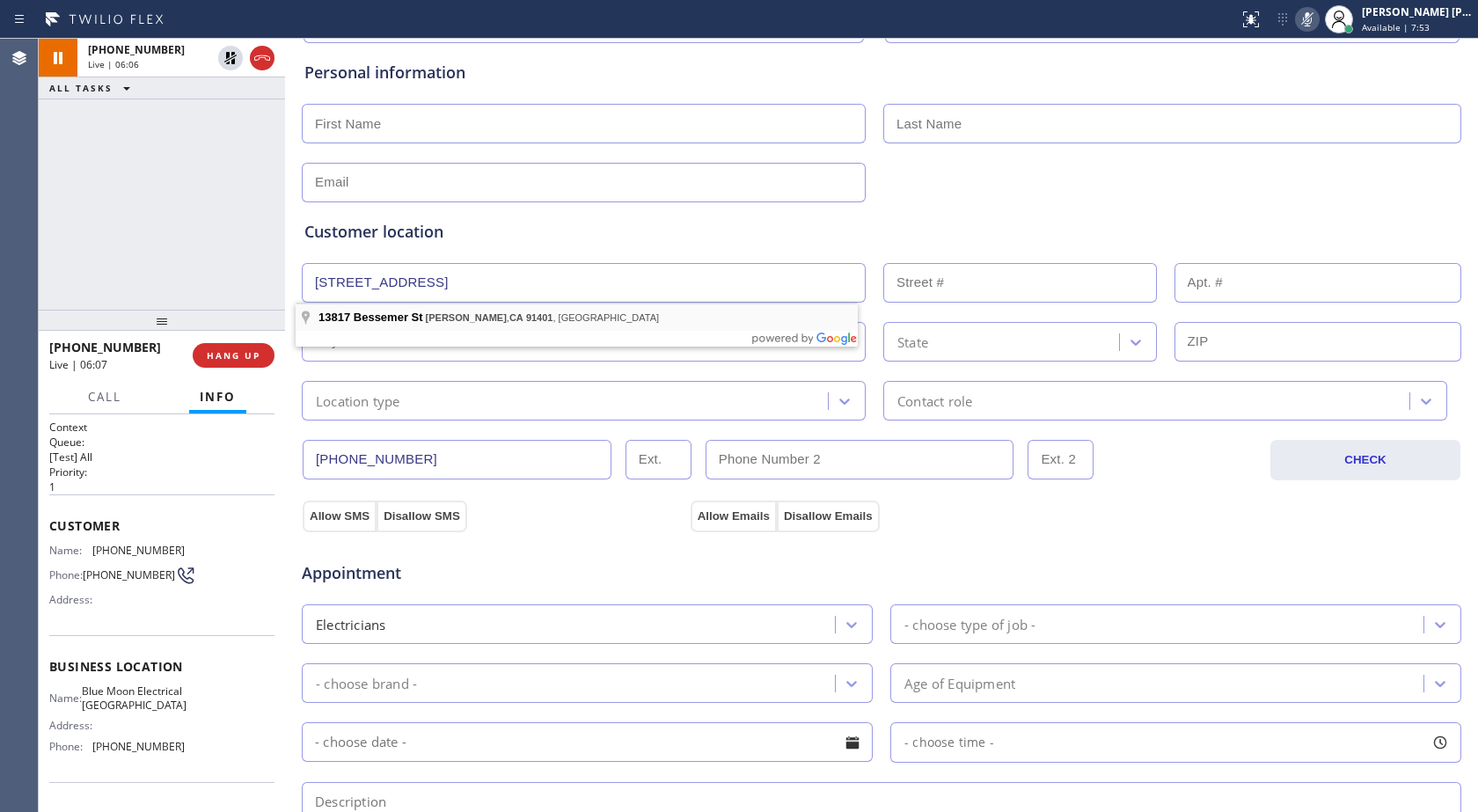
type input "91401"
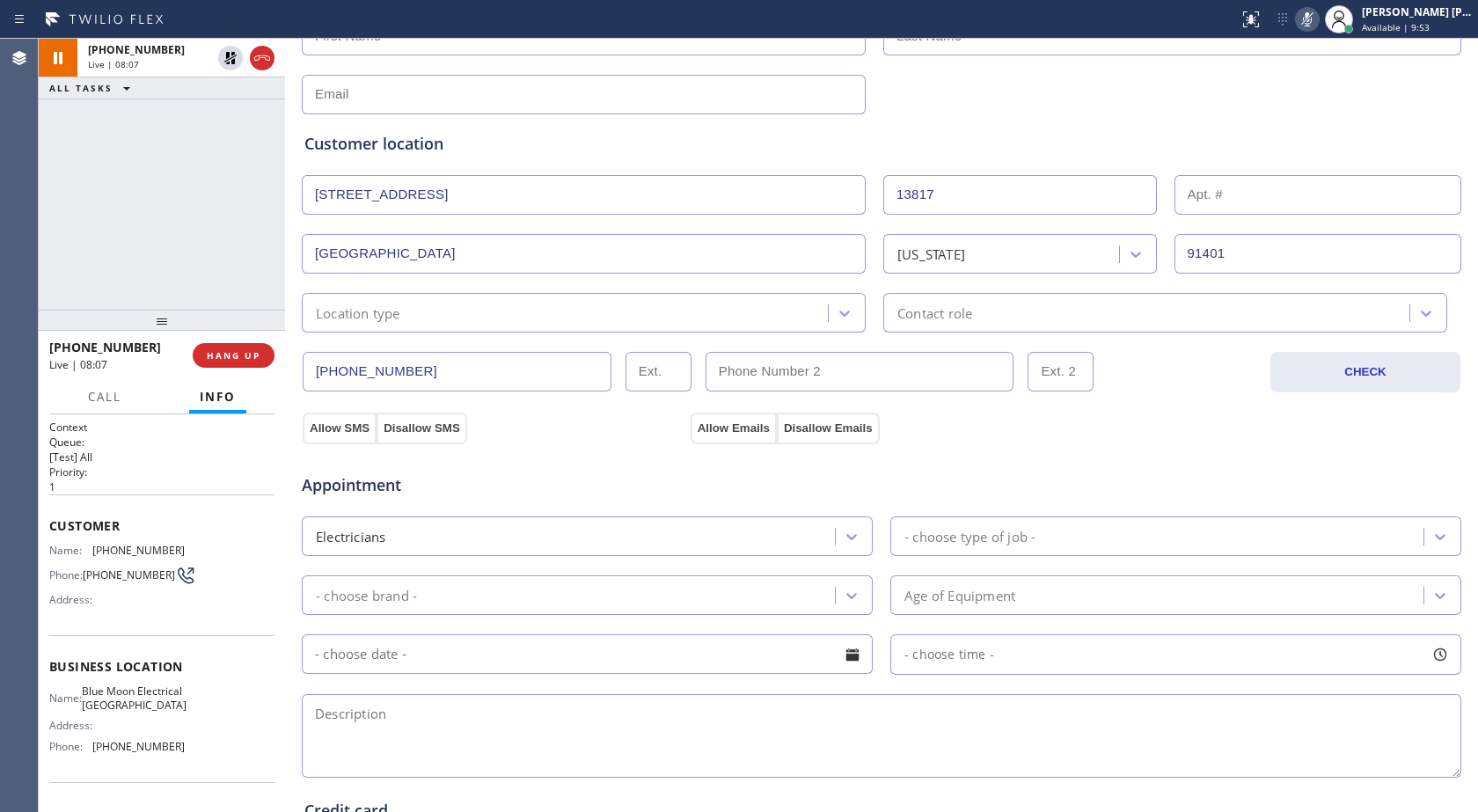
click at [209, 194] on div "[PHONE_NUMBER] Live | 08:07 ALL TASKS ALL TASKS ACTIVE TASKS TASKS IN WRAP UP" at bounding box center [162, 175] width 247 height 271
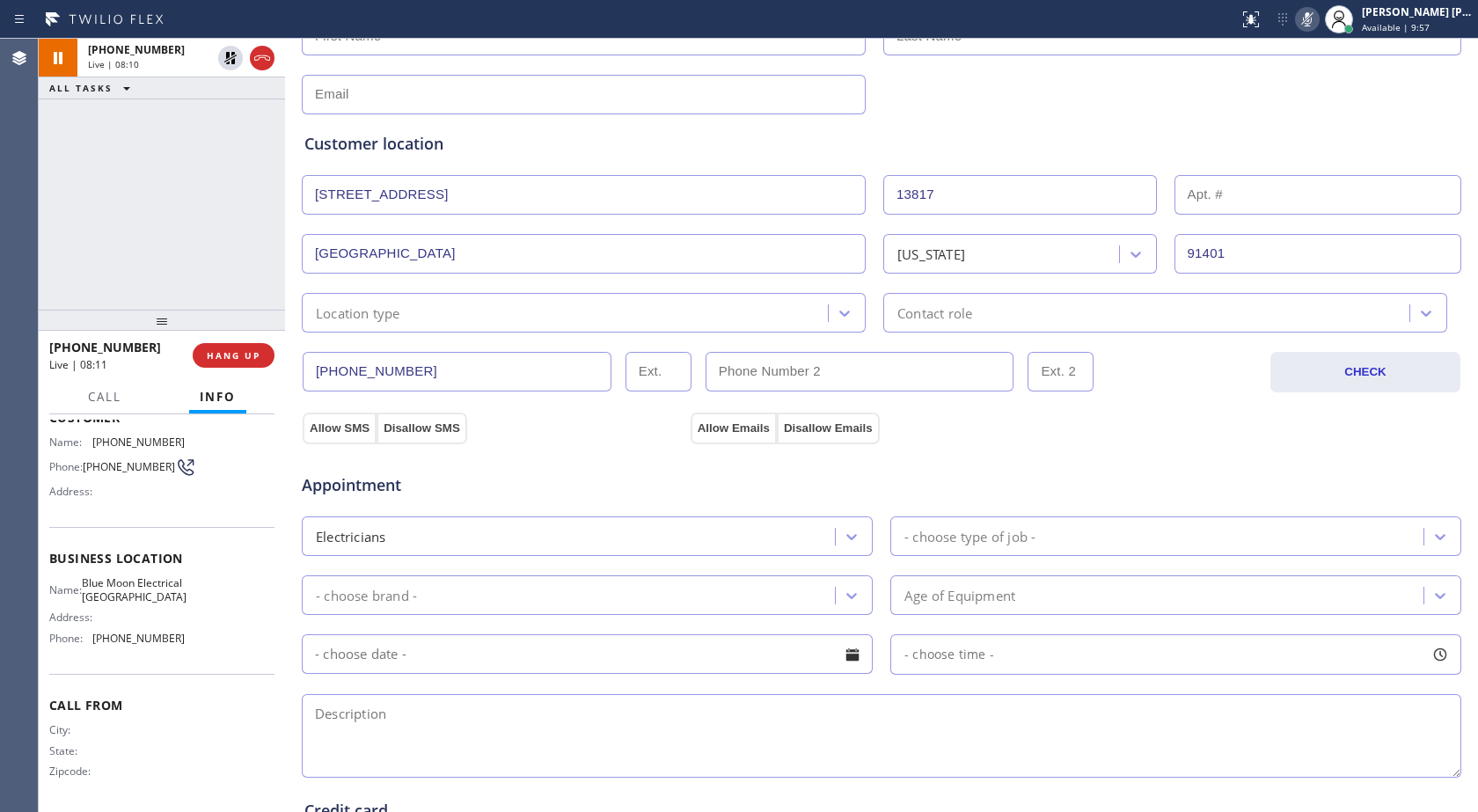
scroll to position [128, 0]
click at [1312, 21] on icon at bounding box center [1307, 19] width 21 height 21
click at [231, 58] on icon at bounding box center [230, 58] width 13 height 13
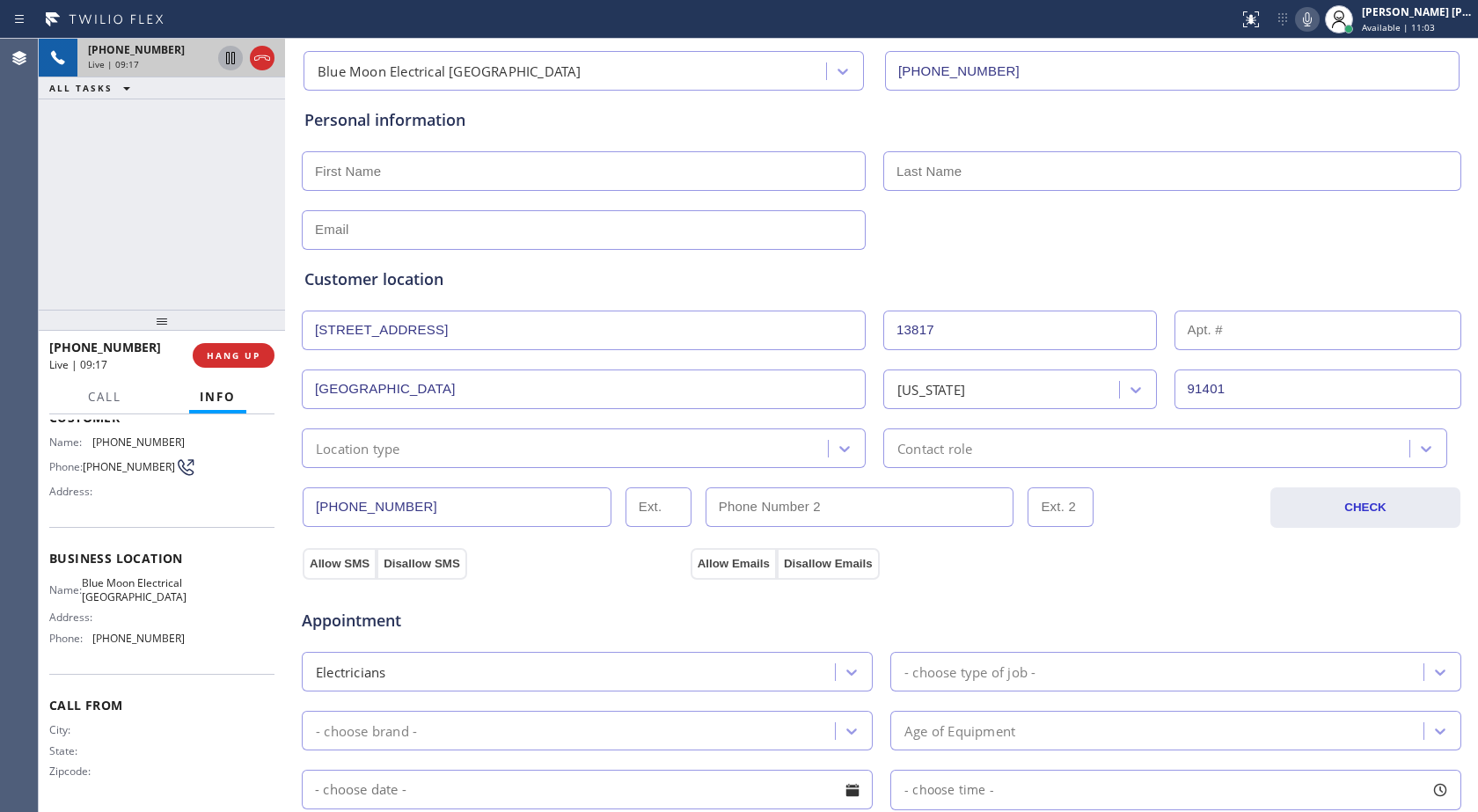
scroll to position [88, 0]
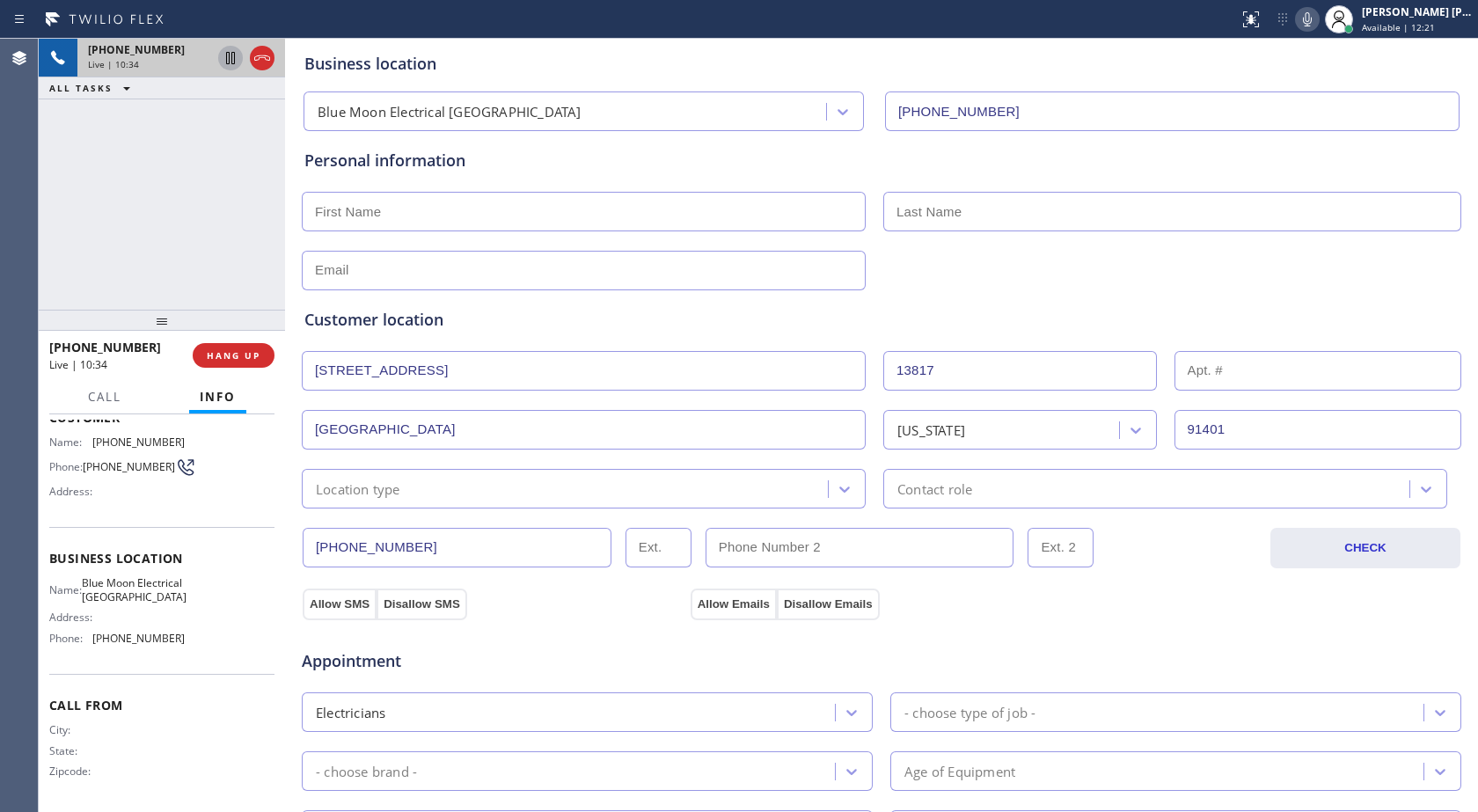
click at [1300, 14] on icon at bounding box center [1307, 19] width 21 height 21
click at [1312, 17] on icon at bounding box center [1308, 19] width 9 height 14
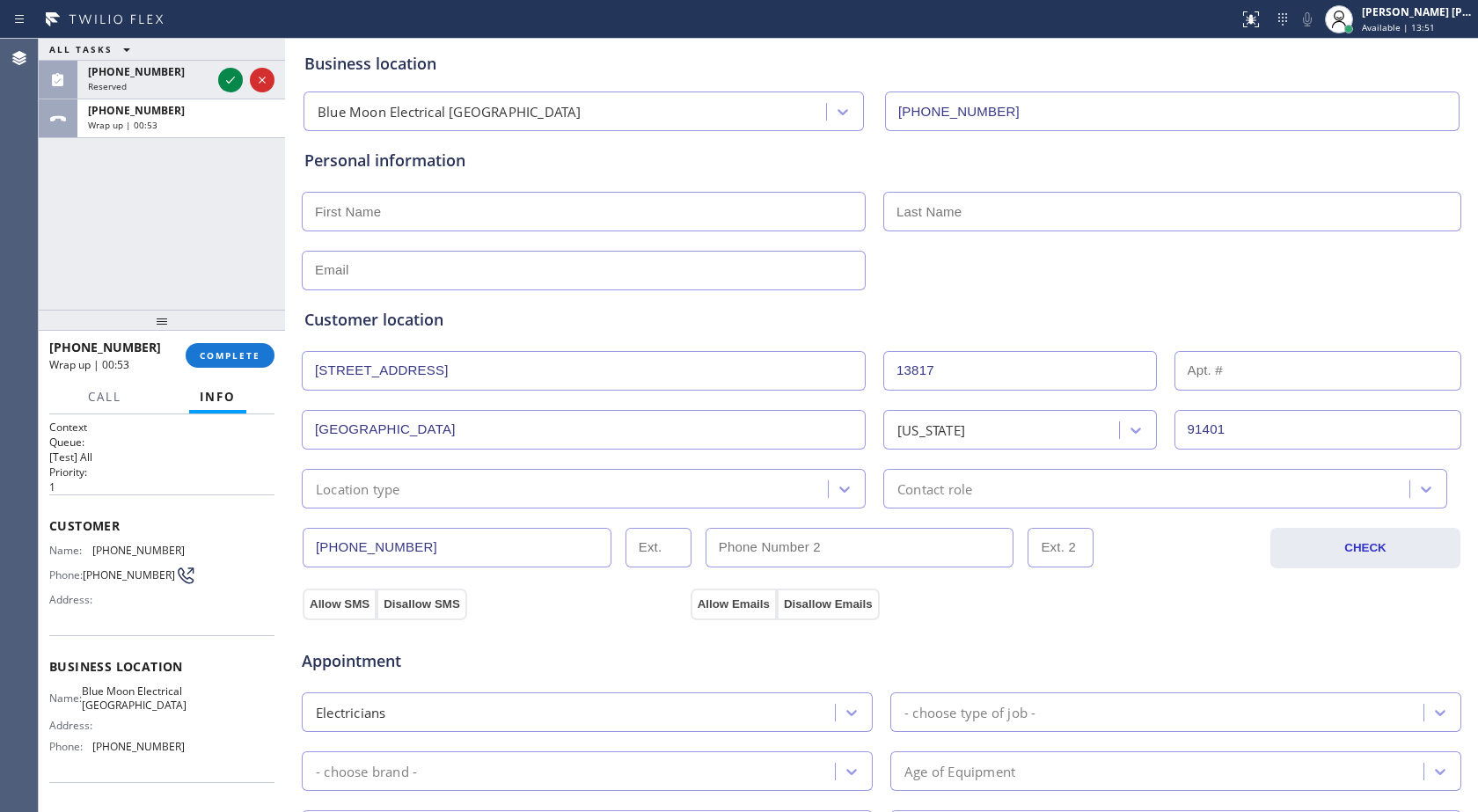
scroll to position [0, 0]
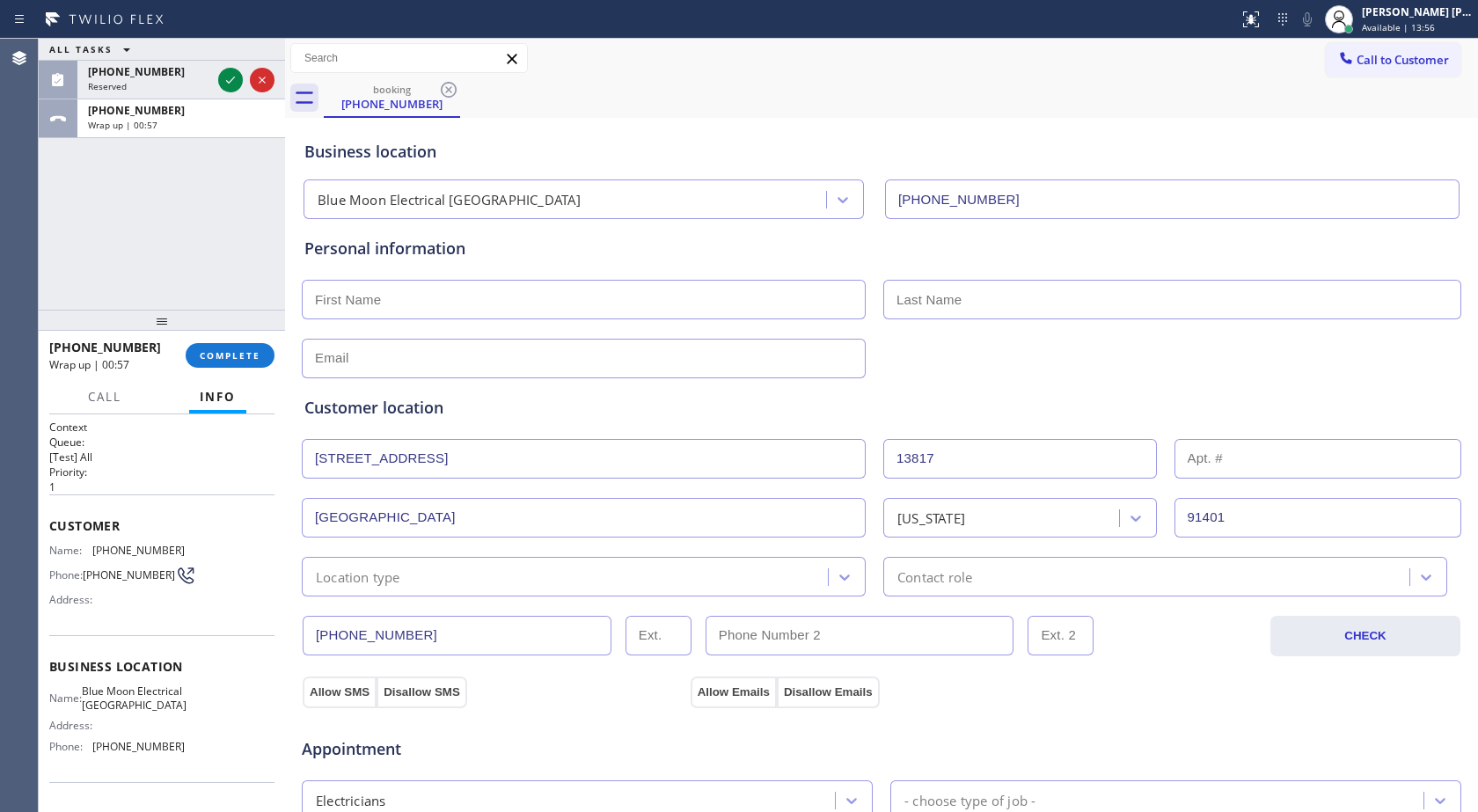
click at [530, 304] on input "text" at bounding box center [583, 299] width 564 height 39
type input "[PERSON_NAME]"
click at [1040, 297] on input "text" at bounding box center [1172, 299] width 578 height 39
type input "[PERSON_NAME]"
click at [527, 363] on input "text" at bounding box center [583, 358] width 564 height 39
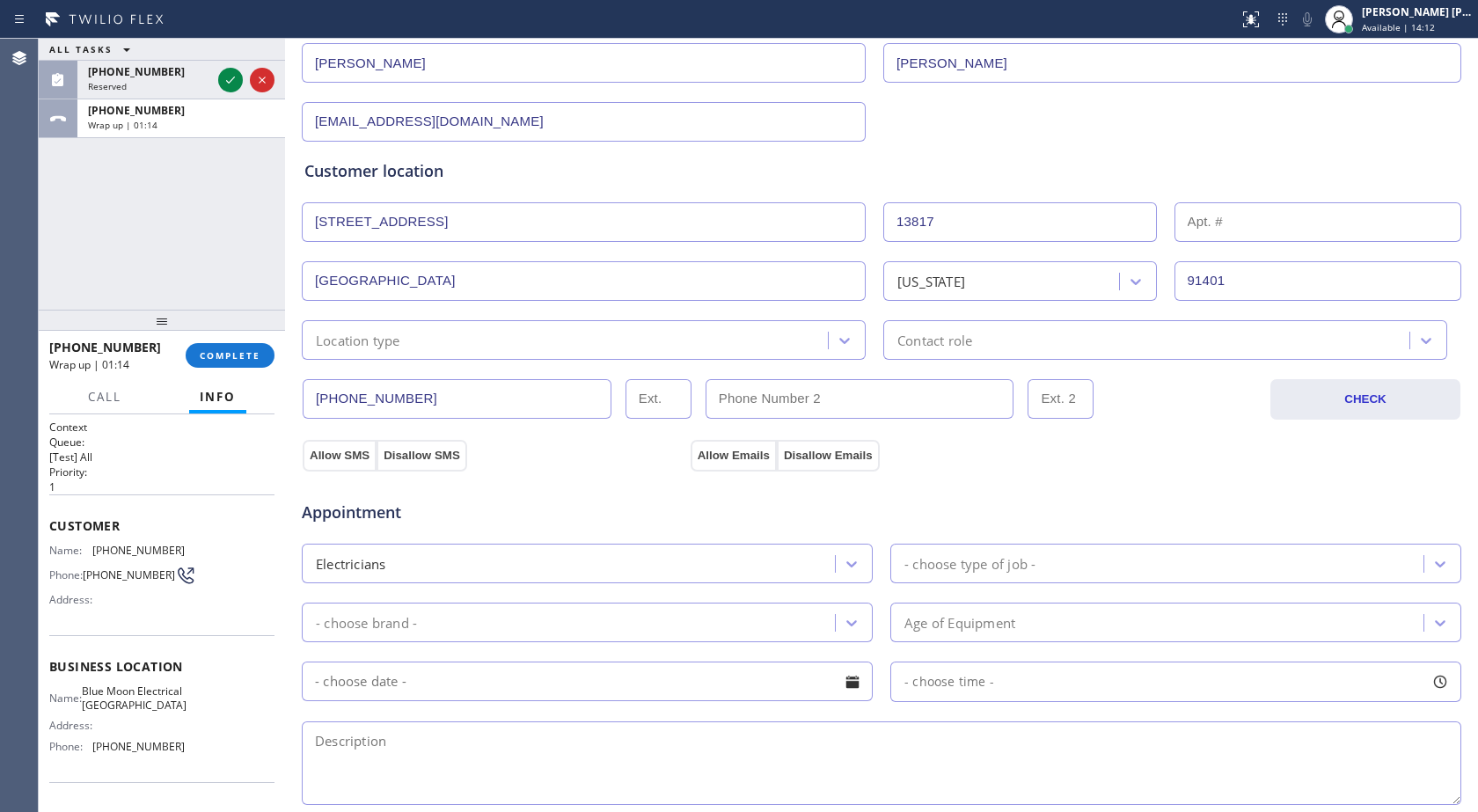
scroll to position [264, 0]
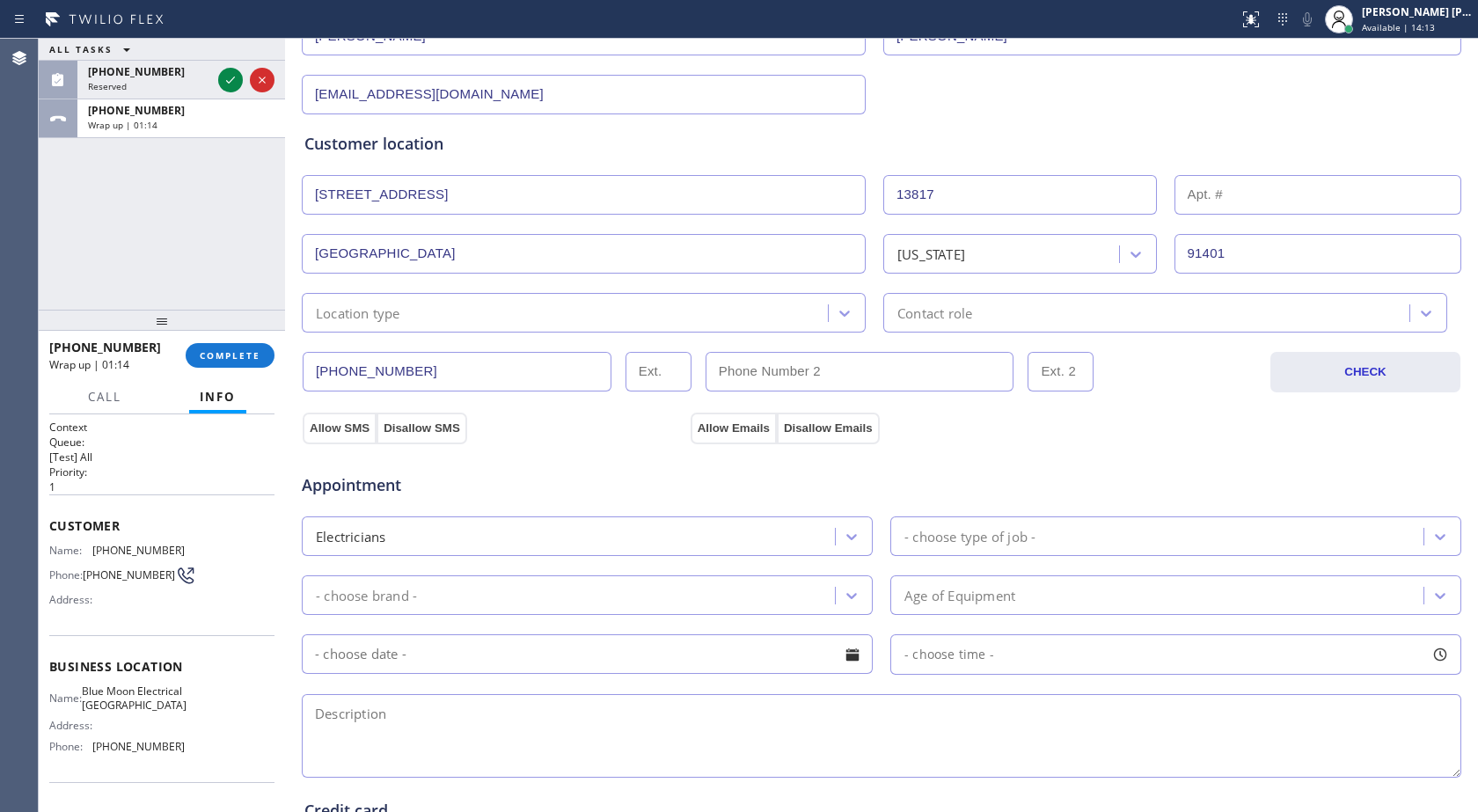
type input "[EMAIL_ADDRESS][DOMAIN_NAME]"
click at [467, 320] on div "Location type" at bounding box center [567, 313] width 521 height 31
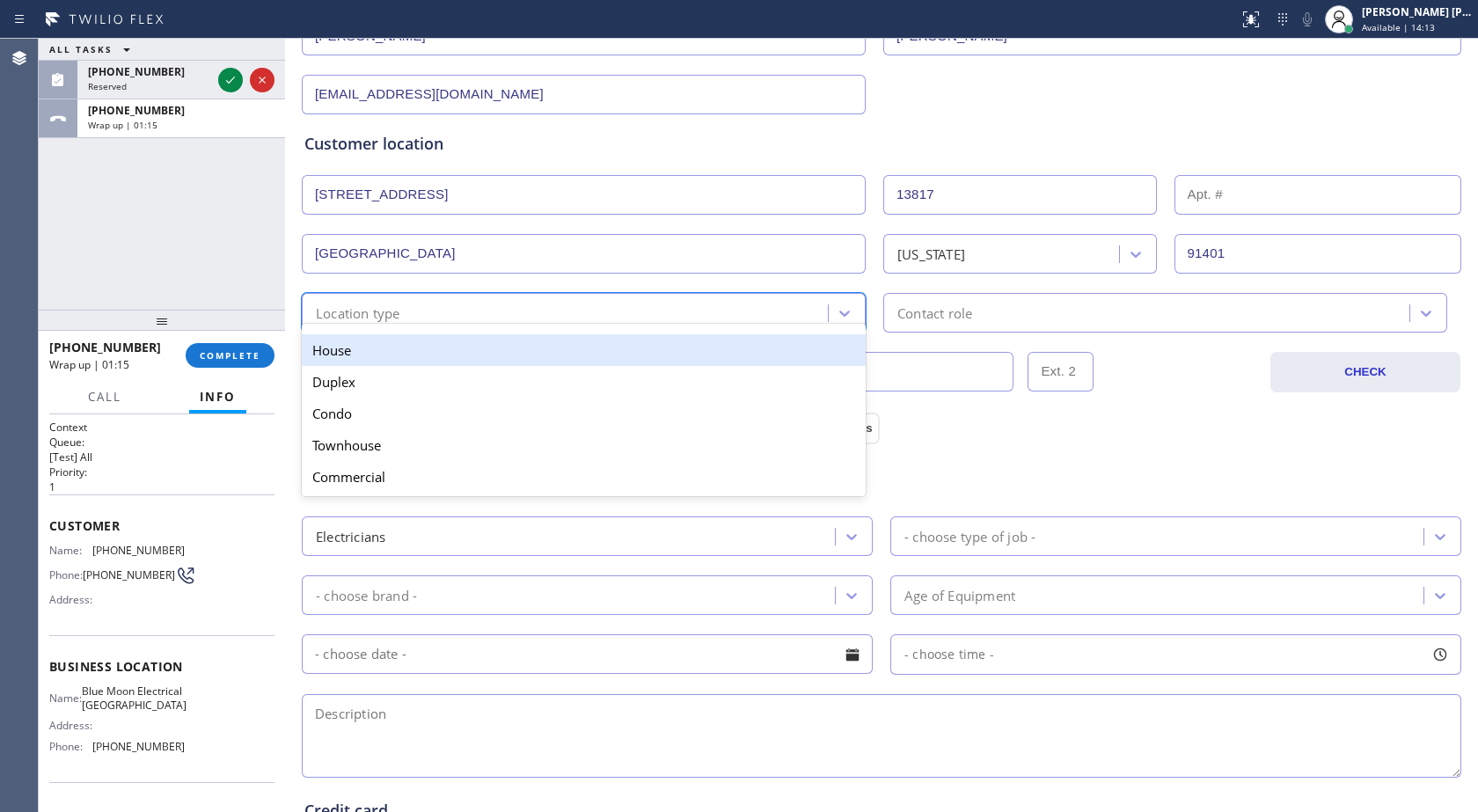
click at [448, 354] on div "House" at bounding box center [583, 350] width 564 height 32
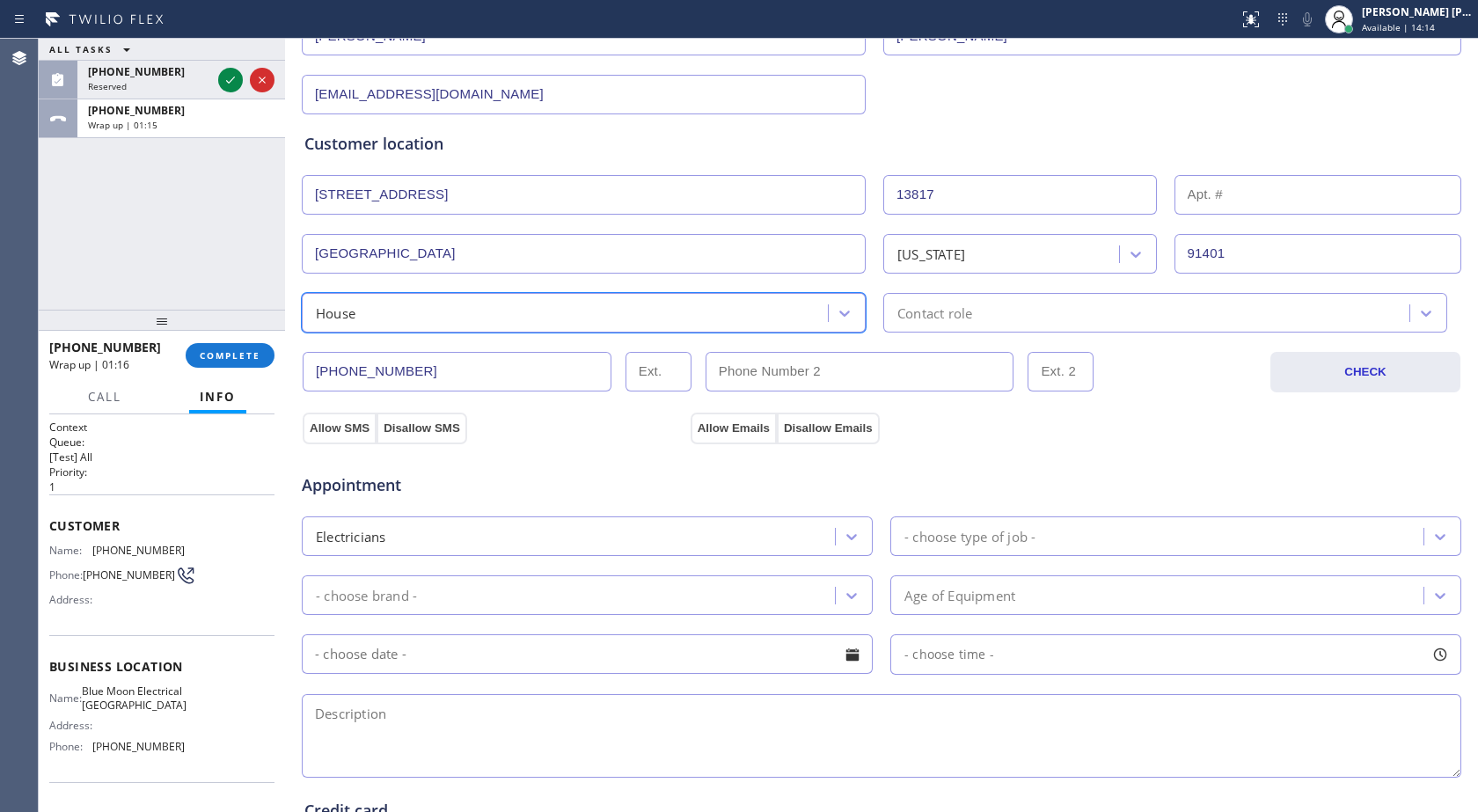
click at [935, 304] on div "Contact role" at bounding box center [935, 312] width 75 height 20
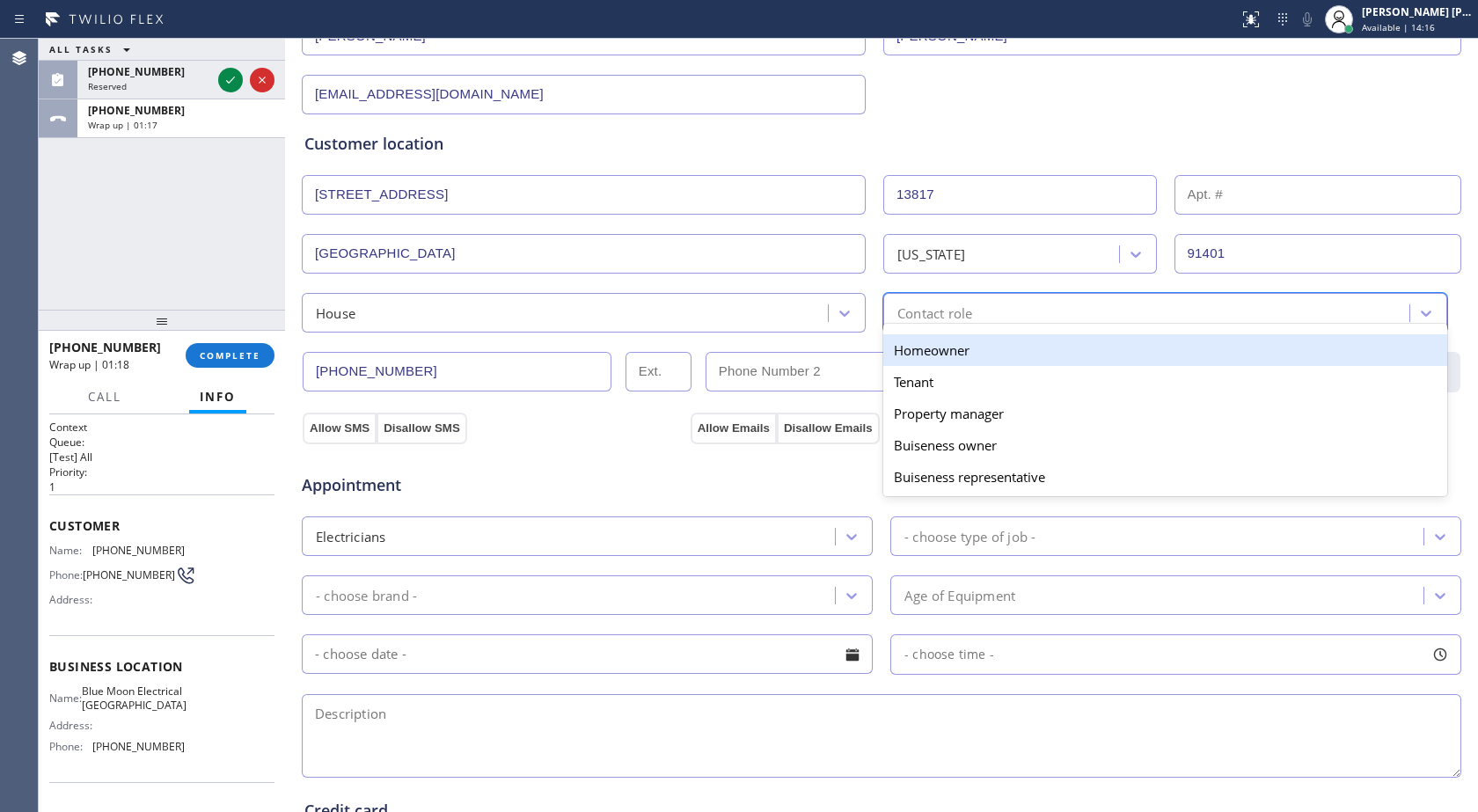
click at [944, 353] on div "Homeowner" at bounding box center [1165, 350] width 564 height 32
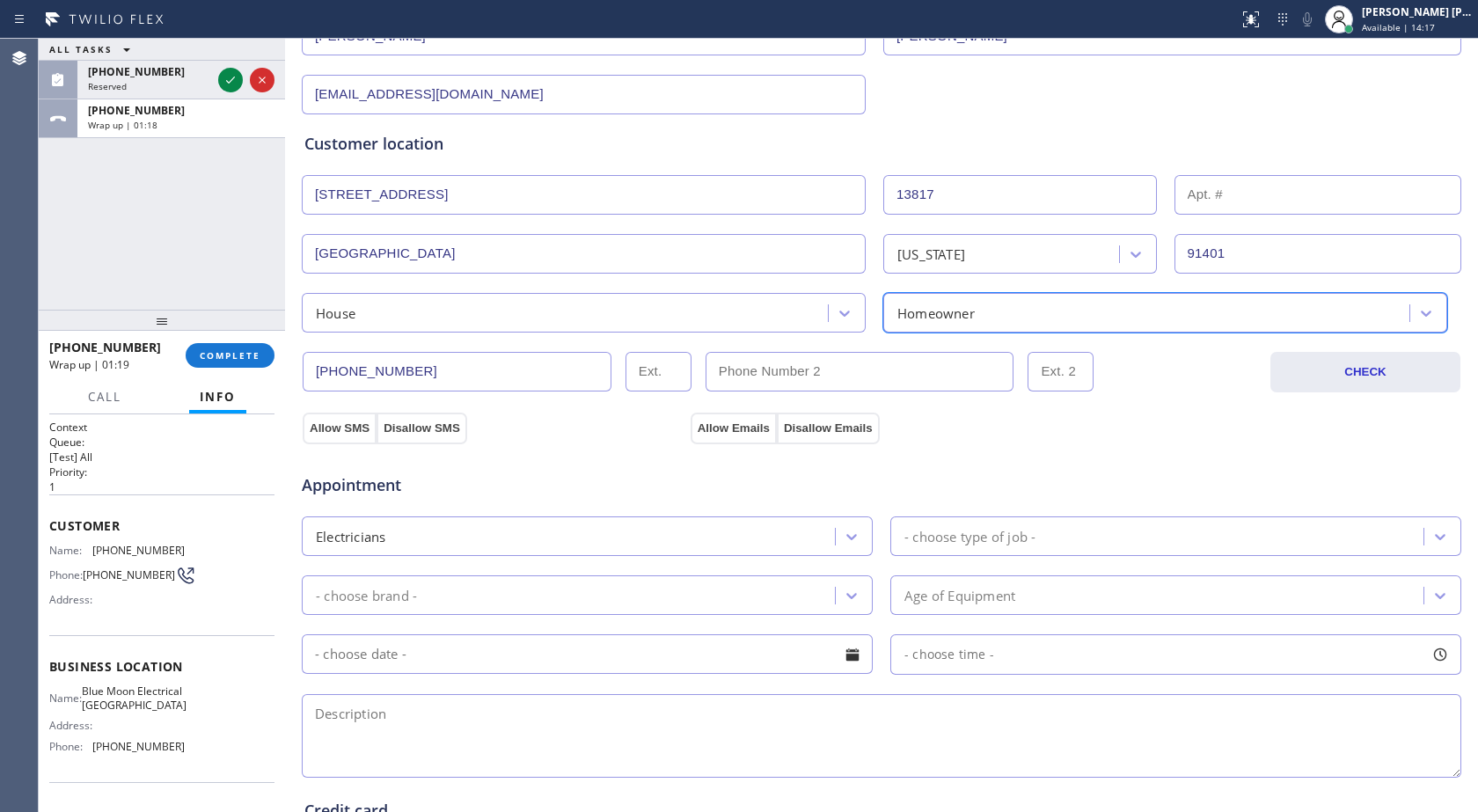
click at [945, 319] on div "Homeowner" at bounding box center [936, 312] width 77 height 20
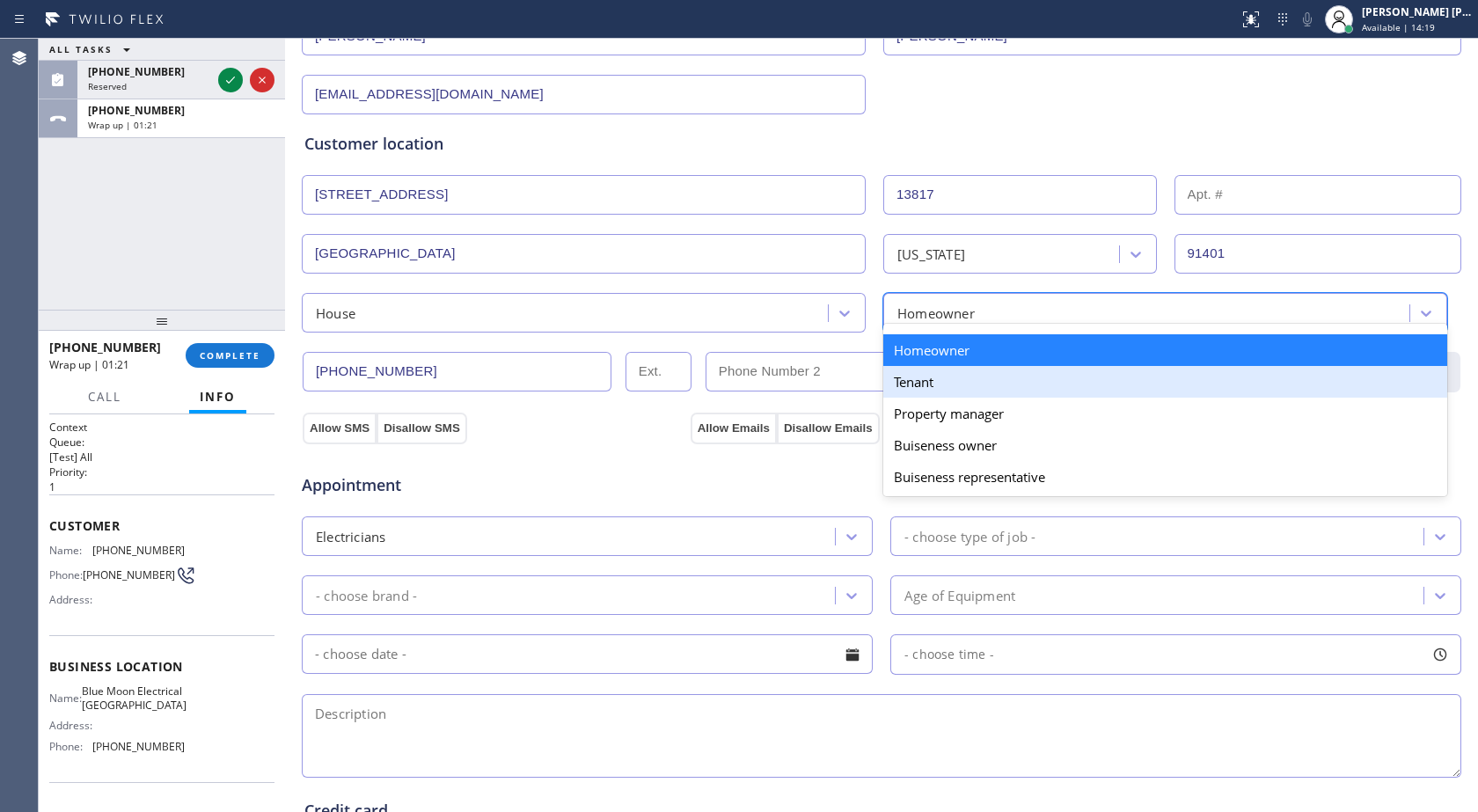
click at [942, 375] on div "Tenant" at bounding box center [1165, 381] width 564 height 32
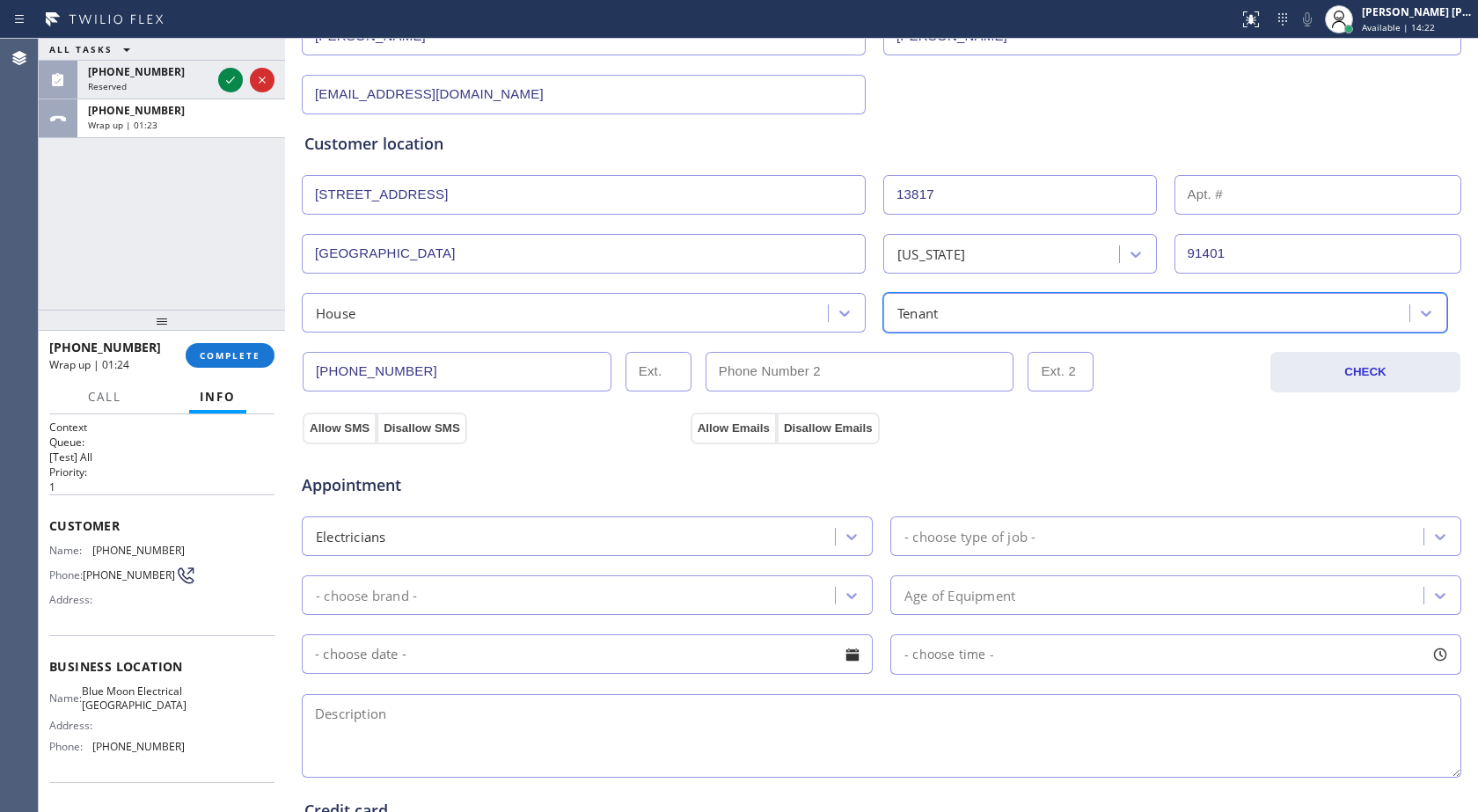
click at [926, 303] on div "Tenant" at bounding box center [918, 312] width 40 height 20
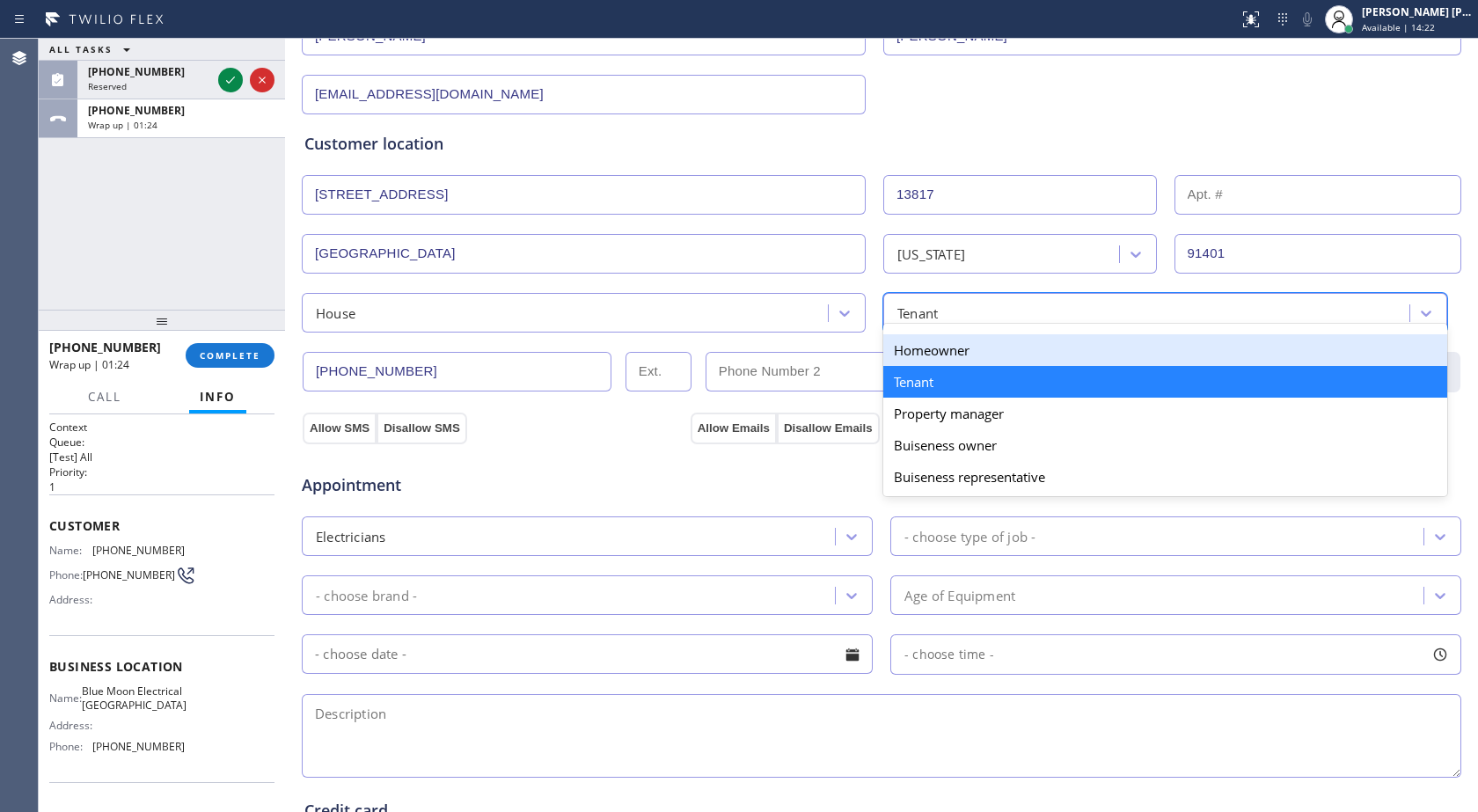
click at [925, 348] on div "Homeowner" at bounding box center [1165, 350] width 564 height 32
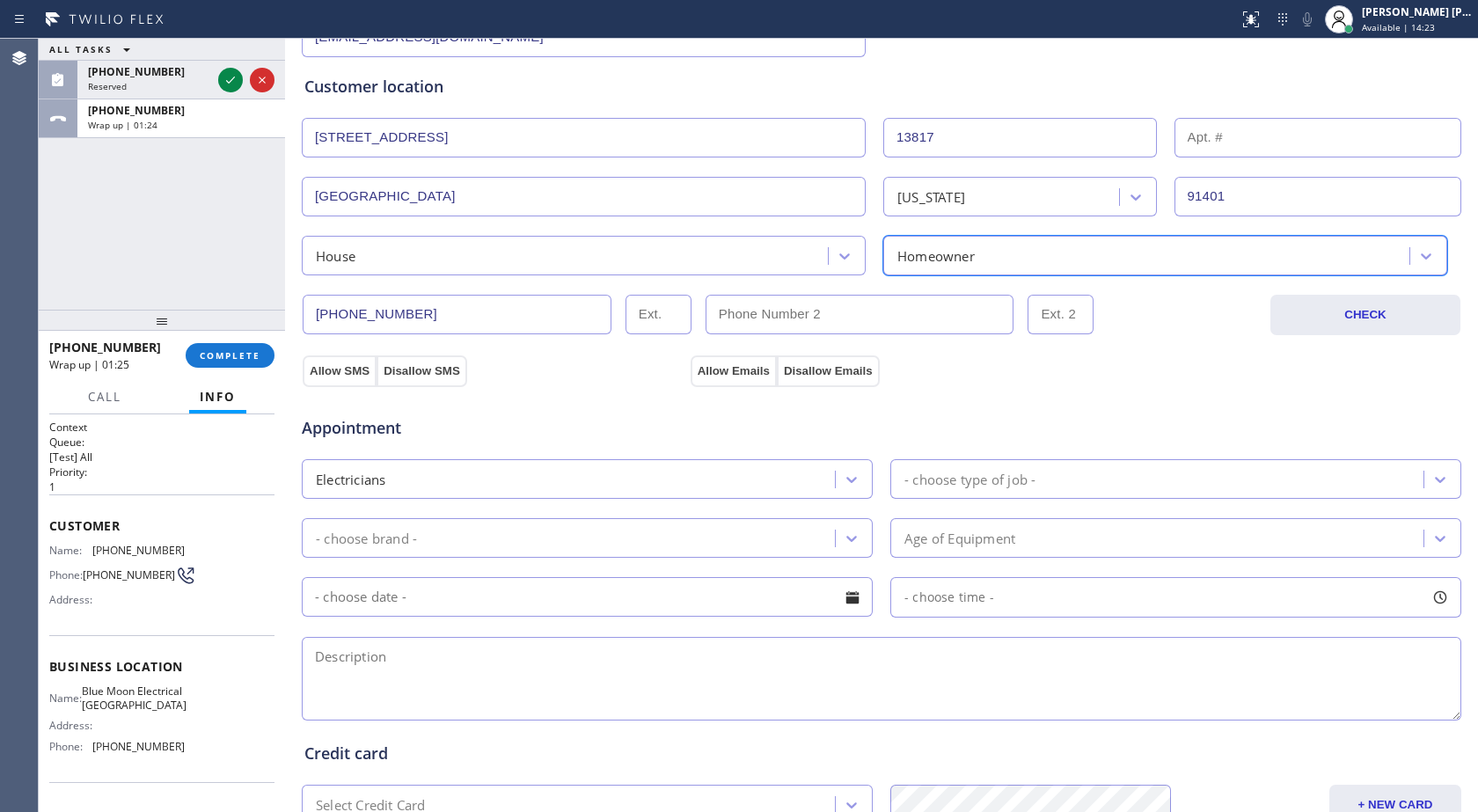
scroll to position [352, 0]
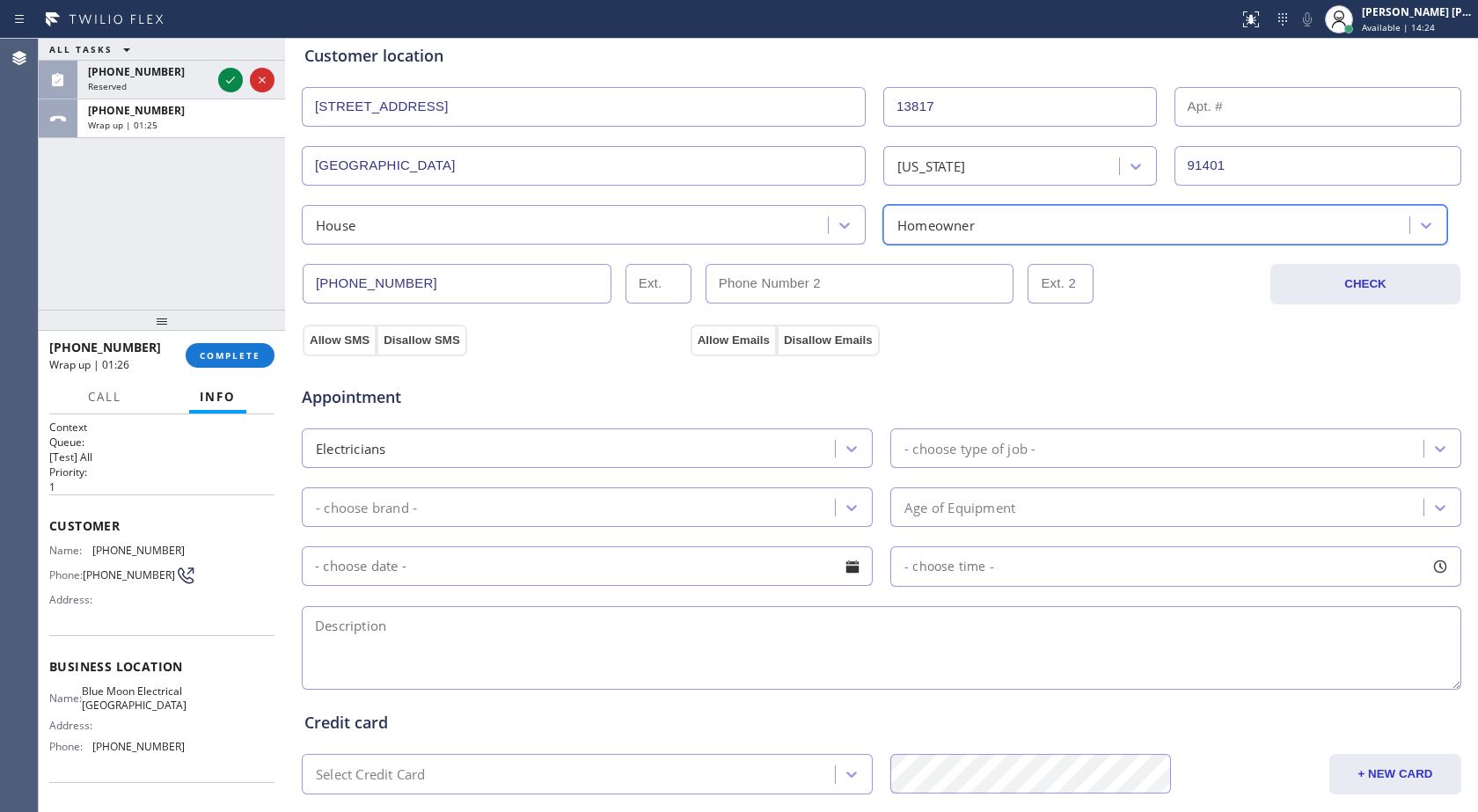
click at [916, 439] on div "- choose type of job -" at bounding box center [970, 448] width 131 height 20
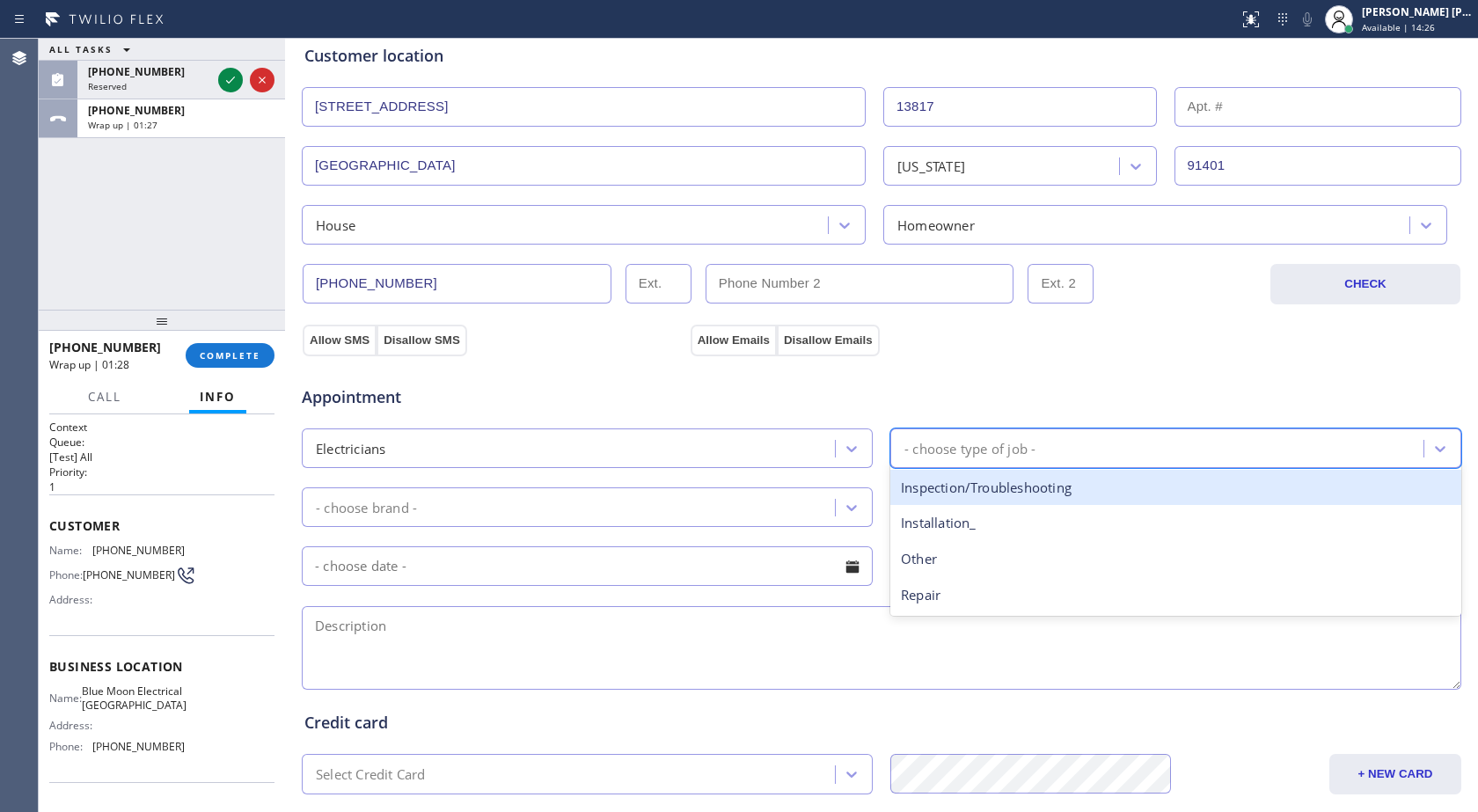
click at [937, 497] on div "Inspection/Troubleshooting" at bounding box center [1176, 488] width 571 height 36
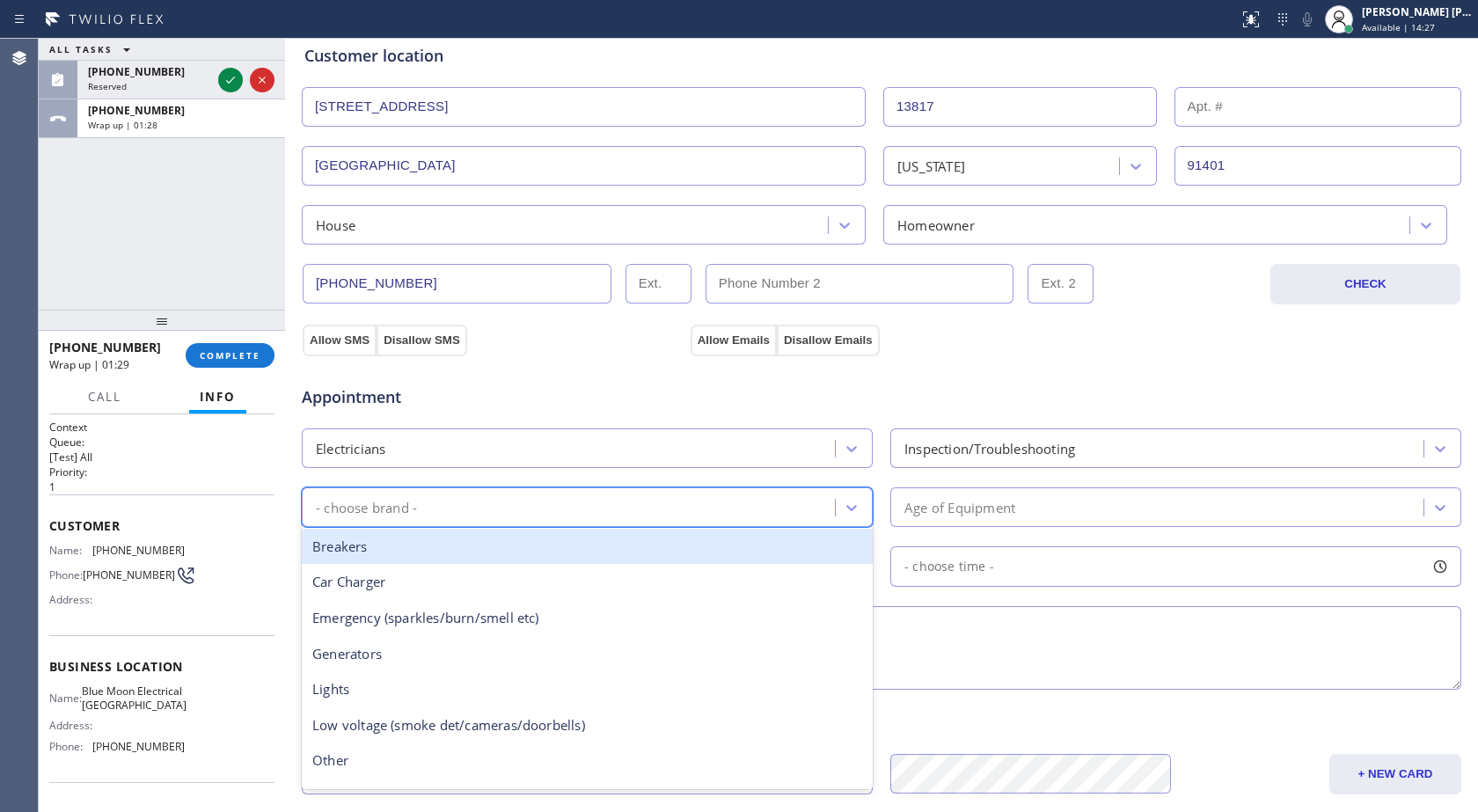
click at [340, 513] on div "- choose brand -" at bounding box center [366, 507] width 101 height 20
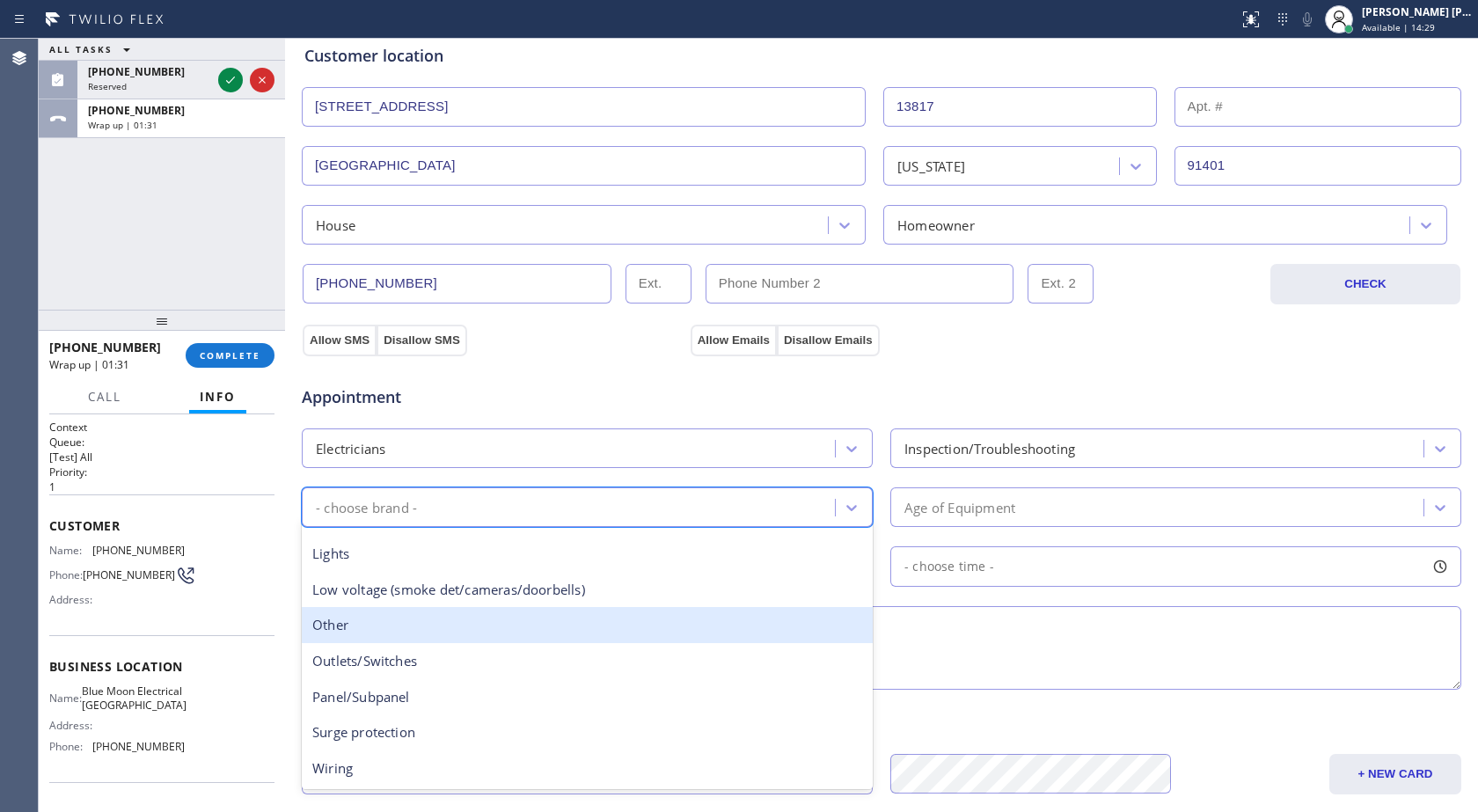
scroll to position [137, 0]
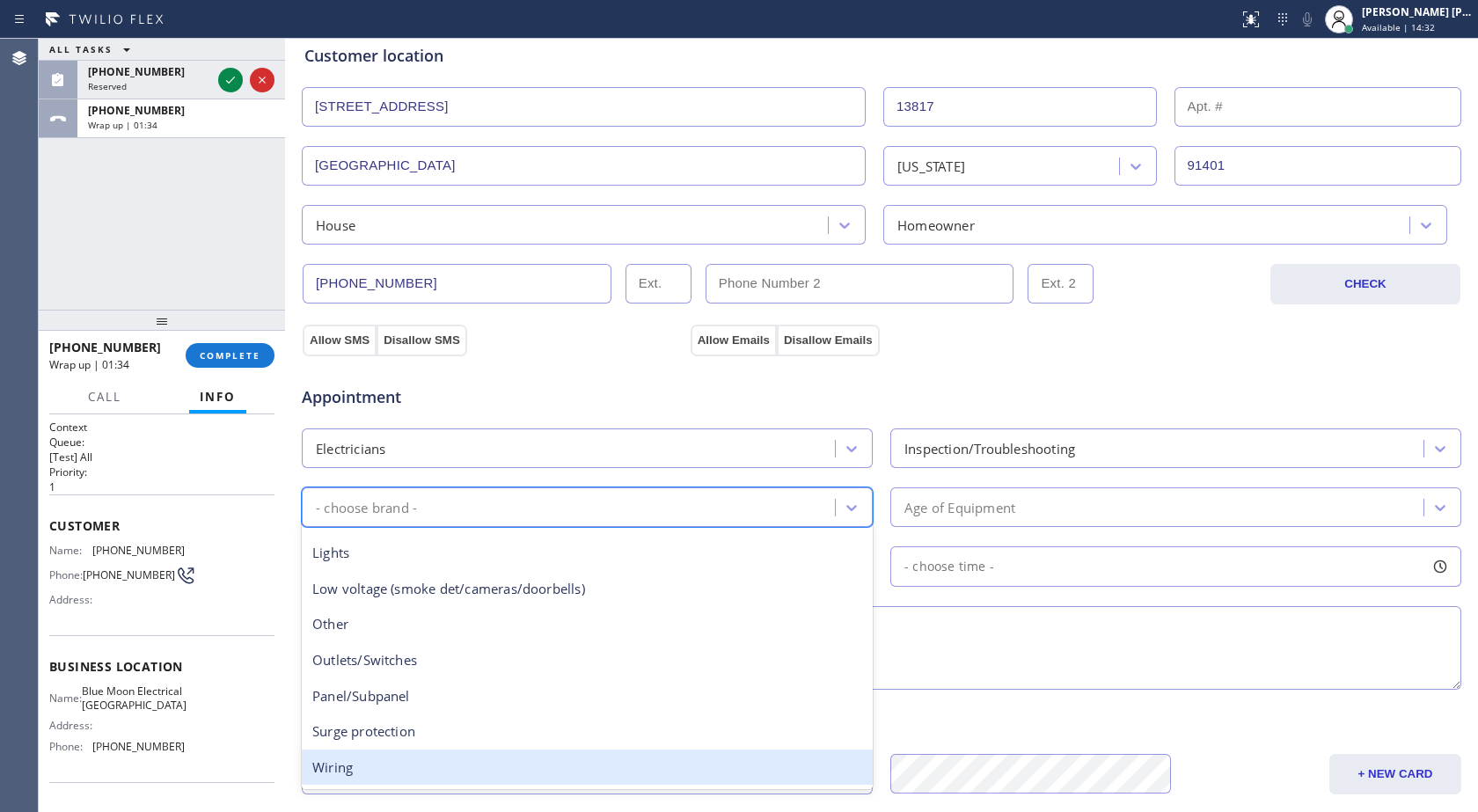
click at [388, 763] on div "Wiring" at bounding box center [586, 767] width 571 height 36
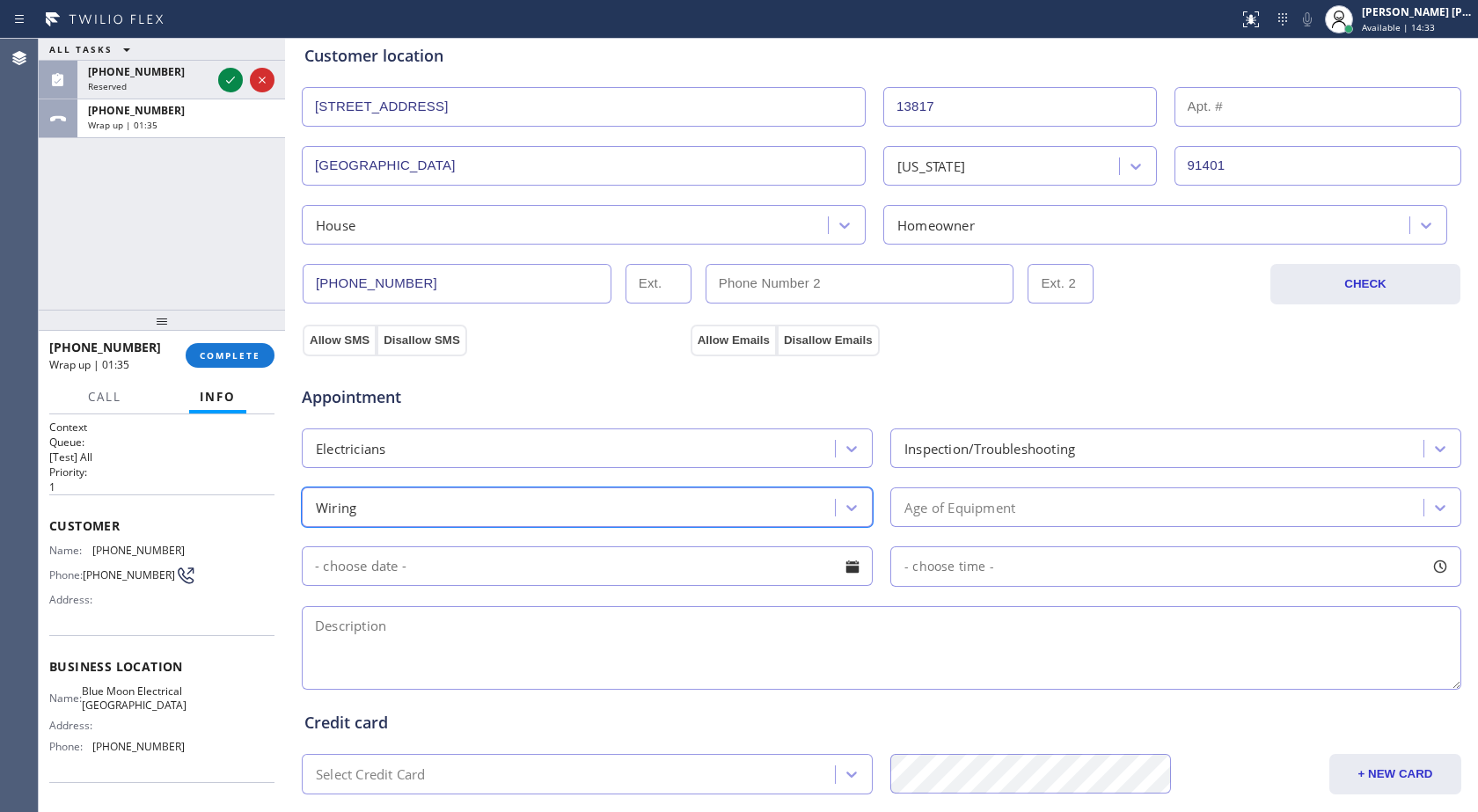
click at [969, 517] on div "Age of Equipment" at bounding box center [960, 507] width 111 height 20
click at [568, 511] on div "Wiring" at bounding box center [571, 507] width 528 height 31
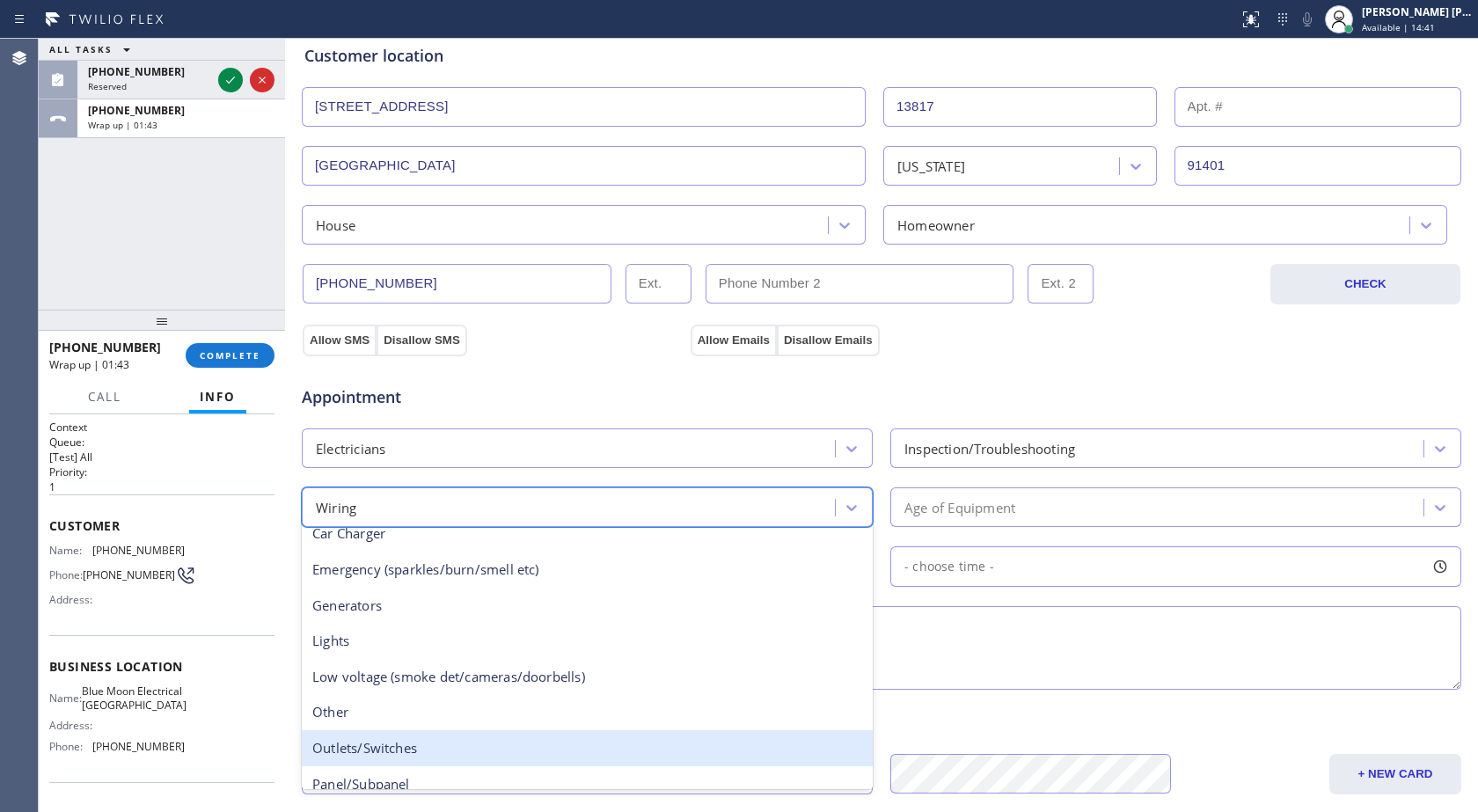
scroll to position [0, 0]
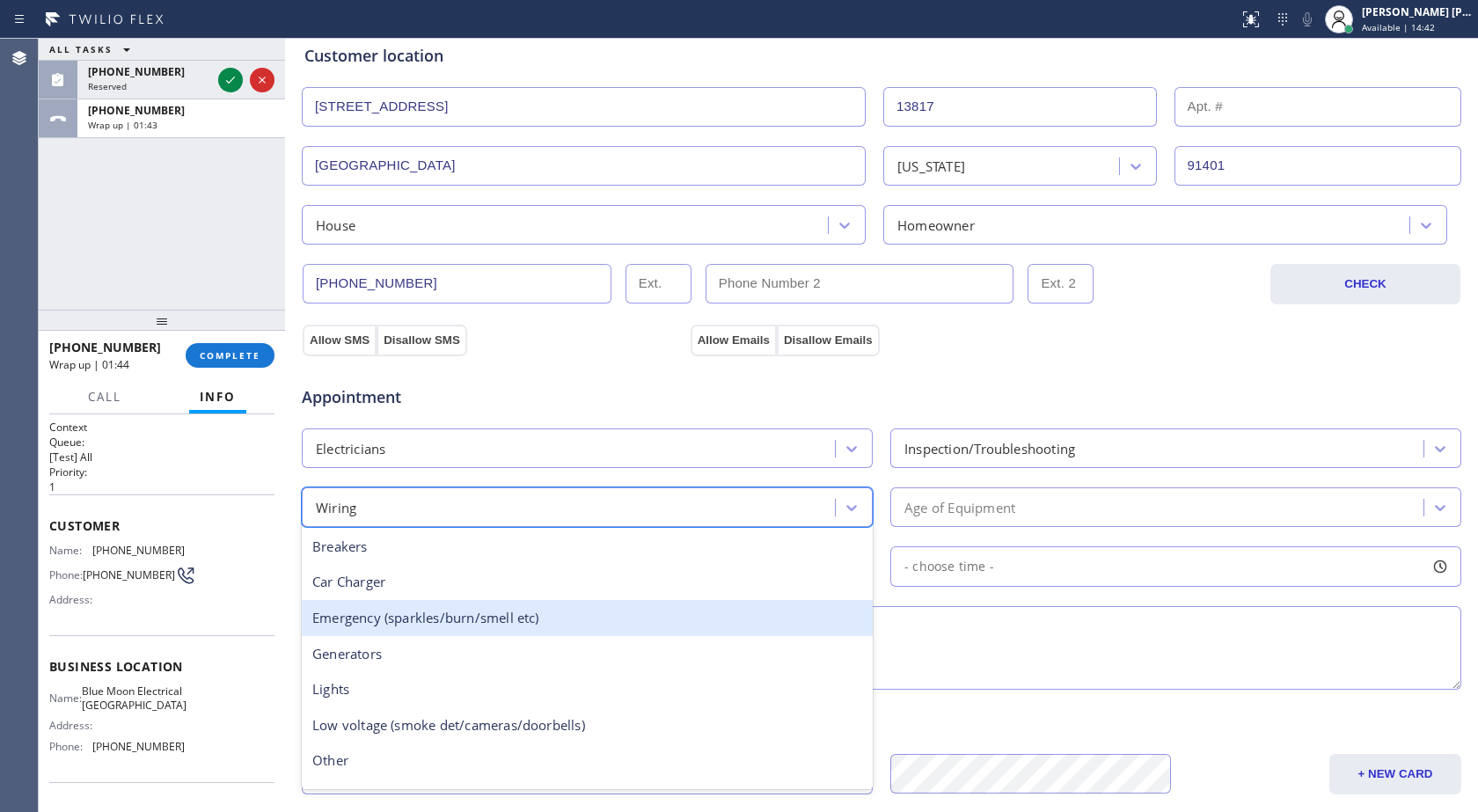
click at [465, 629] on div "Emergency (sparkles/burn/smell etc)" at bounding box center [586, 618] width 571 height 36
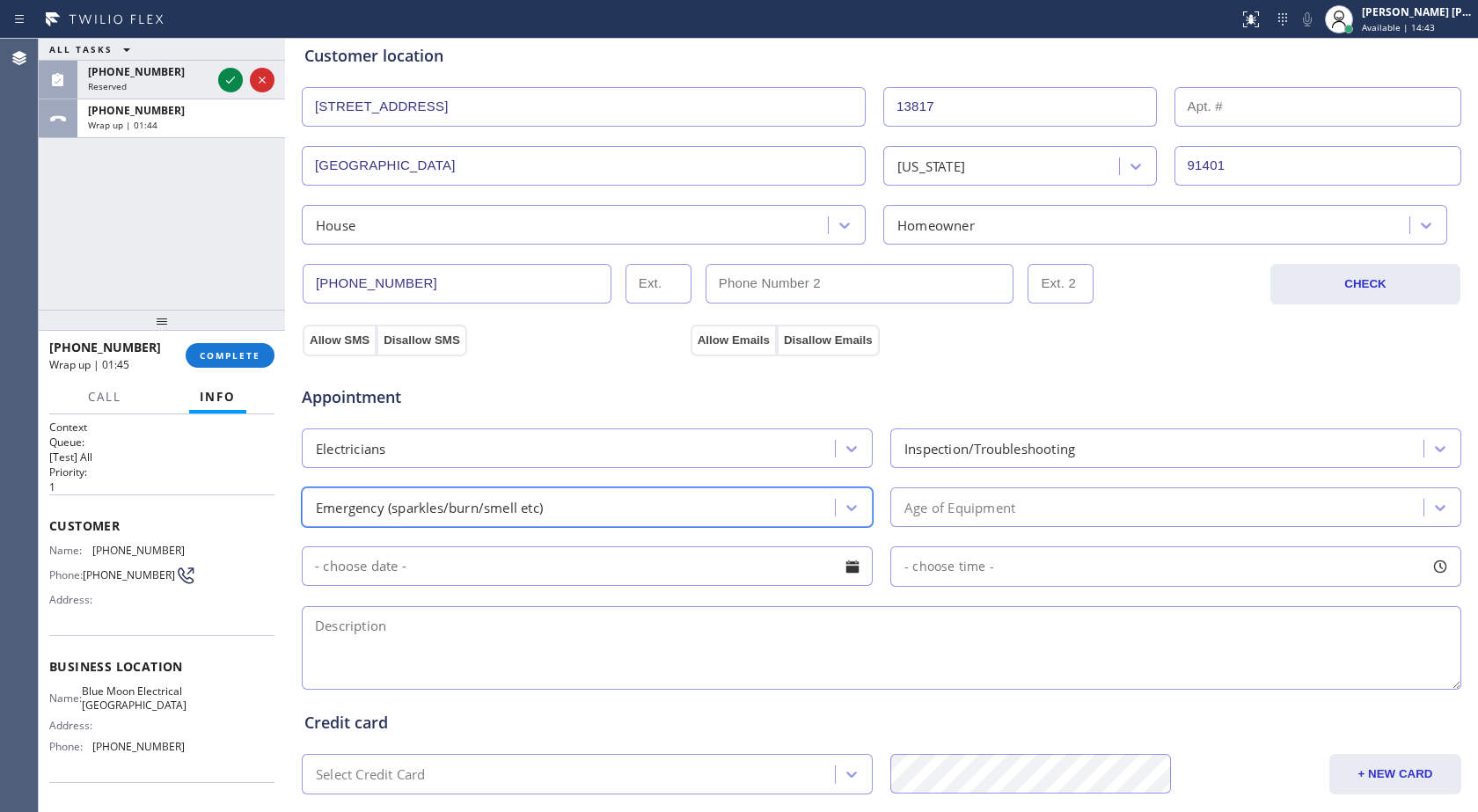
click at [996, 509] on div "Age of Equipment" at bounding box center [960, 507] width 111 height 20
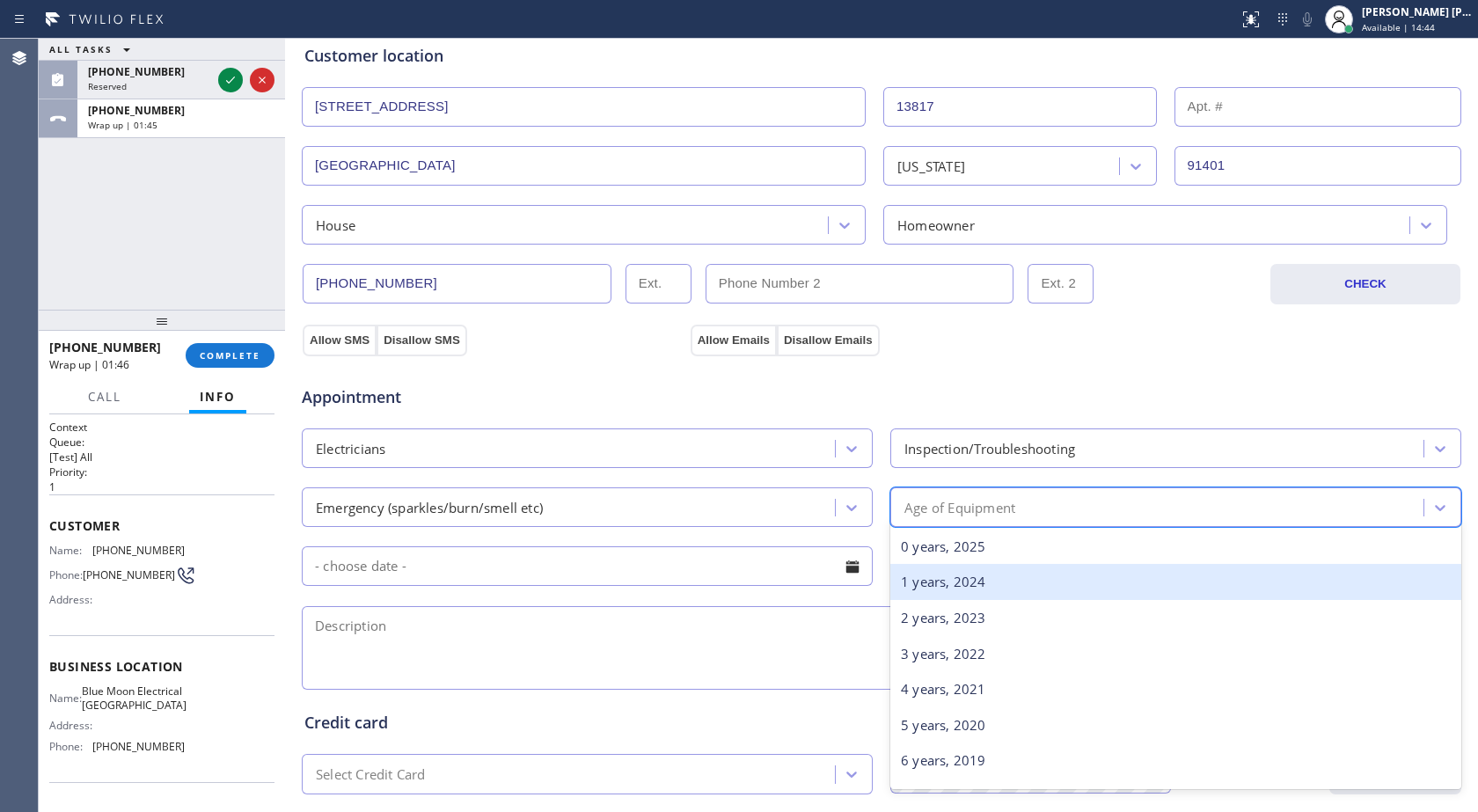
click at [969, 571] on div "1 years, 2024" at bounding box center [1176, 582] width 571 height 36
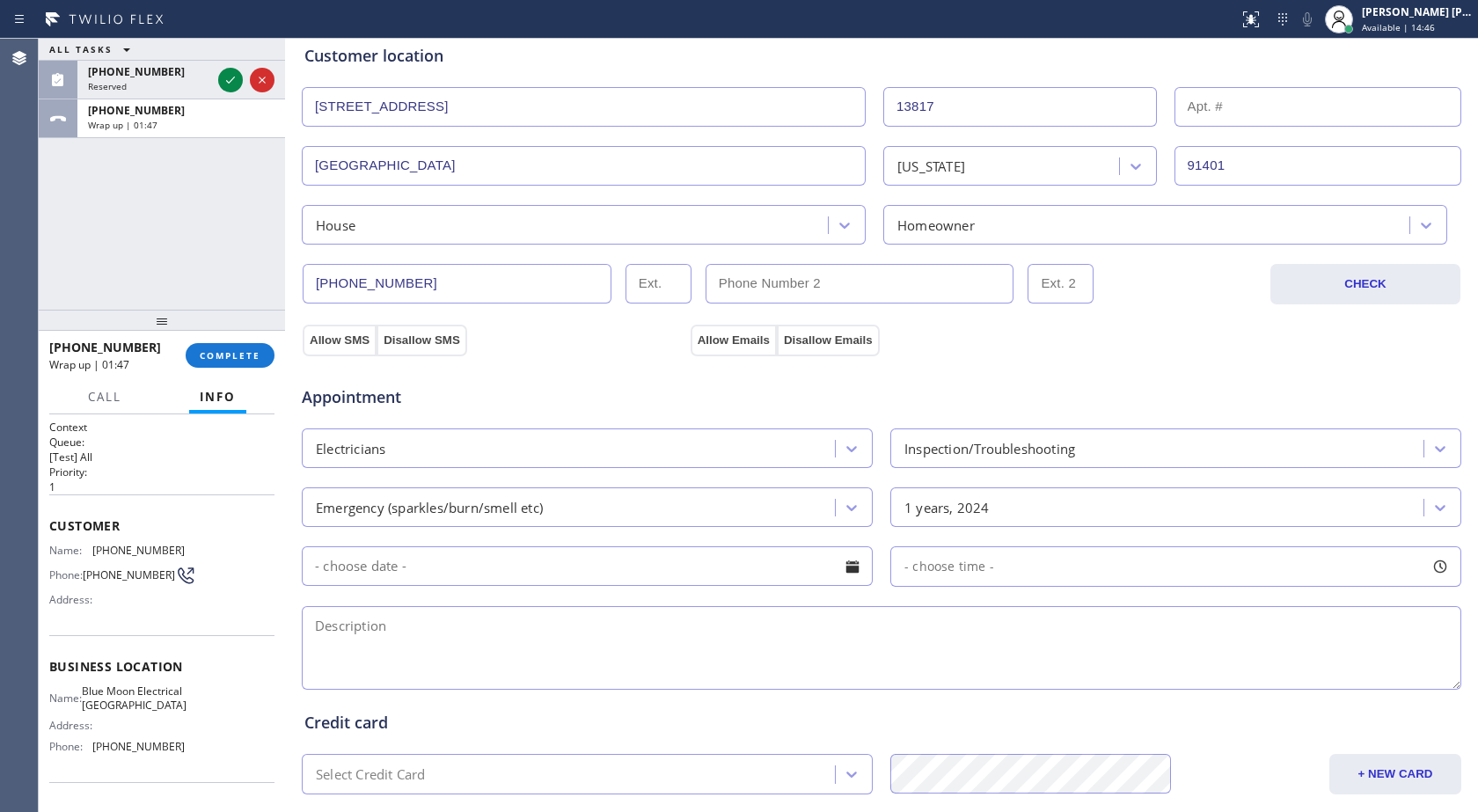
click at [674, 574] on input "text" at bounding box center [586, 565] width 571 height 39
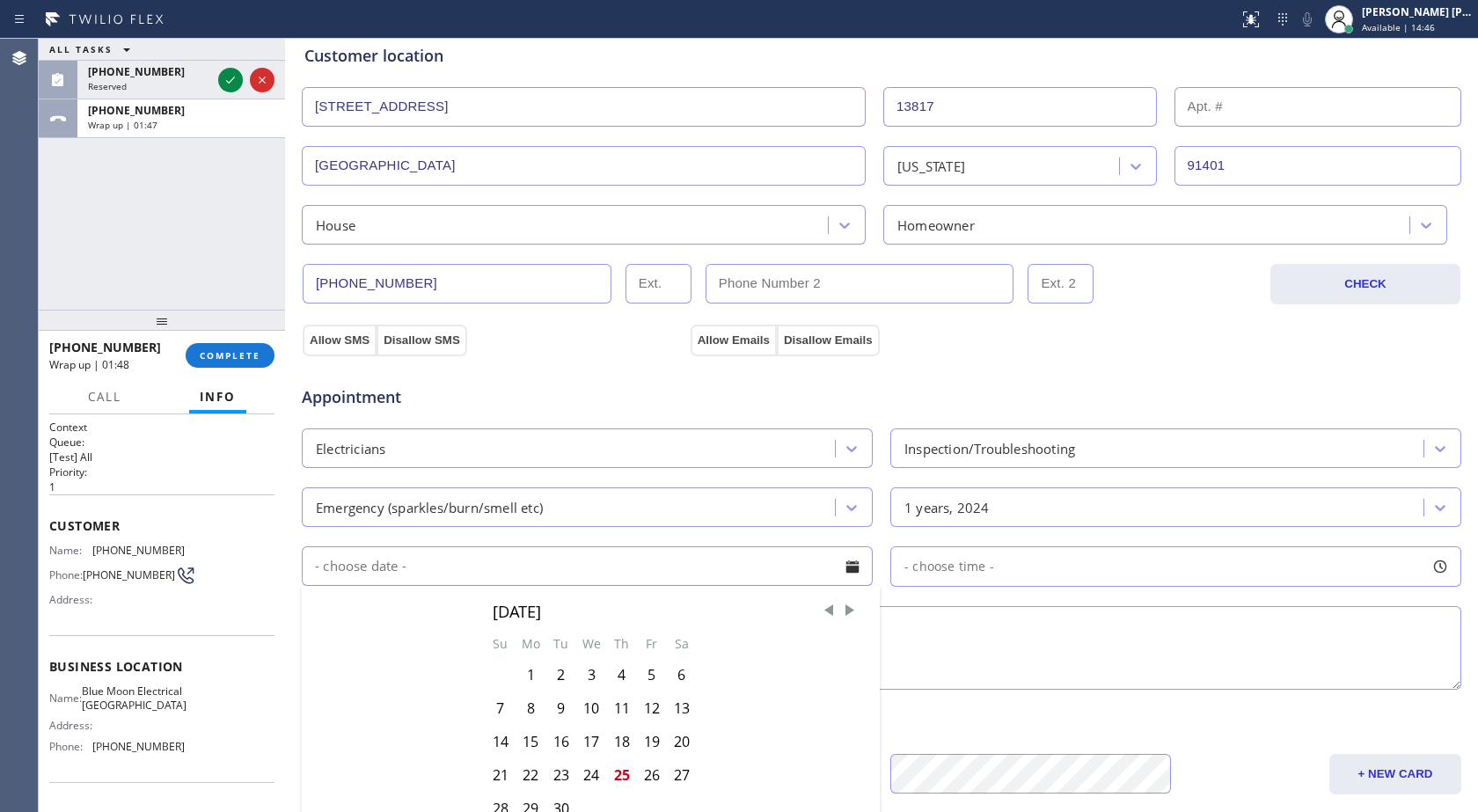
click at [674, 574] on input "text" at bounding box center [586, 565] width 571 height 39
click at [940, 620] on textarea at bounding box center [882, 648] width 1160 height 84
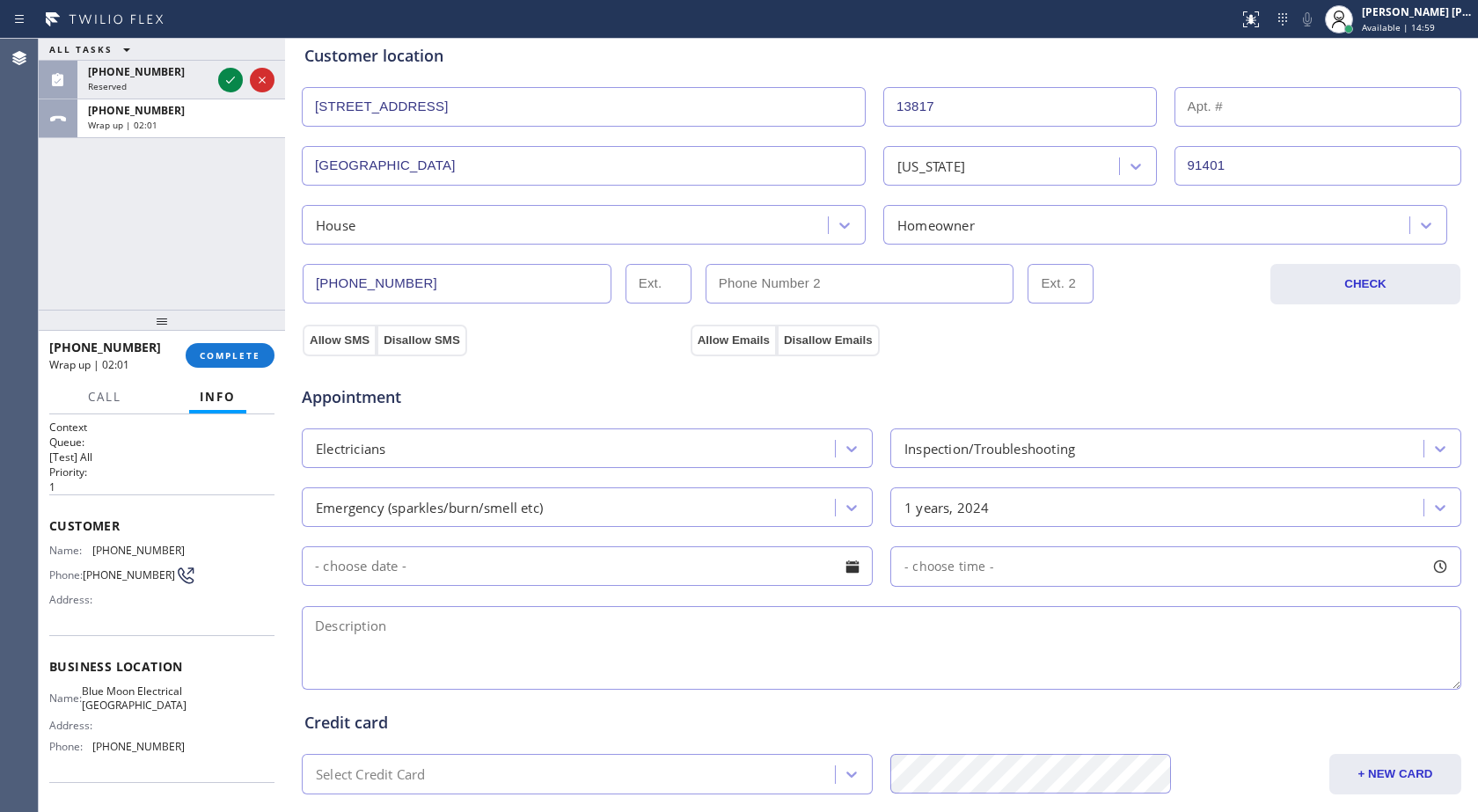
click at [490, 639] on textarea at bounding box center [882, 648] width 1160 height 84
paste textarea "Requesting for a electrician, No electricity at the momenty,"
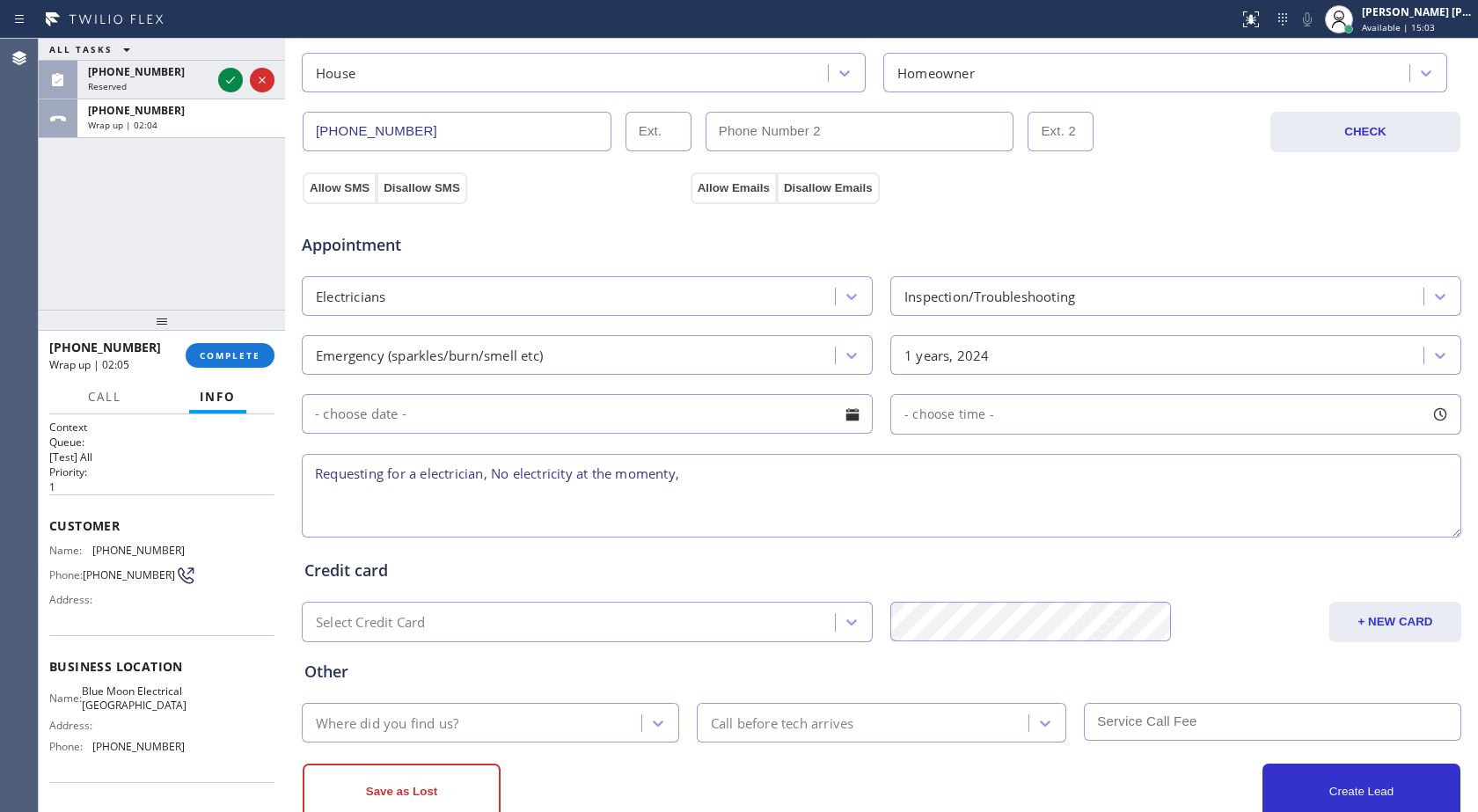
scroll to position [528, 0]
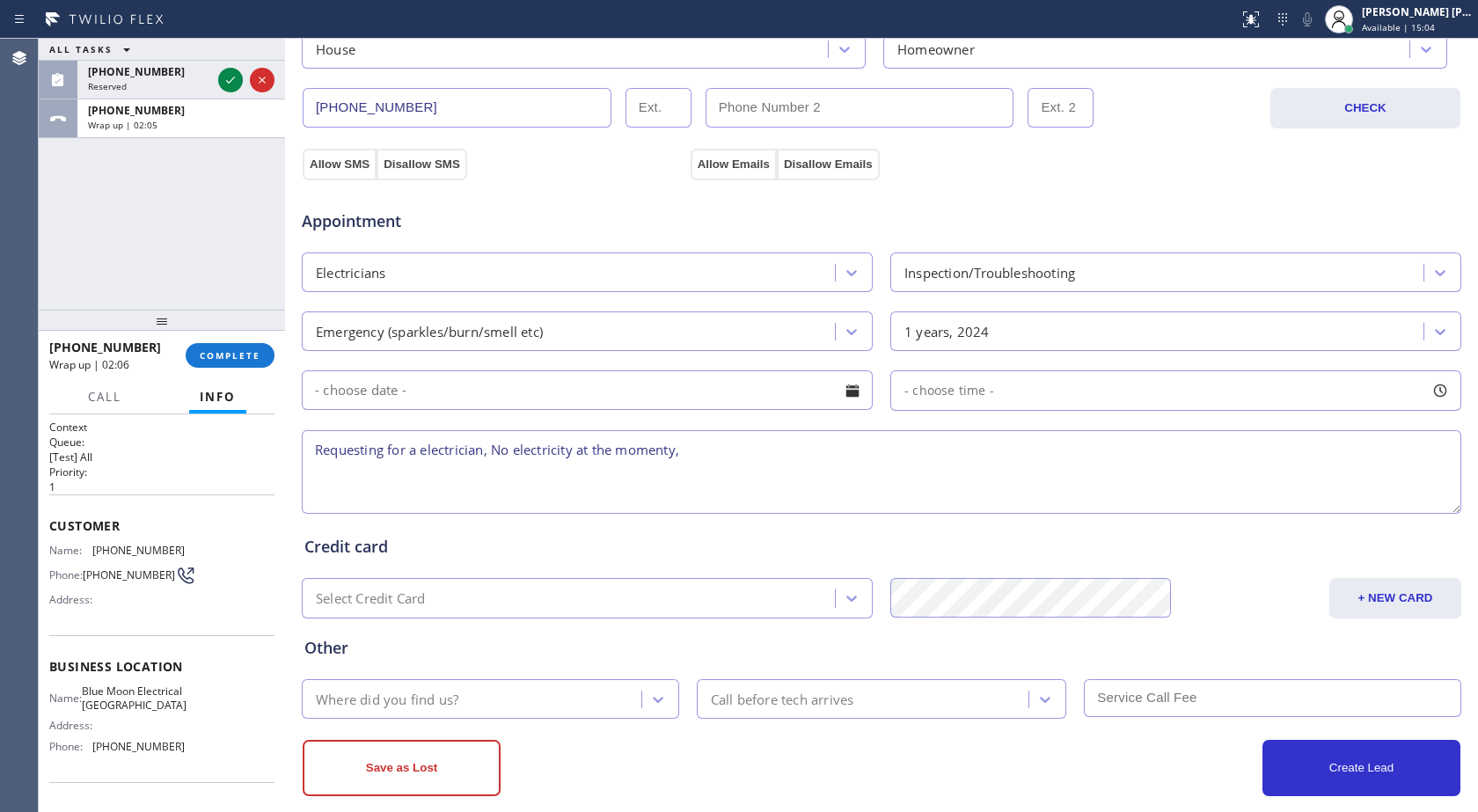
click at [670, 450] on textarea "Requesting for a electrician, No electricity at the momenty," at bounding box center [882, 472] width 1160 height 84
click at [678, 452] on textarea "Requesting for a electrician, No electricity at the momenty," at bounding box center [882, 472] width 1160 height 84
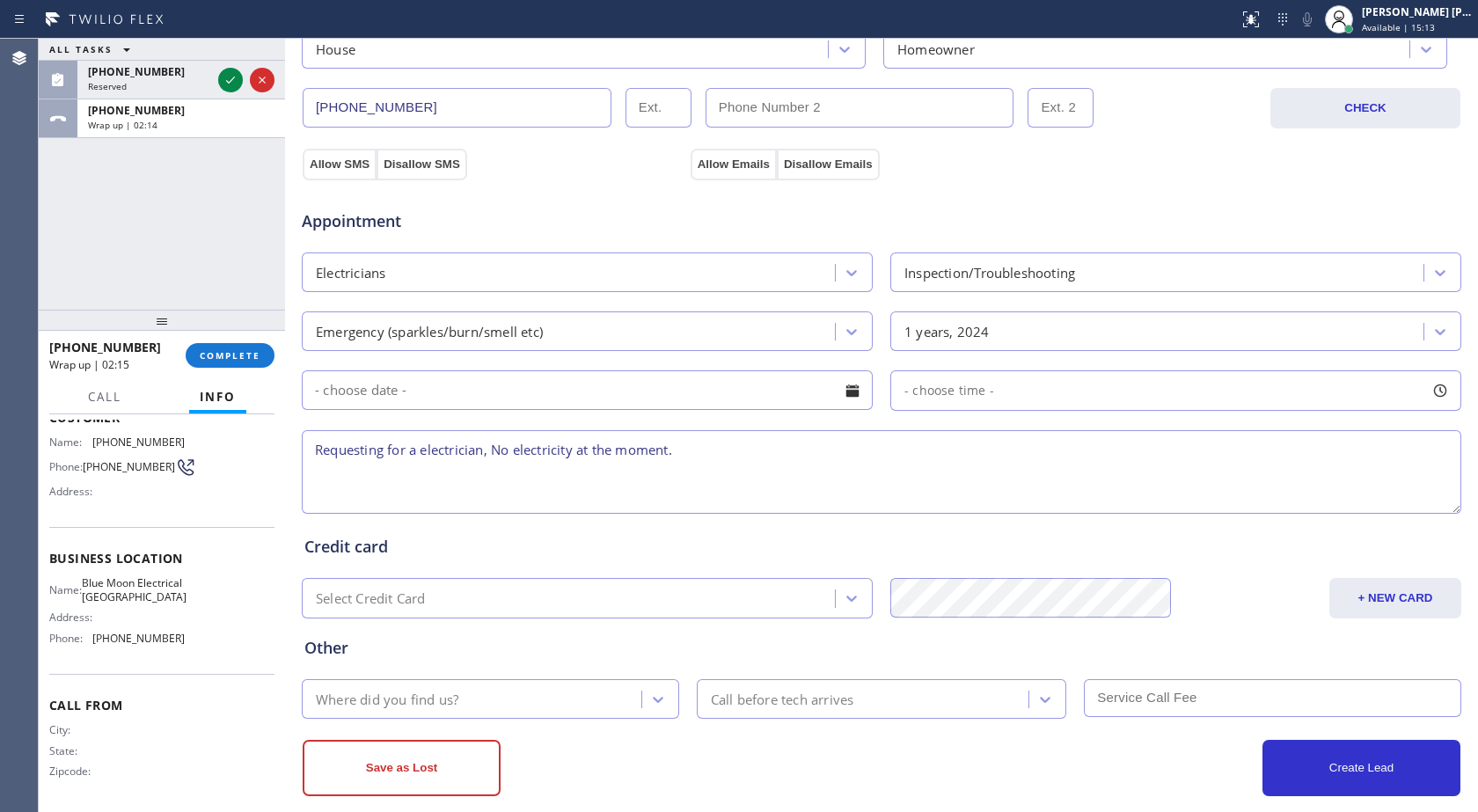
scroll to position [128, 0]
drag, startPoint x: 93, startPoint y: 566, endPoint x: 155, endPoint y: 604, distance: 72.7
click at [155, 604] on div "Name: Blue Moon Electrical [GEOGRAPHIC_DATA] Address: Phone: [PHONE_NUMBER]" at bounding box center [117, 614] width 136 height 76
copy span "Blue Moon Electrical [GEOGRAPHIC_DATA]"
click at [698, 469] on textarea "Requesting for a electrician, No electricity at the moment." at bounding box center [882, 472] width 1160 height 84
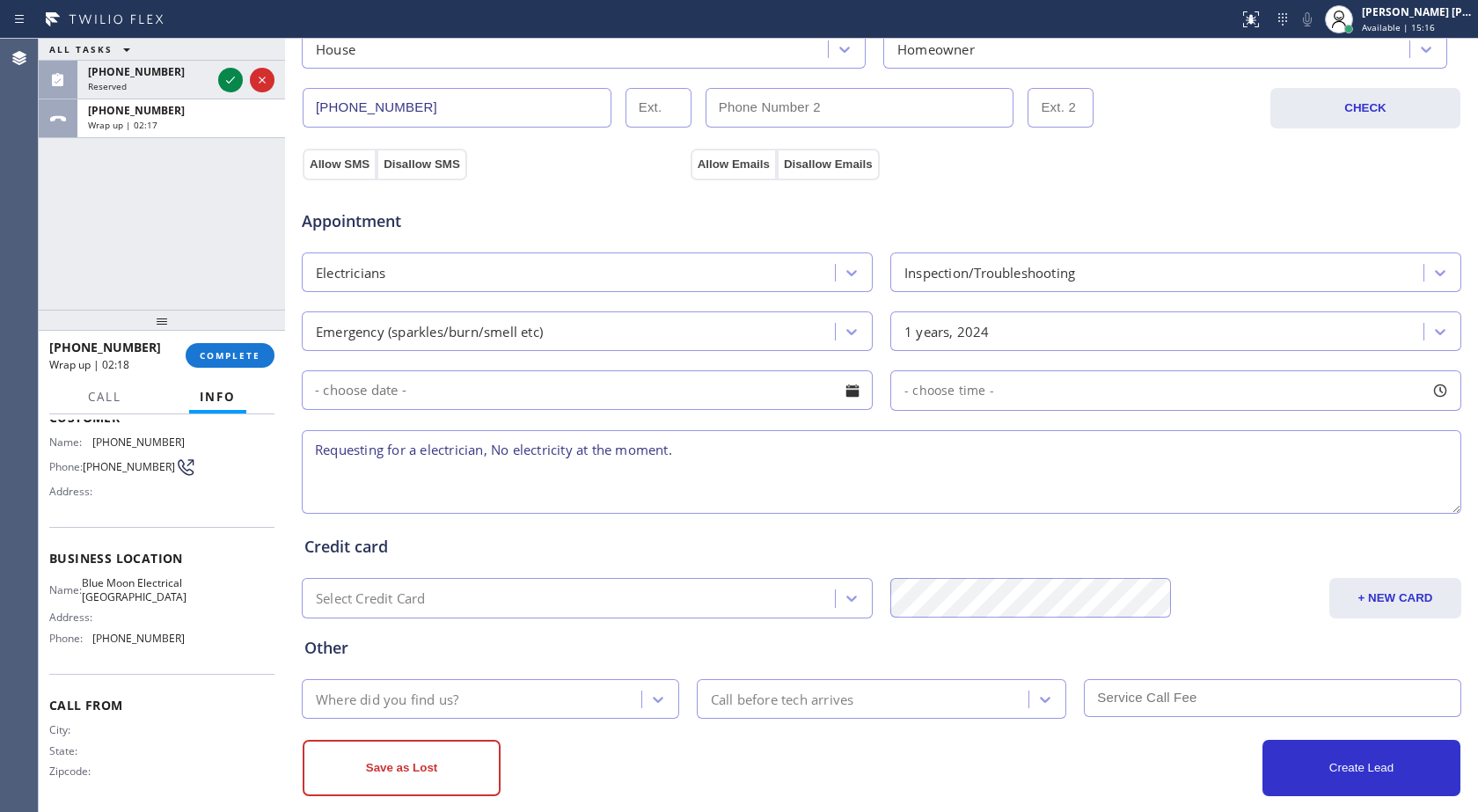
click at [708, 449] on textarea "Requesting for a electrician, No electricity at the moment." at bounding box center [882, 472] width 1160 height 84
paste textarea "Blue Moon Electrical [GEOGRAPHIC_DATA]"
click at [678, 451] on textarea "Requesting for a electrician, No electricity at the moment. Blue Moon Electrica…" at bounding box center [882, 472] width 1160 height 84
click at [925, 450] on textarea "Requesting for a electrician, No electricity at the moment. Blue Moon Electrica…" at bounding box center [882, 472] width 1160 height 84
click at [379, 452] on textarea "Requesting for a electrician, No electricity at the moment. Blue Moon Electrica…" at bounding box center [882, 472] width 1160 height 84
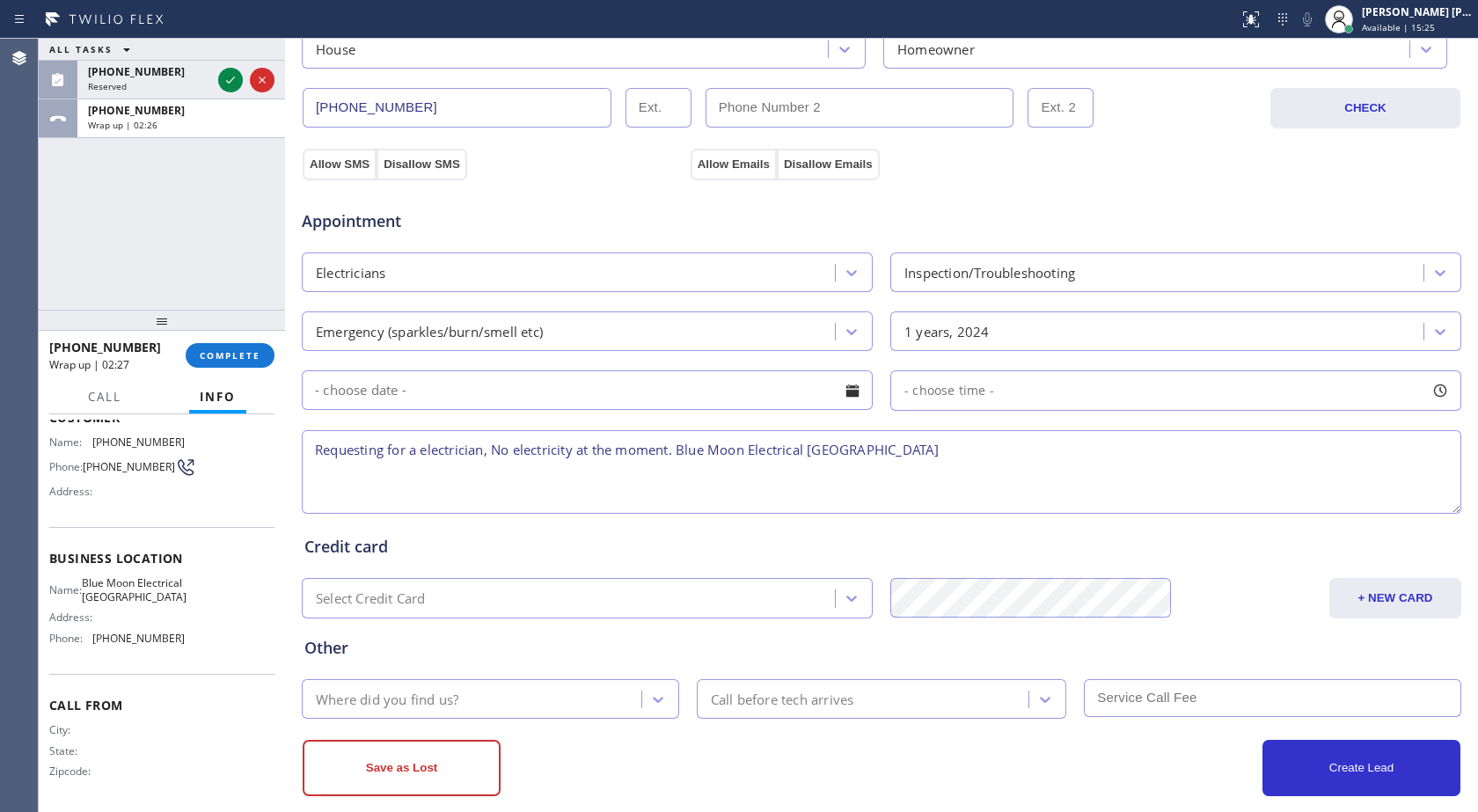
click at [865, 458] on textarea "Requesting for a electrician, No electricity at the moment. Blue Moon Electrica…" at bounding box center [882, 472] width 1160 height 84
click at [934, 452] on textarea "Requesting for a electrician, No electricity at the moment. Blue Moon Electrica…" at bounding box center [882, 472] width 1160 height 84
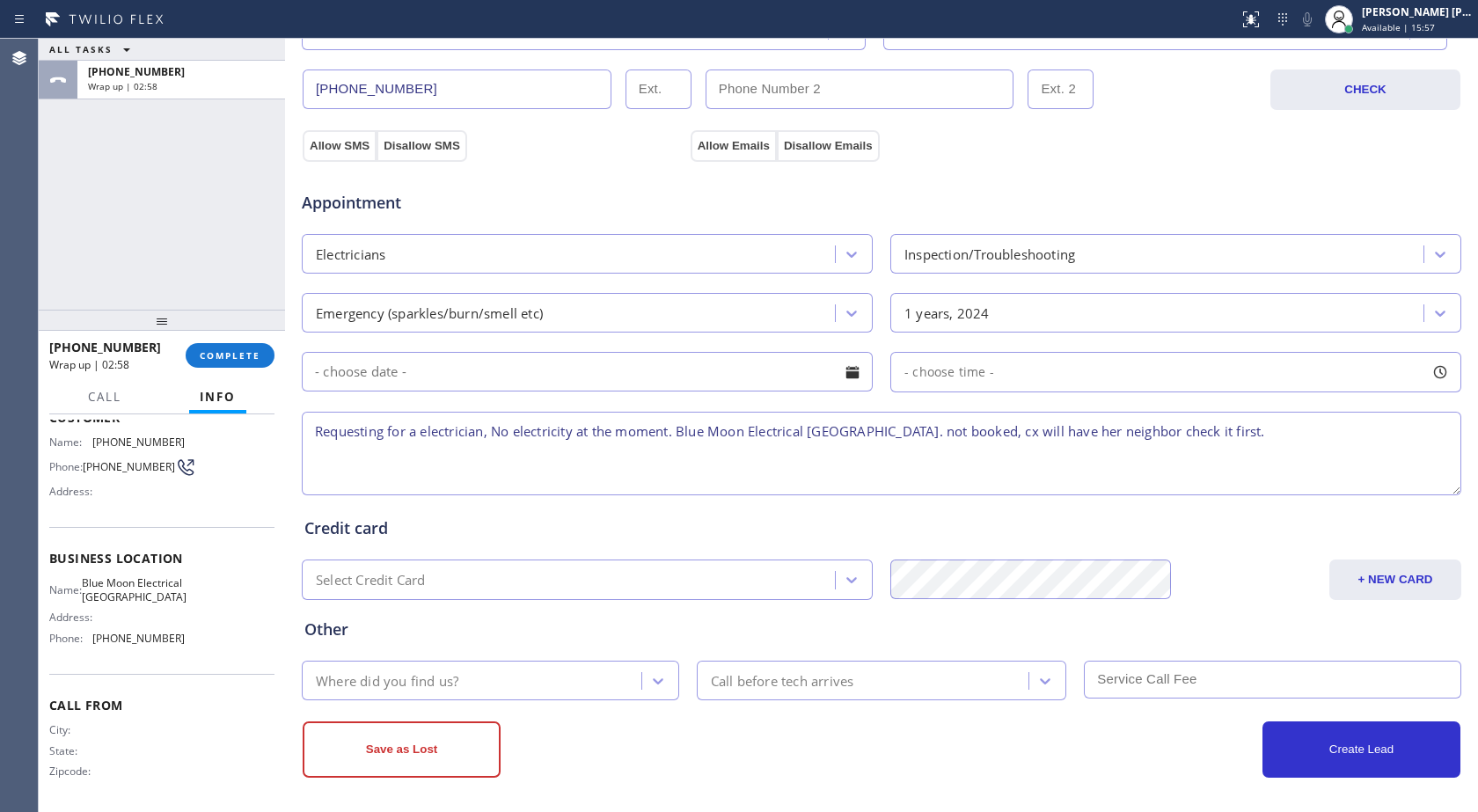
scroll to position [552, 0]
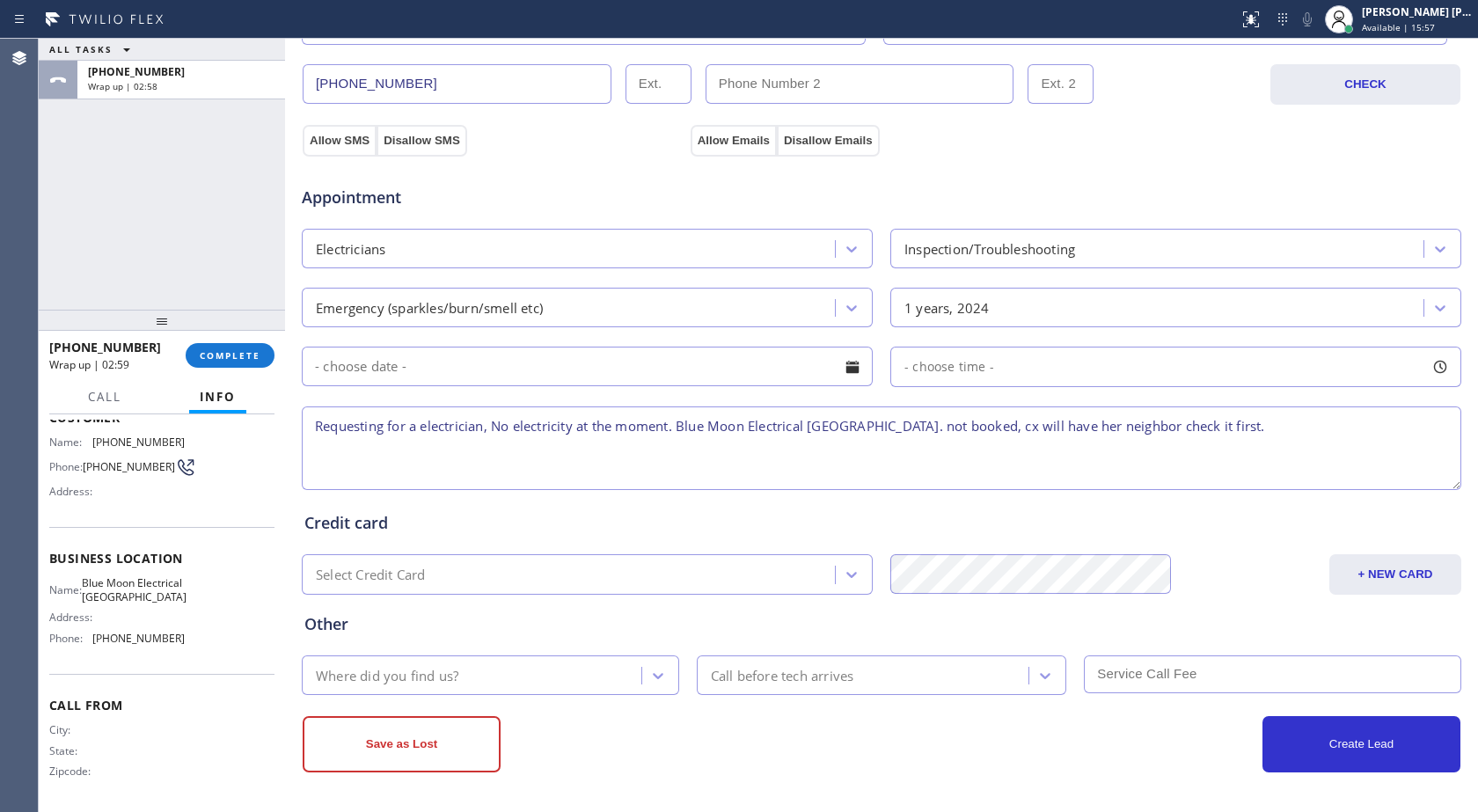
type textarea "Requesting for a electrician, No electricity at the moment. Blue Moon Electrica…"
click at [582, 675] on div "Where did you find us?" at bounding box center [474, 675] width 334 height 31
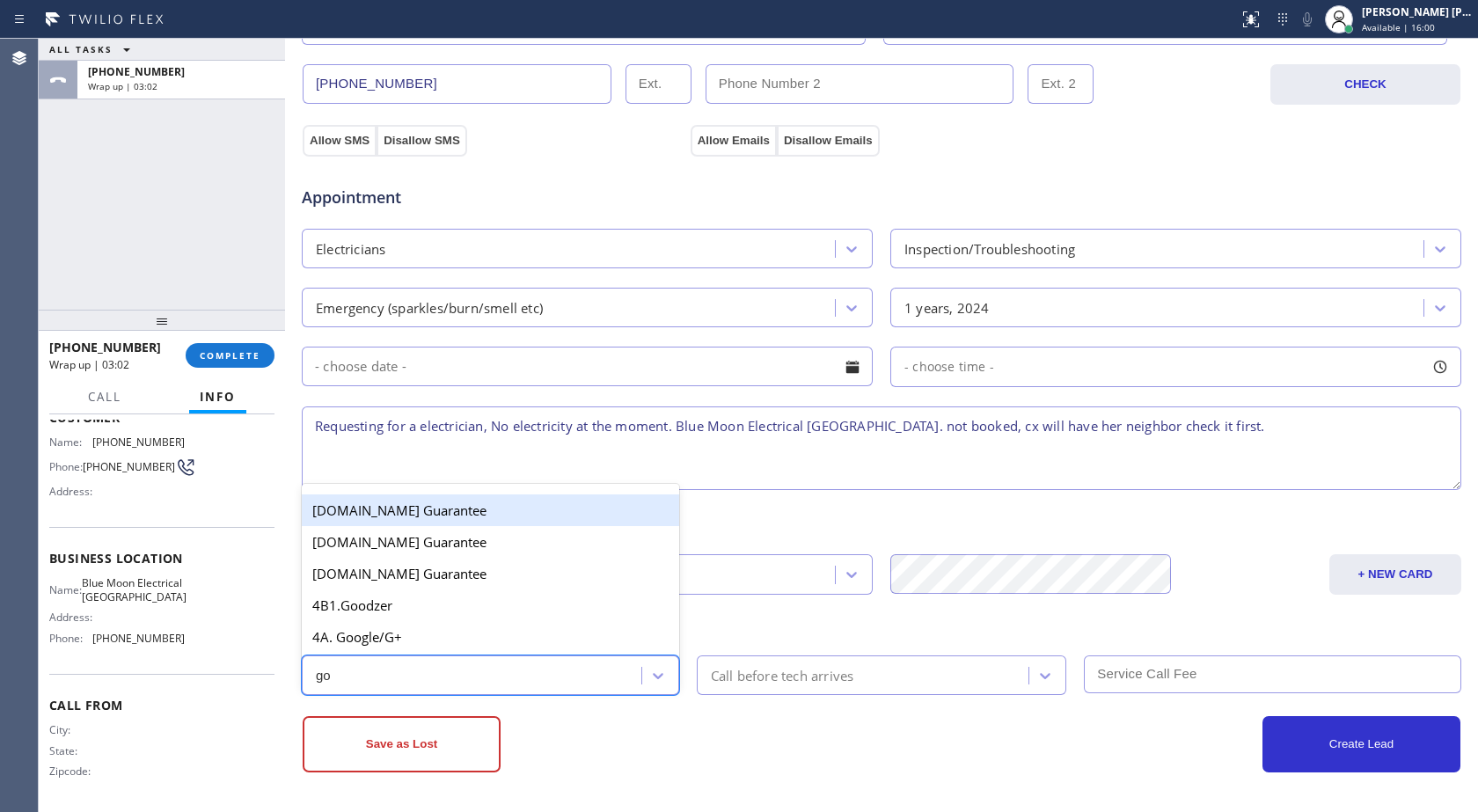
type input "goo"
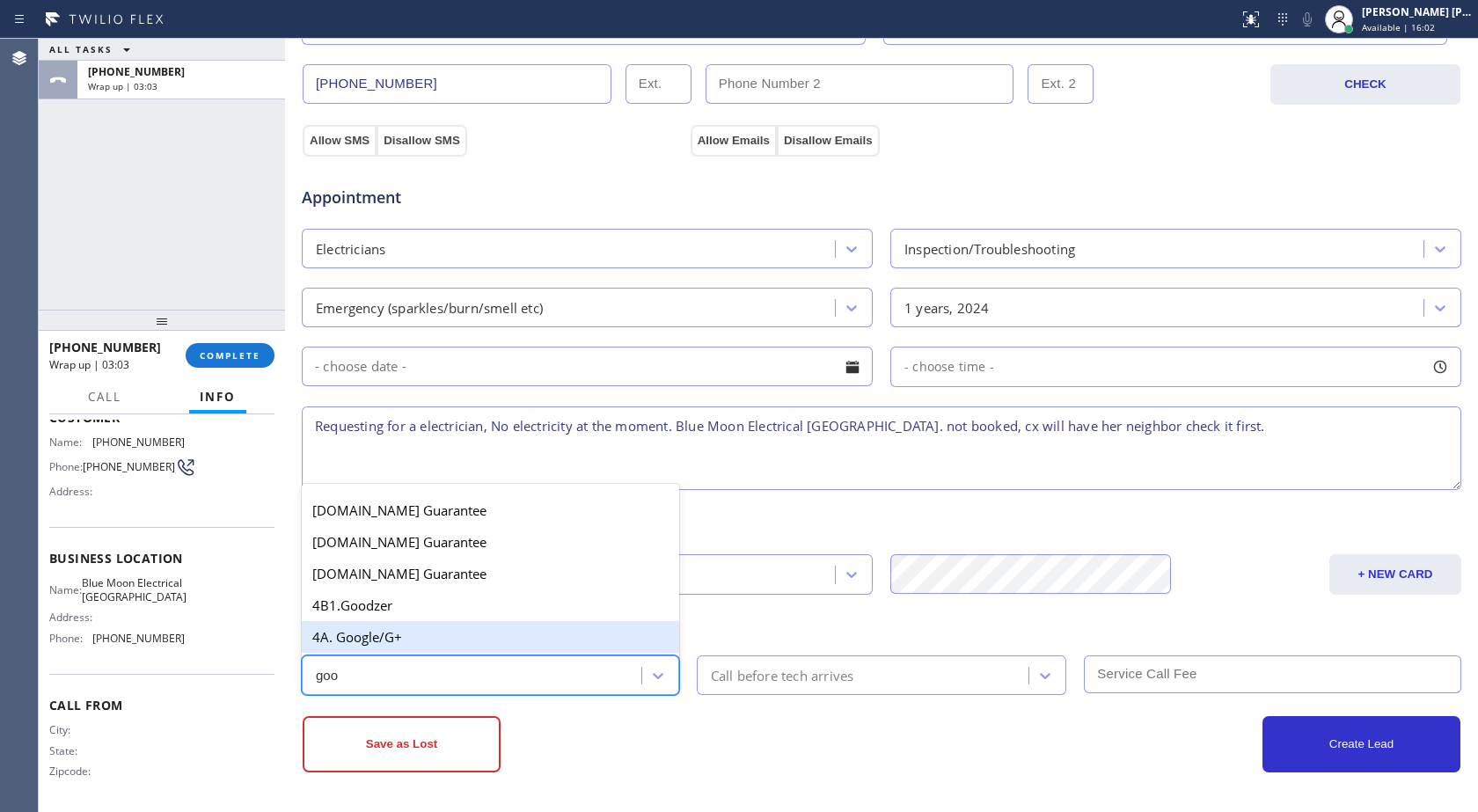
click at [381, 636] on div "4A. Google/G+" at bounding box center [490, 636] width 378 height 32
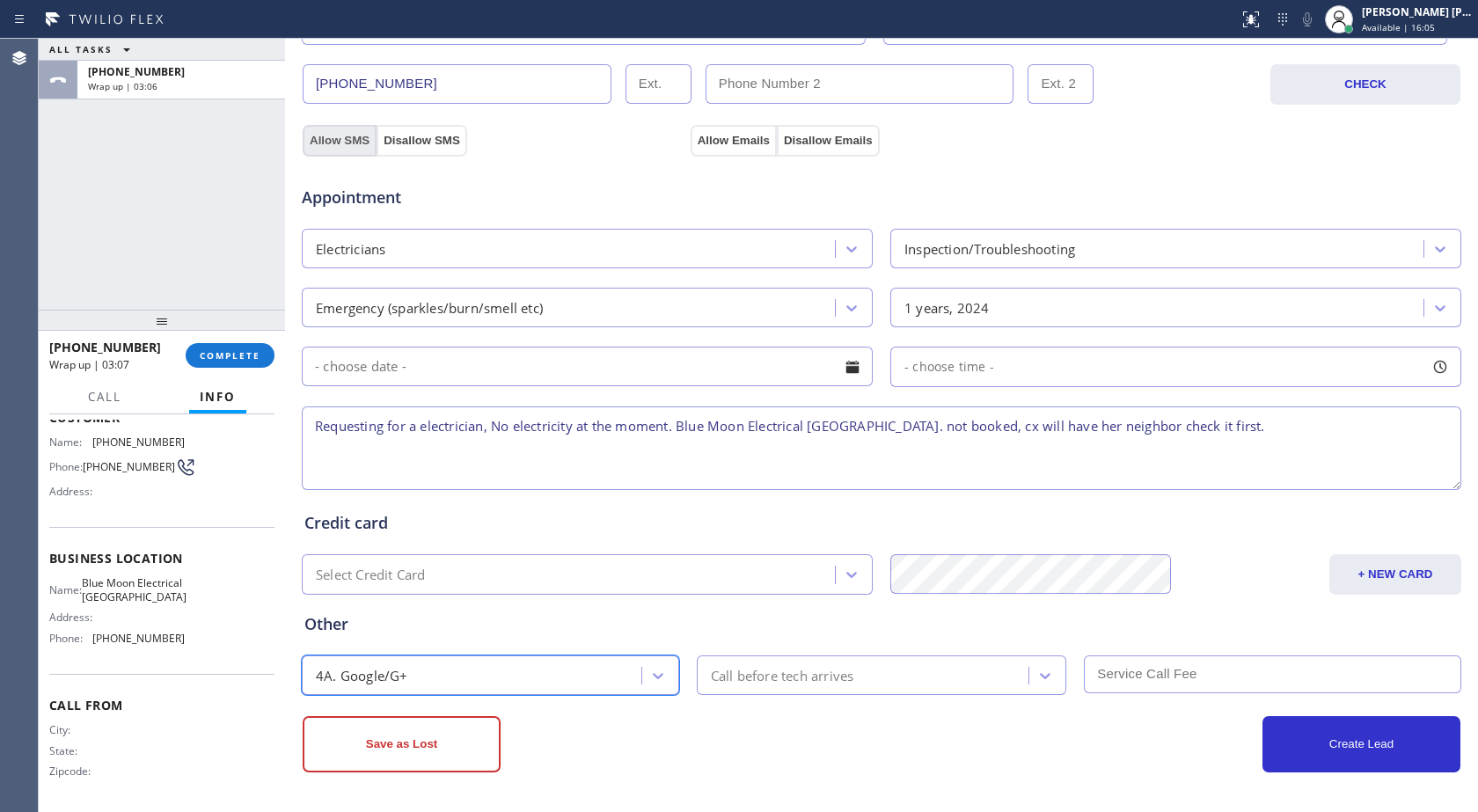
click at [341, 136] on button "Allow SMS" at bounding box center [339, 140] width 74 height 32
click at [735, 139] on button "Allow Emails" at bounding box center [734, 140] width 87 height 32
click at [390, 761] on button "Save as Lost" at bounding box center [401, 745] width 198 height 56
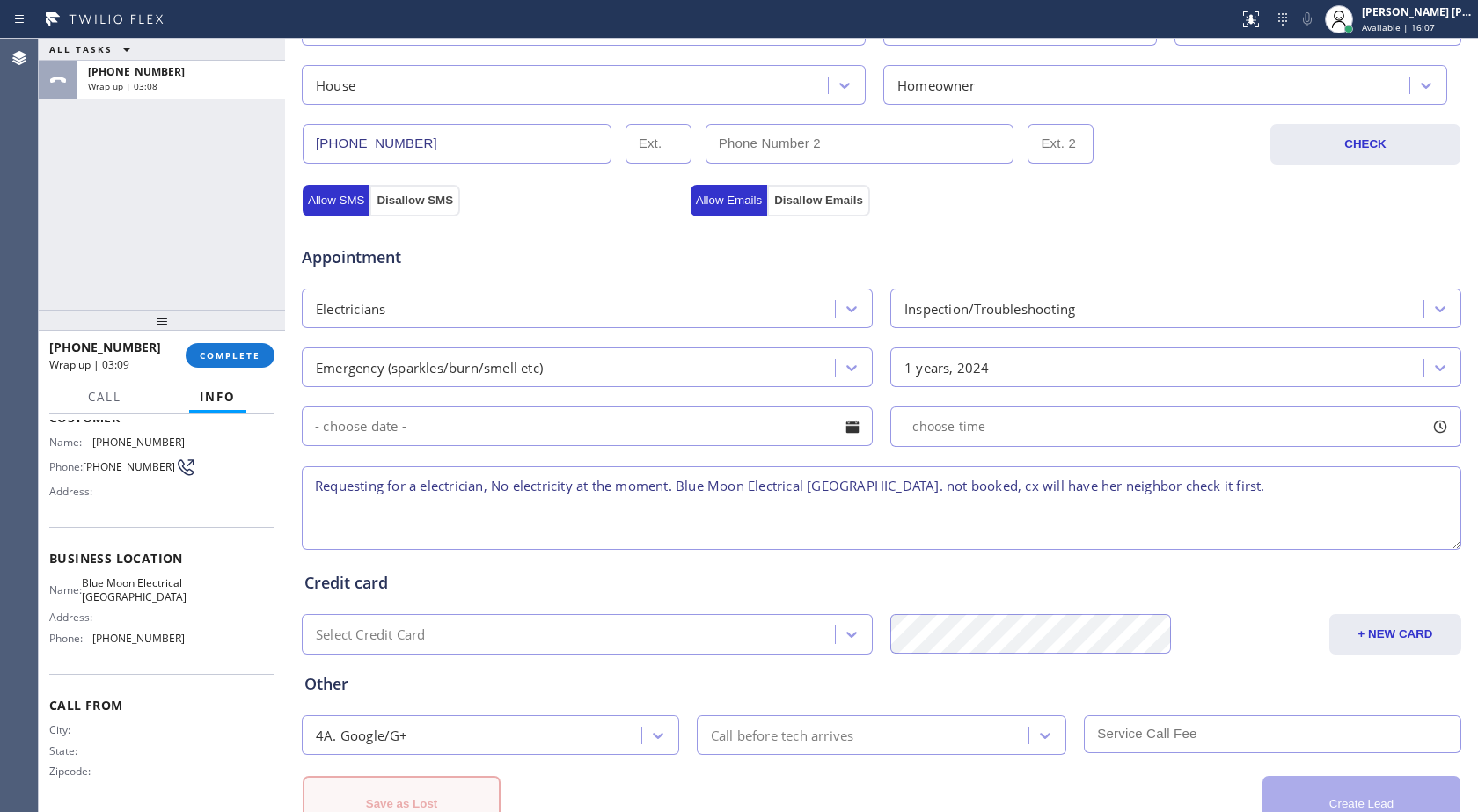
scroll to position [612, 0]
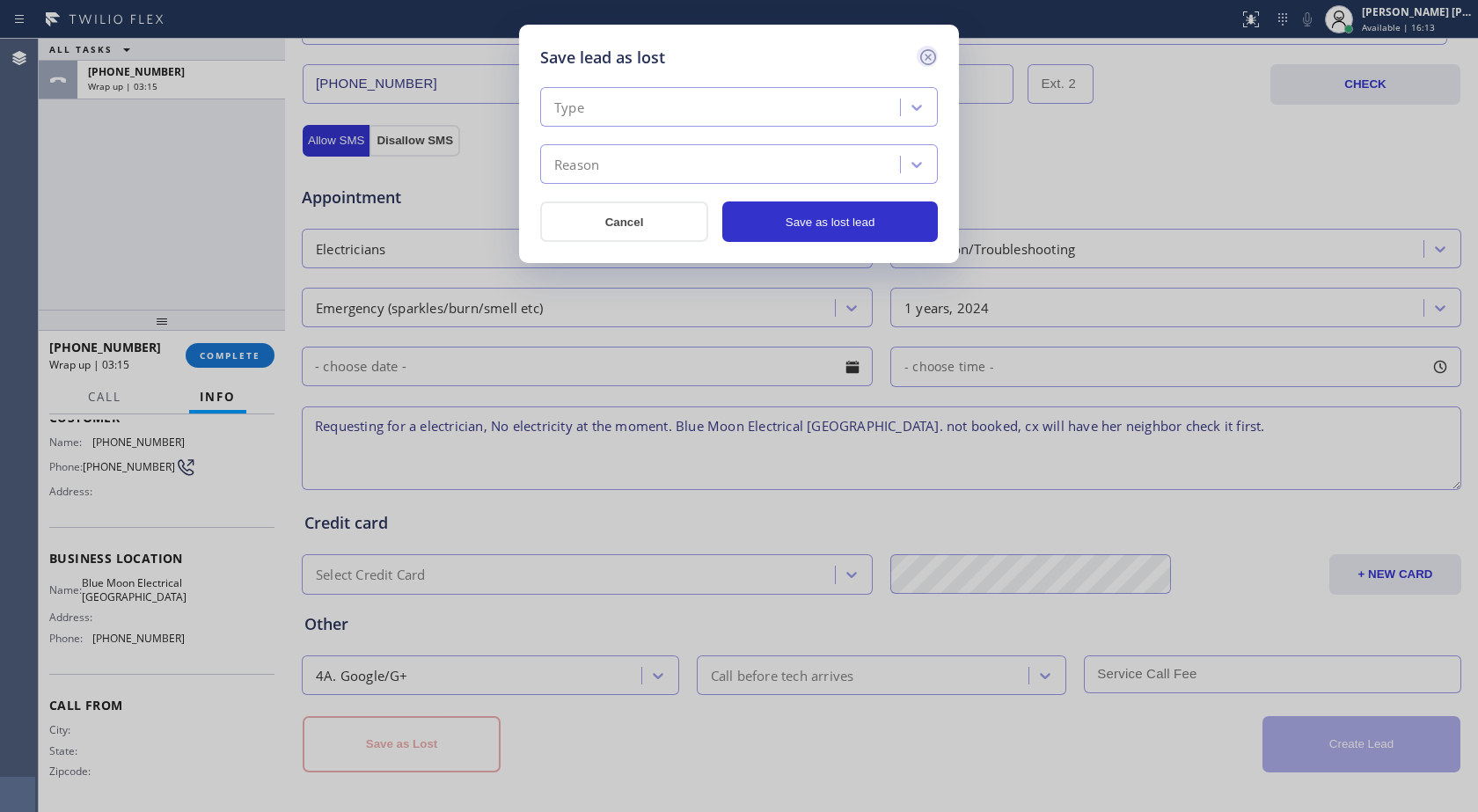
click at [934, 54] on icon at bounding box center [928, 56] width 15 height 15
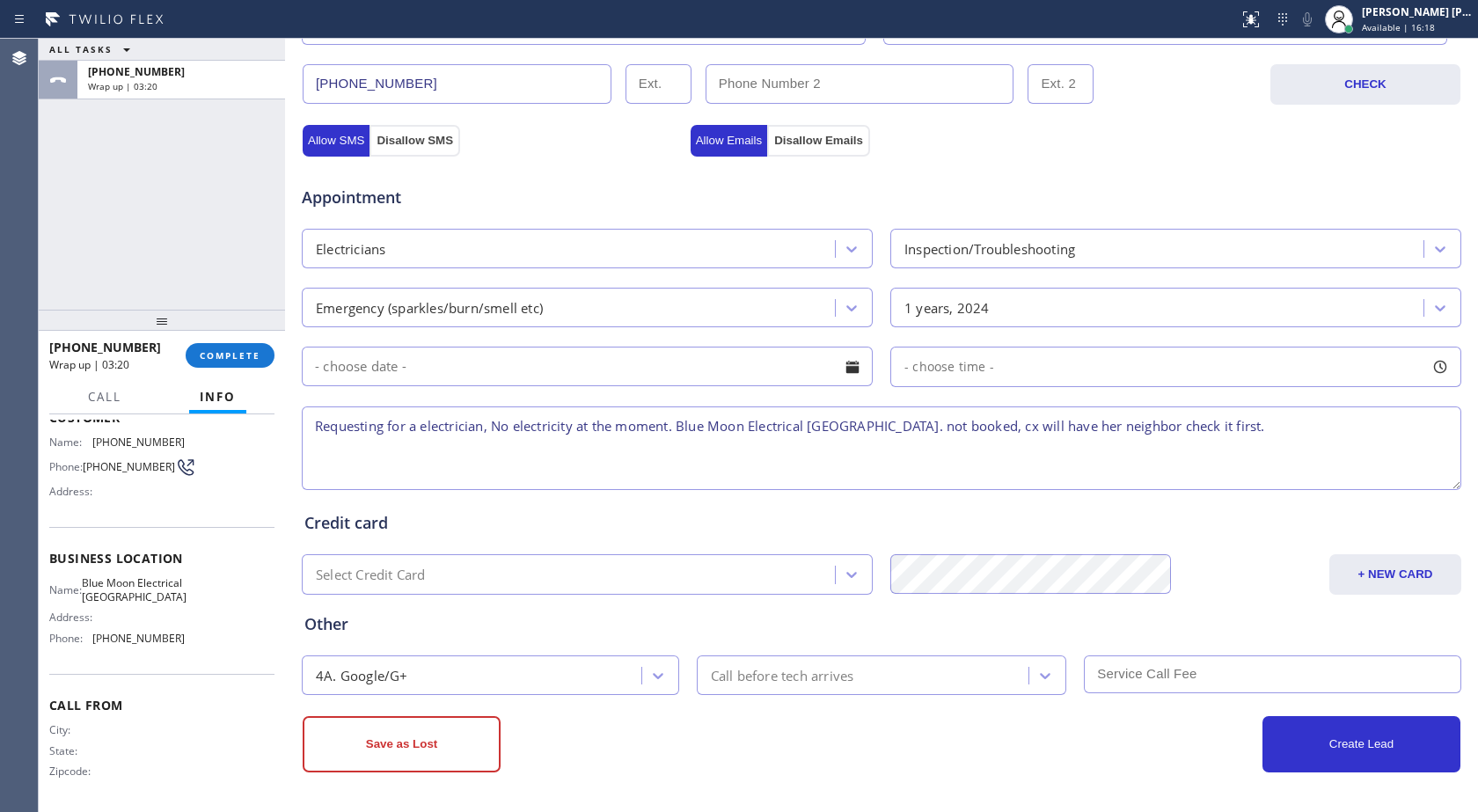
click at [535, 468] on textarea "Requesting for a electrician, No electricity at the moment. Blue Moon Electrica…" at bounding box center [882, 448] width 1160 height 84
click at [673, 425] on textarea "Requesting for a electrician, No electricity at the moment. Blue Moon Electrica…" at bounding box center [882, 448] width 1160 height 84
paste textarea "[STREET_ADDRESS]"
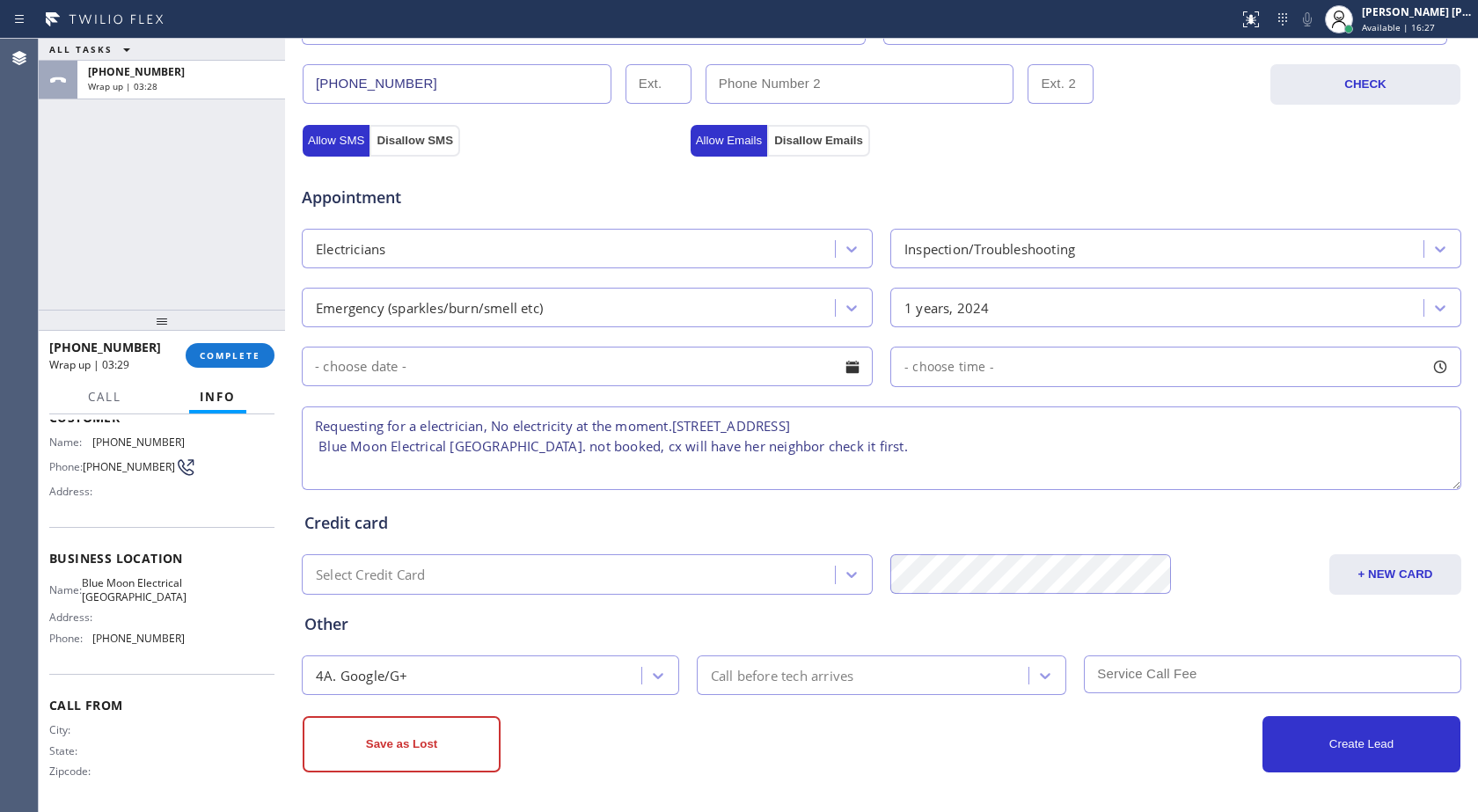
click at [936, 426] on textarea "Requesting for a electrician, No electricity at the moment.[STREET_ADDRESS] Blu…" at bounding box center [882, 448] width 1160 height 84
type textarea "Requesting for a electrician, No electricity at the moment.[STREET_ADDRESS]. Bl…"
click at [431, 741] on button "Save as Lost" at bounding box center [401, 745] width 198 height 56
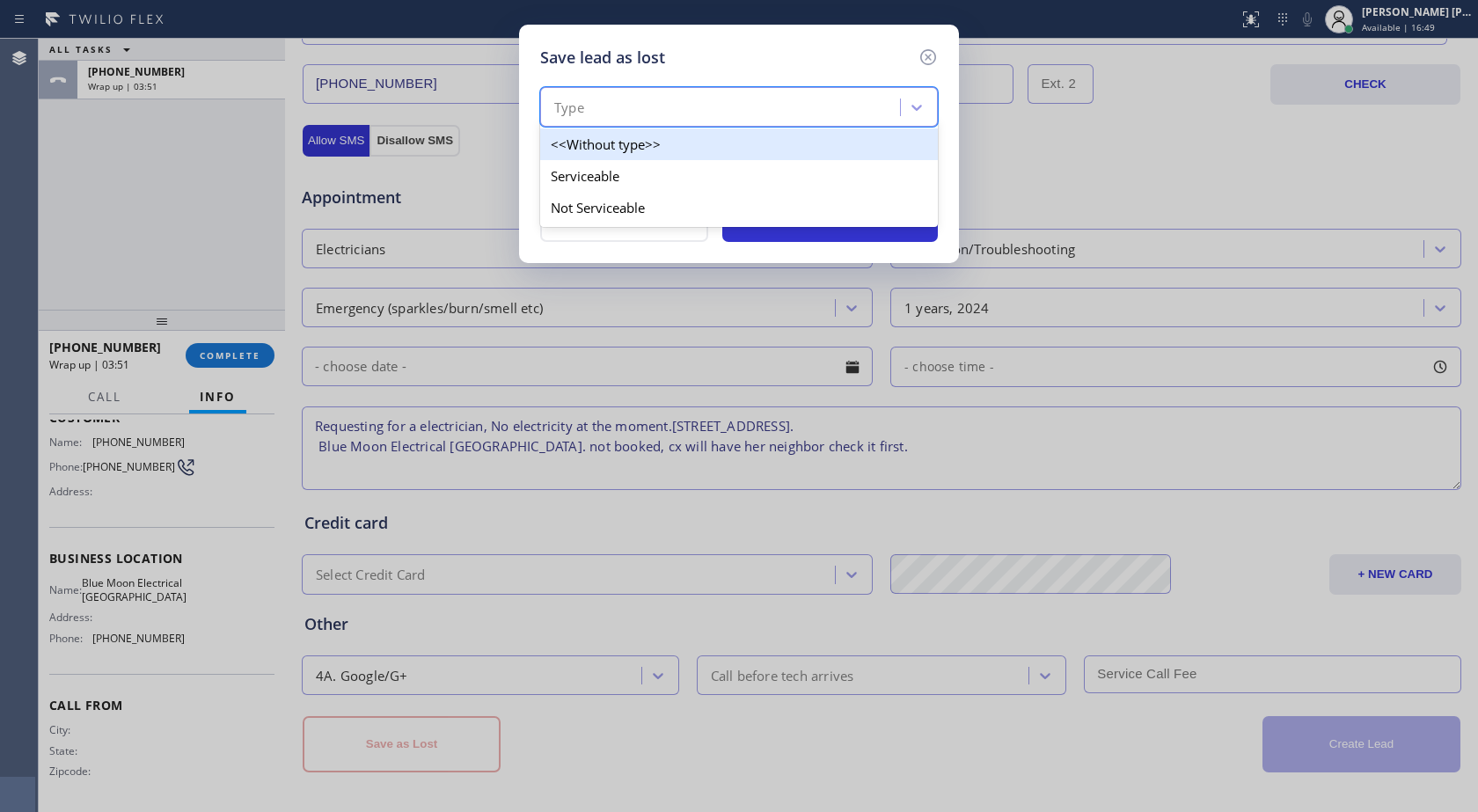
click at [591, 115] on div "Type" at bounding box center [722, 107] width 354 height 31
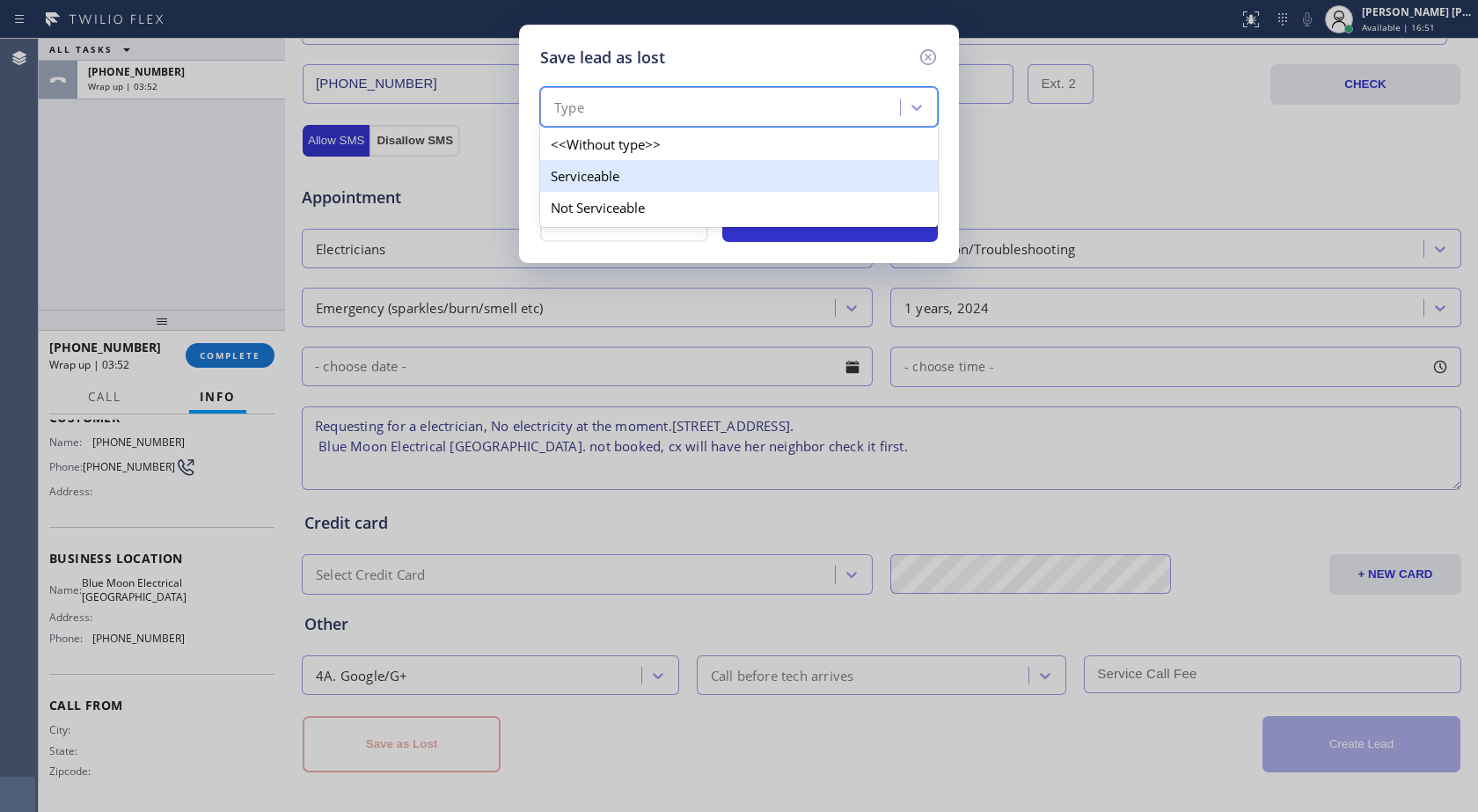
click at [592, 186] on div "Serviceable" at bounding box center [739, 176] width 398 height 32
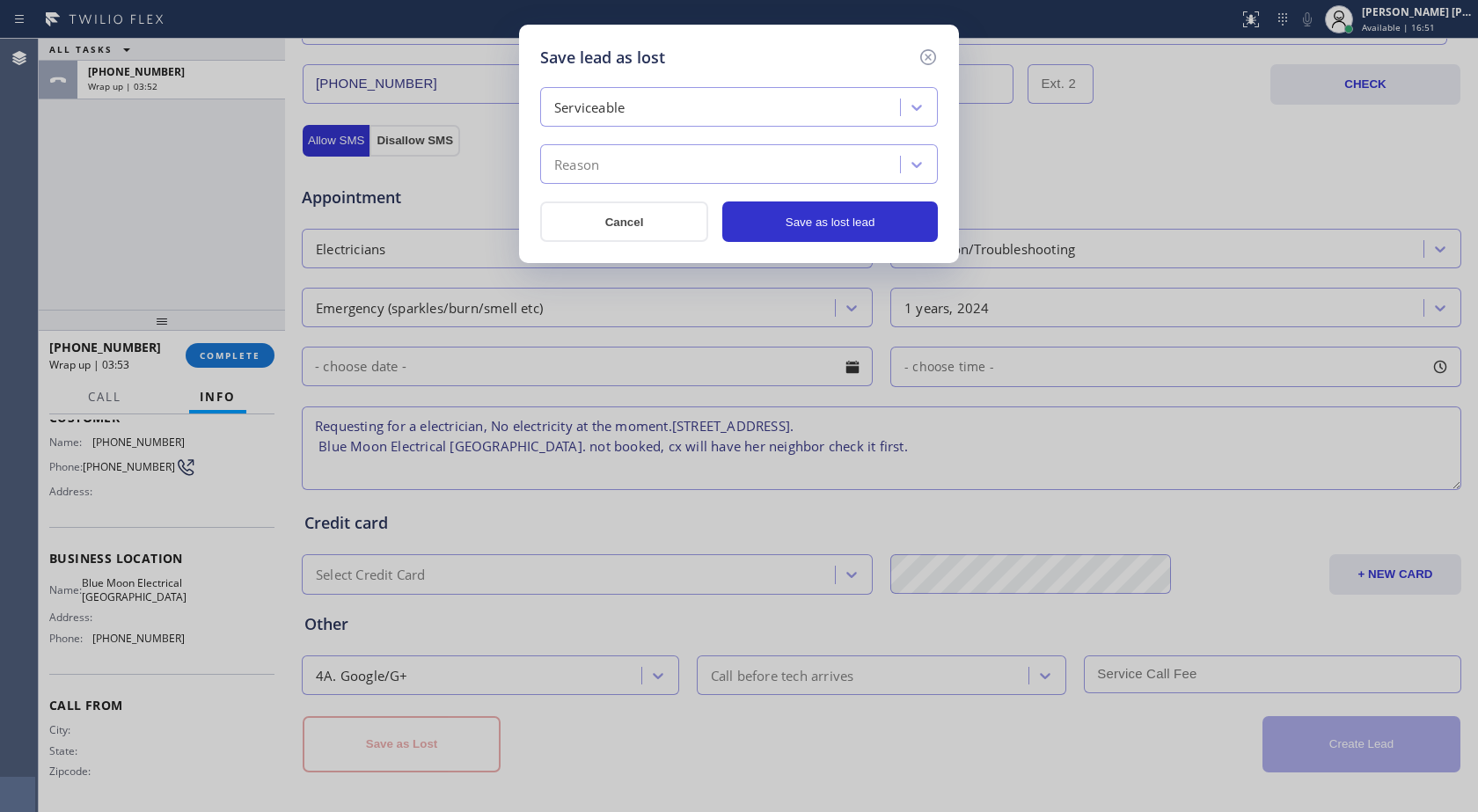
click at [599, 159] on div "Reason" at bounding box center [576, 165] width 45 height 20
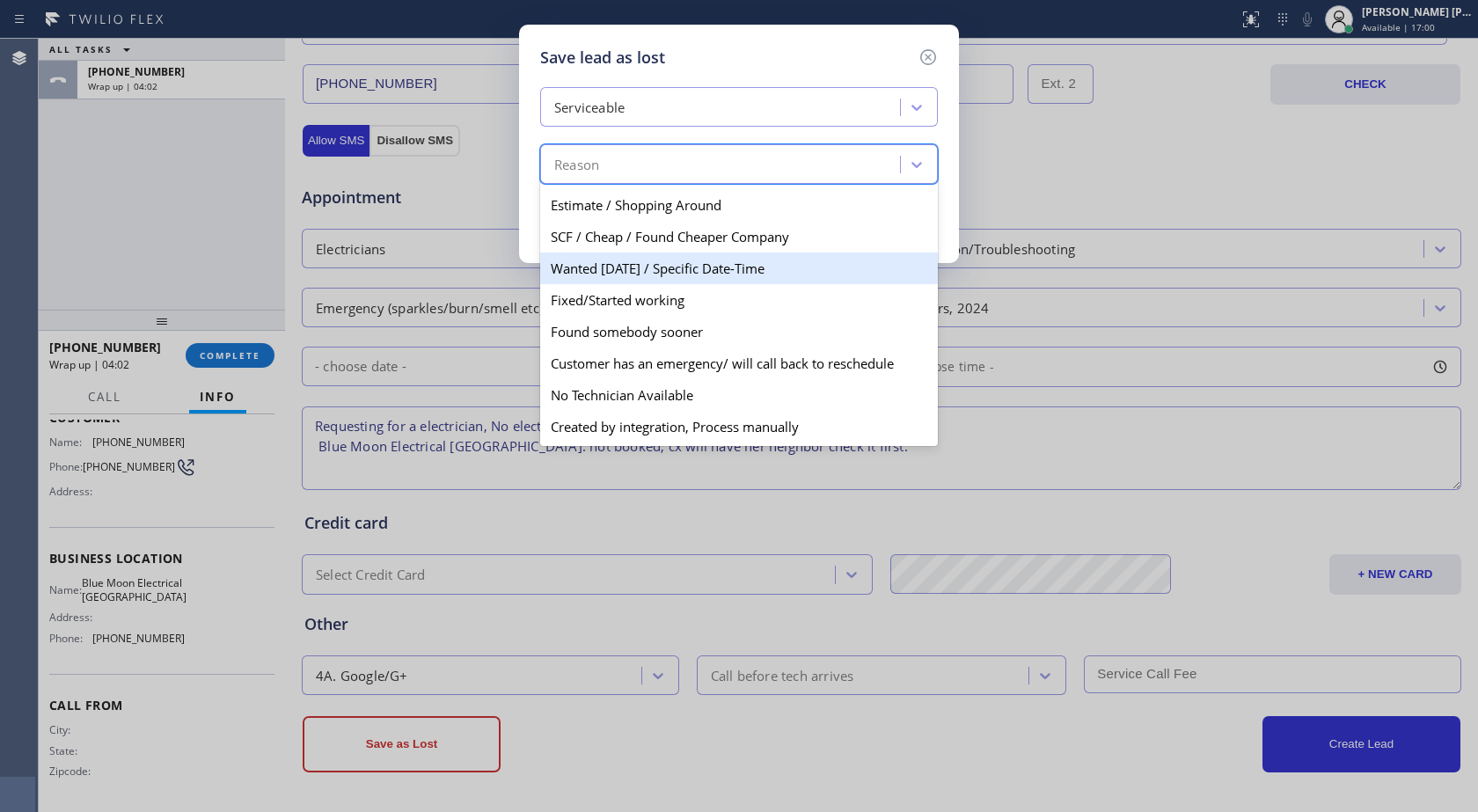
scroll to position [0, 0]
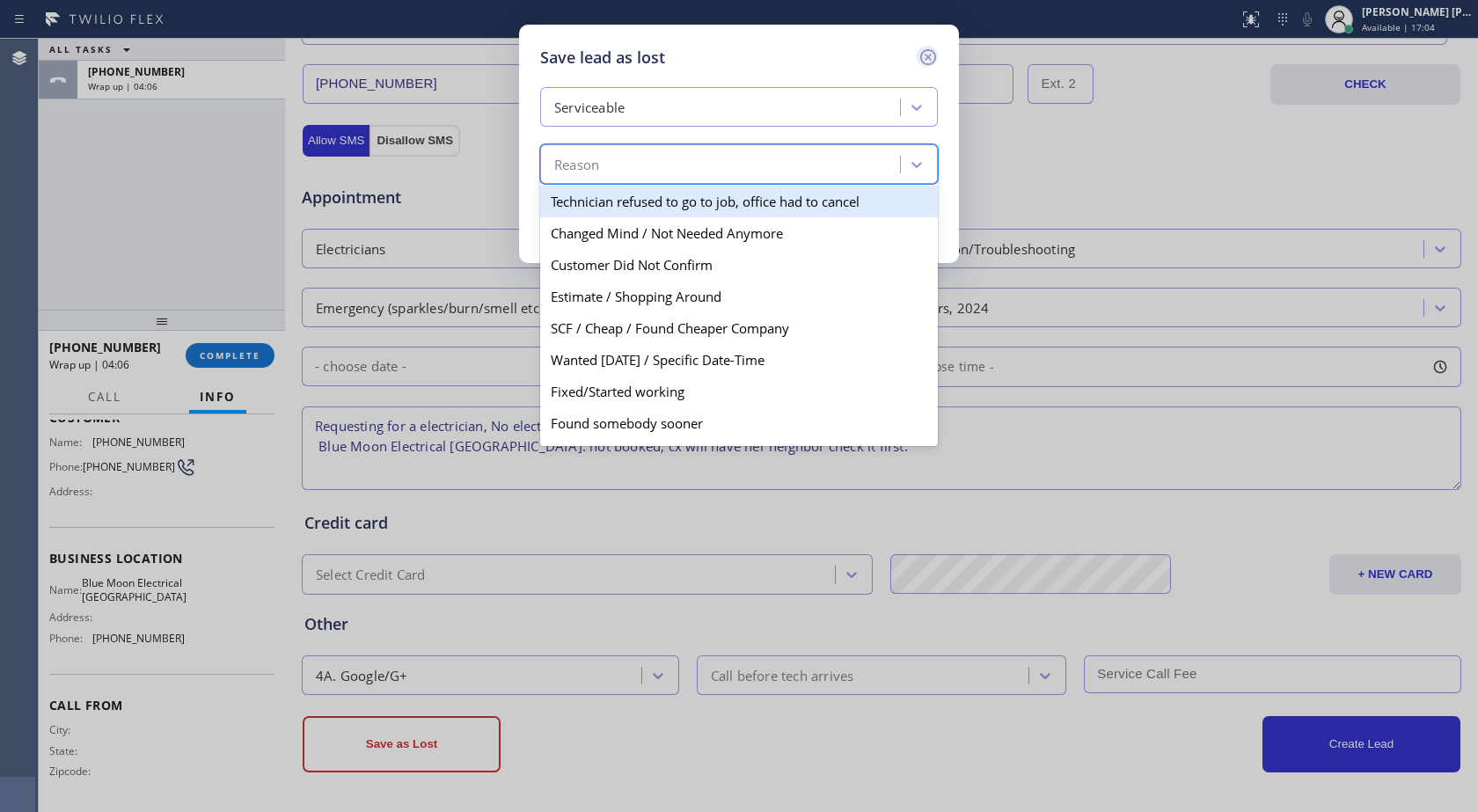
click at [929, 46] on div at bounding box center [927, 56] width 21 height 21
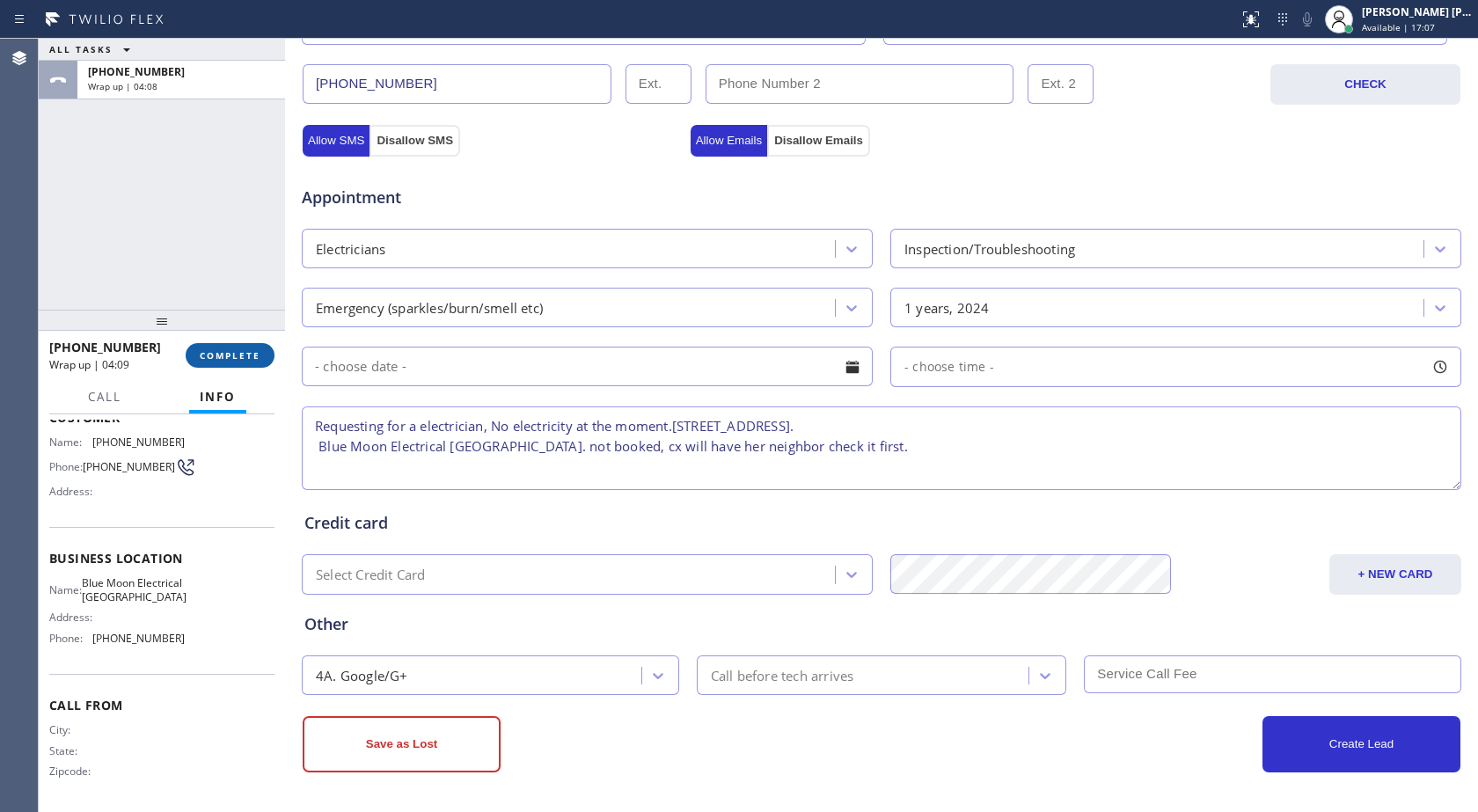
drag, startPoint x: 901, startPoint y: 456, endPoint x: 242, endPoint y: 360, distance: 666.0
click at [242, 360] on div "ALL TASKS ALL TASKS ACTIVE TASKS TASKS IN WRAP UP [PHONE_NUMBER] Wrap up | 04:0…" at bounding box center [759, 425] width 1440 height 773
click at [423, 741] on button "Save as Lost" at bounding box center [401, 745] width 198 height 56
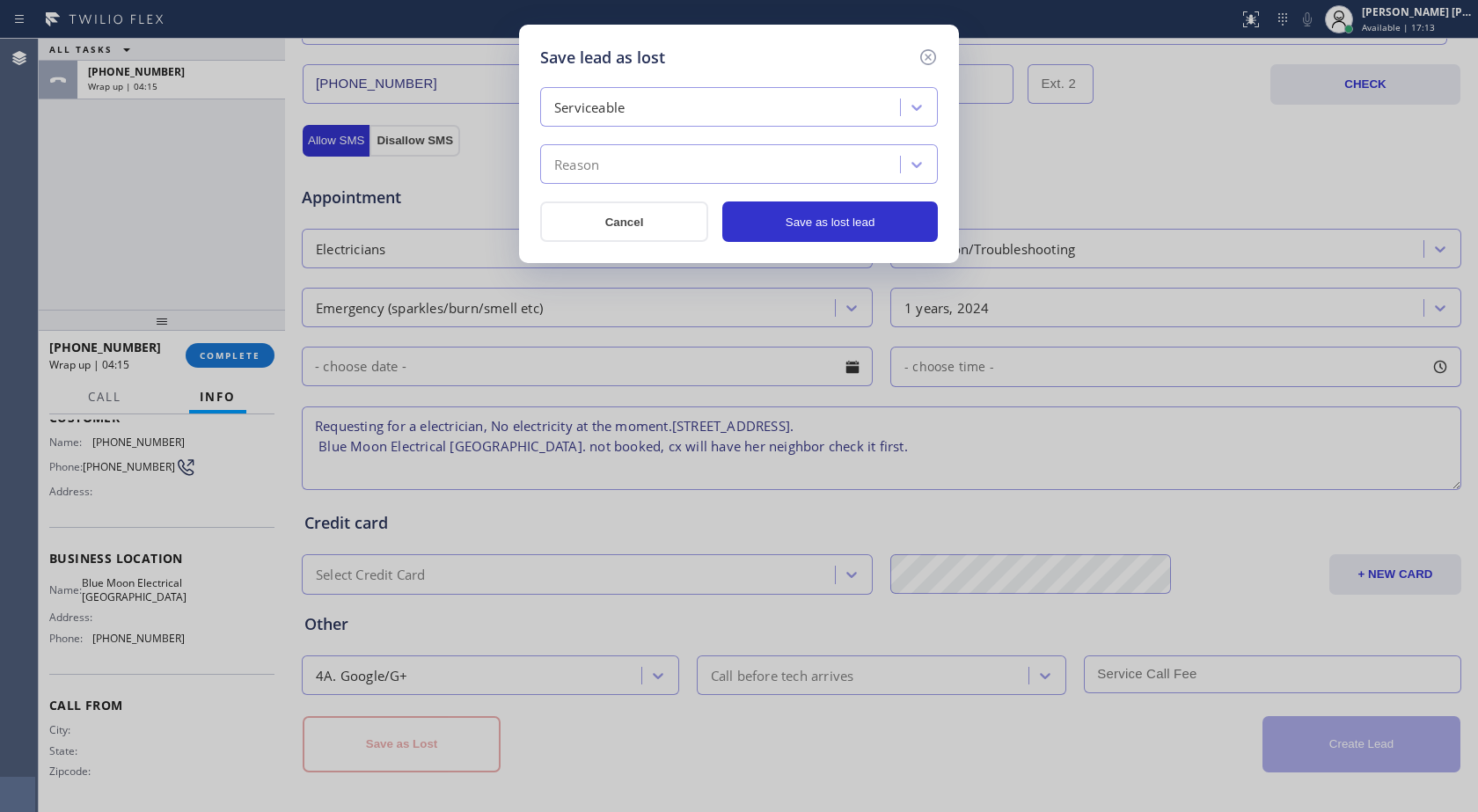
click at [719, 184] on div "Serviceable Reason Cancel Save as lost lead" at bounding box center [739, 165] width 398 height 155
click at [704, 135] on div "Serviceable Reason" at bounding box center [739, 136] width 398 height 96
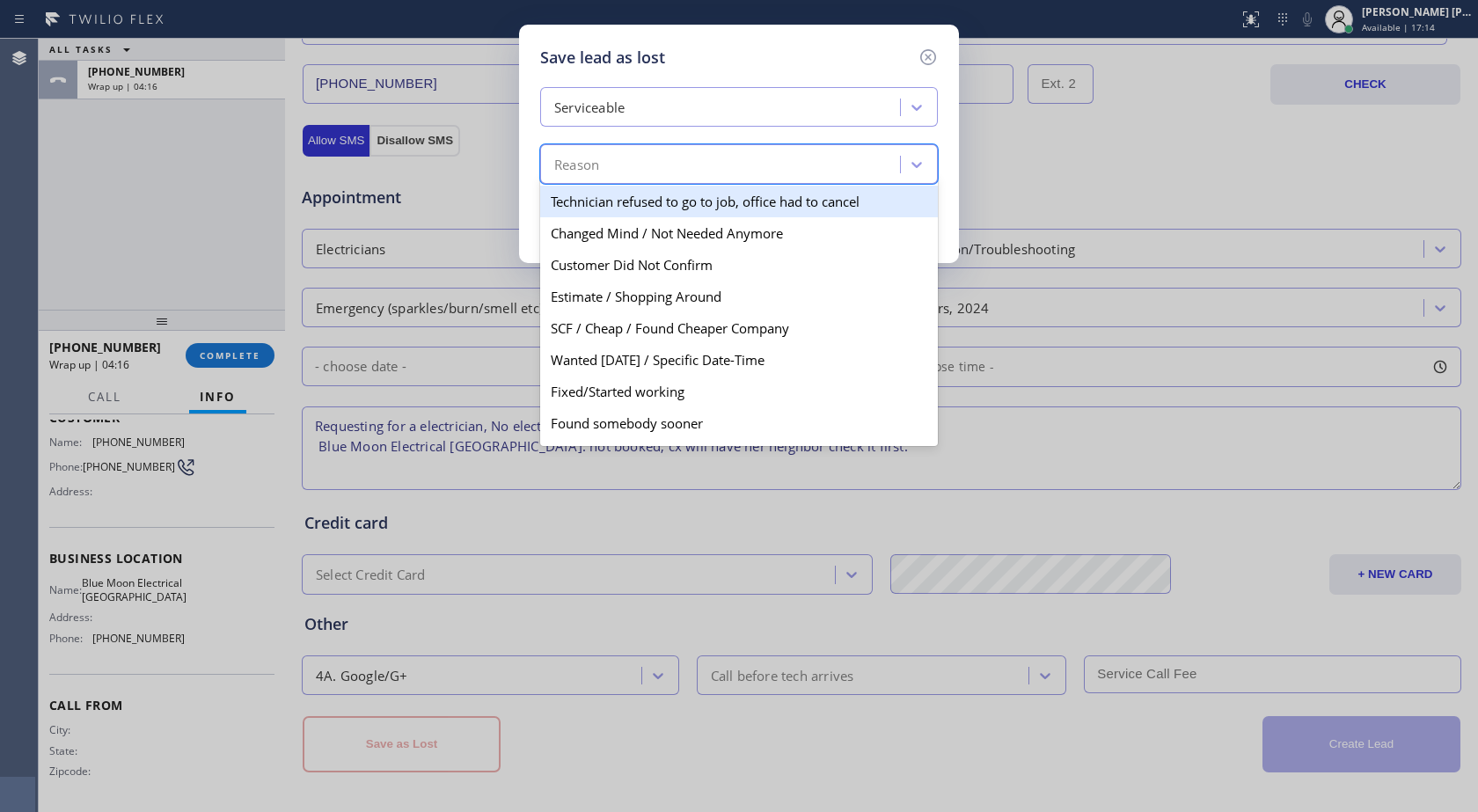
click at [691, 163] on div "Reason" at bounding box center [722, 165] width 354 height 31
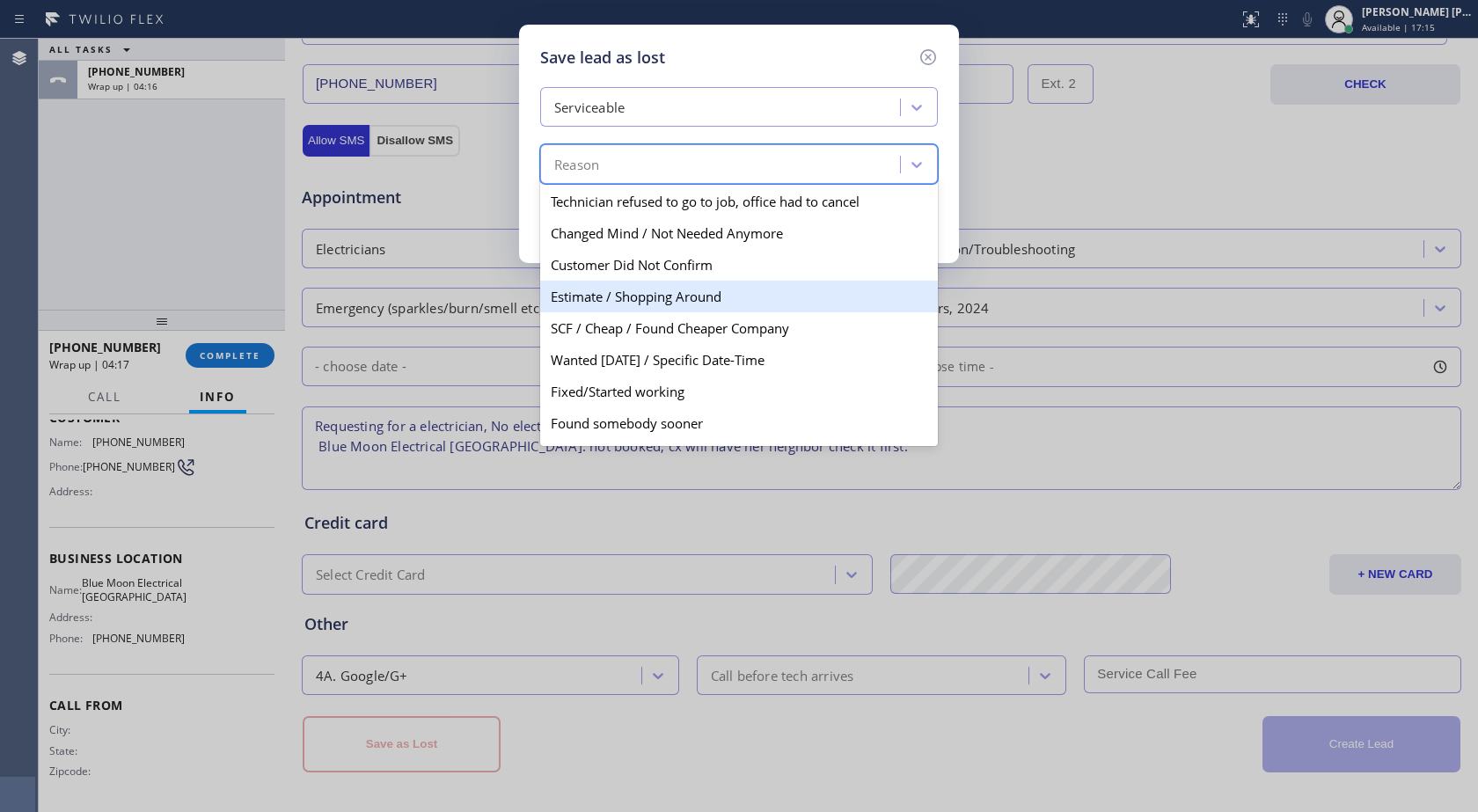
click at [665, 304] on div "Estimate / Shopping Around" at bounding box center [739, 296] width 398 height 32
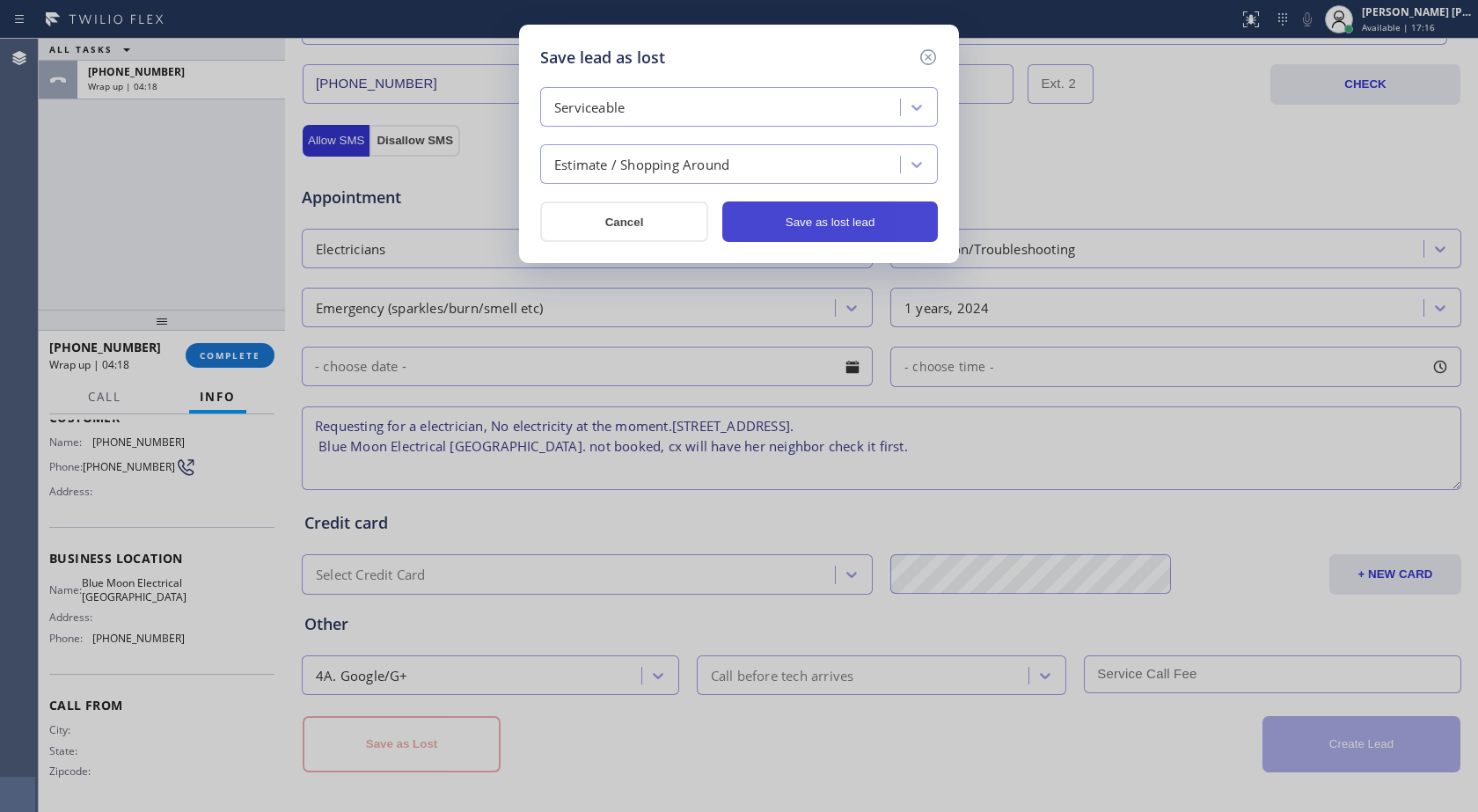
click at [787, 233] on button "Save as lost lead" at bounding box center [830, 221] width 216 height 40
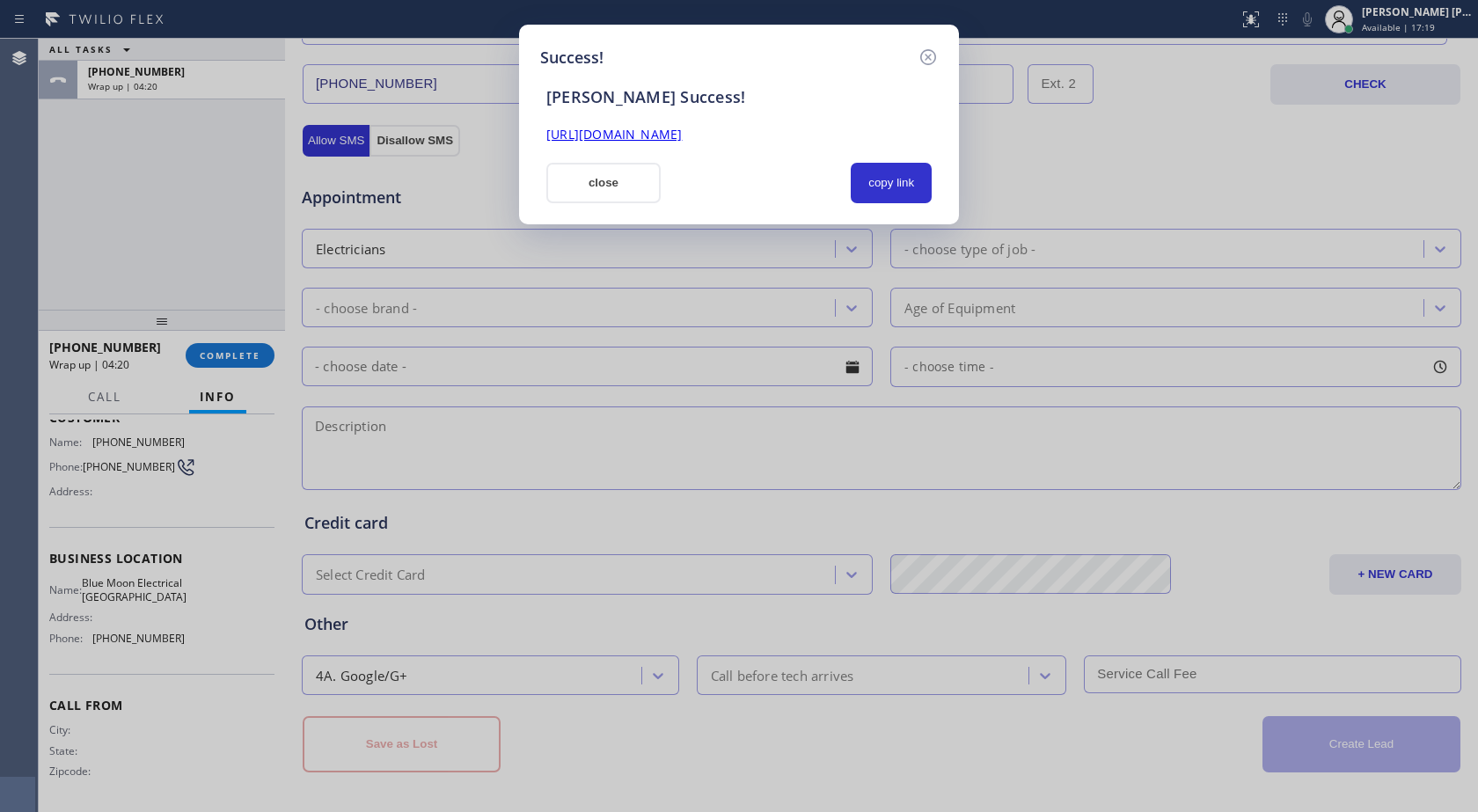
drag, startPoint x: 905, startPoint y: 135, endPoint x: 525, endPoint y: 140, distance: 380.0
click at [525, 140] on div "Success! [PERSON_NAME] Success! [URL][DOMAIN_NAME] close copy link" at bounding box center [739, 124] width 440 height 199
copy link "[URL][DOMAIN_NAME]"
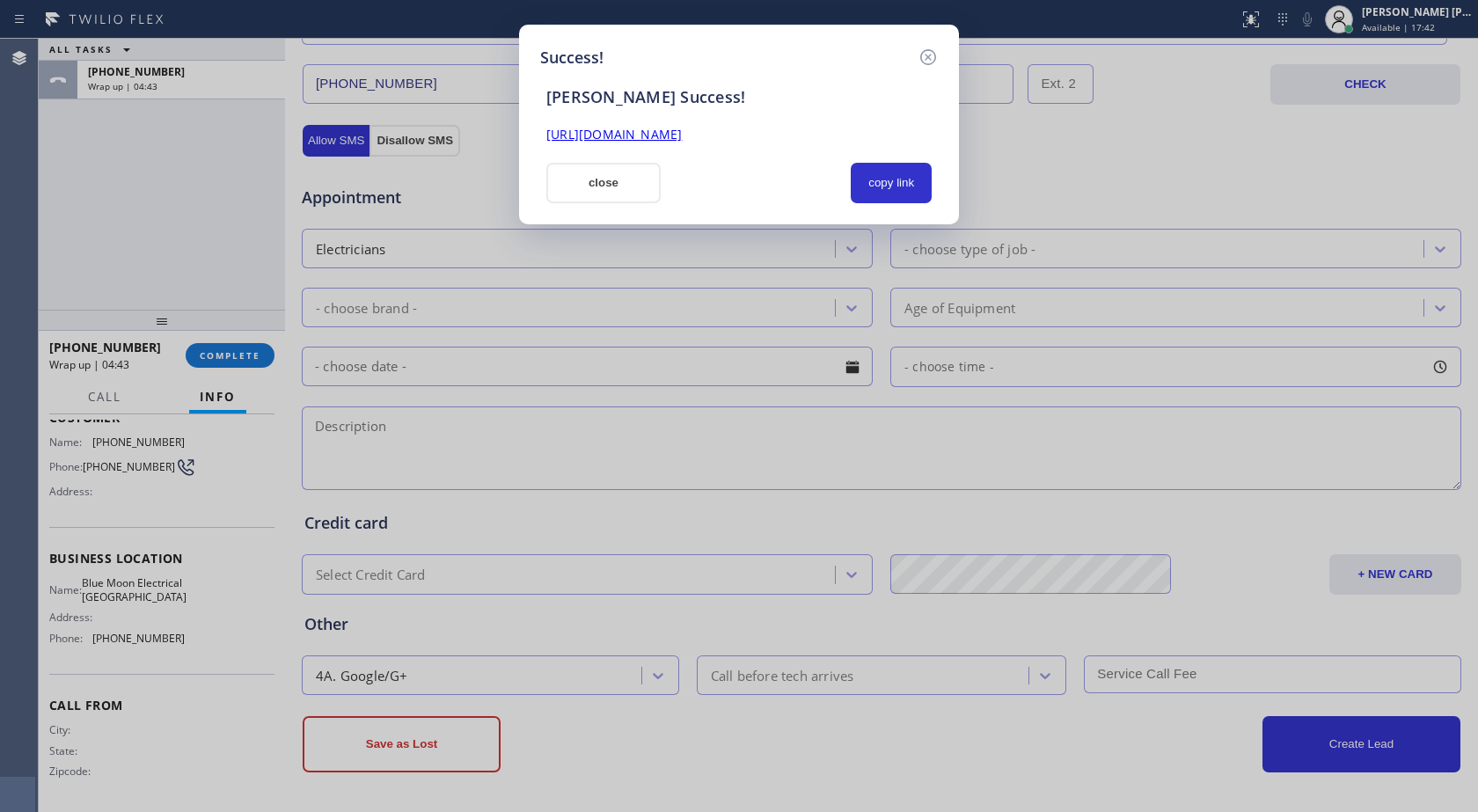
drag, startPoint x: 1002, startPoint y: 769, endPoint x: 993, endPoint y: 766, distance: 9.5
click at [1002, 769] on div "Success! [PERSON_NAME] Success! [URL][DOMAIN_NAME] close copy link" at bounding box center [739, 406] width 1478 height 812
click at [934, 58] on icon at bounding box center [928, 56] width 21 height 21
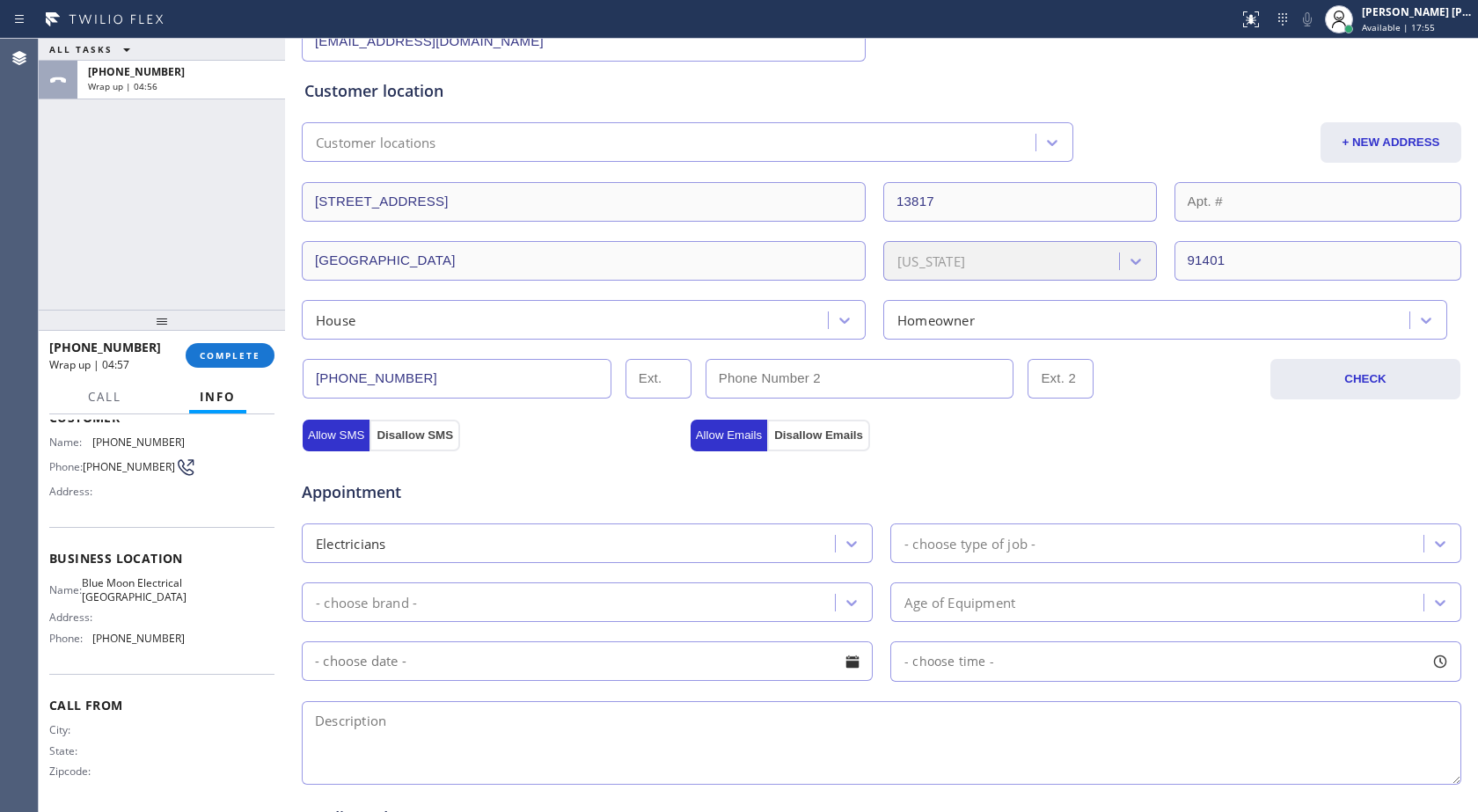
scroll to position [171, 0]
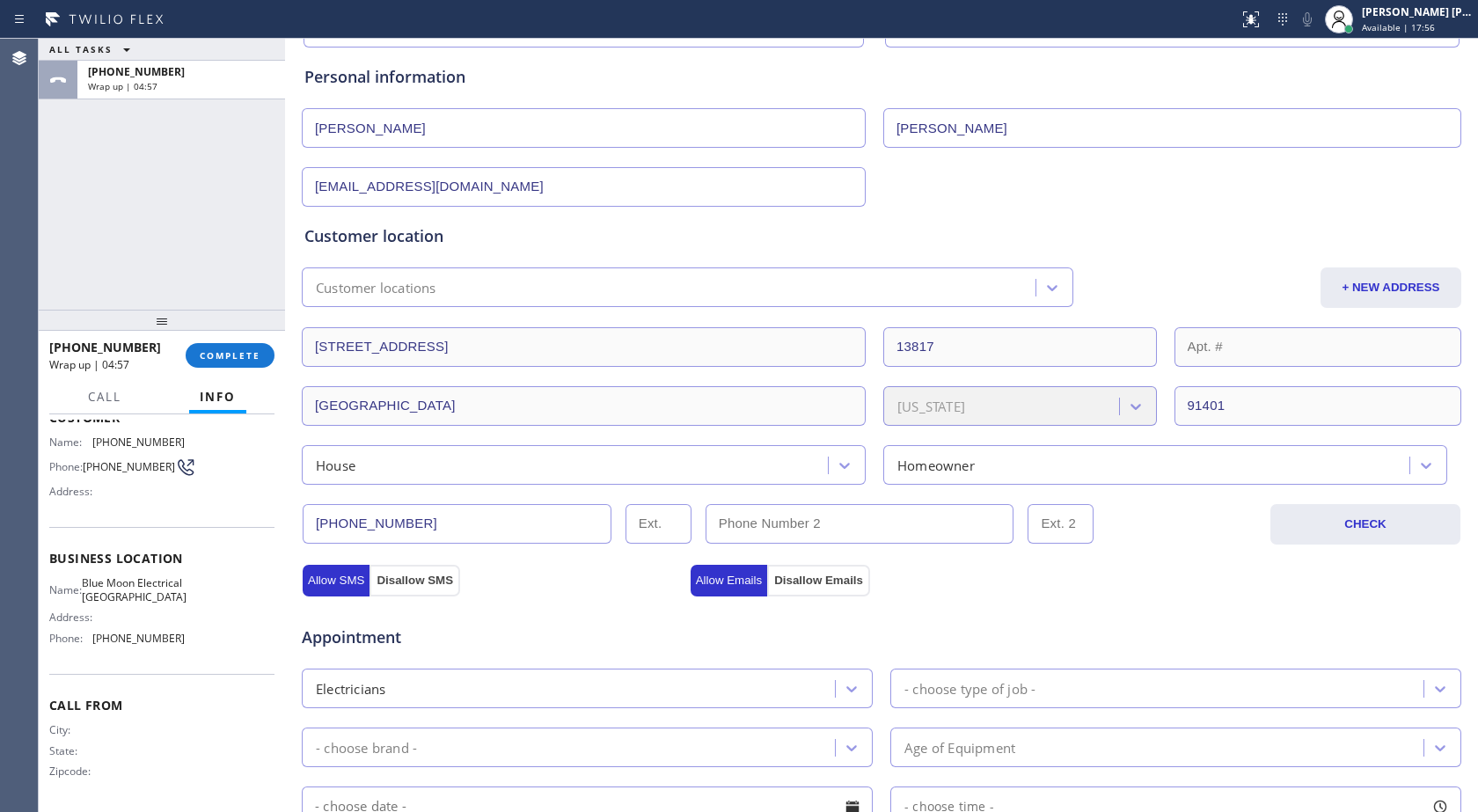
click at [257, 377] on div "[PHONE_NUMBER] Wrap up | 04:57 COMPLETE" at bounding box center [161, 355] width 225 height 46
click at [257, 358] on span "COMPLETE" at bounding box center [229, 356] width 61 height 13
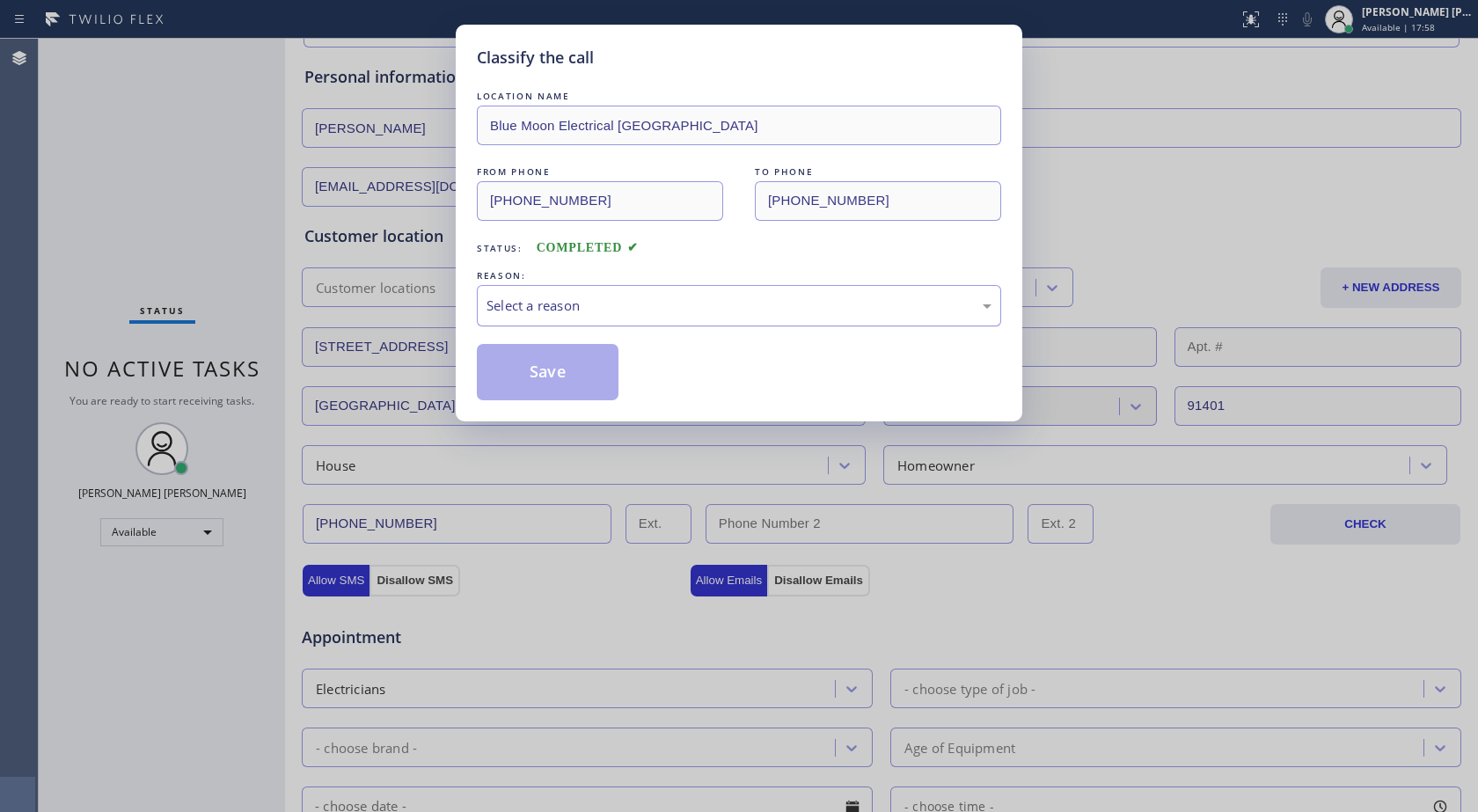
click at [548, 300] on div "Select a reason" at bounding box center [739, 306] width 505 height 20
click at [549, 370] on button "Save" at bounding box center [548, 372] width 142 height 56
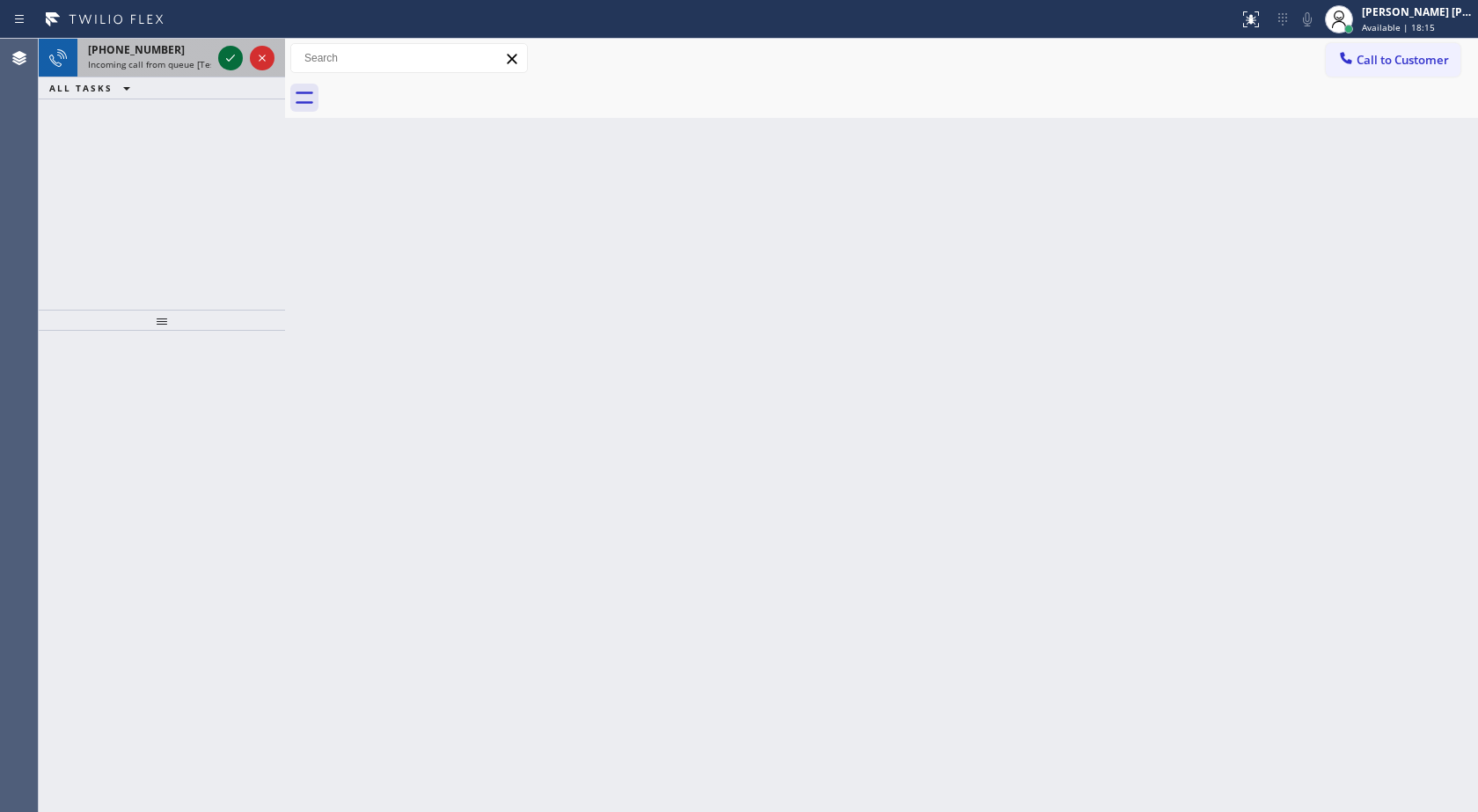
click at [237, 56] on icon at bounding box center [230, 57] width 21 height 21
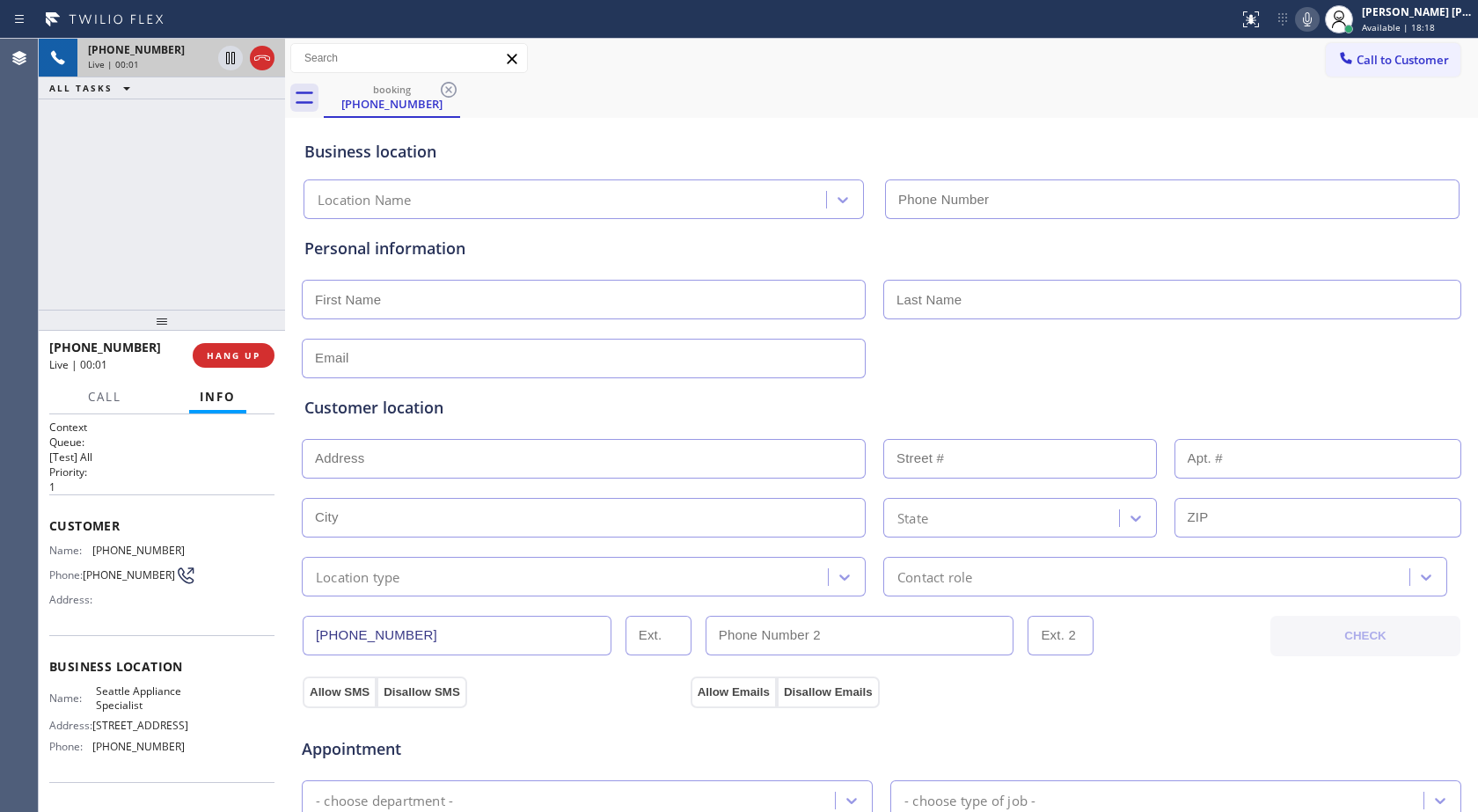
type input "[PHONE_NUMBER]"
click at [236, 352] on span "HANG UP" at bounding box center [233, 356] width 54 height 13
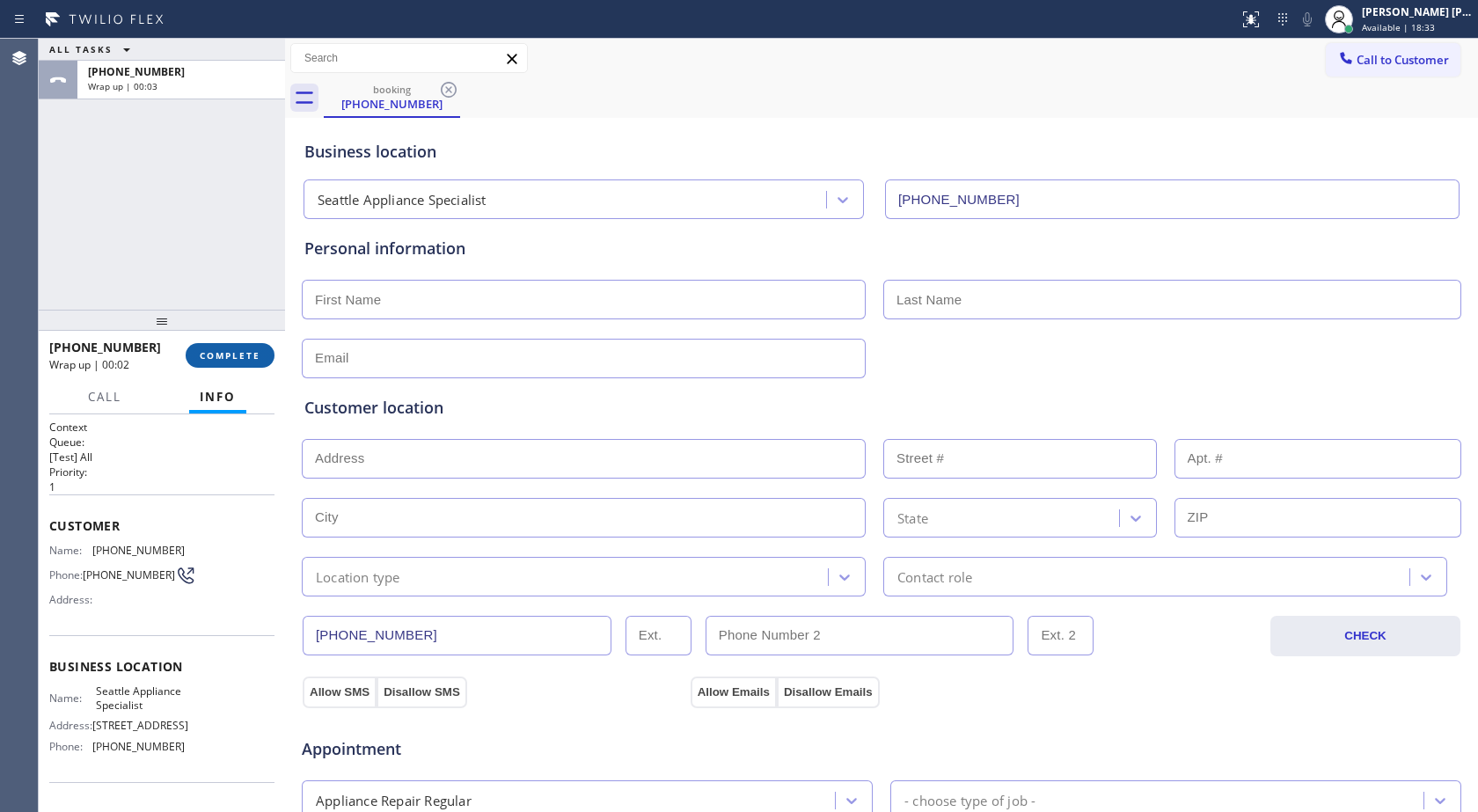
click at [231, 362] on button "COMPLETE" at bounding box center [230, 355] width 89 height 25
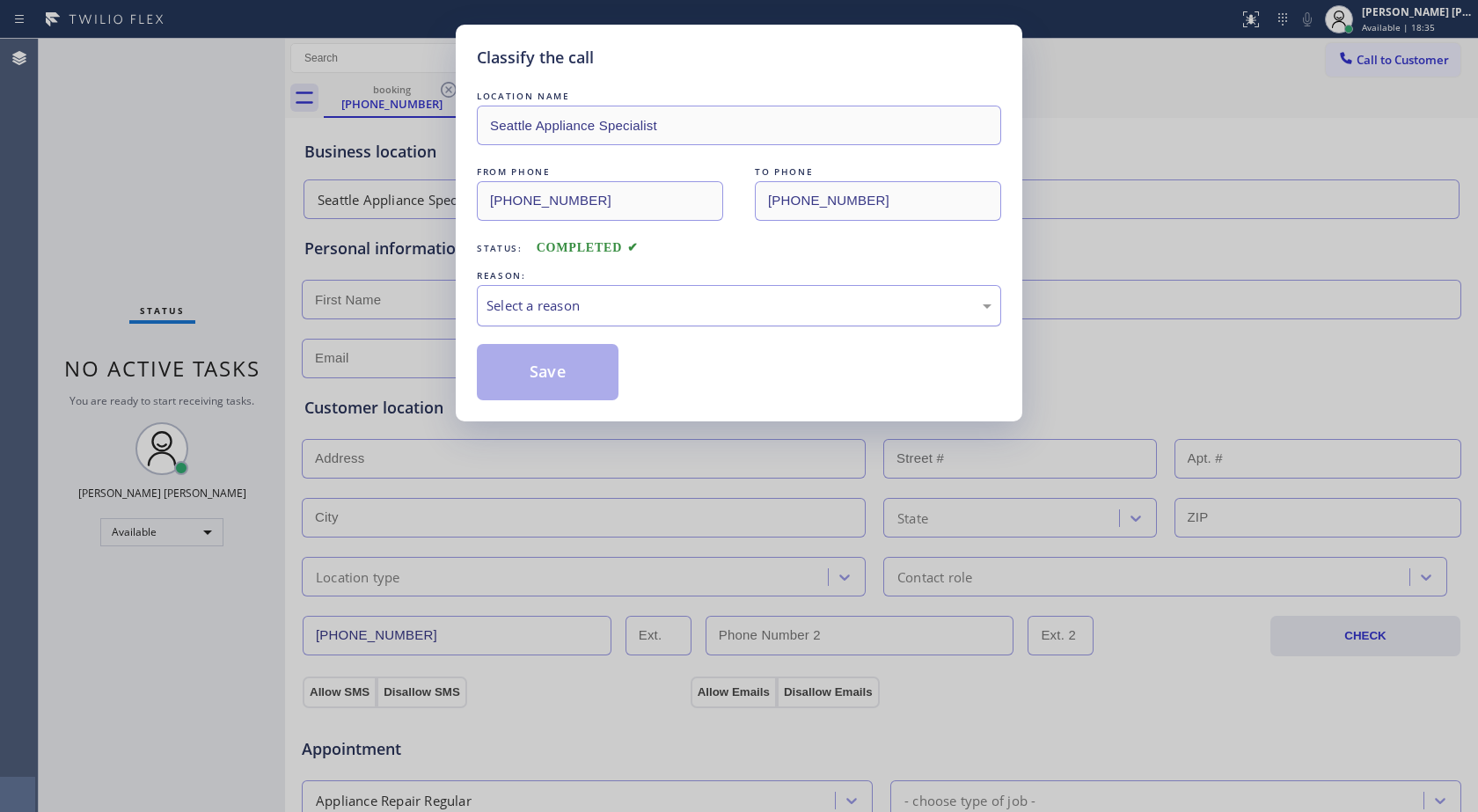
click at [552, 317] on div "Select a reason" at bounding box center [739, 305] width 525 height 41
click at [535, 368] on button "Save" at bounding box center [548, 372] width 142 height 56
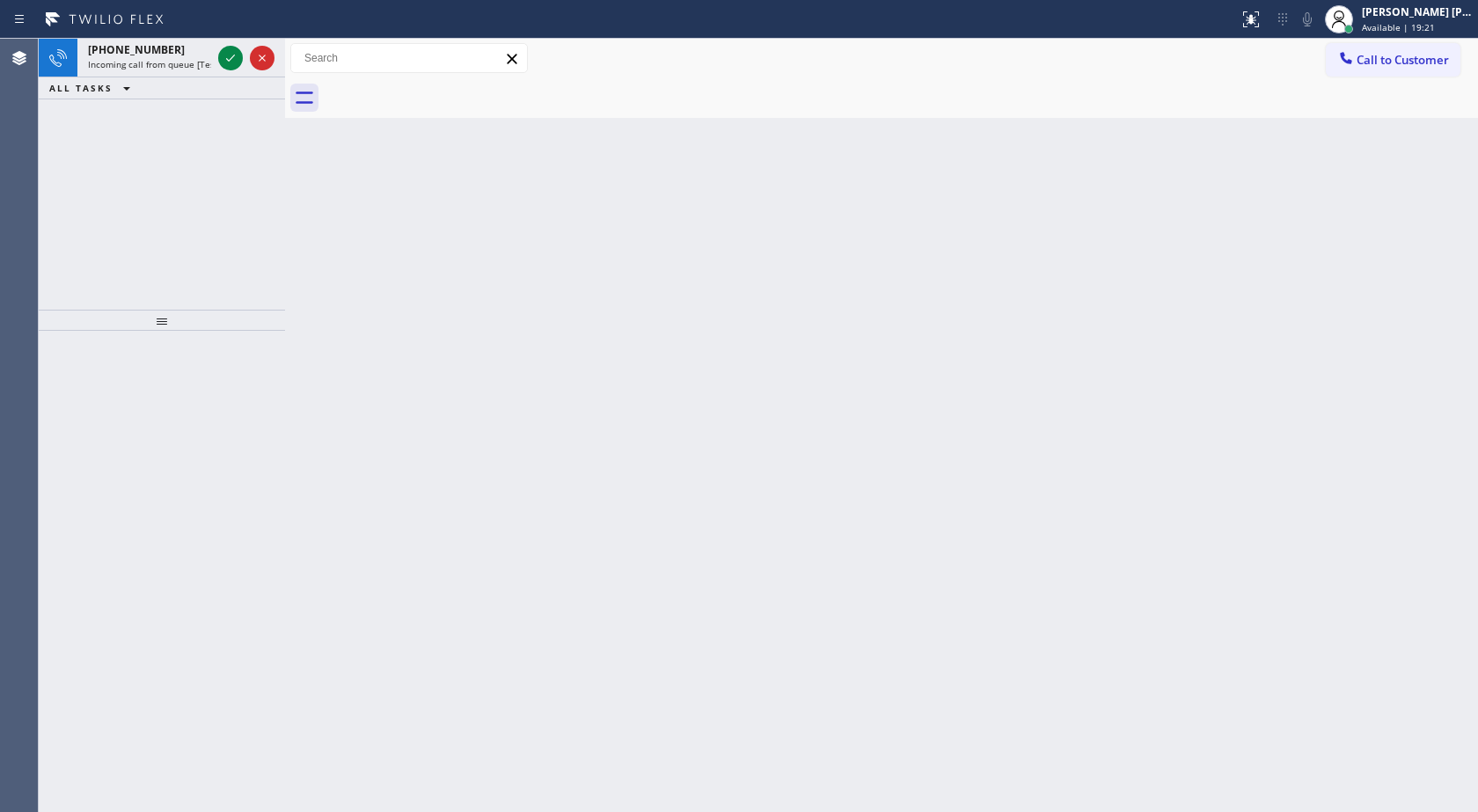
drag, startPoint x: 375, startPoint y: 386, endPoint x: 421, endPoint y: 73, distance: 316.4
click at [377, 375] on div "Back to Dashboard Change Sender ID Customers Technicians Select a contact Outbo…" at bounding box center [882, 425] width 1193 height 773
click at [229, 50] on icon at bounding box center [230, 57] width 21 height 21
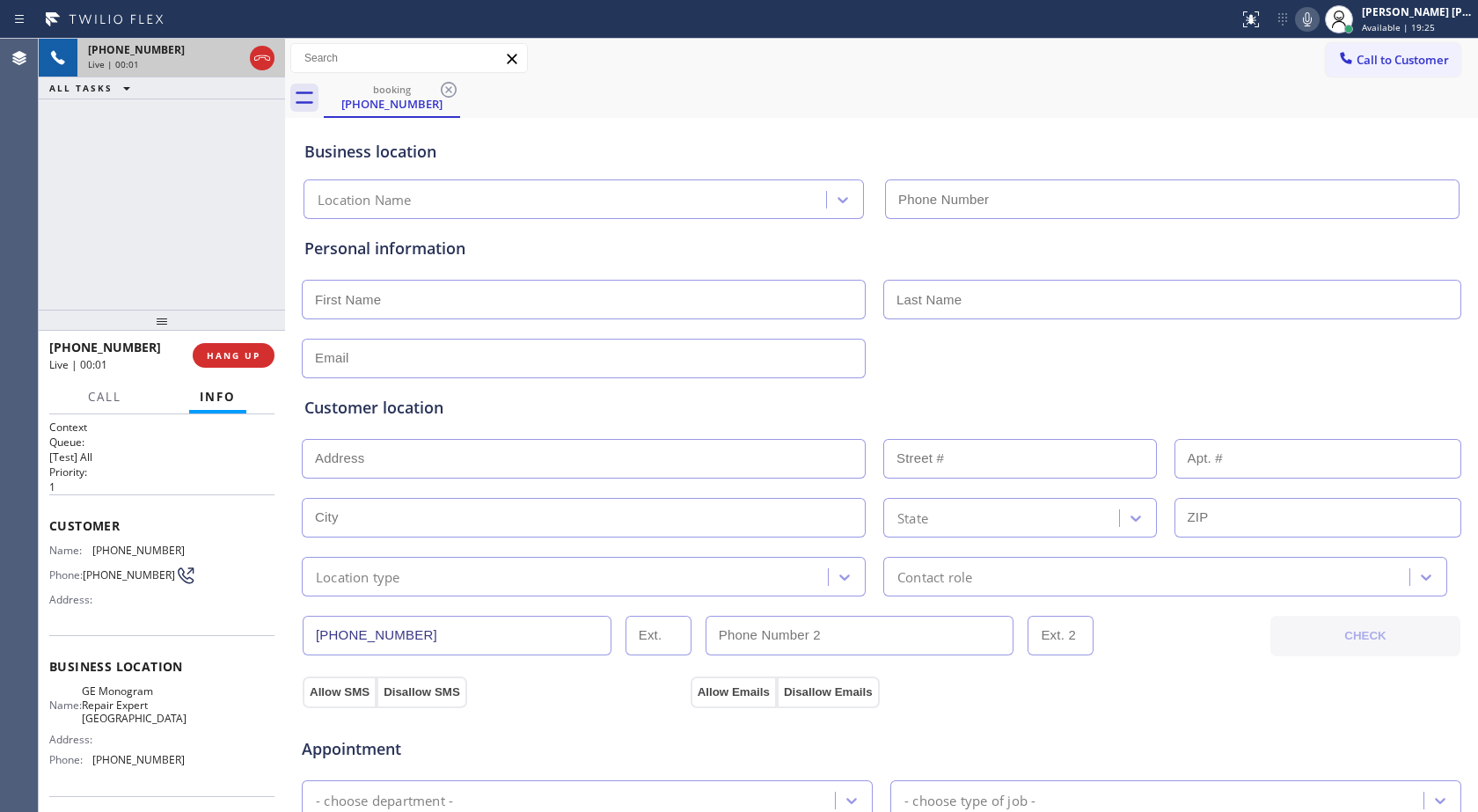
type input "[PHONE_NUMBER]"
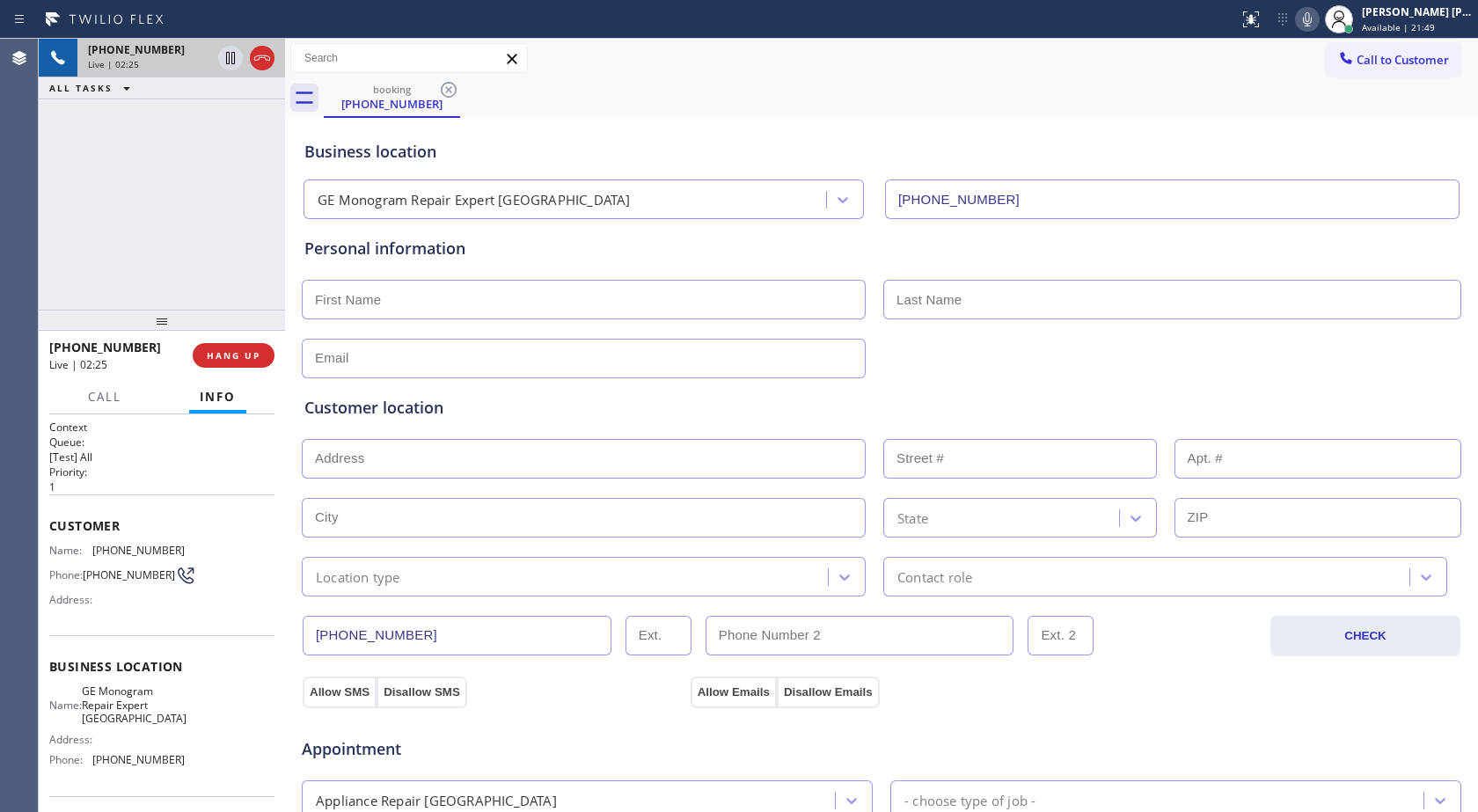
click at [1310, 19] on icon at bounding box center [1308, 19] width 9 height 14
click at [235, 54] on icon at bounding box center [230, 58] width 9 height 13
click at [221, 53] on icon at bounding box center [230, 57] width 21 height 21
click at [1312, 18] on icon at bounding box center [1308, 19] width 9 height 14
click at [1307, 18] on icon at bounding box center [1307, 19] width 21 height 21
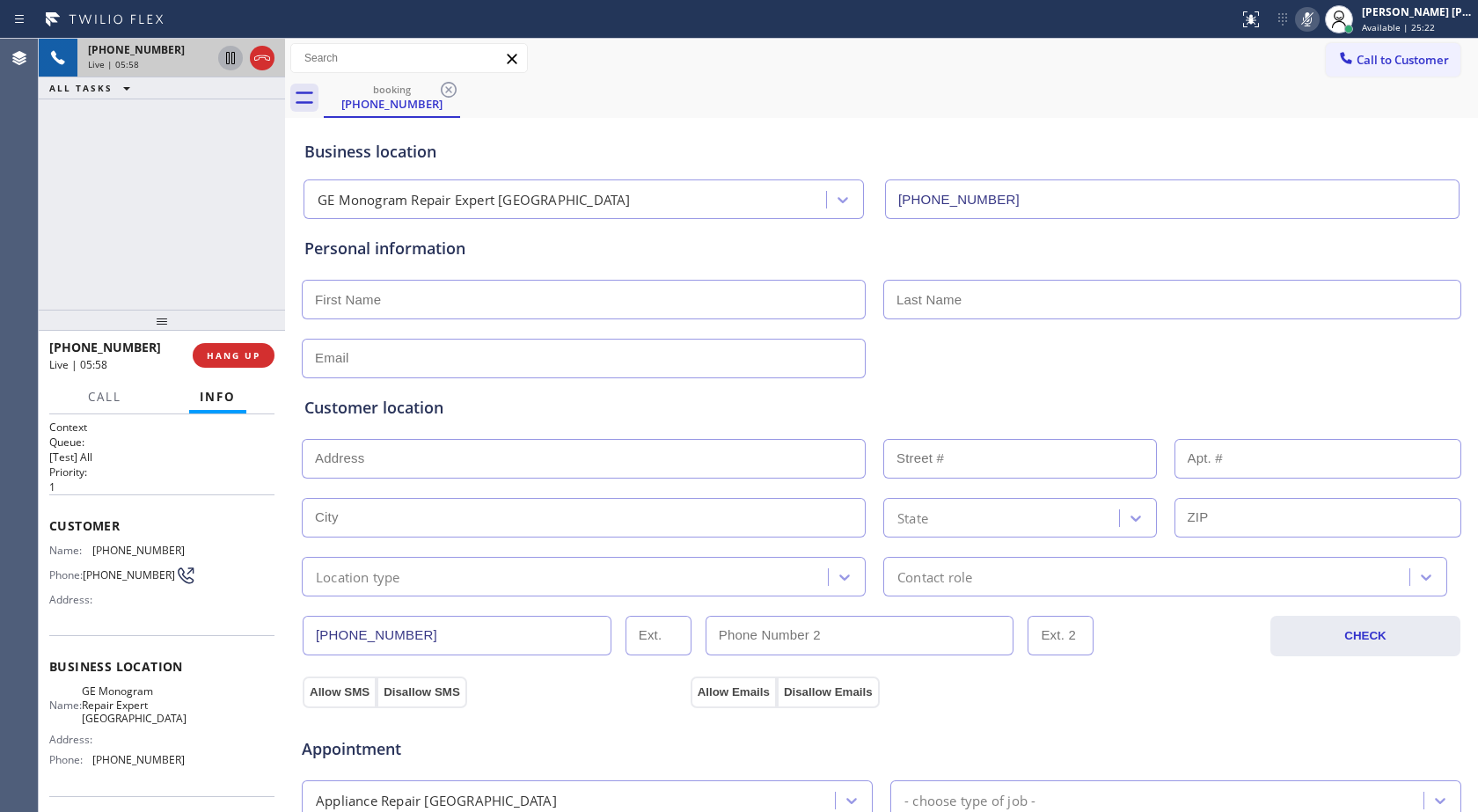
click at [232, 59] on icon at bounding box center [230, 58] width 9 height 13
click at [231, 52] on icon at bounding box center [230, 57] width 21 height 21
click at [1311, 18] on icon at bounding box center [1308, 19] width 9 height 14
click at [433, 300] on input "text" at bounding box center [583, 299] width 564 height 39
type input "Sushil"
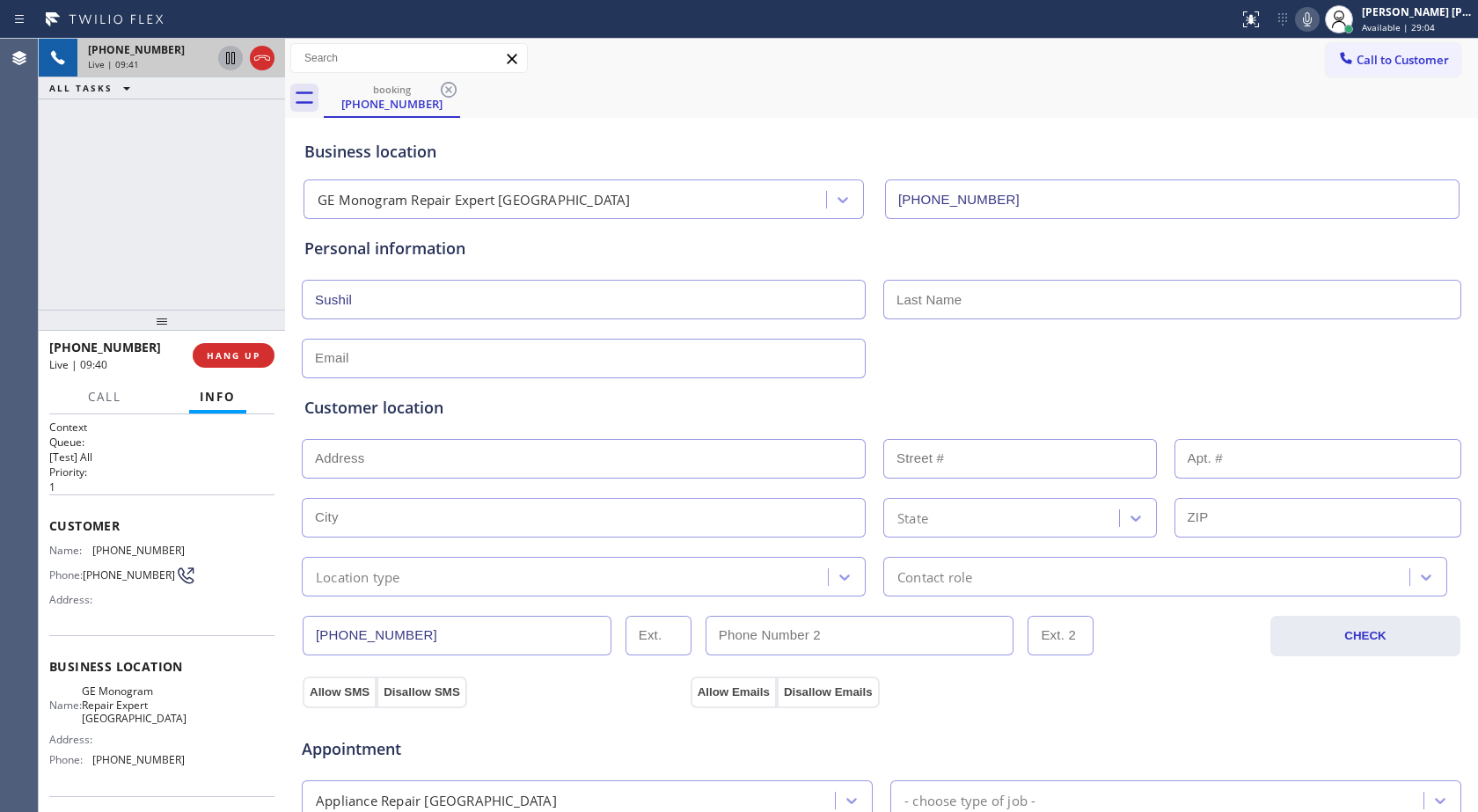
click at [935, 305] on input "text" at bounding box center [1172, 299] width 578 height 39
type input "Mantri"
click at [539, 341] on input "text" at bounding box center [583, 358] width 564 height 39
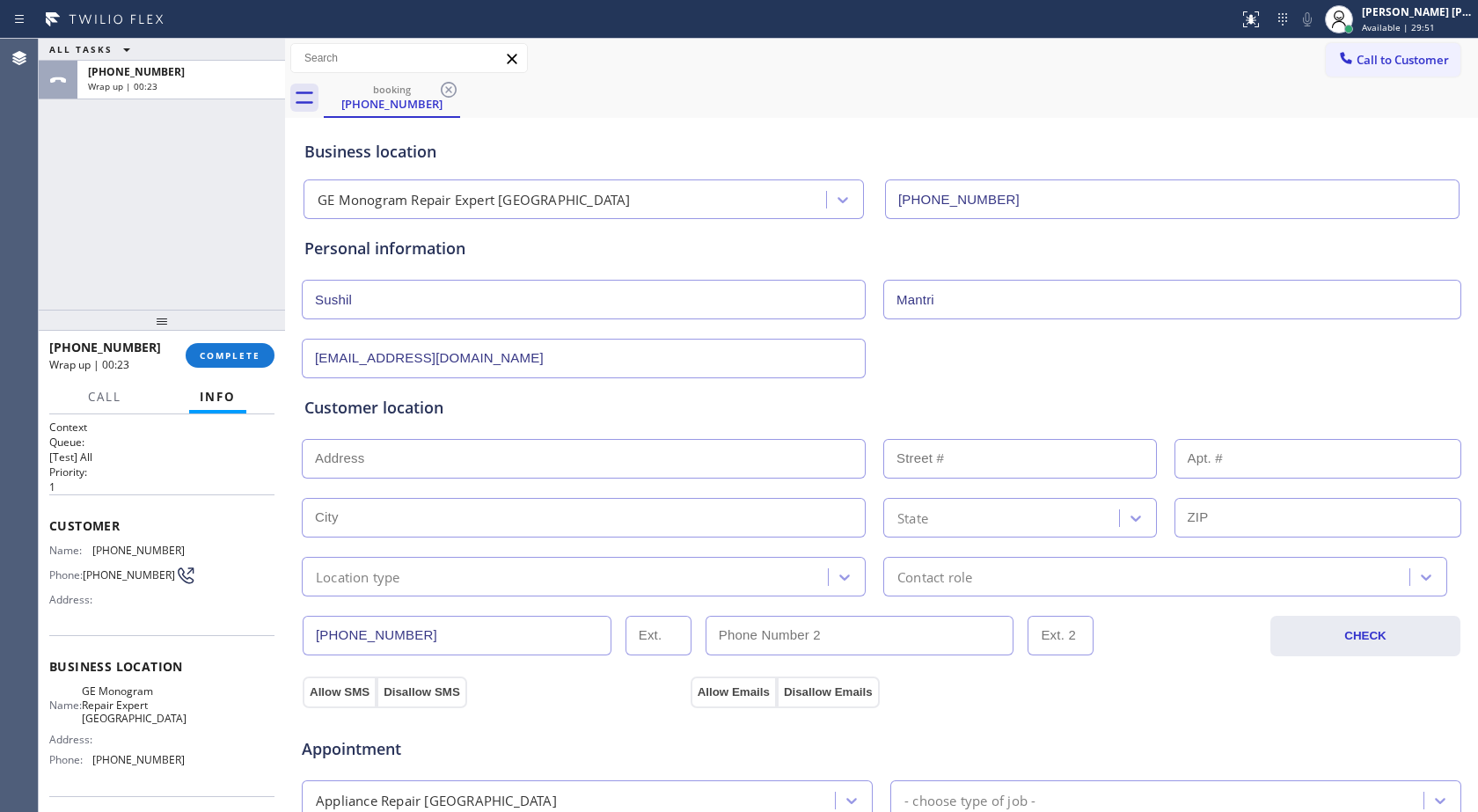
type input "[EMAIL_ADDRESS][DOMAIN_NAME]"
click at [386, 470] on input "text" at bounding box center [583, 458] width 564 height 39
paste input "[STREET_ADDRESS]"
type input "[STREET_ADDRESS]"
type input "12403"
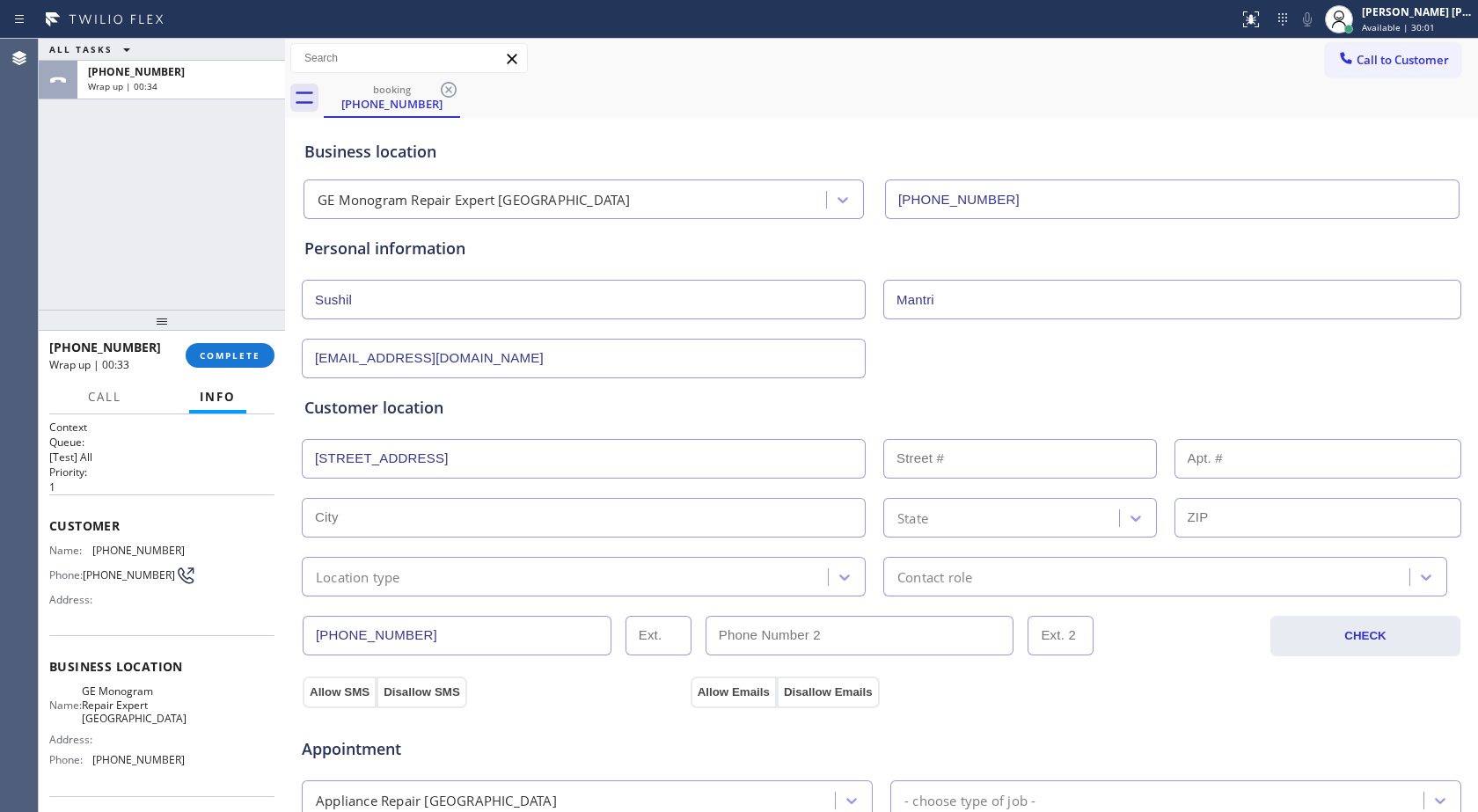
type input "[PERSON_NAME]"
type input "98034"
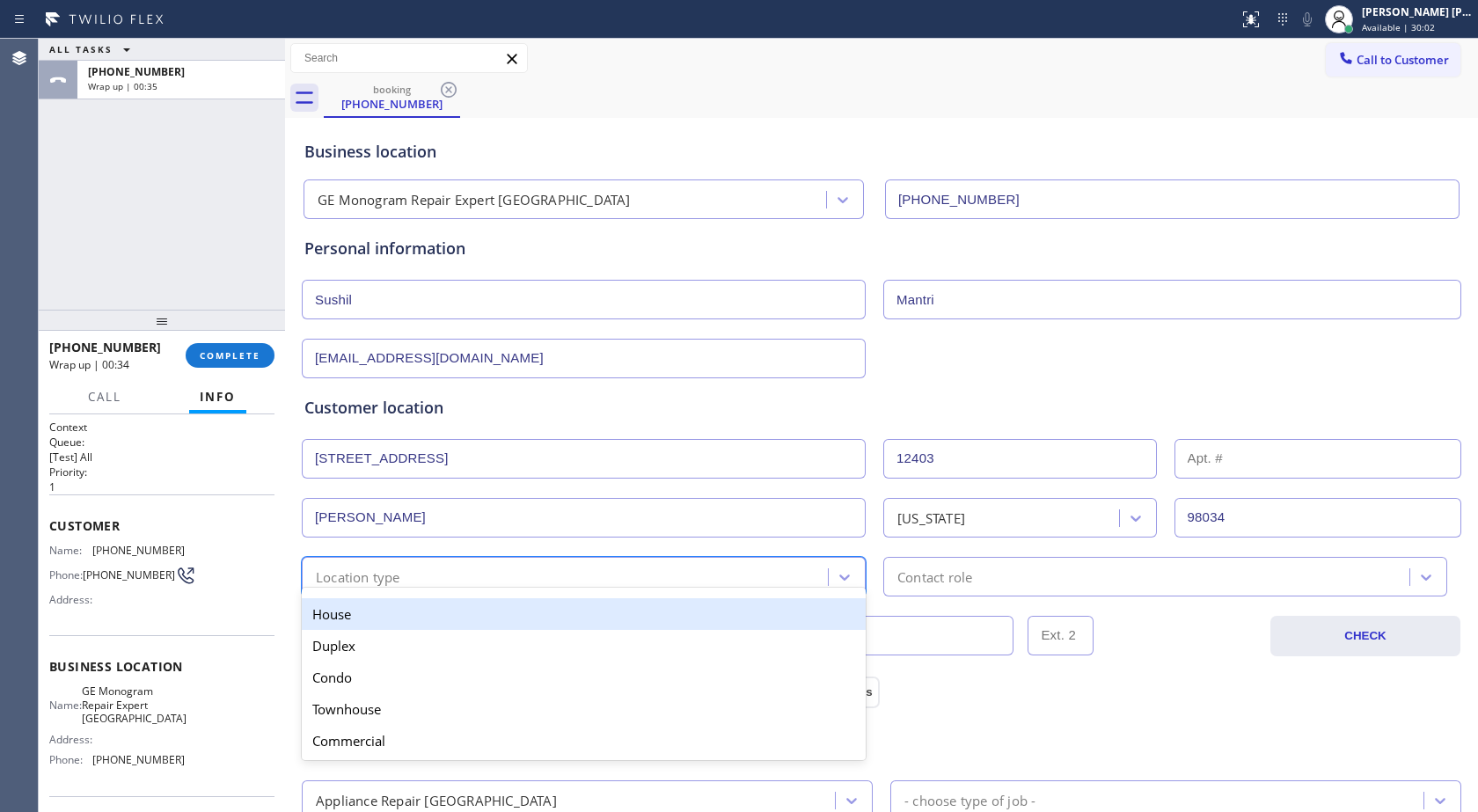
click at [451, 573] on div "Location type" at bounding box center [567, 576] width 521 height 31
click at [391, 623] on div "House" at bounding box center [583, 614] width 564 height 32
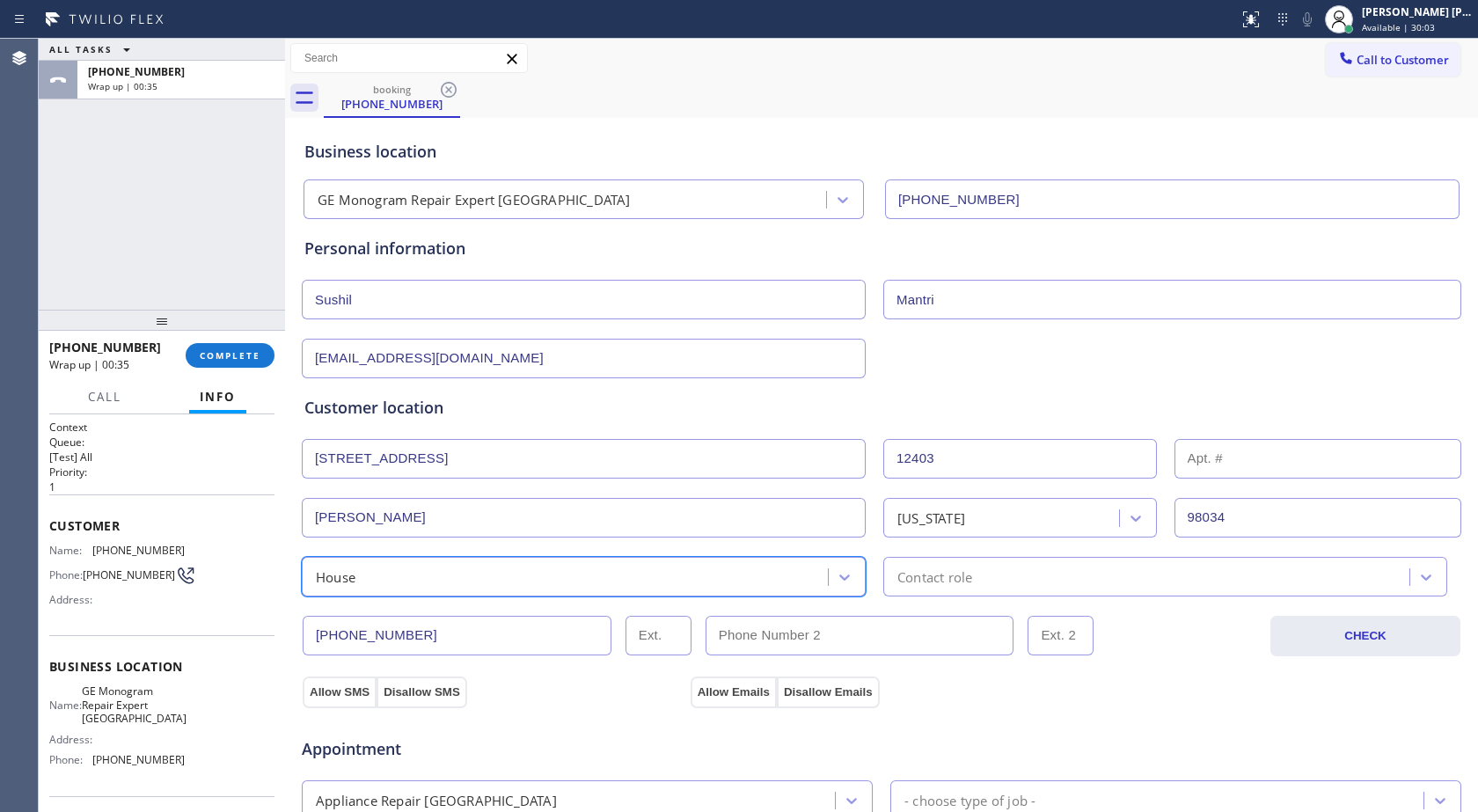
click at [949, 575] on div "Contact role" at bounding box center [935, 576] width 75 height 20
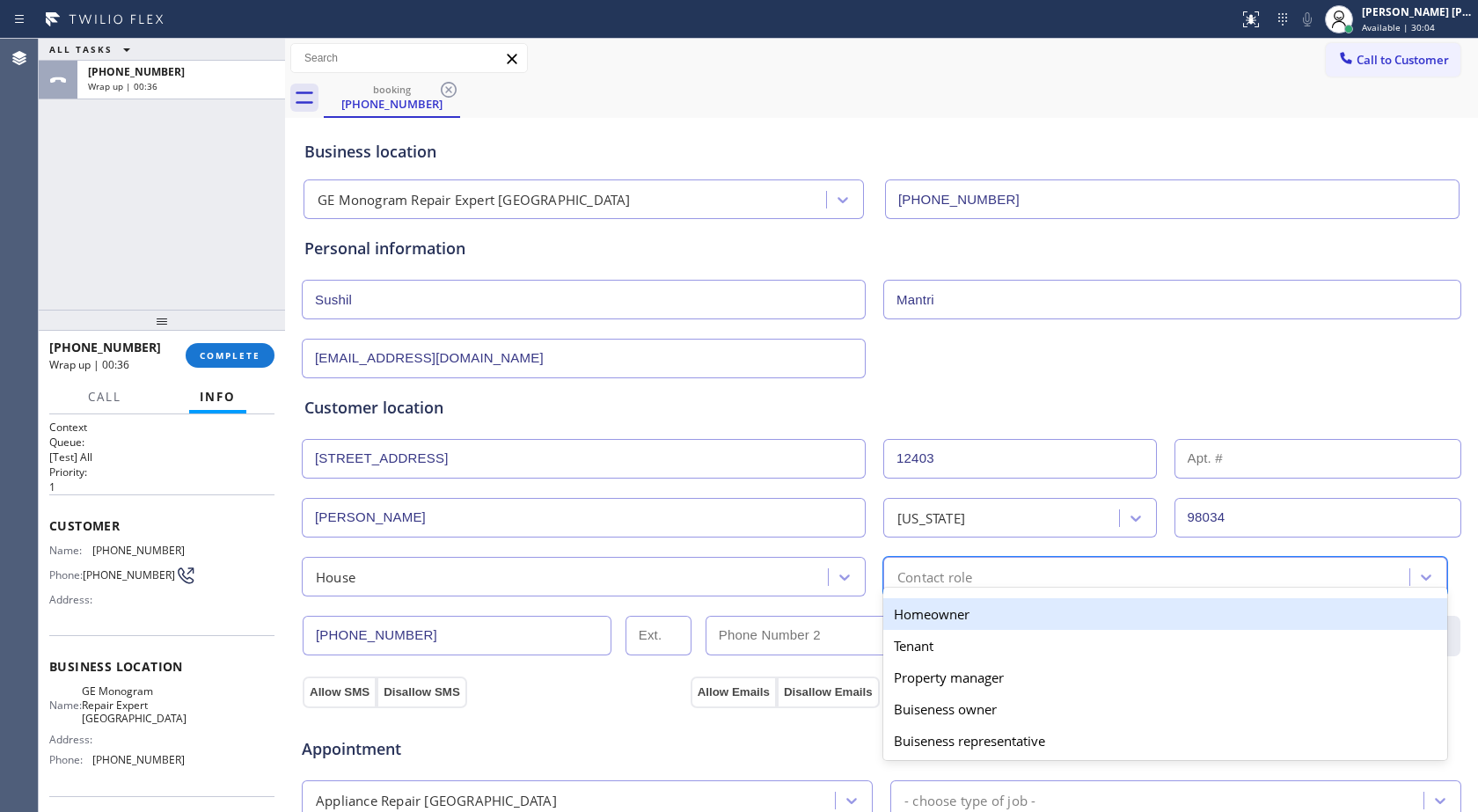
click at [946, 604] on div "Homeowner" at bounding box center [1165, 614] width 564 height 32
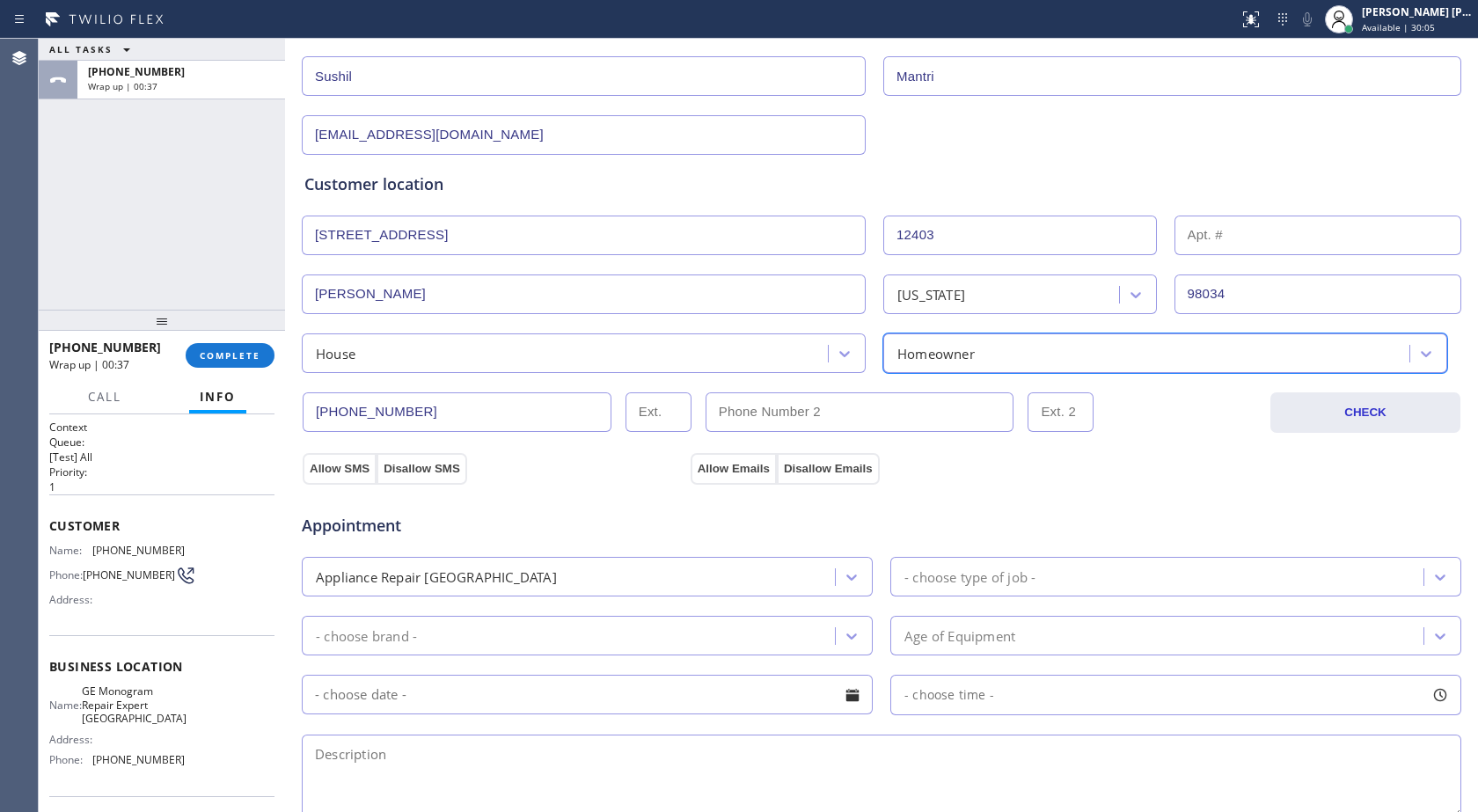
scroll to position [264, 0]
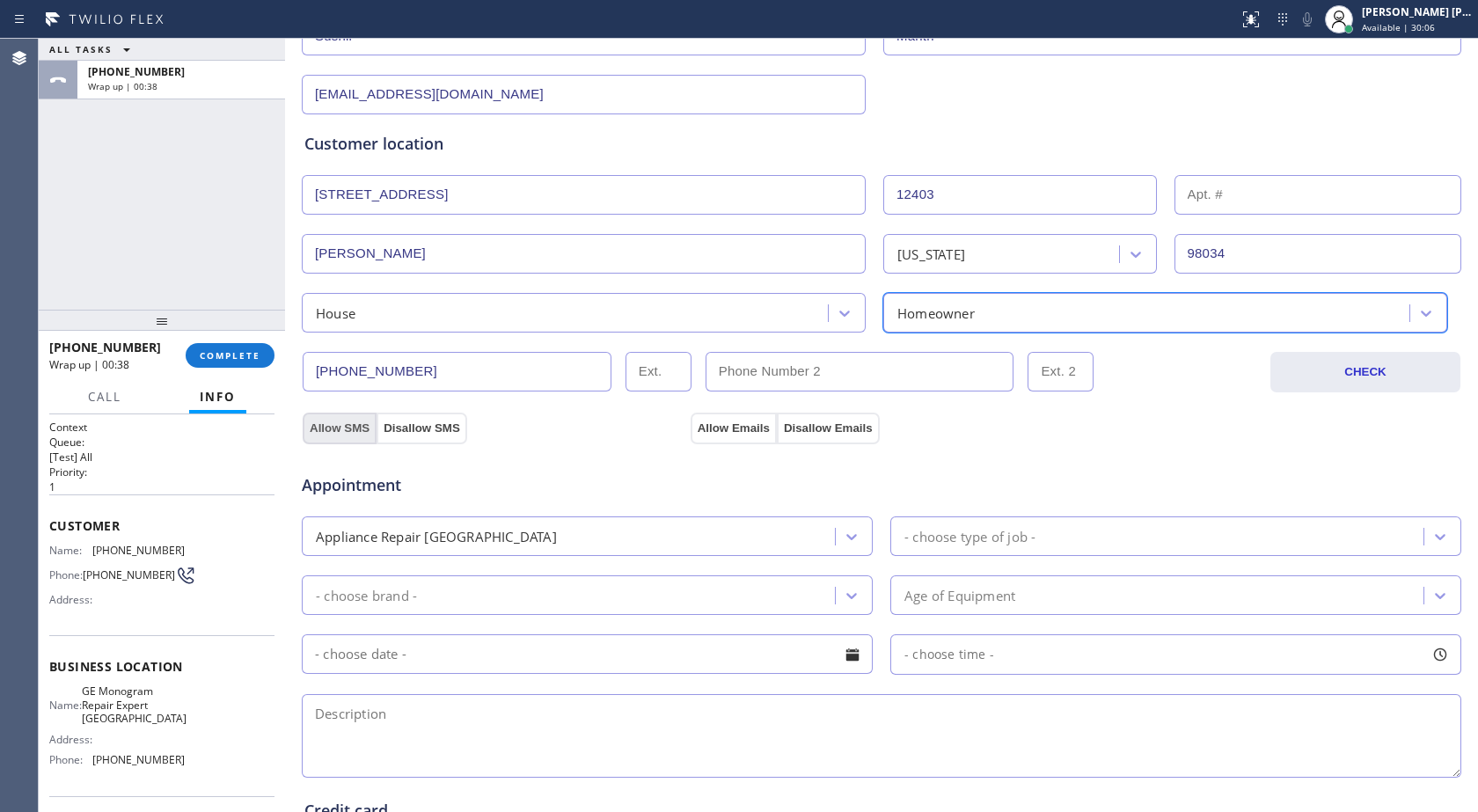
click at [325, 426] on button "Allow SMS" at bounding box center [339, 428] width 74 height 32
click at [711, 434] on button "Allow Emails" at bounding box center [734, 428] width 87 height 32
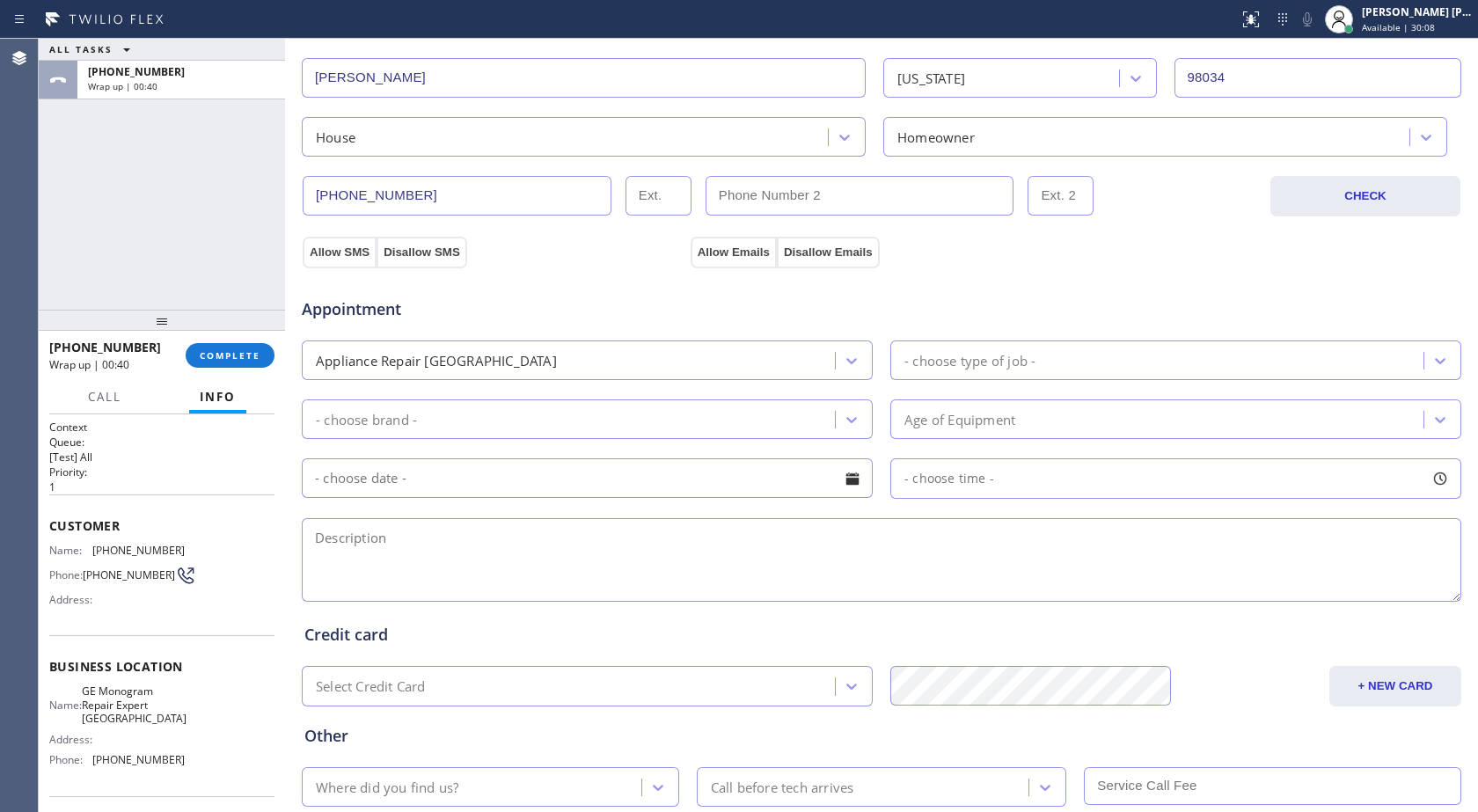
click at [992, 352] on div "- choose type of job -" at bounding box center [970, 360] width 131 height 20
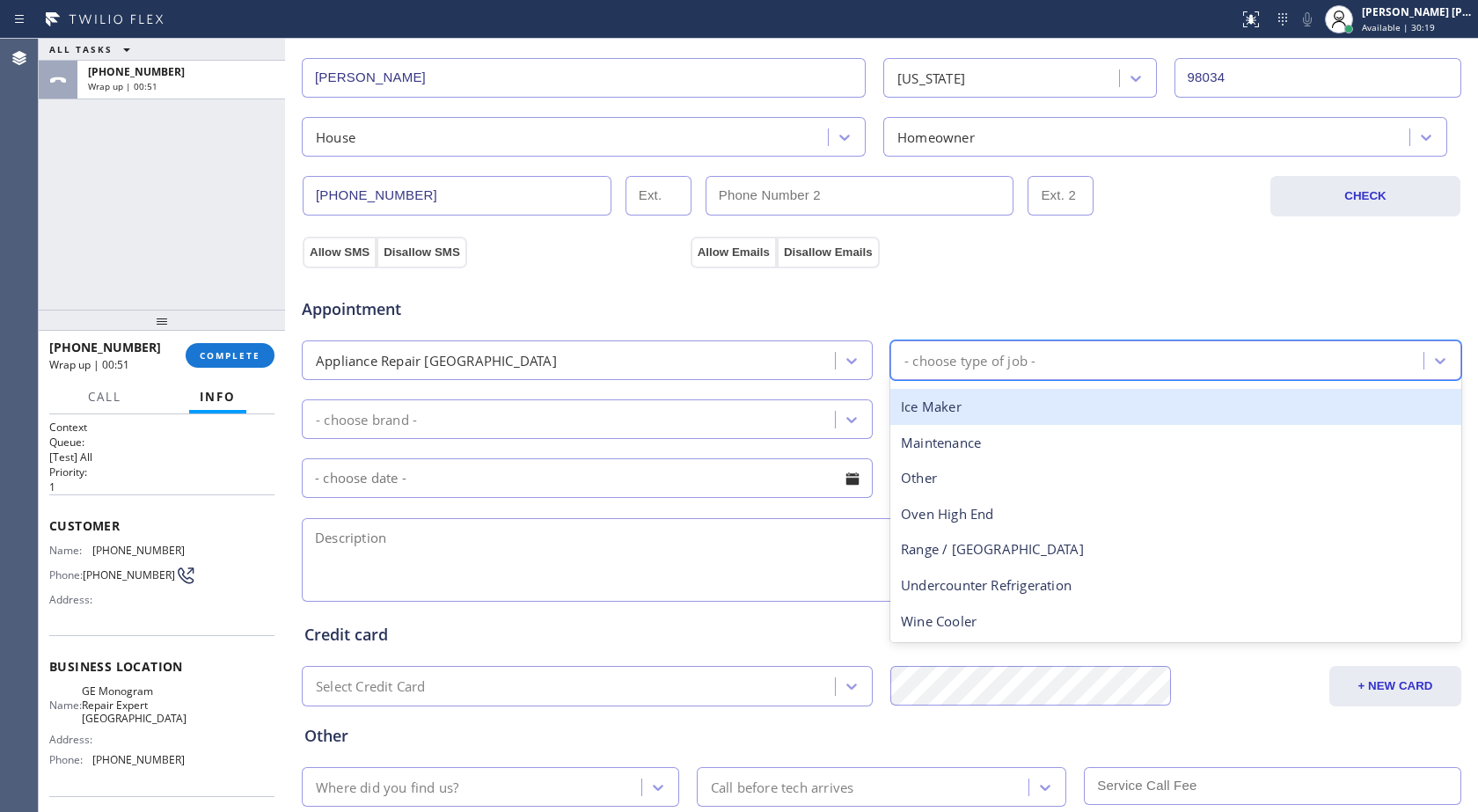
scroll to position [0, 0]
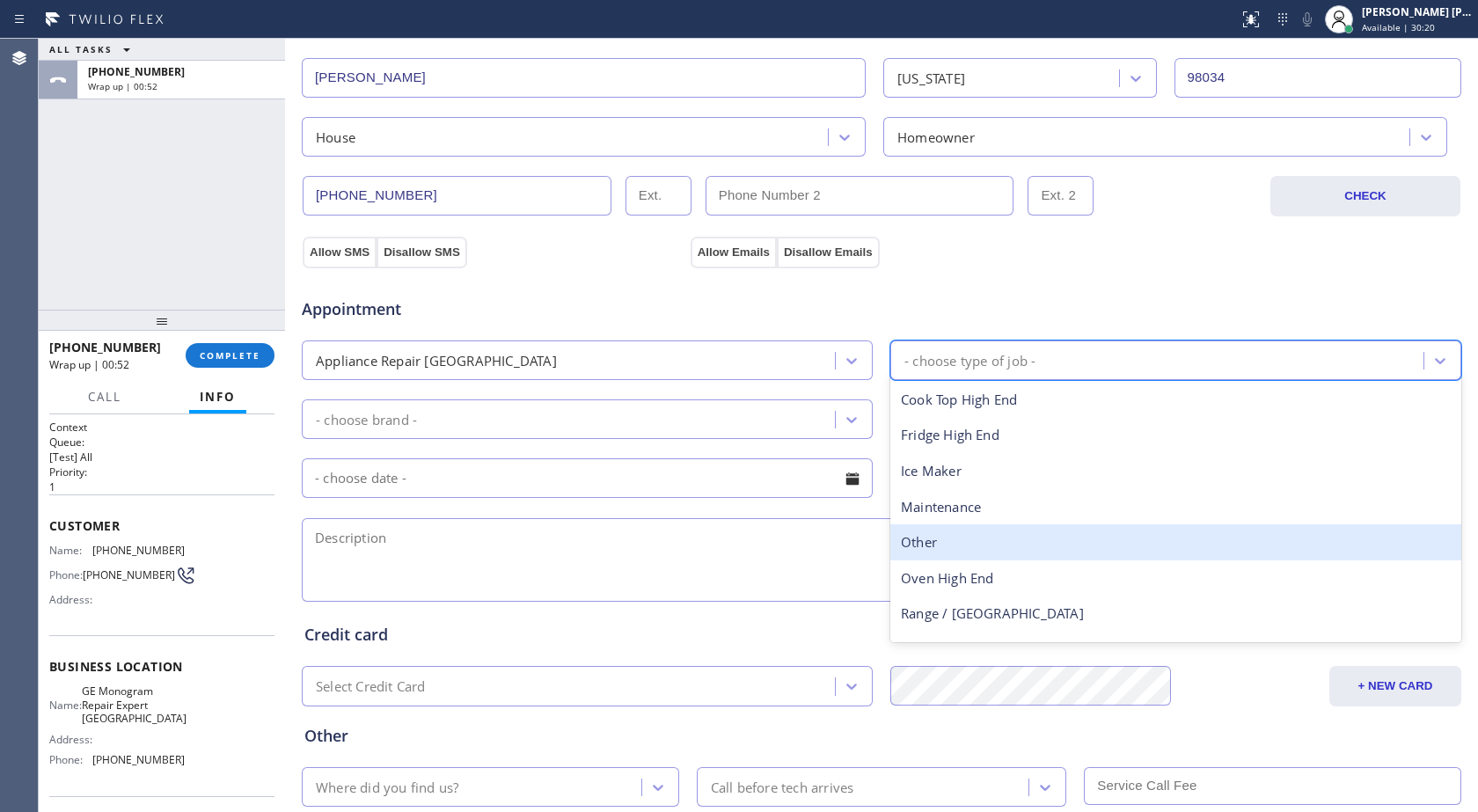
click at [953, 533] on div "Other" at bounding box center [1176, 543] width 571 height 36
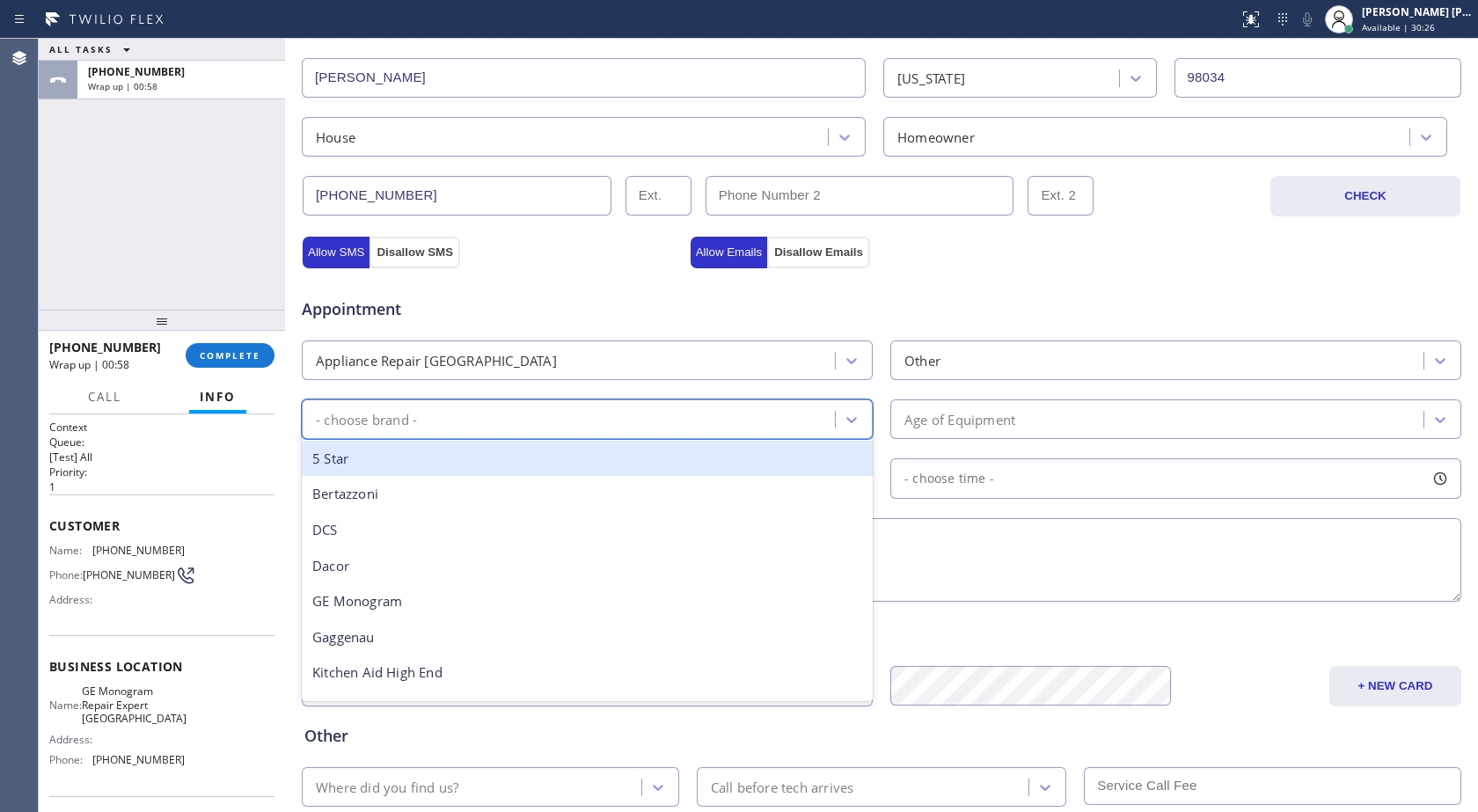
click at [574, 415] on div "- choose brand -" at bounding box center [571, 420] width 528 height 31
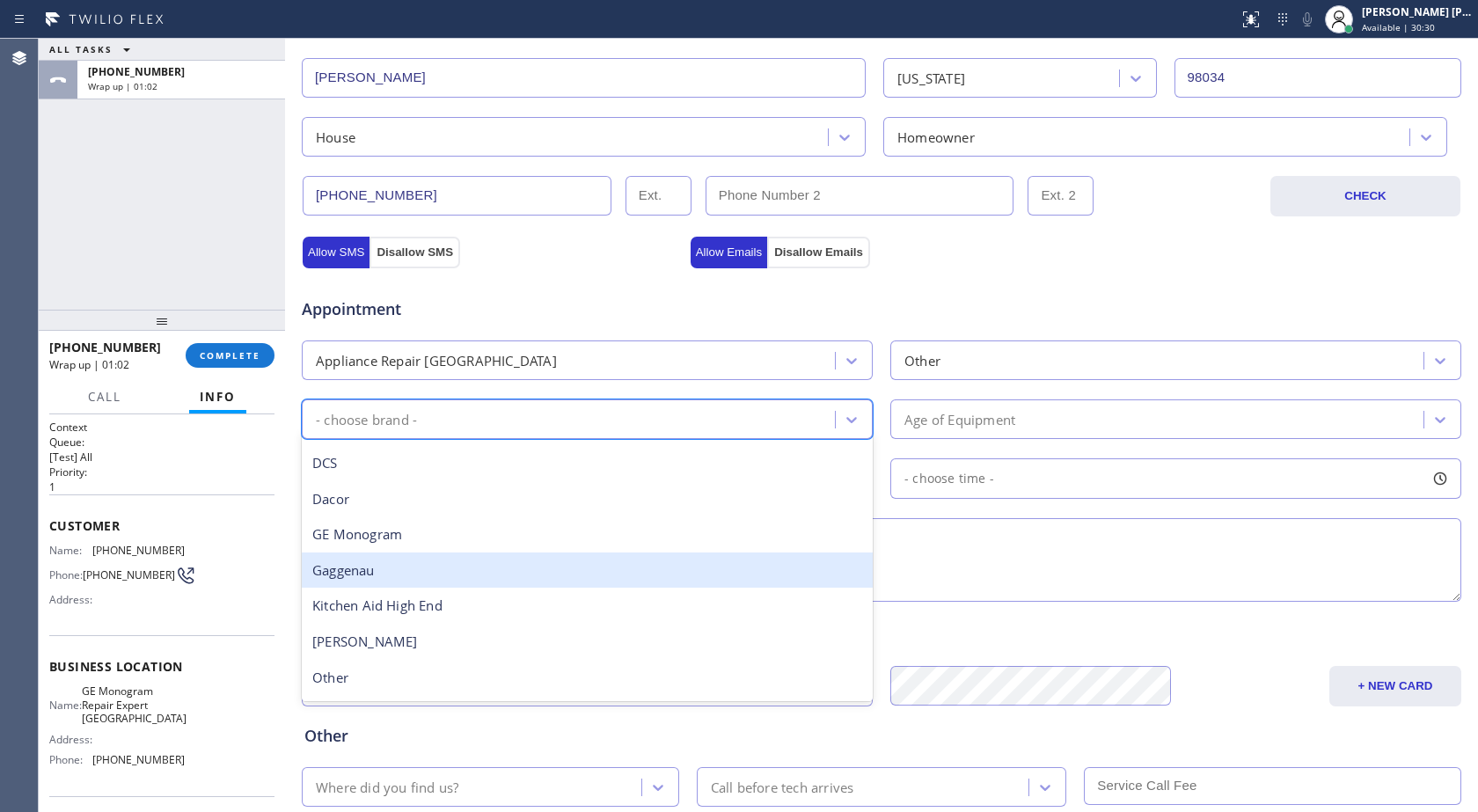
scroll to position [155, 0]
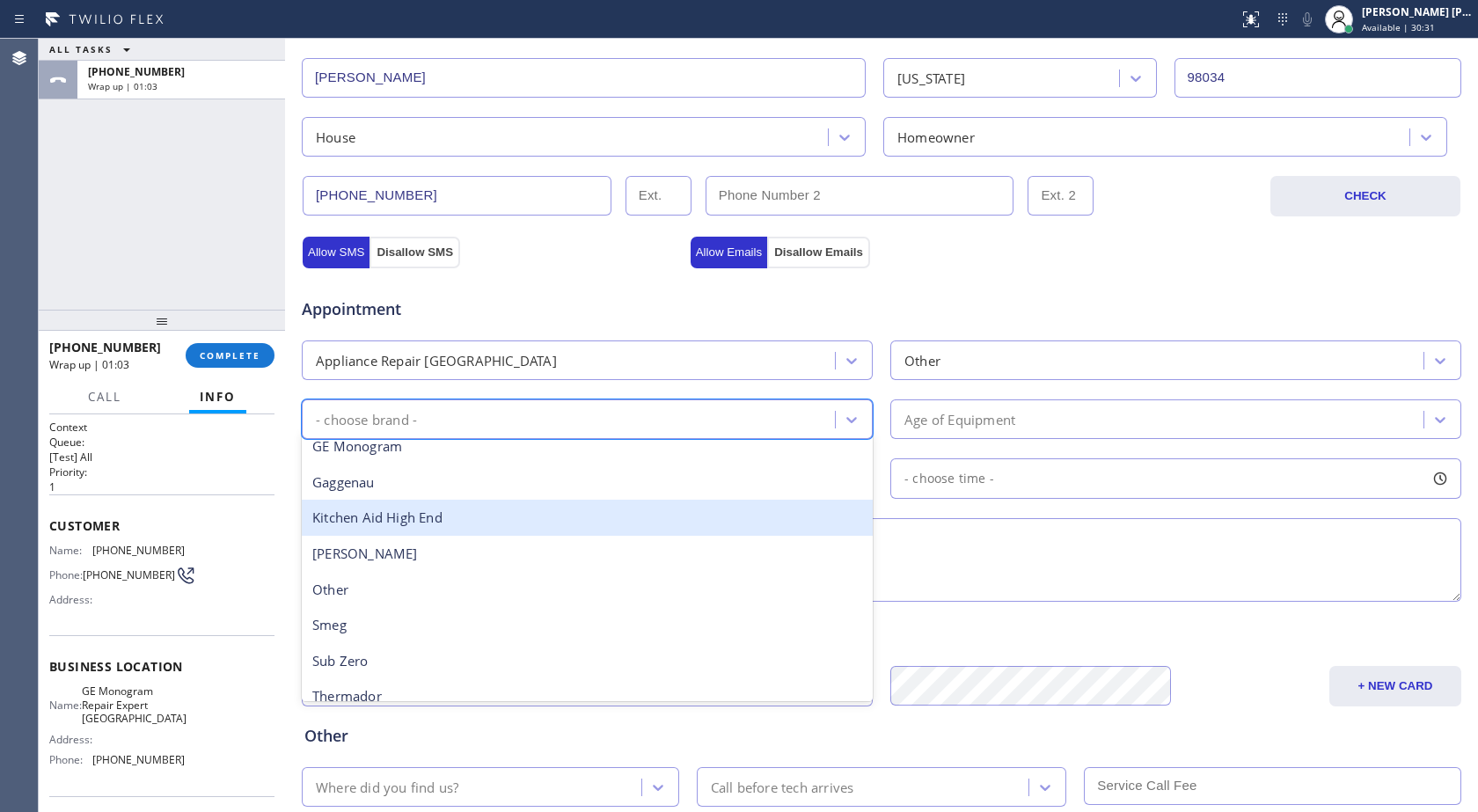
click at [423, 523] on div "Kitchen Aid High End" at bounding box center [586, 518] width 571 height 36
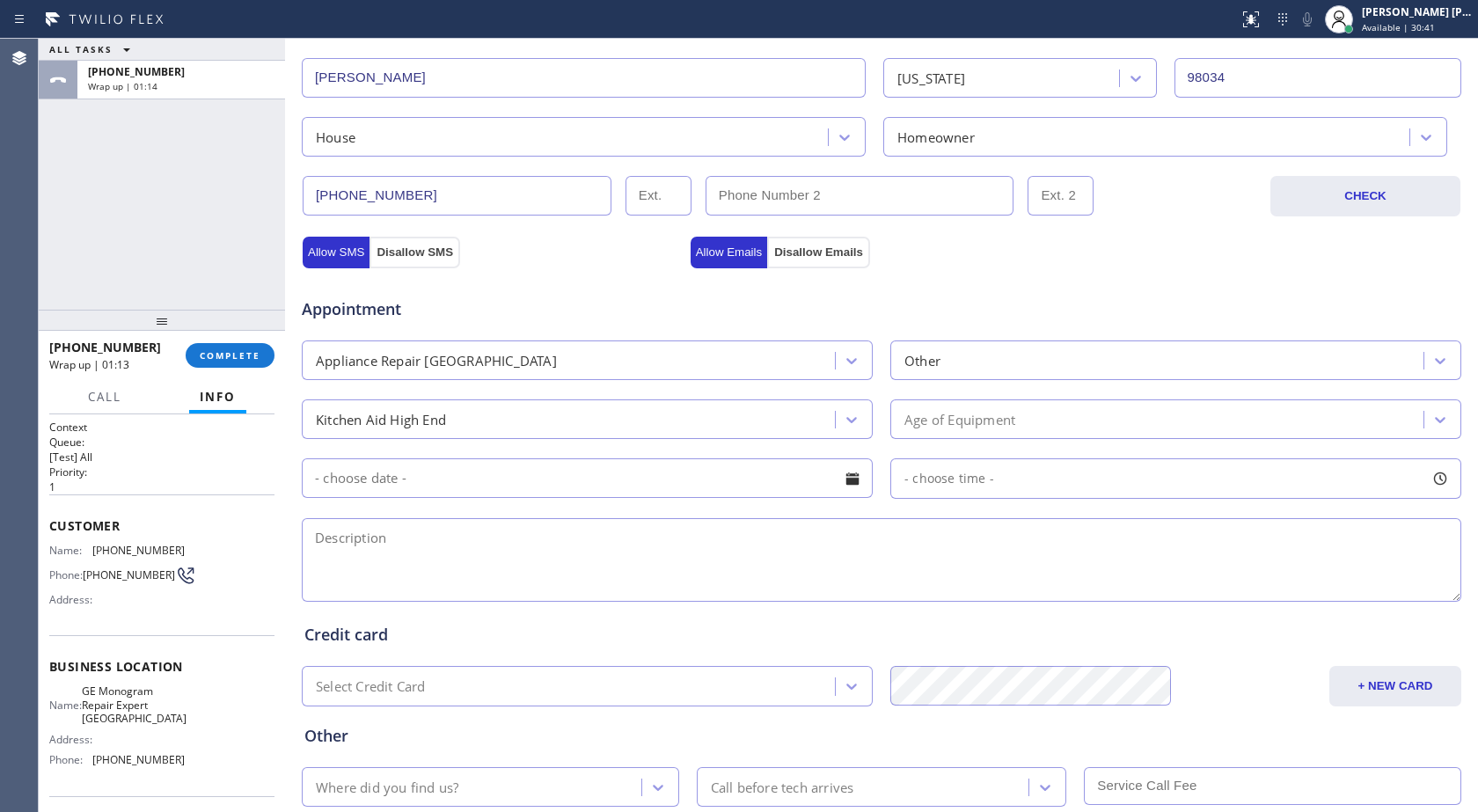
click at [1037, 326] on div "Appointment Appliance Repair High End Other Kitchen Aid High End Age of Equipme…" at bounding box center [882, 440] width 1155 height 329
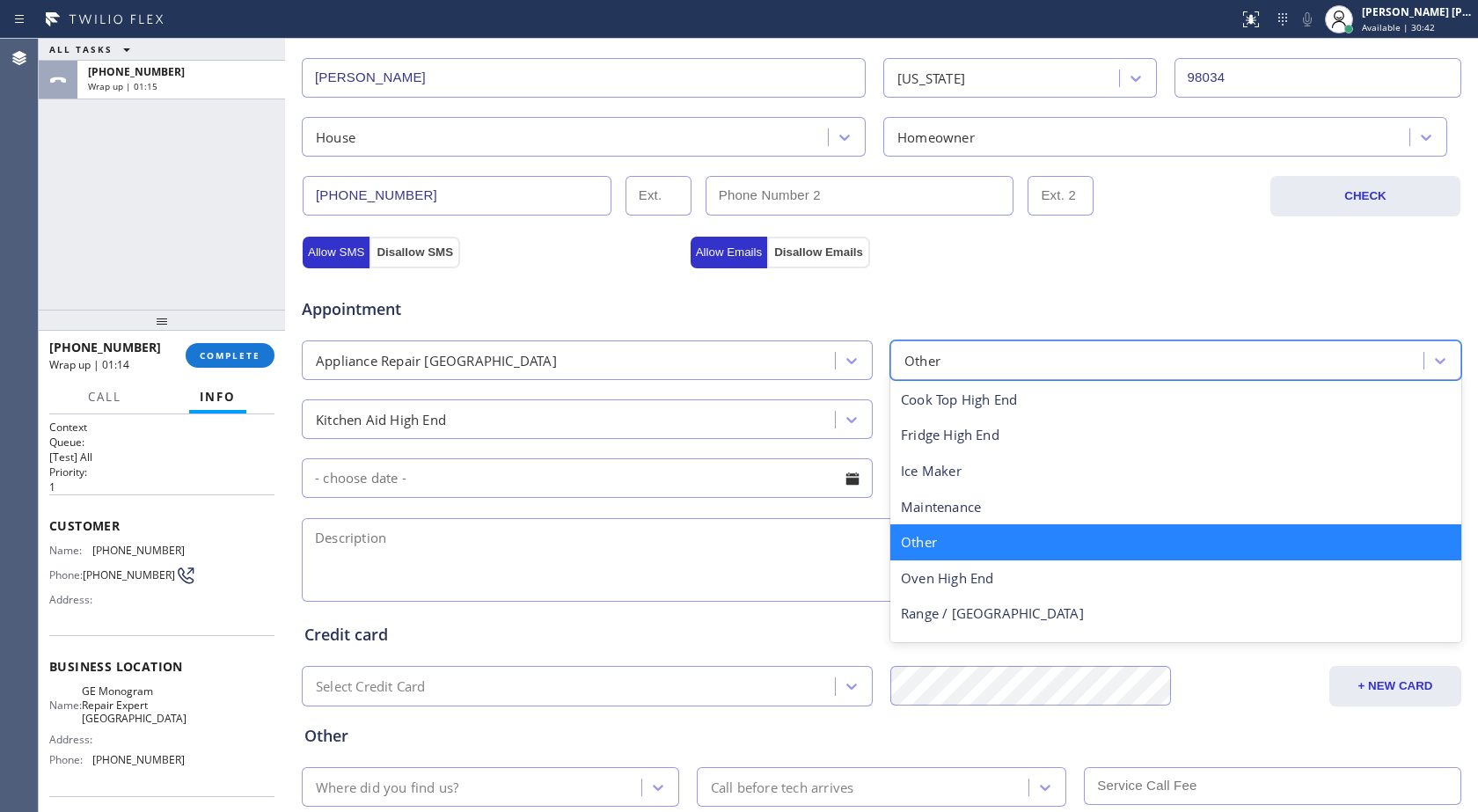
click at [965, 354] on div "Other" at bounding box center [1160, 360] width 528 height 31
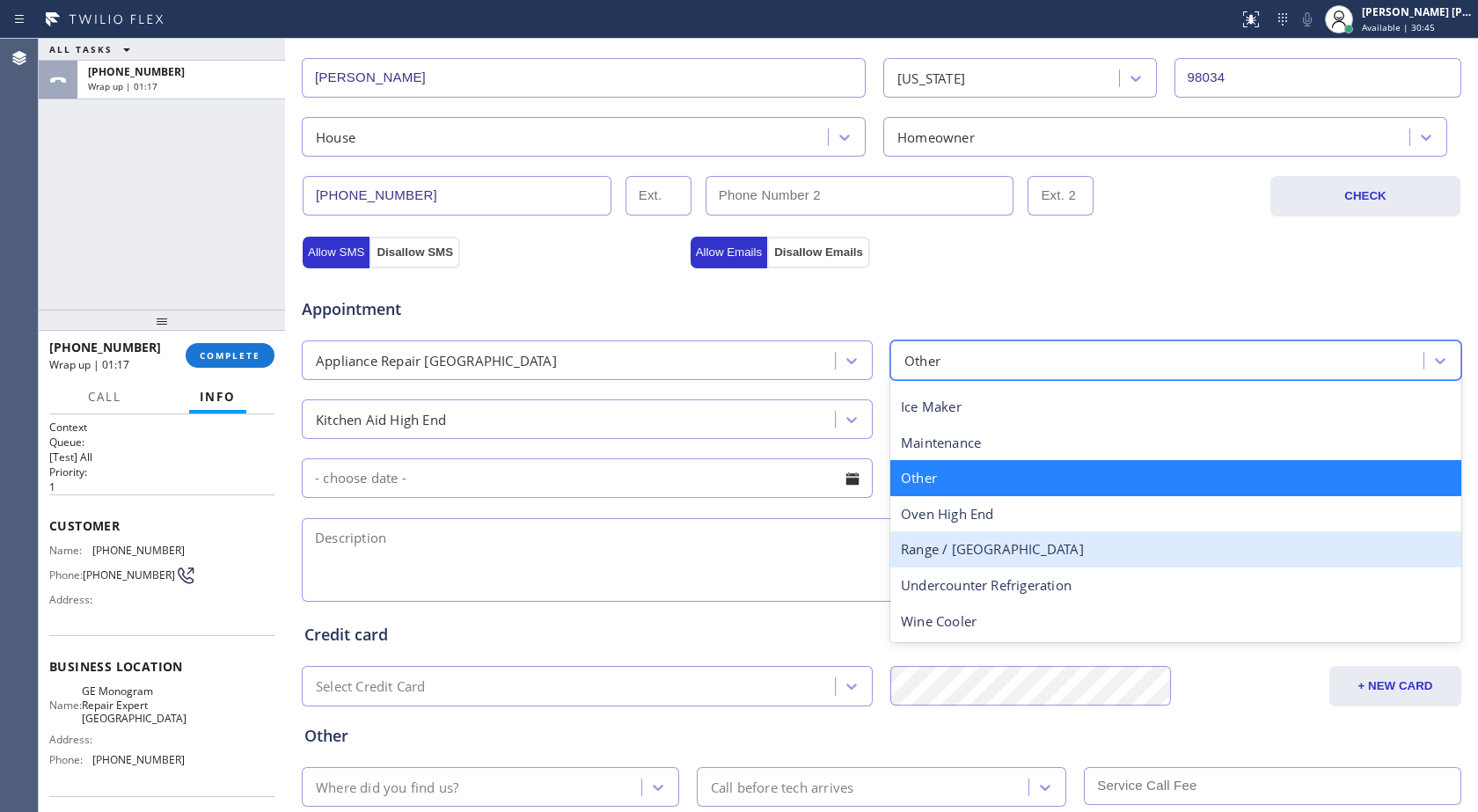
click at [535, 414] on div "Kitchen Aid High End" at bounding box center [571, 420] width 528 height 31
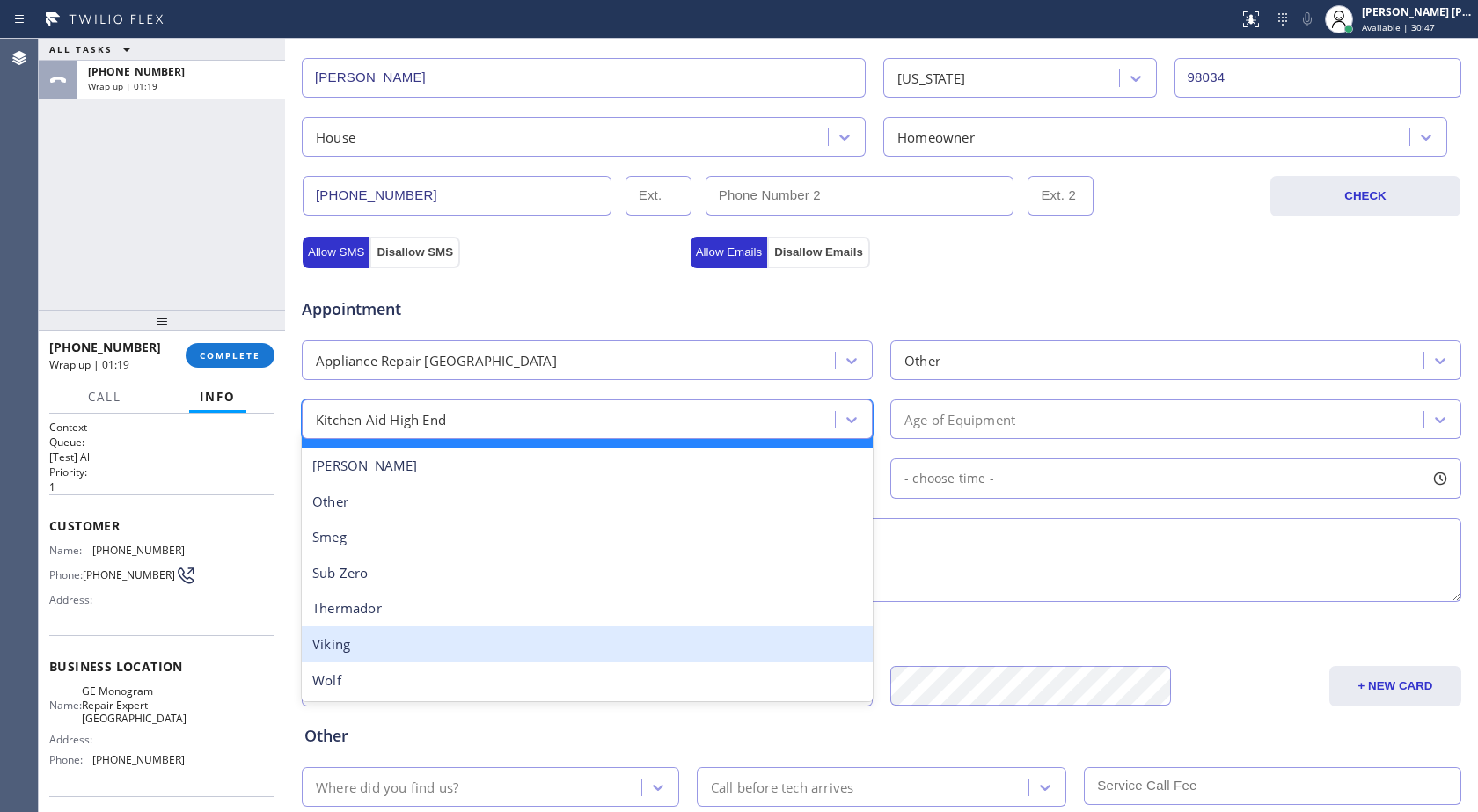
scroll to position [0, 0]
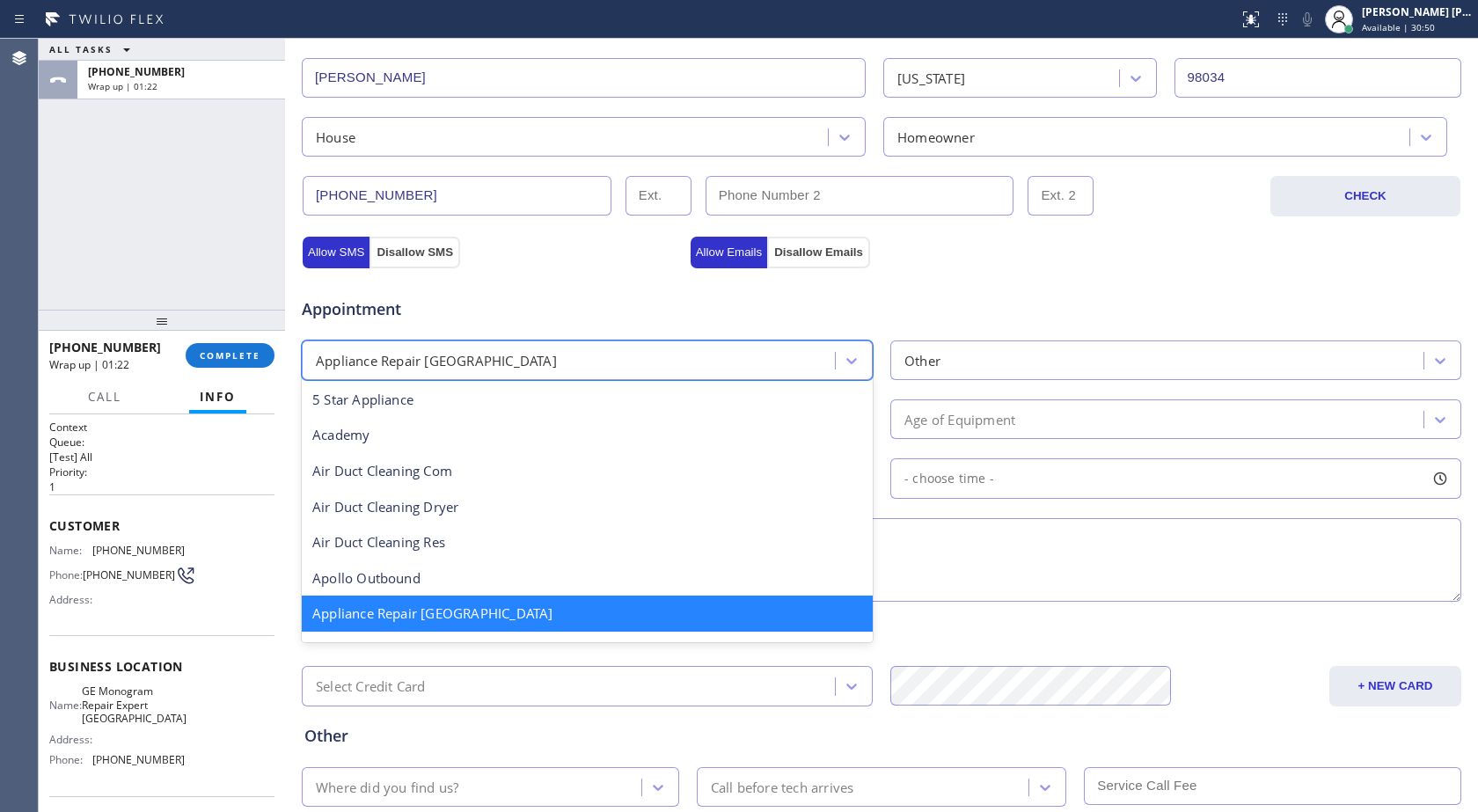
click at [407, 349] on div "Appliance Repair [GEOGRAPHIC_DATA]" at bounding box center [571, 360] width 528 height 31
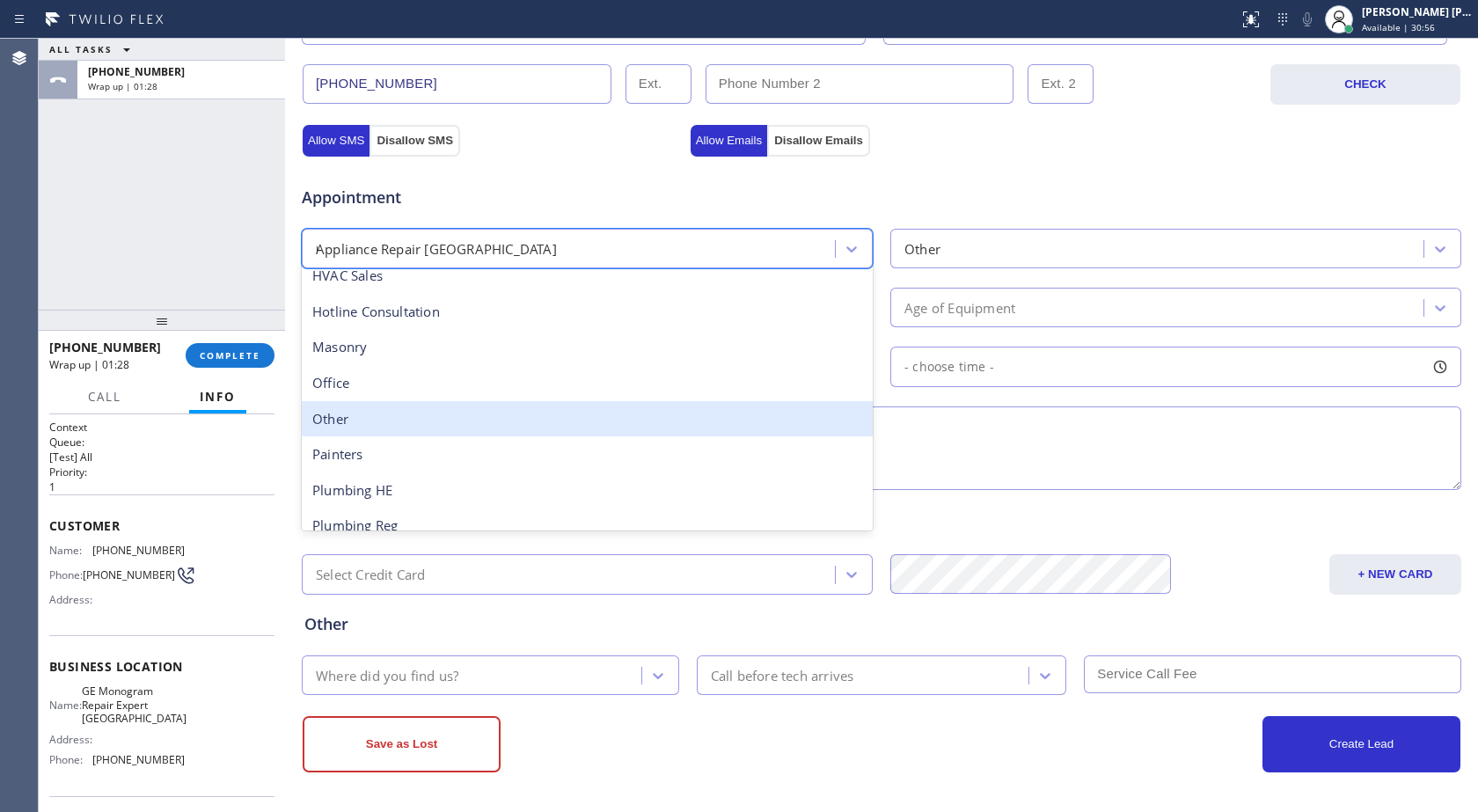
scroll to position [261, 0]
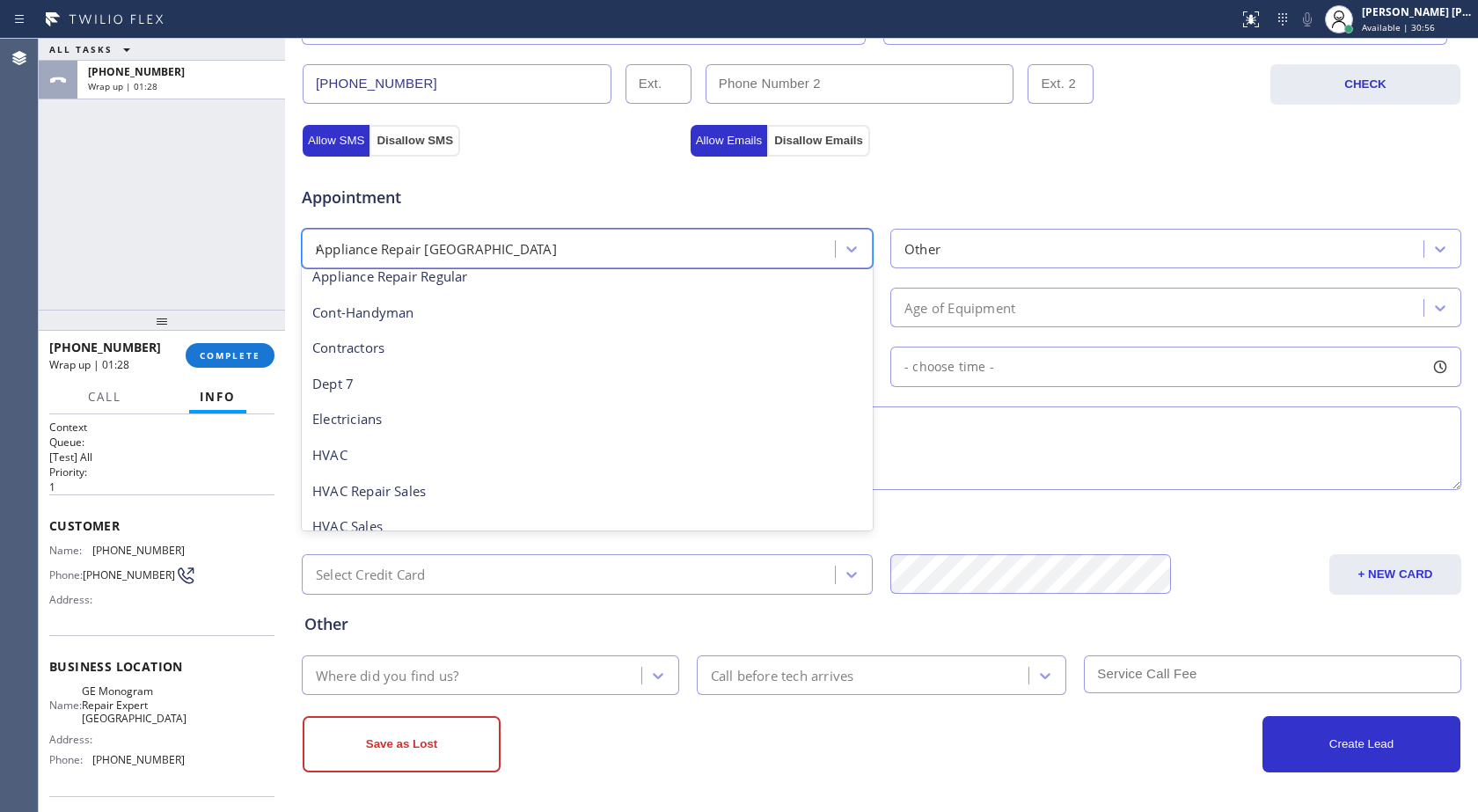
type input "re"
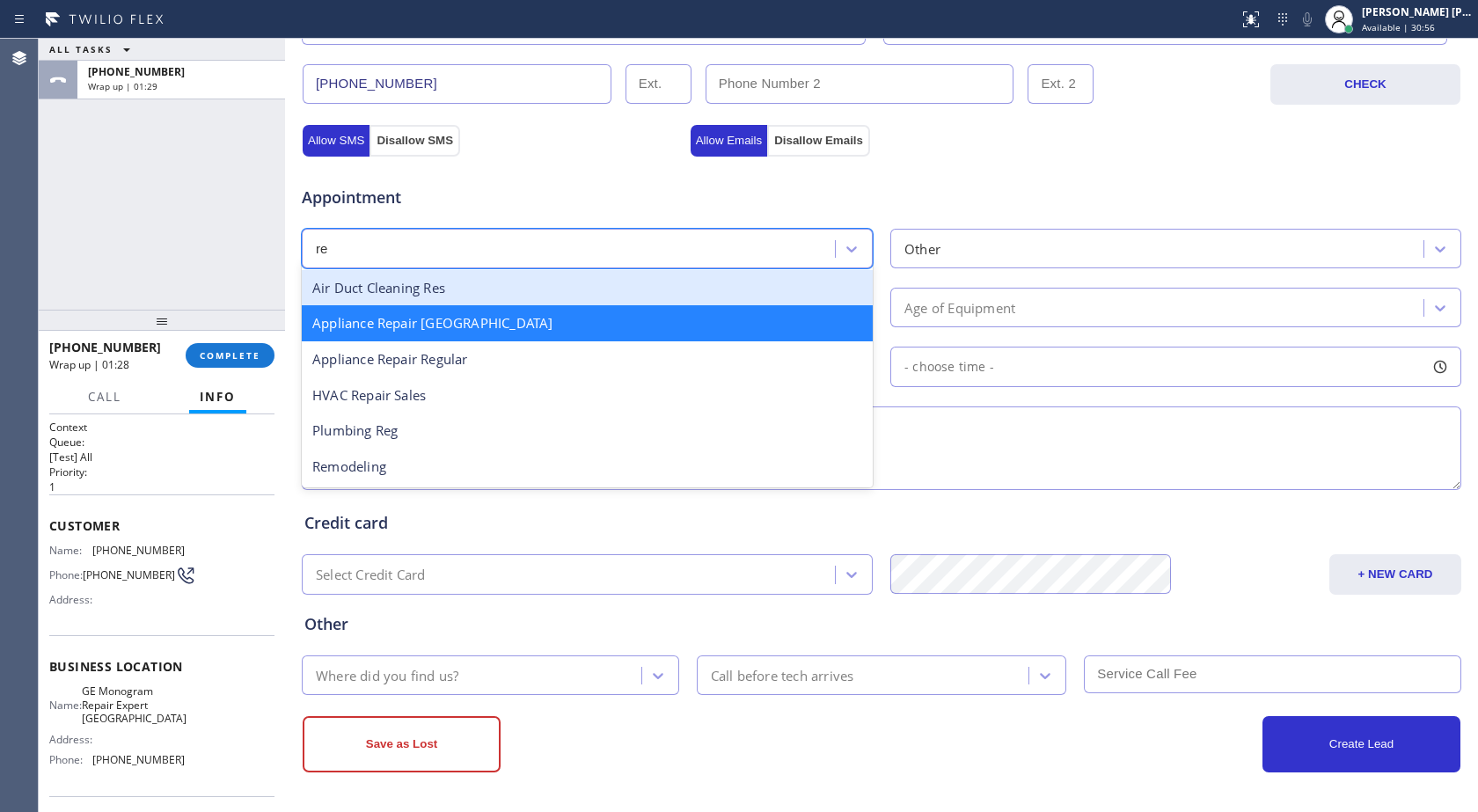
scroll to position [0, 0]
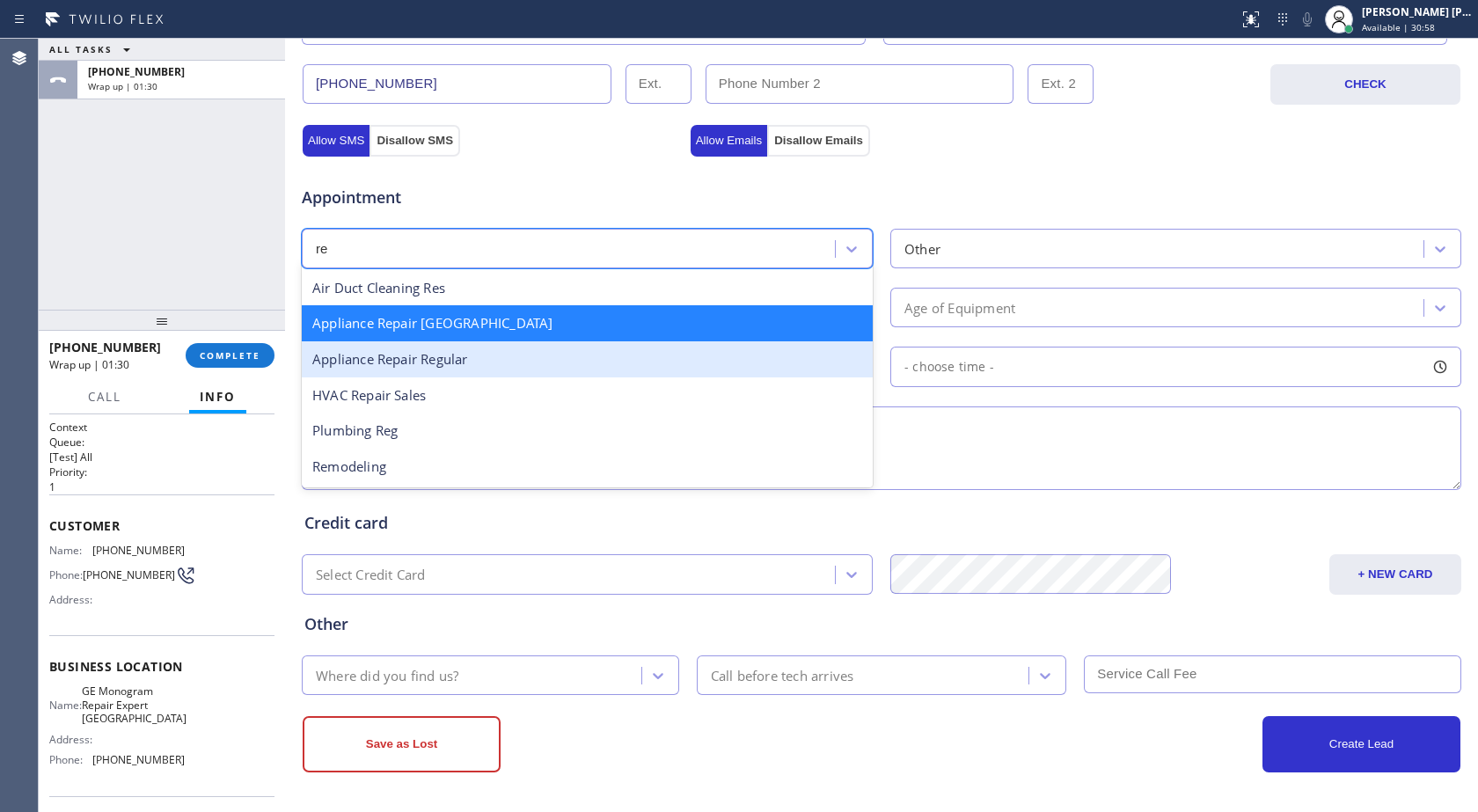
click at [386, 370] on div "Appliance Repair Regular" at bounding box center [586, 360] width 571 height 36
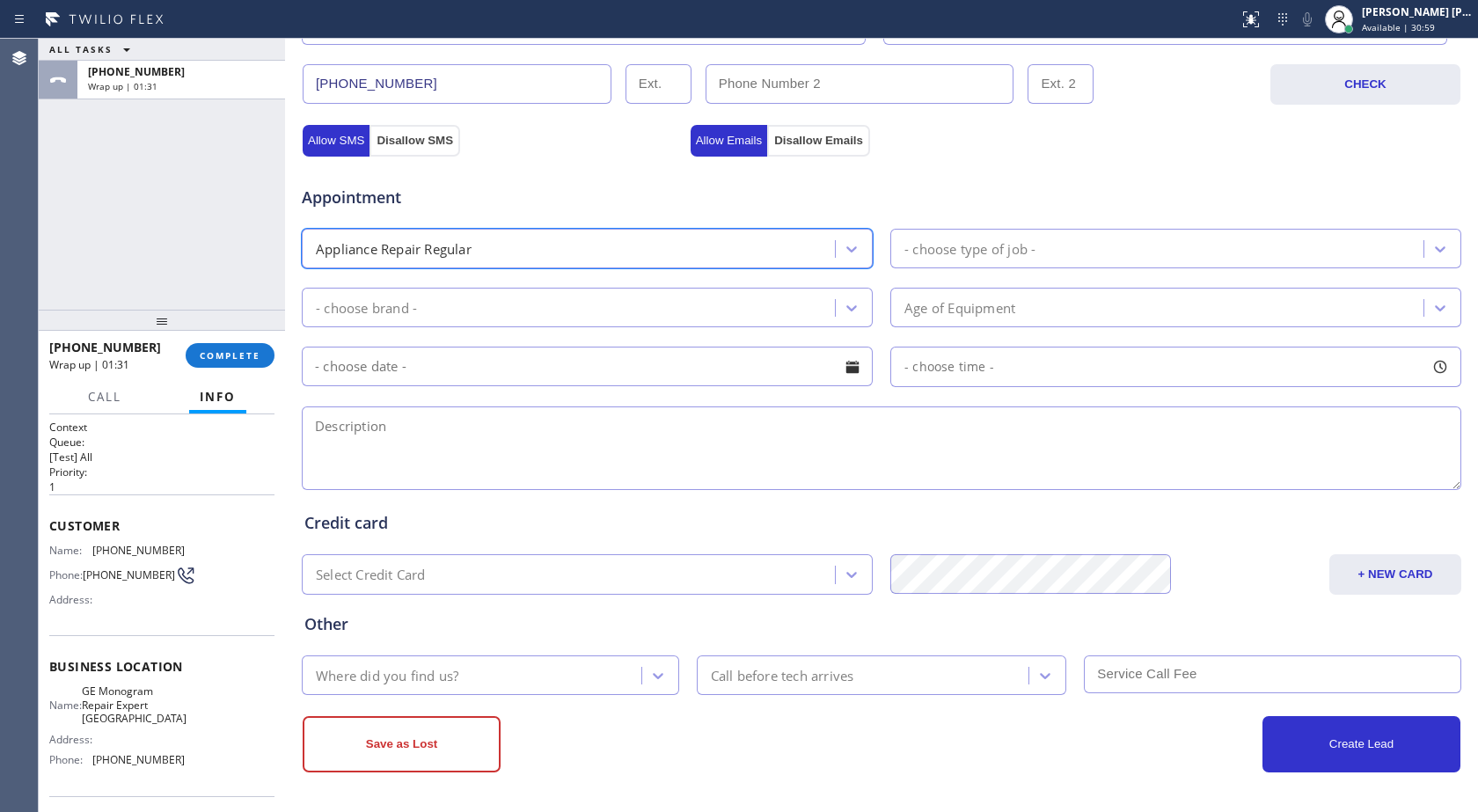
click at [908, 255] on div "- choose type of job -" at bounding box center [970, 249] width 131 height 20
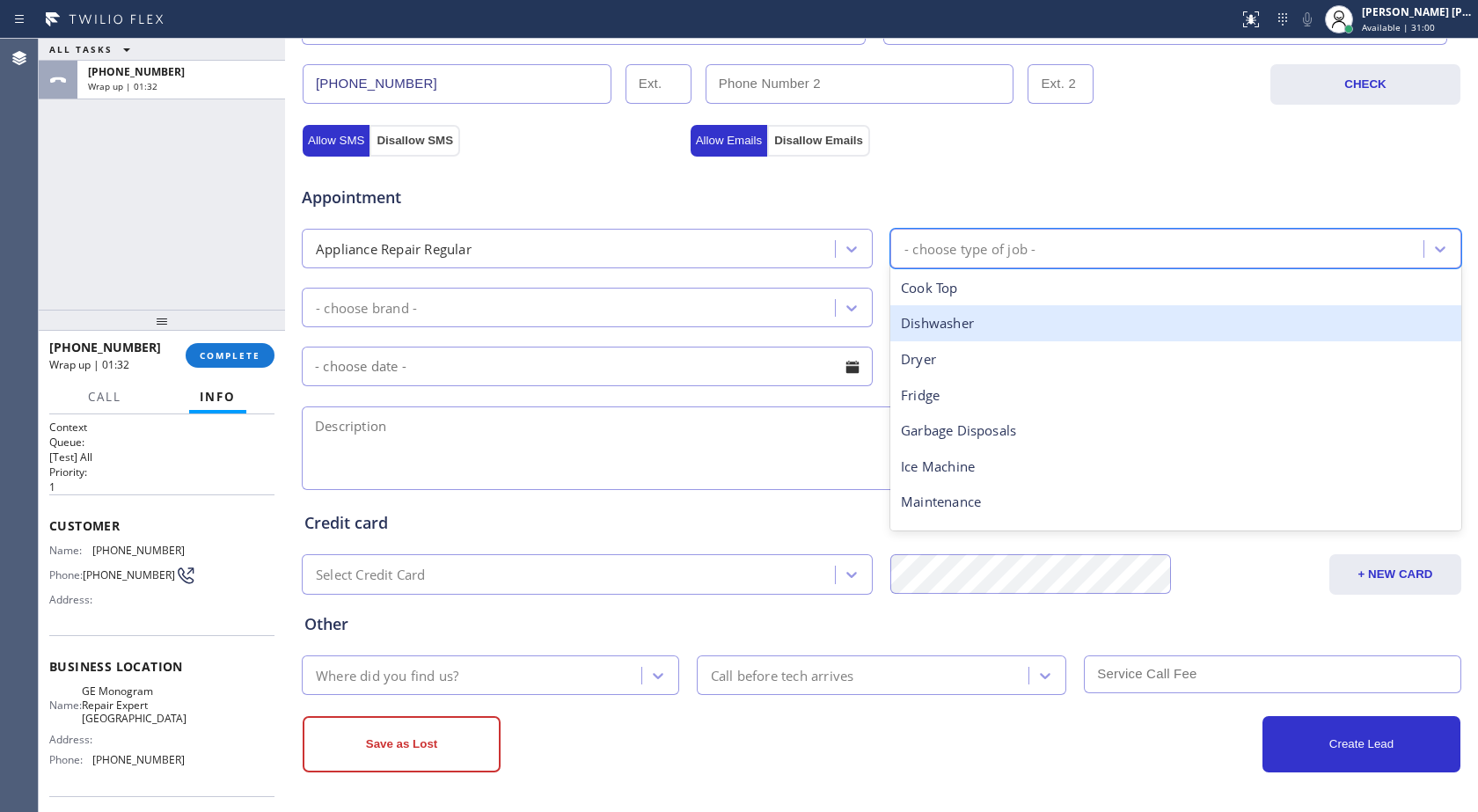
click at [943, 322] on div "Dishwasher" at bounding box center [1176, 323] width 571 height 36
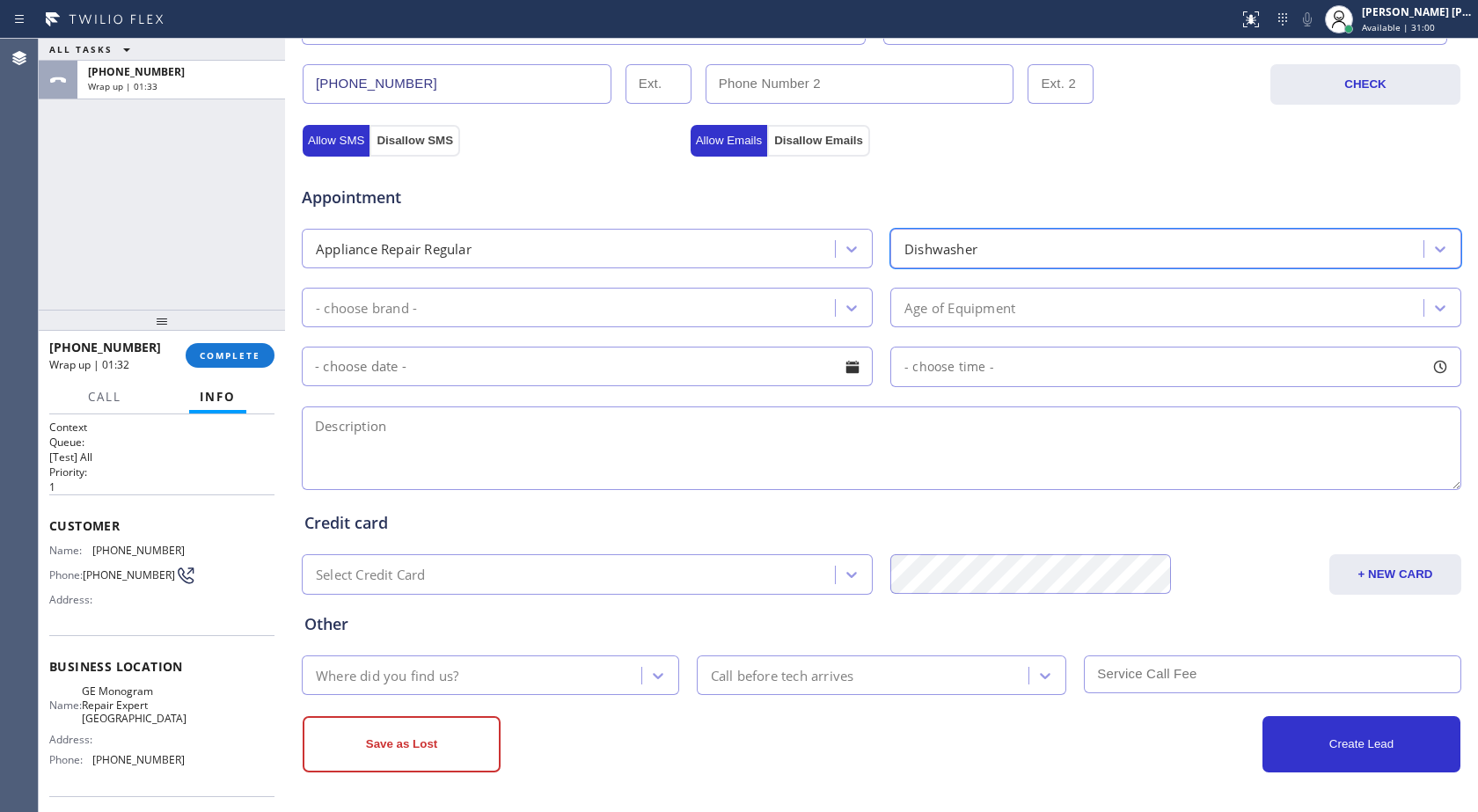
click at [611, 317] on div "- choose brand -" at bounding box center [571, 308] width 528 height 31
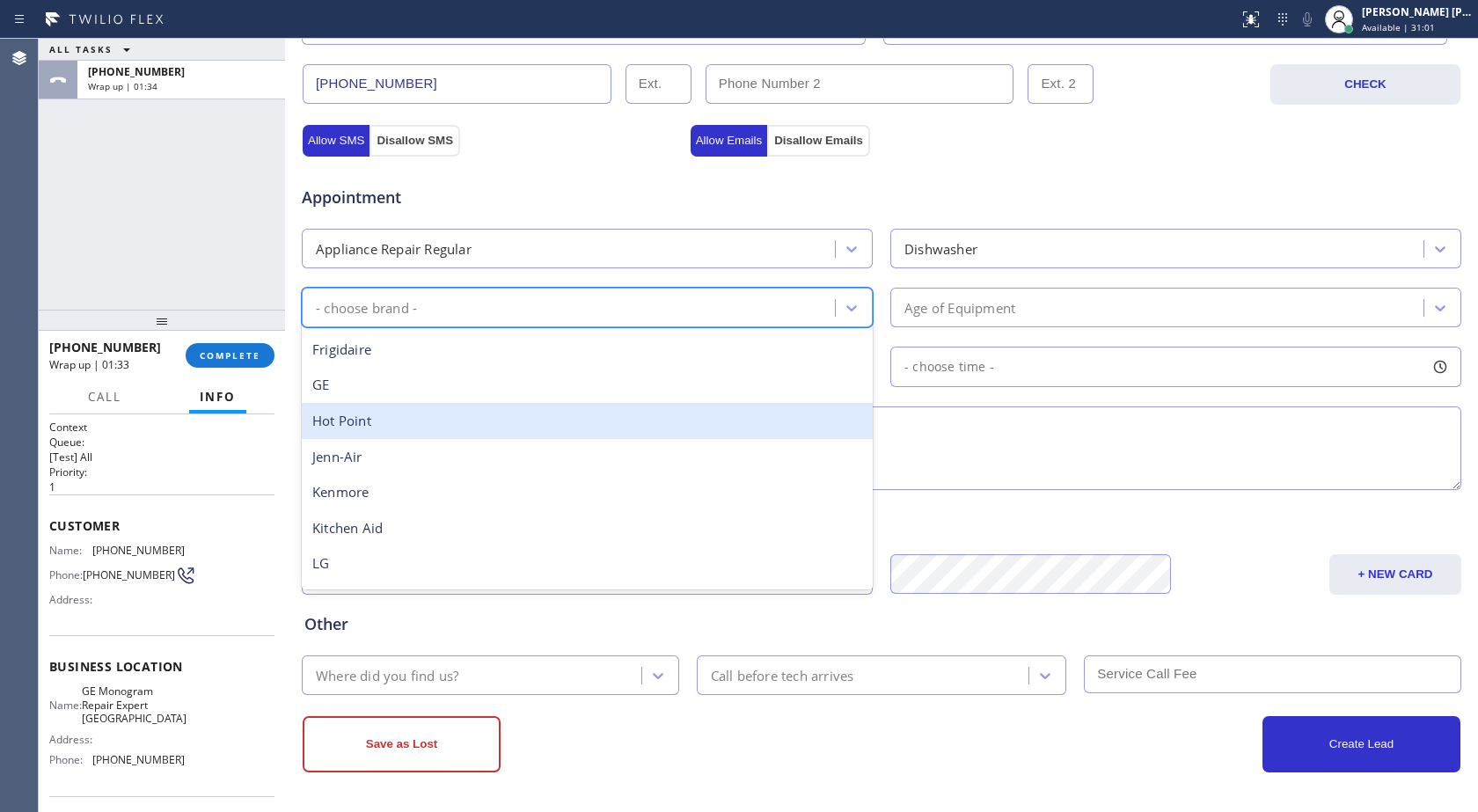
scroll to position [264, 0]
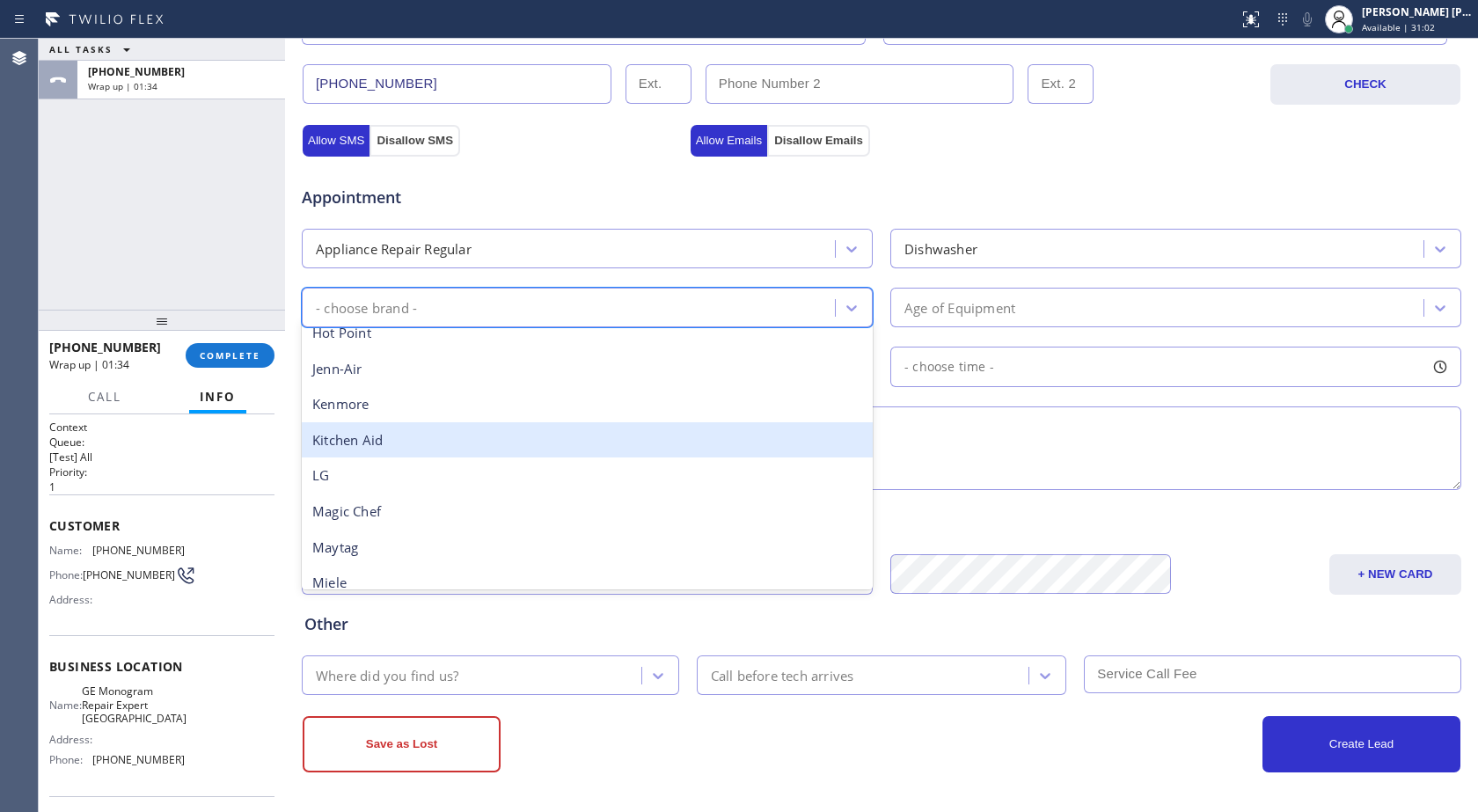
click at [505, 446] on div "Kitchen Aid" at bounding box center [586, 441] width 571 height 36
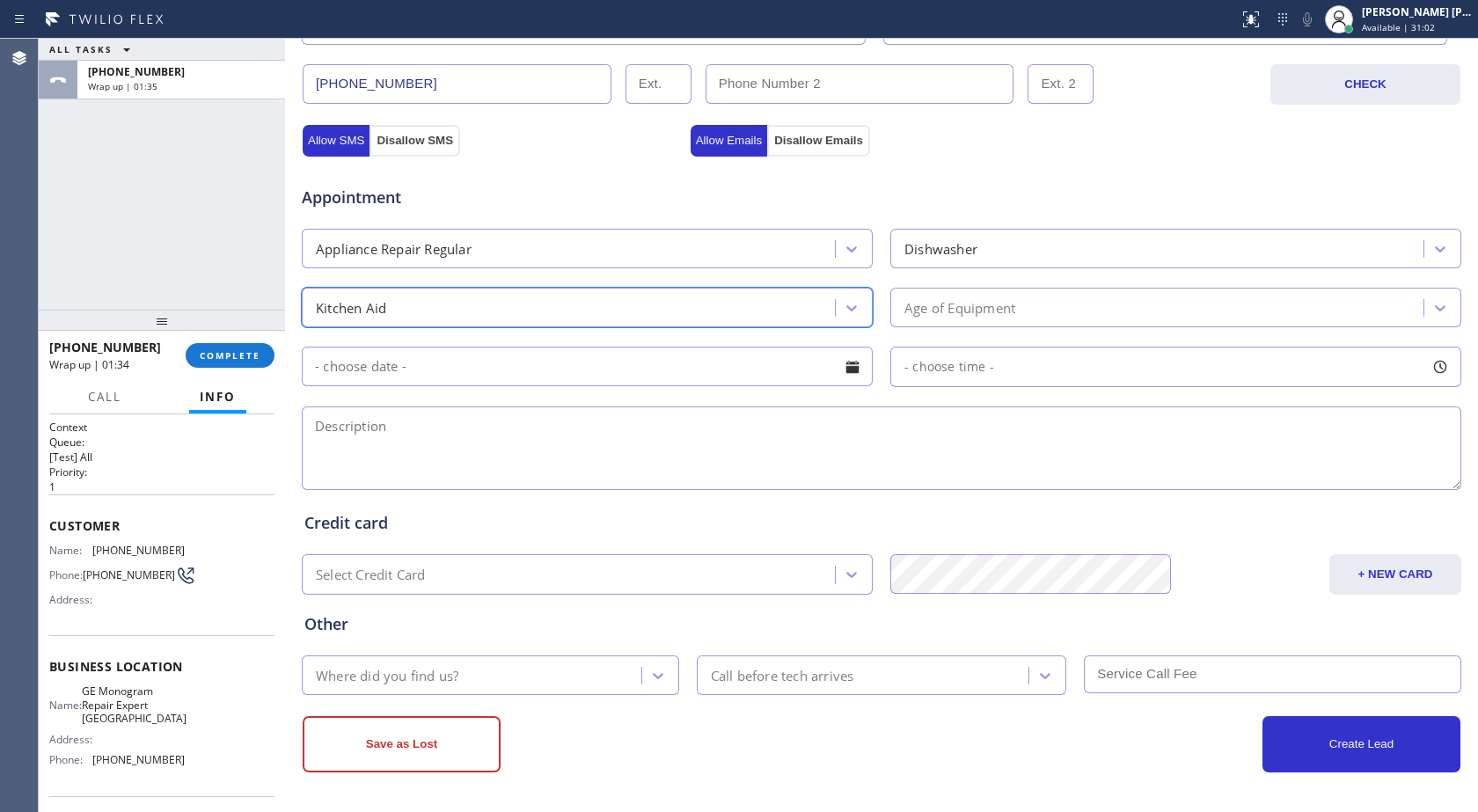
click at [907, 311] on div "Age of Equipment" at bounding box center [960, 308] width 111 height 20
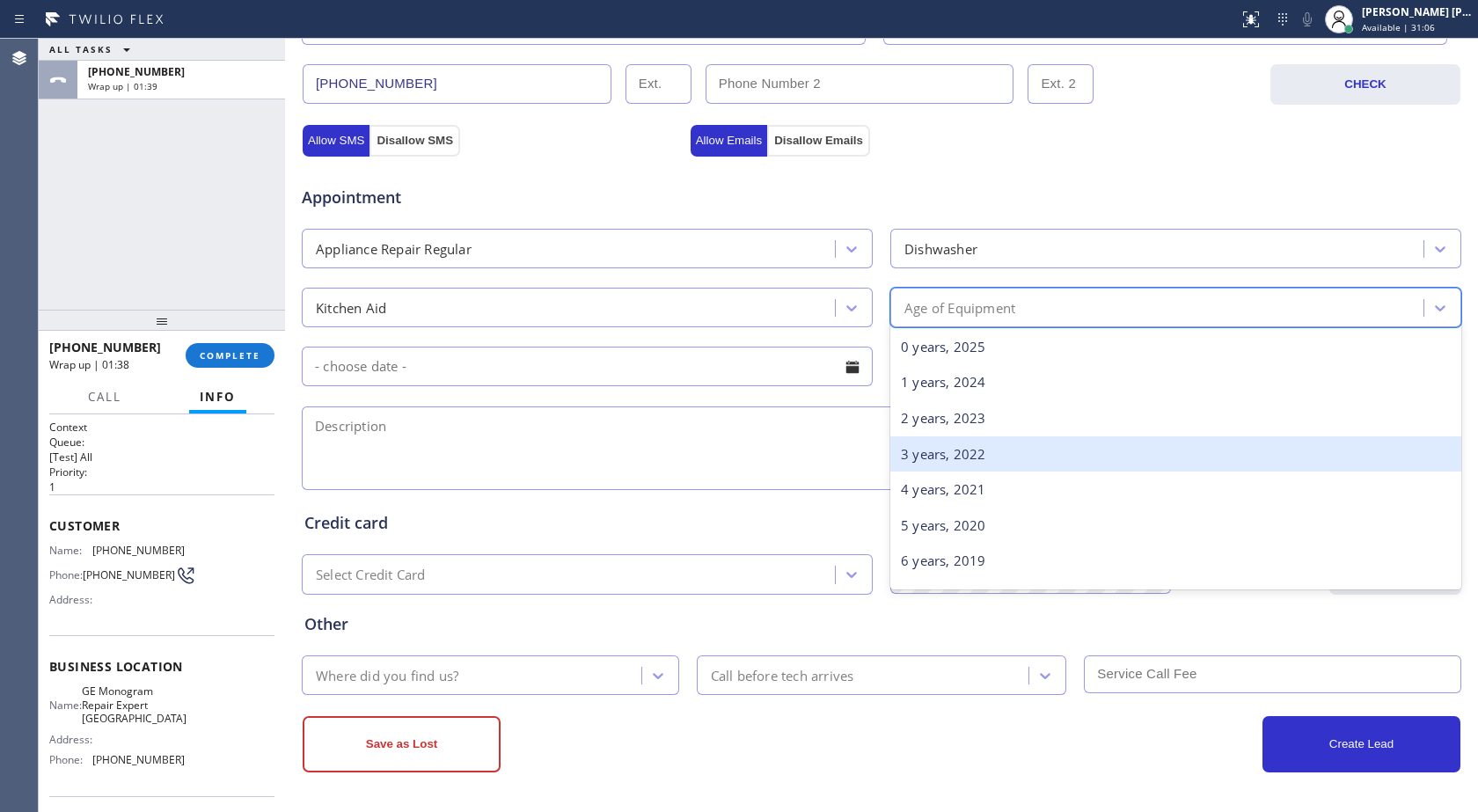
click at [927, 462] on div "3 years, 2022" at bounding box center [1176, 454] width 571 height 36
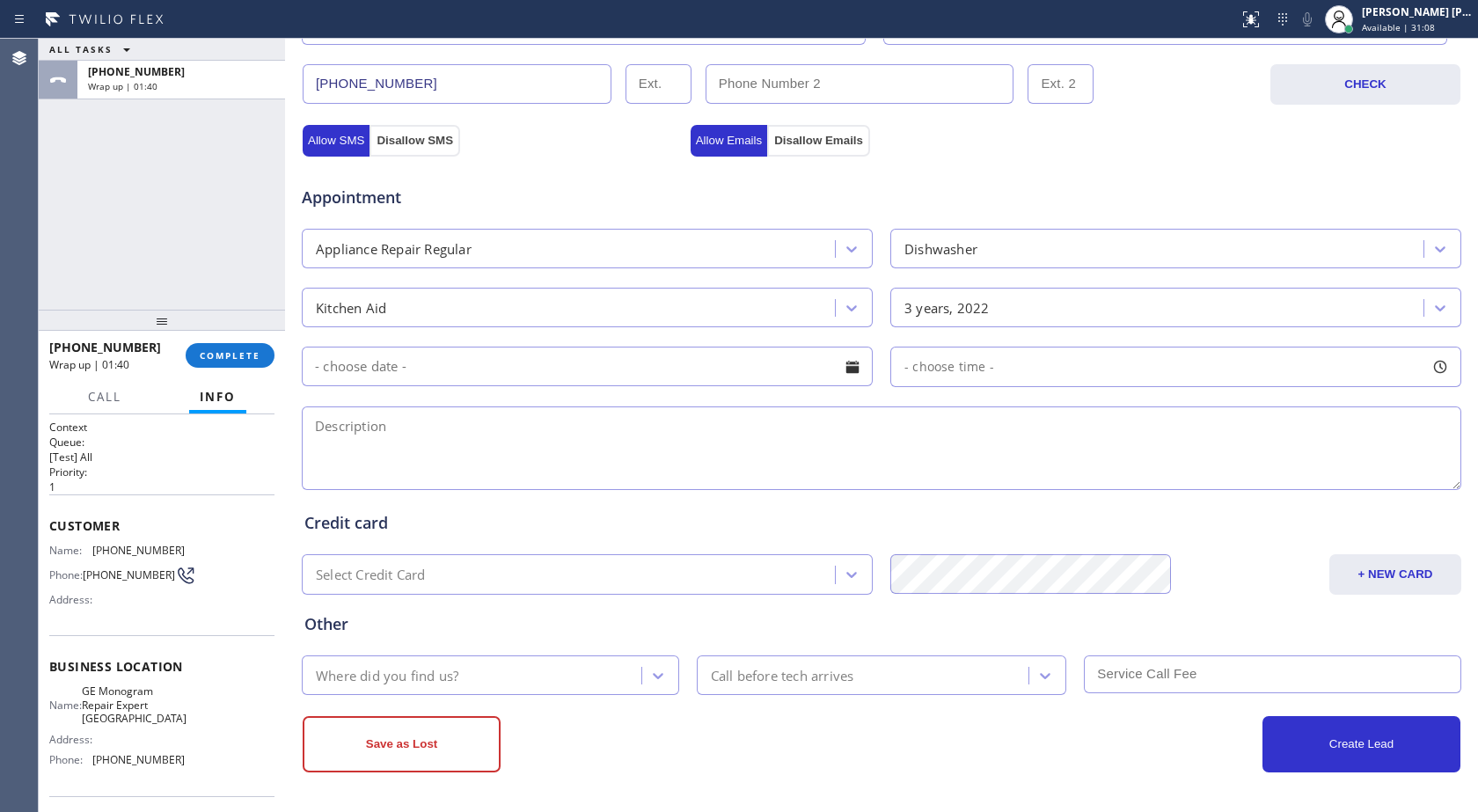
click at [579, 376] on input "text" at bounding box center [586, 366] width 571 height 39
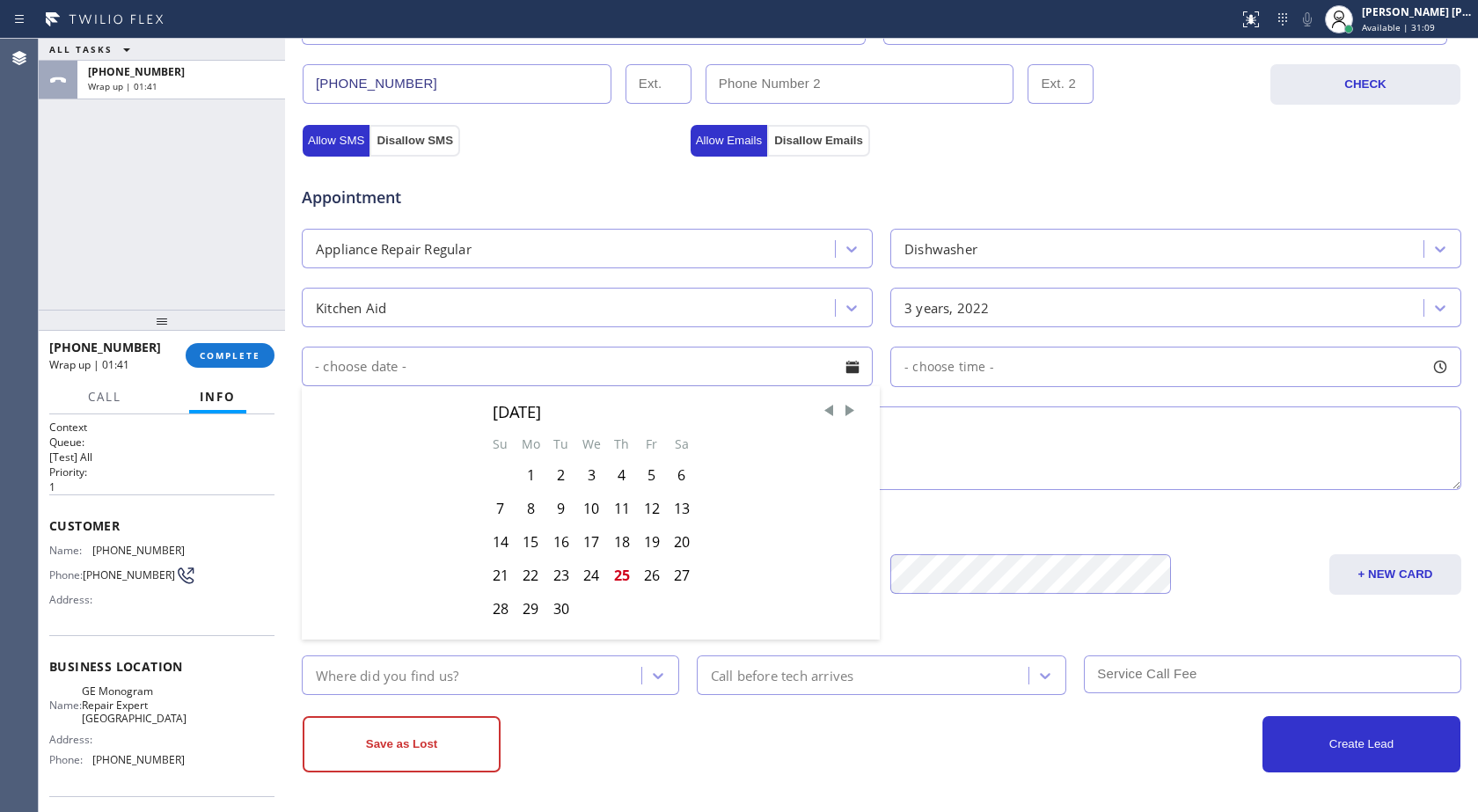
drag, startPoint x: 1033, startPoint y: 451, endPoint x: 961, endPoint y: 464, distance: 73.2
click at [1032, 452] on textarea at bounding box center [882, 448] width 1160 height 84
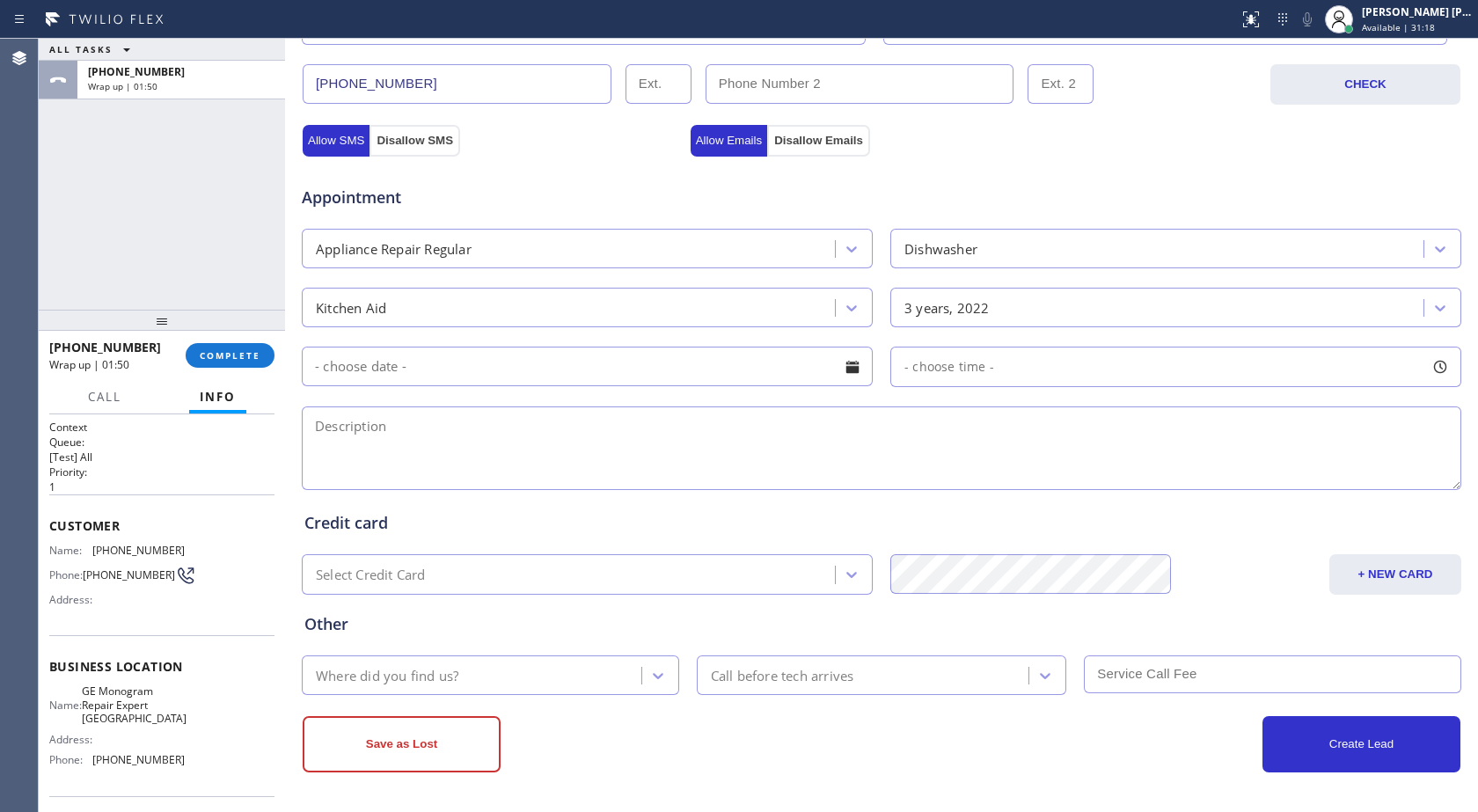
paste textarea "Brand, Appliance, Problem, Age, Cx Address, Location Name, [PERSON_NAME] Reason…"
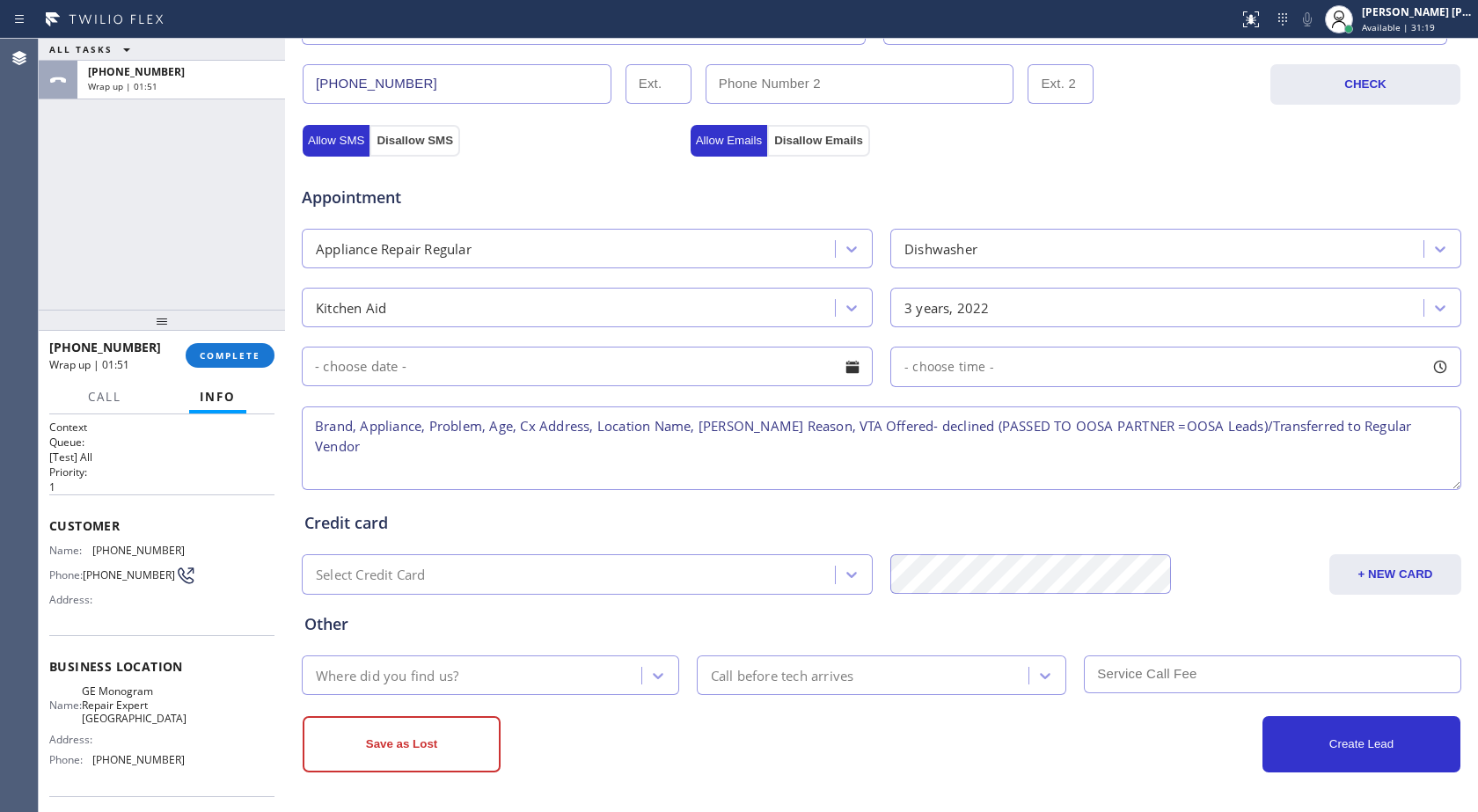
click at [326, 425] on textarea "Brand, Appliance, Problem, Age, Cx Address, Location Name, [PERSON_NAME] Reason…" at bounding box center [882, 448] width 1160 height 84
click at [419, 431] on textarea "Kitchen AId, Appliance, Problem, Age, Cx Address, Location Name, [PERSON_NAME] …" at bounding box center [882, 448] width 1160 height 84
click at [496, 417] on textarea "Kitchen AId, Dishwsher, Problem, Age, Cx Address, Location Name, [PERSON_NAME] …" at bounding box center [882, 448] width 1160 height 84
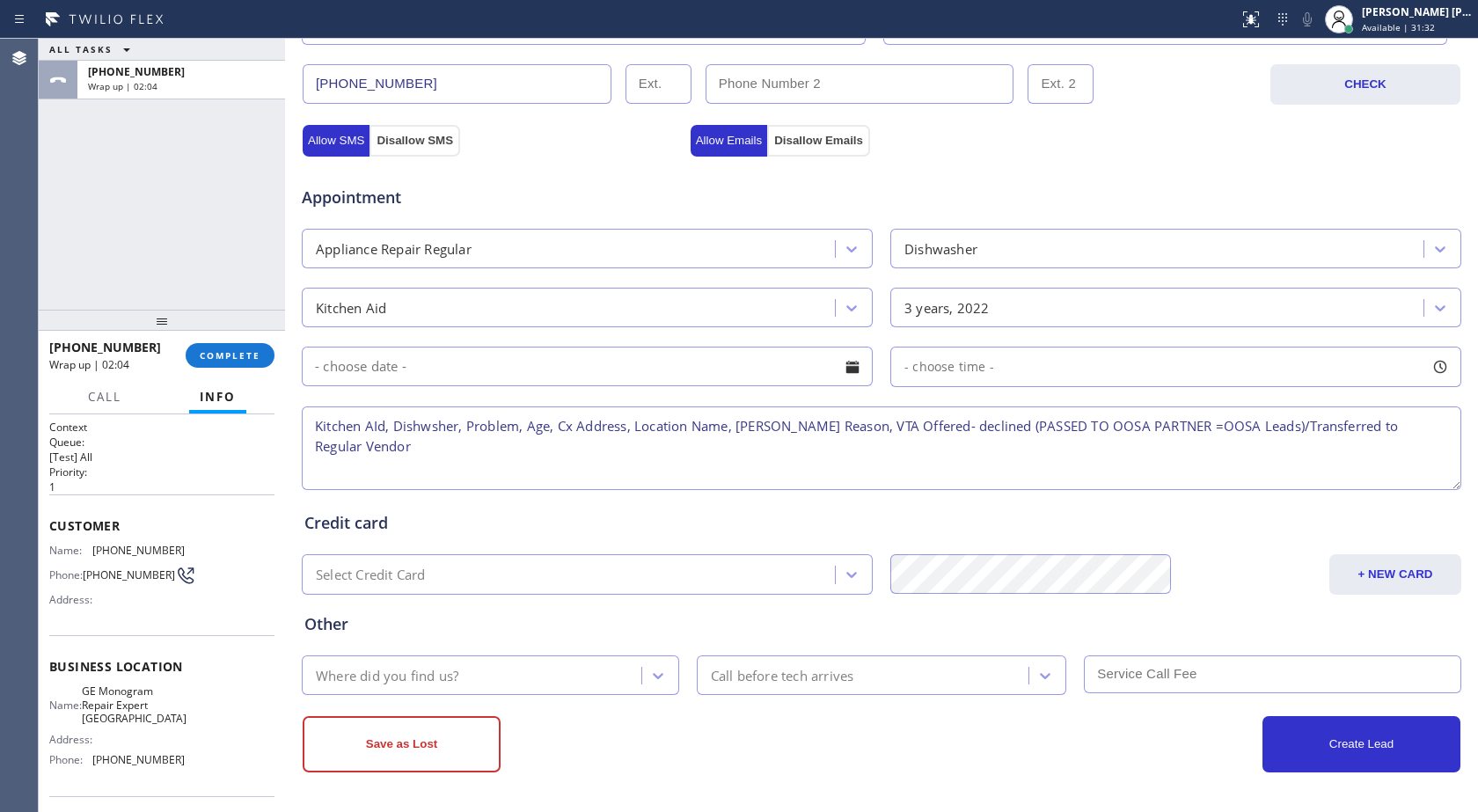
click at [496, 417] on textarea "Kitchen AId, Dishwsher, Problem, Age, Cx Address, Location Name, [PERSON_NAME] …" at bounding box center [882, 448] width 1160 height 84
click at [493, 429] on textarea "Kitchen AId, Dishwsher, Problem, Age, Cx Address, Location Name, [PERSON_NAME] …" at bounding box center [882, 448] width 1160 height 84
click at [493, 431] on textarea "Kitchen AId, Dishwsher, Problem, Age, Cx Address, Location Name, [PERSON_NAME] …" at bounding box center [882, 448] width 1160 height 84
click at [598, 433] on textarea "Kitchen AId, Dishwsher, No longer working, Age, Cx Address, Location Name, [PER…" at bounding box center [882, 448] width 1160 height 84
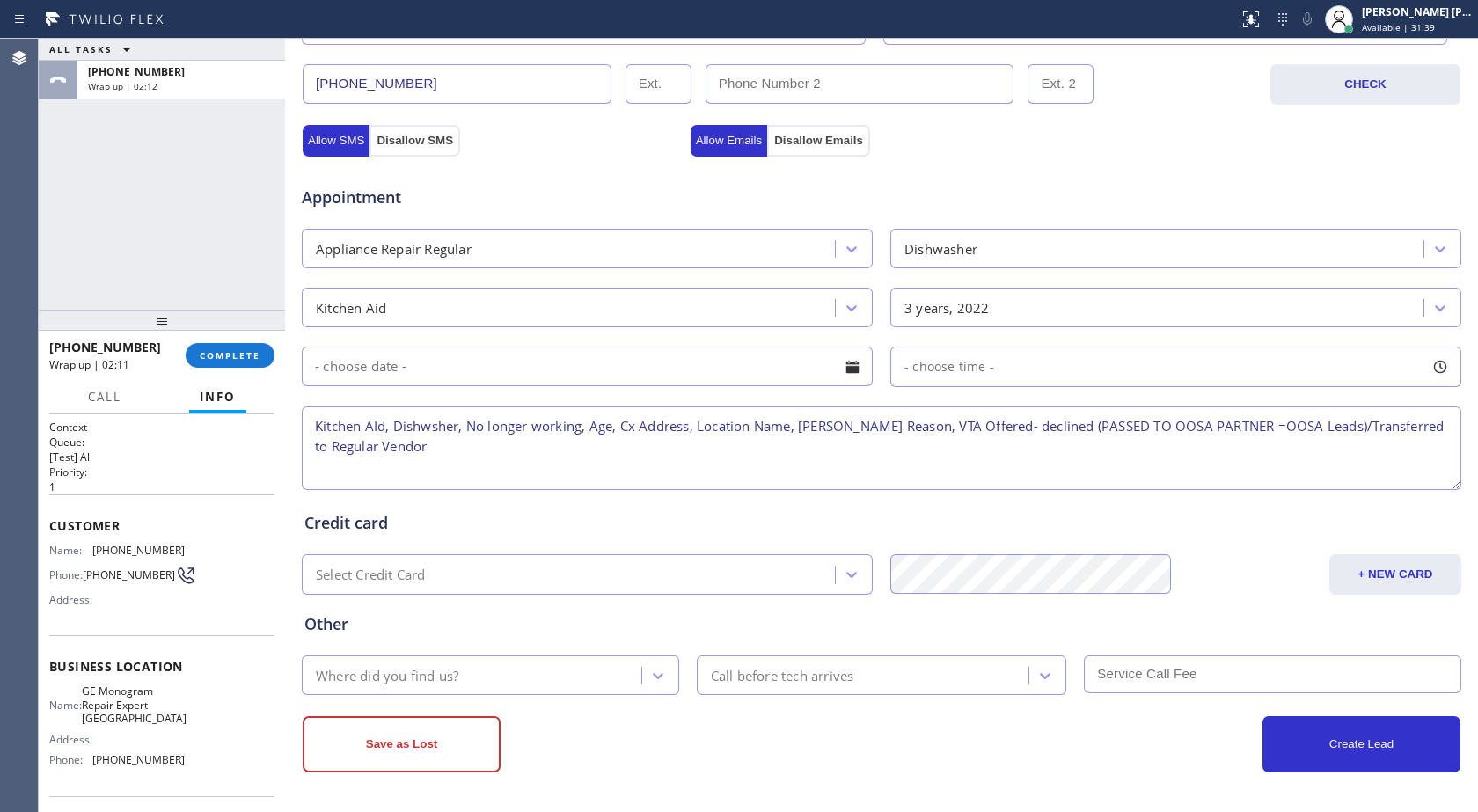
click at [598, 433] on textarea "Kitchen AId, Dishwsher, No longer working, Age, Cx Address, Location Name, [PER…" at bounding box center [882, 448] width 1160 height 84
drag, startPoint x: 637, startPoint y: 431, endPoint x: 705, endPoint y: 428, distance: 68.1
click at [705, 428] on textarea "Kitchen AId, Dishwsher, No longer working, 3 years, Cx Address, Location Name, …" at bounding box center [882, 448] width 1160 height 84
paste textarea "[STREET_ADDRESS]"
drag, startPoint x: 990, startPoint y: 431, endPoint x: 886, endPoint y: 424, distance: 104.2
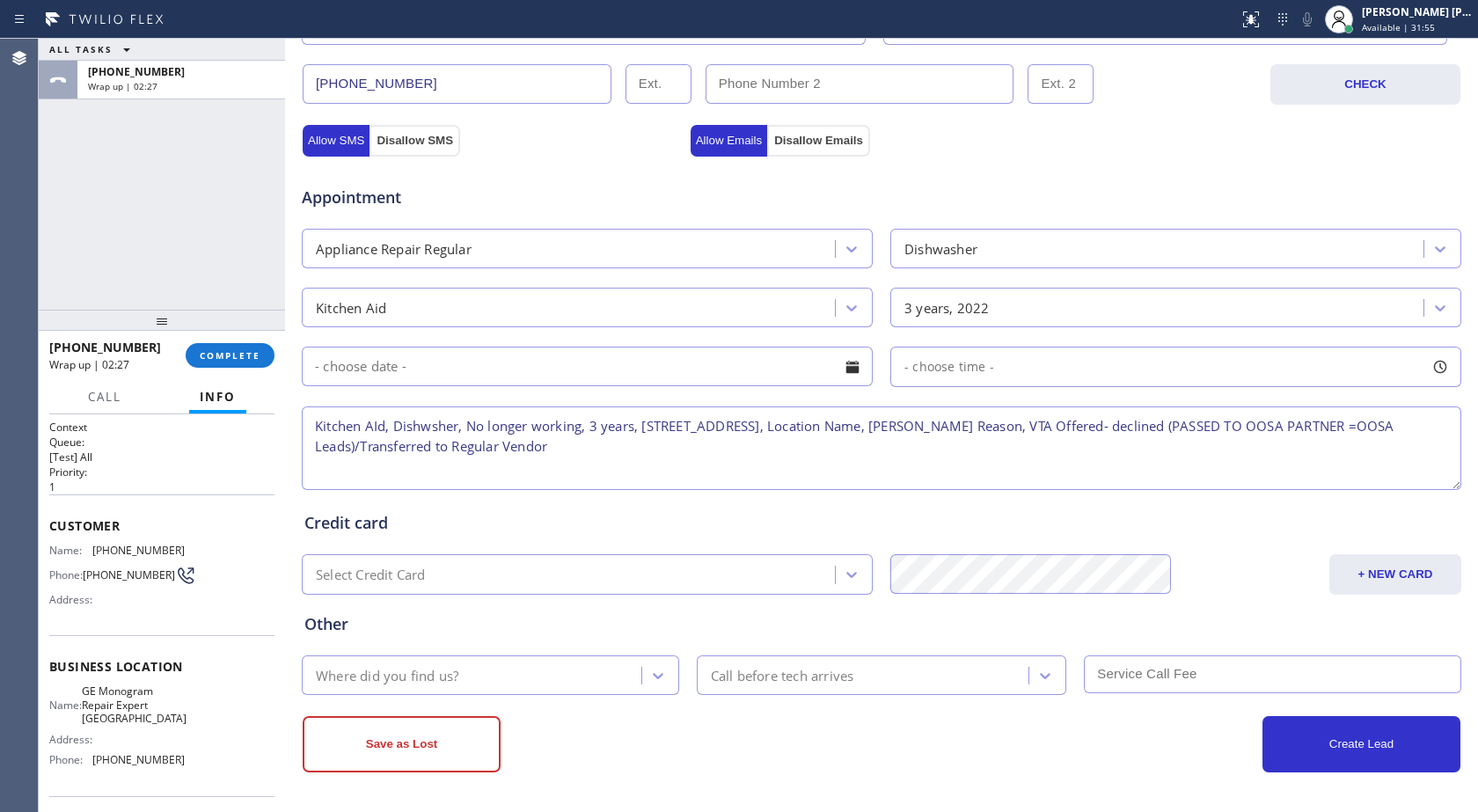
click at [886, 424] on textarea "Kitchen AId, Dishwsher, No longer working, 3 years, [STREET_ADDRESS], Location …" at bounding box center [882, 448] width 1160 height 84
click at [919, 422] on textarea "Kitchen AId, Dishwsher, No longer working, 3 years, [STREET_ADDRESS][PERSON_NAM…" at bounding box center [882, 448] width 1160 height 84
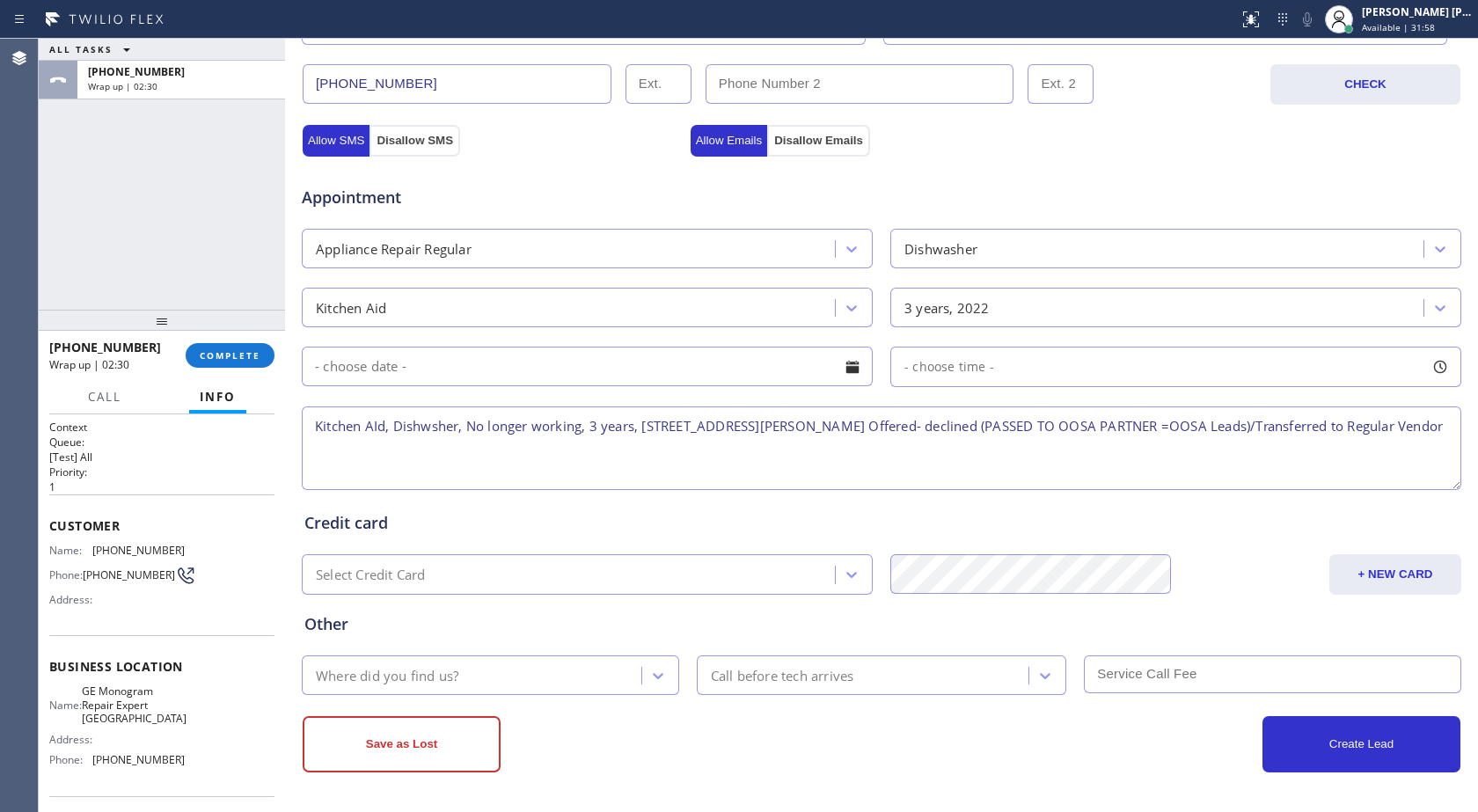
click at [919, 422] on textarea "Kitchen AId, Dishwsher, No longer working, 3 years, [STREET_ADDRESS][PERSON_NAM…" at bounding box center [882, 448] width 1160 height 84
click at [949, 462] on textarea "Kitchen AId, Dishwsher, No longer working, 3 years, [STREET_ADDRESS][PERSON_NAM…" at bounding box center [882, 448] width 1160 height 84
click at [960, 437] on textarea "Kitchen AId, Dishwsher, No longer working, 3 years, [STREET_ADDRESS][PERSON_NAM…" at bounding box center [882, 448] width 1160 height 84
drag, startPoint x: 963, startPoint y: 428, endPoint x: 893, endPoint y: 430, distance: 70.0
click at [893, 430] on textarea "Kitchen AId, Dishwsher, No longer working, 3 years, [STREET_ADDRESS][PERSON_NAM…" at bounding box center [882, 448] width 1160 height 84
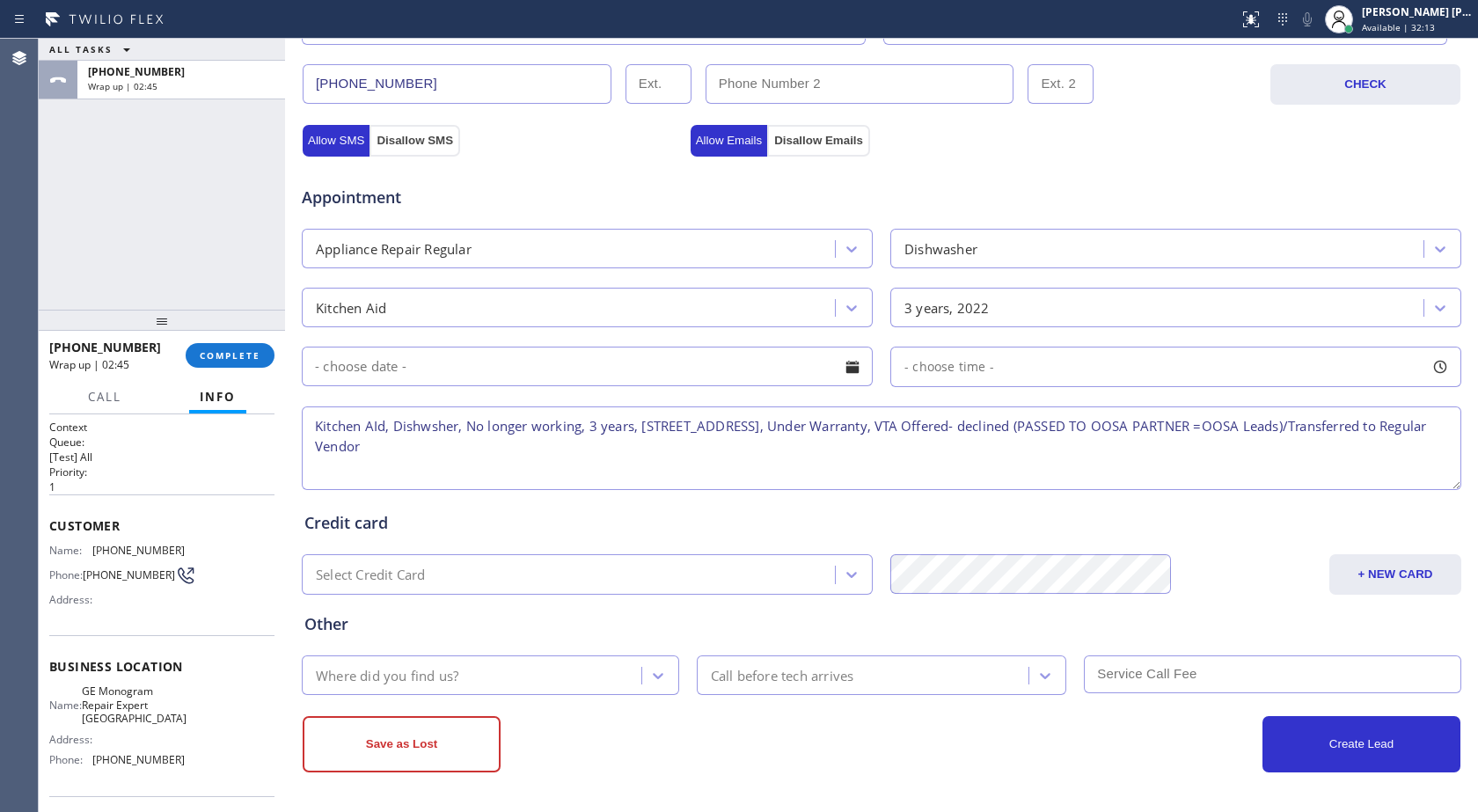
drag, startPoint x: 996, startPoint y: 431, endPoint x: 537, endPoint y: 458, distance: 459.8
click at [537, 458] on textarea "Kitchen AId, Dishwsher, No longer working, 3 years, [STREET_ADDRESS], Under War…" at bounding box center [882, 448] width 1160 height 84
click at [761, 426] on textarea "Kitchen AId, Dishwsher, No longer working, 3 years, [STREET_ADDRESS], Under War…" at bounding box center [882, 448] width 1160 height 84
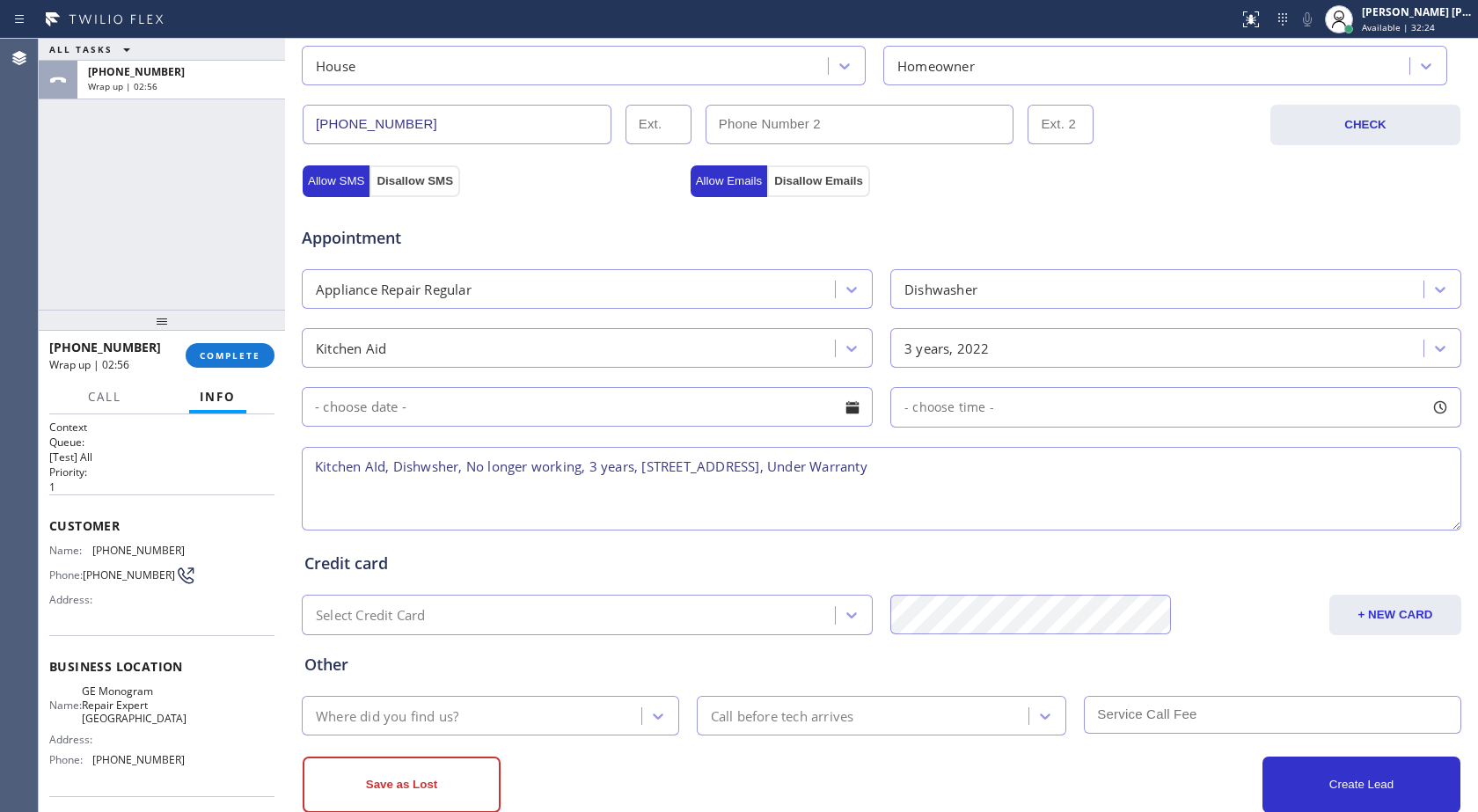
scroll to position [552, 0]
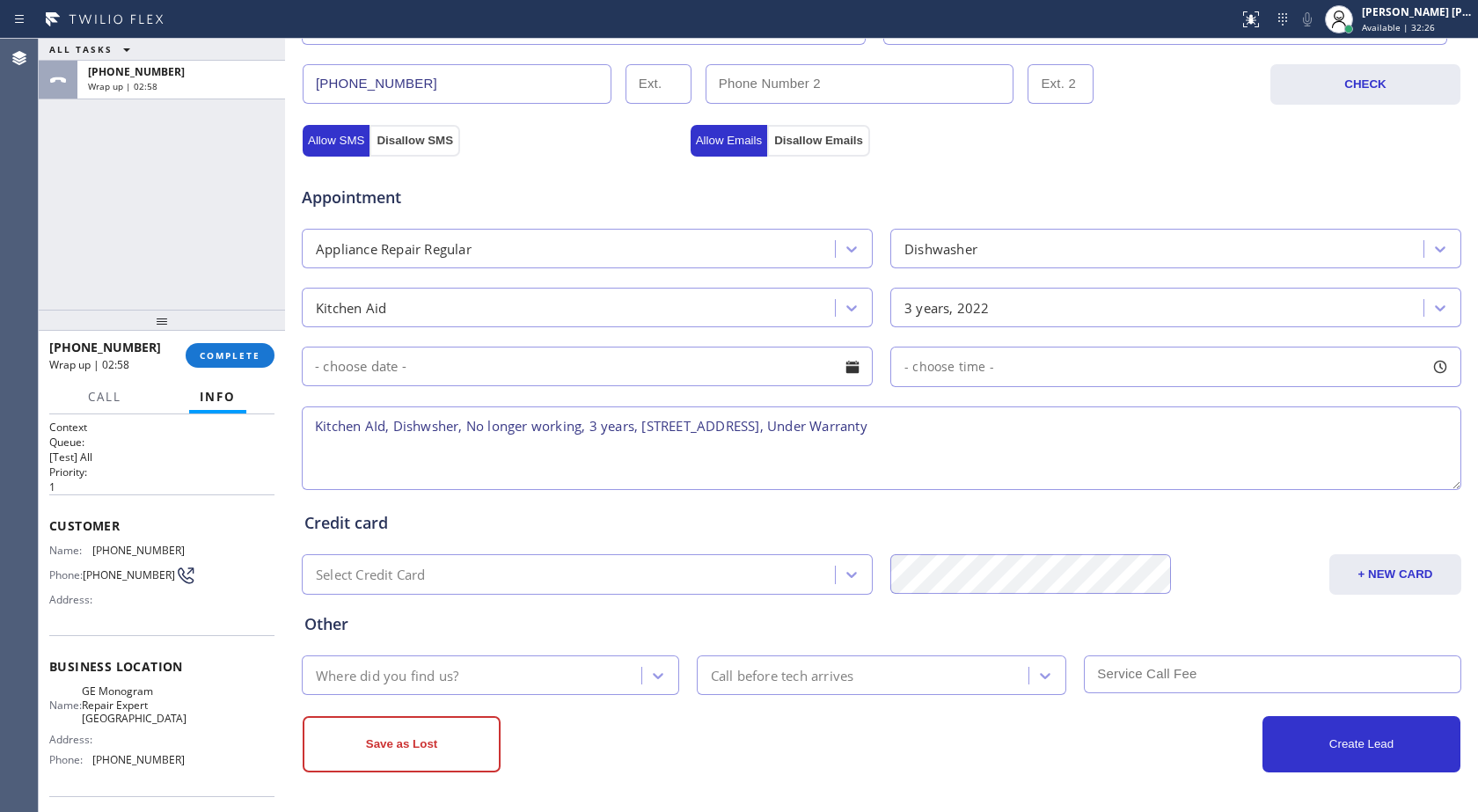
type textarea "Kitchen AId, Dishwsher, No longer working, 3 years, [STREET_ADDRESS], Under War…"
click at [569, 666] on div "Where did you find us?" at bounding box center [474, 675] width 334 height 31
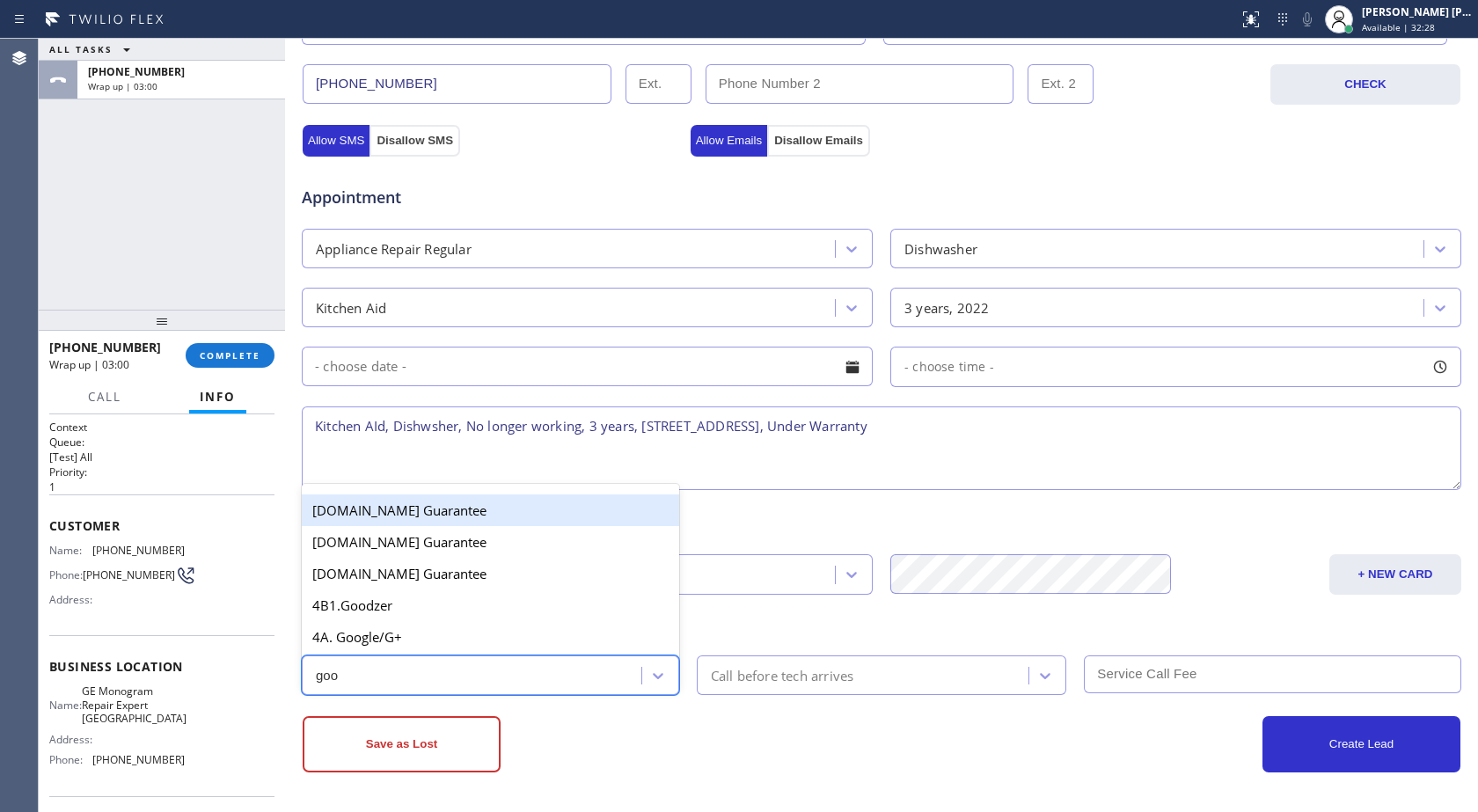
type input "goog"
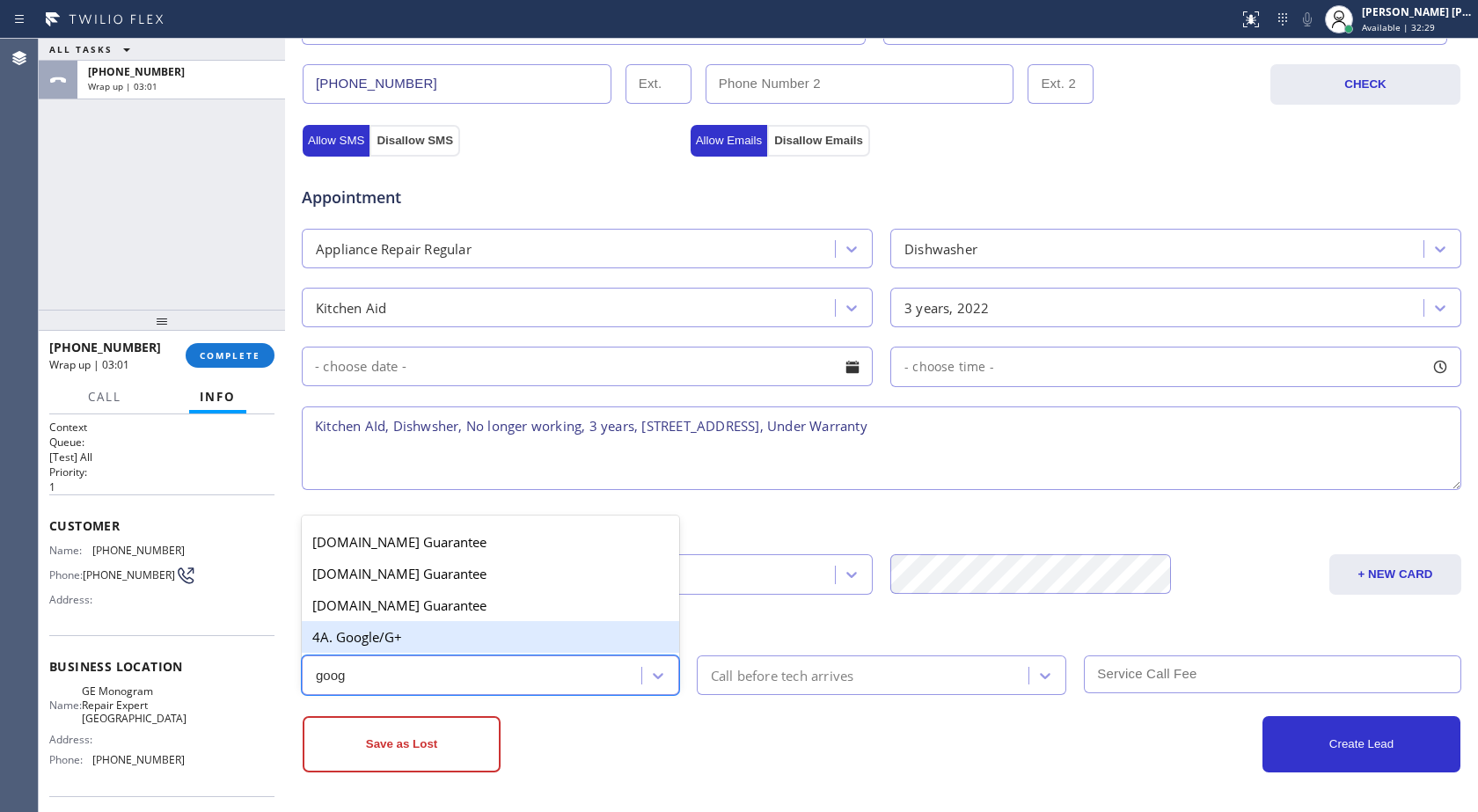
click at [415, 633] on div "4A. Google/G+" at bounding box center [490, 636] width 378 height 32
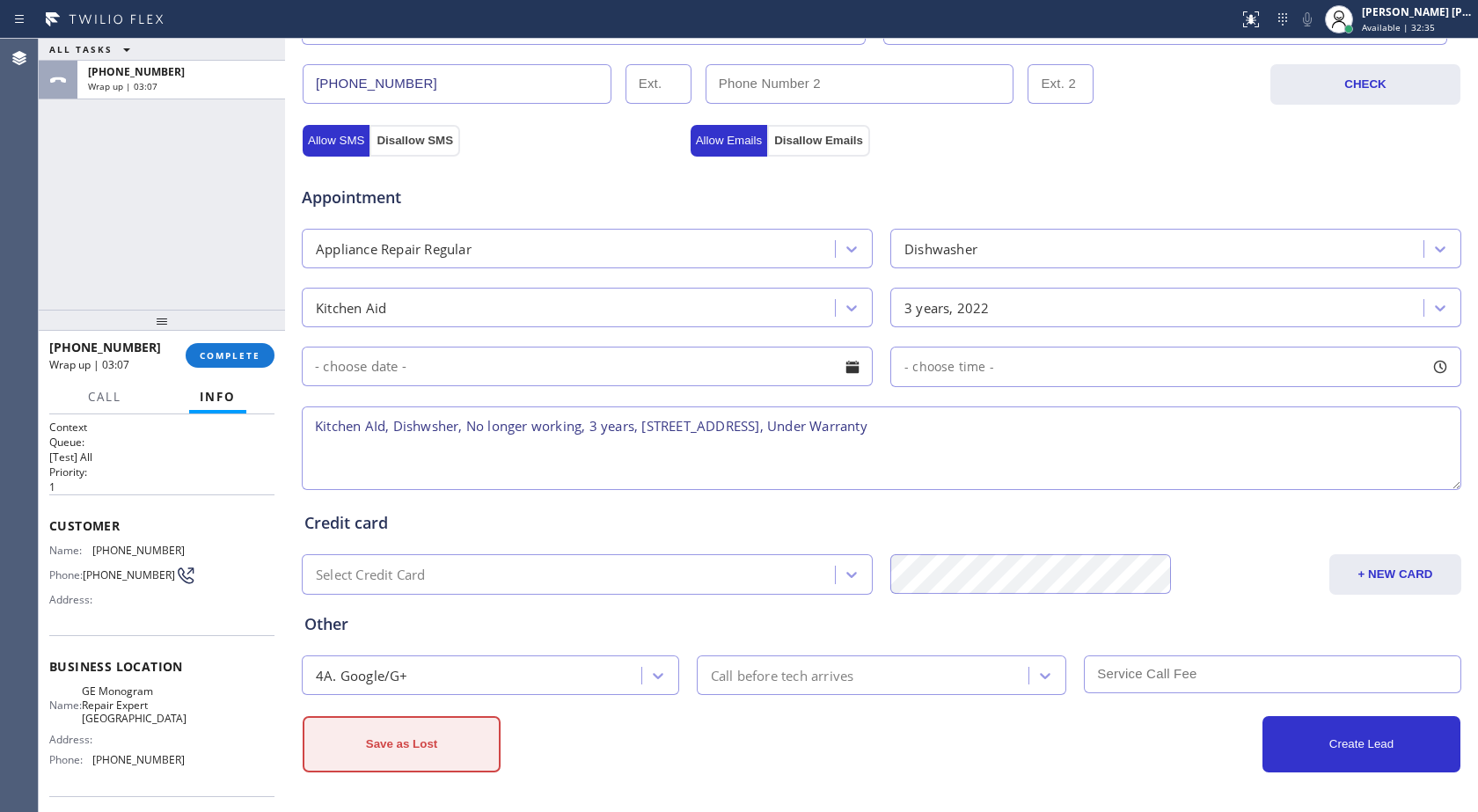
click at [429, 747] on button "Save as Lost" at bounding box center [401, 745] width 198 height 56
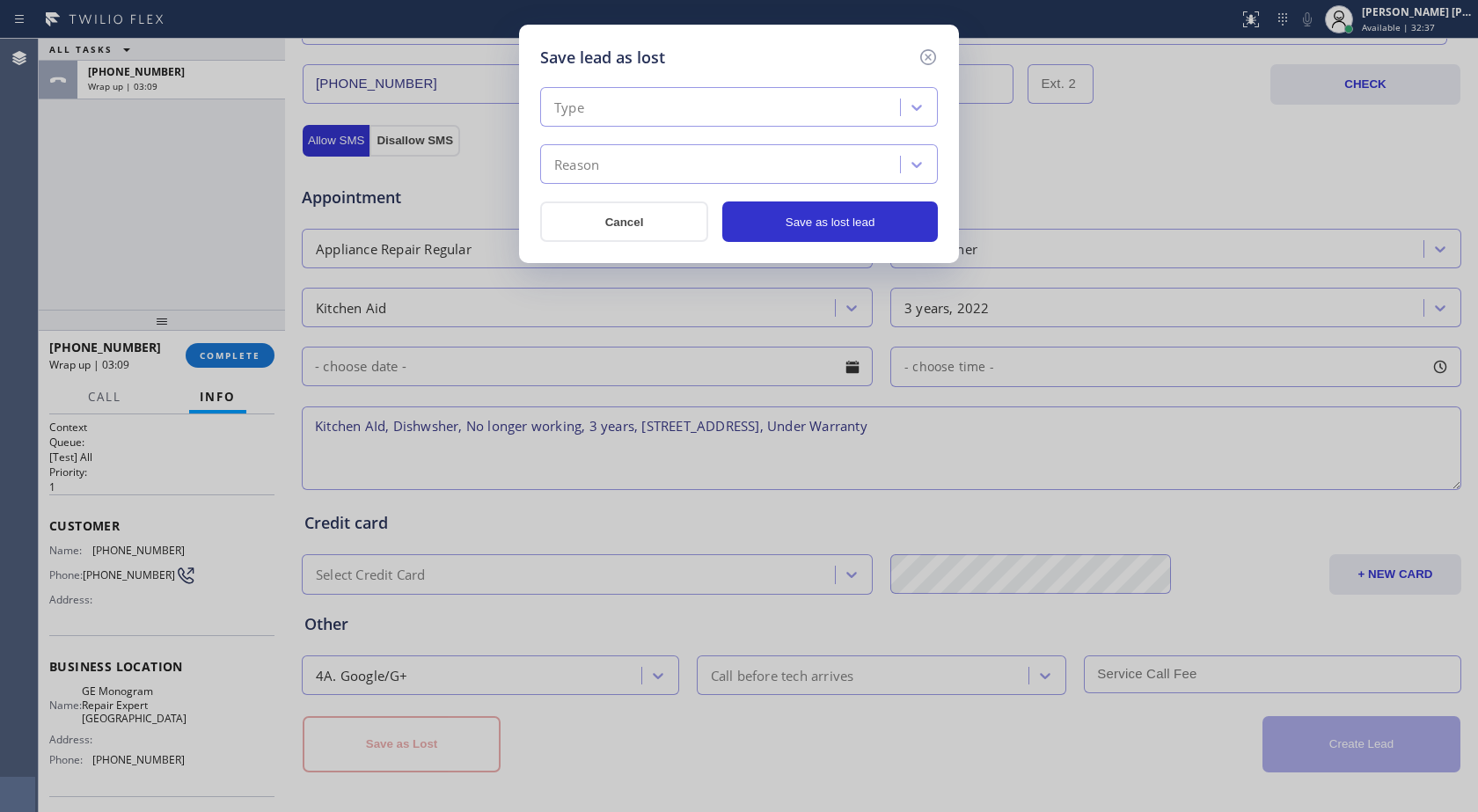
click at [698, 118] on div "Type" at bounding box center [722, 107] width 354 height 31
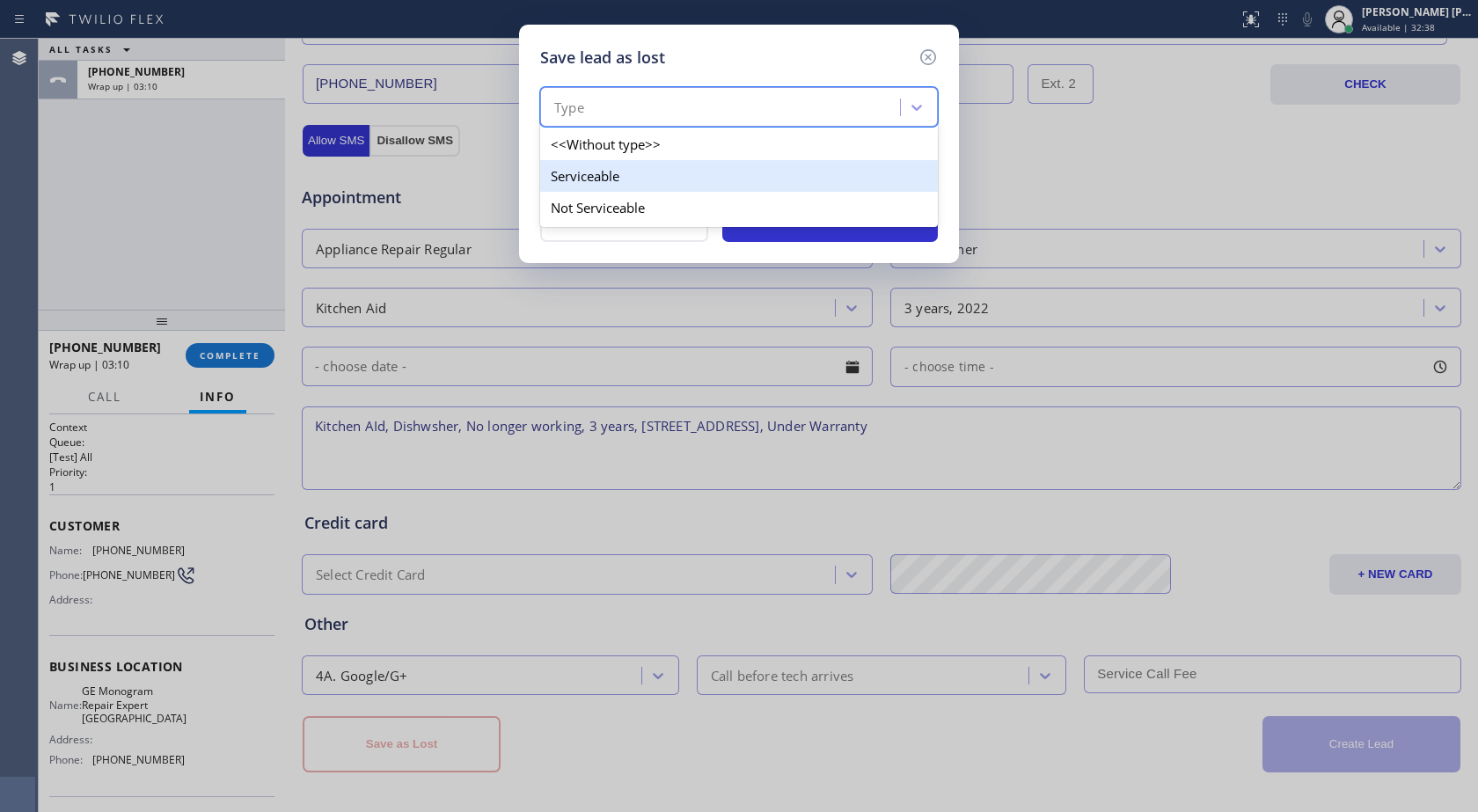
click at [681, 183] on div "Serviceable" at bounding box center [739, 176] width 398 height 32
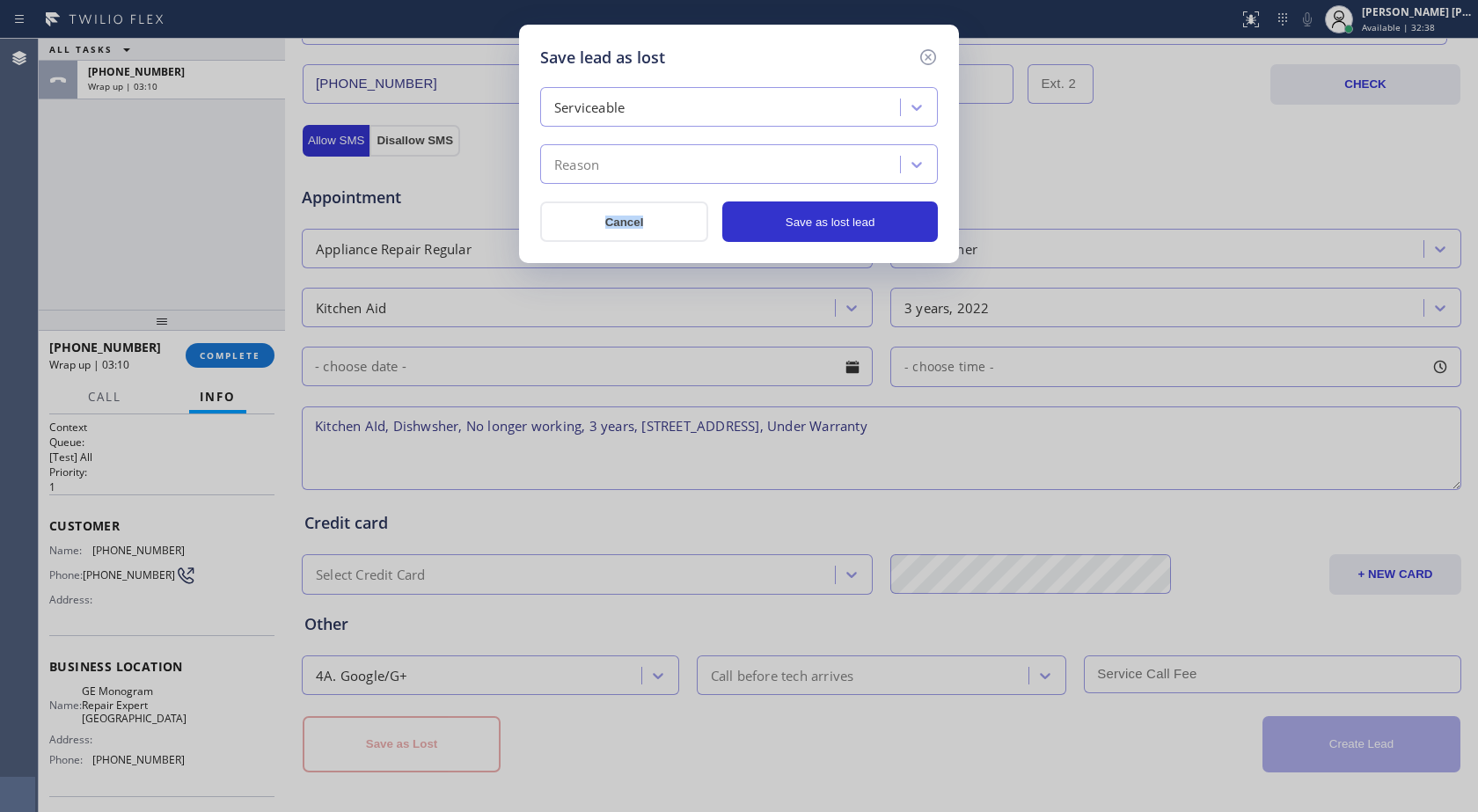
click at [680, 184] on div "Serviceable Reason Cancel Save as lost lead" at bounding box center [739, 165] width 398 height 155
click at [668, 157] on div "Reason" at bounding box center [722, 165] width 354 height 31
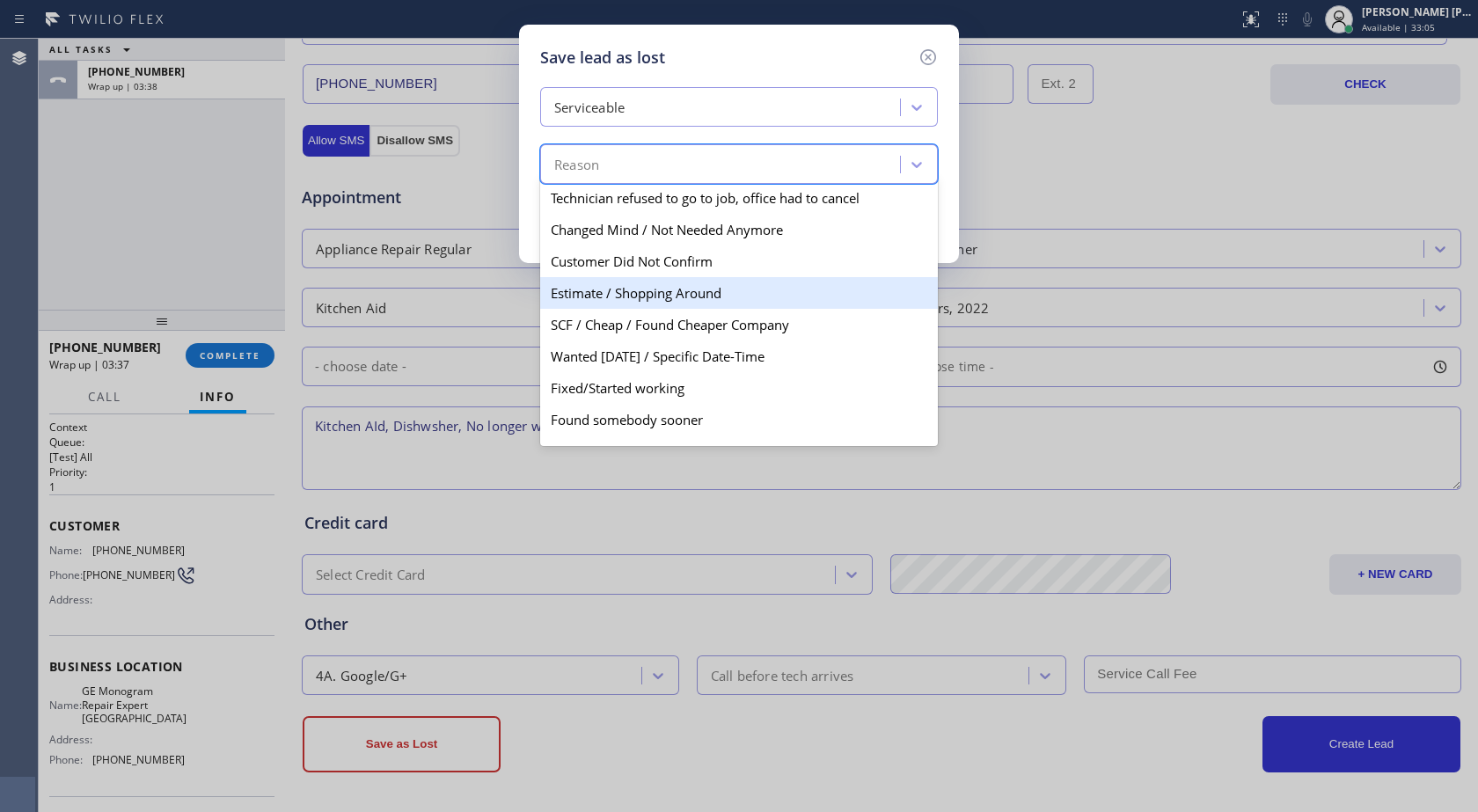
scroll to position [0, 0]
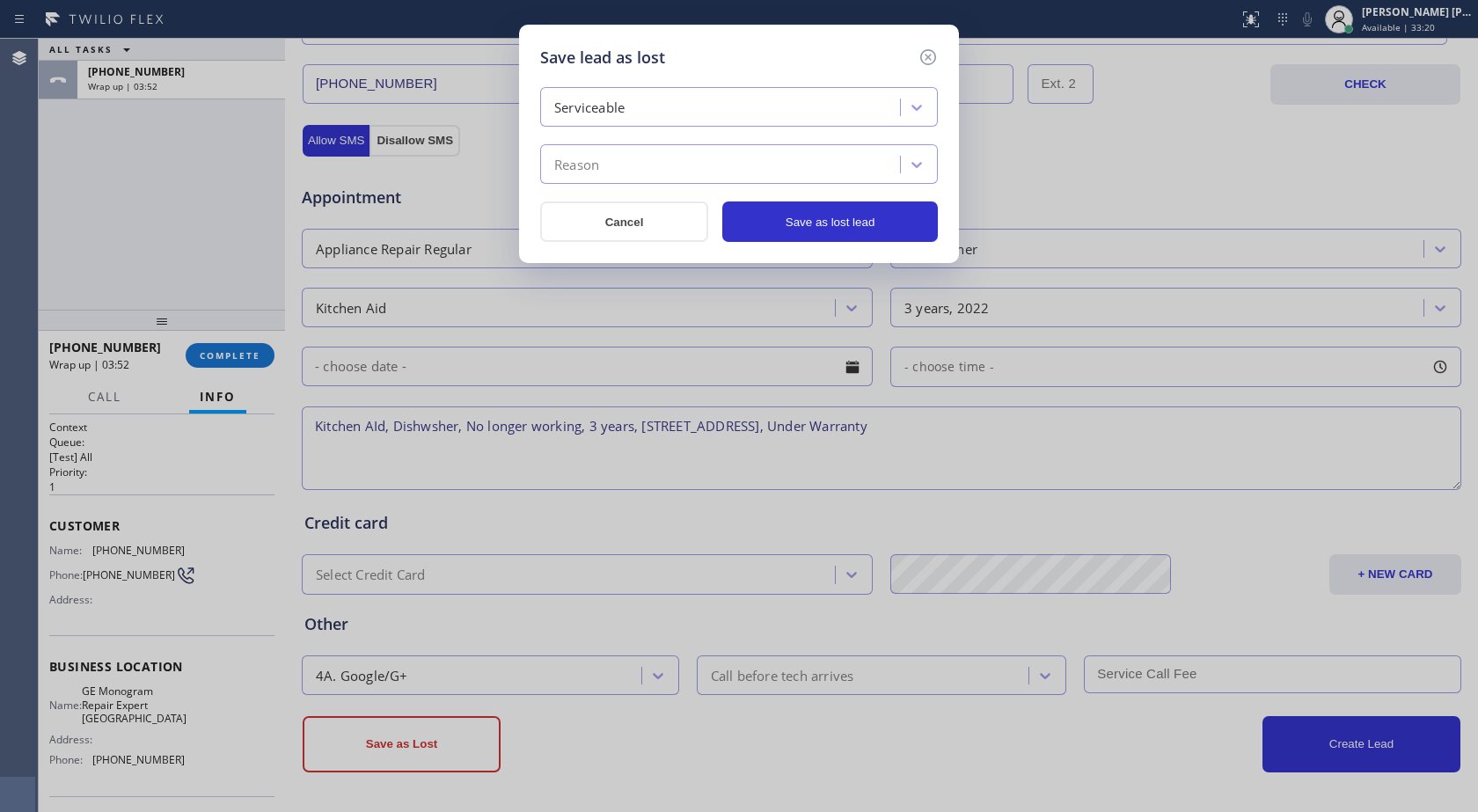
click at [113, 239] on div "Save lead as lost Serviceable Reason Cancel Save as lost lead" at bounding box center [739, 406] width 1478 height 812
click at [800, 155] on div "Reason" at bounding box center [722, 165] width 354 height 31
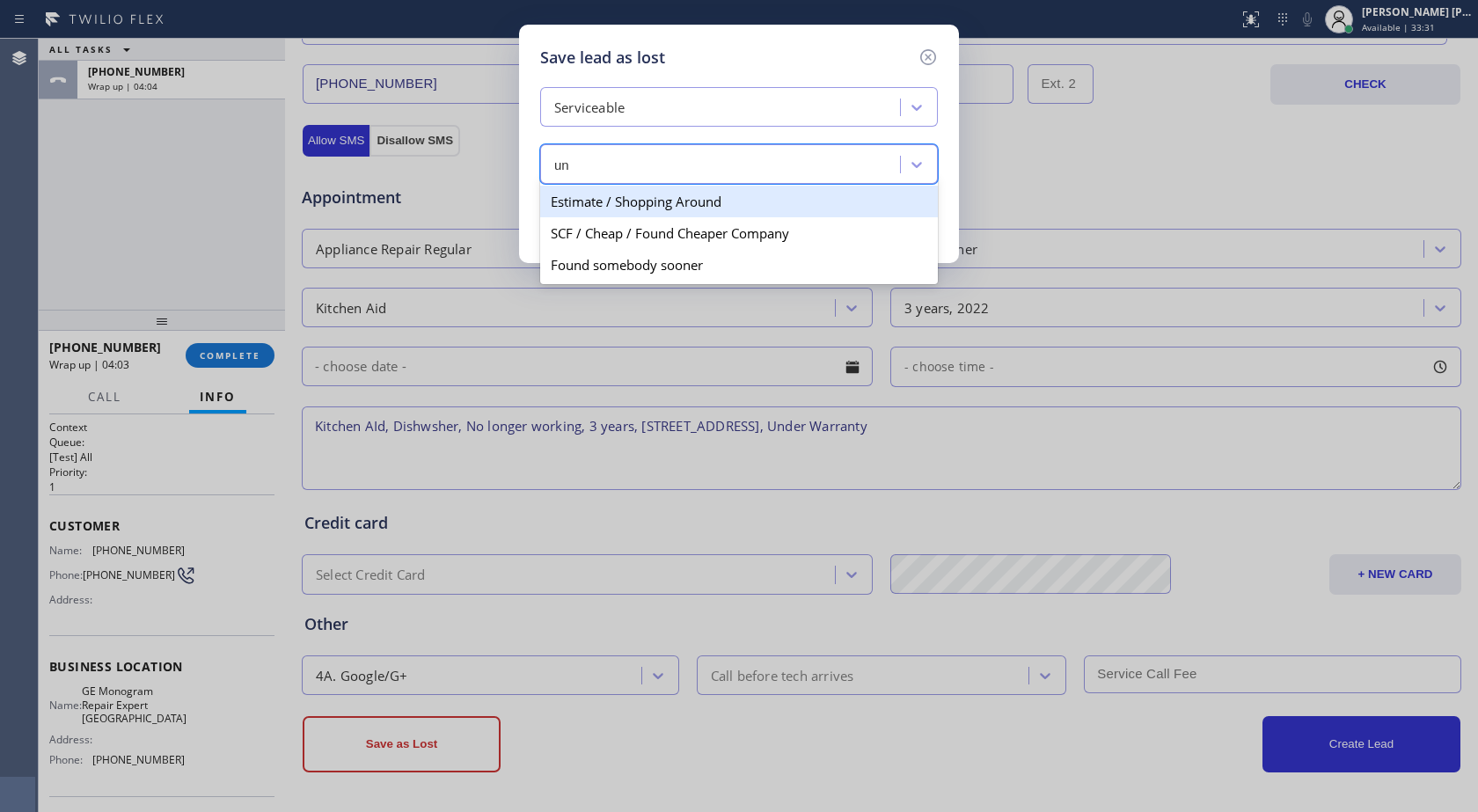
type input "u"
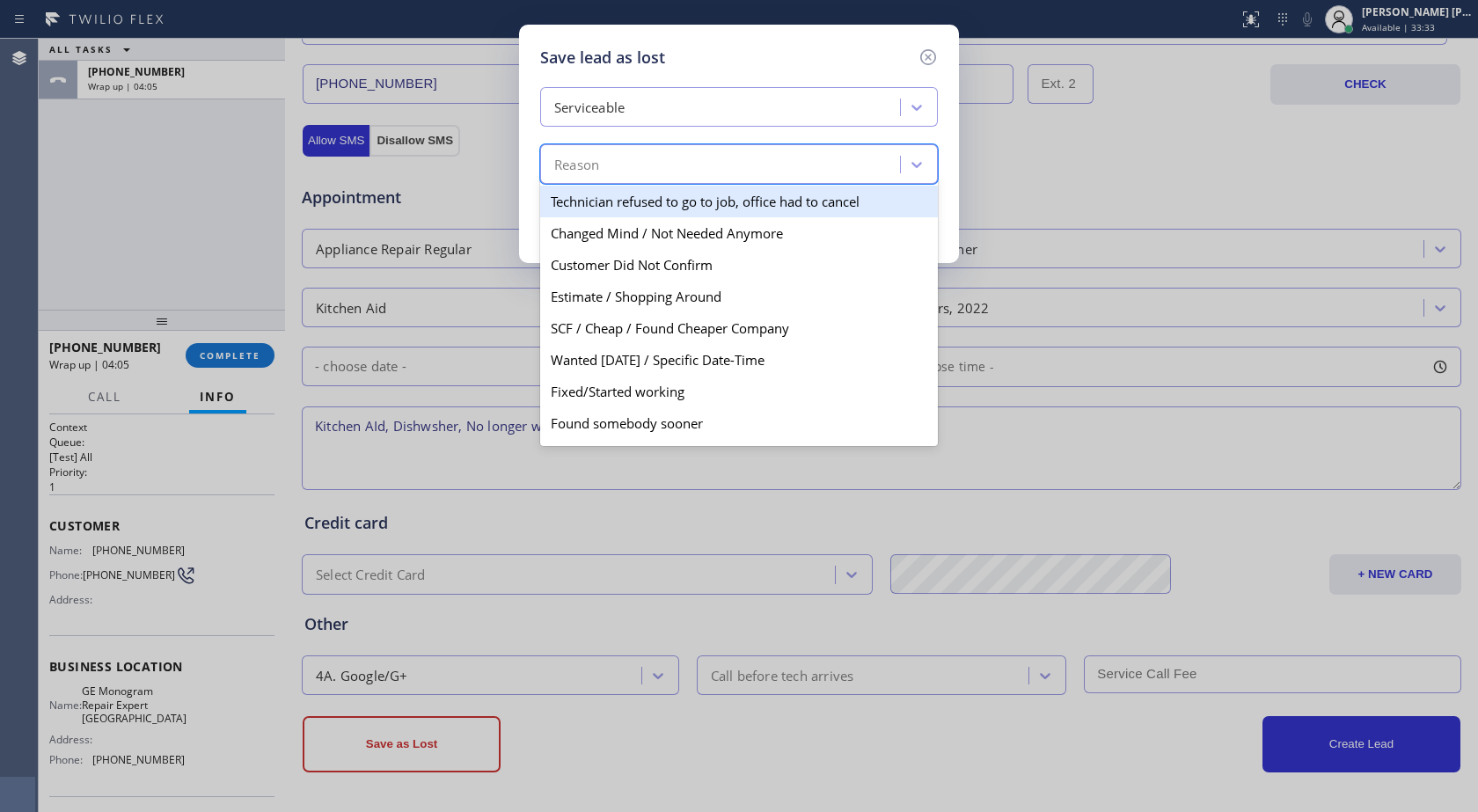
click at [847, 117] on div "Serviceable" at bounding box center [722, 107] width 354 height 31
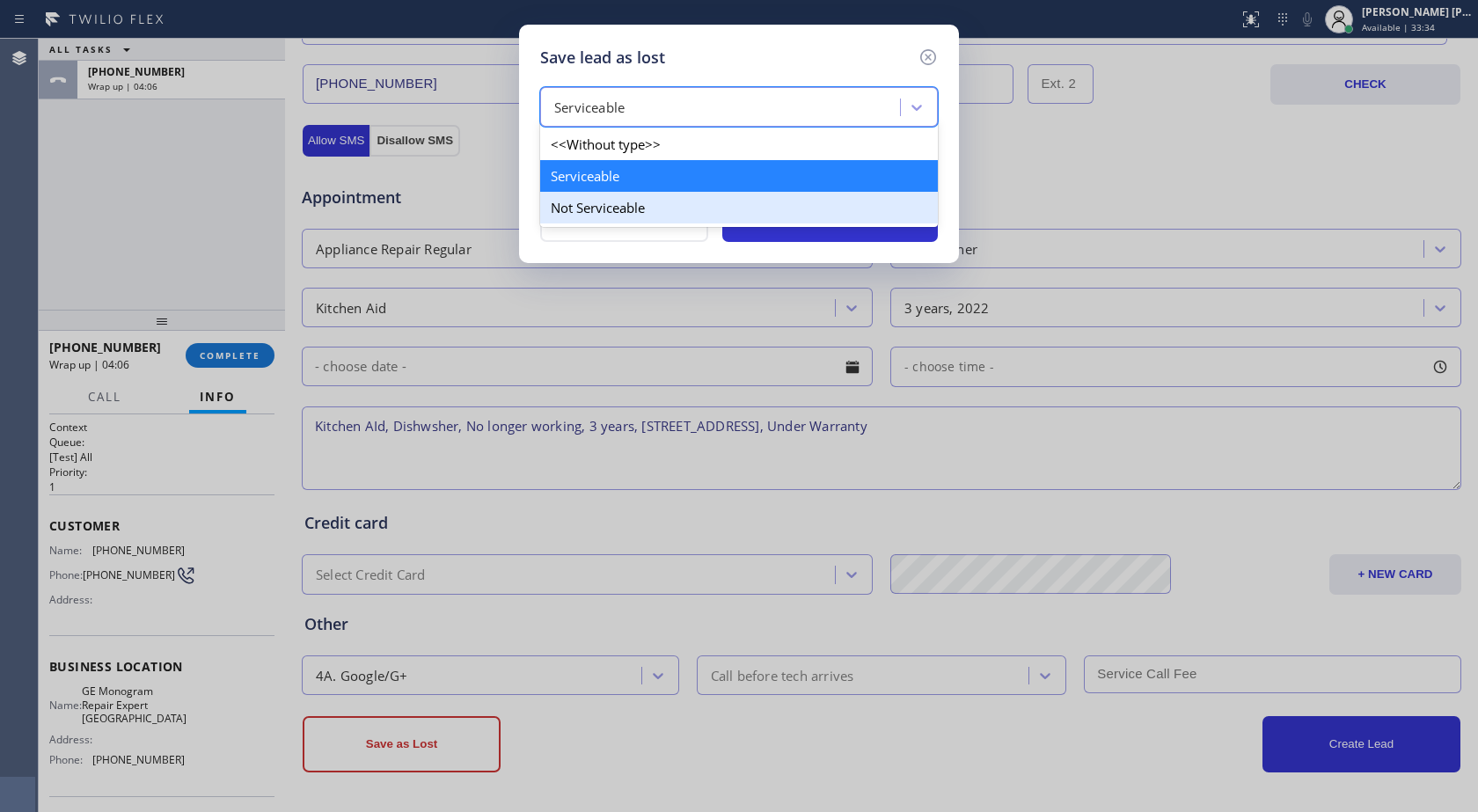
click at [741, 206] on div "Not Serviceable" at bounding box center [739, 208] width 398 height 32
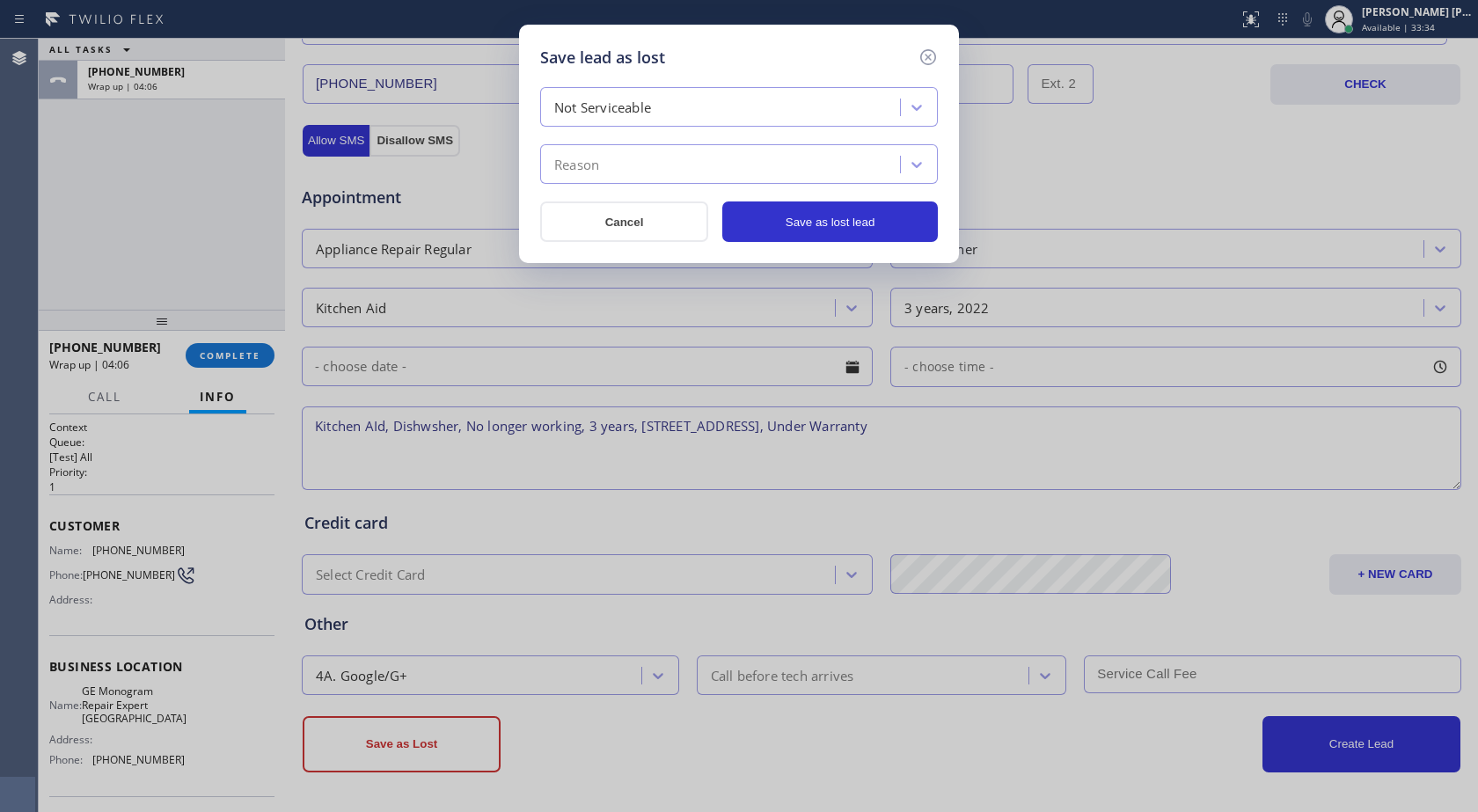
click at [719, 149] on div "Reason" at bounding box center [722, 165] width 354 height 31
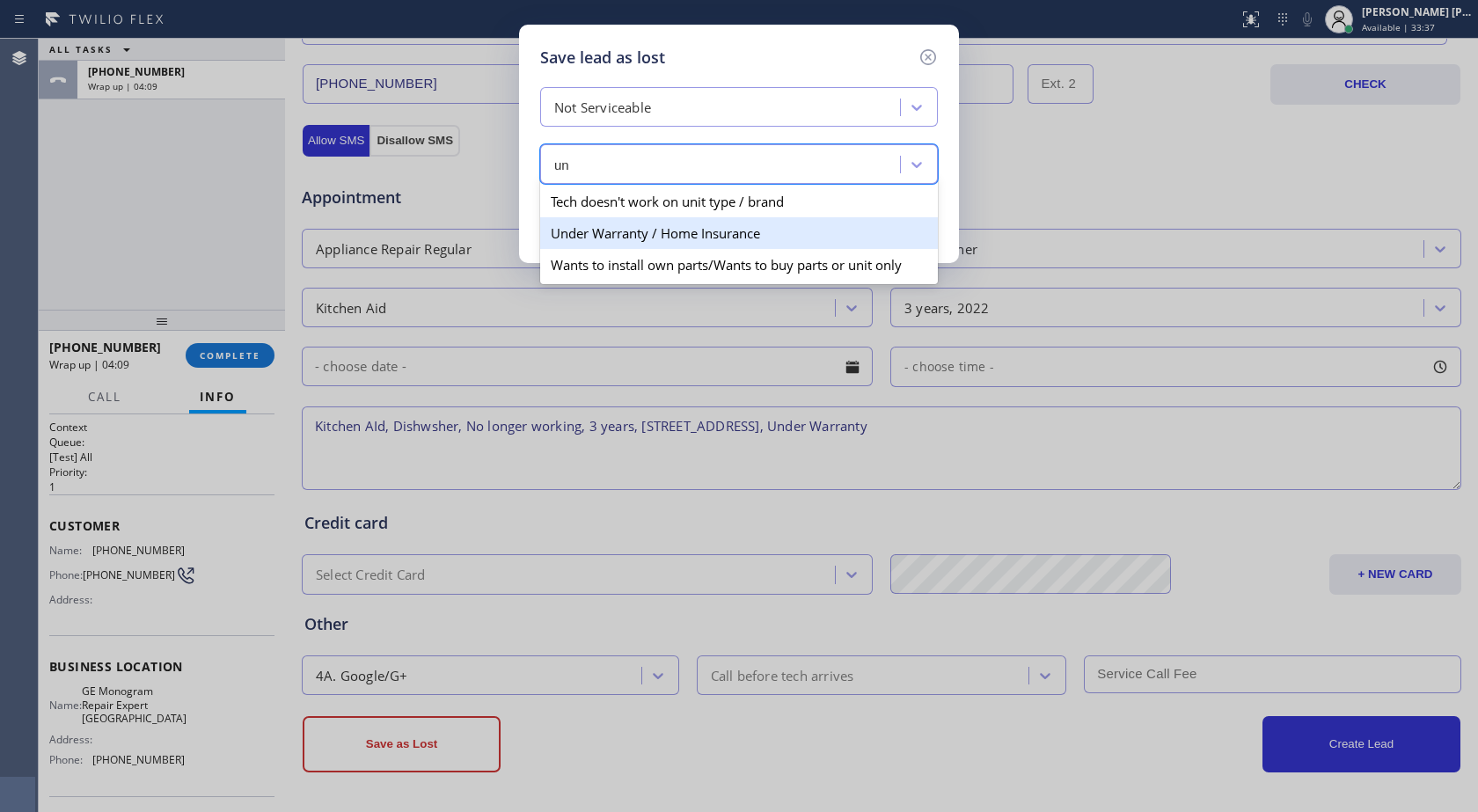
click at [669, 239] on div "Under Warranty / Home Insurance" at bounding box center [739, 233] width 398 height 32
type input "un"
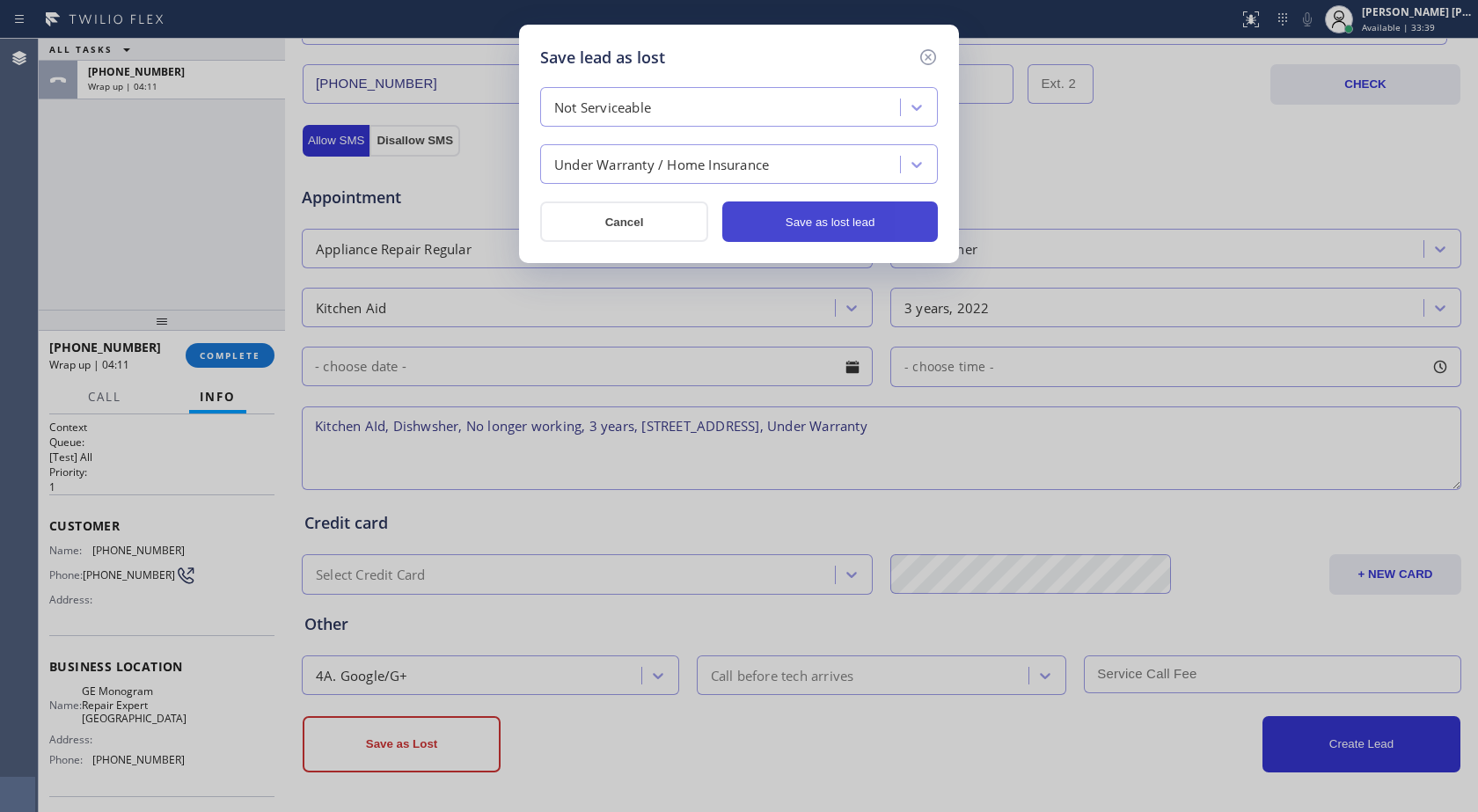
click at [819, 229] on button "Save as lost lead" at bounding box center [830, 221] width 216 height 40
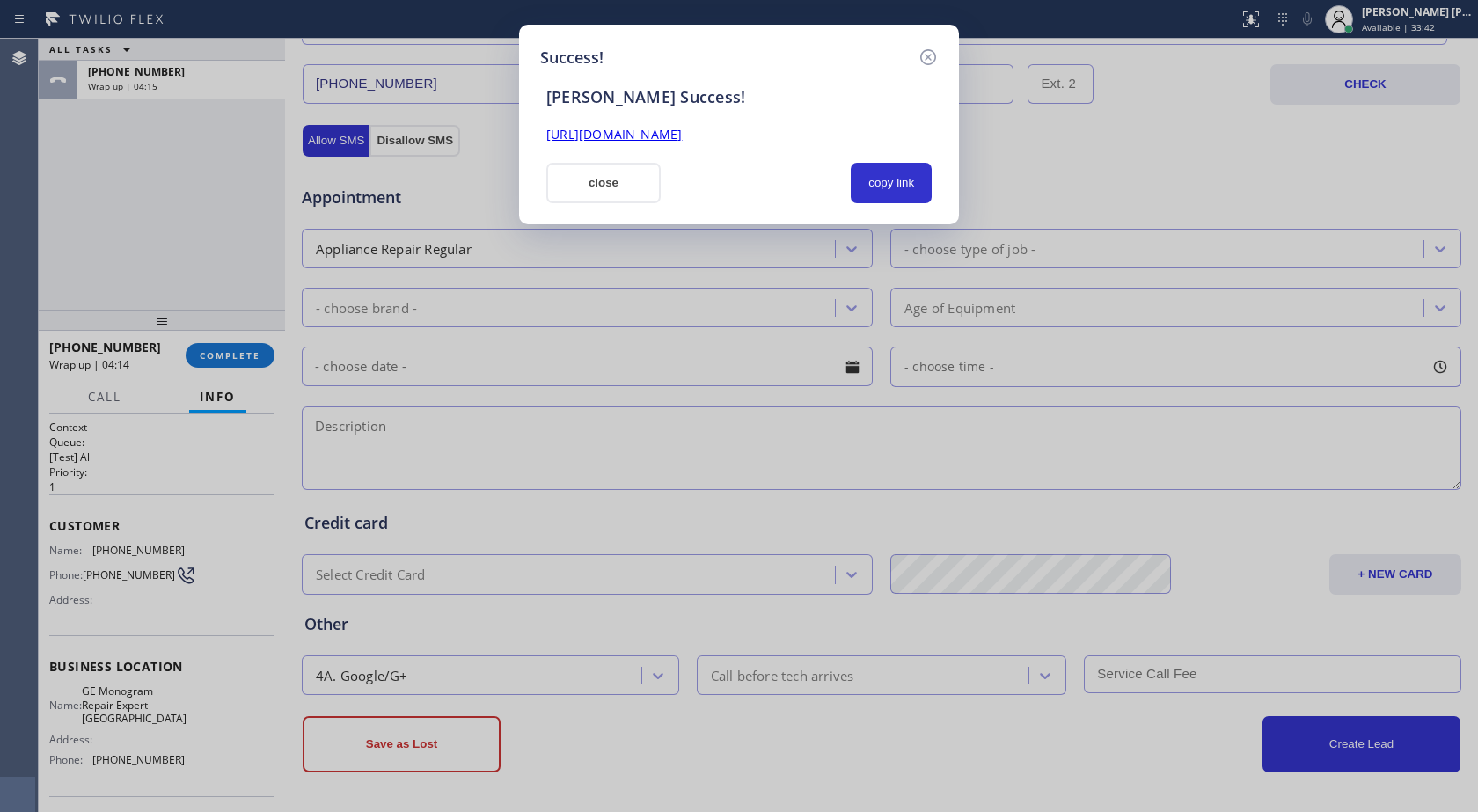
click at [897, 133] on div "[URL][DOMAIN_NAME]" at bounding box center [739, 135] width 406 height 20
click at [886, 137] on div "[URL][DOMAIN_NAME]" at bounding box center [739, 135] width 406 height 20
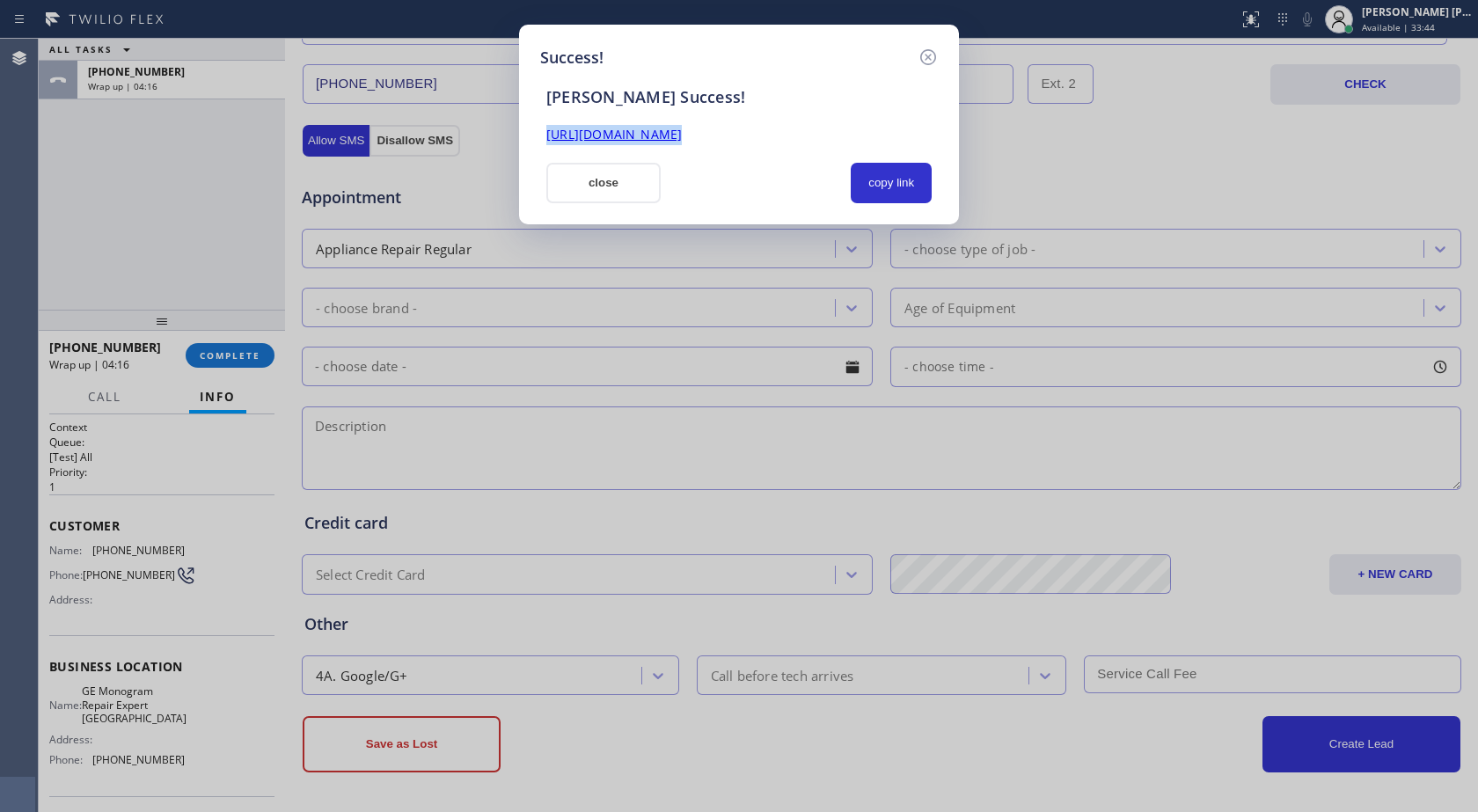
click at [886, 137] on div "[URL][DOMAIN_NAME]" at bounding box center [739, 135] width 406 height 20
click at [872, 193] on button "copy link" at bounding box center [891, 183] width 81 height 40
click at [640, 189] on button "close" at bounding box center [604, 183] width 115 height 40
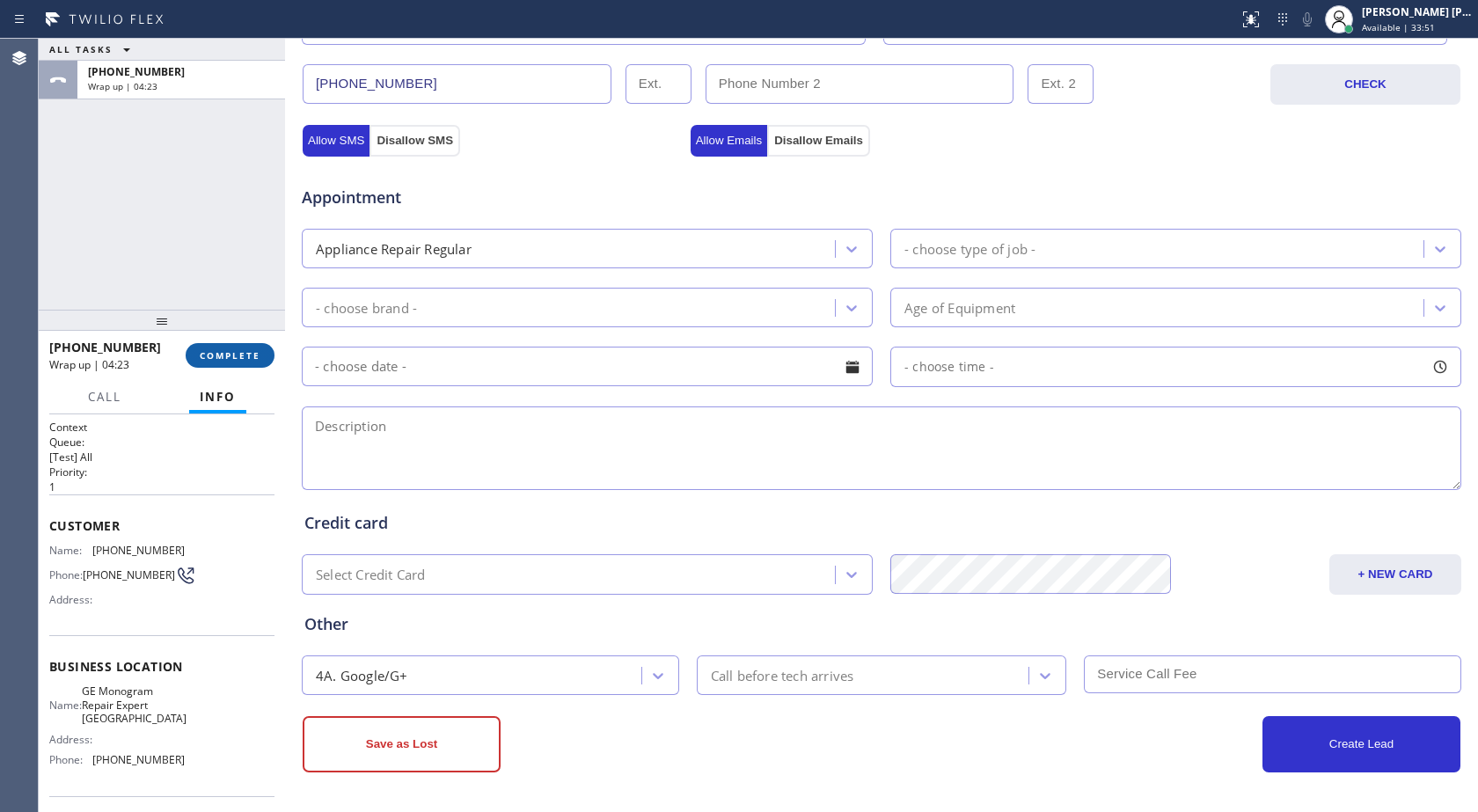
click at [236, 361] on button "COMPLETE" at bounding box center [230, 355] width 89 height 25
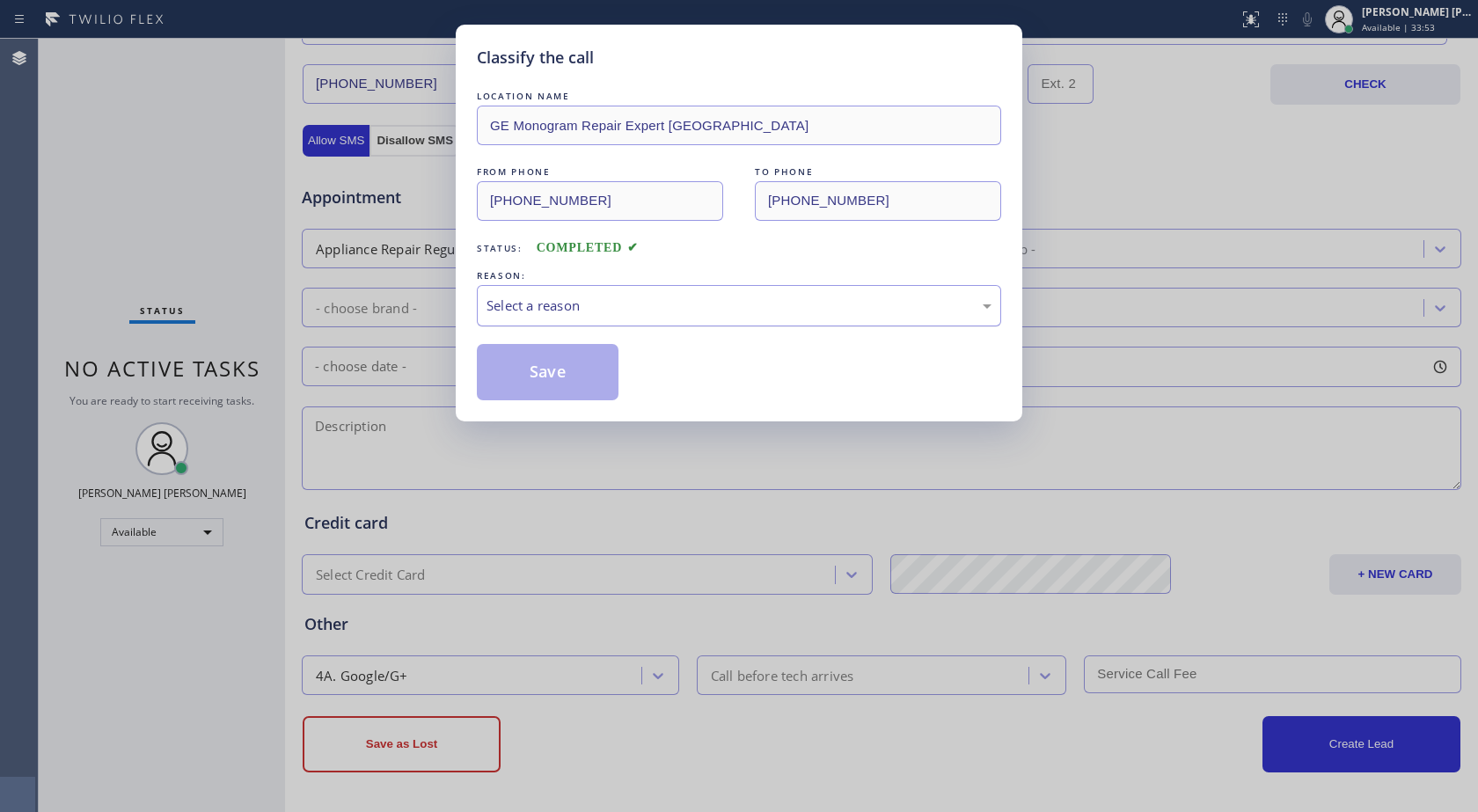
click at [510, 305] on div "Select a reason" at bounding box center [739, 306] width 505 height 20
click at [560, 361] on button "Save" at bounding box center [548, 372] width 142 height 56
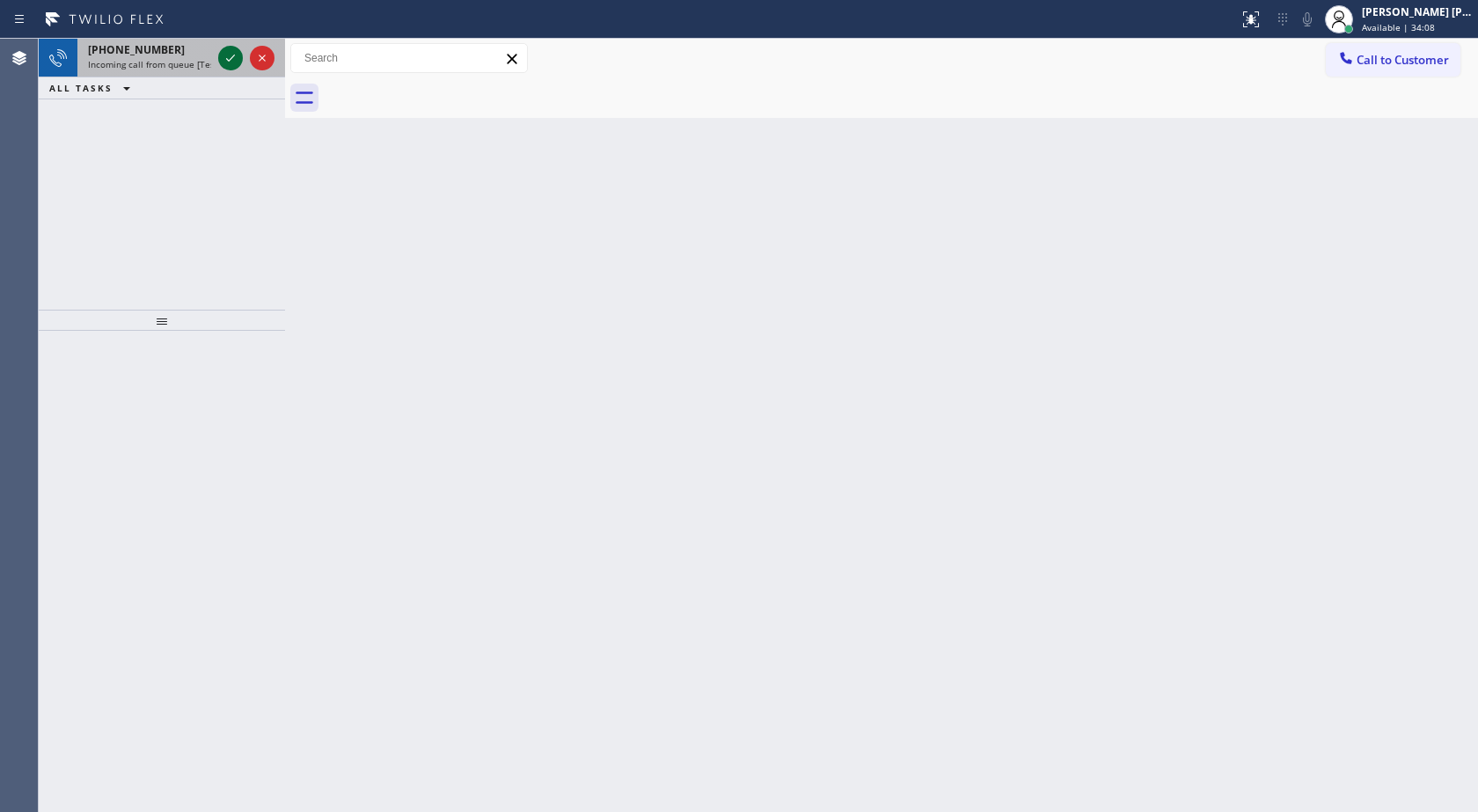
click at [223, 55] on icon at bounding box center [230, 57] width 21 height 21
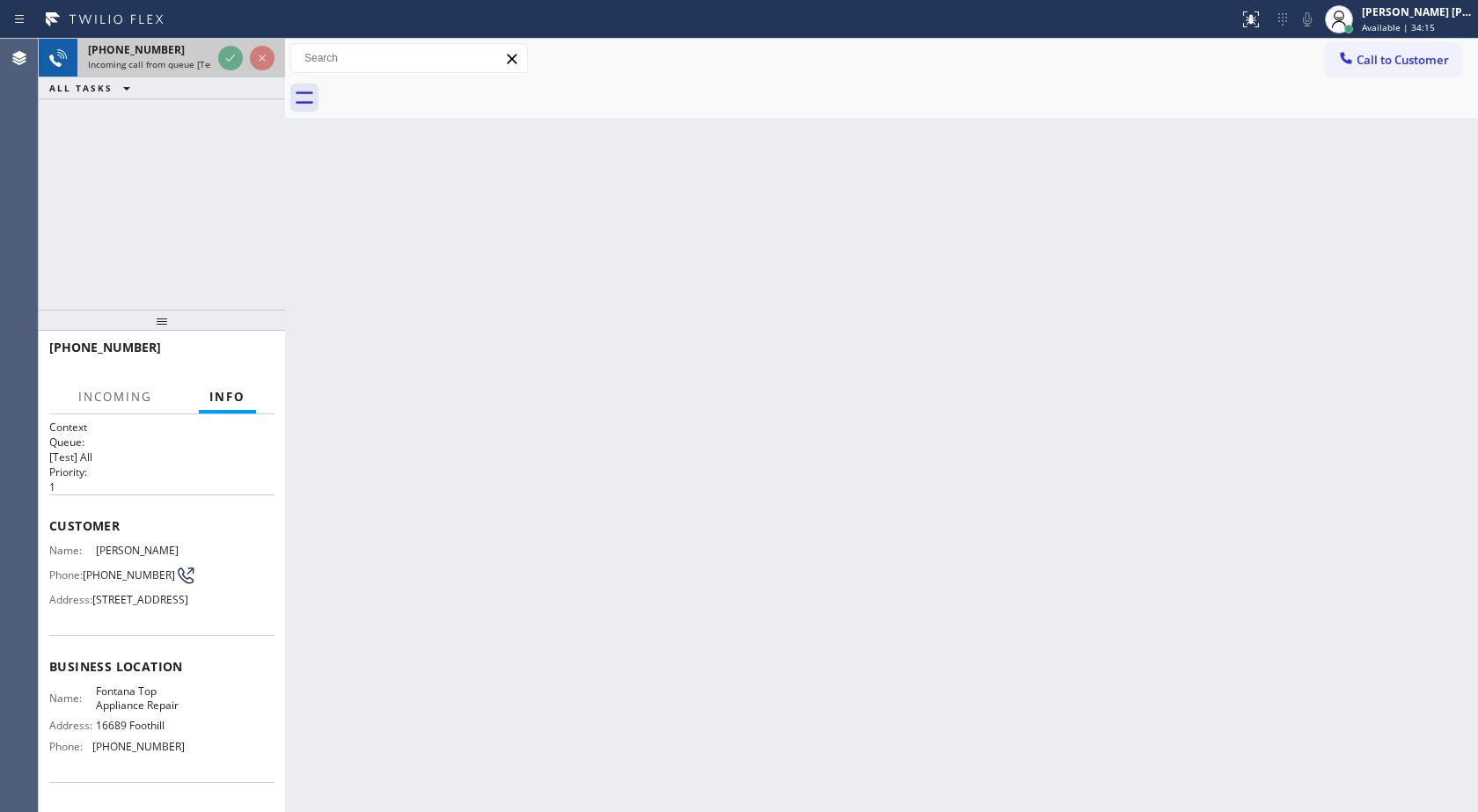
click at [218, 55] on div at bounding box center [247, 58] width 64 height 39
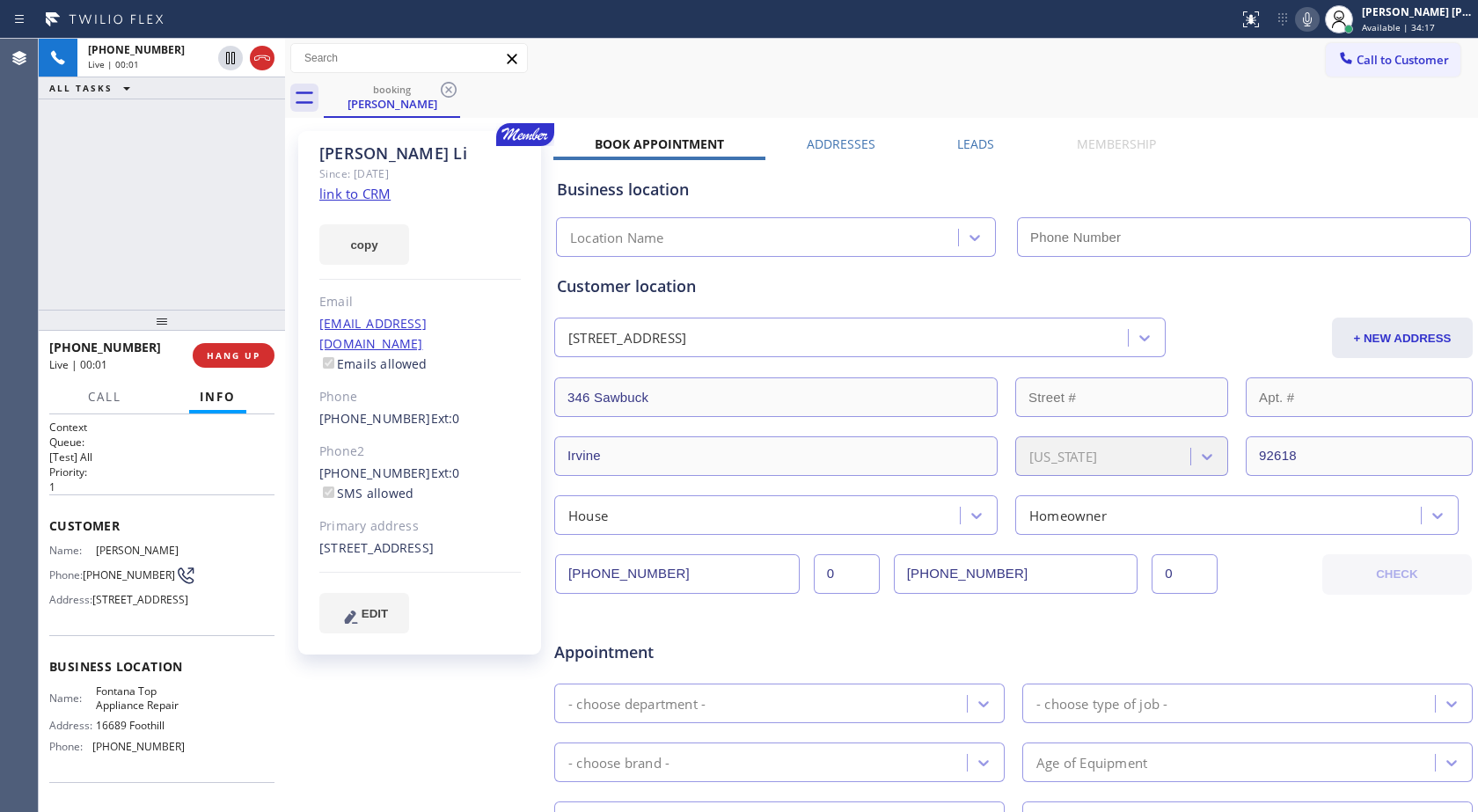
type input "[PHONE_NUMBER]"
click at [1306, 15] on icon at bounding box center [1308, 19] width 9 height 14
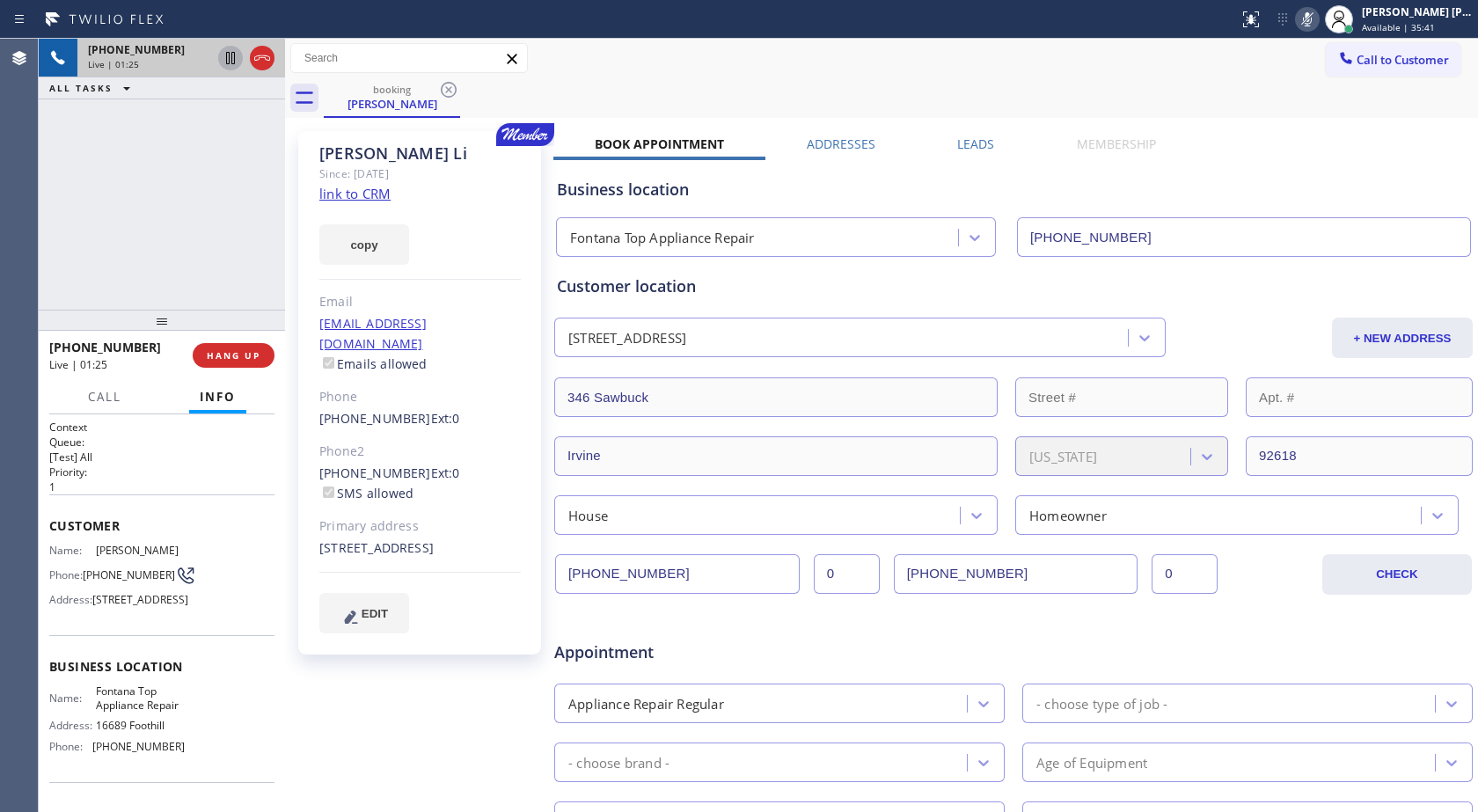
click at [221, 59] on icon at bounding box center [230, 57] width 21 height 21
click at [377, 196] on link "link to CRM" at bounding box center [355, 193] width 71 height 17
drag, startPoint x: 219, startPoint y: 55, endPoint x: 196, endPoint y: 80, distance: 34.0
click at [219, 55] on div at bounding box center [230, 57] width 25 height 21
click at [1310, 15] on rect at bounding box center [1308, 18] width 13 height 13
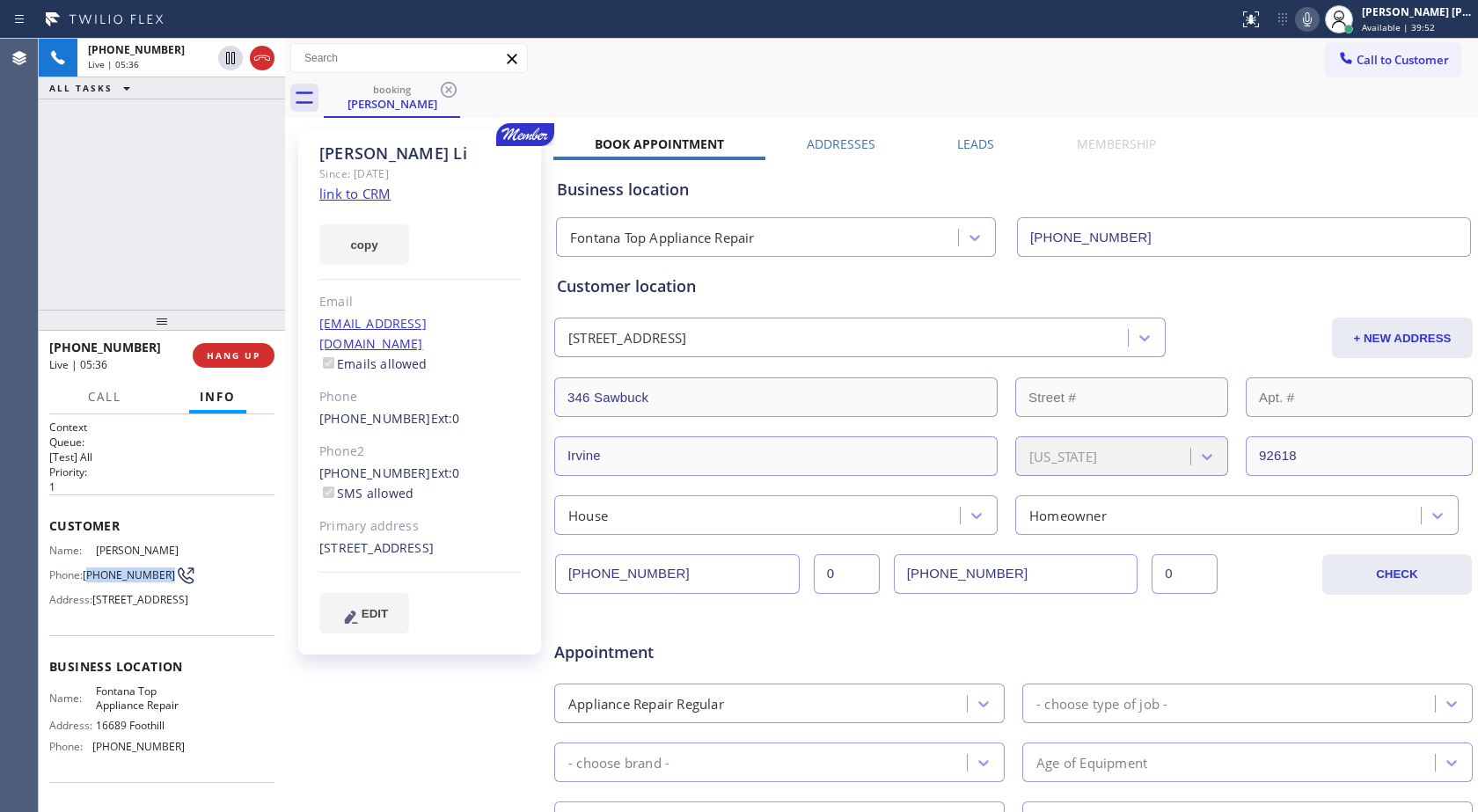
drag, startPoint x: 88, startPoint y: 570, endPoint x: 122, endPoint y: 587, distance: 38.0
click at [122, 582] on span "[PHONE_NUMBER]" at bounding box center [128, 574] width 92 height 13
click at [132, 582] on span "[PHONE_NUMBER]" at bounding box center [128, 574] width 92 height 13
click at [128, 582] on span "[PHONE_NUMBER]" at bounding box center [128, 574] width 92 height 13
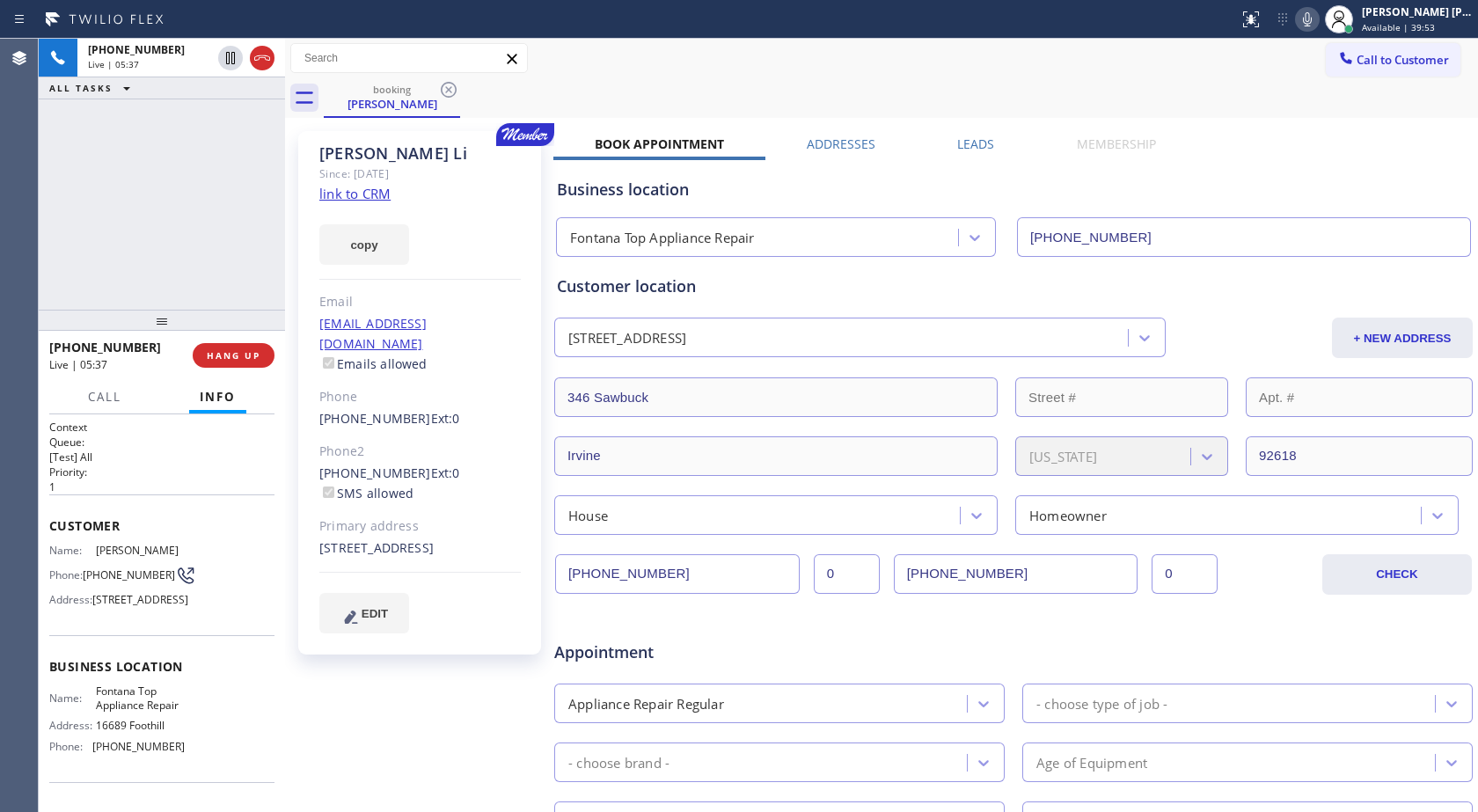
click at [128, 582] on span "[PHONE_NUMBER]" at bounding box center [128, 574] width 92 height 13
click at [117, 582] on span "[PHONE_NUMBER]" at bounding box center [128, 574] width 92 height 13
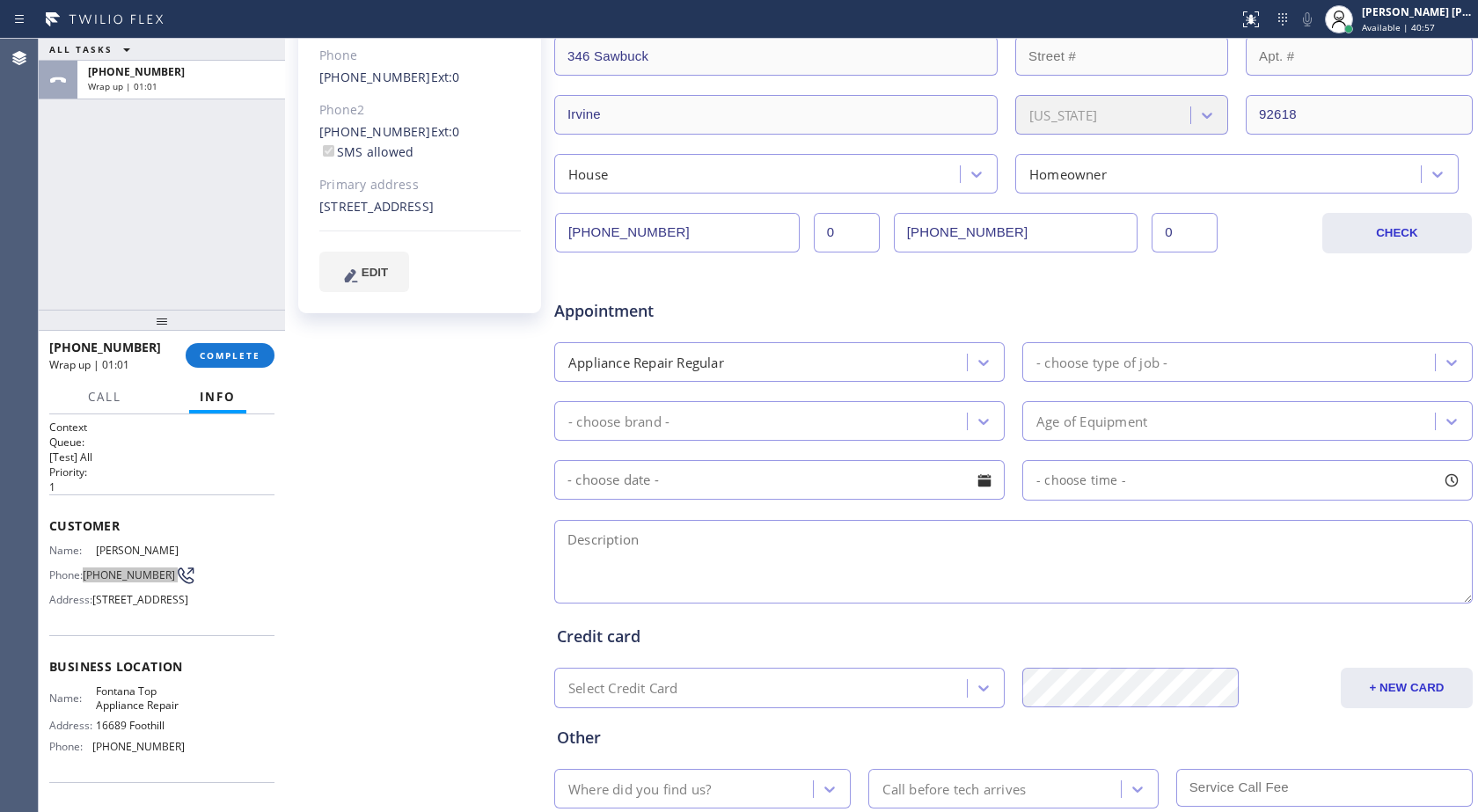
scroll to position [352, 0]
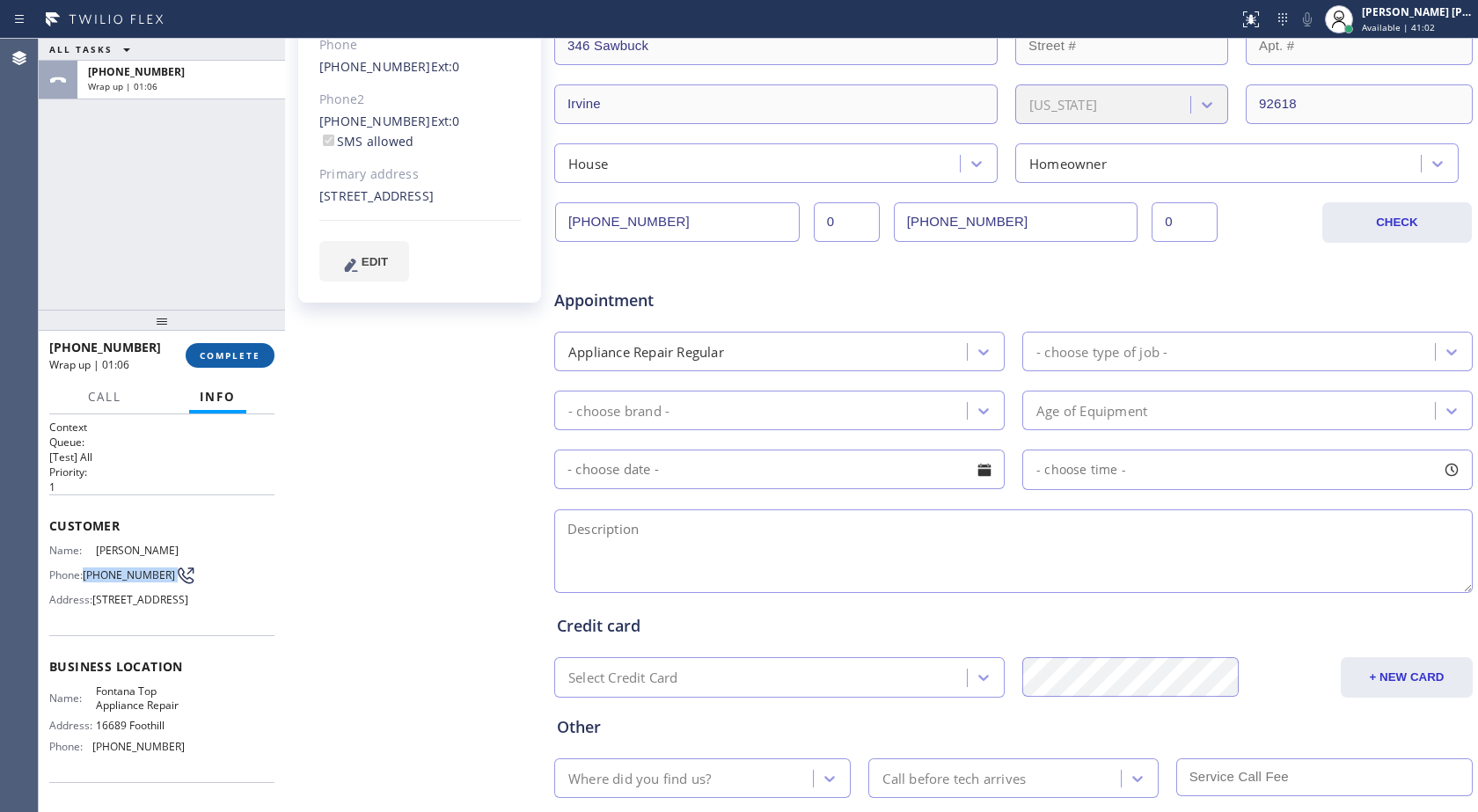
click at [216, 363] on button "COMPLETE" at bounding box center [230, 355] width 89 height 25
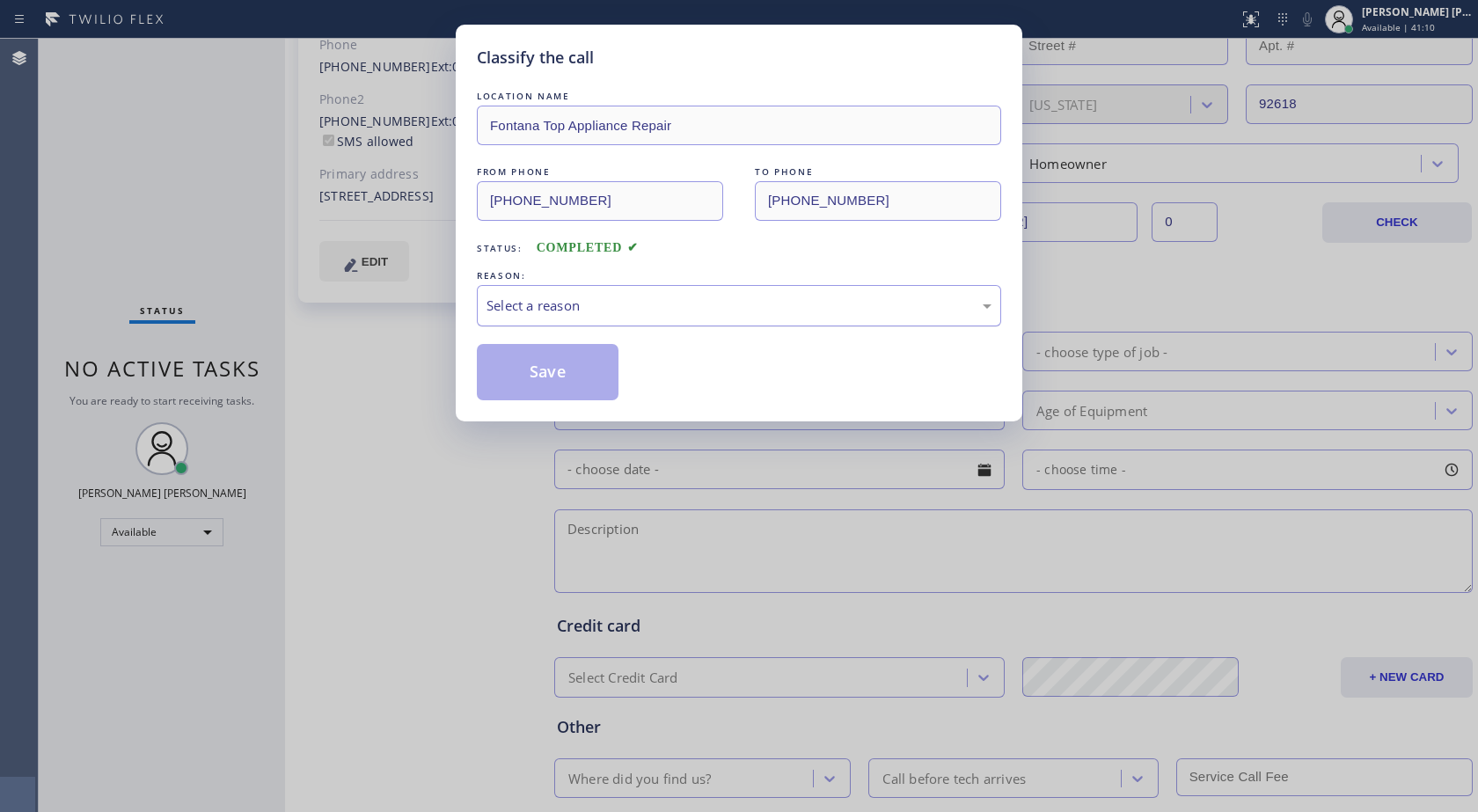
click at [555, 304] on div "Select a reason" at bounding box center [739, 306] width 505 height 20
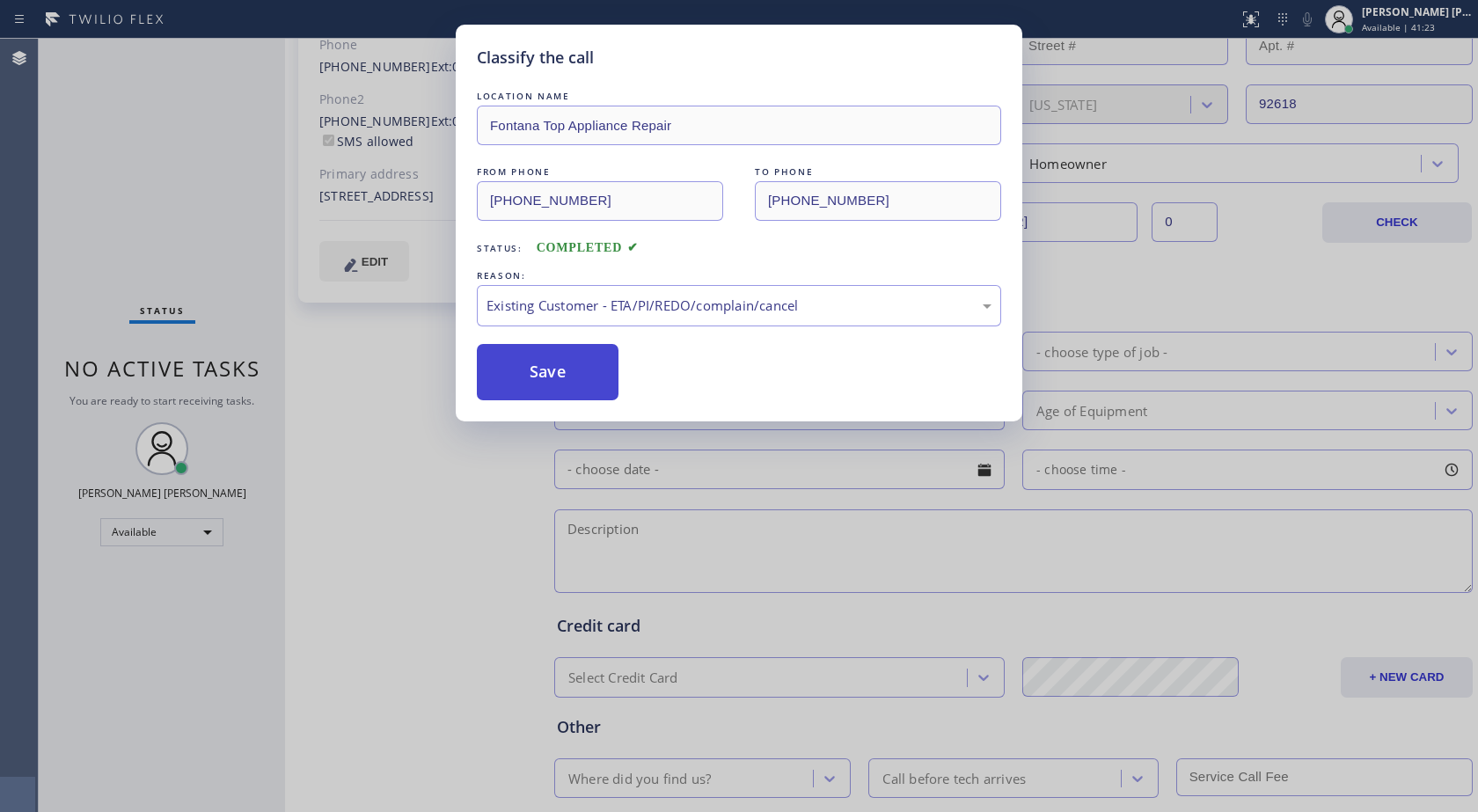
click at [505, 363] on button "Save" at bounding box center [548, 372] width 142 height 56
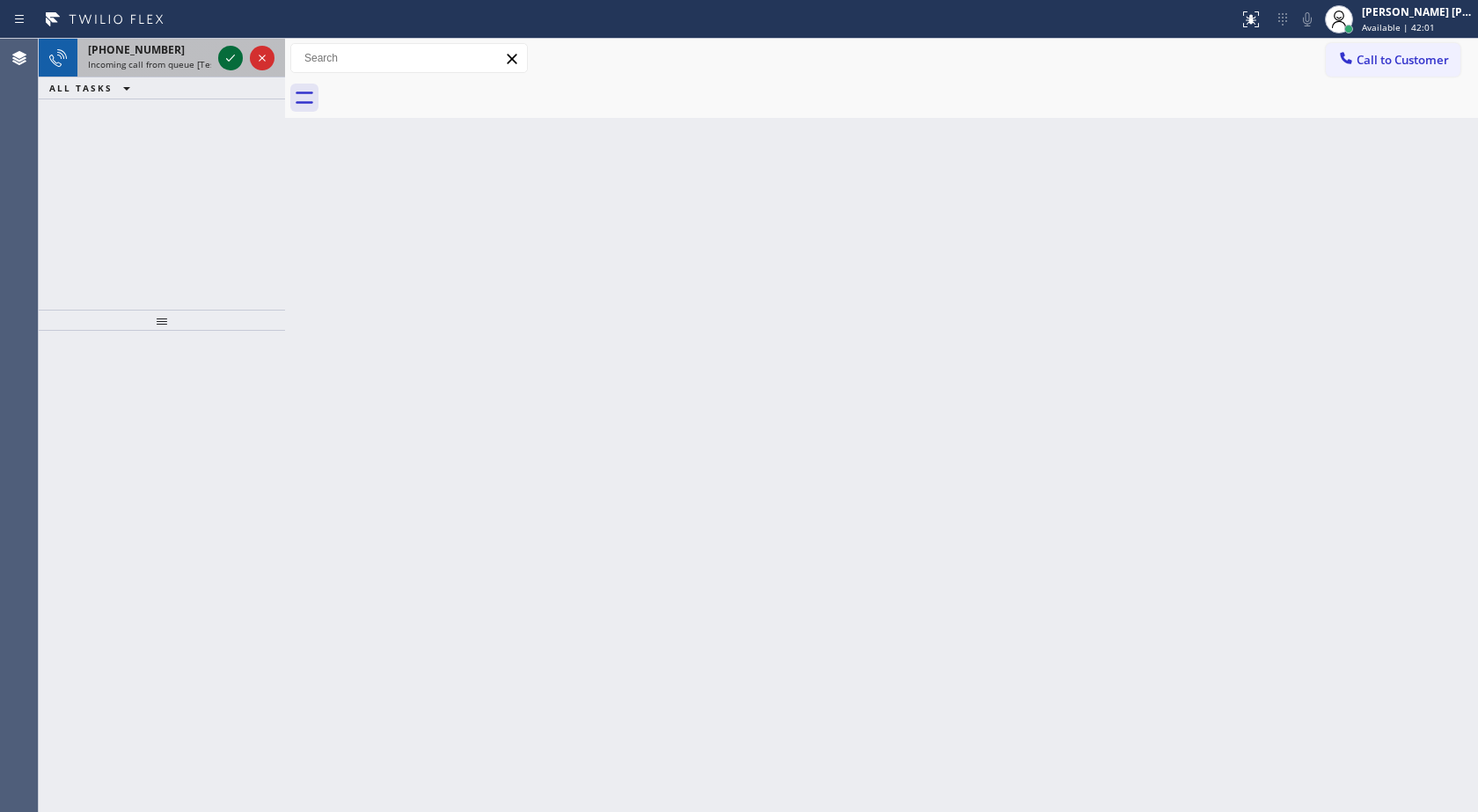
click at [220, 52] on icon at bounding box center [230, 57] width 21 height 21
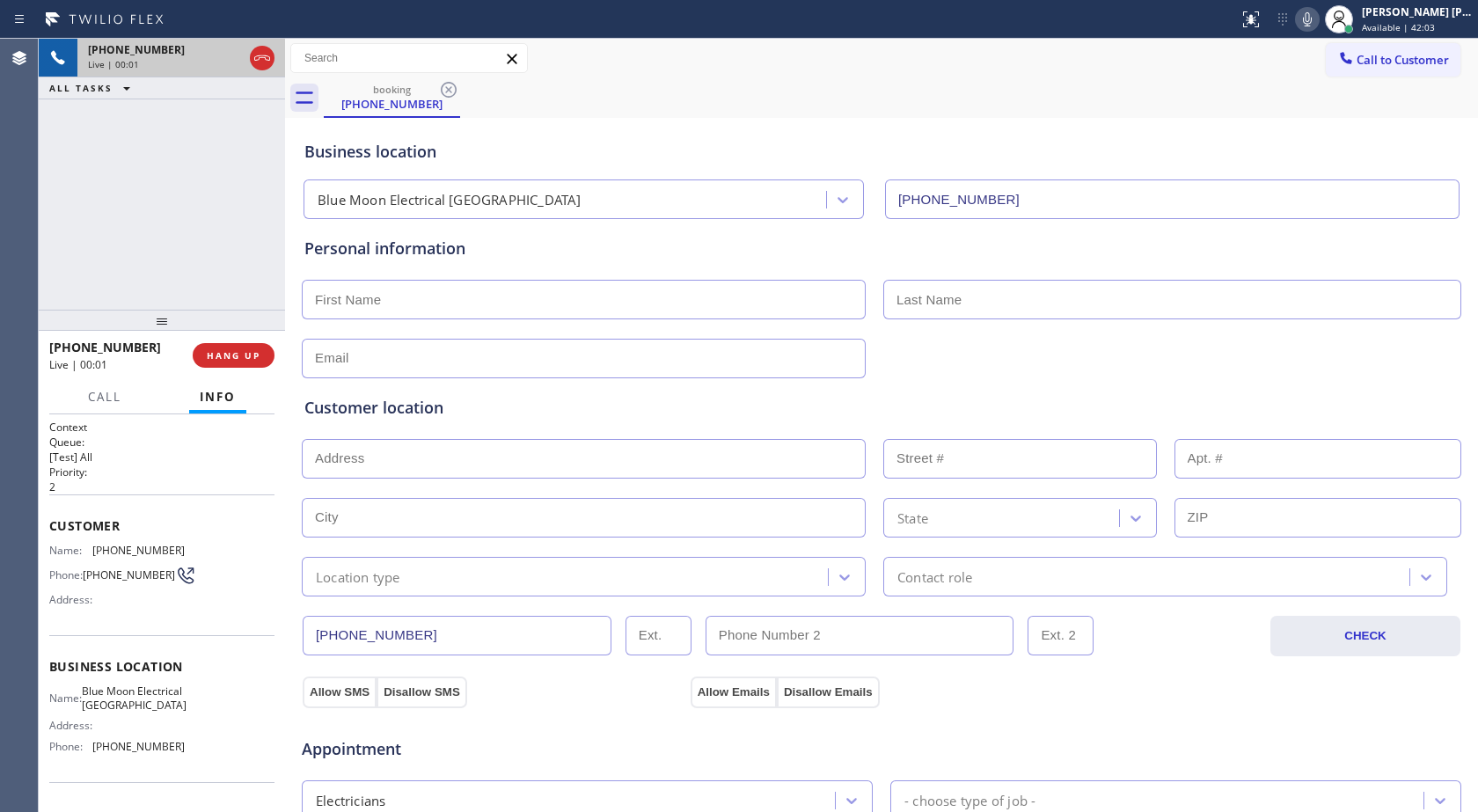
type input "[PHONE_NUMBER]"
click at [1309, 25] on icon at bounding box center [1307, 19] width 21 height 21
click at [228, 46] on button at bounding box center [230, 57] width 25 height 25
click at [223, 54] on icon at bounding box center [230, 57] width 21 height 21
click at [1312, 20] on icon at bounding box center [1307, 19] width 21 height 21
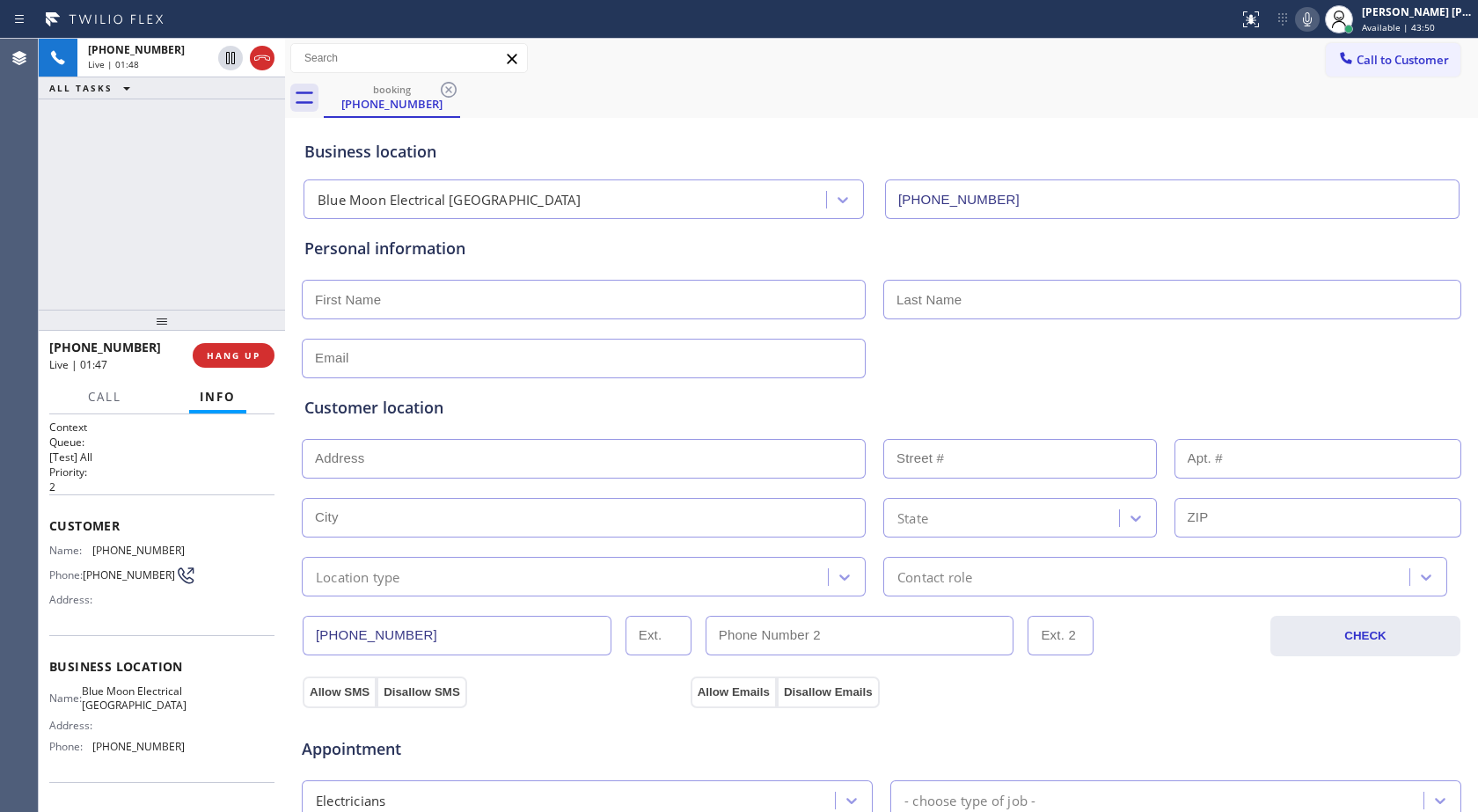
click at [1305, 19] on icon at bounding box center [1307, 19] width 21 height 21
click at [1313, 21] on icon at bounding box center [1307, 19] width 21 height 21
click at [1308, 20] on icon at bounding box center [1307, 19] width 21 height 21
click at [1306, 12] on icon at bounding box center [1307, 19] width 21 height 21
click at [135, 550] on span "[PHONE_NUMBER]" at bounding box center [138, 550] width 92 height 13
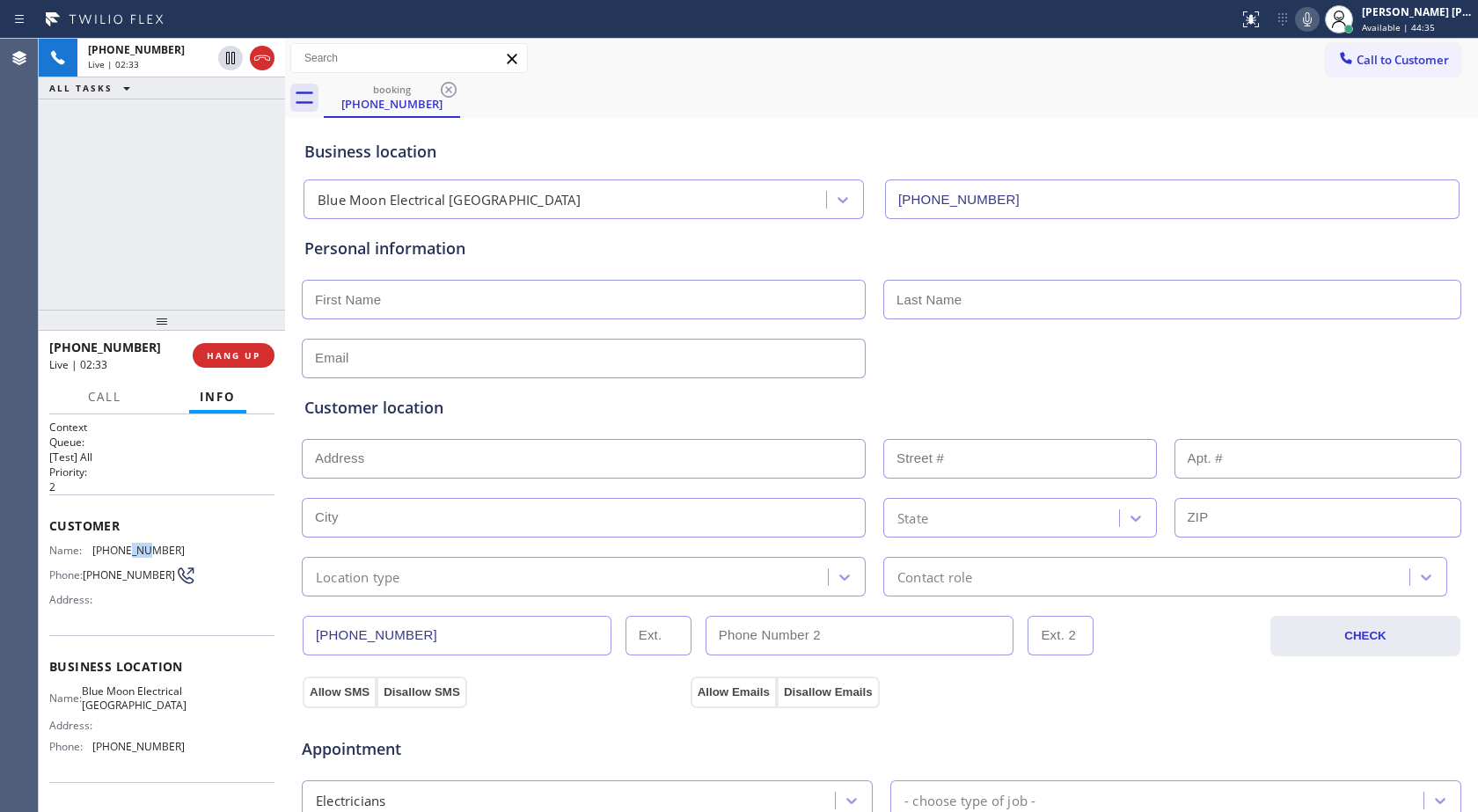
click at [135, 550] on span "[PHONE_NUMBER]" at bounding box center [138, 550] width 92 height 13
copy span "[PHONE_NUMBER]"
click at [1303, 17] on icon at bounding box center [1308, 19] width 9 height 14
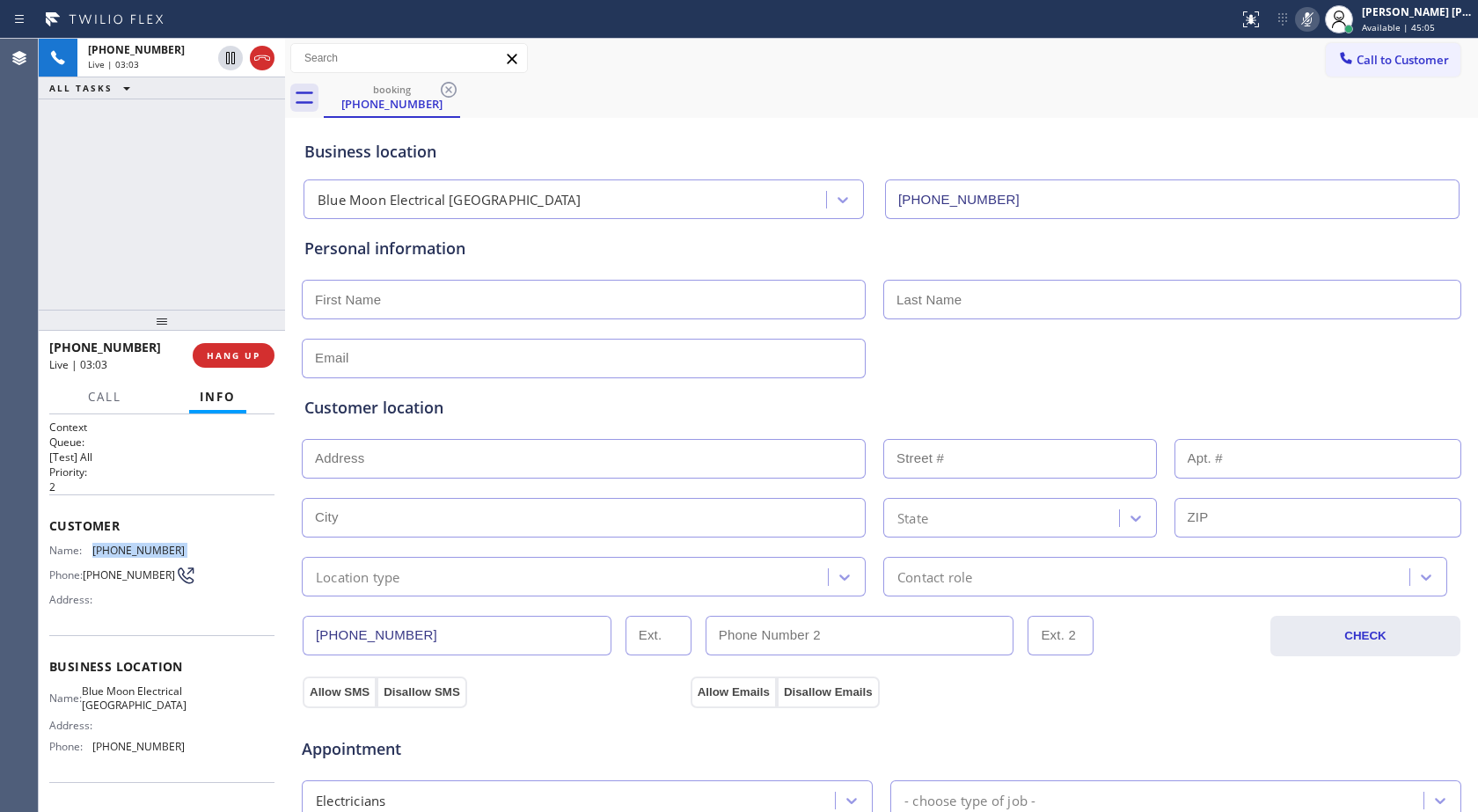
click at [1315, 15] on icon at bounding box center [1307, 19] width 21 height 21
click at [1304, 28] on icon at bounding box center [1307, 19] width 21 height 21
click at [1298, 20] on icon at bounding box center [1307, 19] width 21 height 21
click at [136, 544] on span "[PHONE_NUMBER]" at bounding box center [138, 550] width 92 height 13
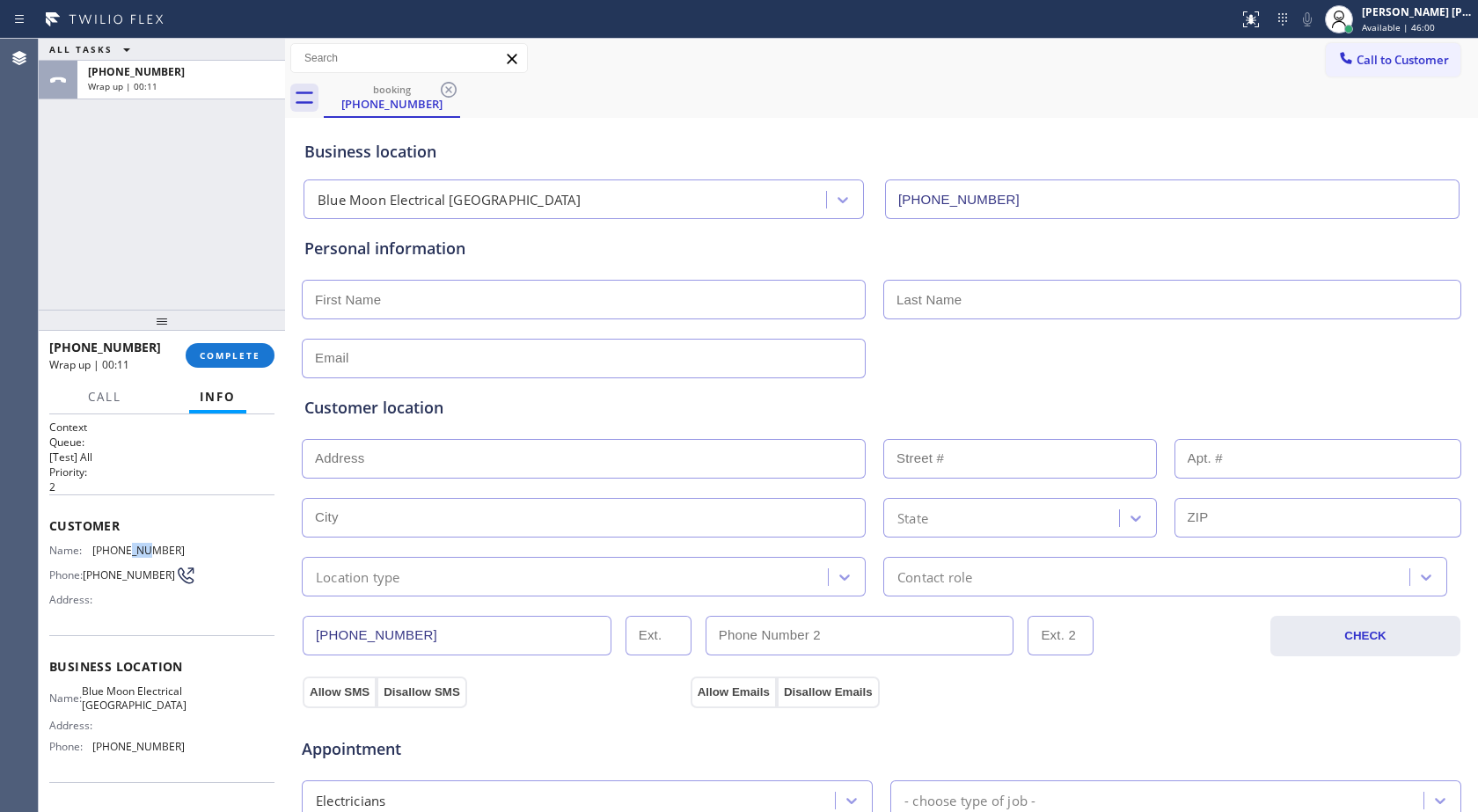
click at [136, 544] on span "[PHONE_NUMBER]" at bounding box center [138, 550] width 92 height 13
click at [137, 544] on span "[PHONE_NUMBER]" at bounding box center [138, 550] width 92 height 13
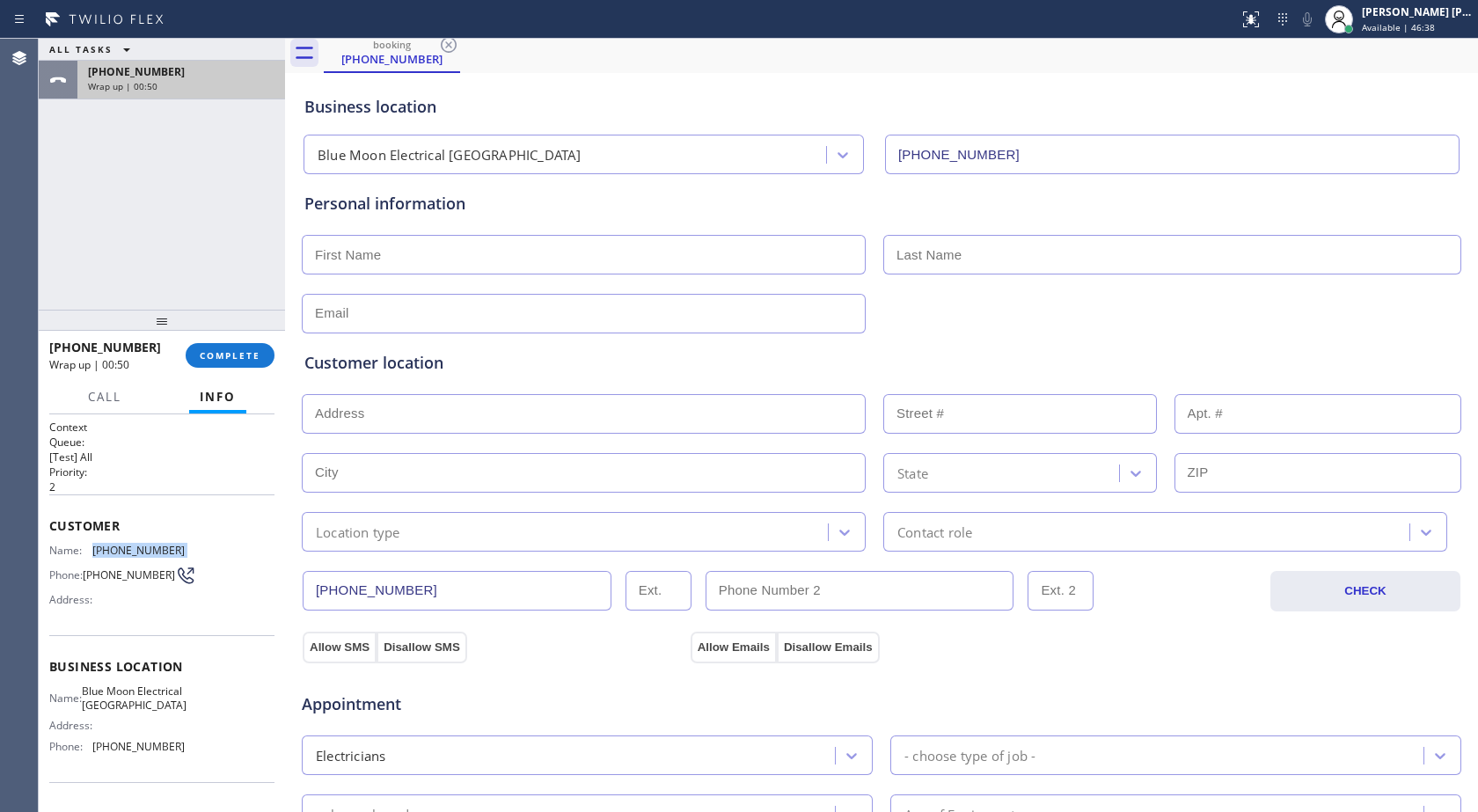
scroll to position [88, 0]
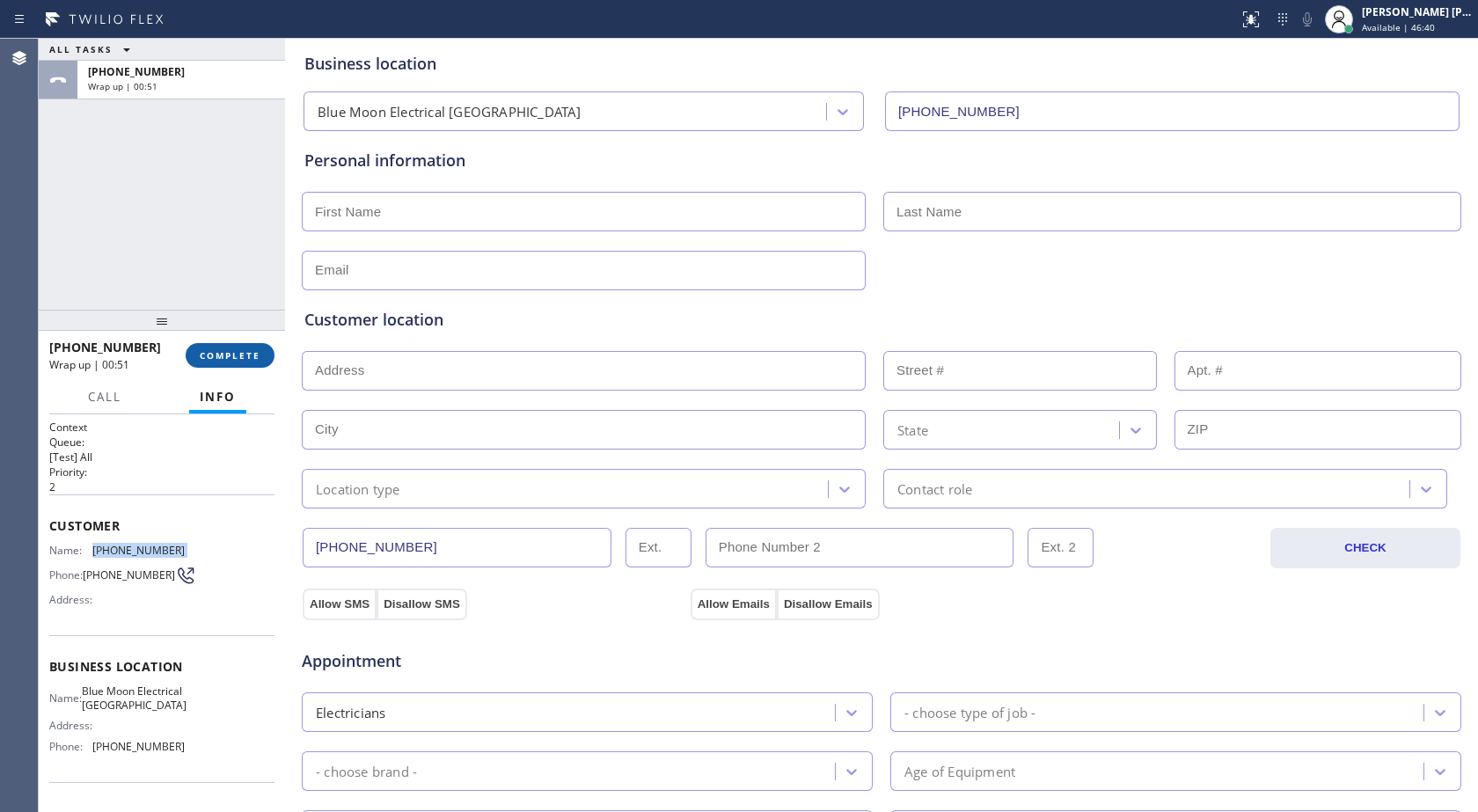
click at [219, 359] on span "COMPLETE" at bounding box center [229, 356] width 61 height 13
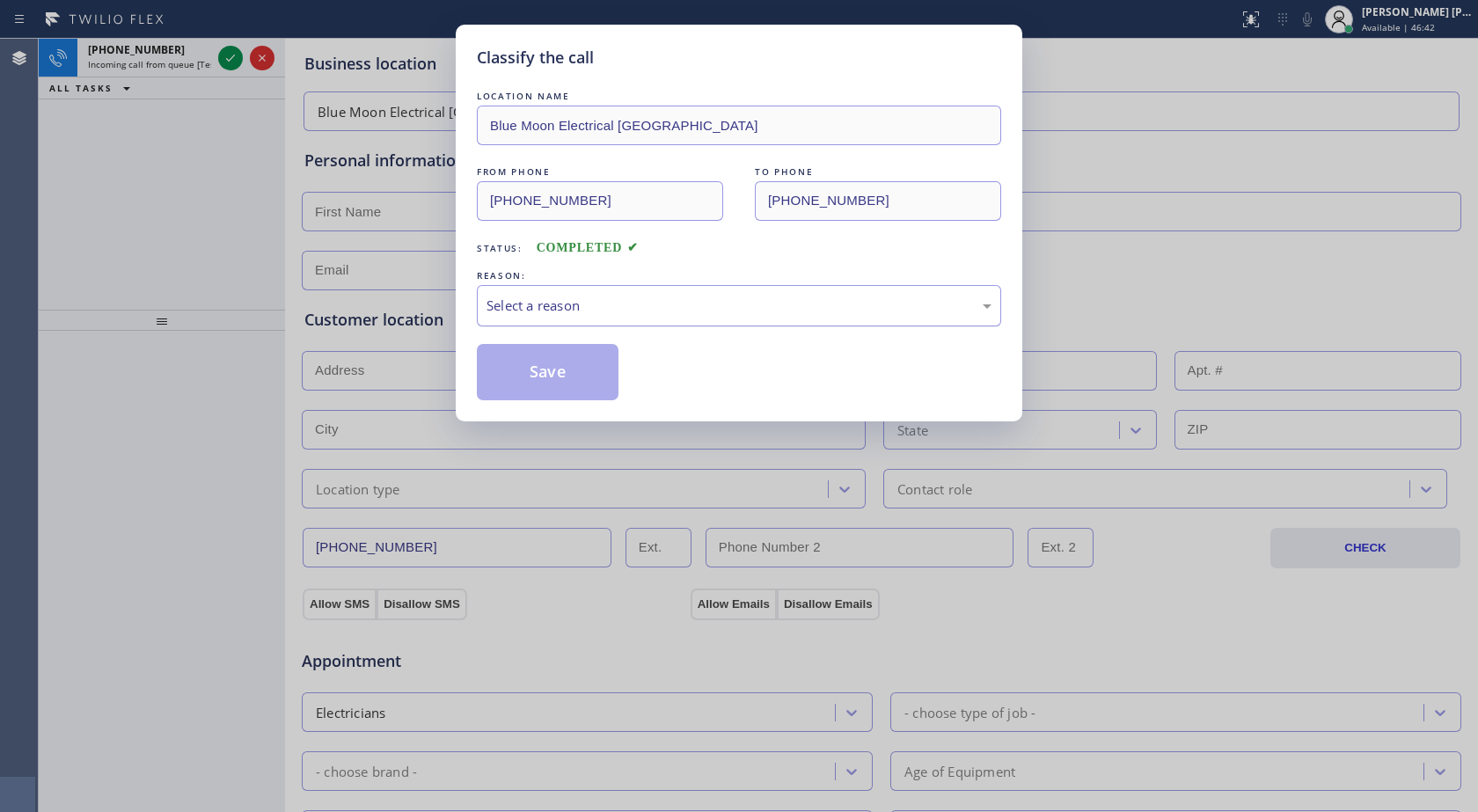
click at [545, 310] on div "Select a reason" at bounding box center [739, 306] width 505 height 20
click at [586, 369] on button "Save" at bounding box center [548, 372] width 142 height 56
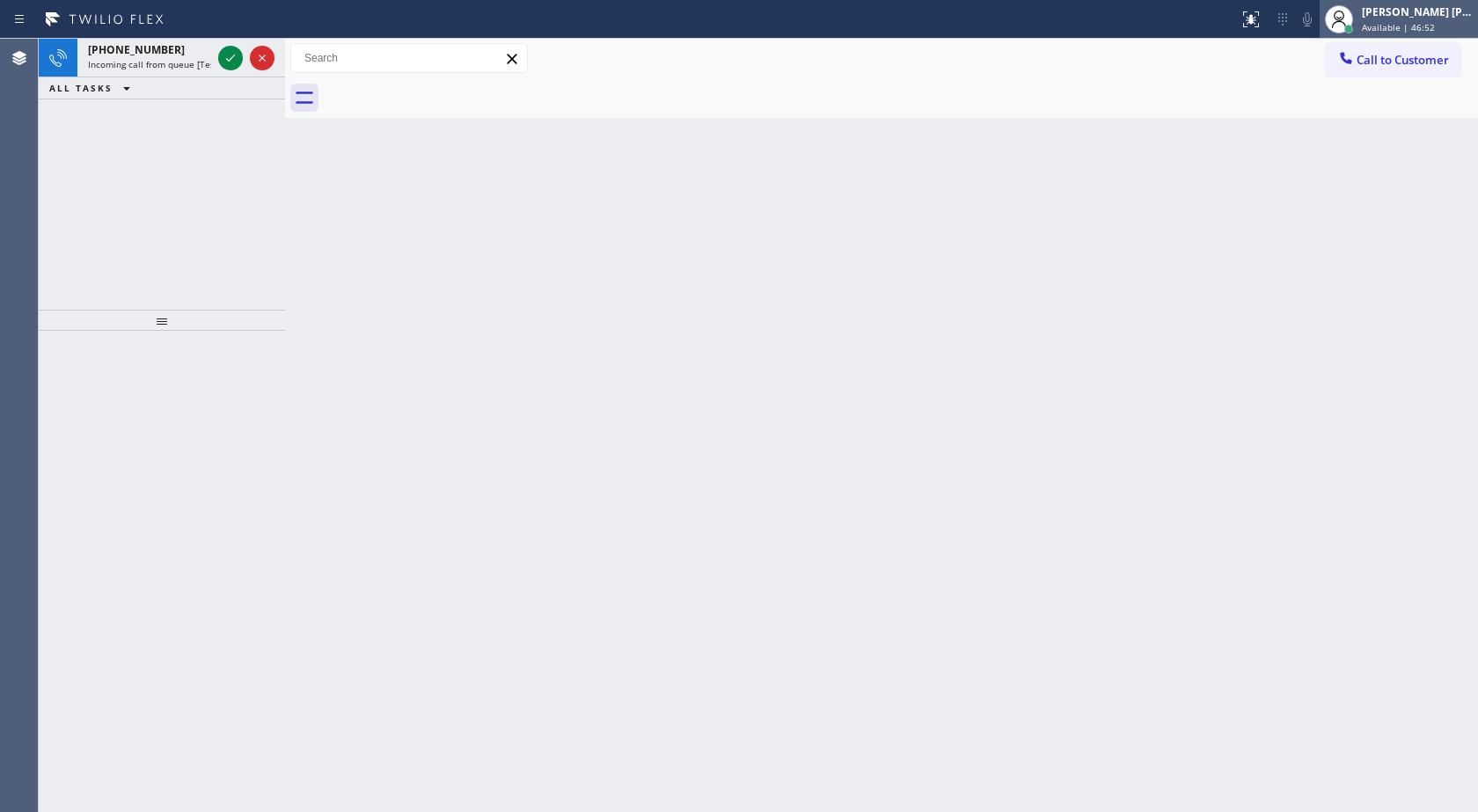
click at [1390, 18] on div "[PERSON_NAME] [PERSON_NAME]" at bounding box center [1418, 12] width 111 height 15
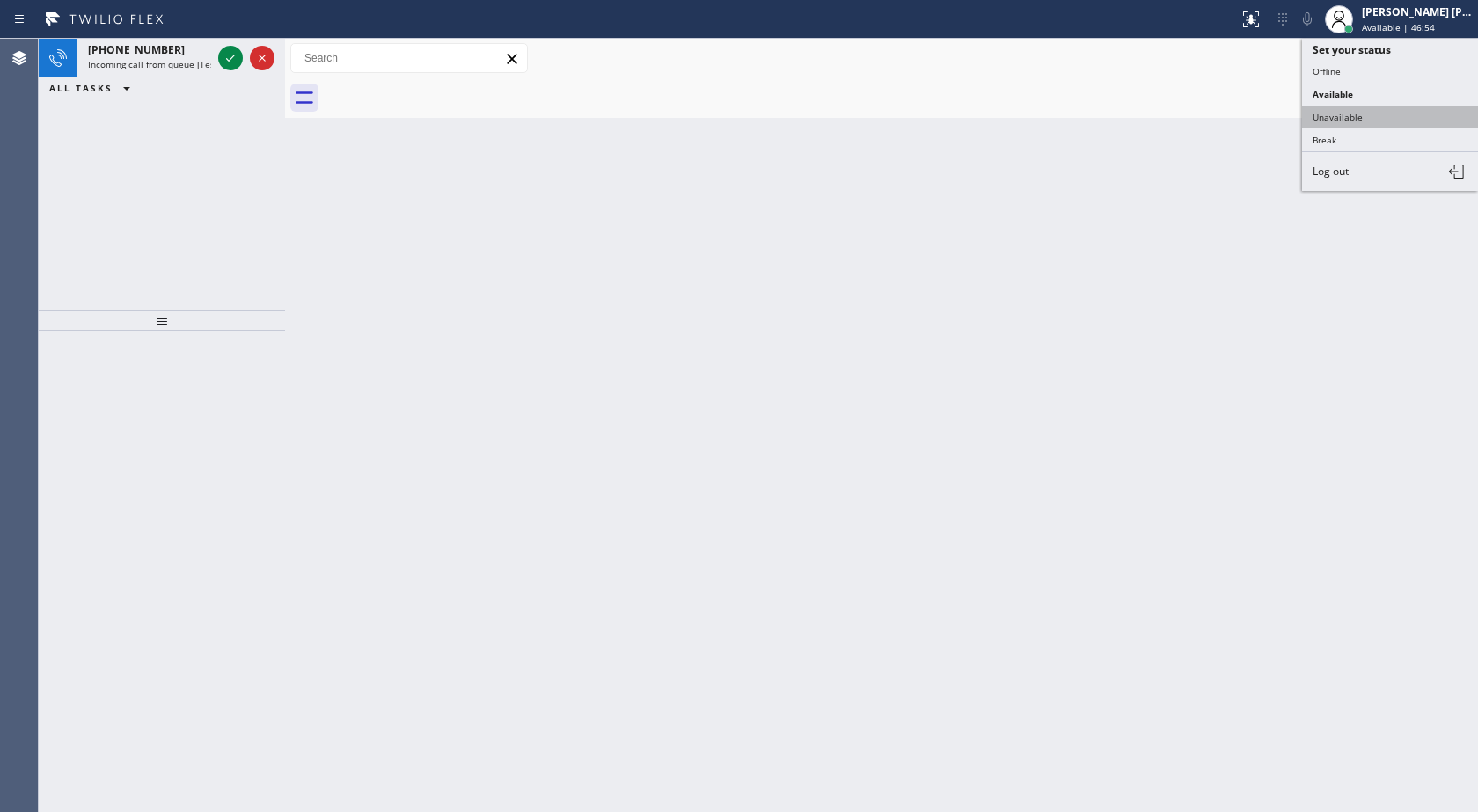
click at [1364, 109] on button "Unavailable" at bounding box center [1390, 117] width 176 height 23
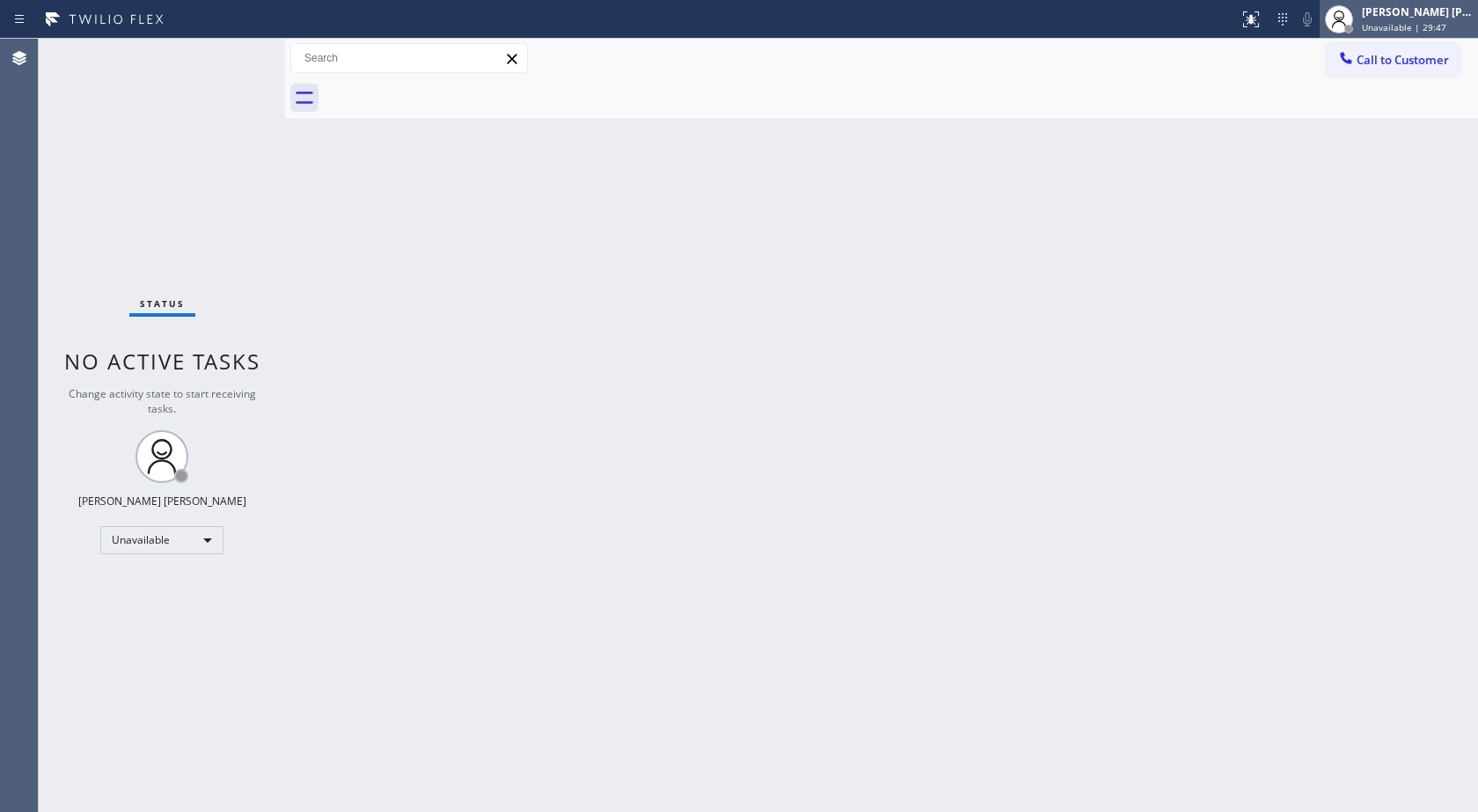
click at [1422, 30] on span "Unavailable | 29:47" at bounding box center [1404, 27] width 85 height 13
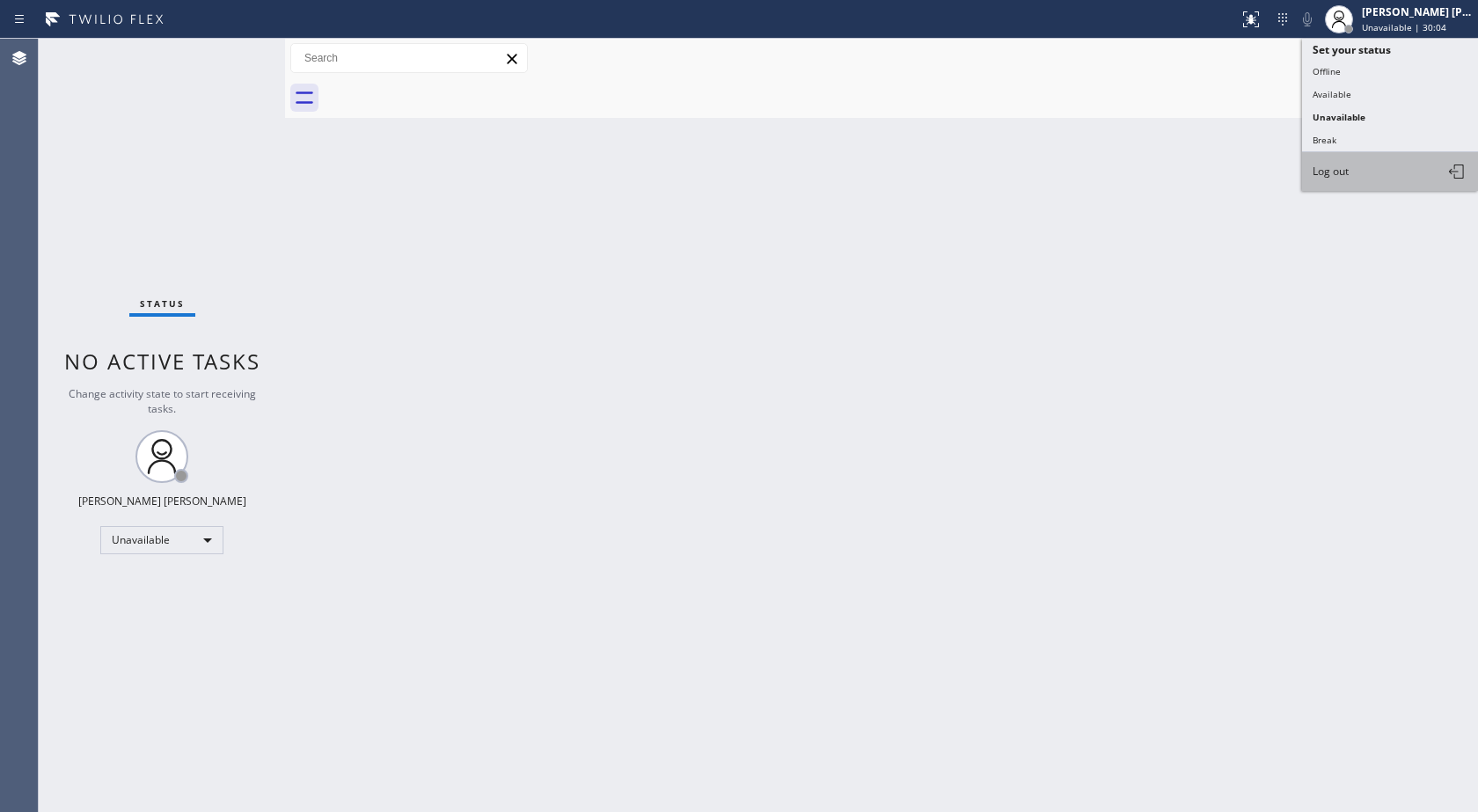
click at [1429, 161] on button "Log out" at bounding box center [1390, 171] width 176 height 39
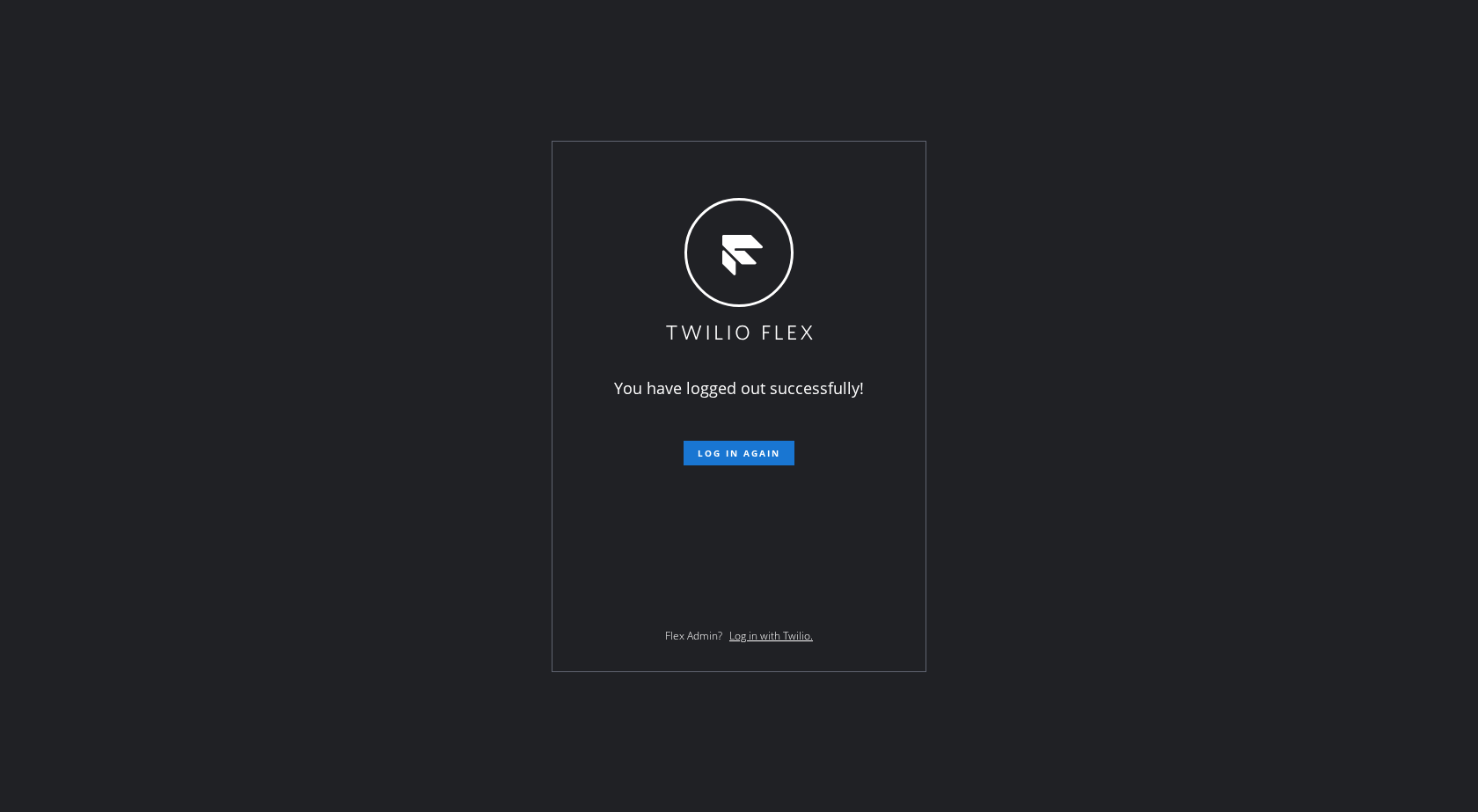
click at [143, 353] on div "You have logged out successfully! Log in again Flex Admin? Log in with Twilio." at bounding box center [739, 406] width 1478 height 812
